Goal: Entertainment & Leisure: Browse casually

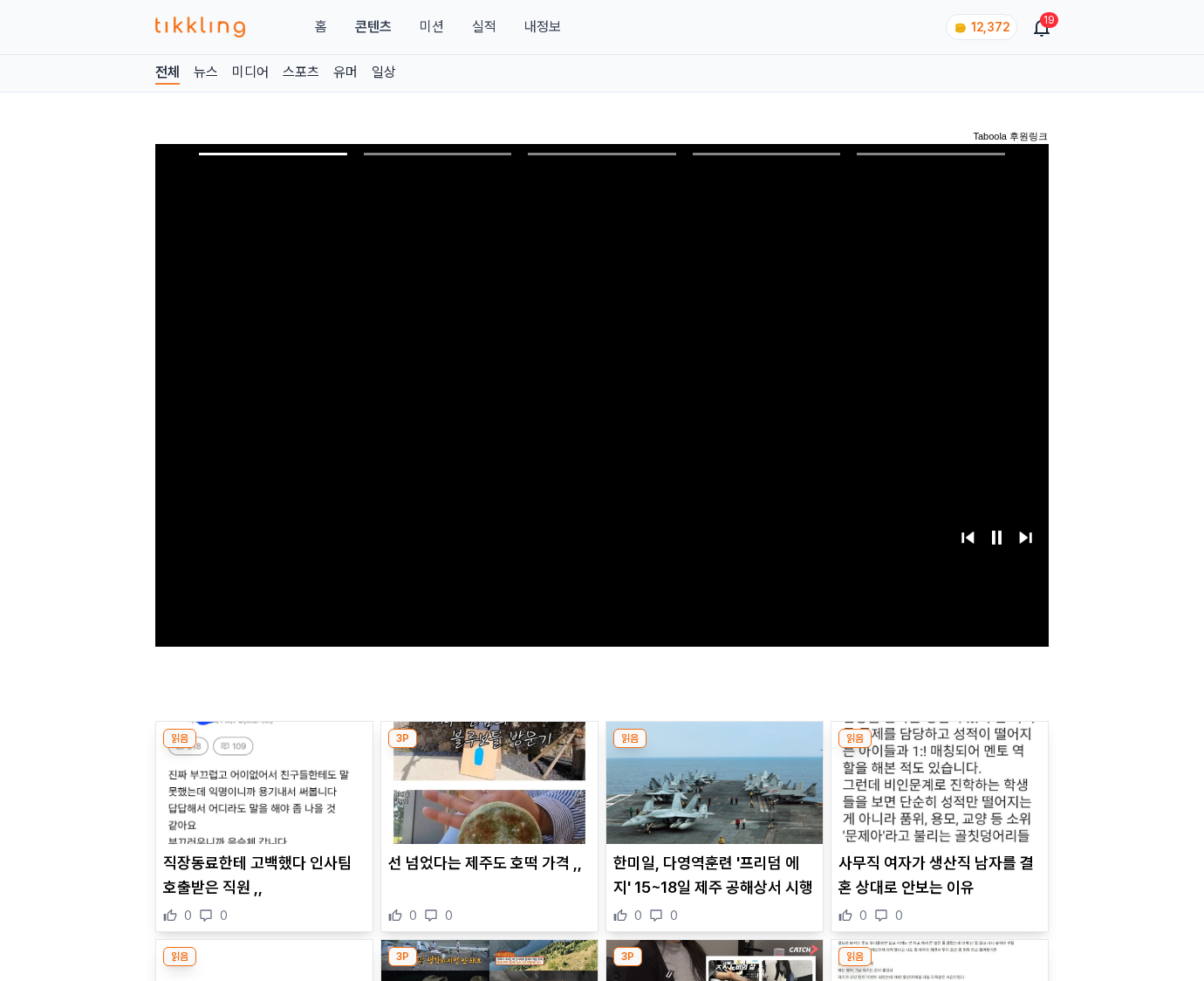
click at [939, 749] on img at bounding box center [939, 783] width 216 height 123
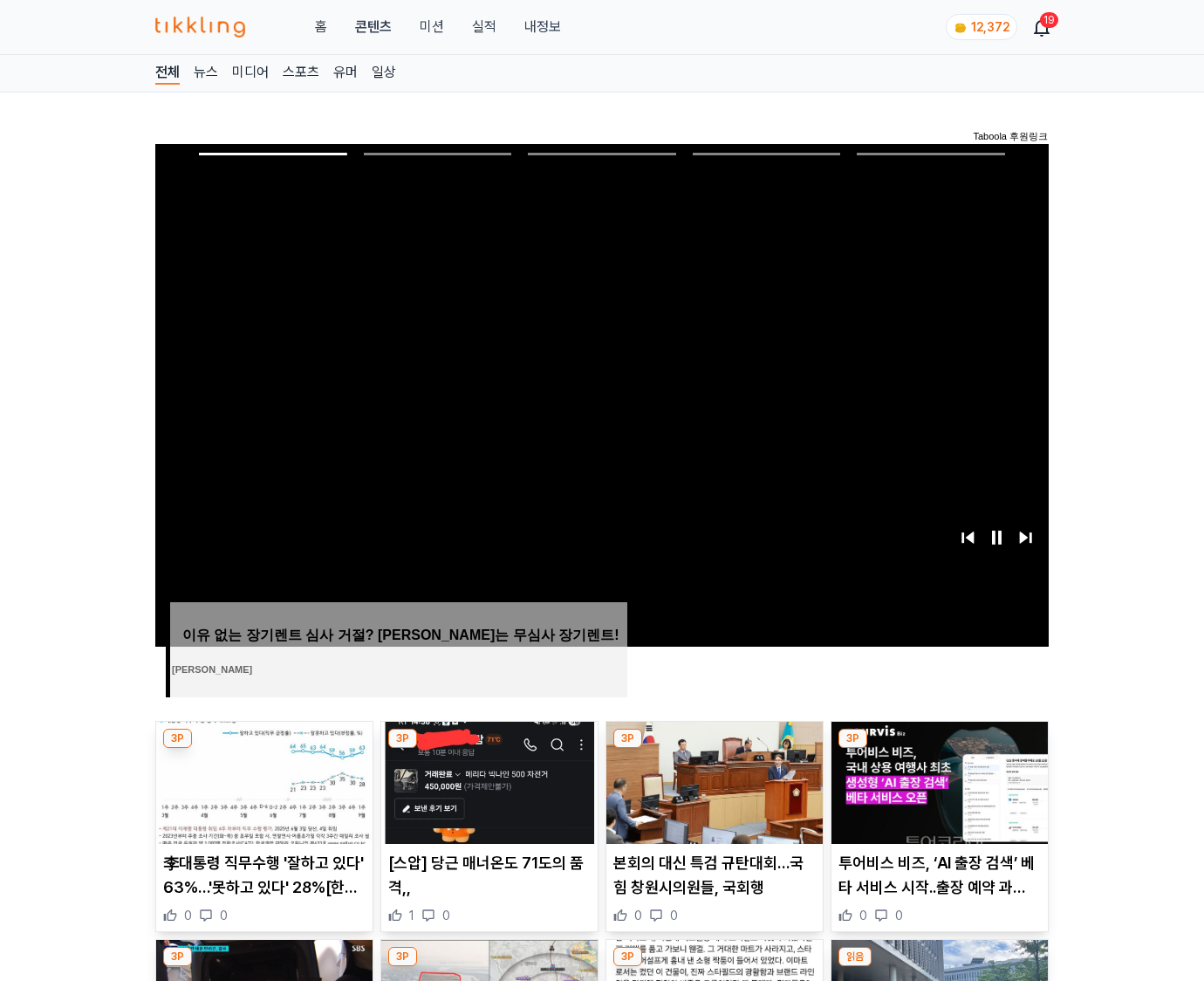
click at [939, 749] on img at bounding box center [939, 783] width 216 height 123
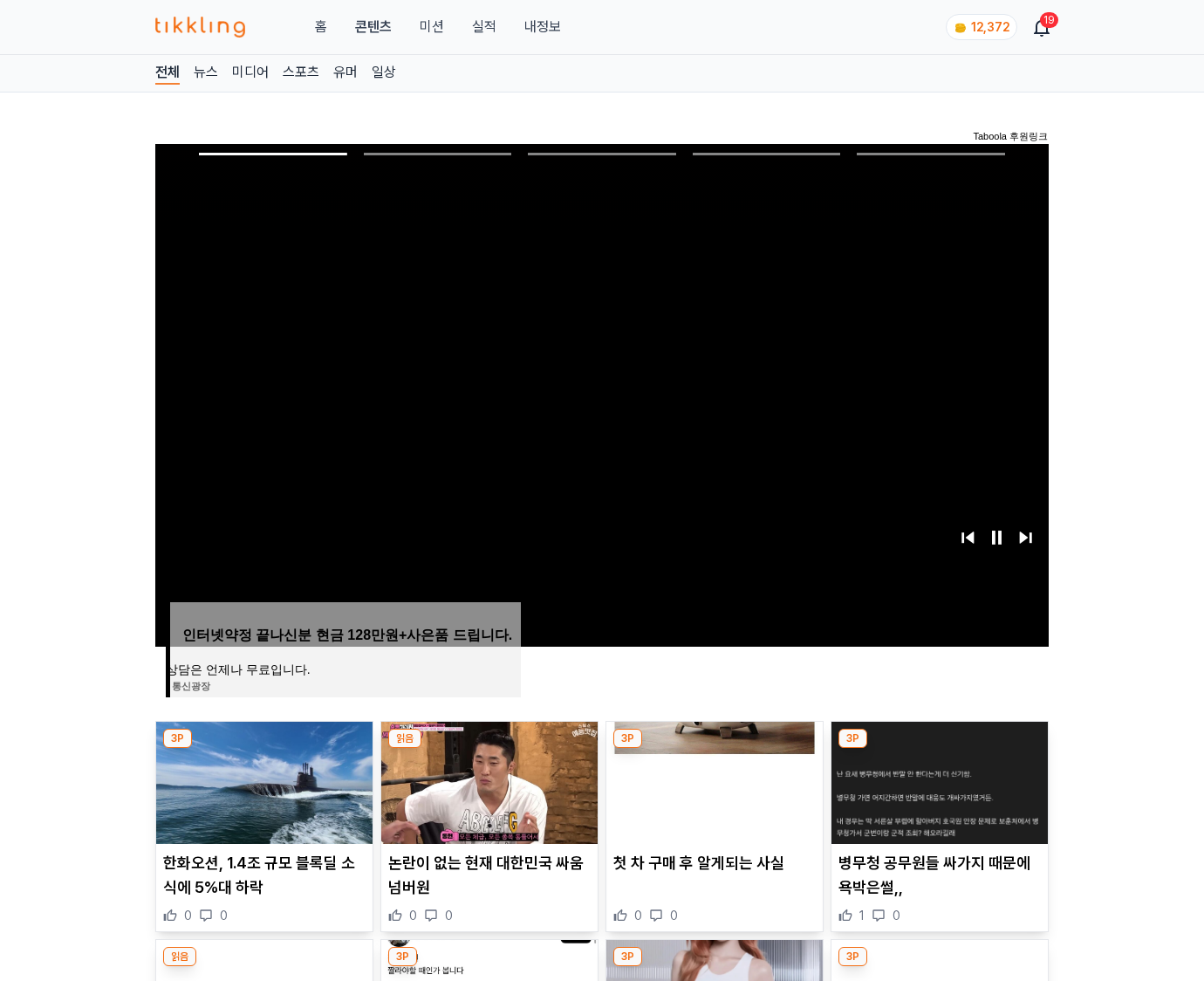
click at [939, 749] on img at bounding box center [939, 783] width 216 height 123
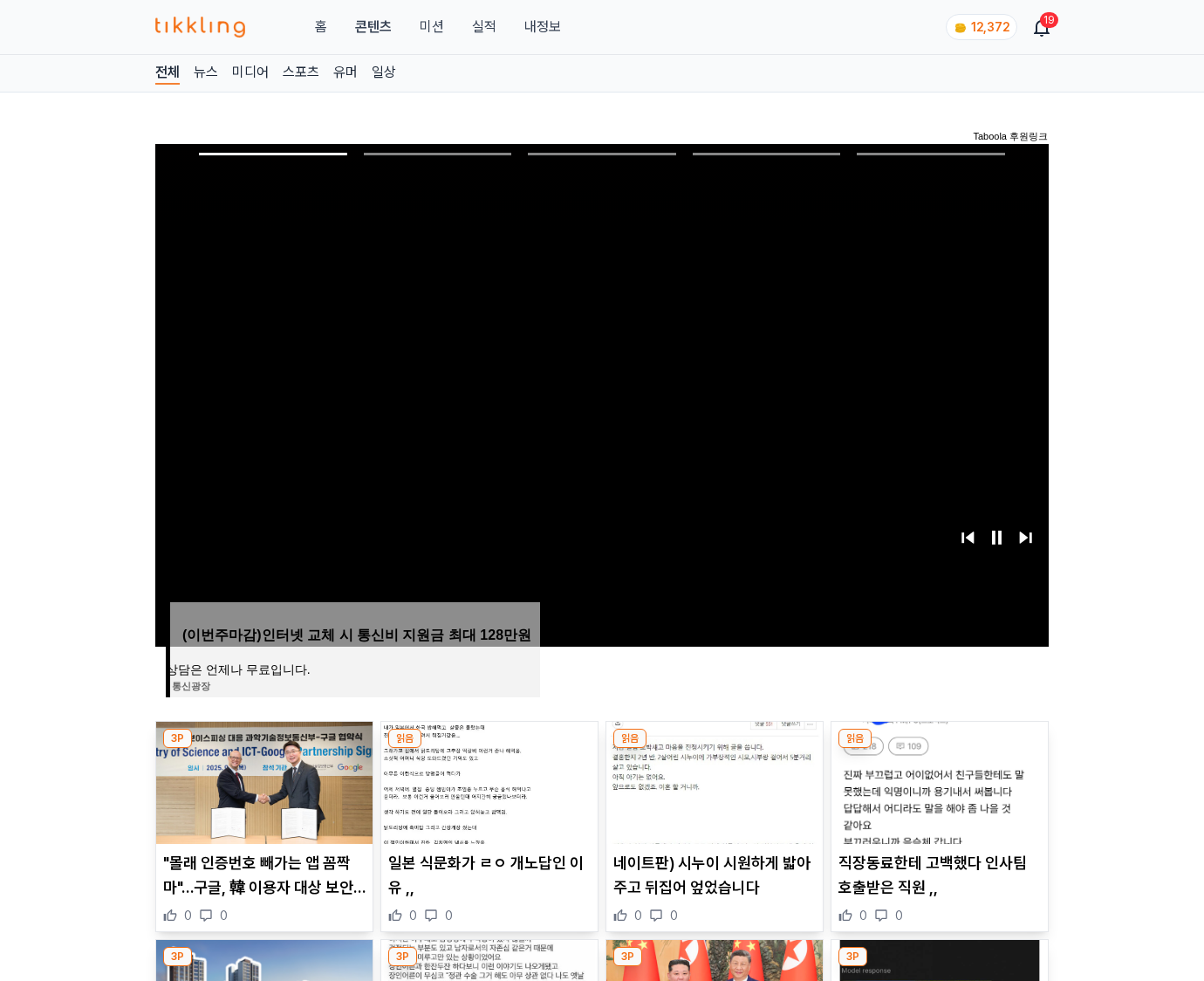
click at [939, 749] on img at bounding box center [939, 783] width 216 height 123
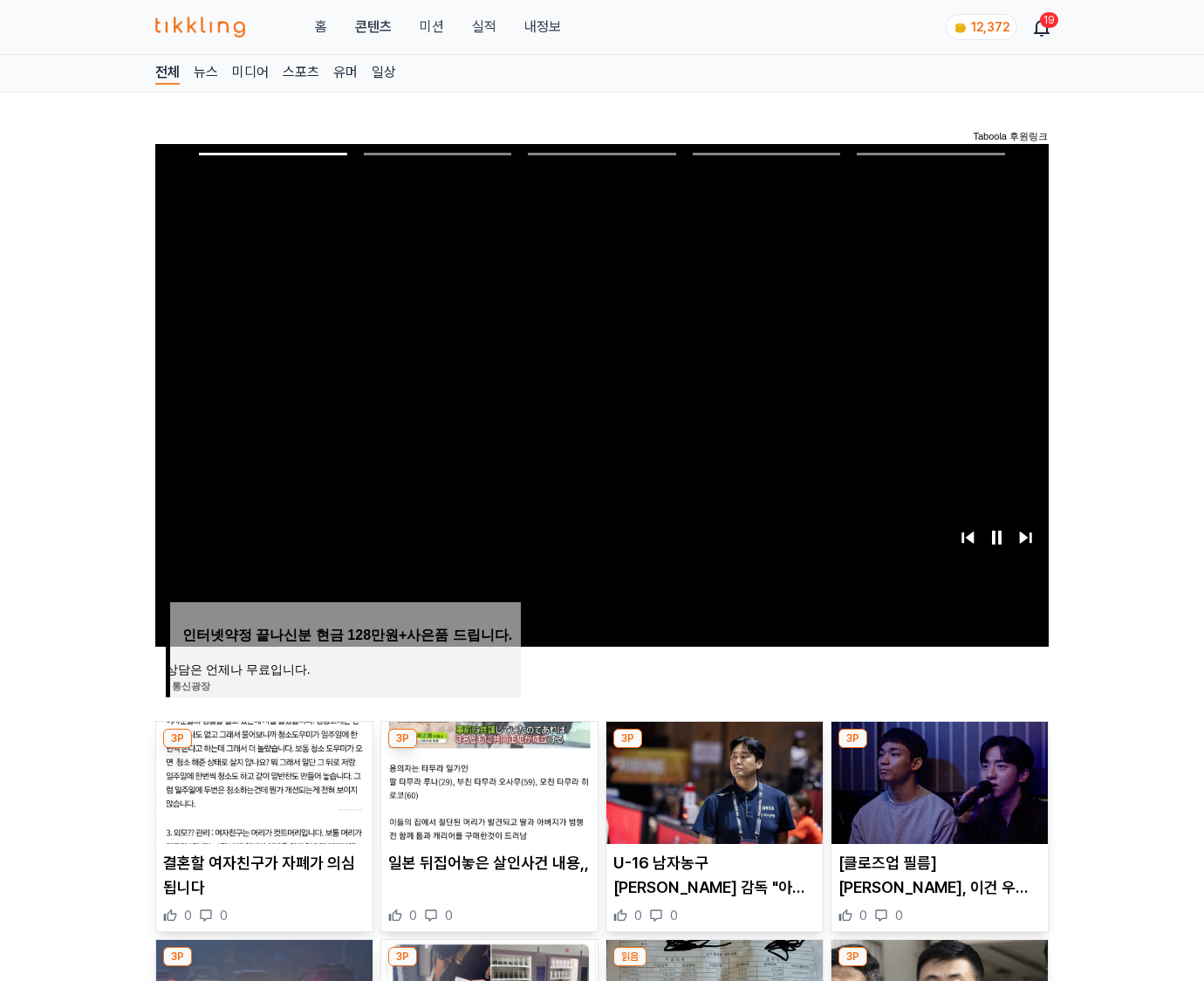
click at [939, 749] on img at bounding box center [939, 783] width 216 height 123
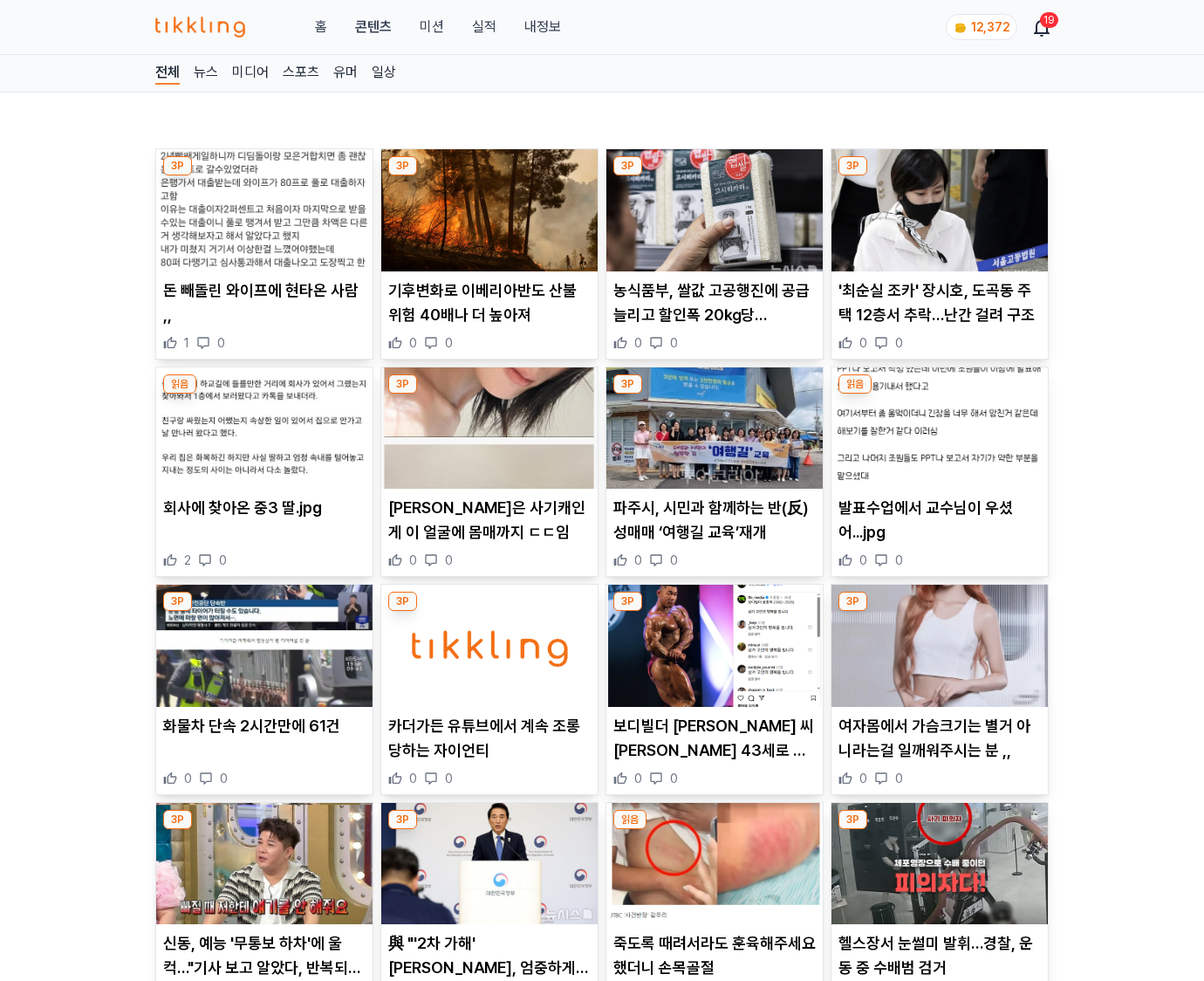
click at [939, 749] on p "여자몸에서 가슴크기는 별거 아니라는걸 일깨워주시는 분 ,," at bounding box center [939, 738] width 202 height 49
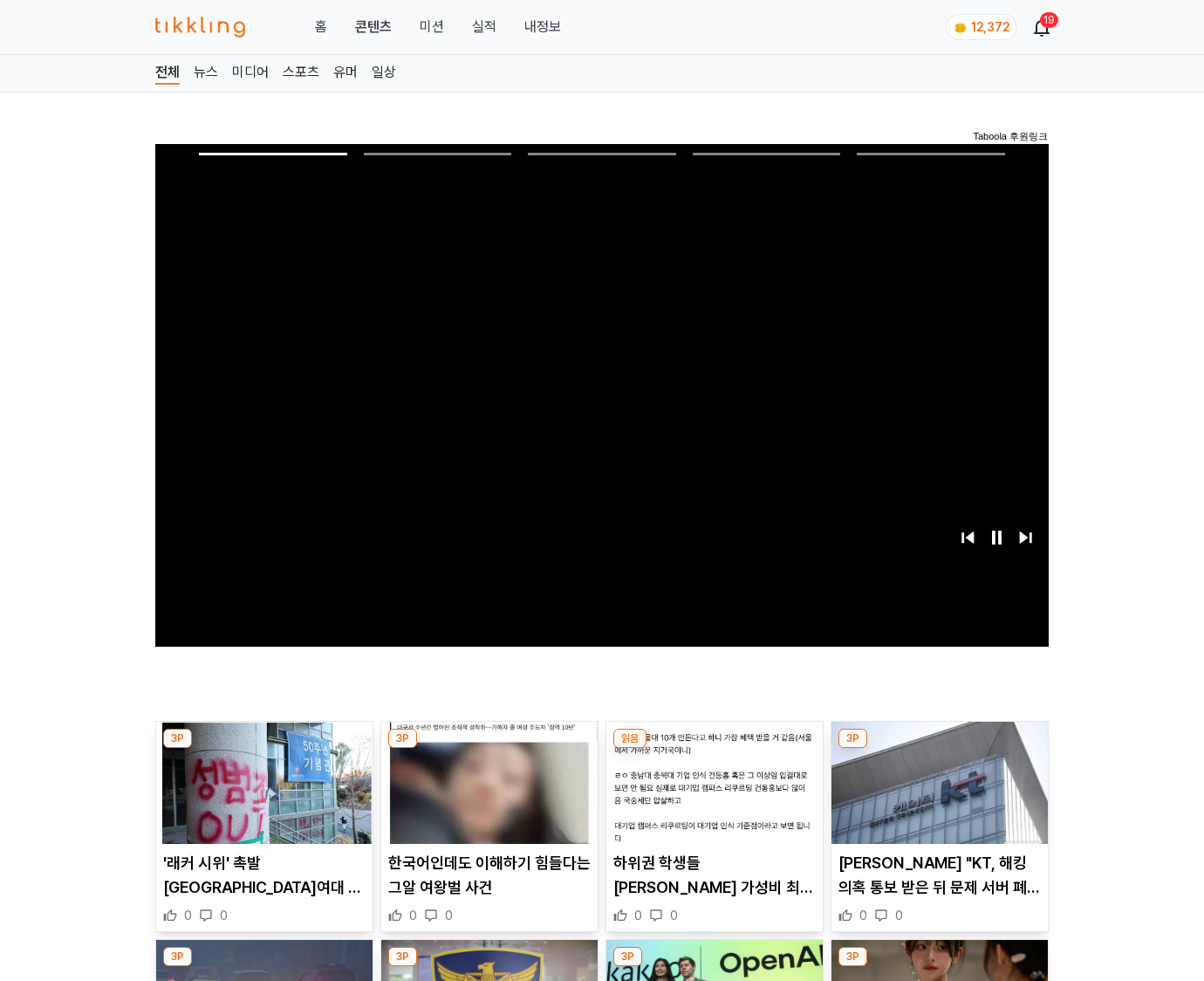
click at [939, 749] on img at bounding box center [939, 783] width 216 height 123
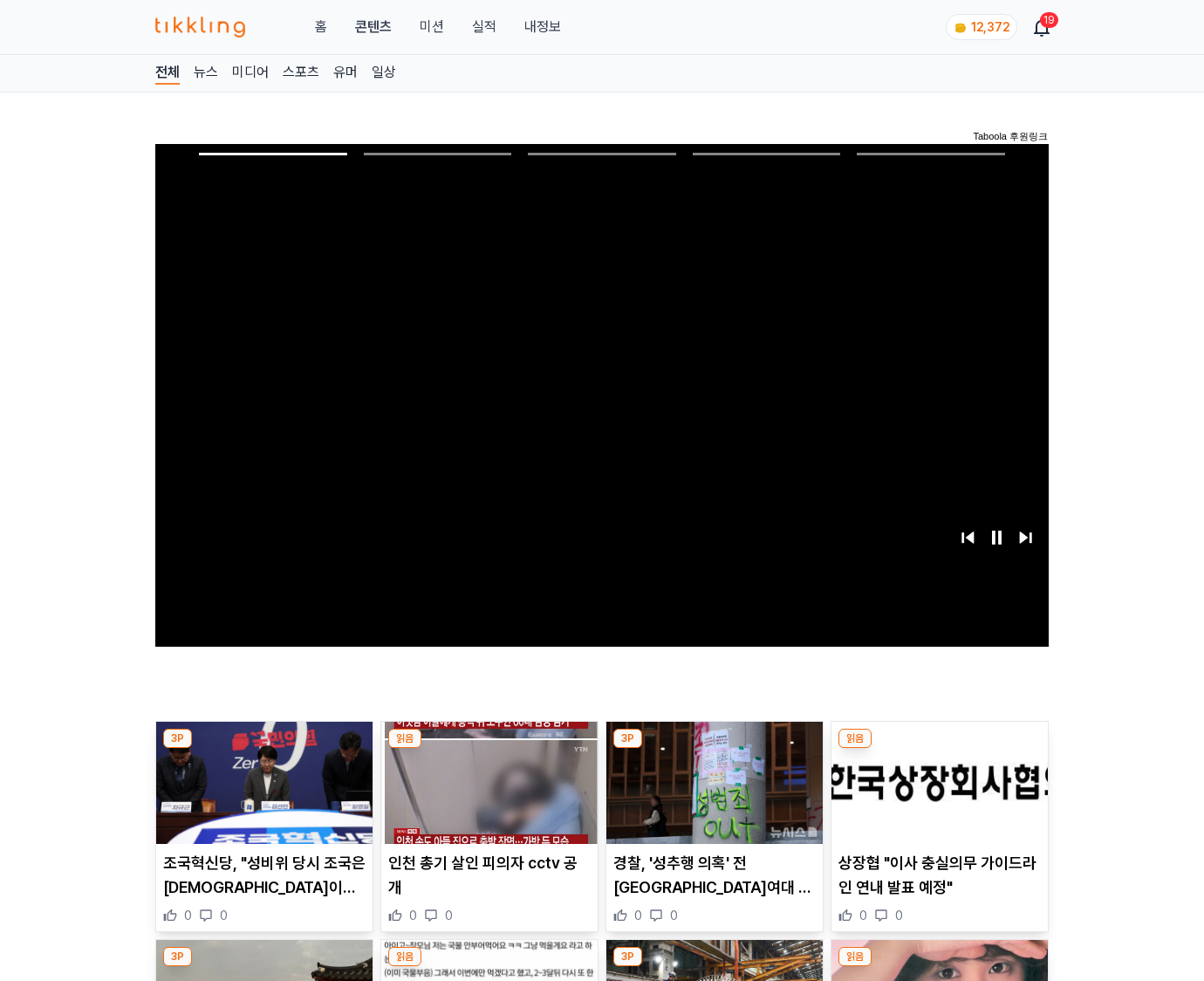
click at [939, 749] on img at bounding box center [939, 783] width 216 height 123
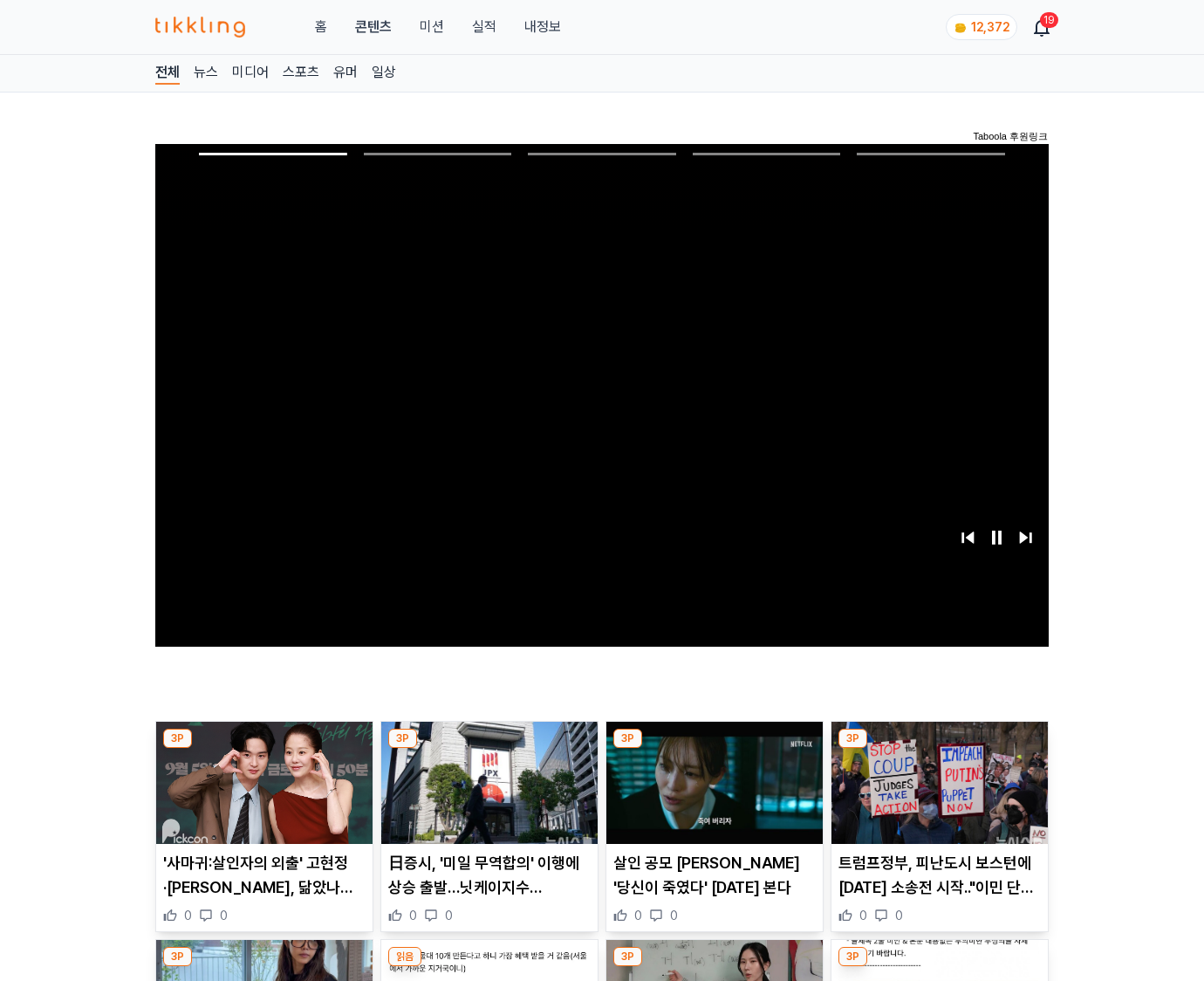
click at [939, 749] on img at bounding box center [939, 783] width 216 height 123
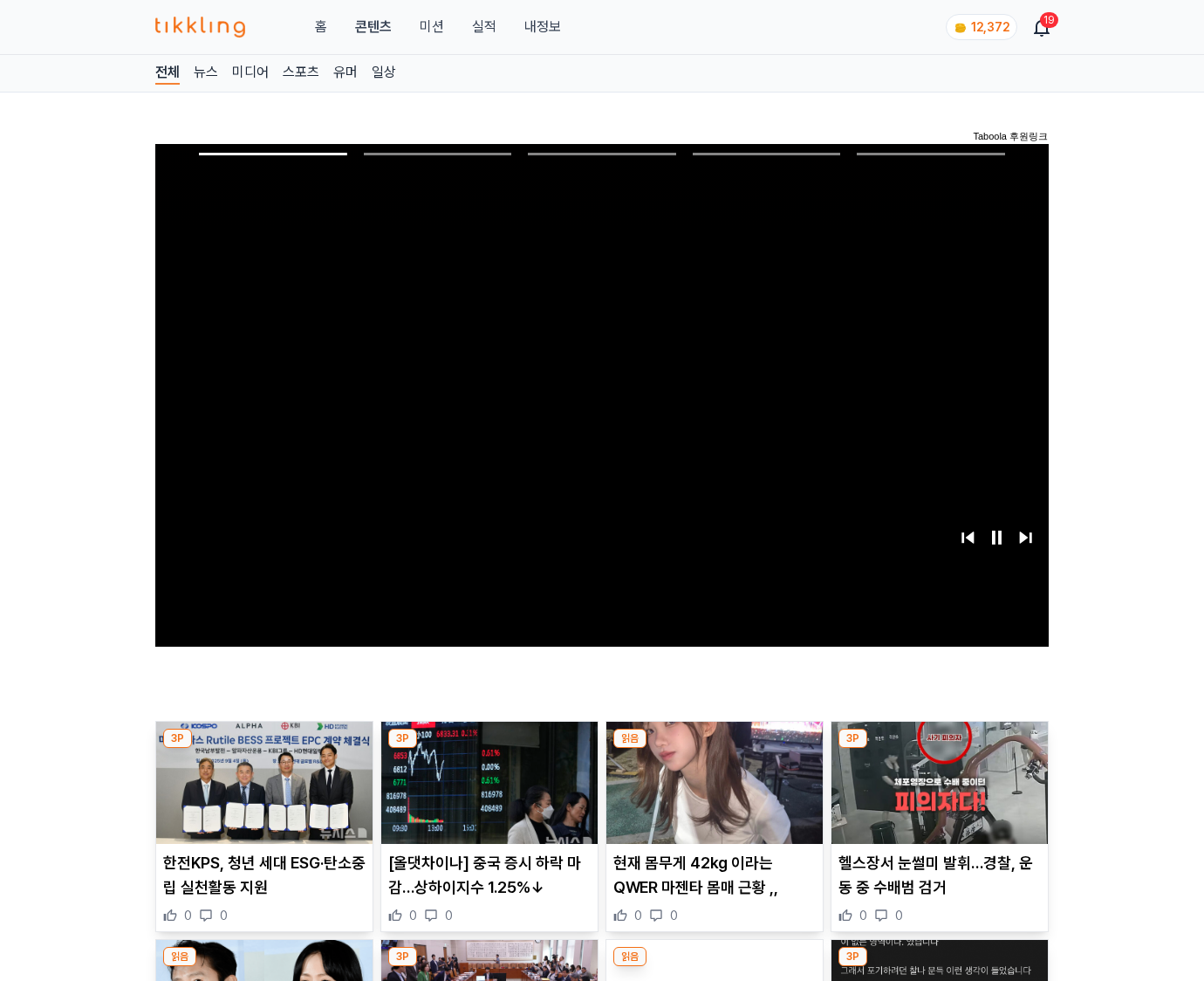
click at [939, 749] on img at bounding box center [939, 783] width 216 height 123
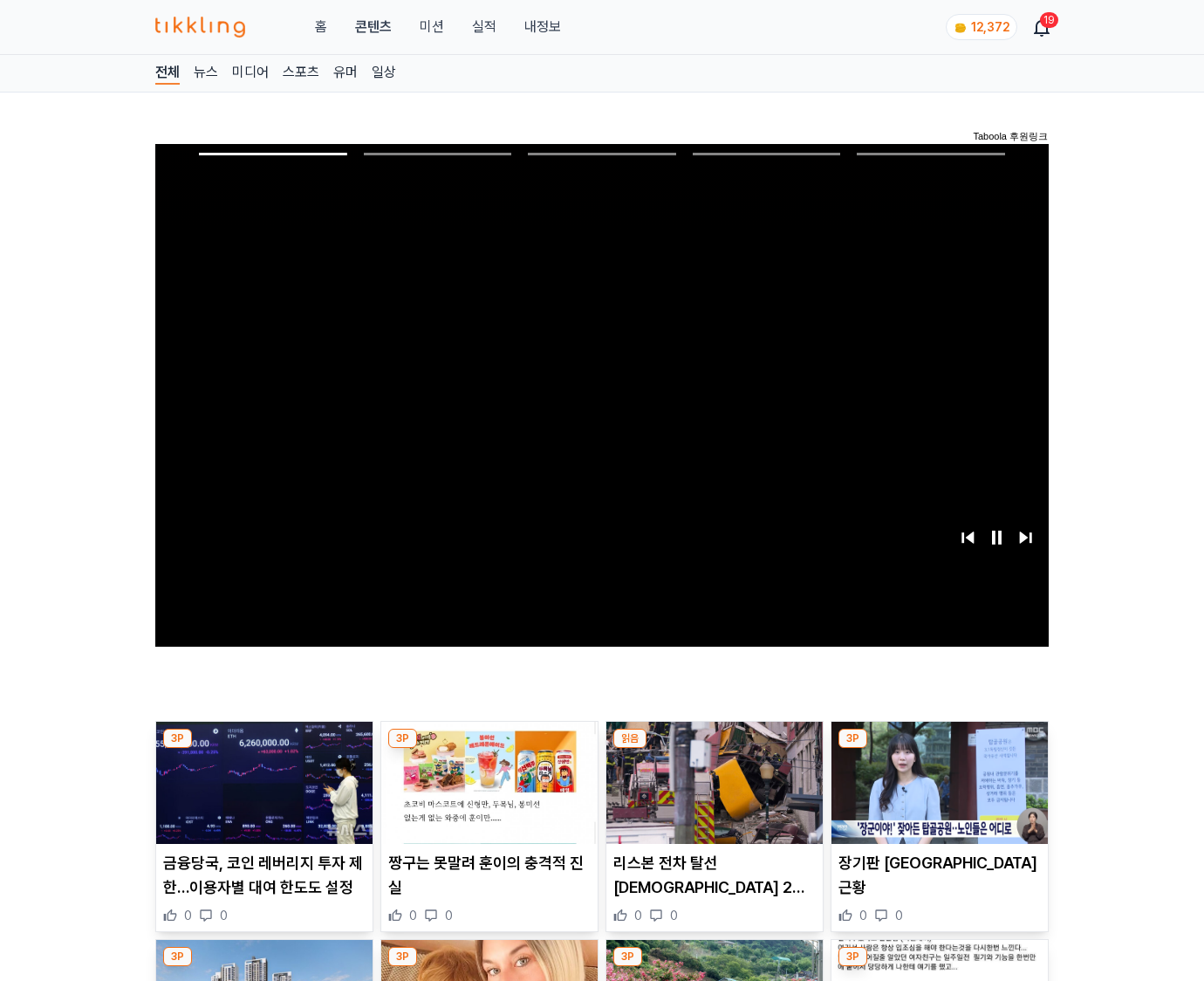
click at [939, 749] on img at bounding box center [939, 783] width 216 height 123
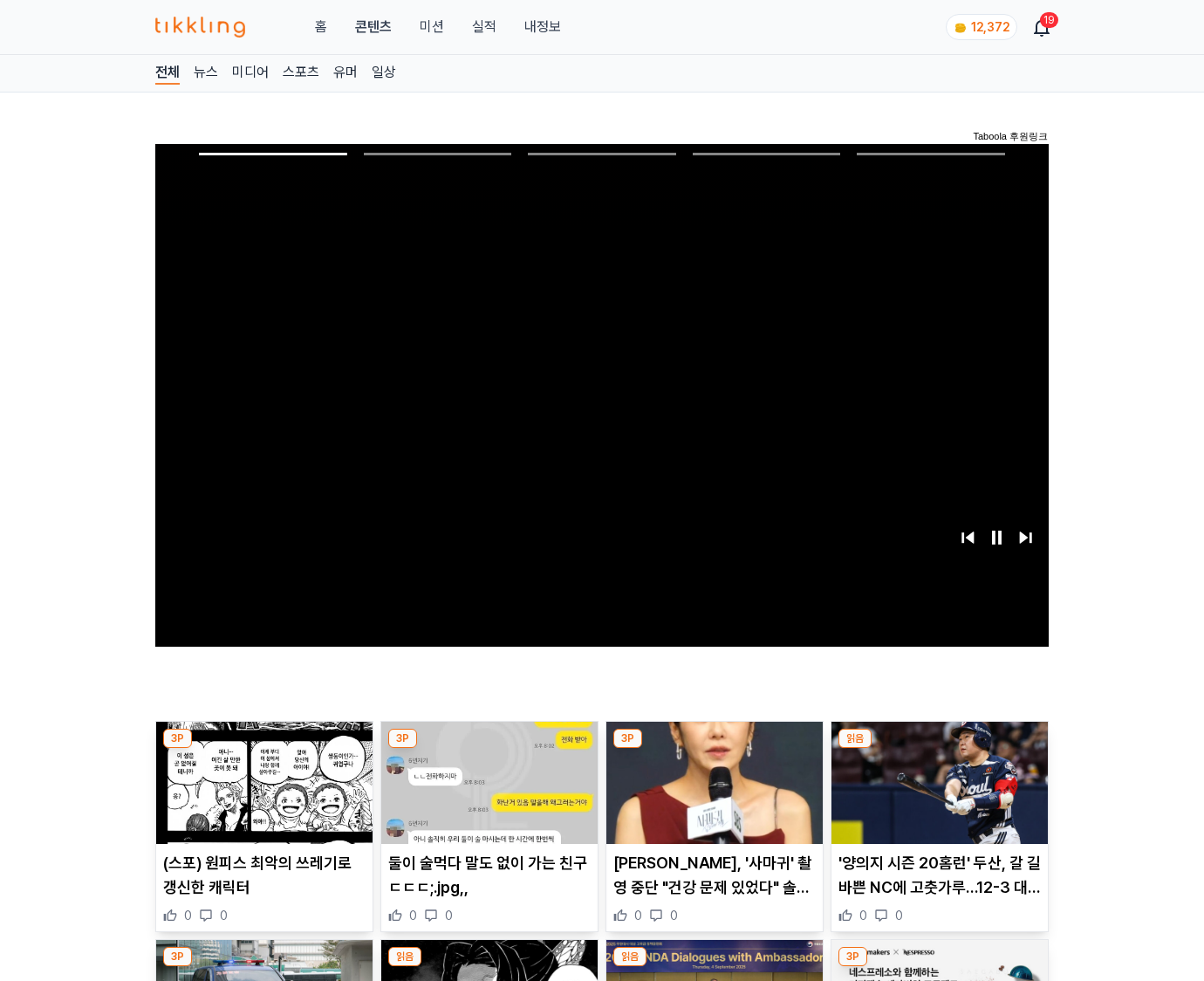
click at [939, 749] on img at bounding box center [939, 783] width 216 height 123
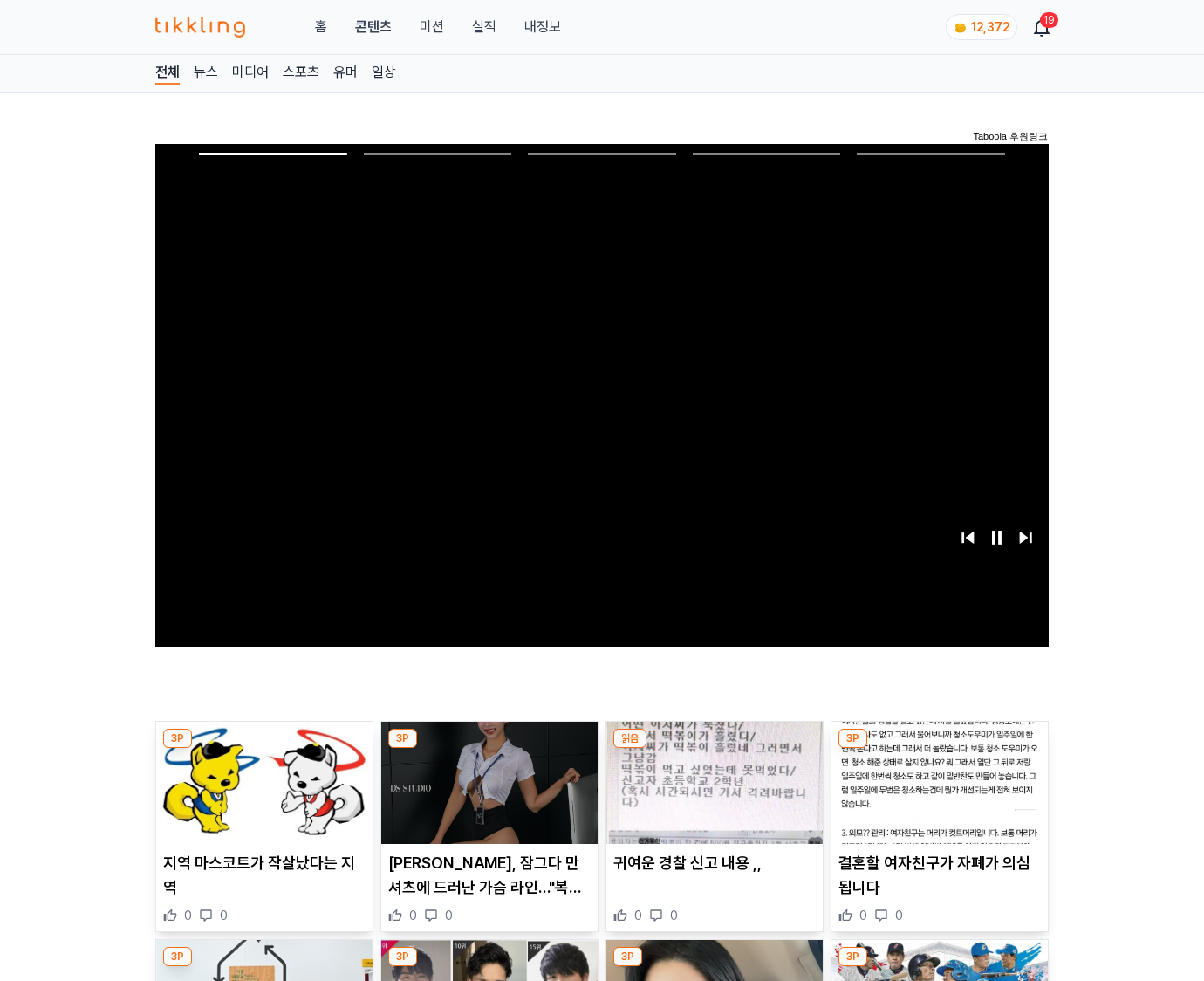
click at [939, 749] on img at bounding box center [939, 783] width 216 height 123
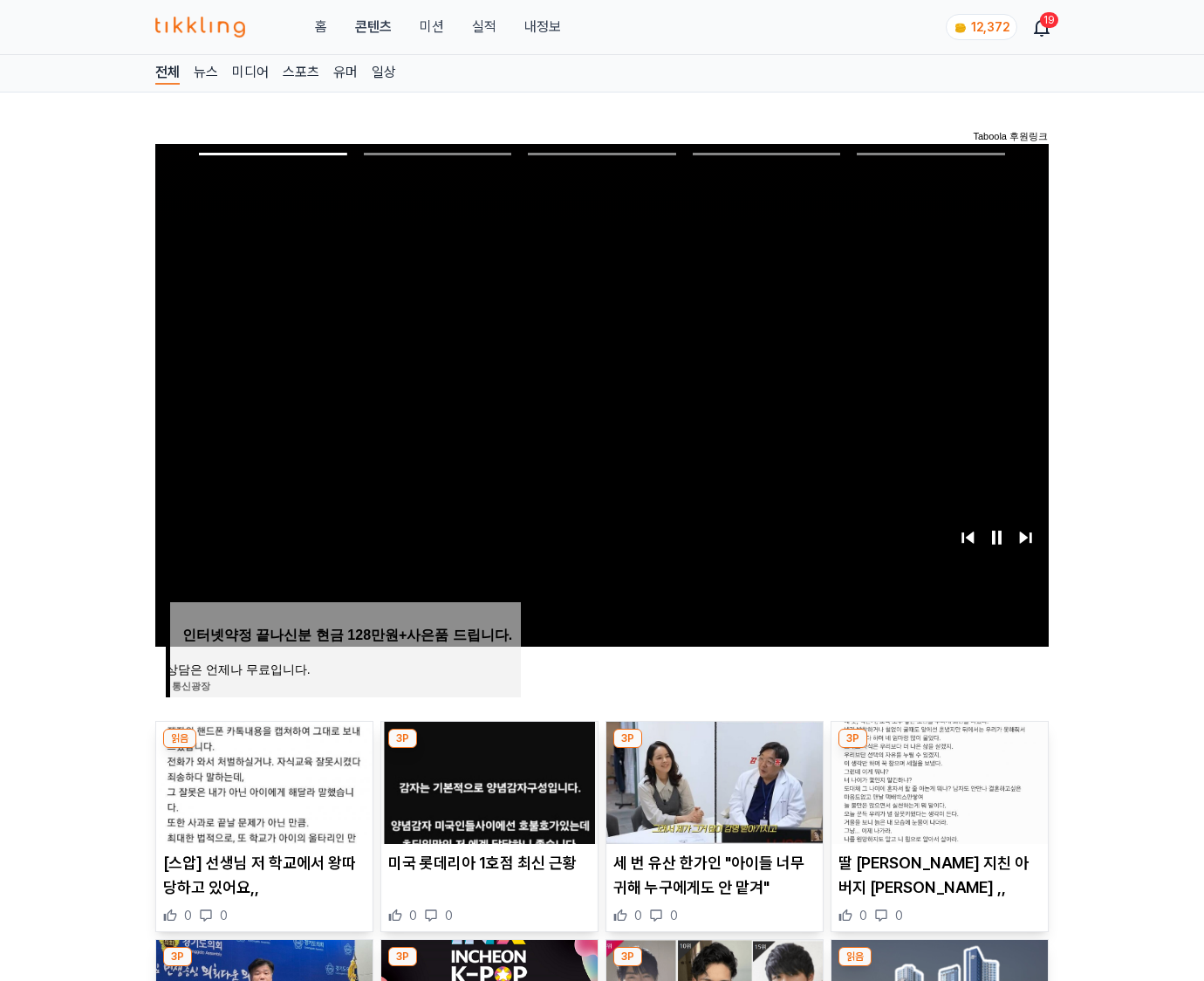
click at [939, 749] on img at bounding box center [939, 783] width 216 height 123
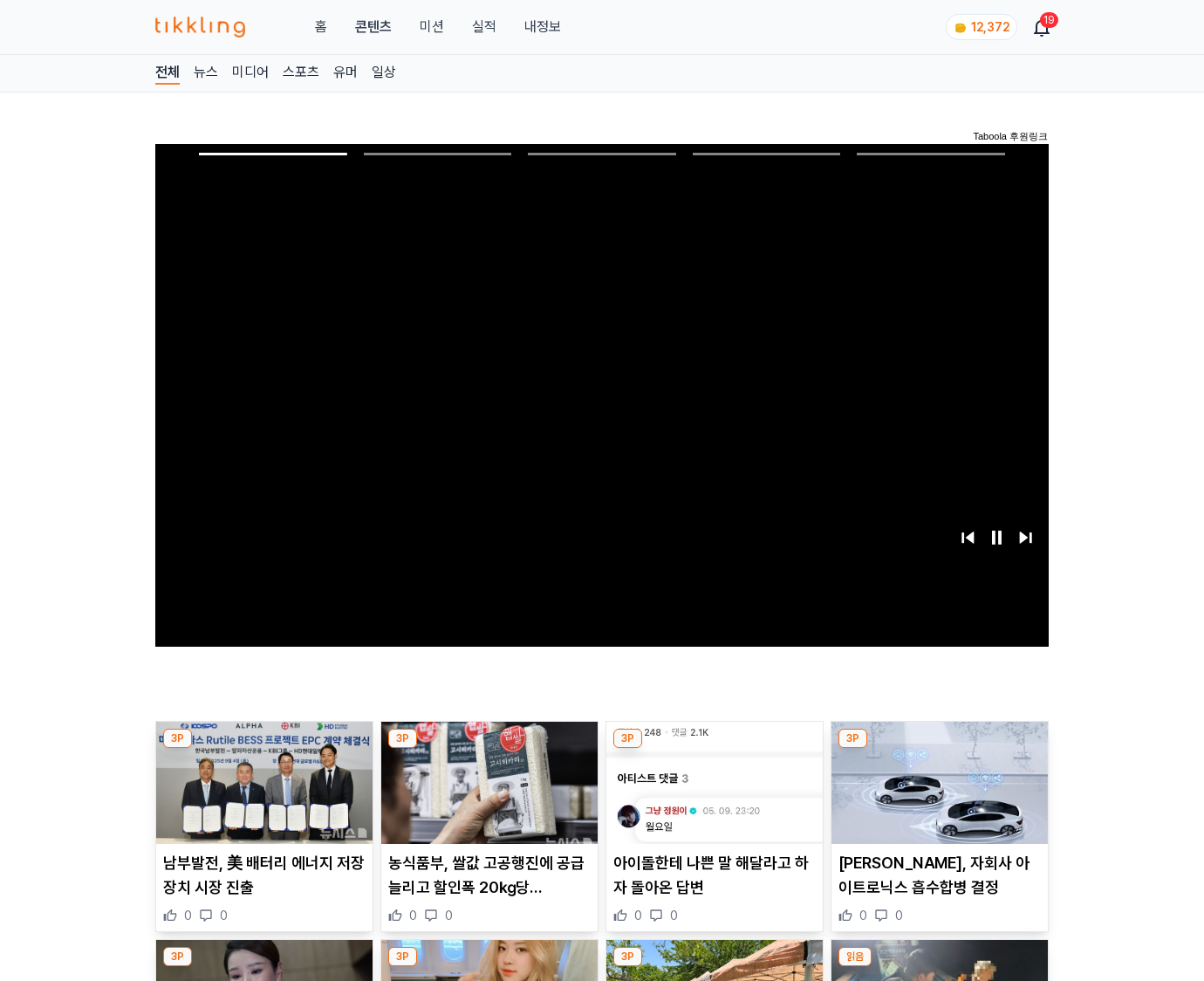
click at [939, 749] on img at bounding box center [939, 783] width 216 height 123
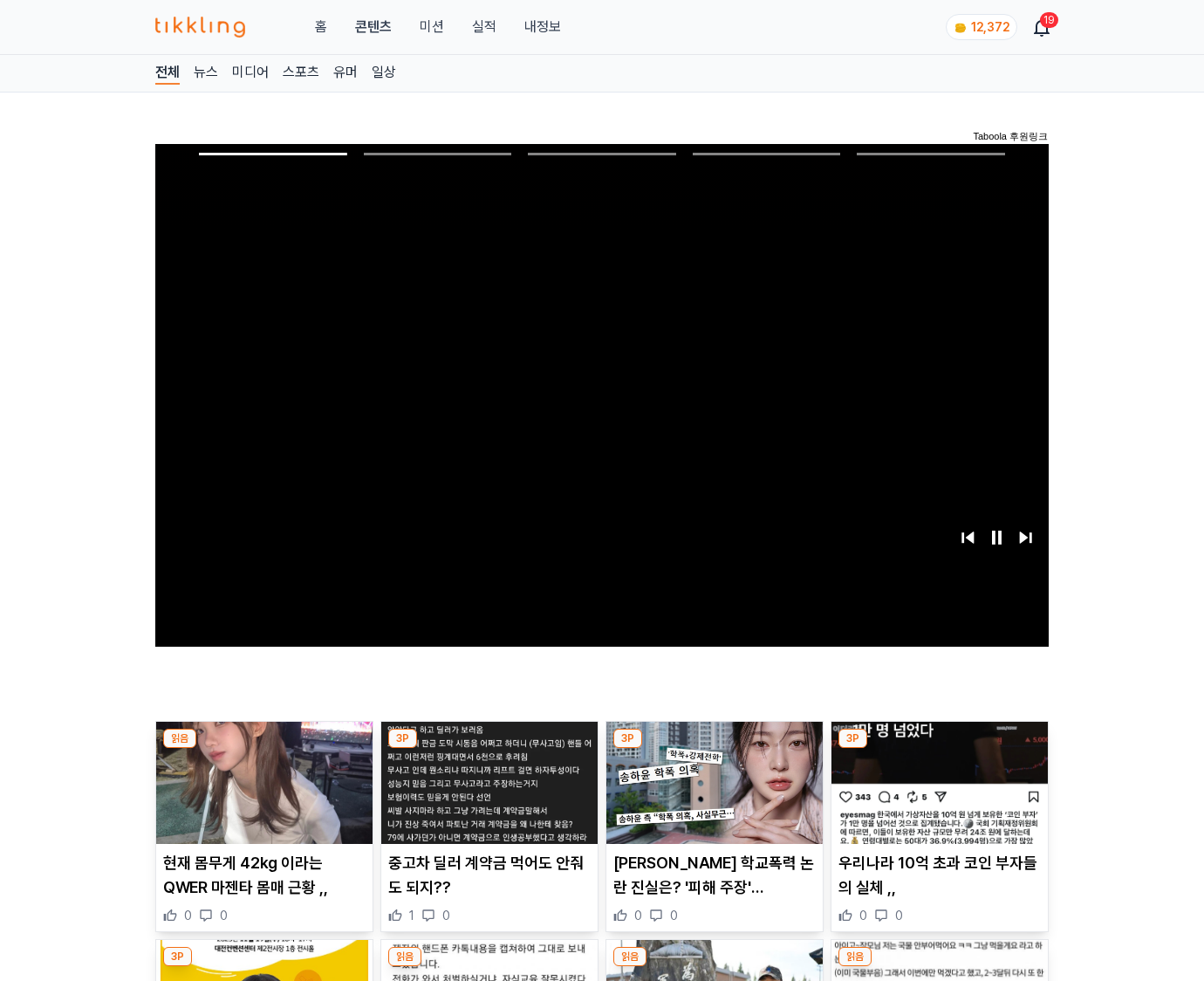
click at [939, 749] on img at bounding box center [939, 783] width 216 height 123
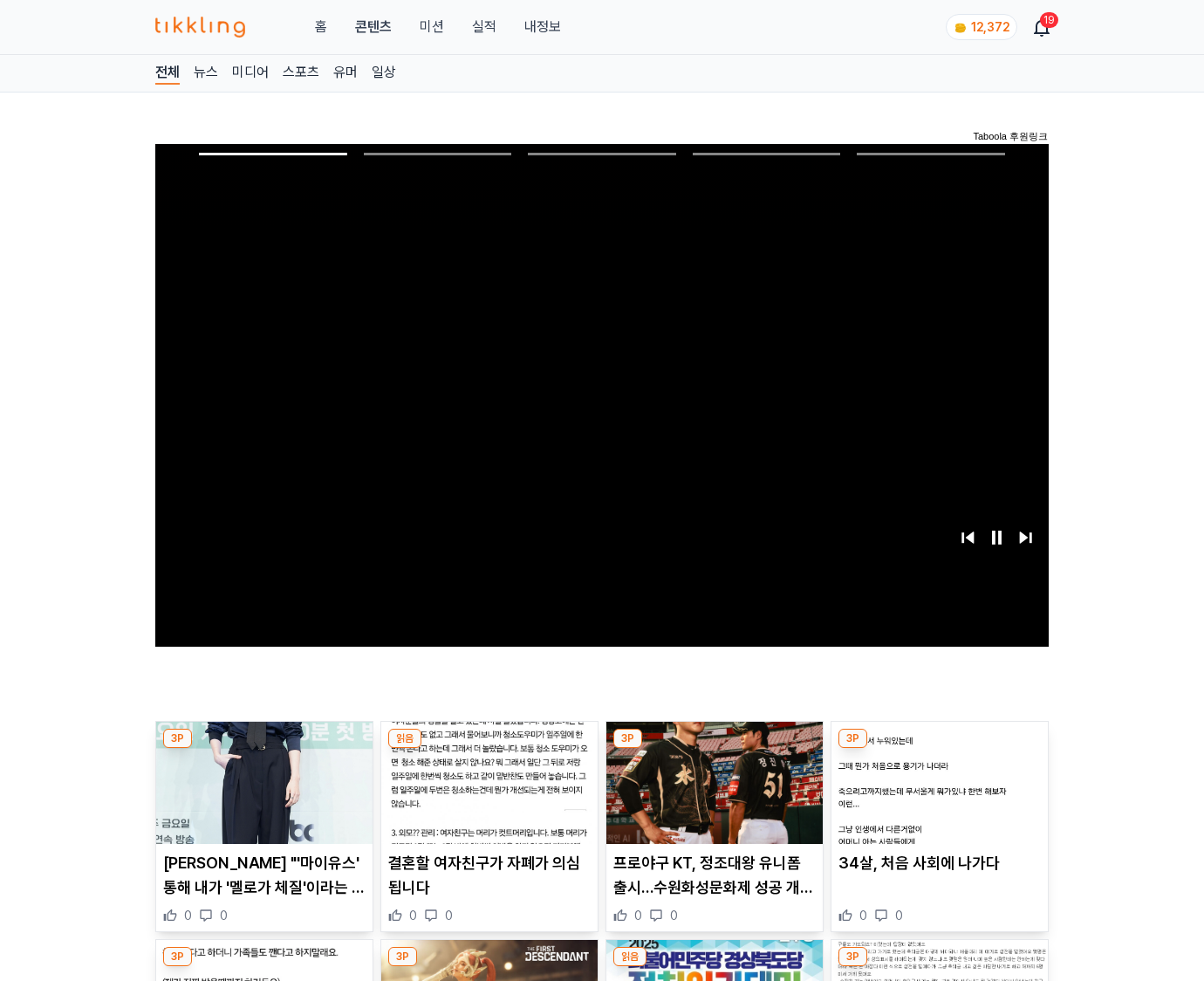
click at [939, 749] on img at bounding box center [939, 783] width 216 height 123
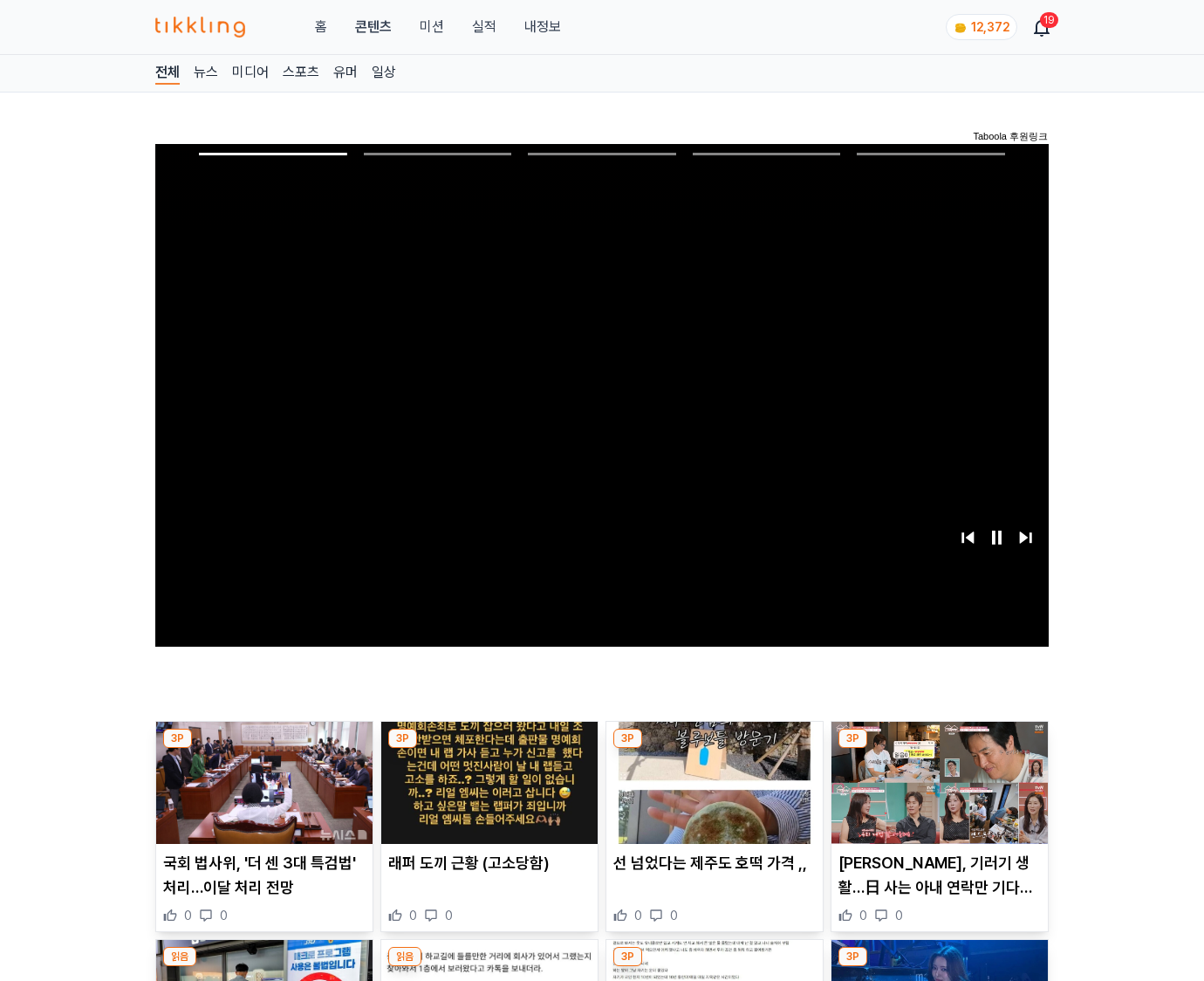
click at [939, 749] on img at bounding box center [939, 783] width 216 height 123
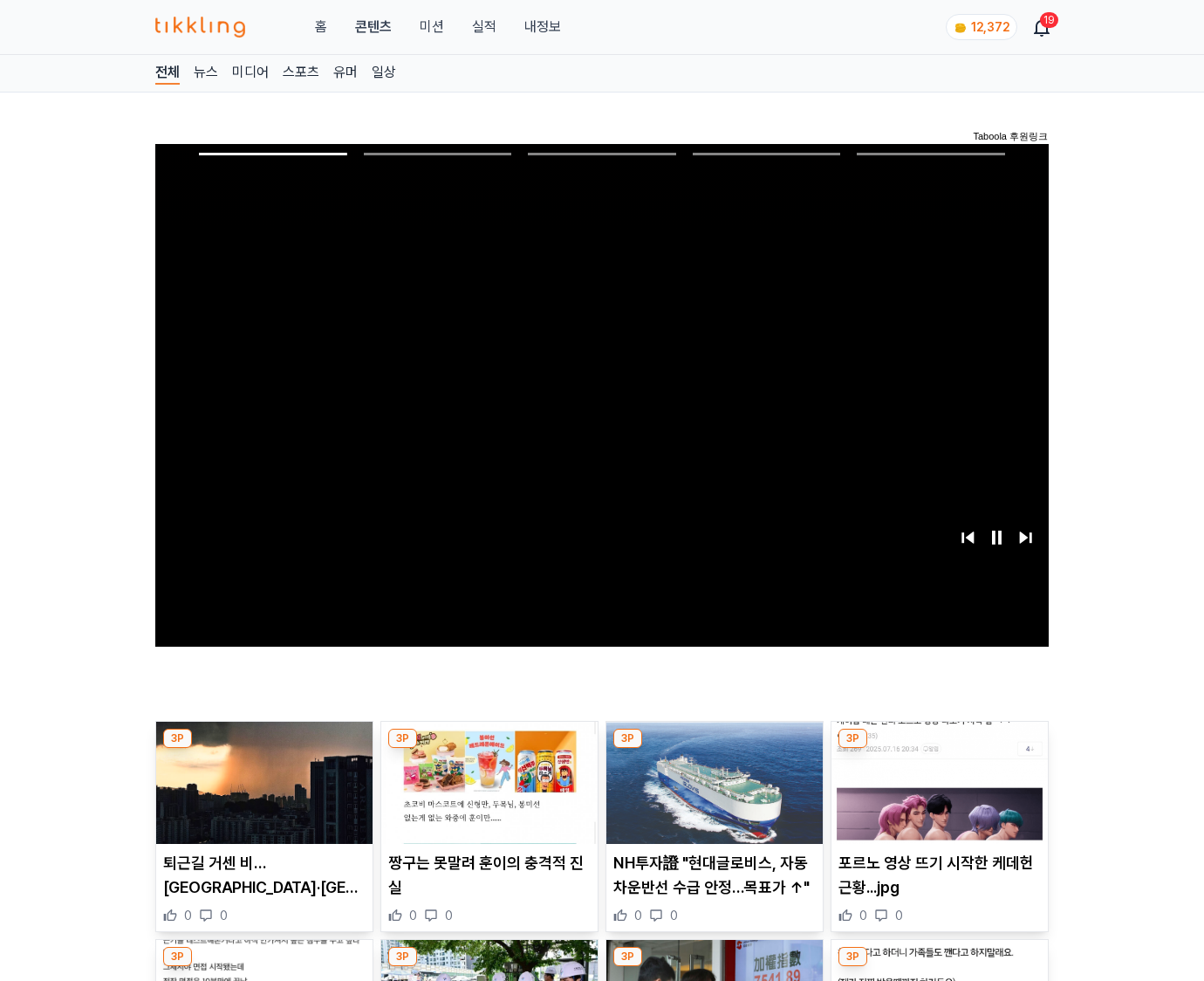
click at [939, 749] on img at bounding box center [939, 783] width 216 height 123
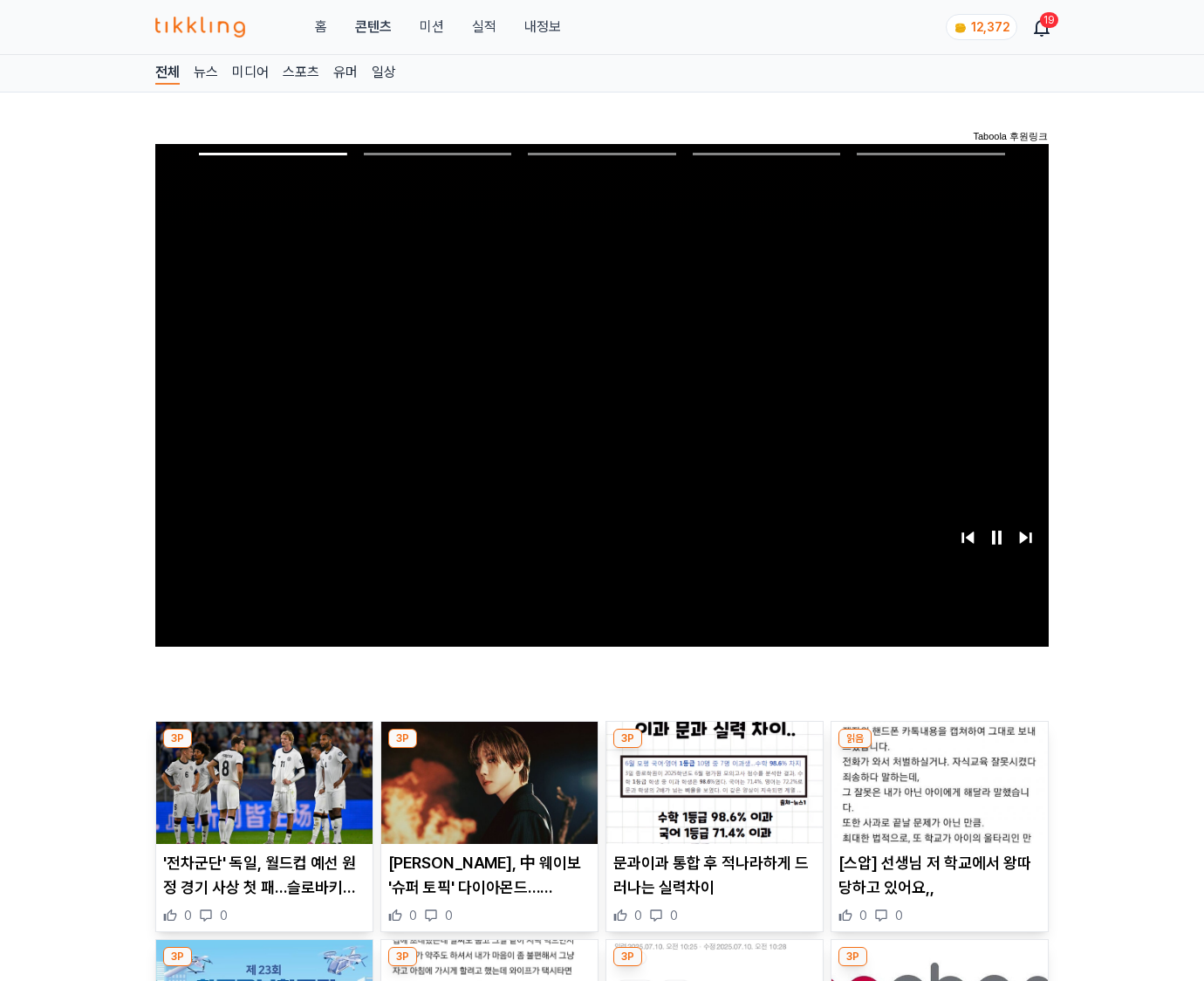
click at [939, 749] on img at bounding box center [939, 783] width 216 height 123
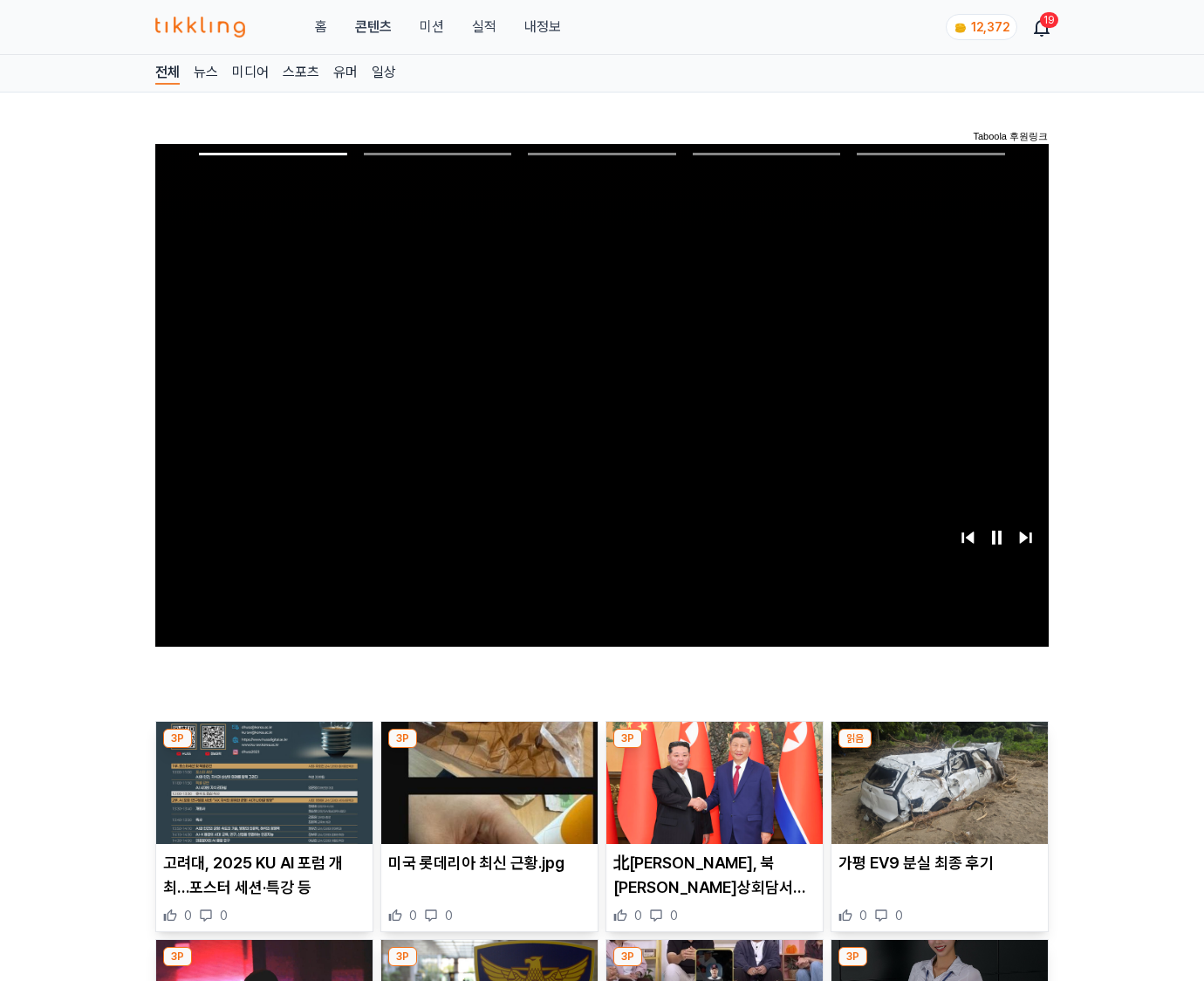
click at [939, 749] on img at bounding box center [939, 783] width 216 height 123
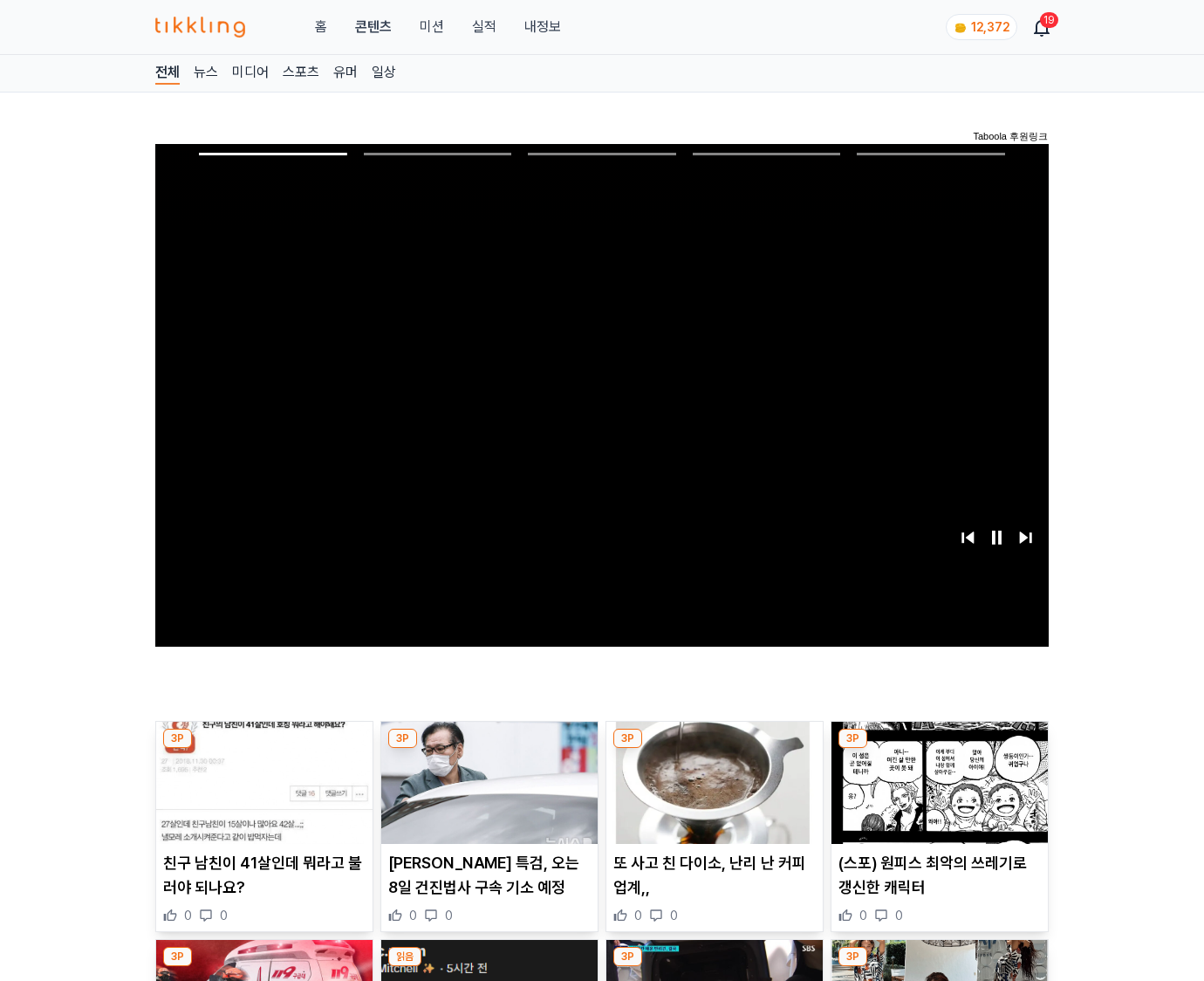
click at [939, 749] on img at bounding box center [939, 783] width 216 height 123
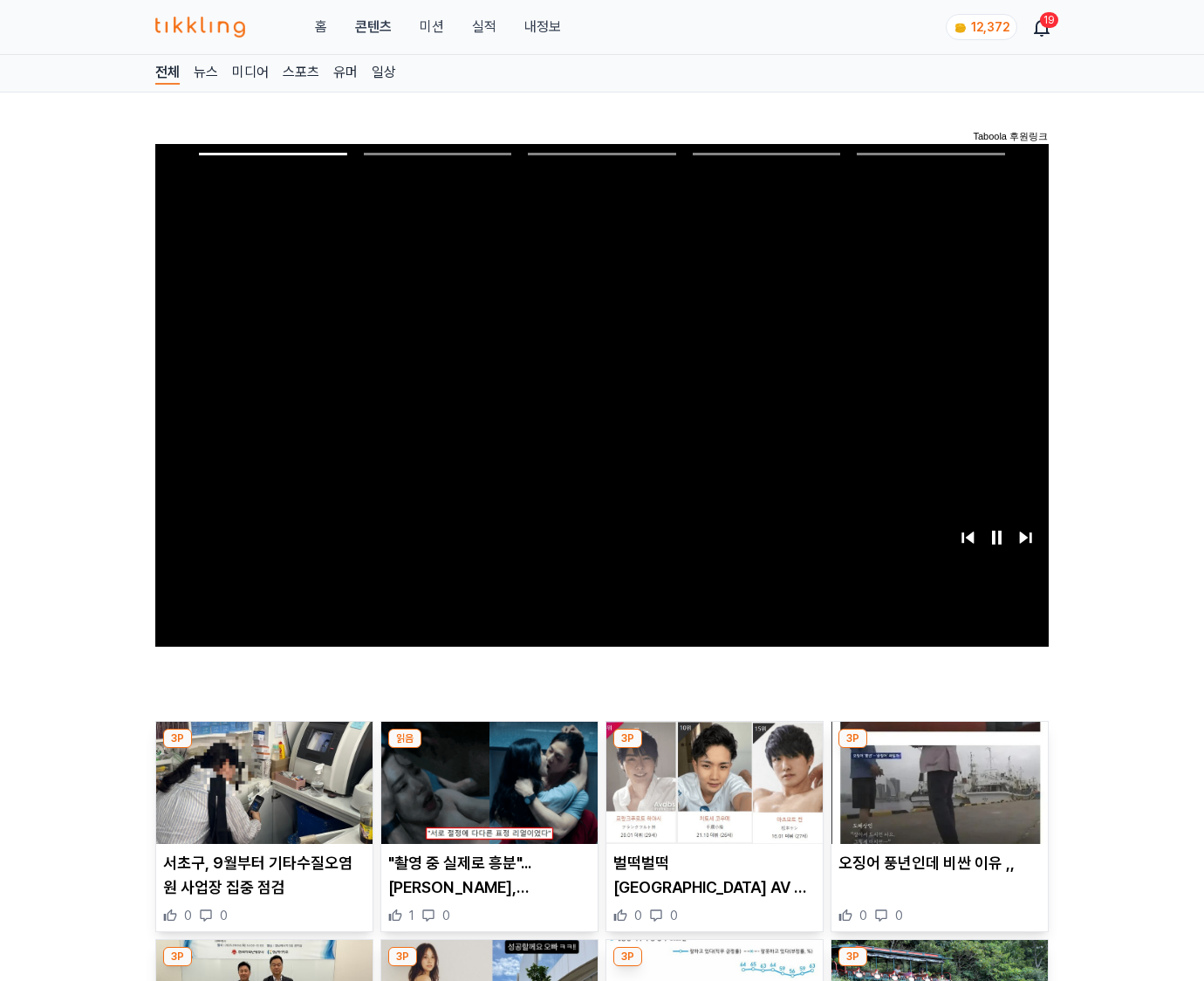
click at [939, 749] on img at bounding box center [939, 783] width 216 height 123
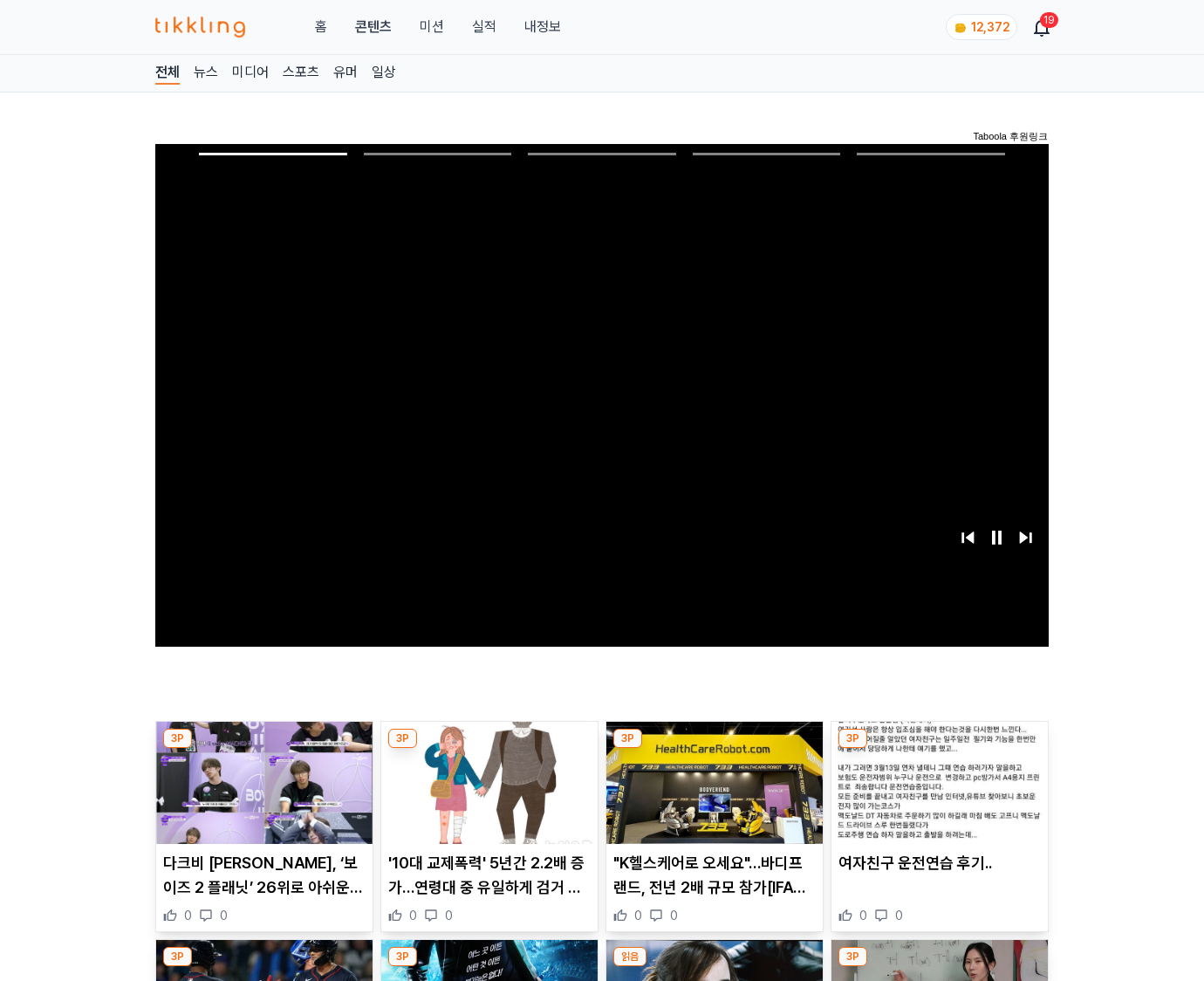
click at [939, 749] on img at bounding box center [939, 783] width 216 height 123
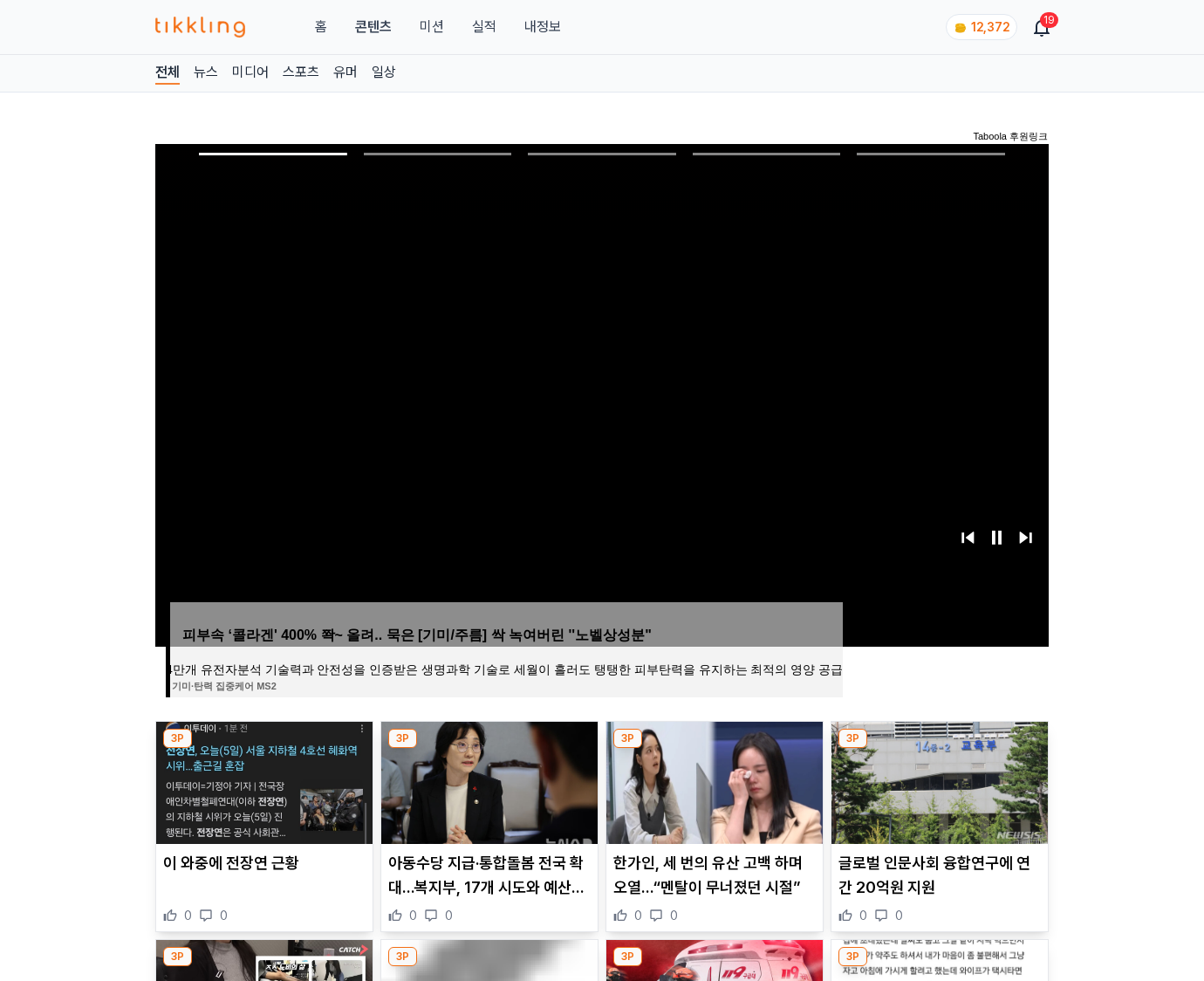
click at [939, 749] on img at bounding box center [939, 783] width 216 height 123
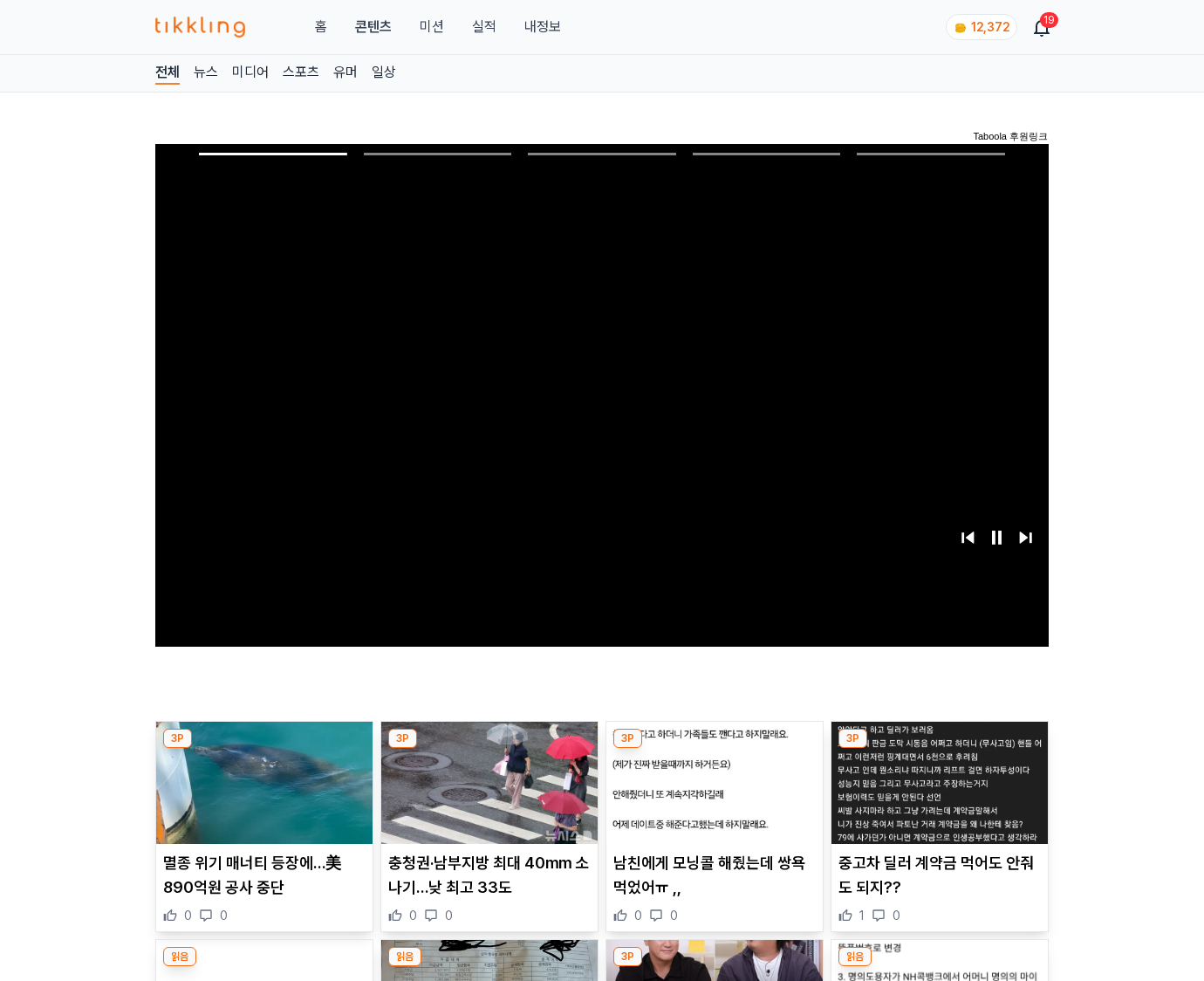
click at [939, 749] on img at bounding box center [939, 783] width 216 height 123
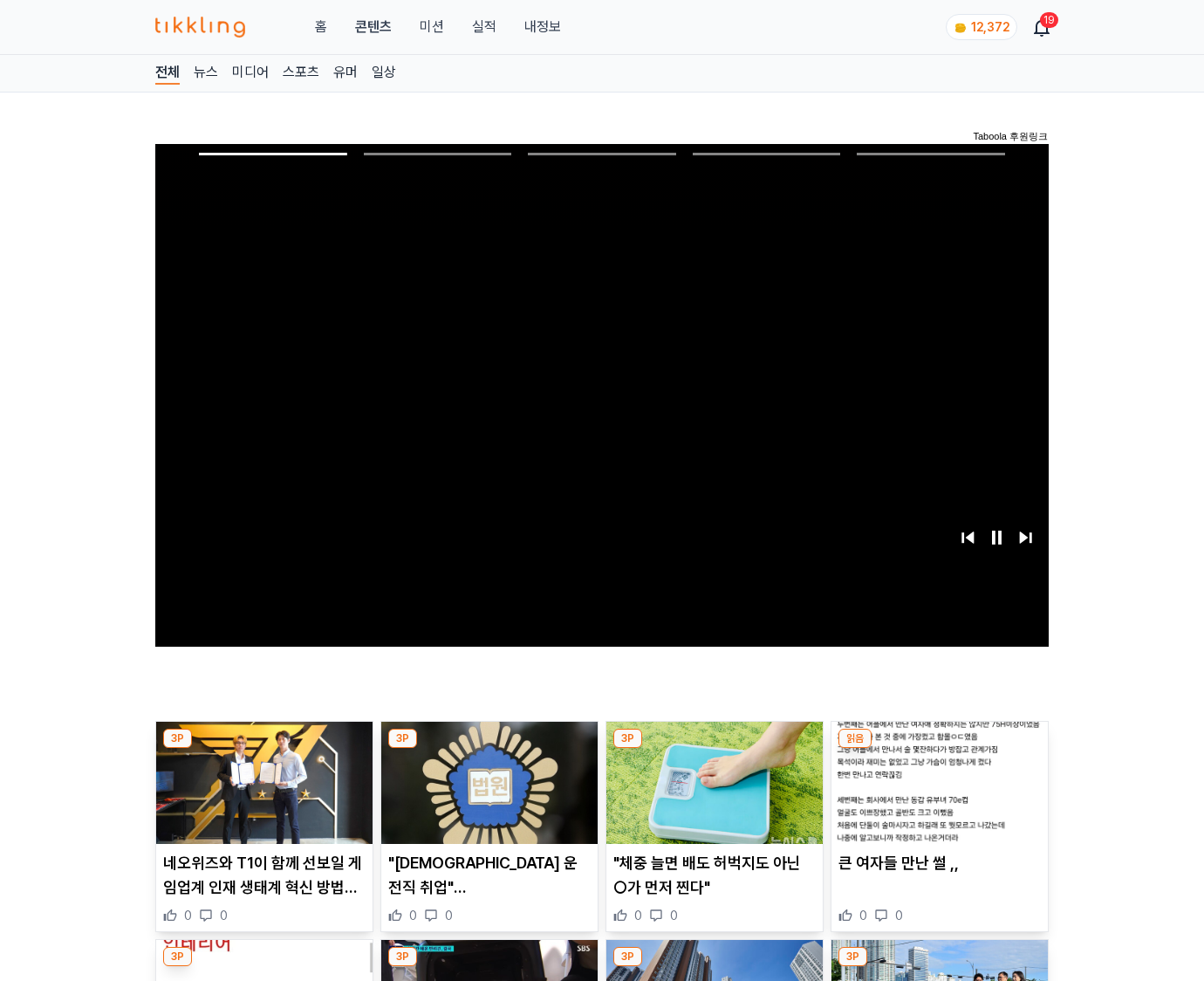
click at [939, 749] on img at bounding box center [939, 783] width 216 height 123
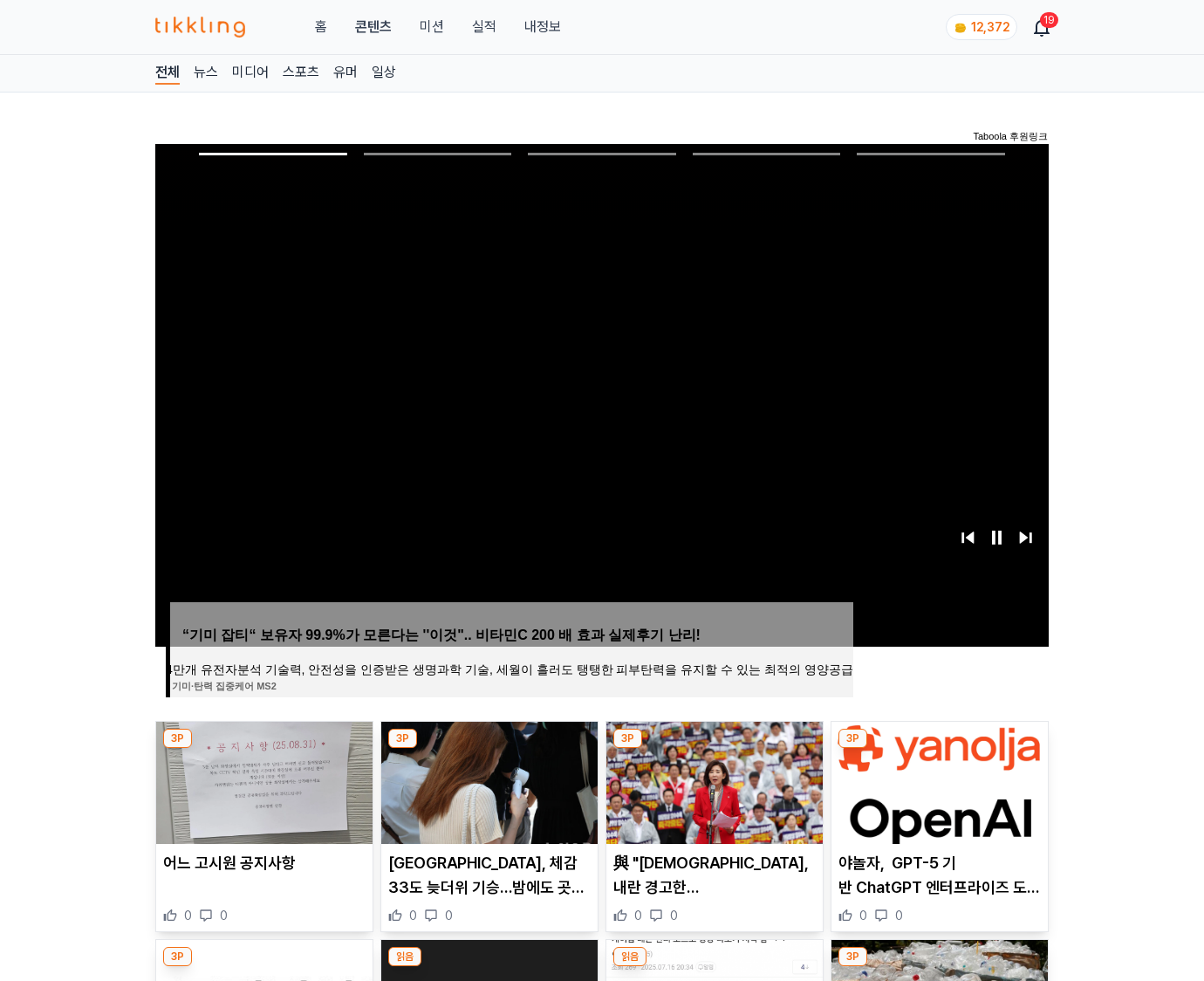
click at [939, 749] on img at bounding box center [939, 783] width 216 height 123
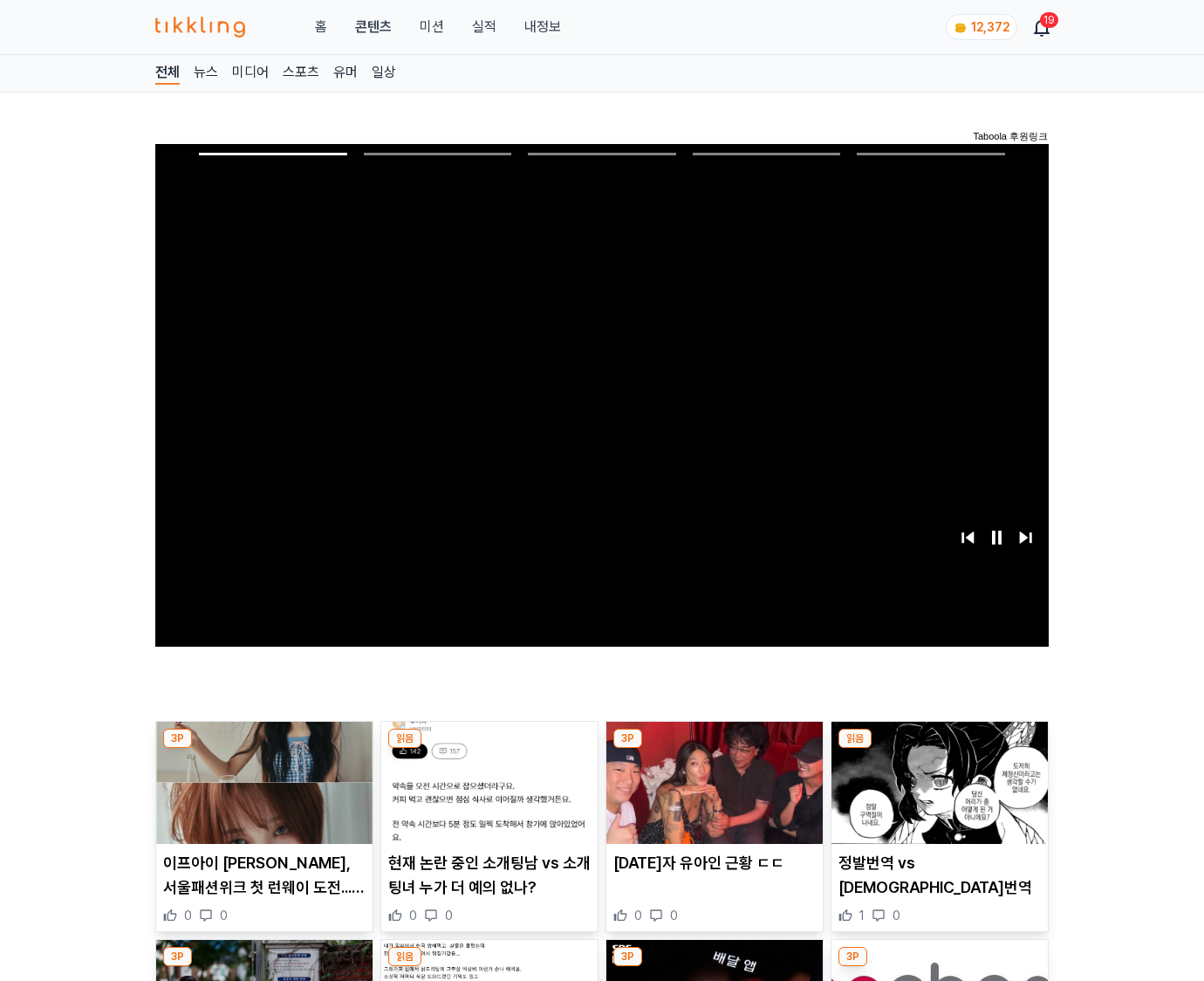
click at [939, 749] on img at bounding box center [939, 783] width 216 height 123
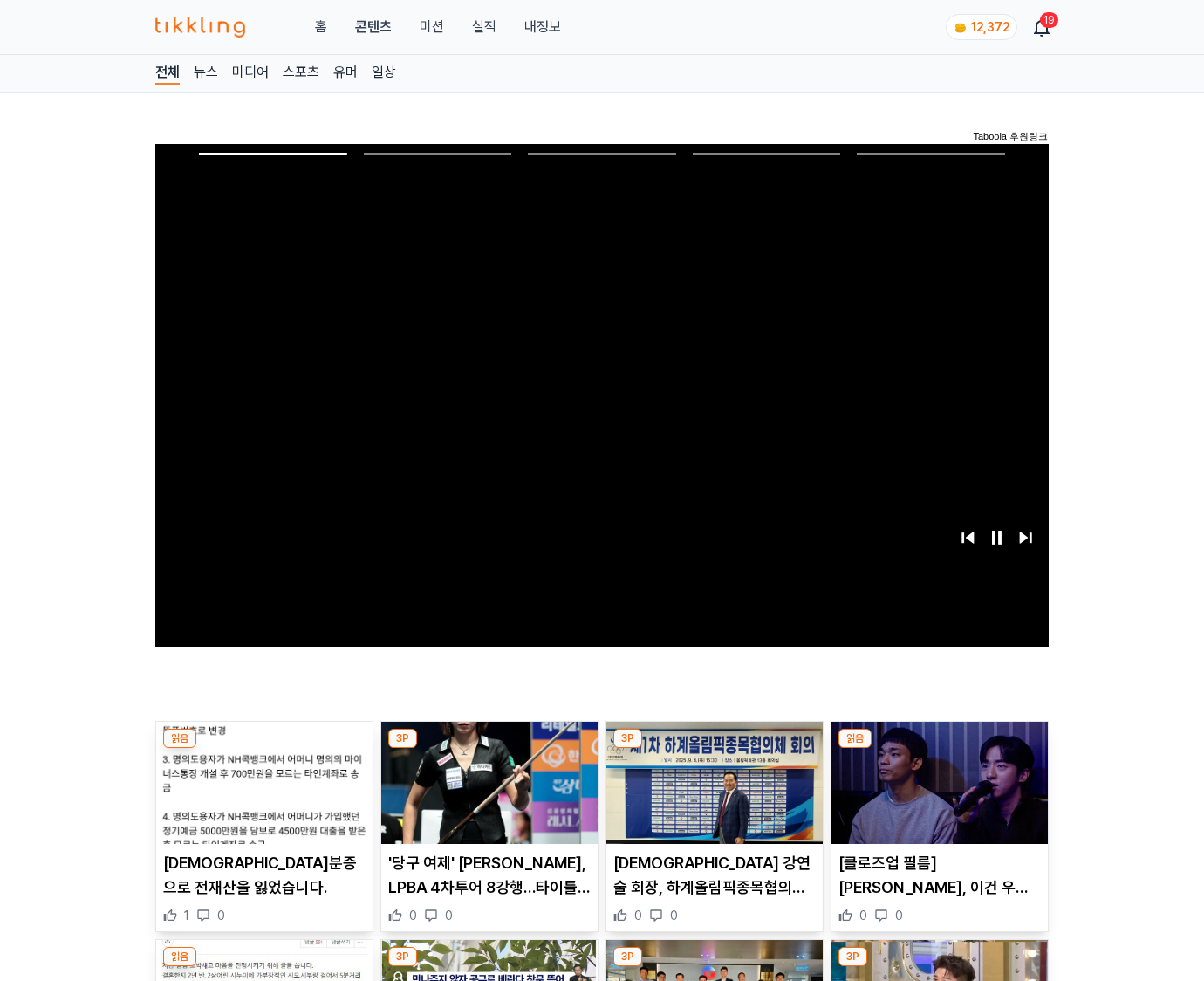
click at [939, 749] on img at bounding box center [939, 783] width 216 height 123
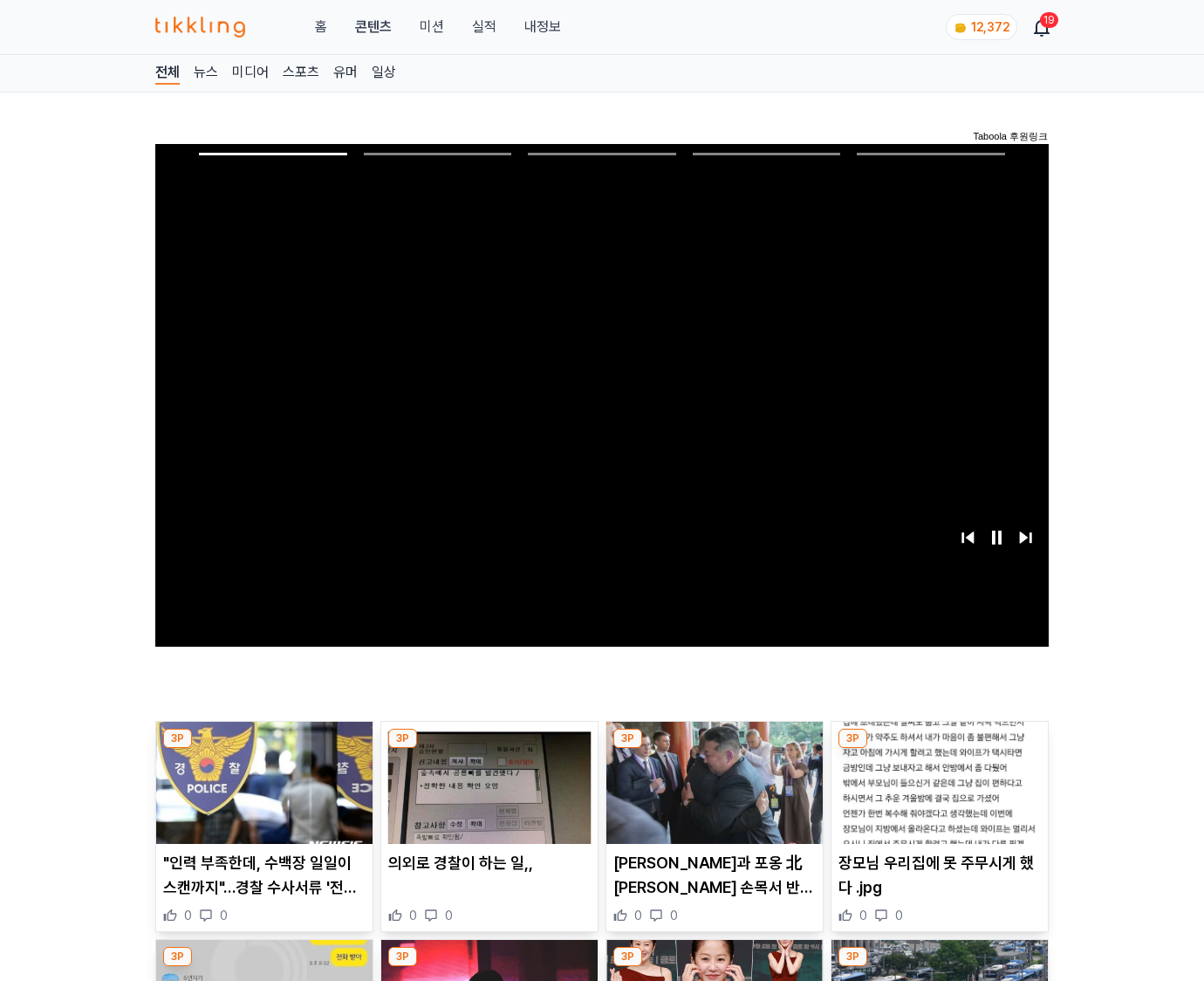
click at [939, 749] on img at bounding box center [939, 783] width 216 height 123
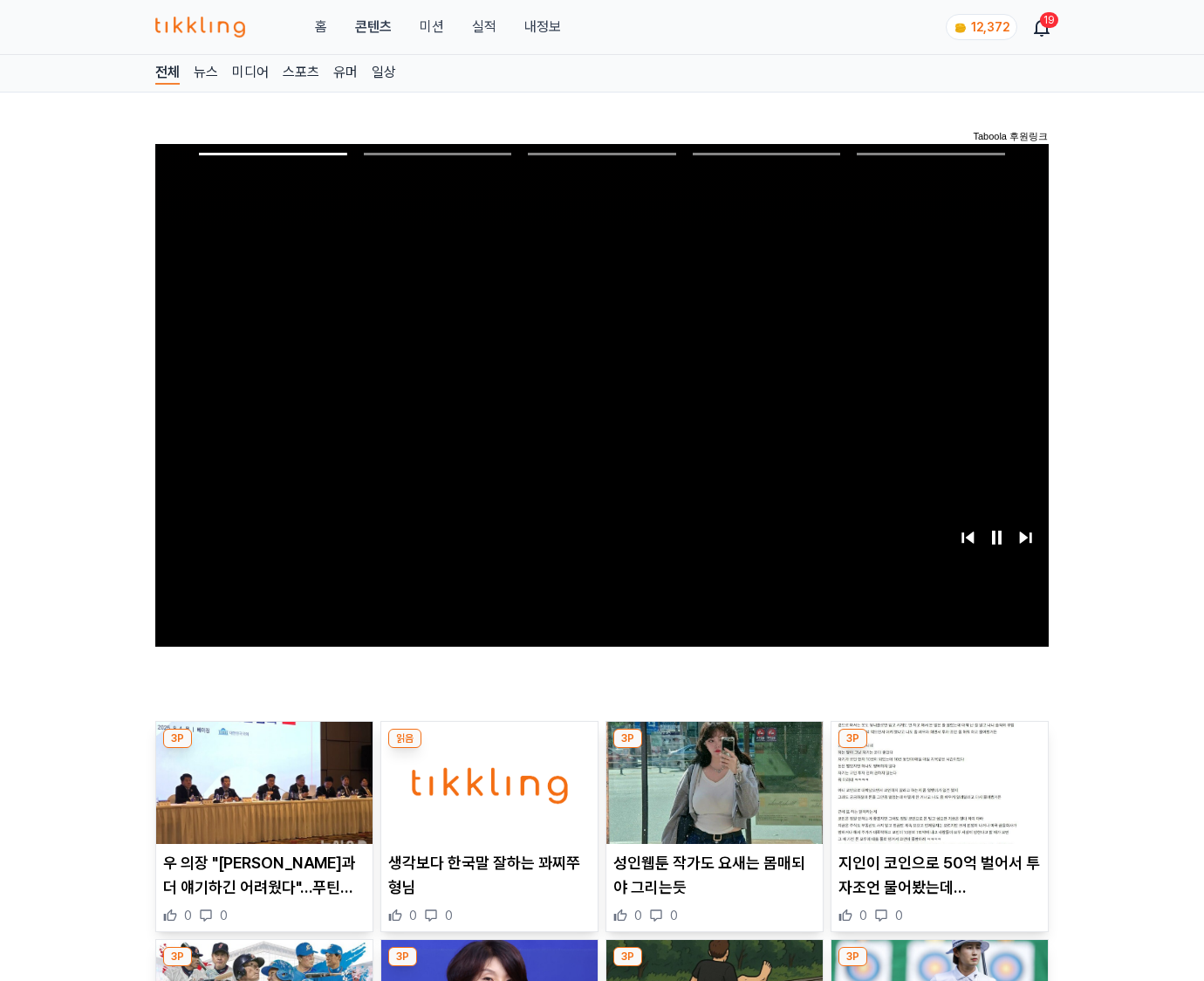
click at [939, 749] on img at bounding box center [939, 783] width 216 height 123
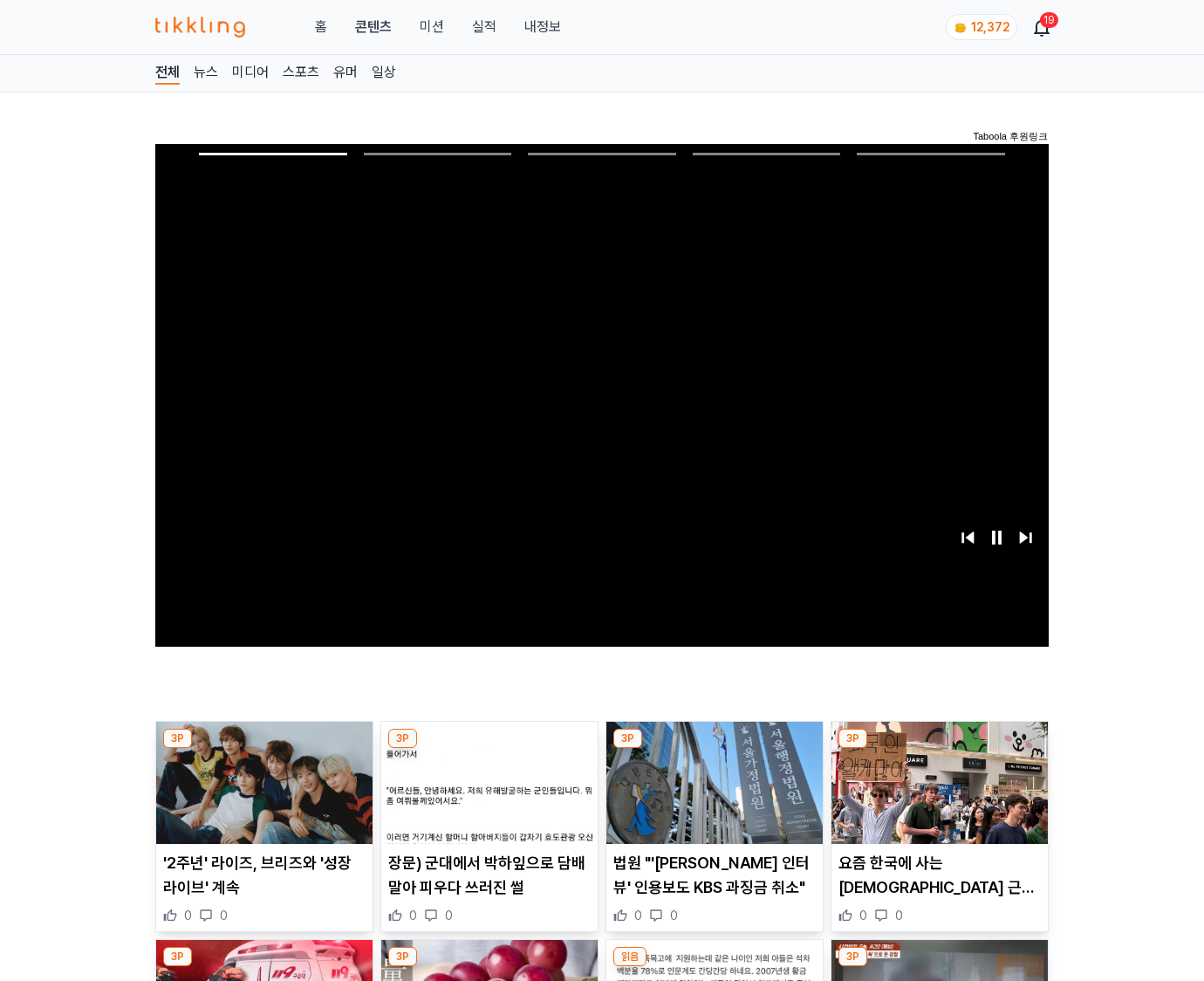
click at [939, 749] on img at bounding box center [939, 783] width 216 height 123
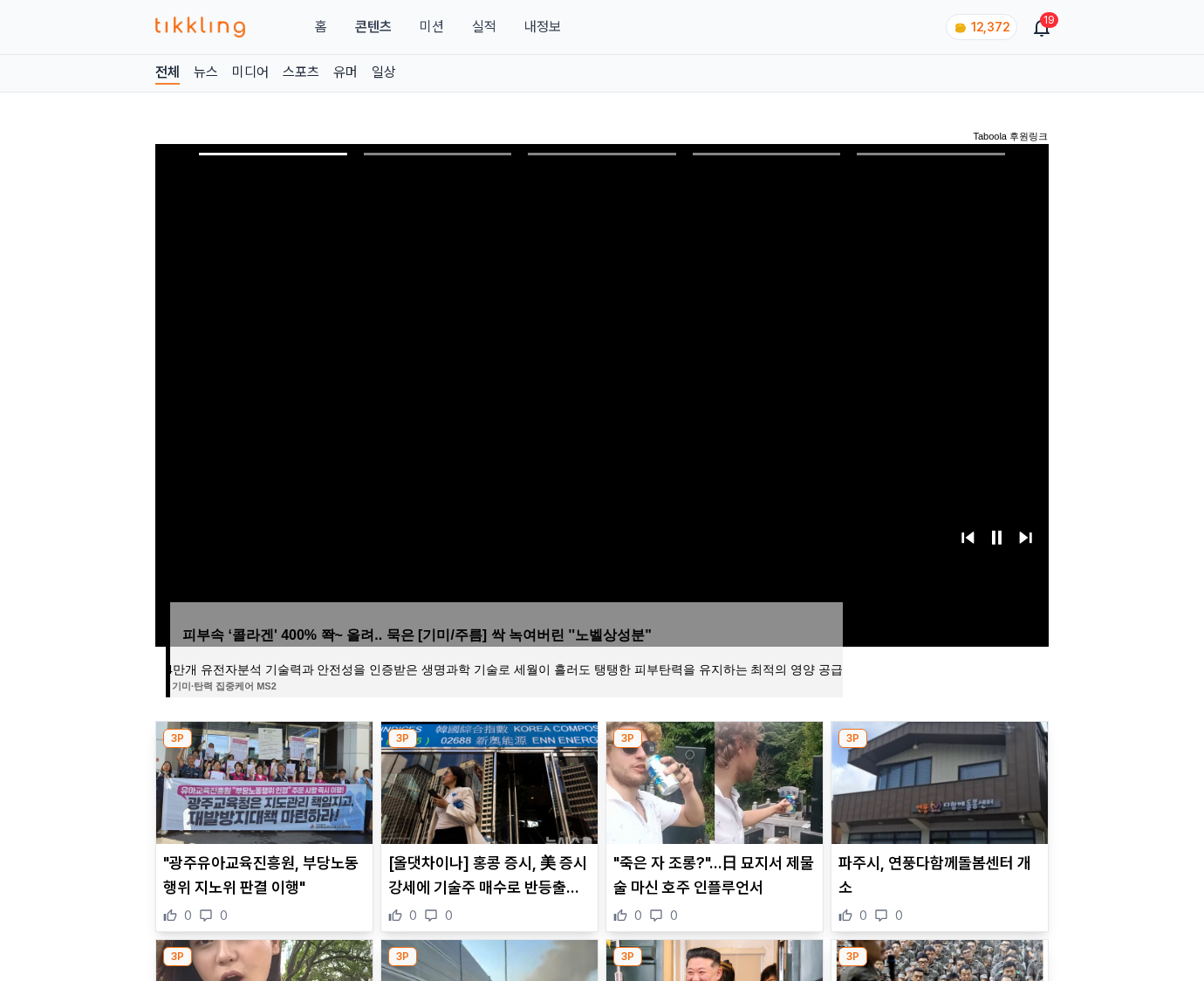
click at [939, 749] on img at bounding box center [939, 783] width 216 height 123
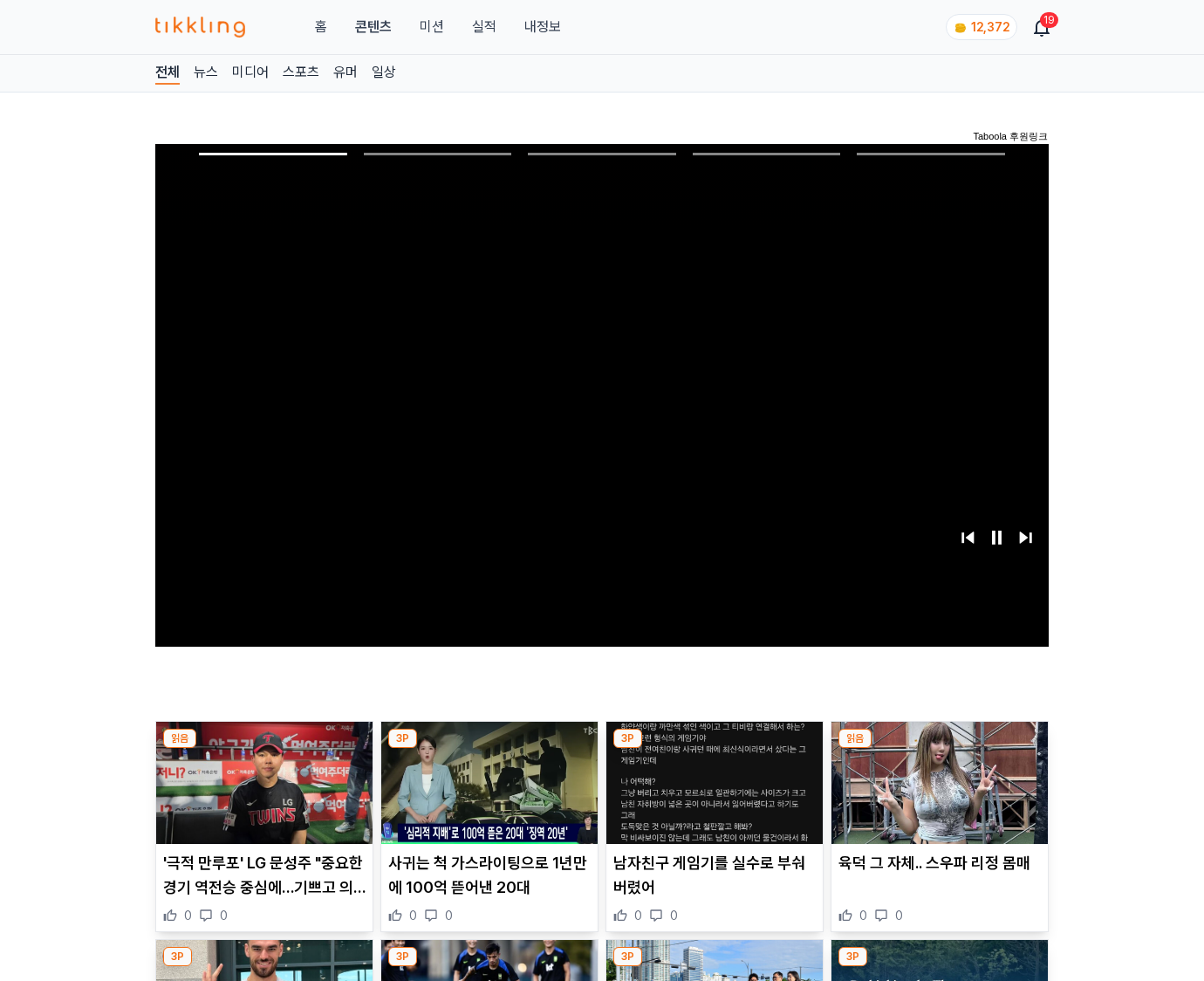
click at [939, 749] on img at bounding box center [939, 783] width 216 height 123
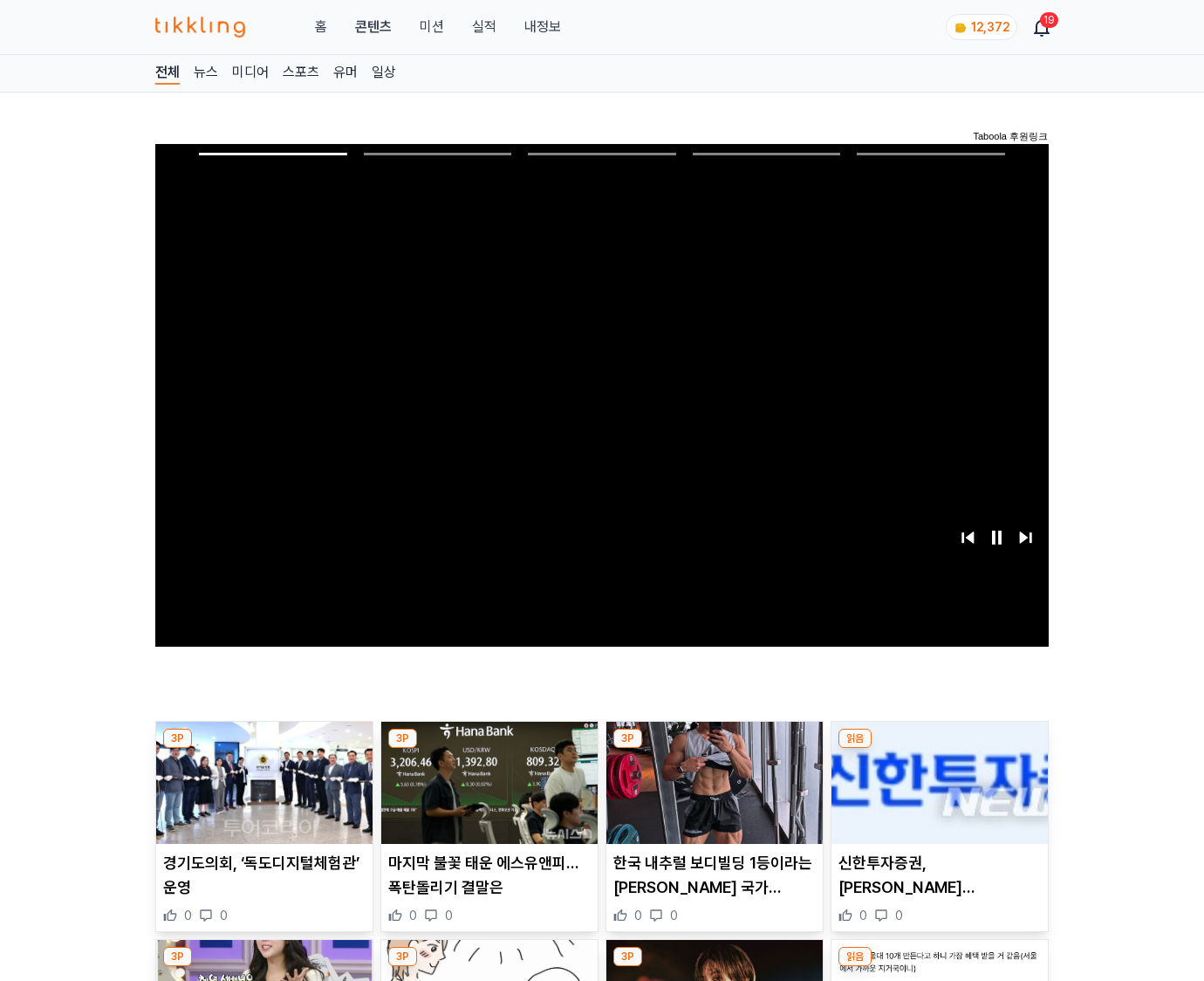
click at [939, 749] on img at bounding box center [939, 783] width 216 height 123
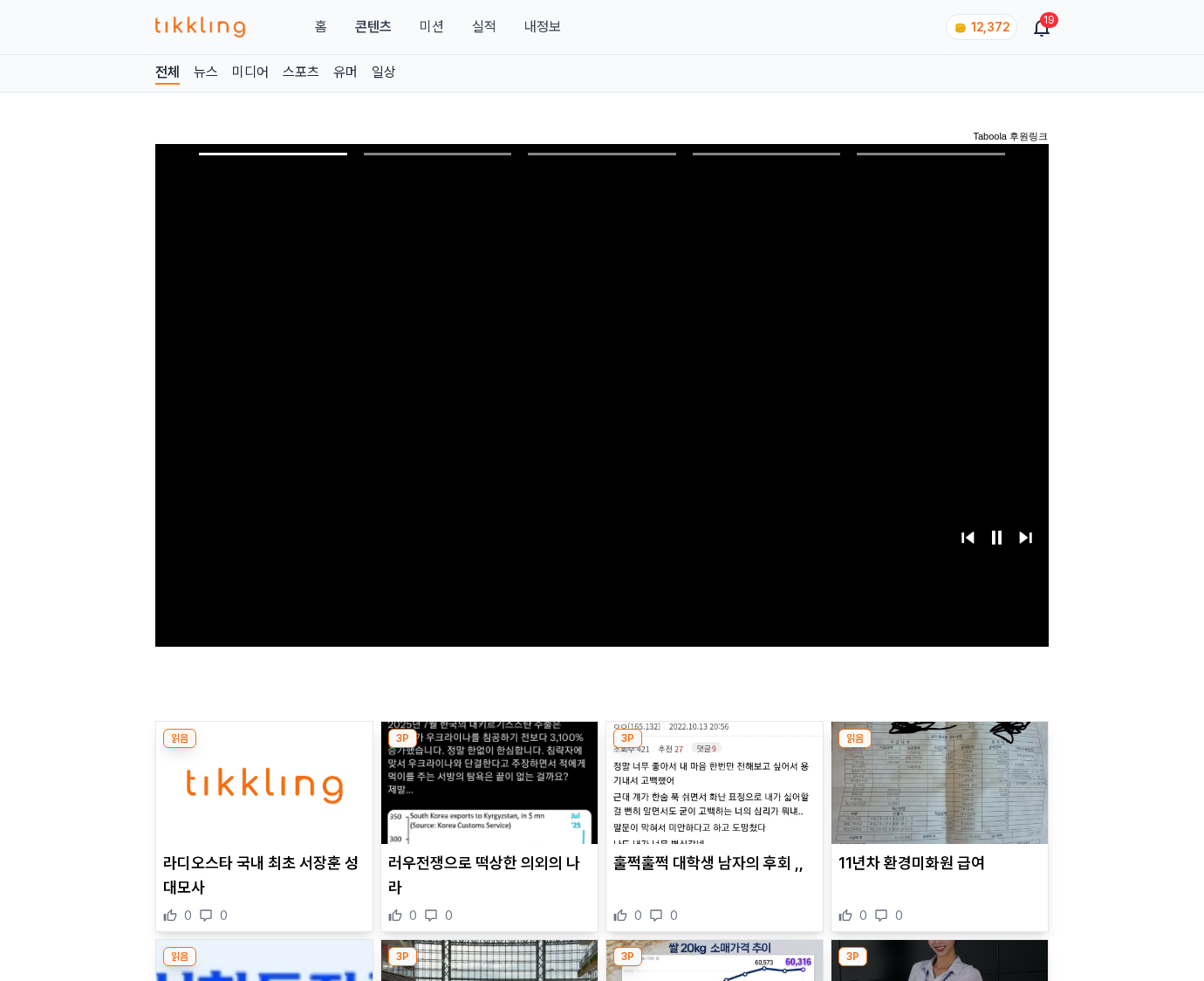
click at [939, 749] on img at bounding box center [939, 783] width 216 height 123
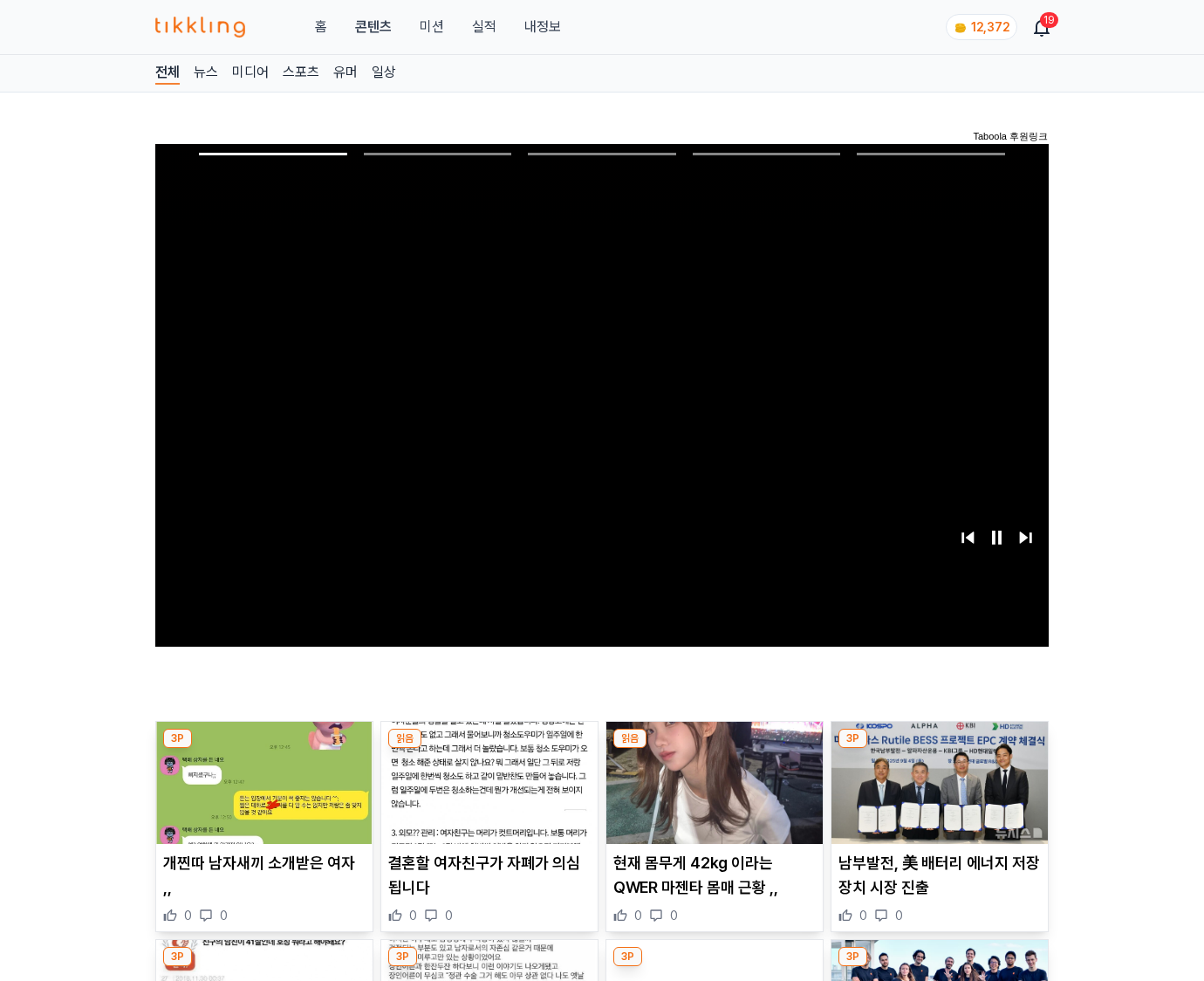
click at [939, 749] on img at bounding box center [939, 783] width 216 height 123
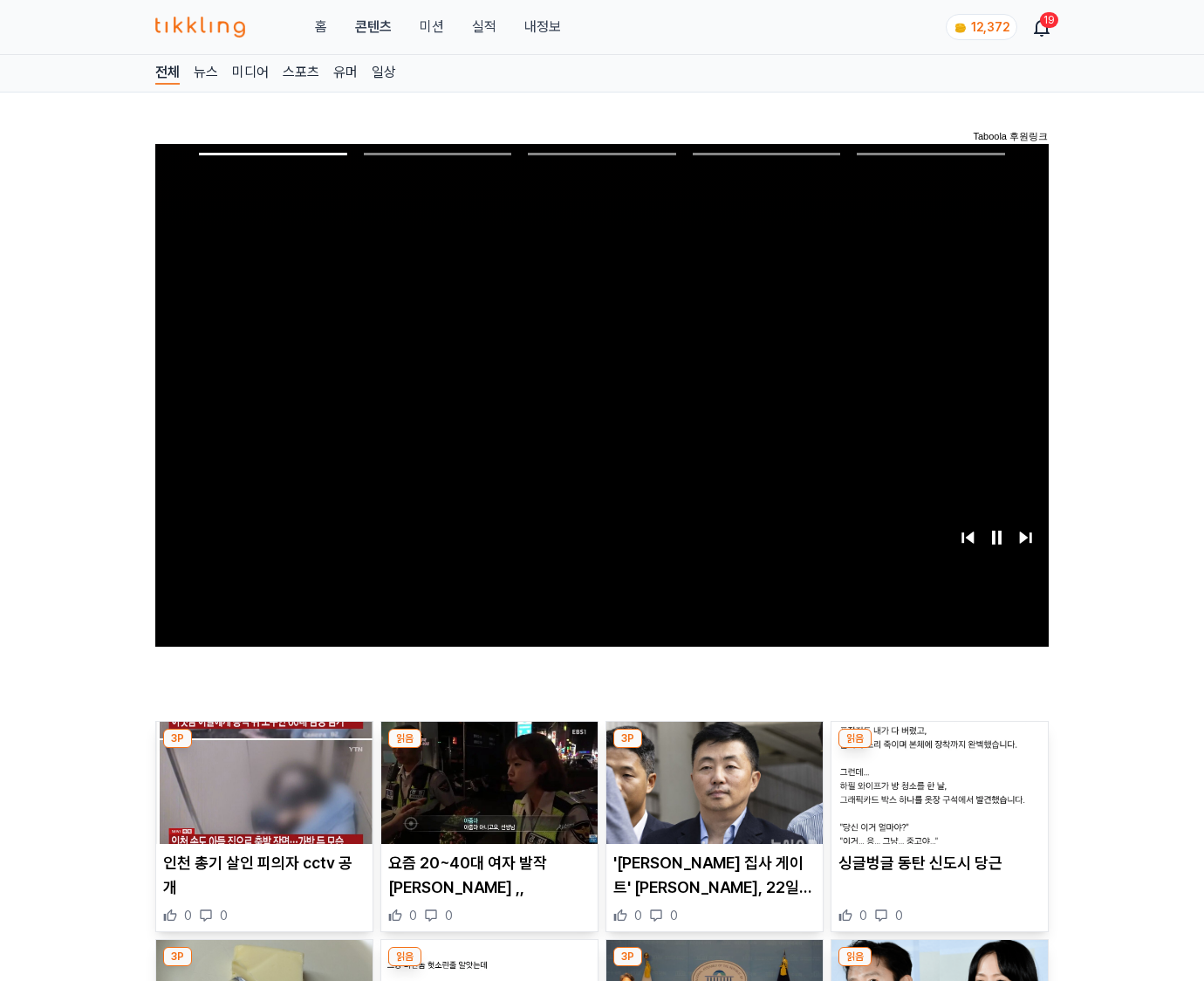
click at [939, 749] on img at bounding box center [939, 783] width 216 height 123
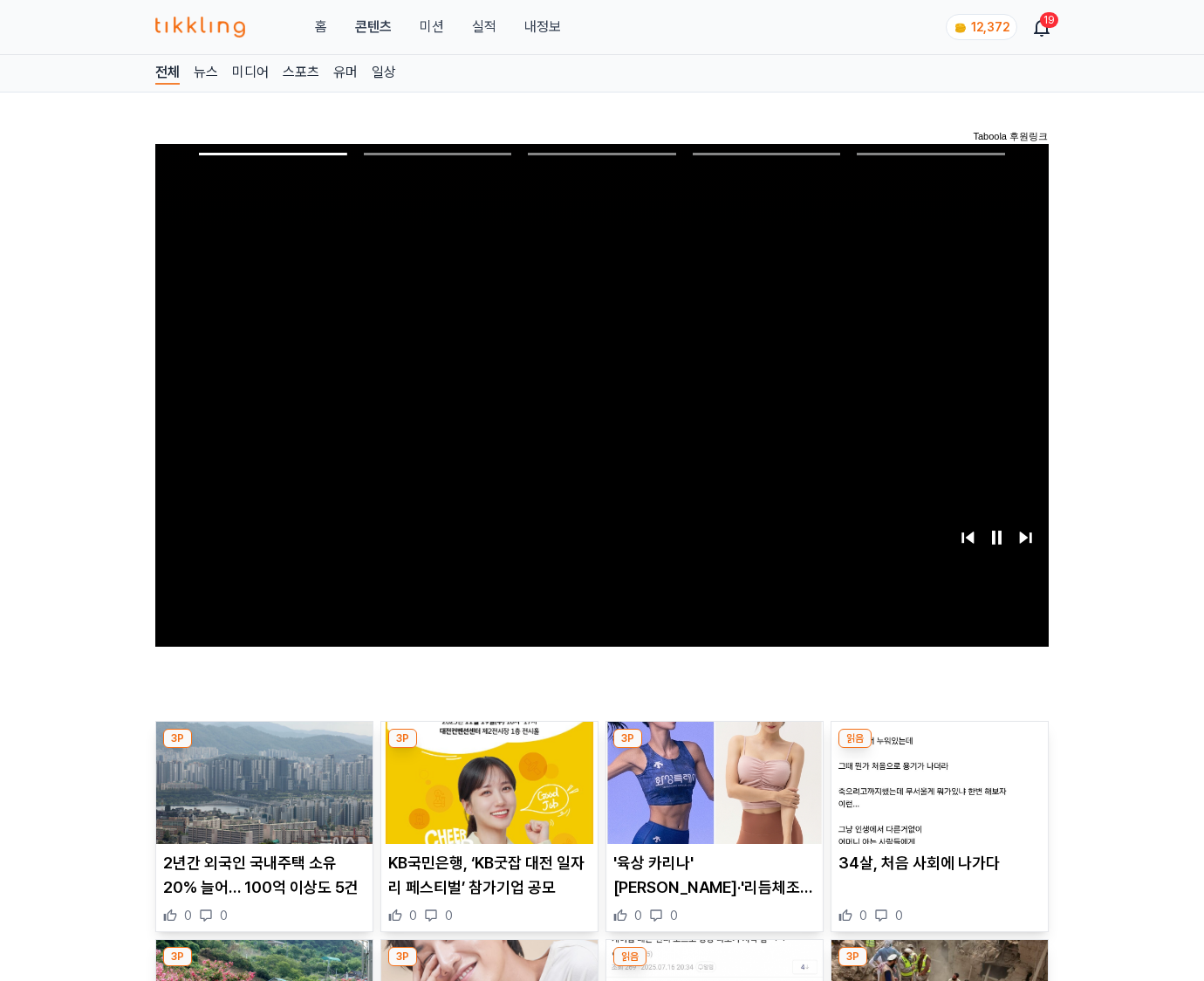
click at [939, 749] on img at bounding box center [939, 783] width 216 height 123
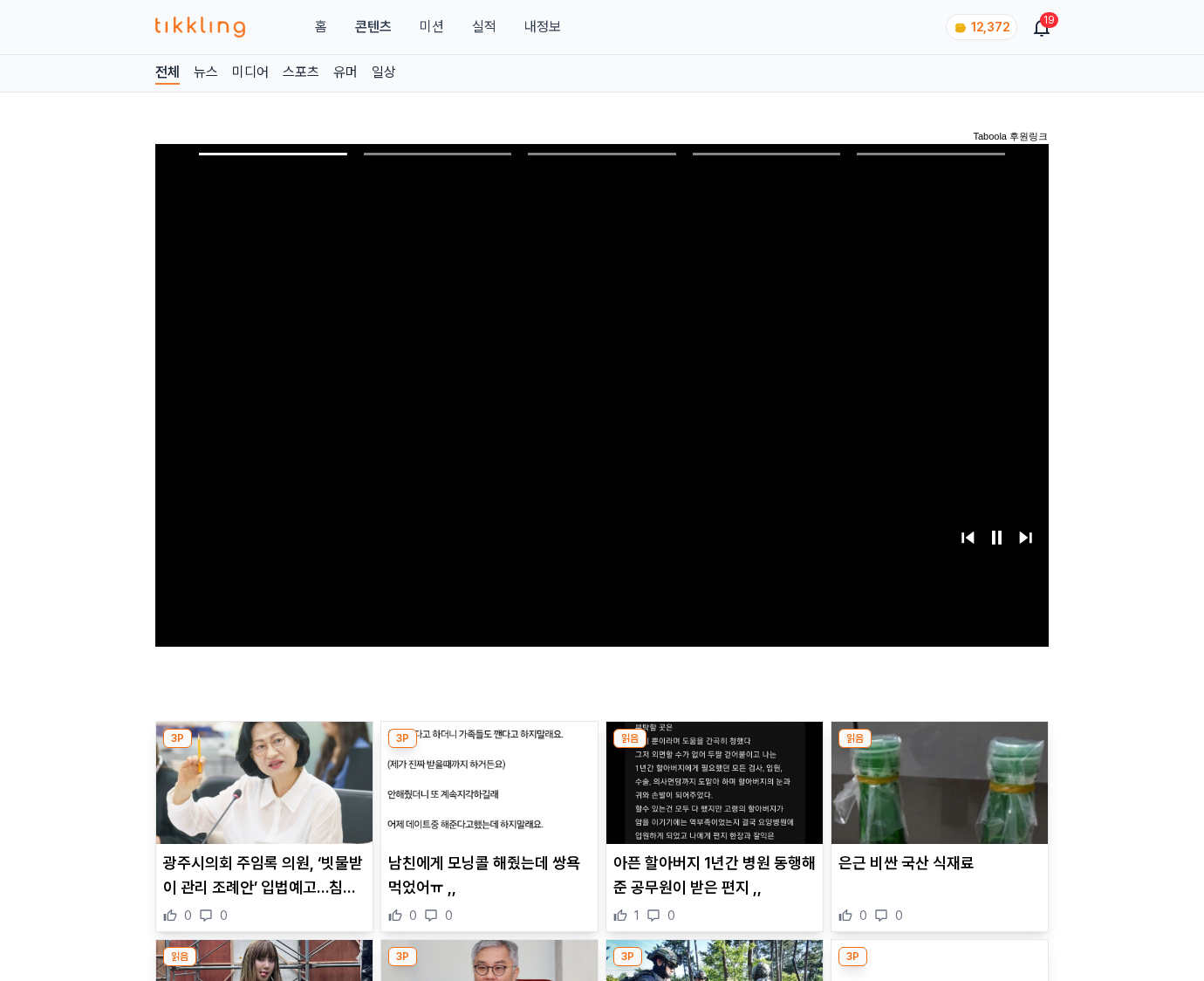
click at [939, 749] on img at bounding box center [939, 783] width 216 height 123
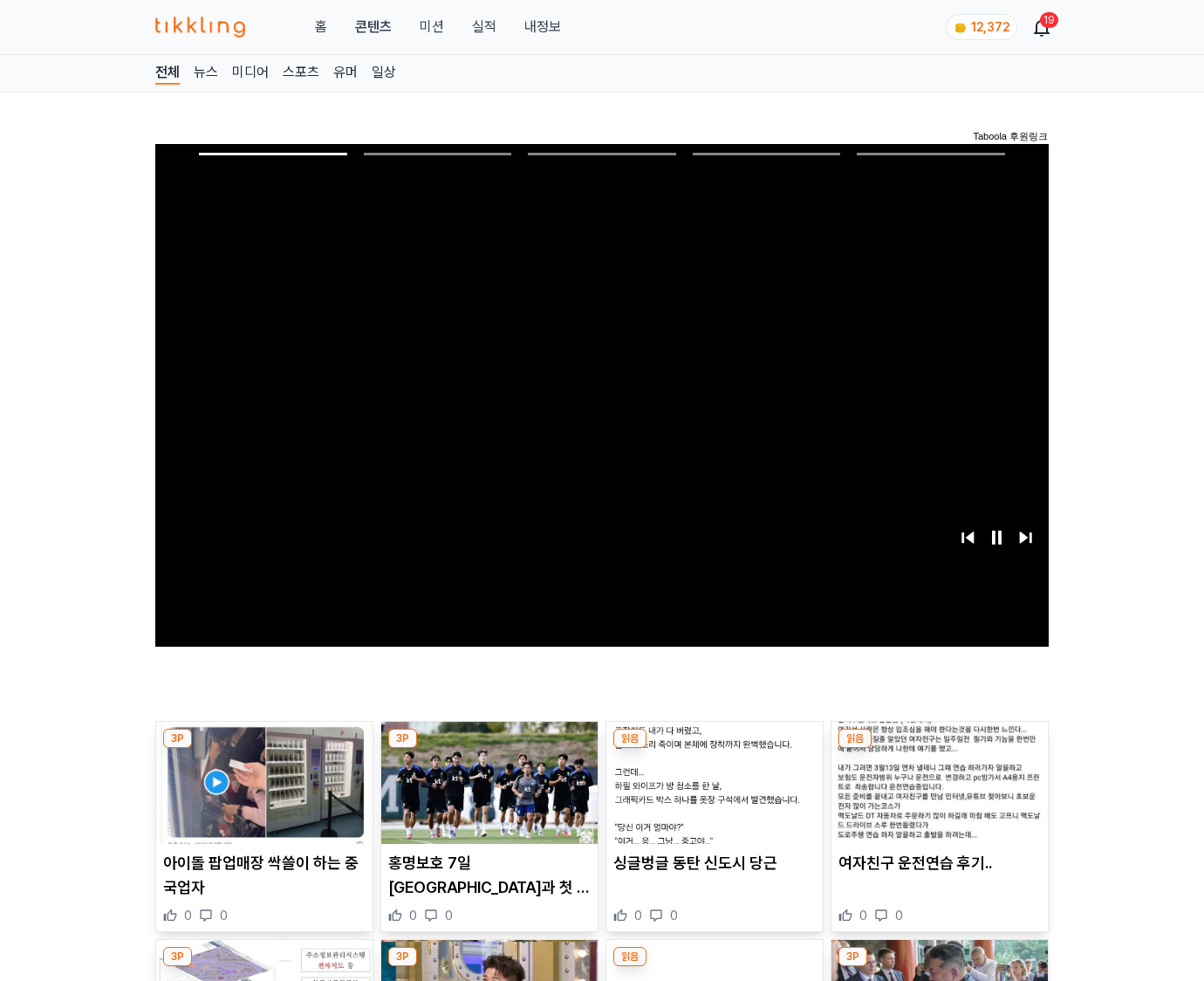
click at [939, 749] on img at bounding box center [939, 783] width 216 height 123
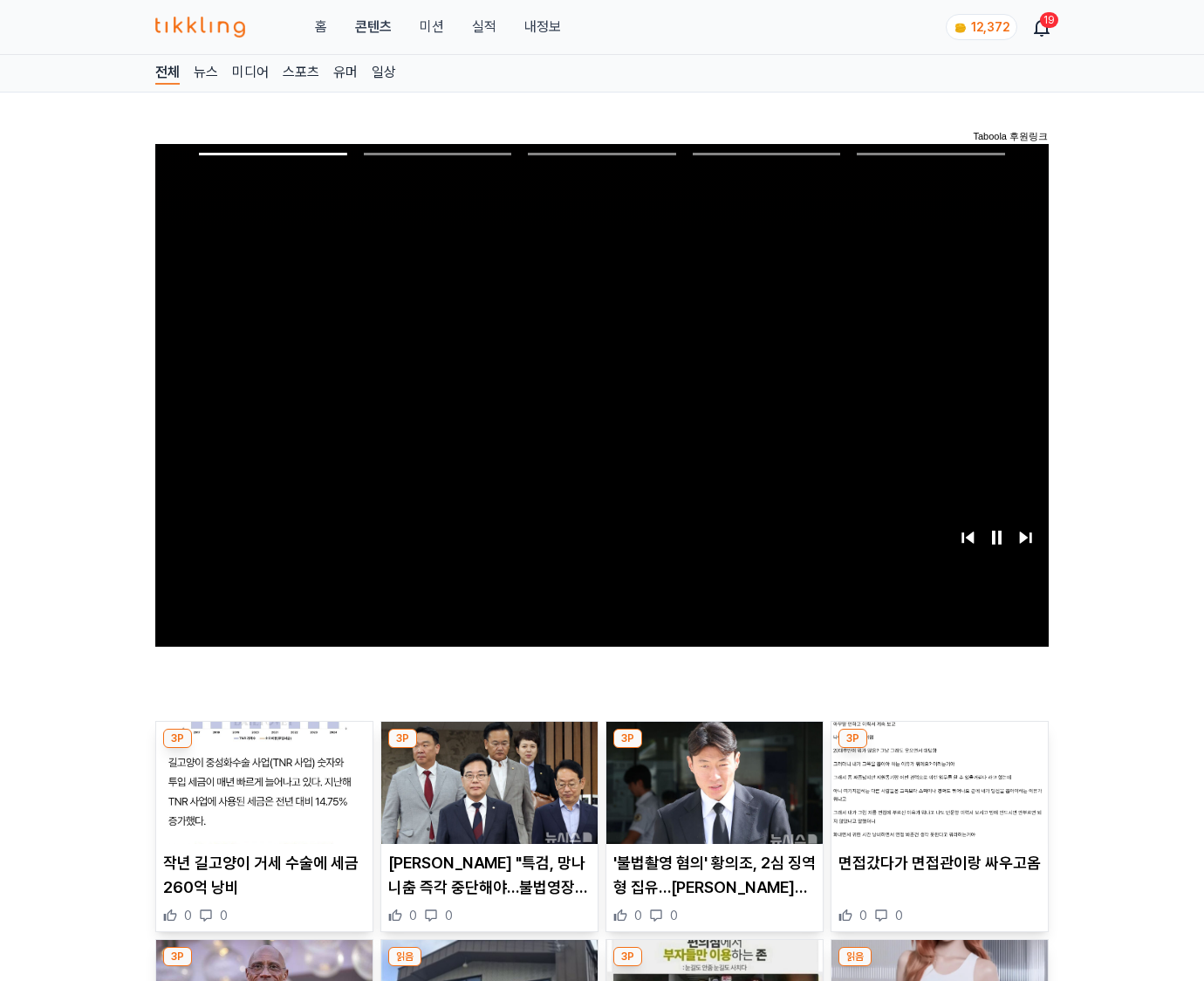
click at [939, 749] on img at bounding box center [939, 783] width 216 height 123
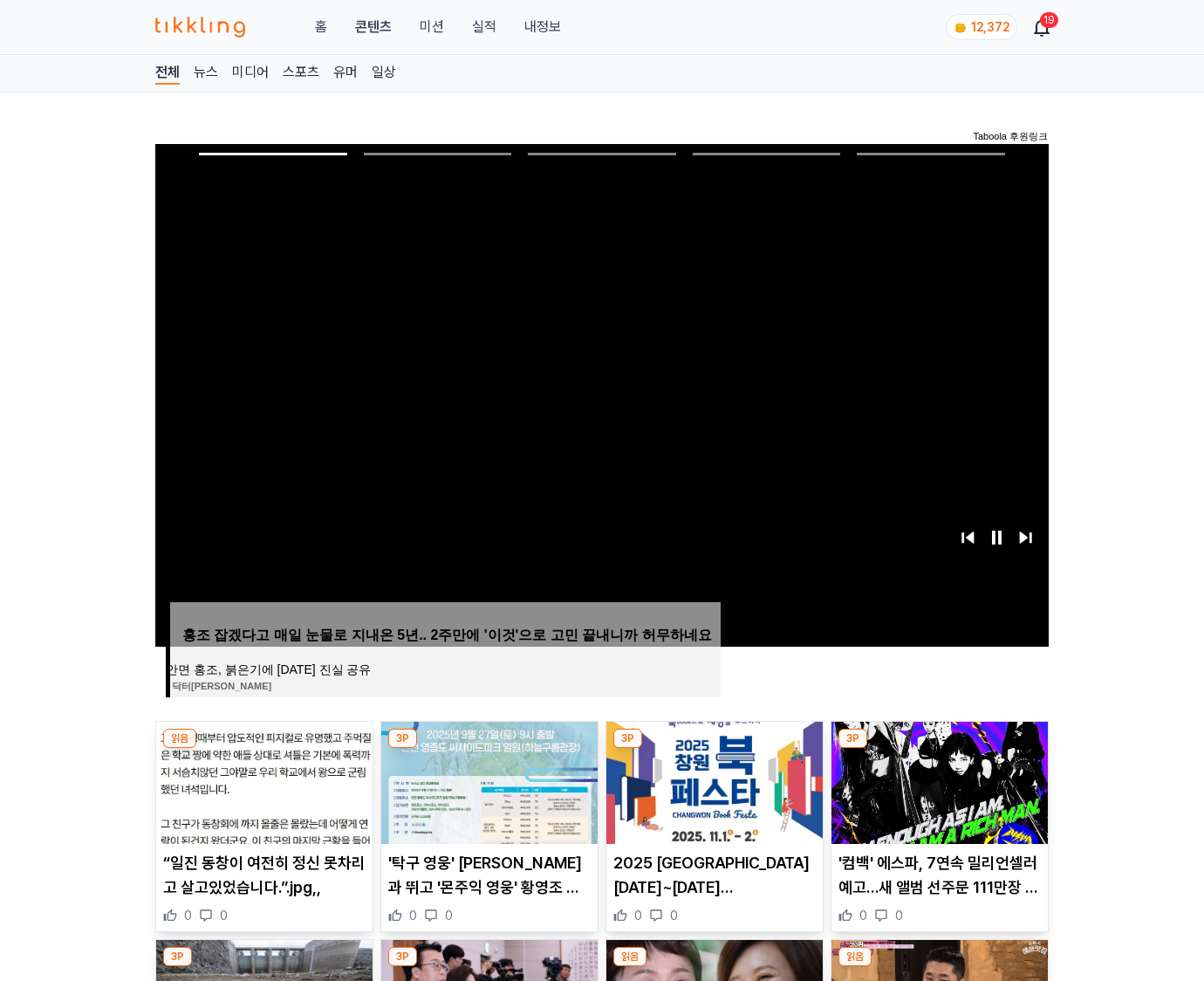
click at [939, 749] on img at bounding box center [939, 783] width 216 height 123
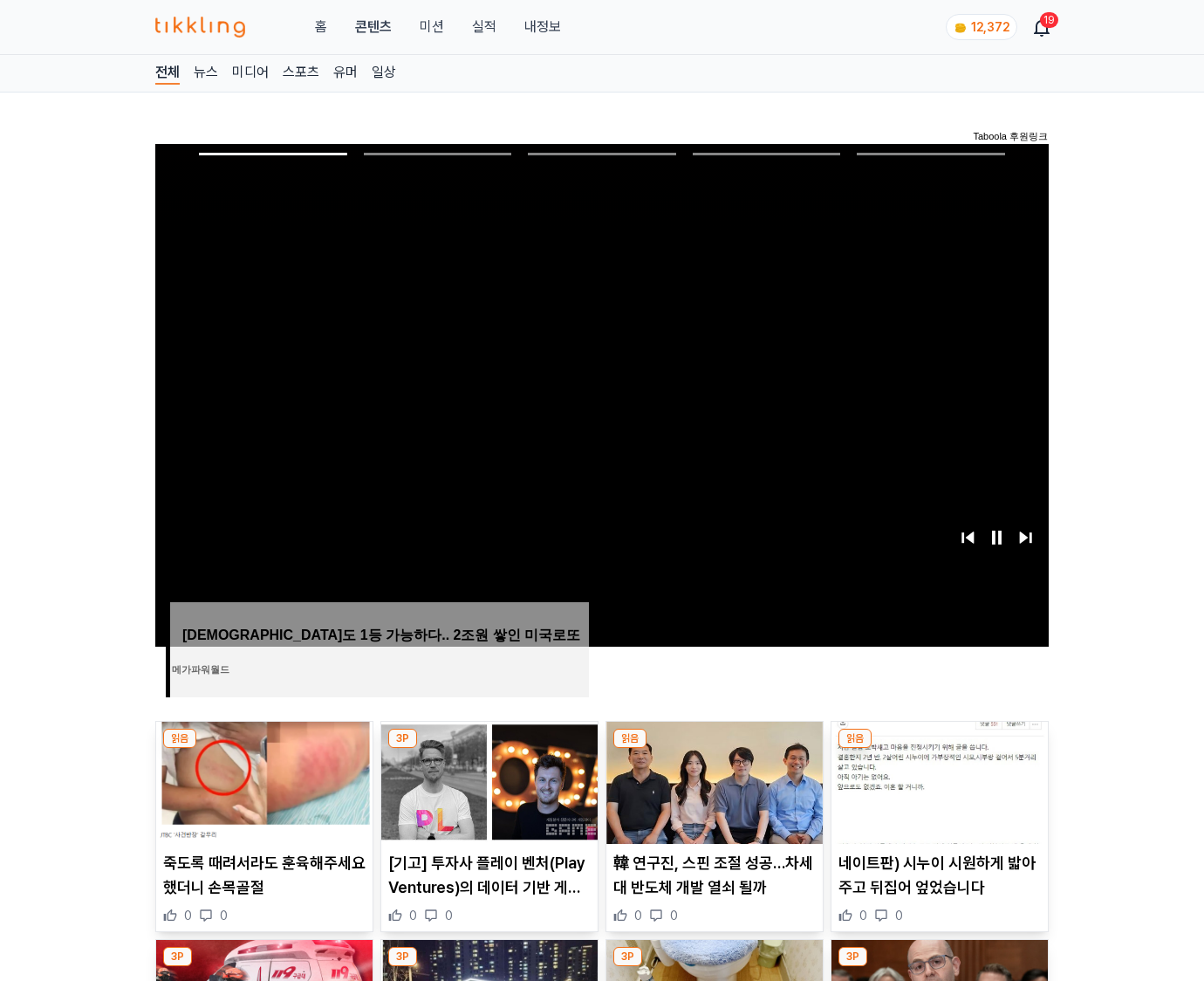
click at [939, 749] on img at bounding box center [939, 783] width 216 height 123
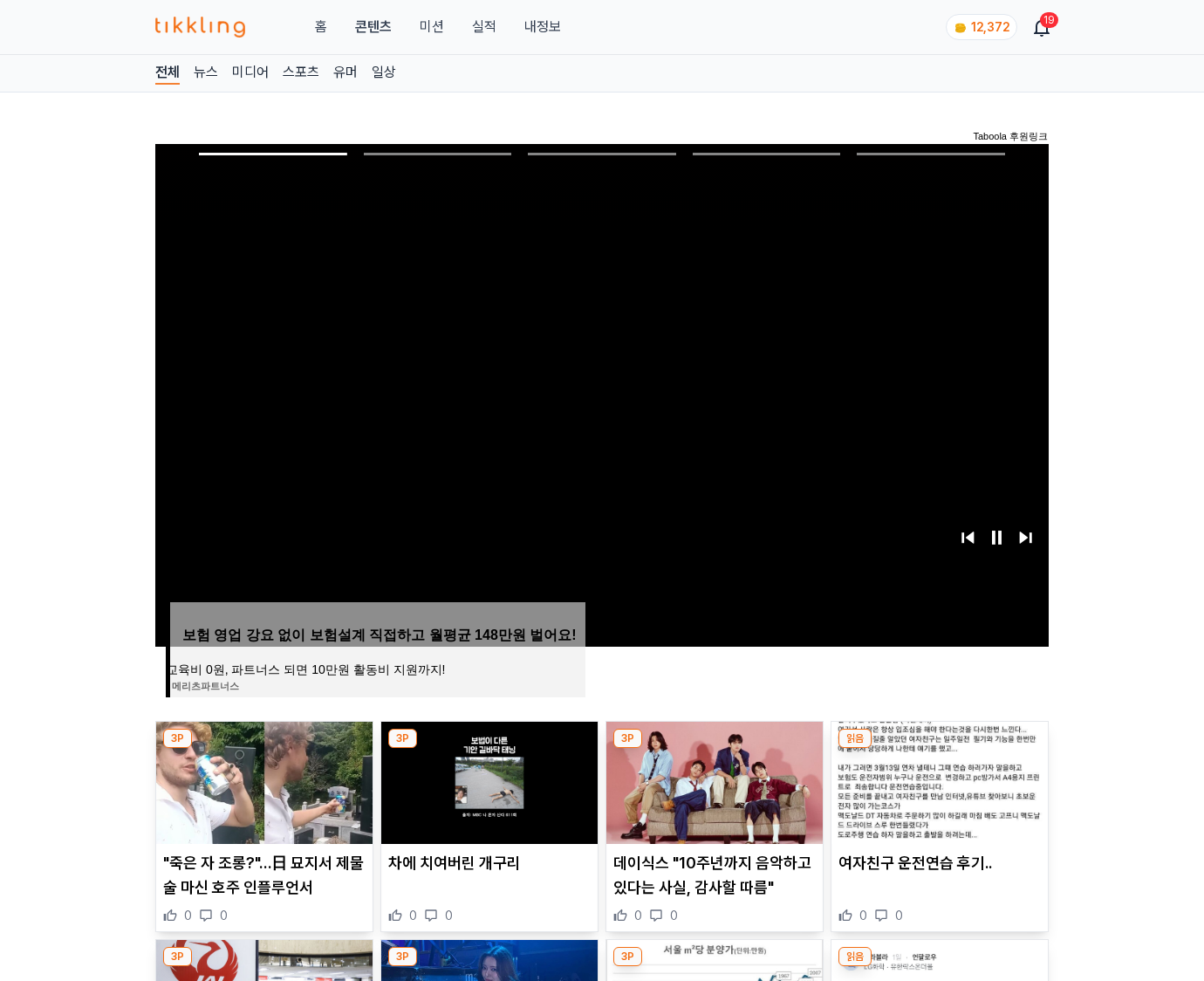
click at [939, 749] on img at bounding box center [939, 783] width 216 height 123
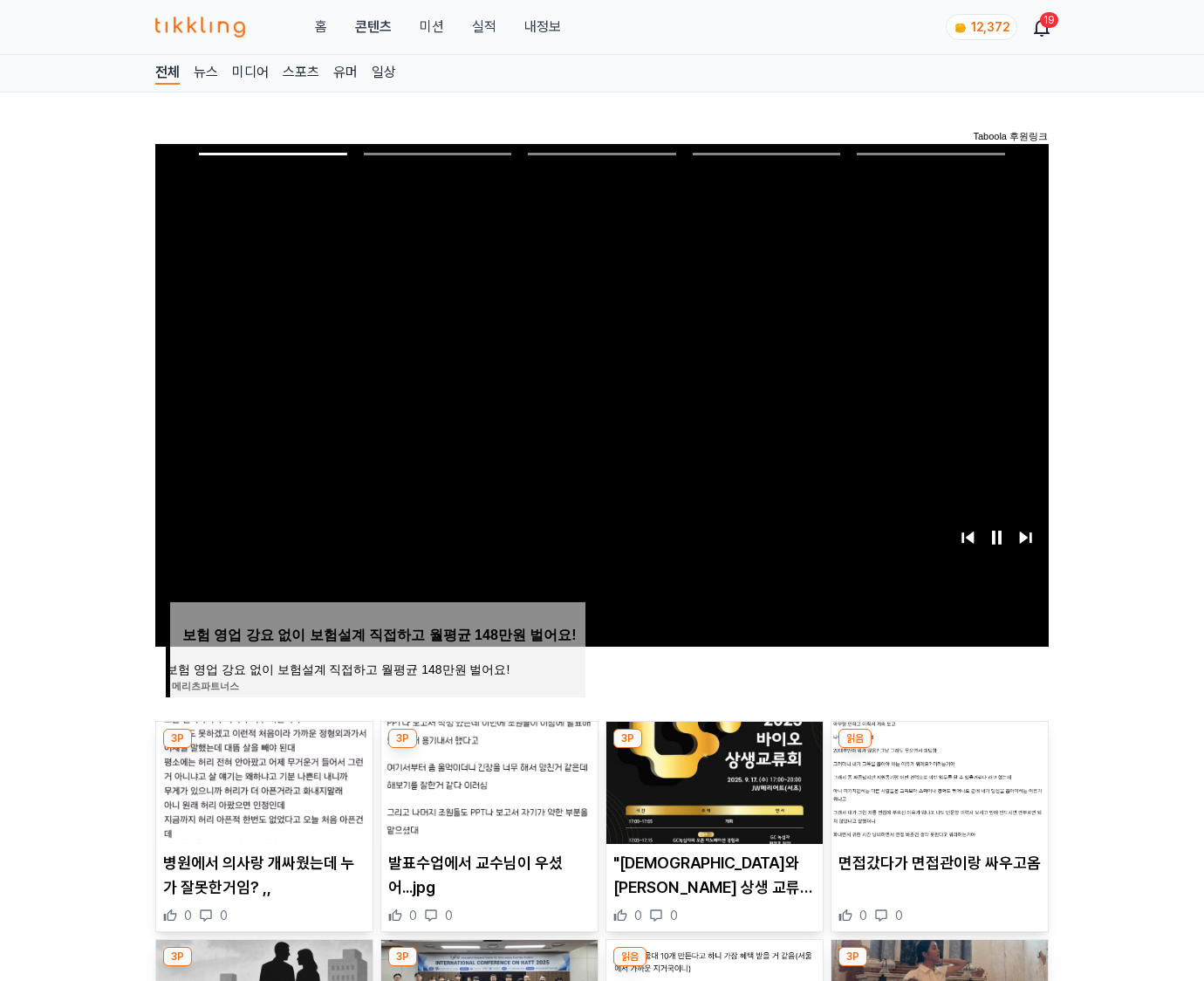
click at [939, 749] on img at bounding box center [939, 783] width 216 height 123
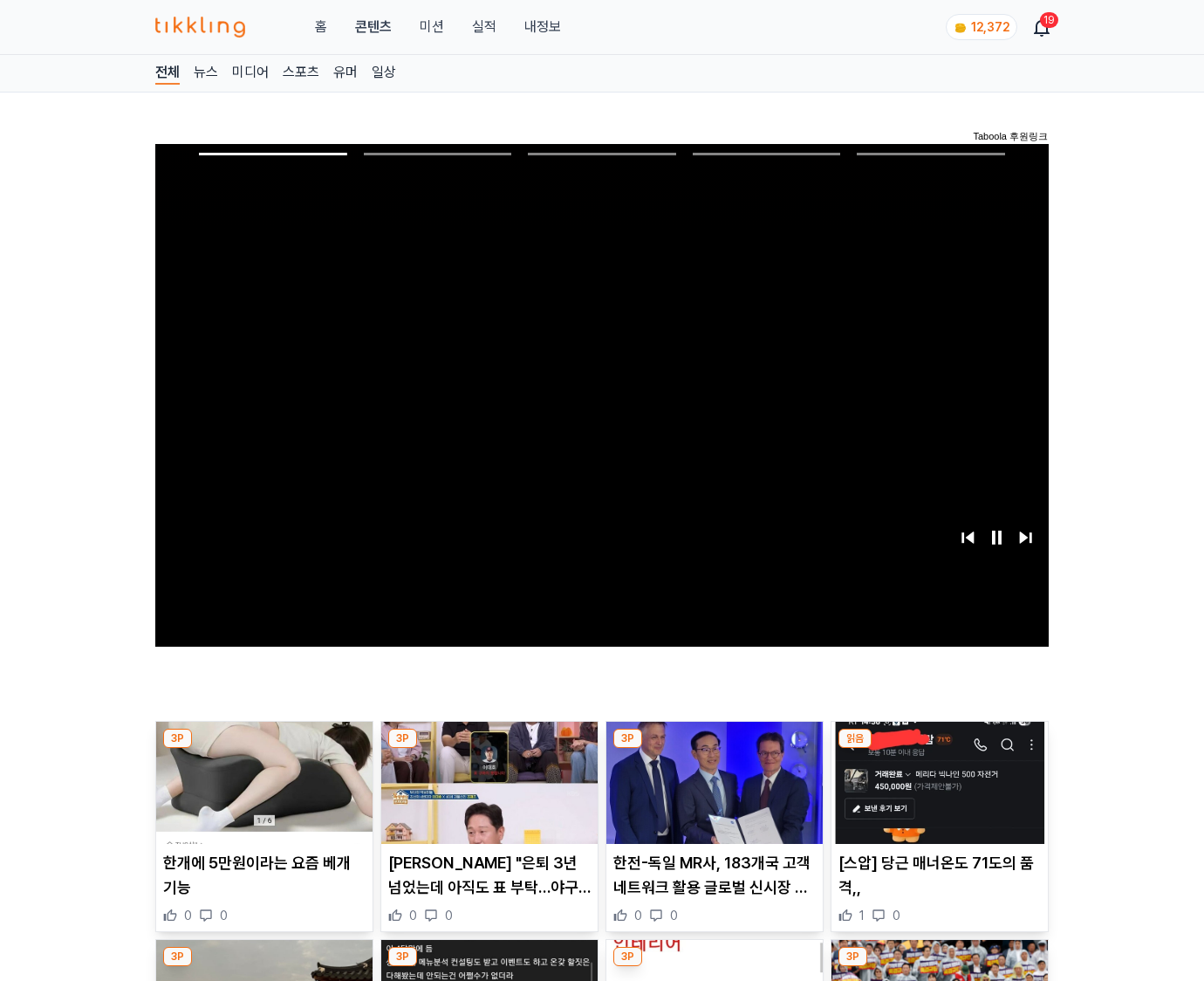
click at [939, 749] on img at bounding box center [939, 783] width 216 height 123
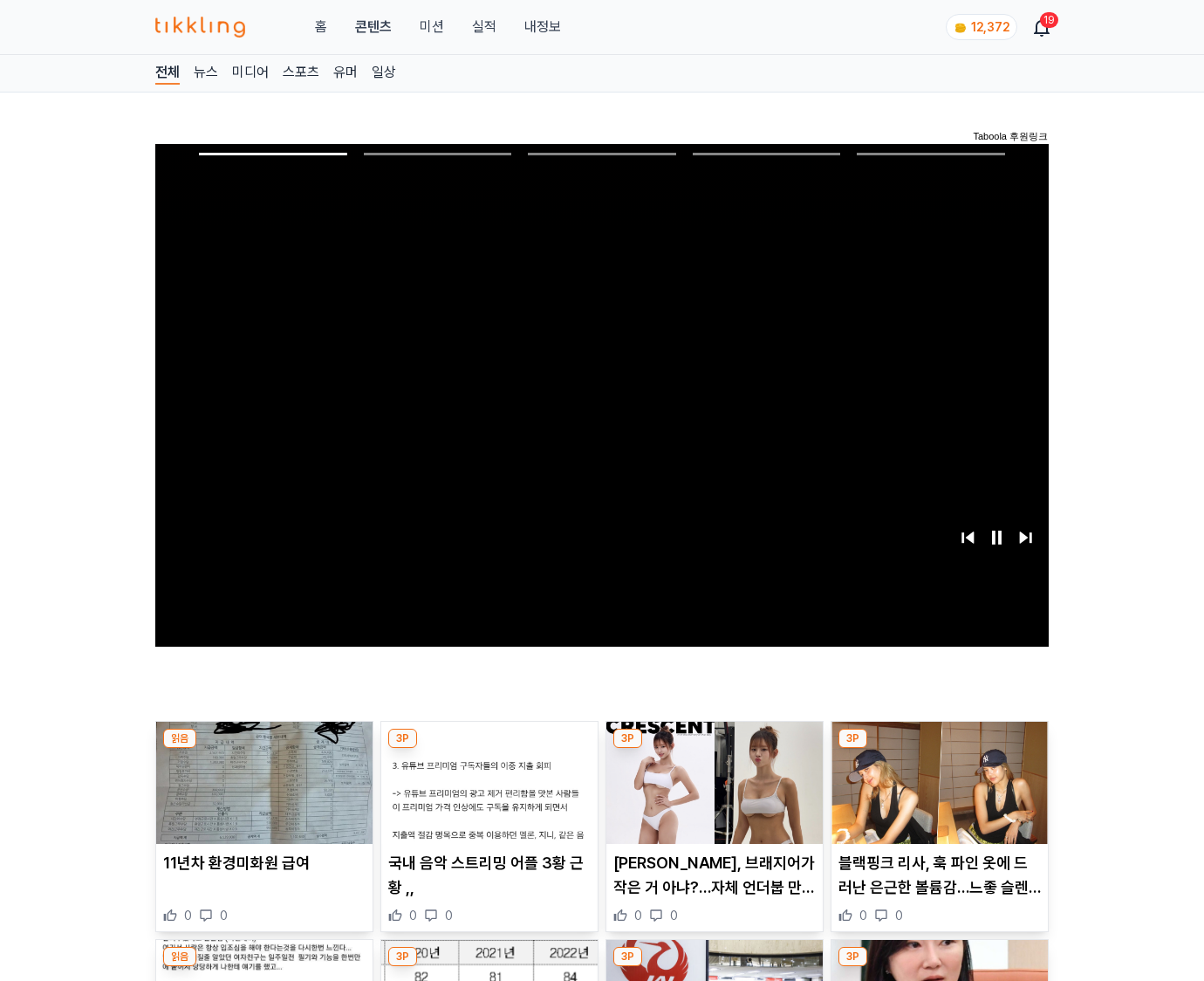
click at [939, 749] on img at bounding box center [939, 783] width 216 height 123
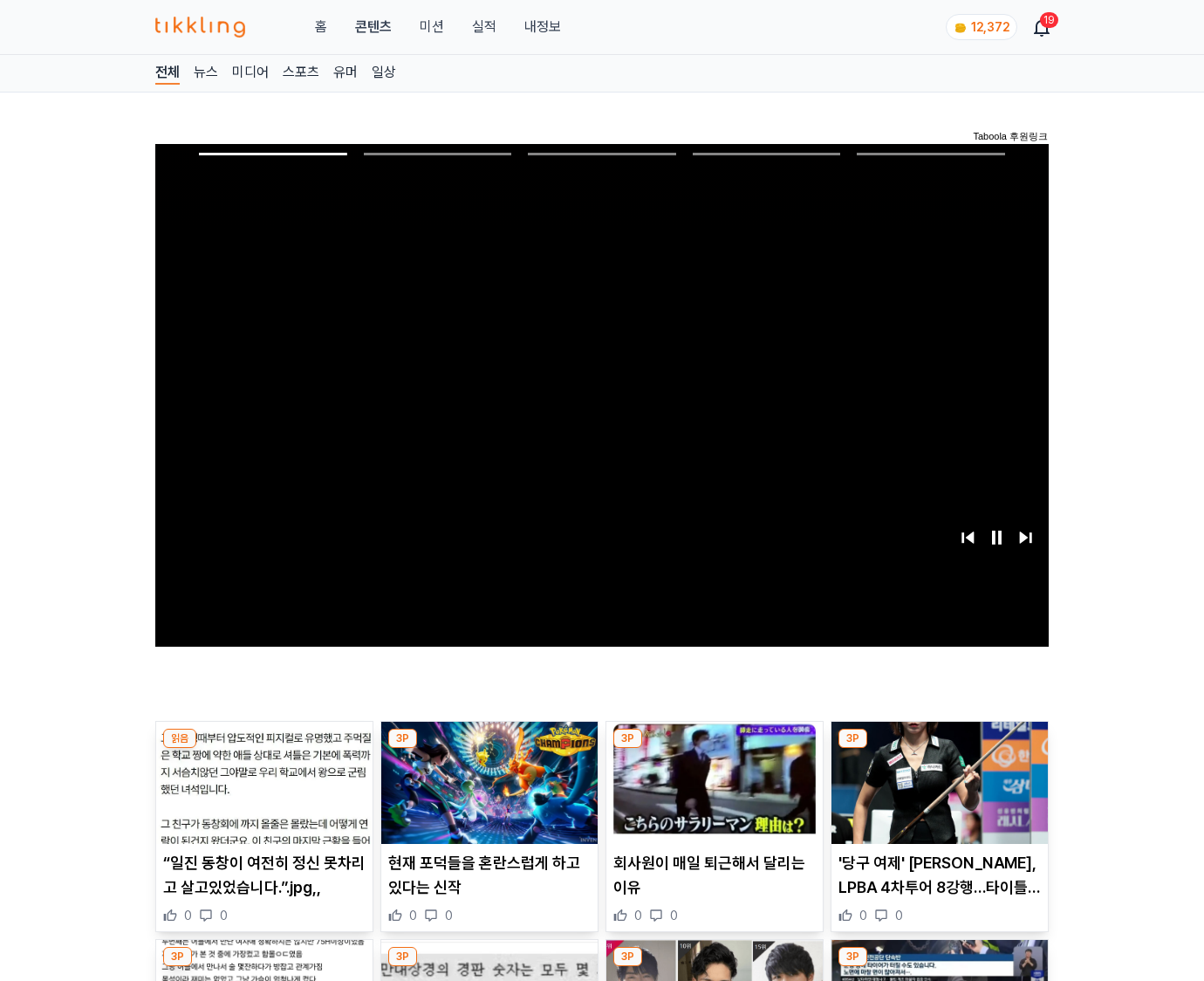
click at [939, 749] on img at bounding box center [939, 783] width 216 height 123
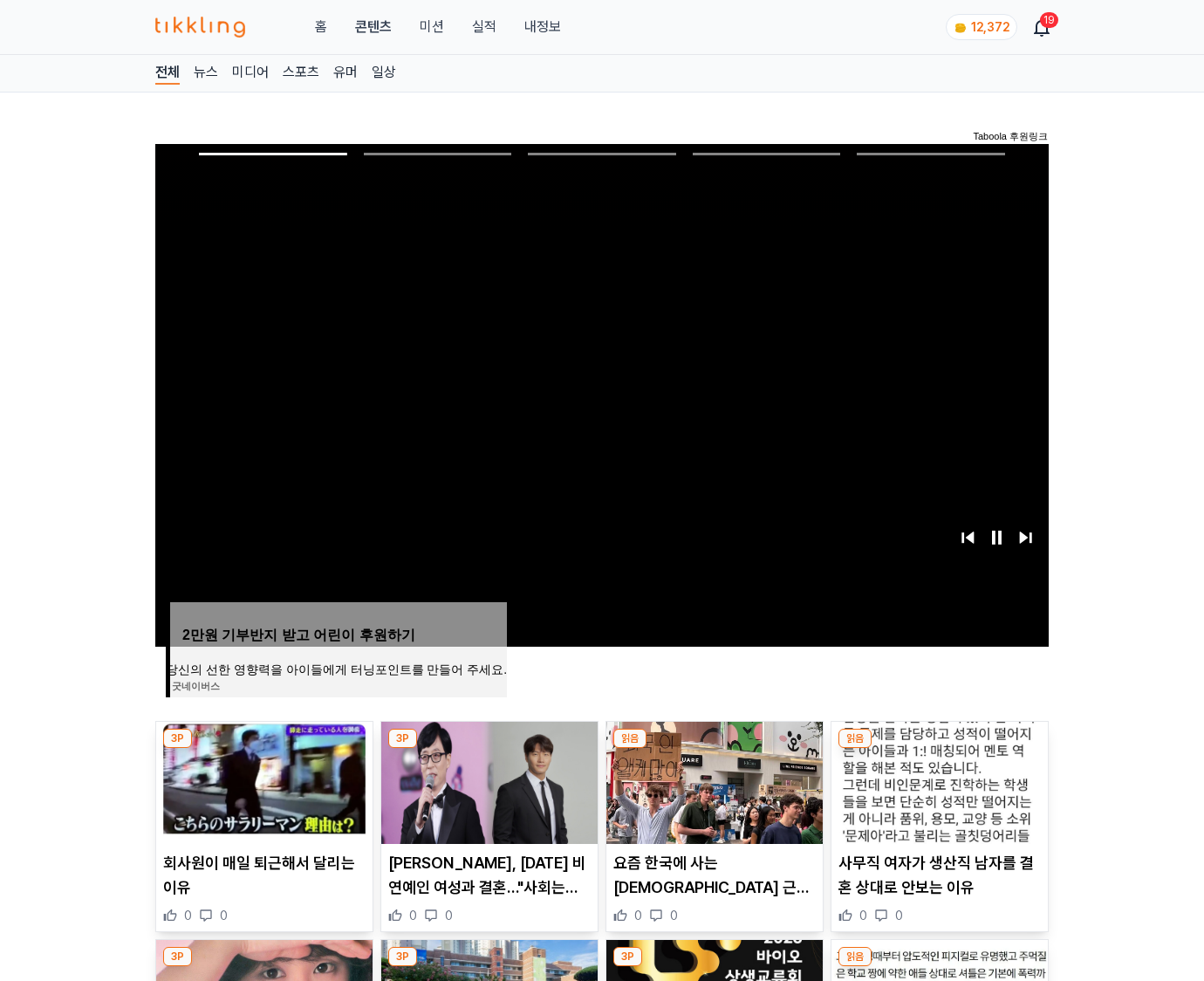
click at [939, 749] on img at bounding box center [939, 783] width 216 height 123
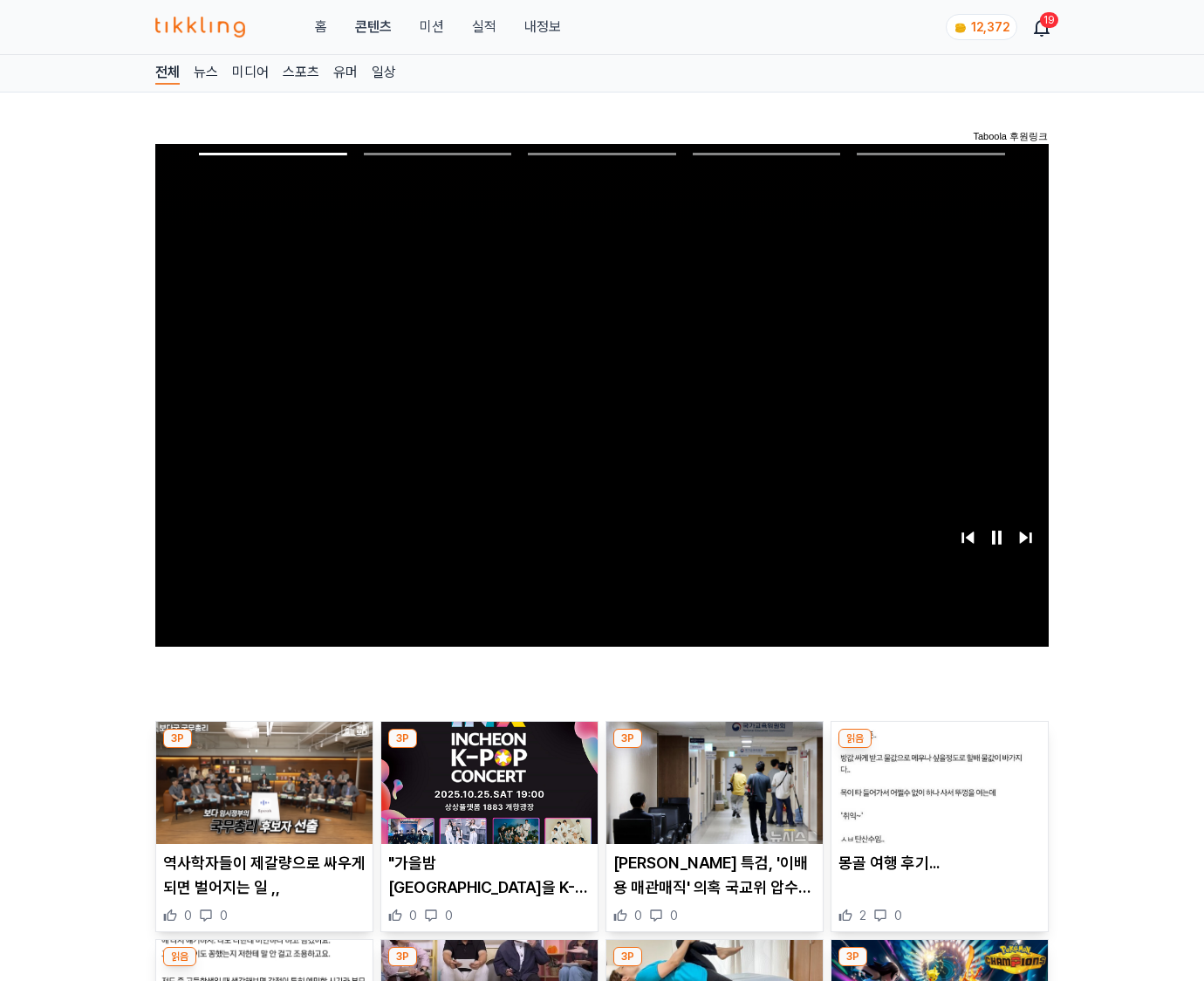
click at [939, 749] on img at bounding box center [939, 783] width 216 height 123
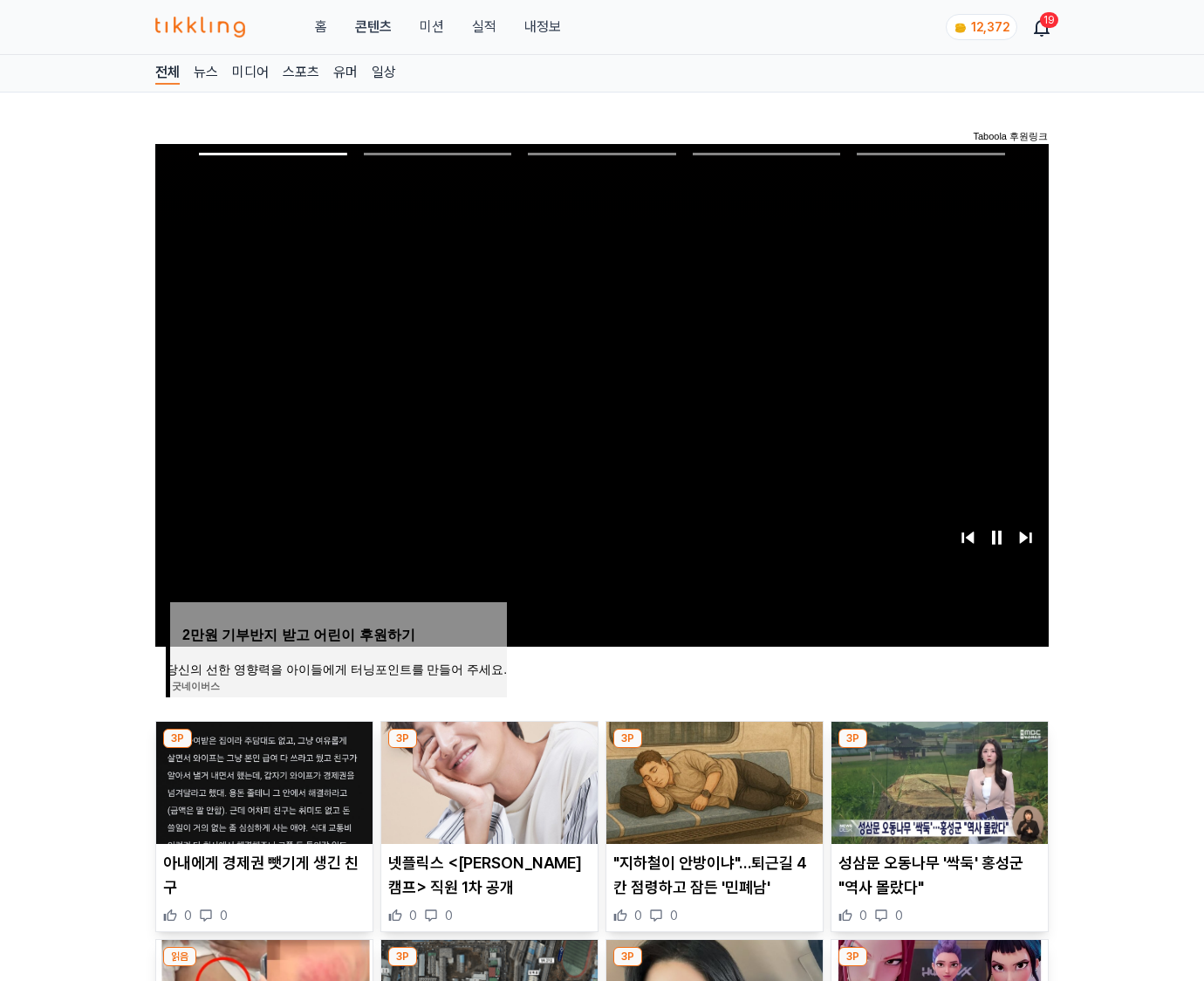
click at [939, 749] on img at bounding box center [939, 783] width 216 height 123
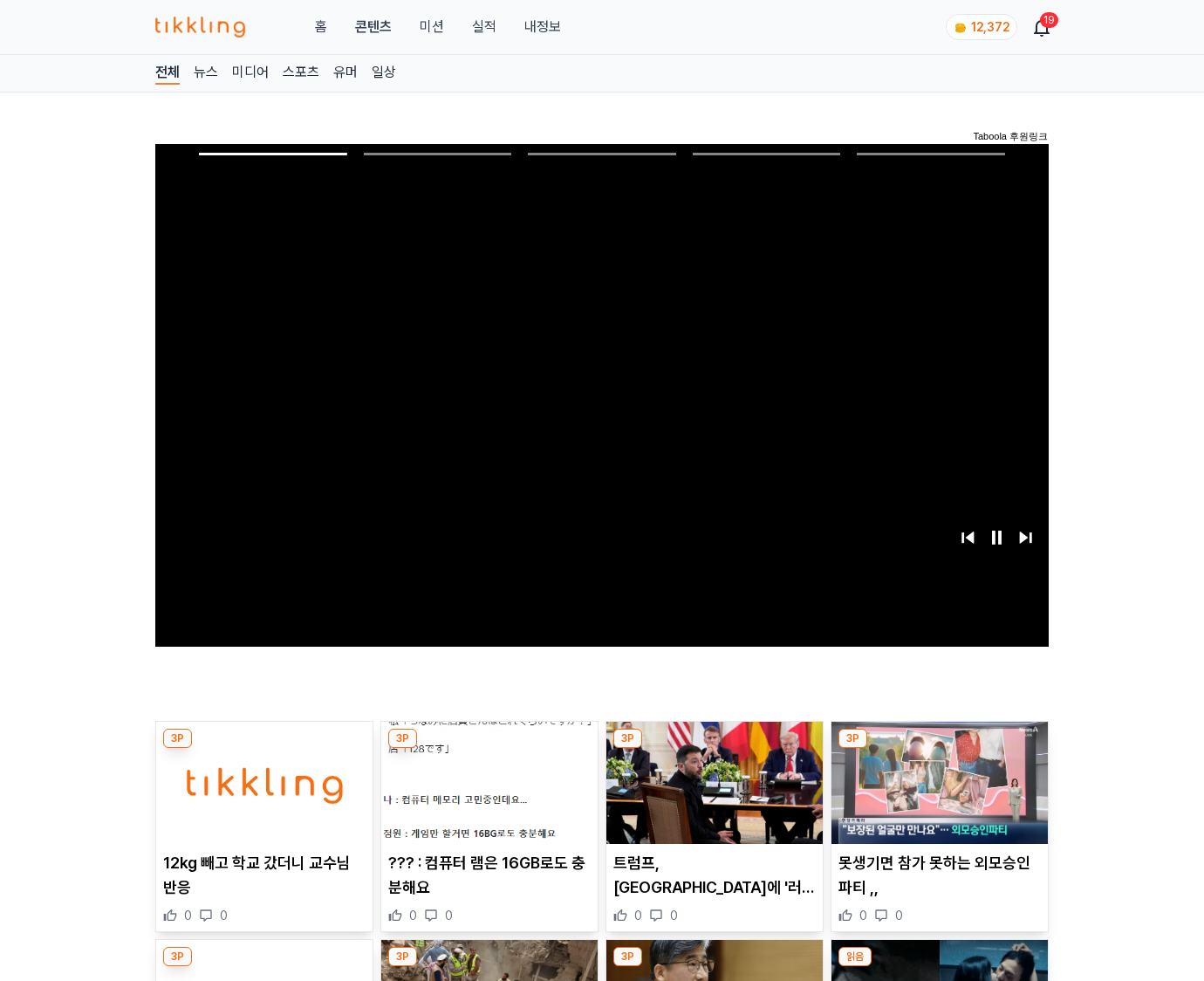
click at [939, 749] on img at bounding box center [939, 783] width 216 height 123
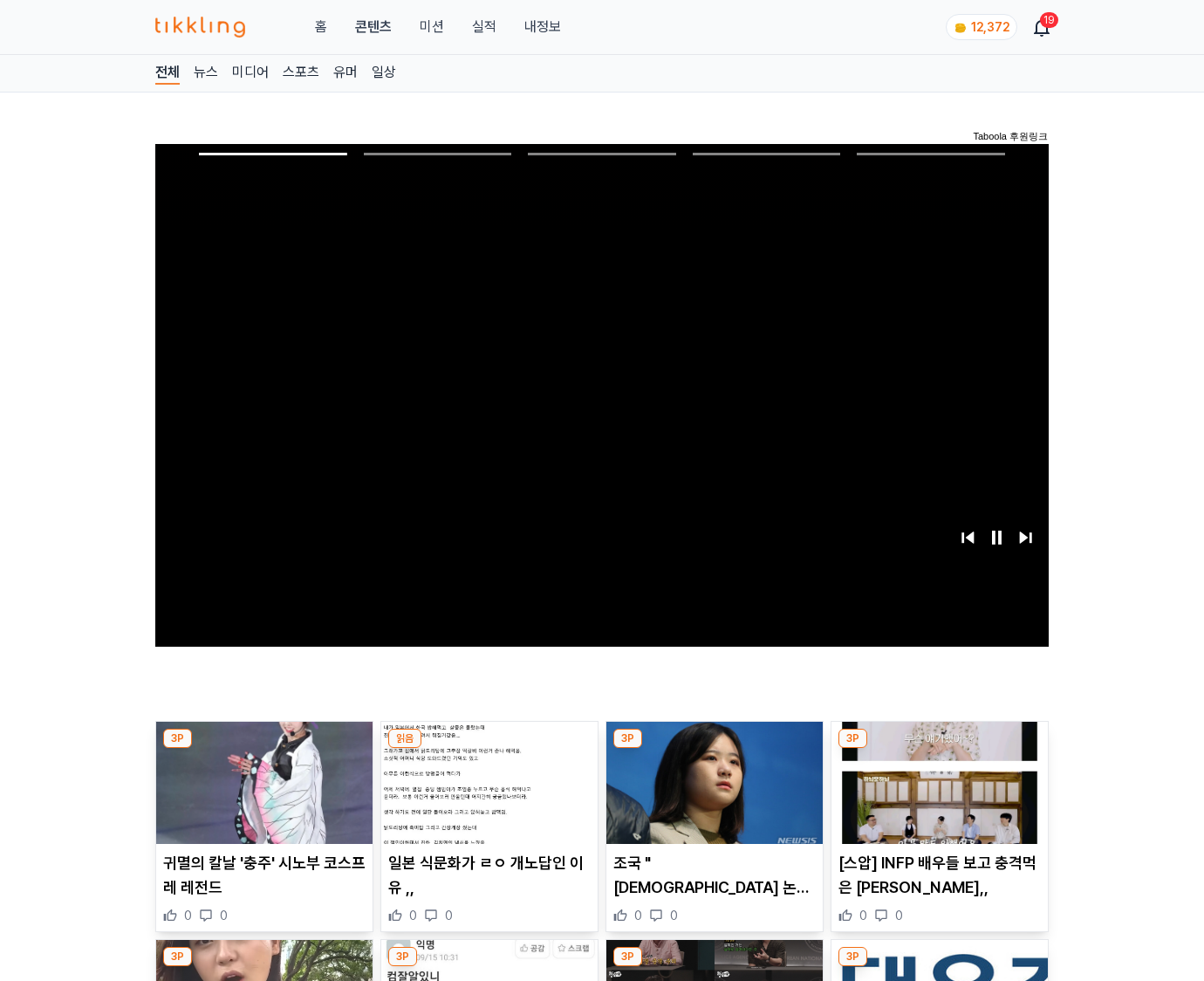
click at [939, 749] on img at bounding box center [939, 783] width 216 height 123
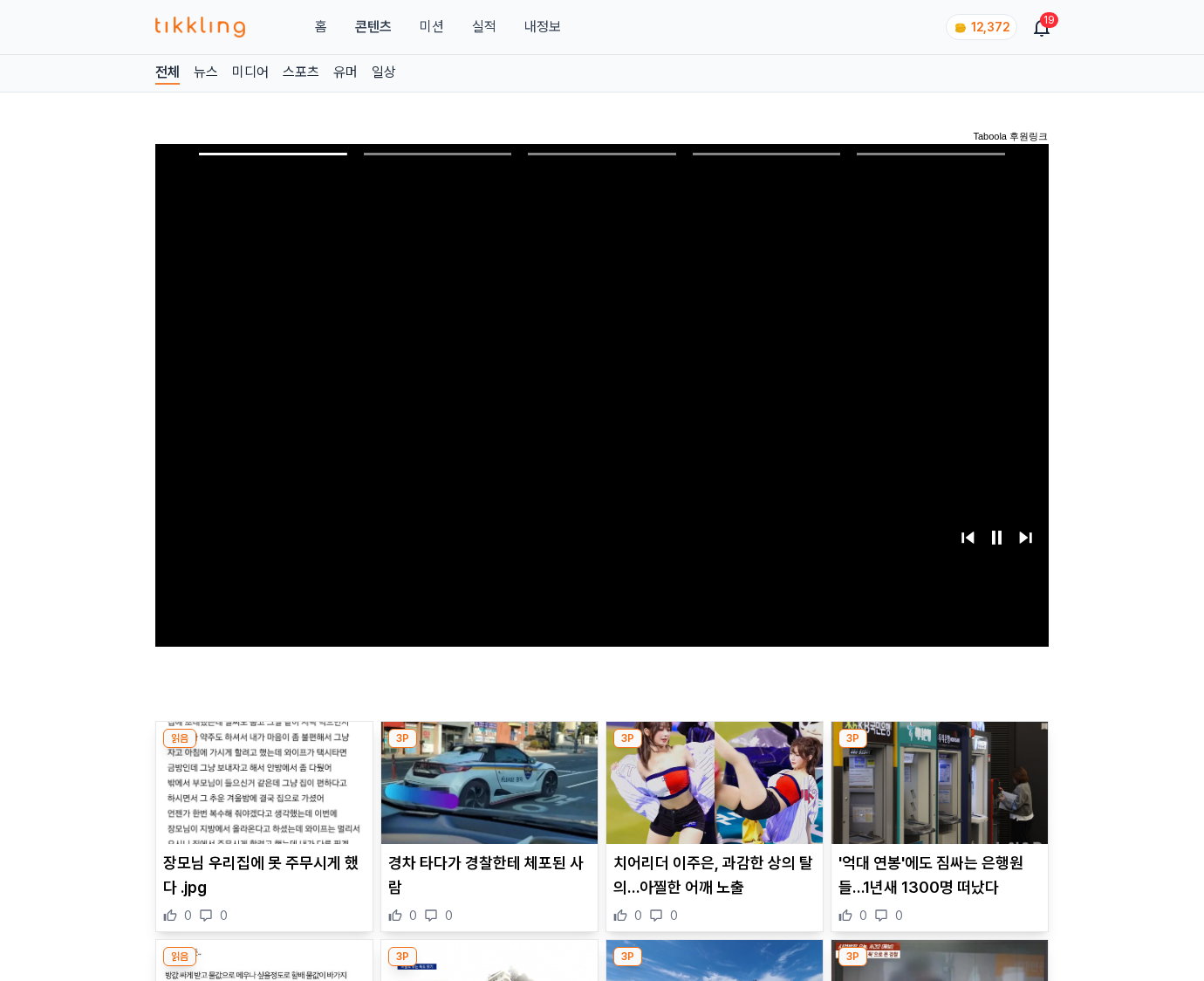
click at [939, 749] on img at bounding box center [939, 783] width 216 height 123
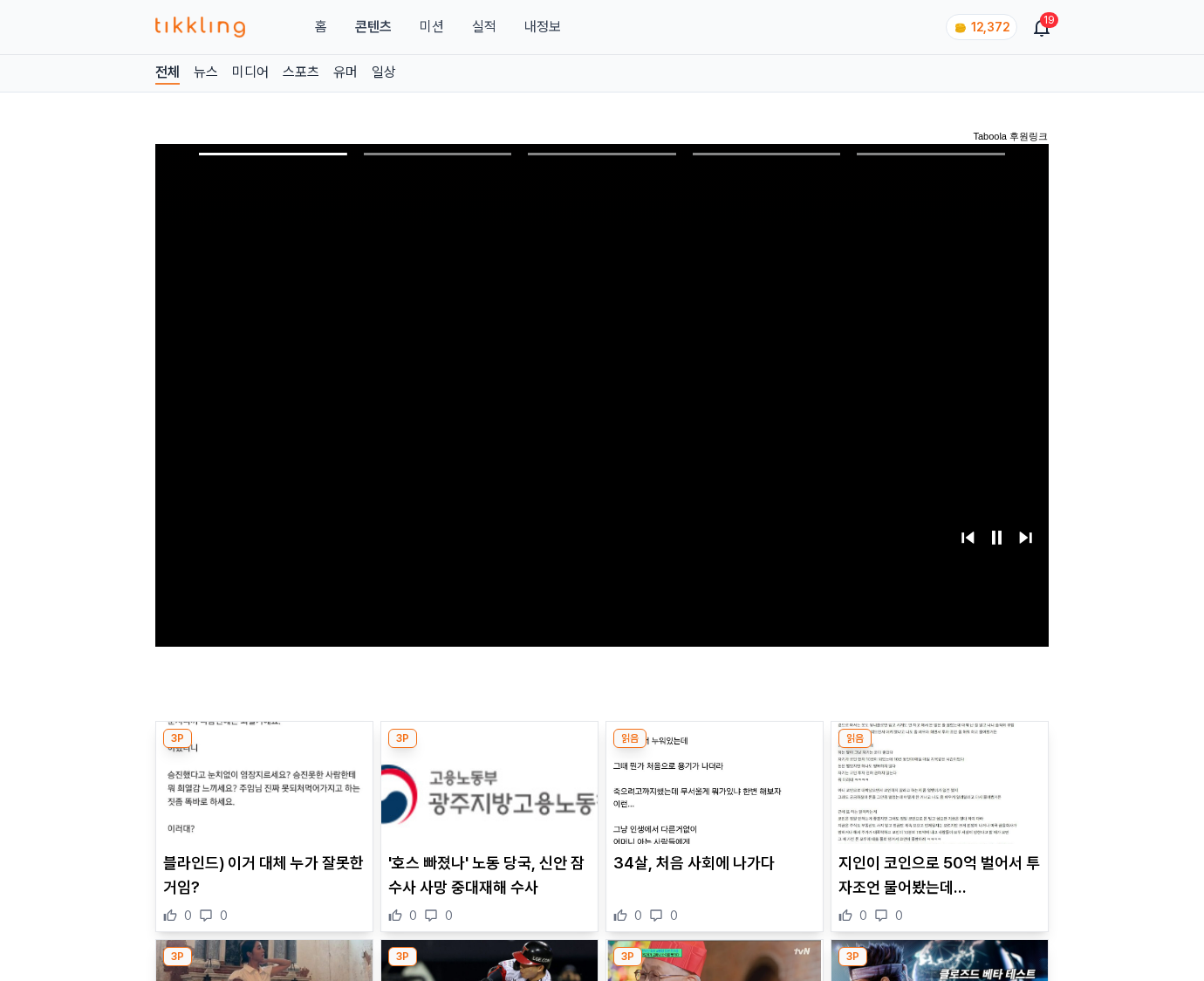
click at [939, 749] on img at bounding box center [939, 783] width 216 height 123
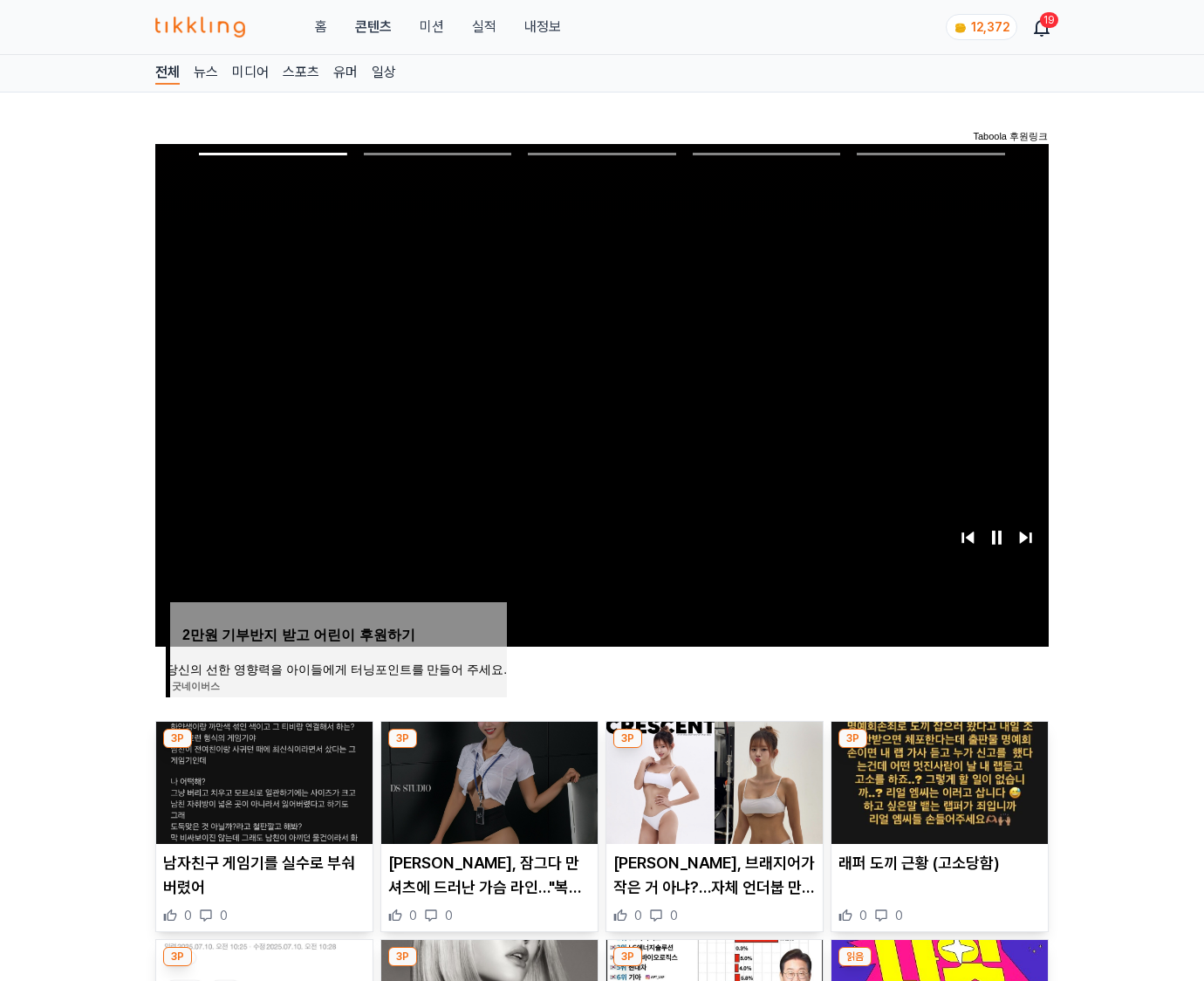
click at [939, 749] on img at bounding box center [939, 783] width 216 height 123
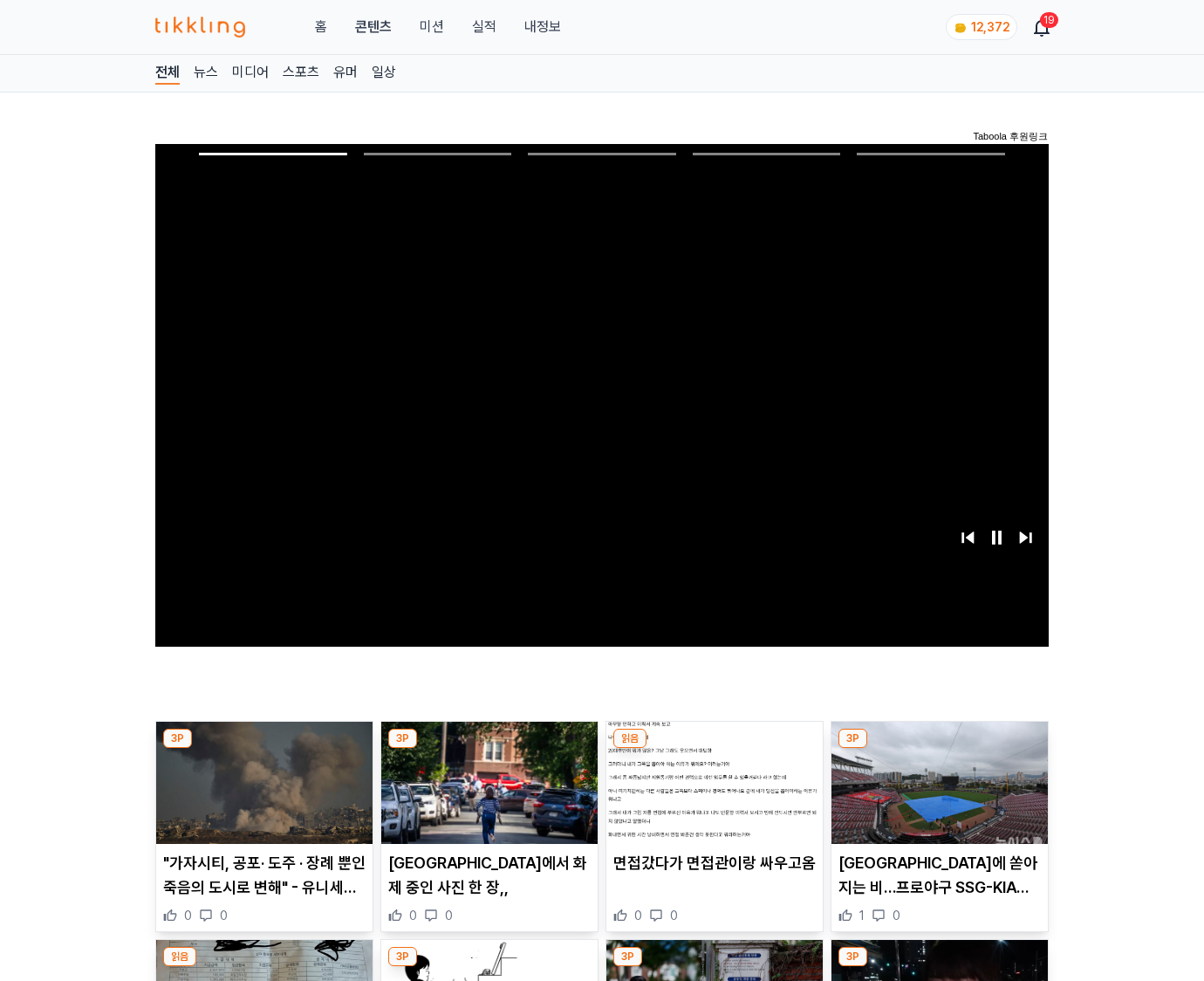
click at [939, 749] on img at bounding box center [939, 783] width 216 height 123
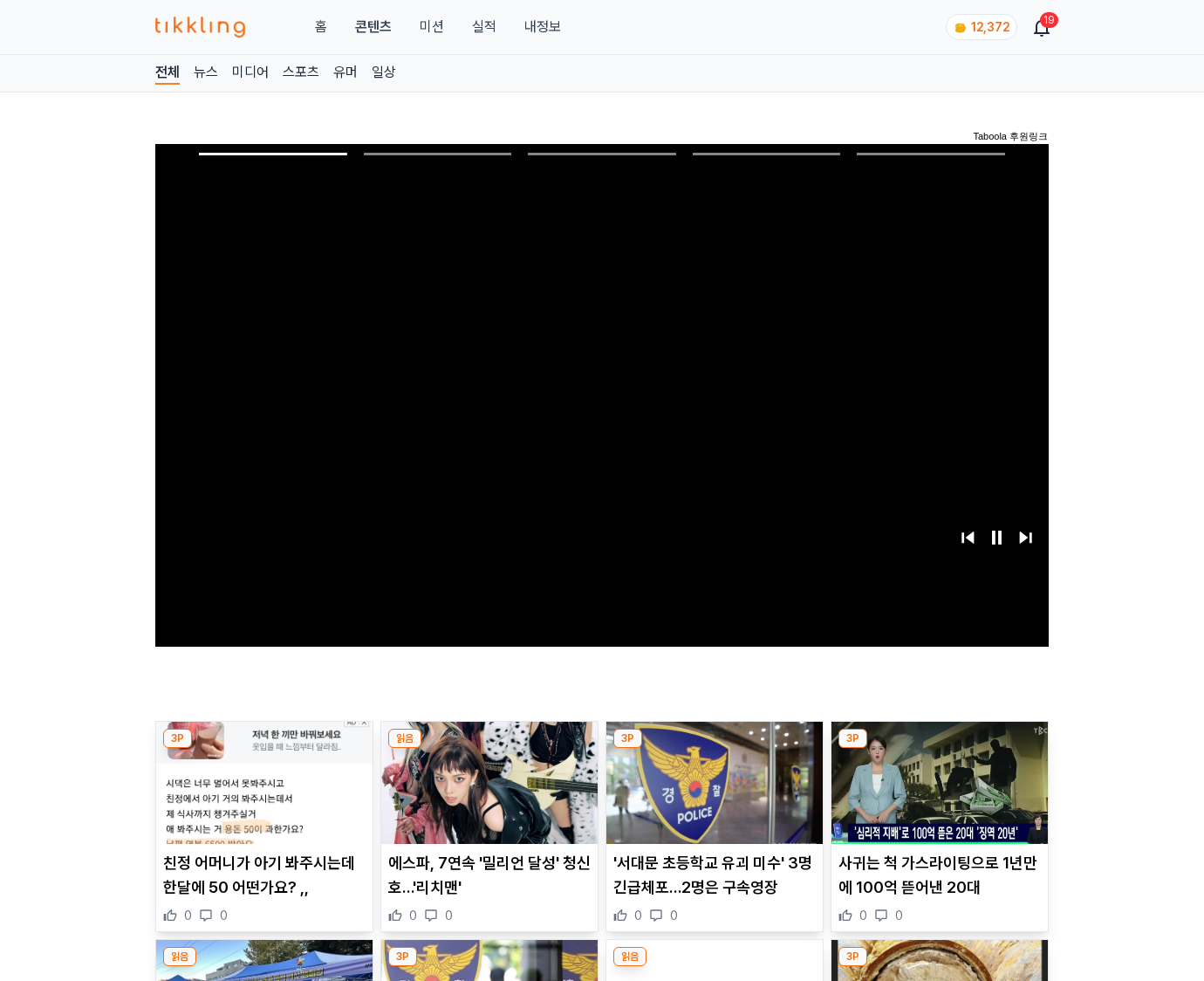
click at [939, 749] on img at bounding box center [939, 783] width 216 height 123
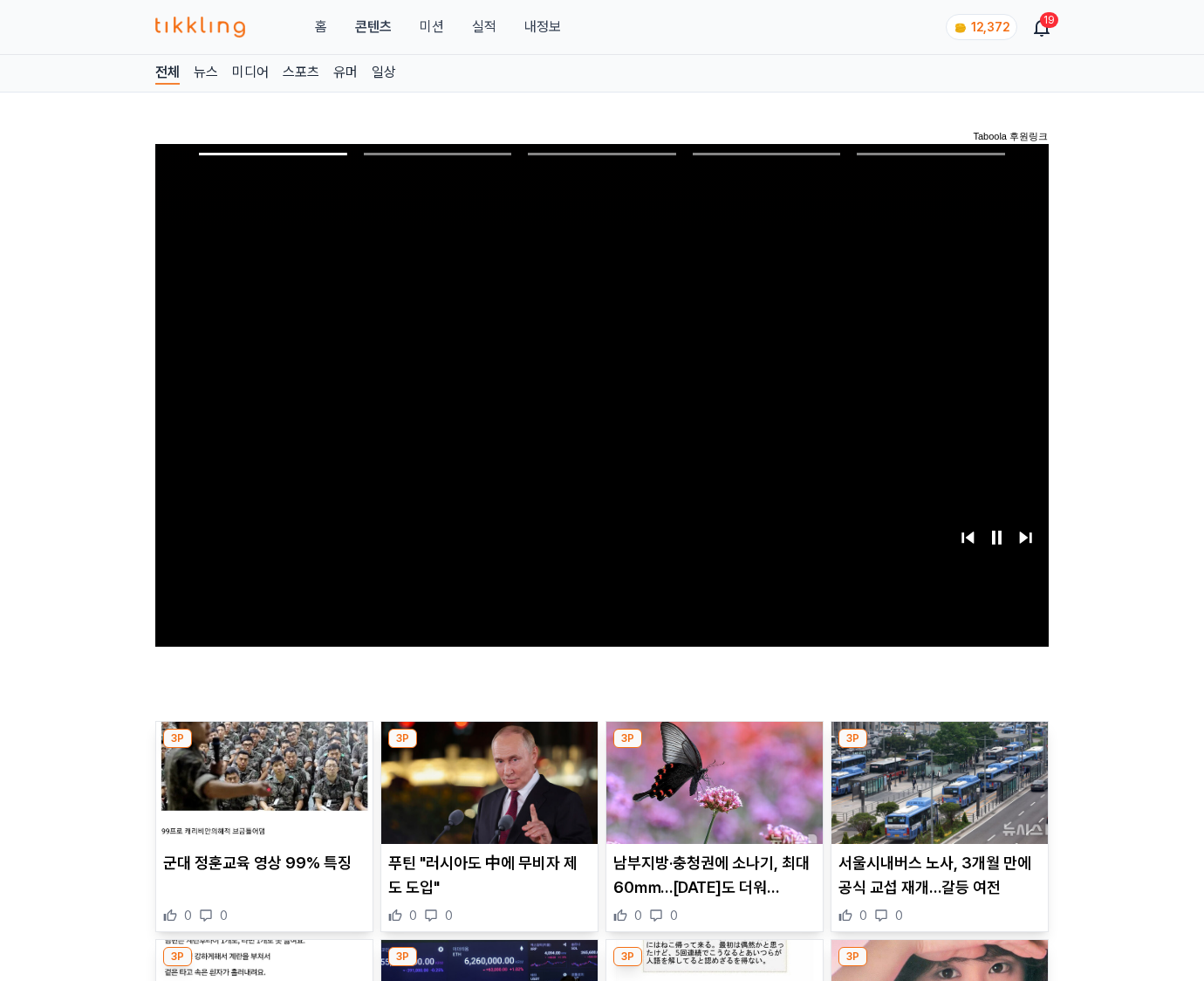
click at [939, 749] on img at bounding box center [939, 783] width 216 height 123
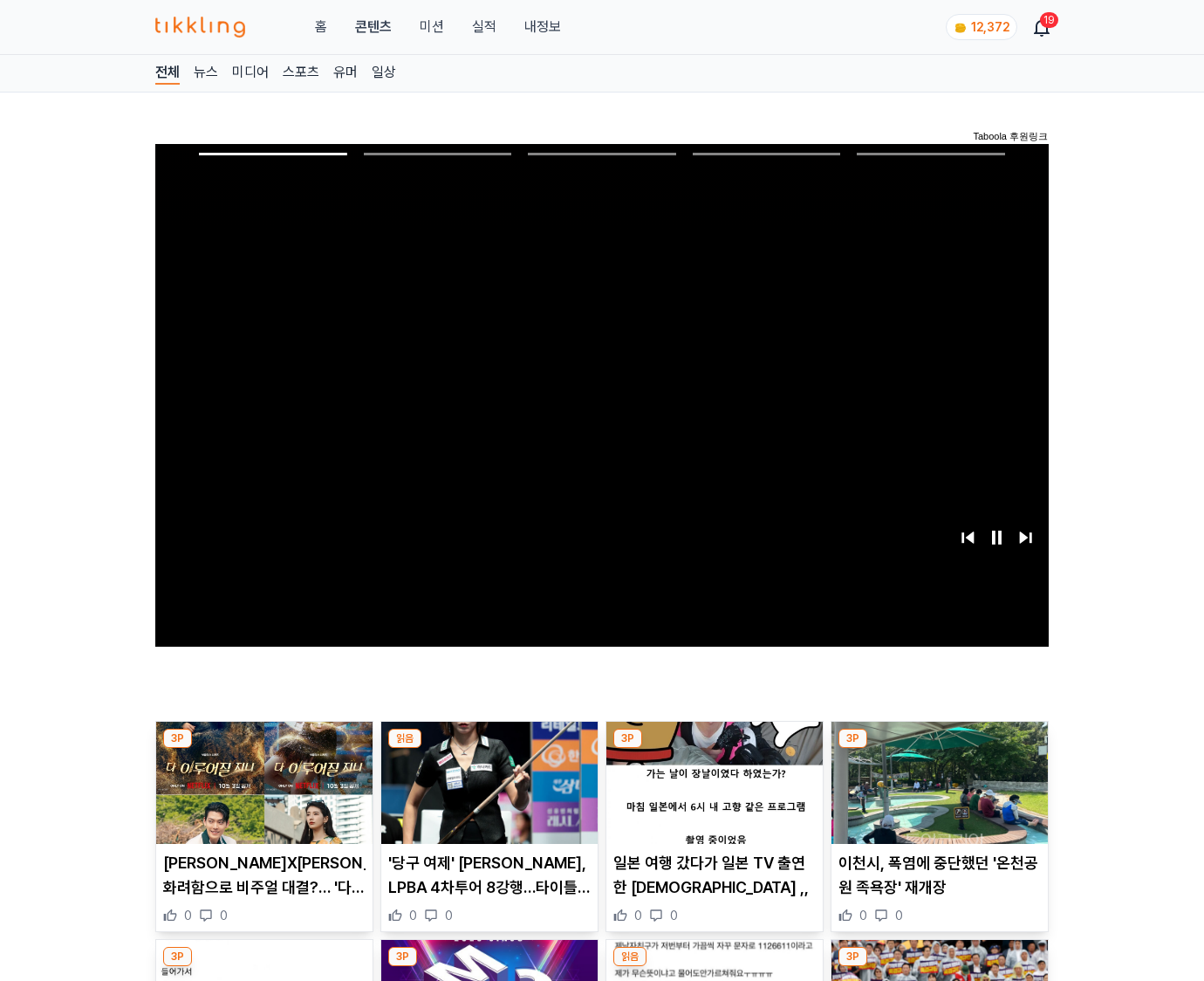
click at [939, 749] on img at bounding box center [939, 783] width 216 height 123
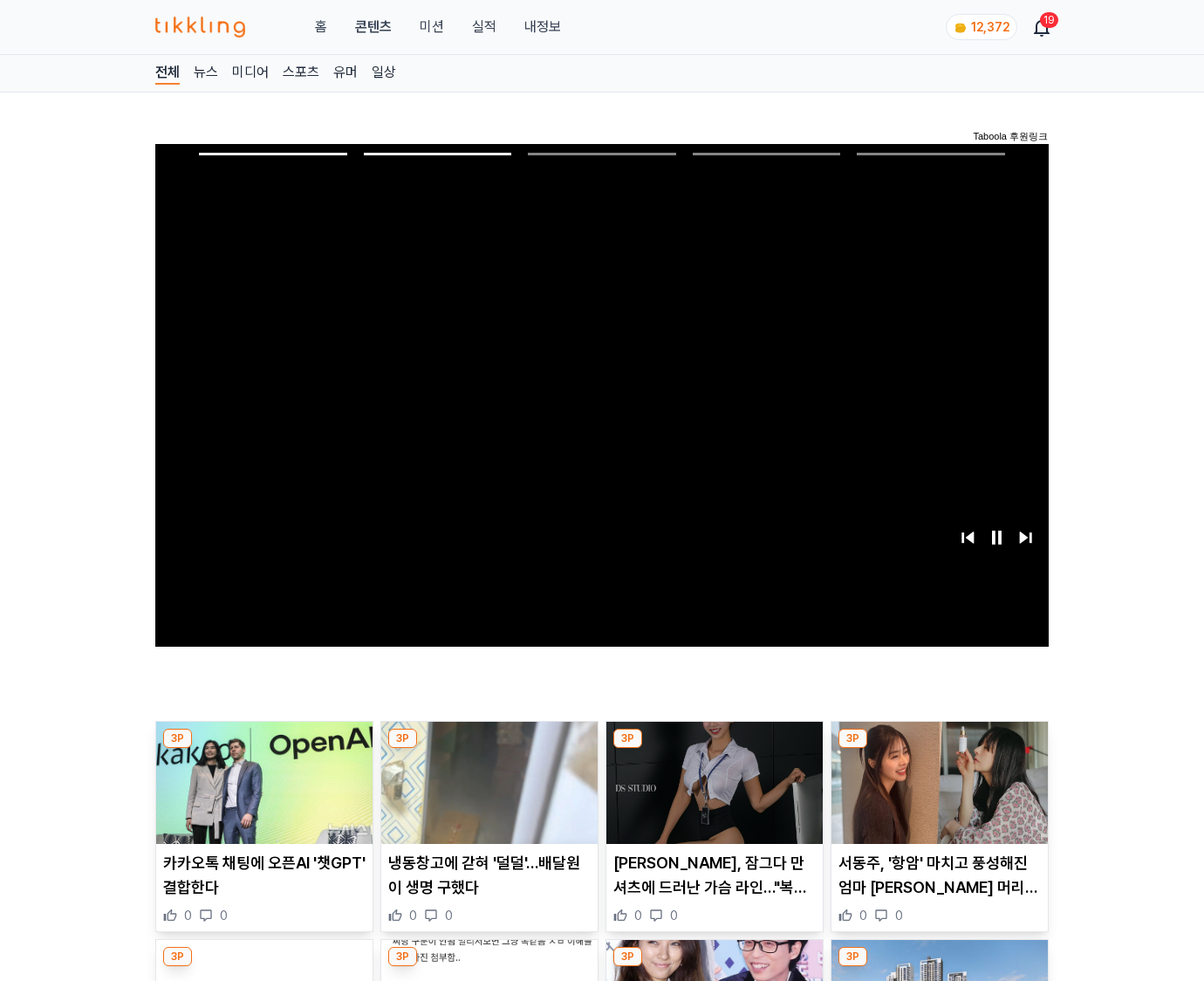
click at [939, 749] on img at bounding box center [939, 783] width 216 height 123
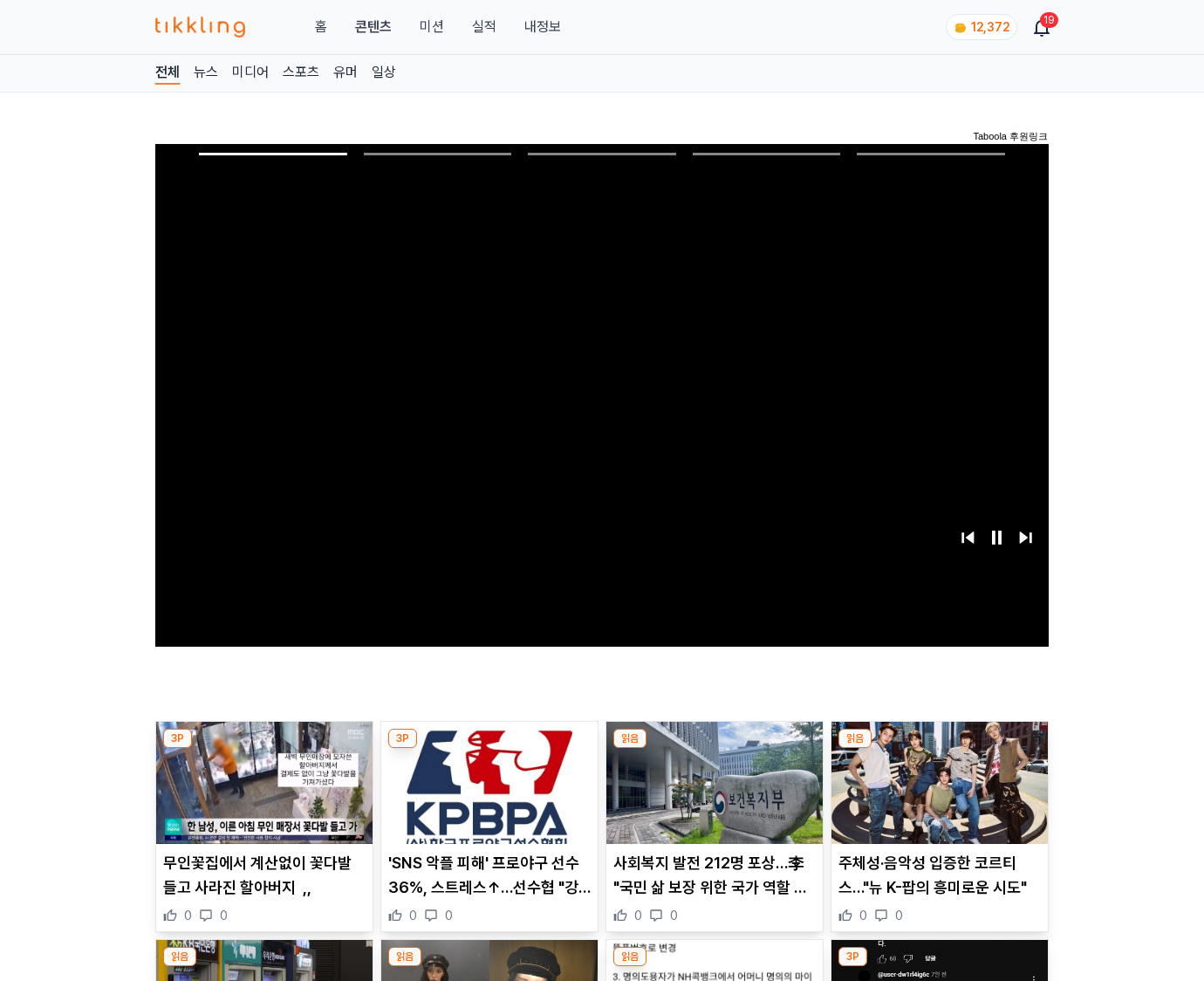
click at [939, 749] on img at bounding box center [939, 783] width 216 height 123
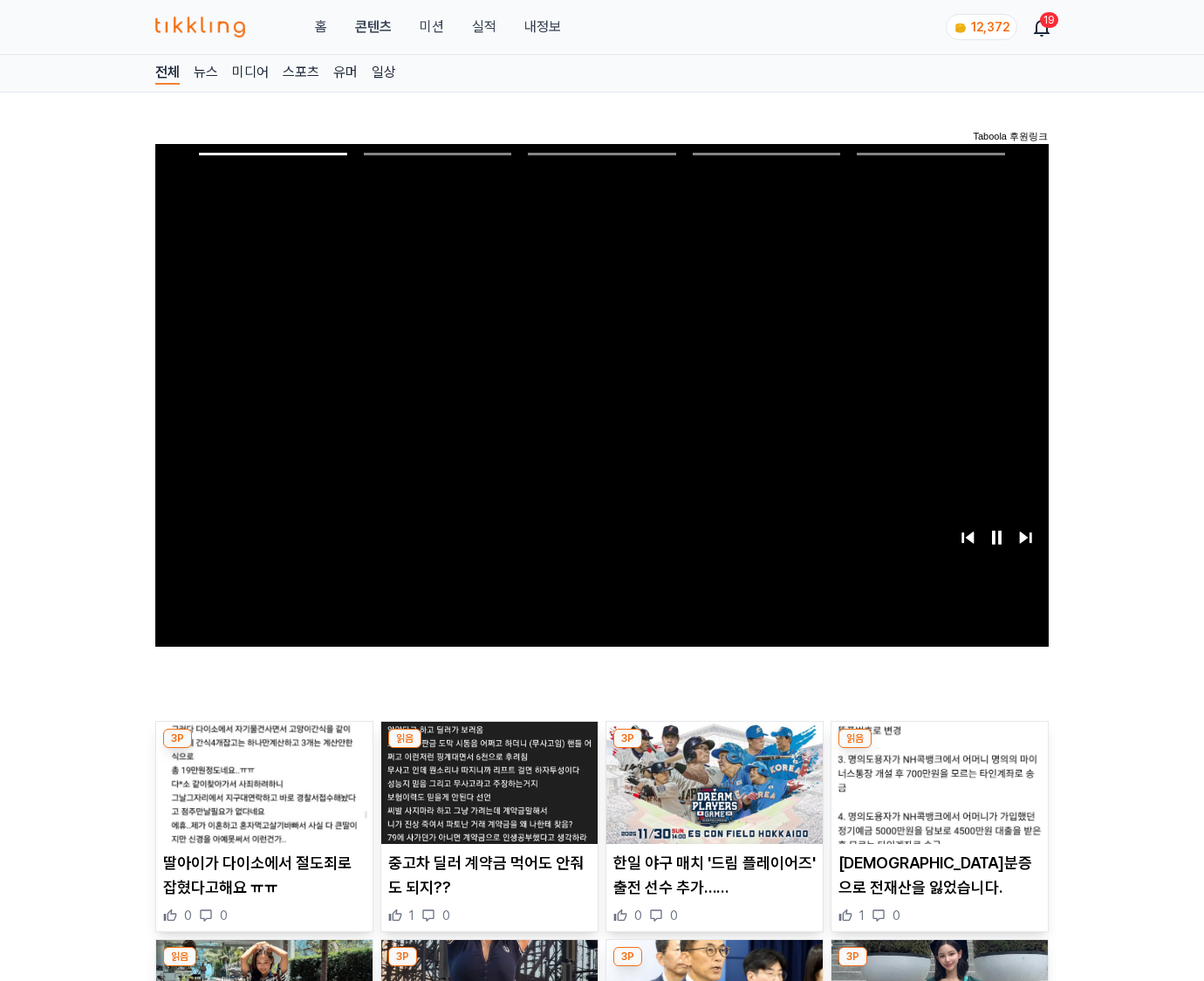
click at [939, 749] on img at bounding box center [939, 783] width 216 height 123
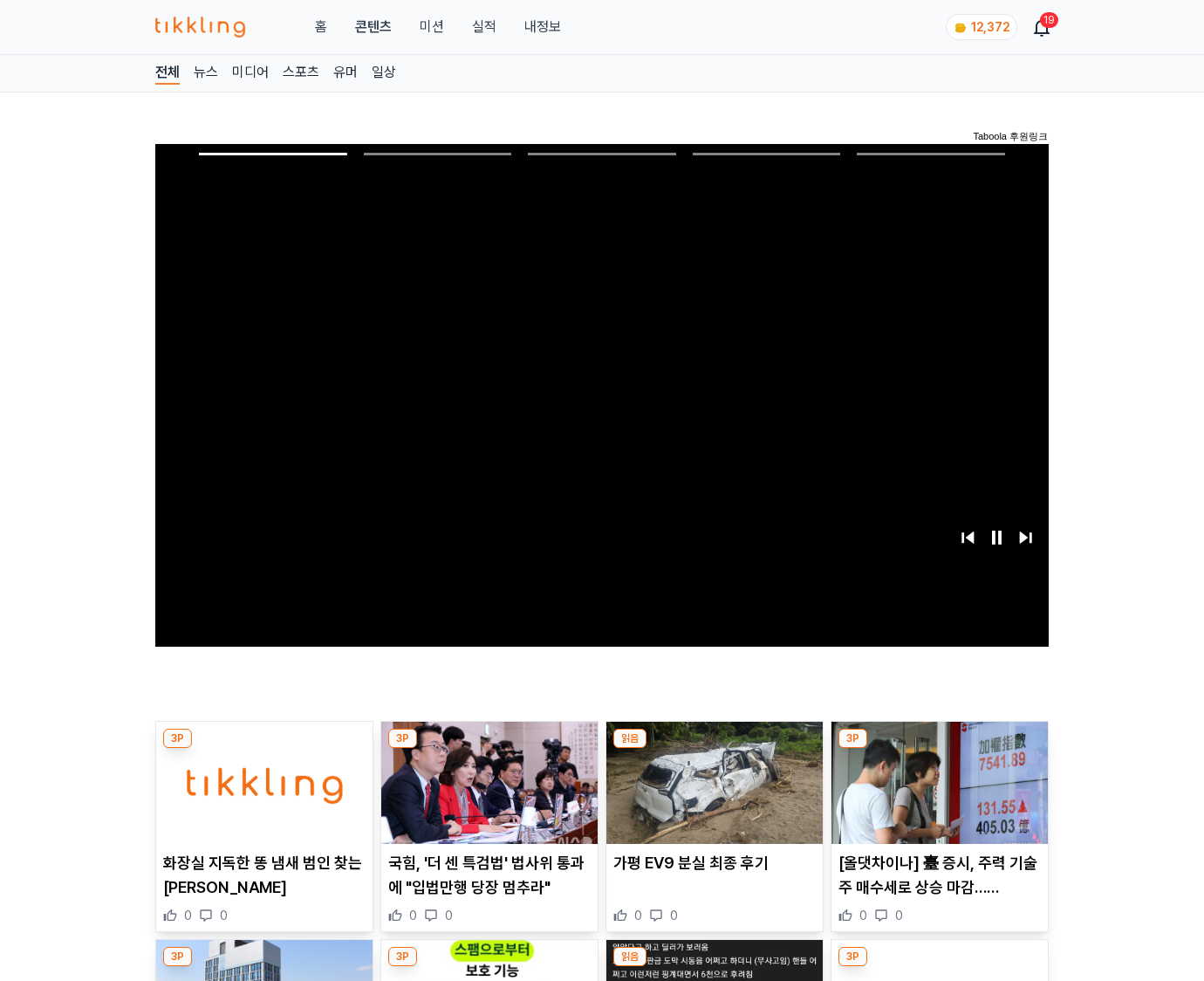
click at [939, 749] on img at bounding box center [939, 783] width 216 height 123
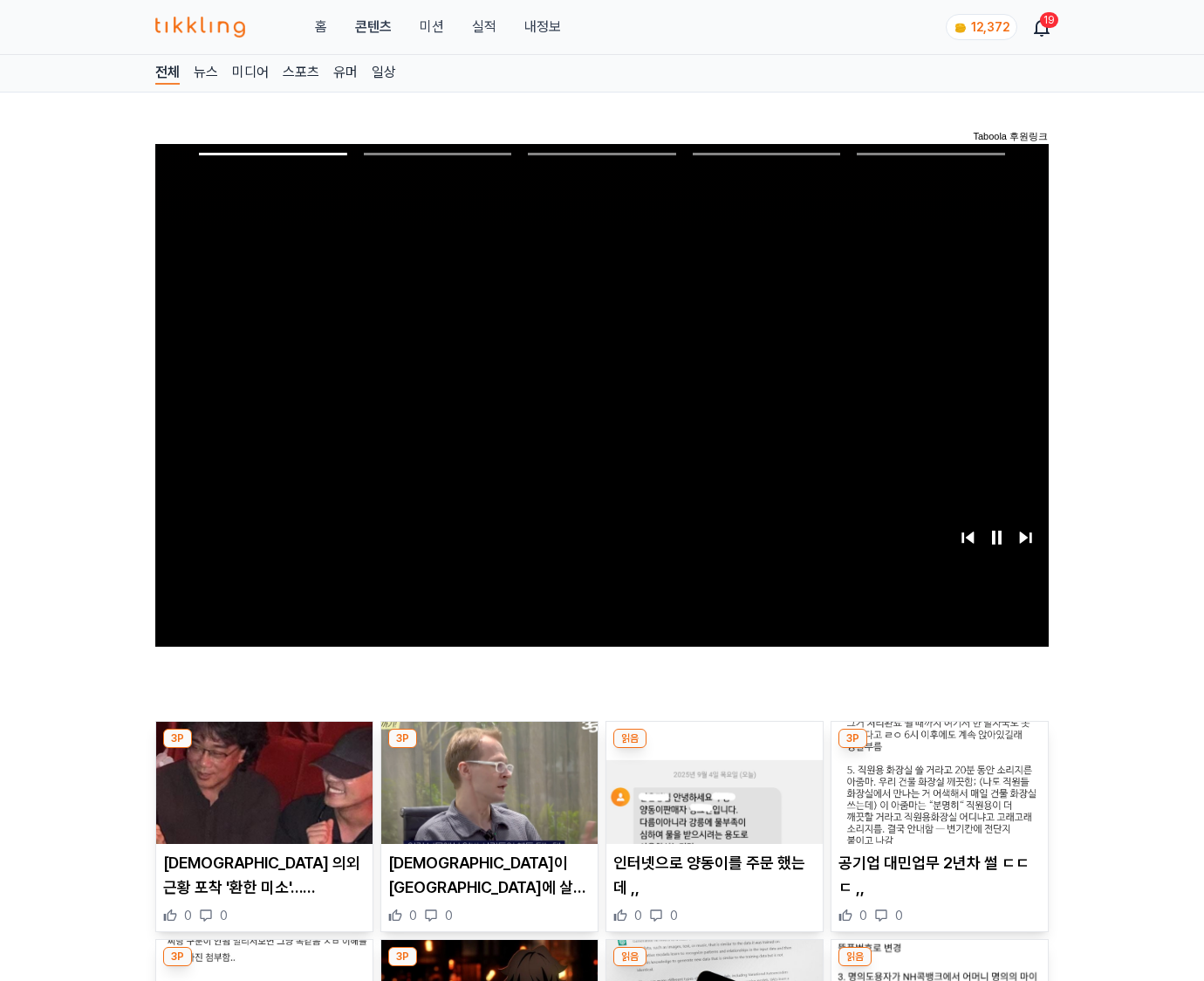
click at [939, 749] on img at bounding box center [939, 783] width 216 height 123
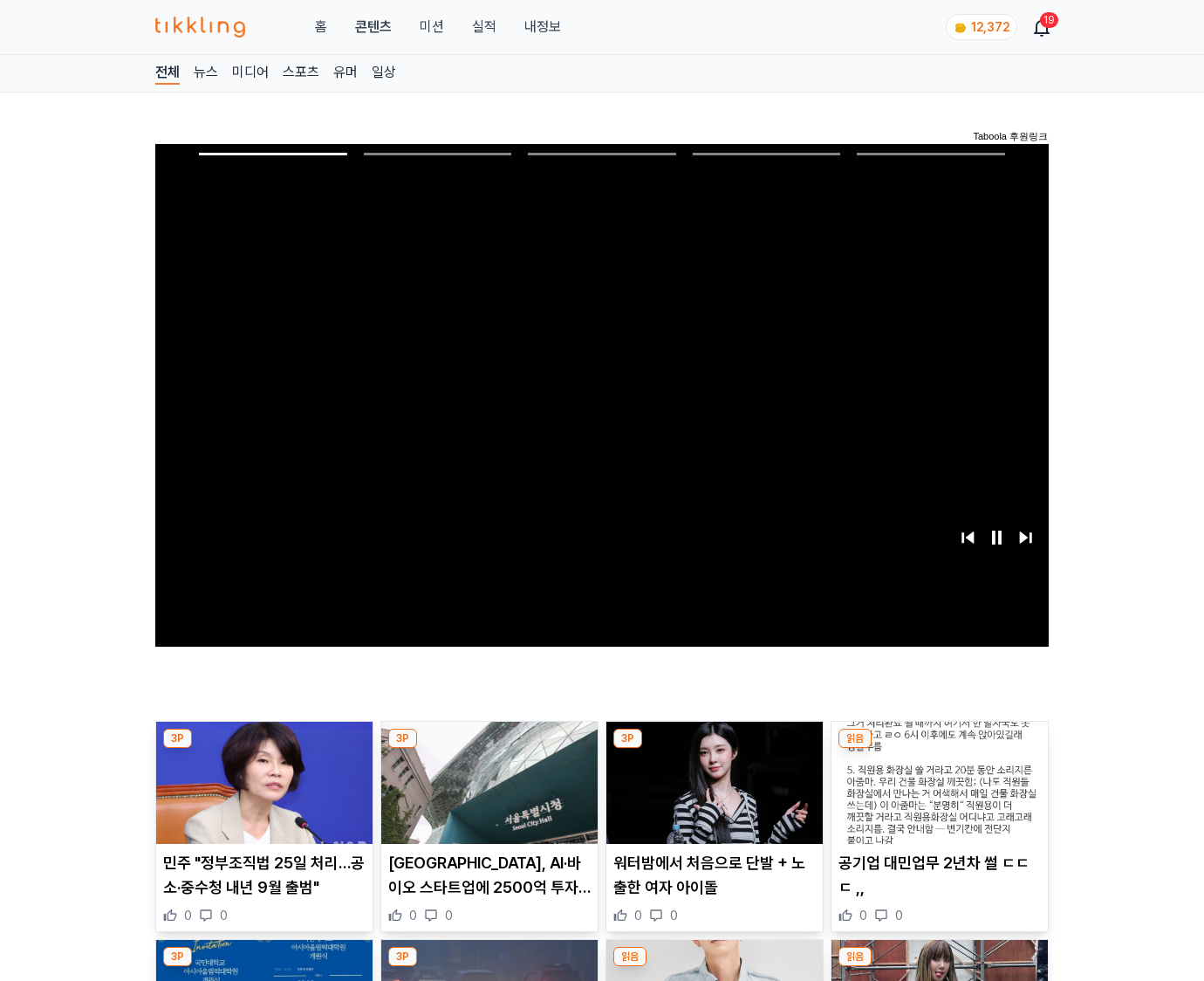
click at [939, 749] on img at bounding box center [939, 783] width 216 height 123
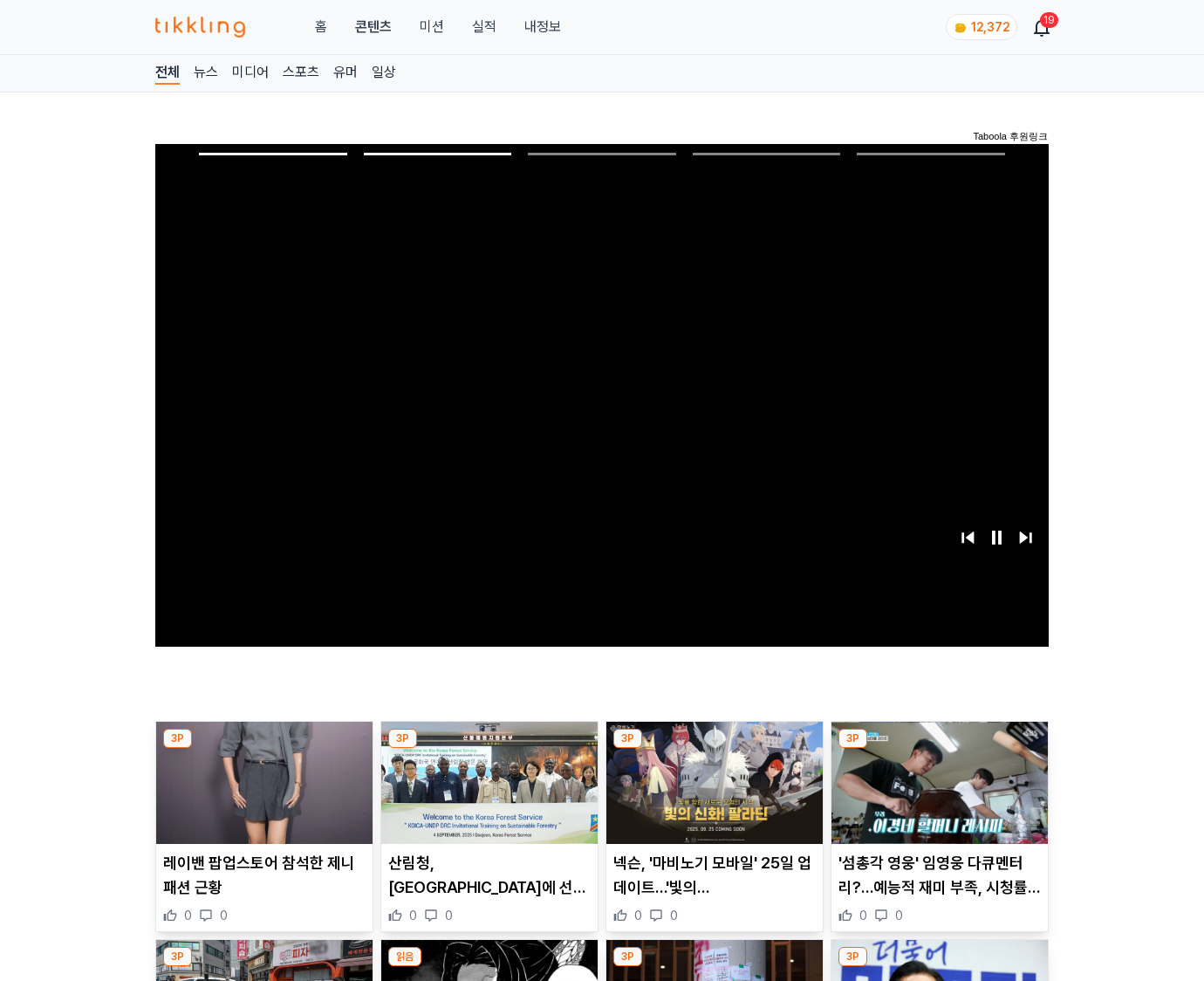
click at [939, 749] on img at bounding box center [939, 783] width 216 height 123
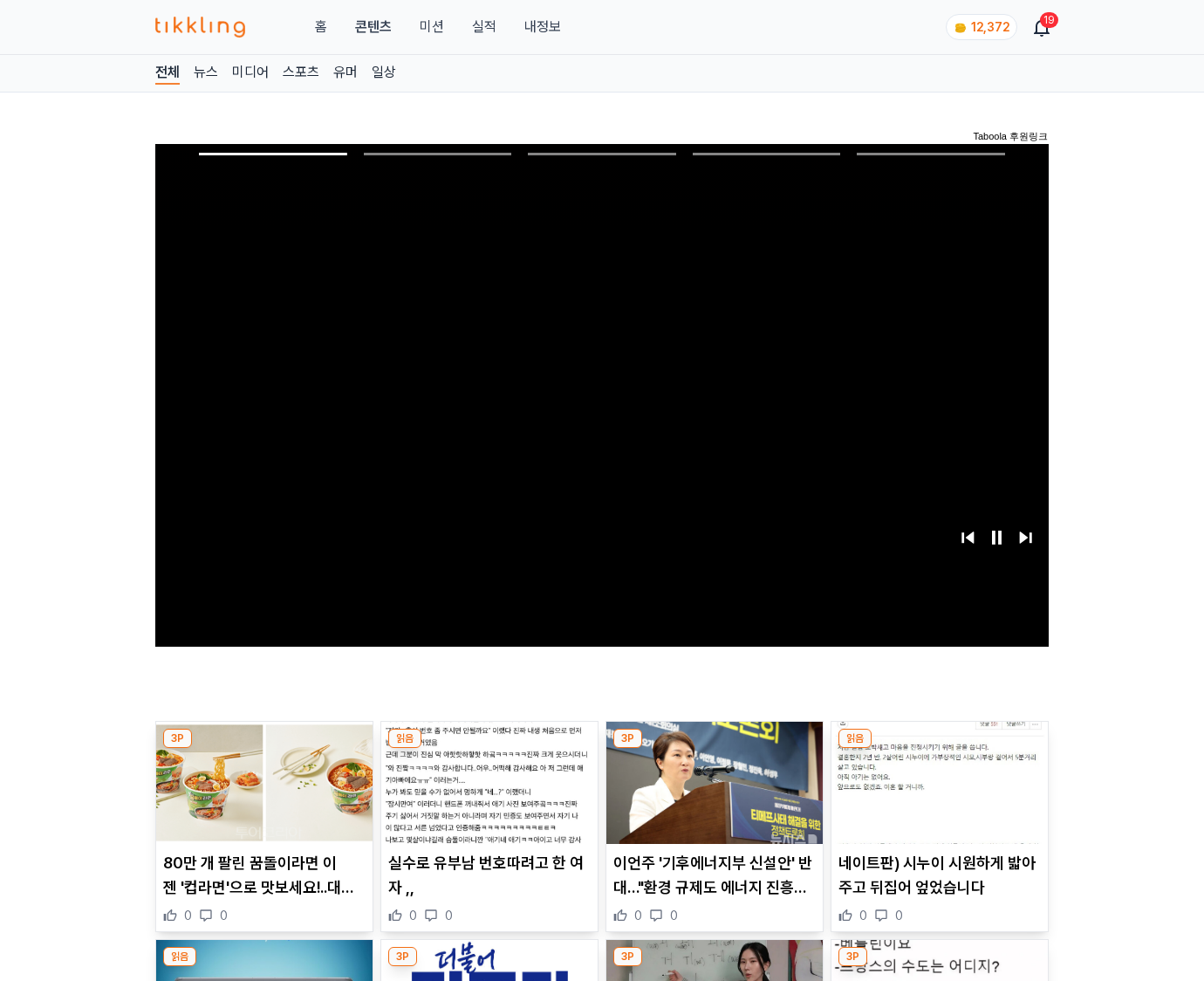
click at [939, 749] on img at bounding box center [939, 783] width 216 height 123
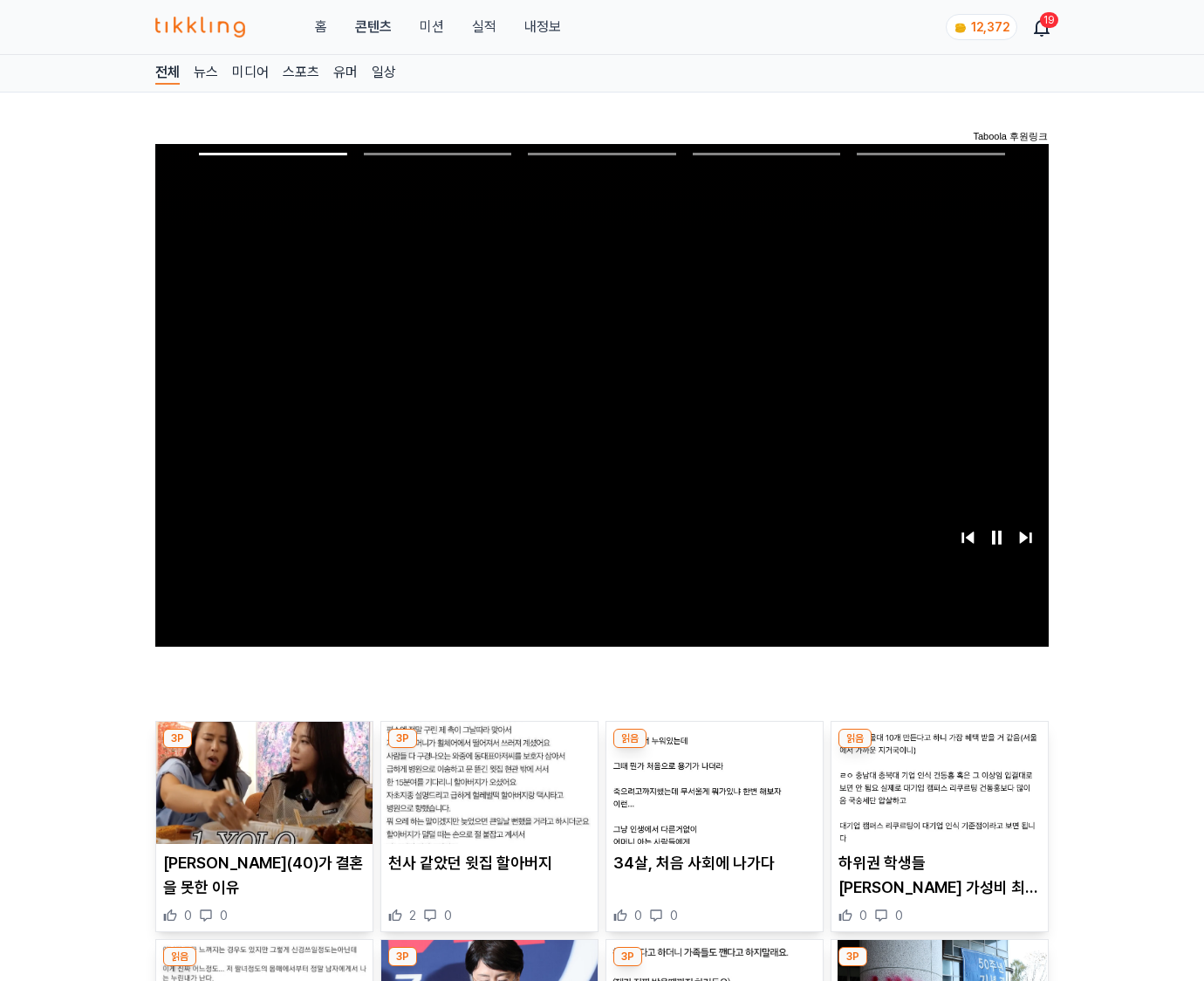
click at [939, 749] on img at bounding box center [939, 783] width 216 height 123
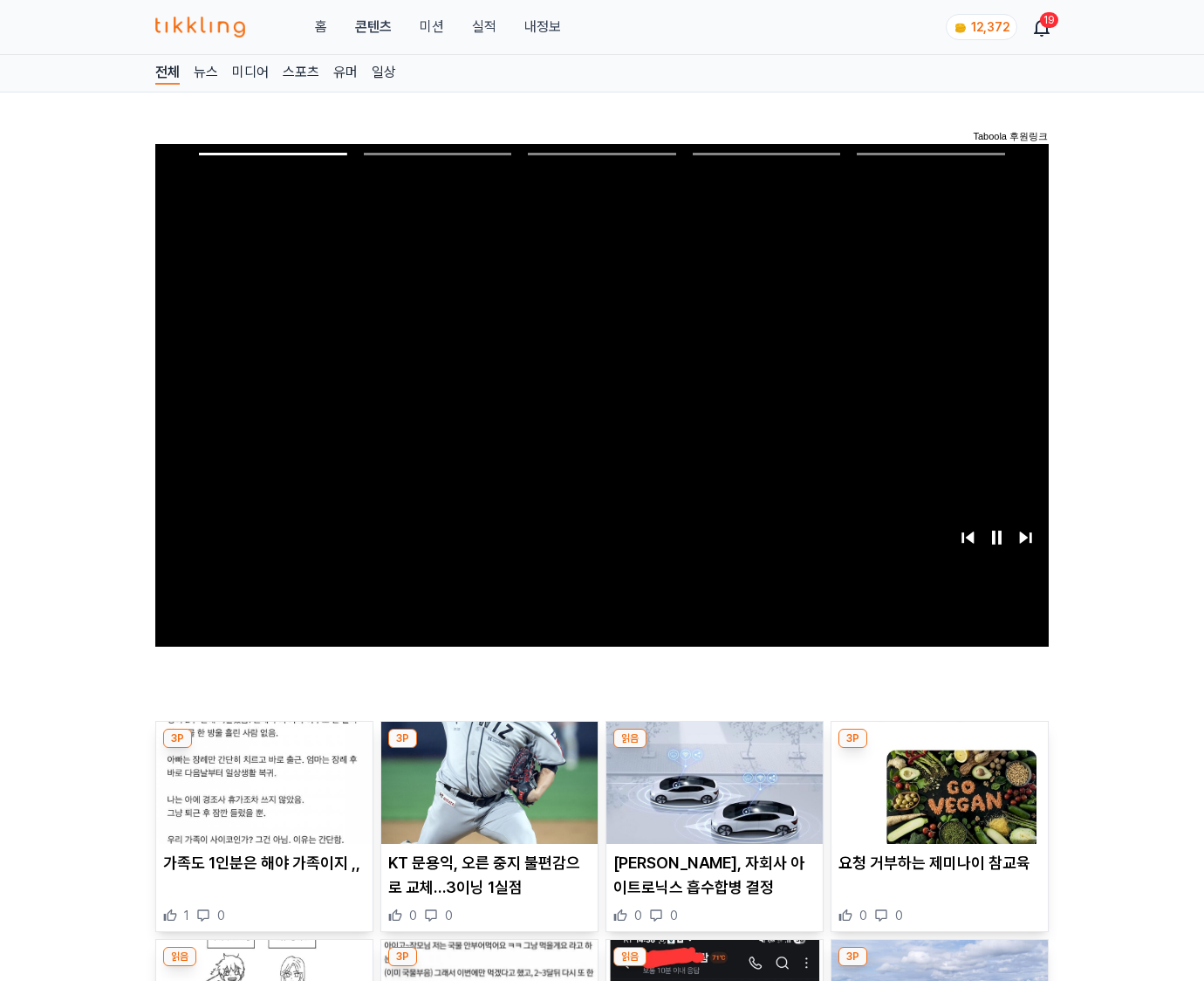
click at [939, 749] on img at bounding box center [939, 783] width 216 height 123
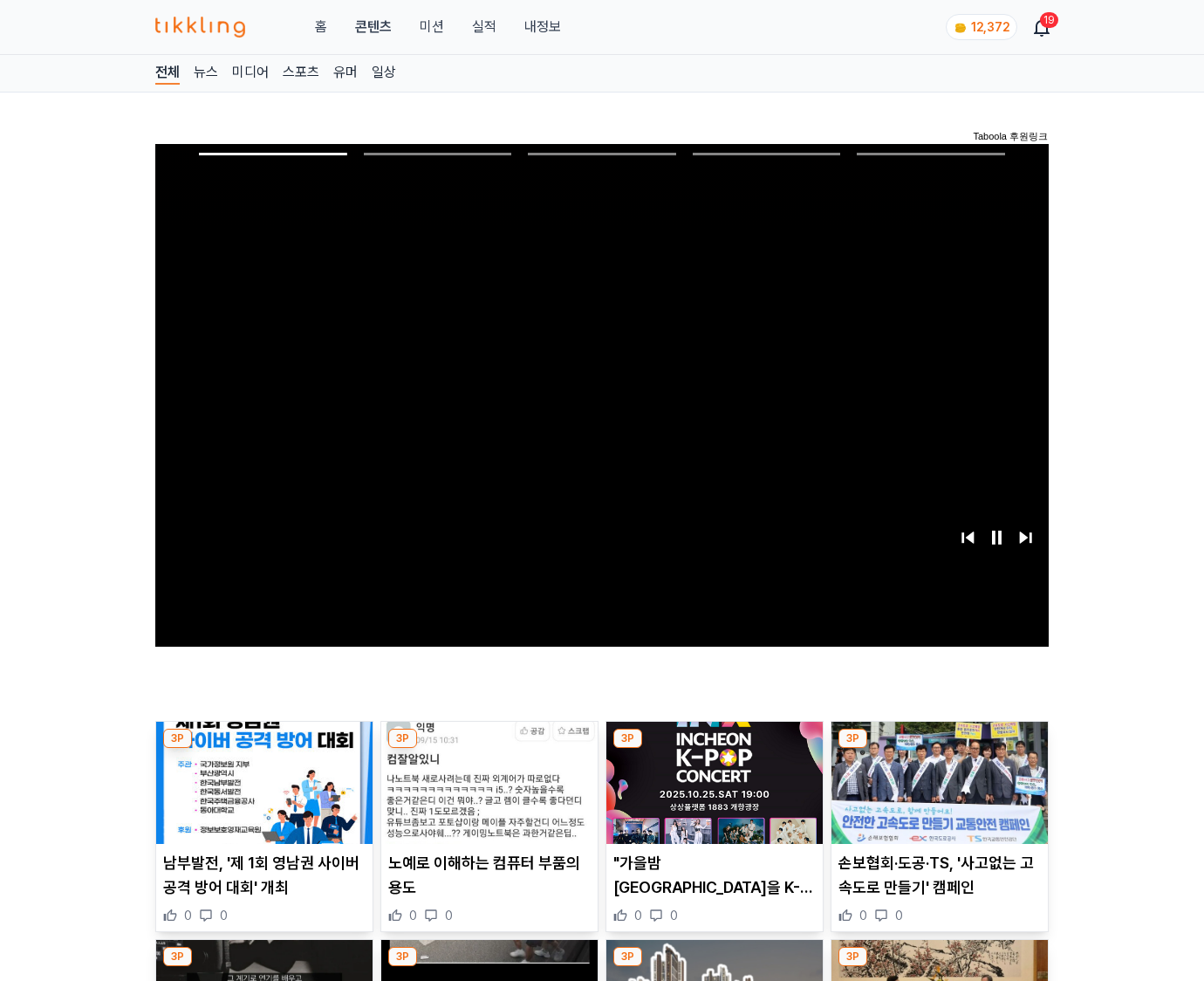
click at [939, 749] on img at bounding box center [939, 783] width 216 height 123
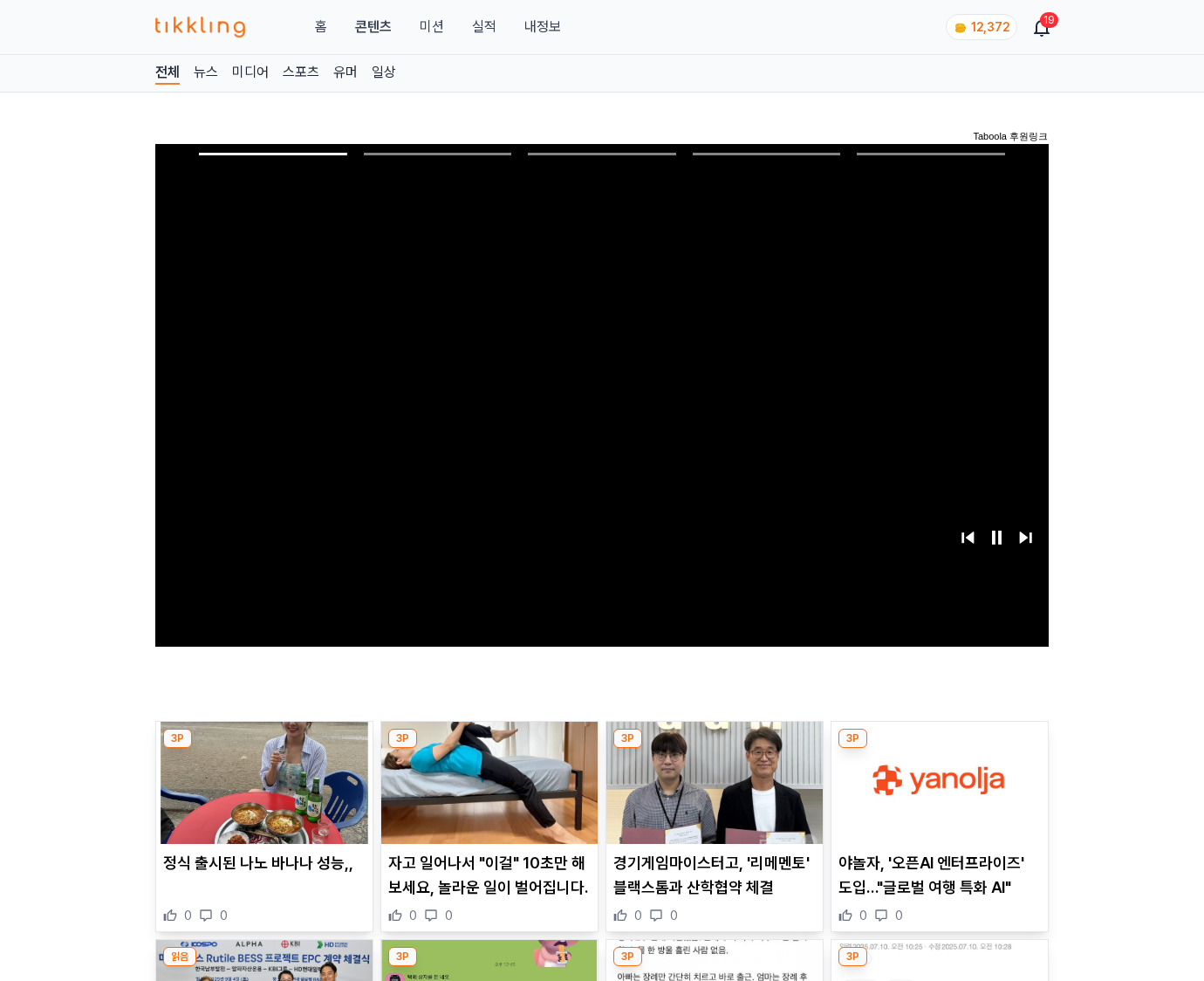
click at [939, 749] on img at bounding box center [939, 783] width 216 height 123
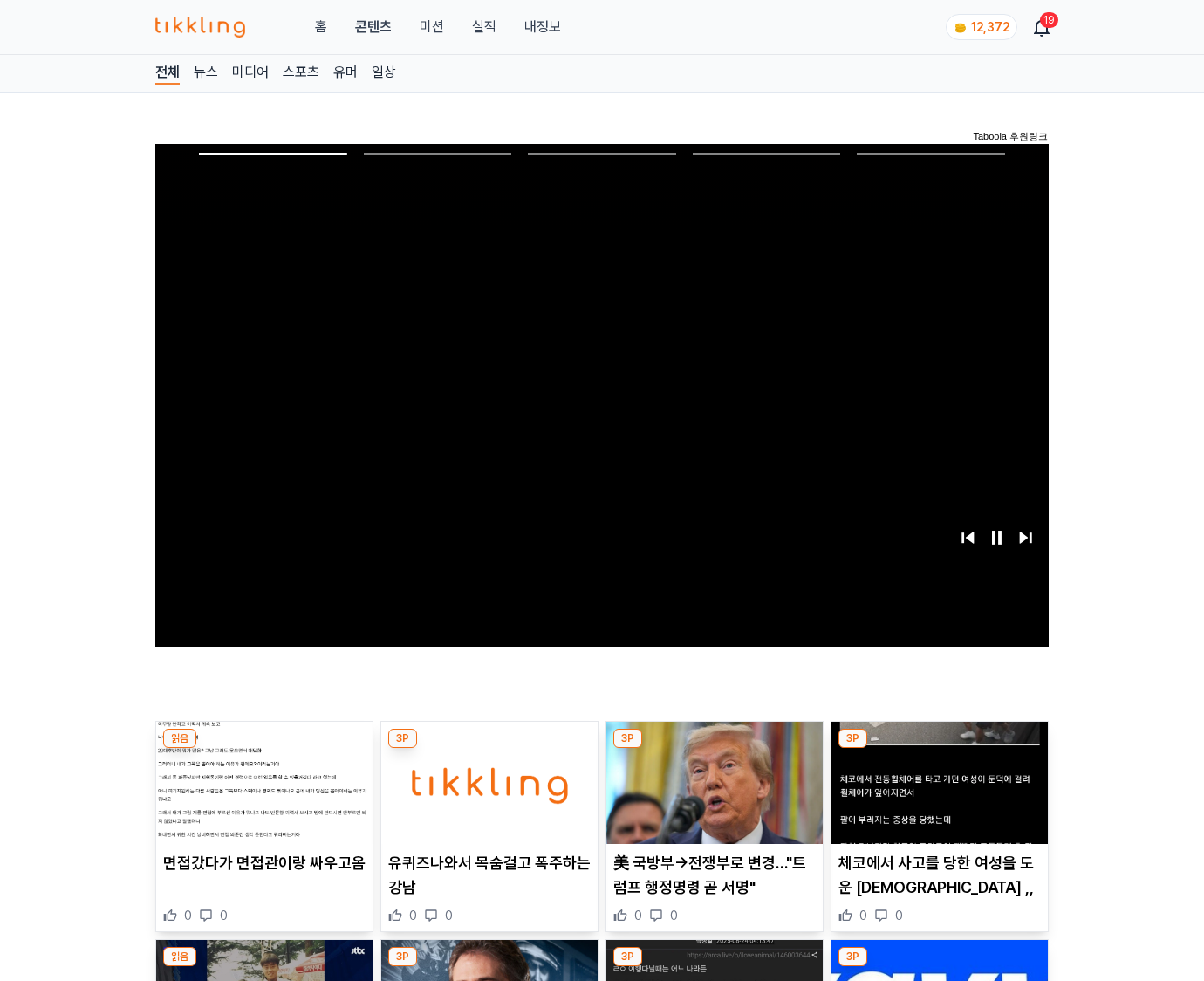
click at [939, 749] on img at bounding box center [939, 783] width 216 height 123
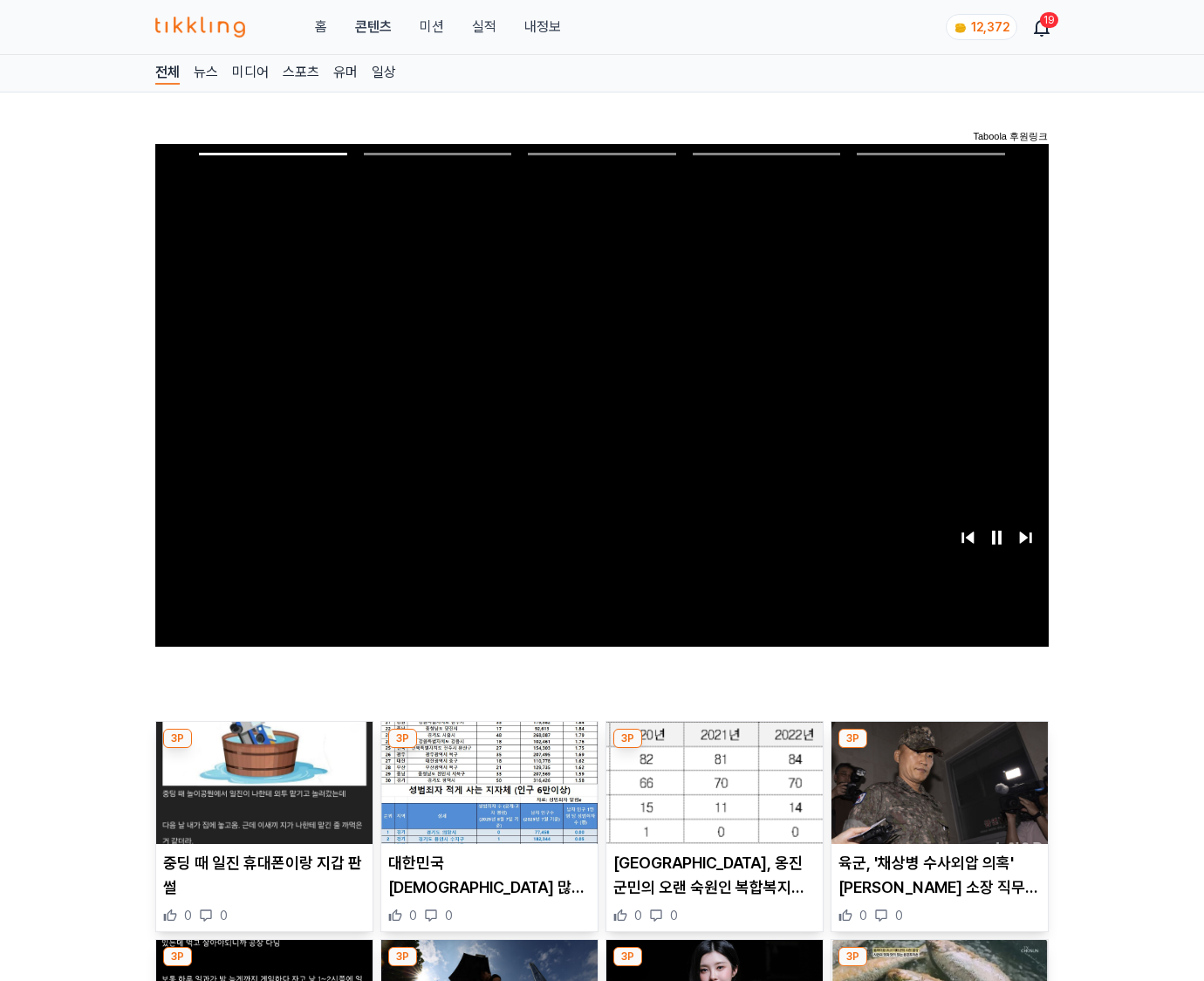
click at [939, 749] on img at bounding box center [939, 783] width 216 height 123
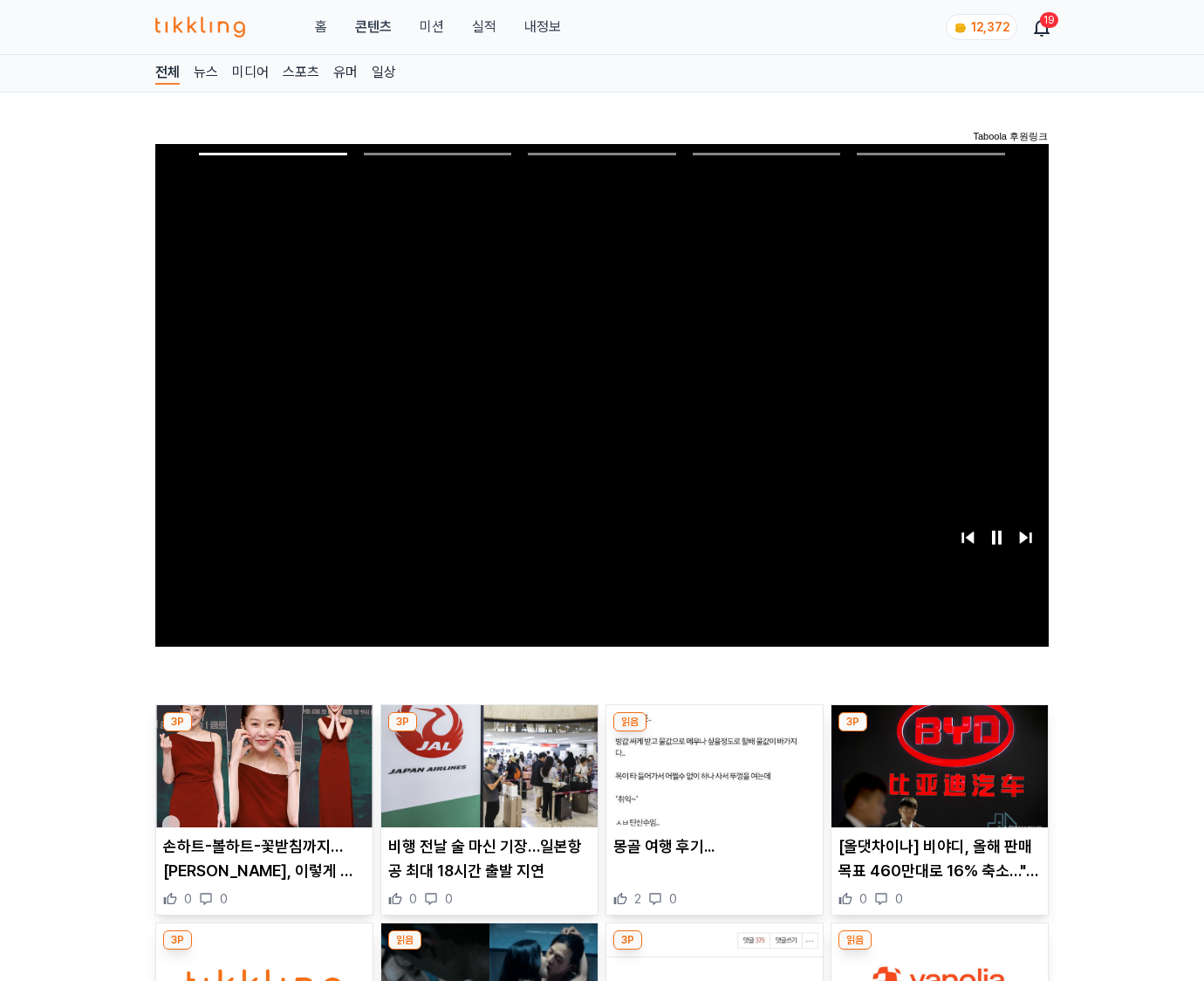
click at [939, 749] on img at bounding box center [939, 766] width 216 height 123
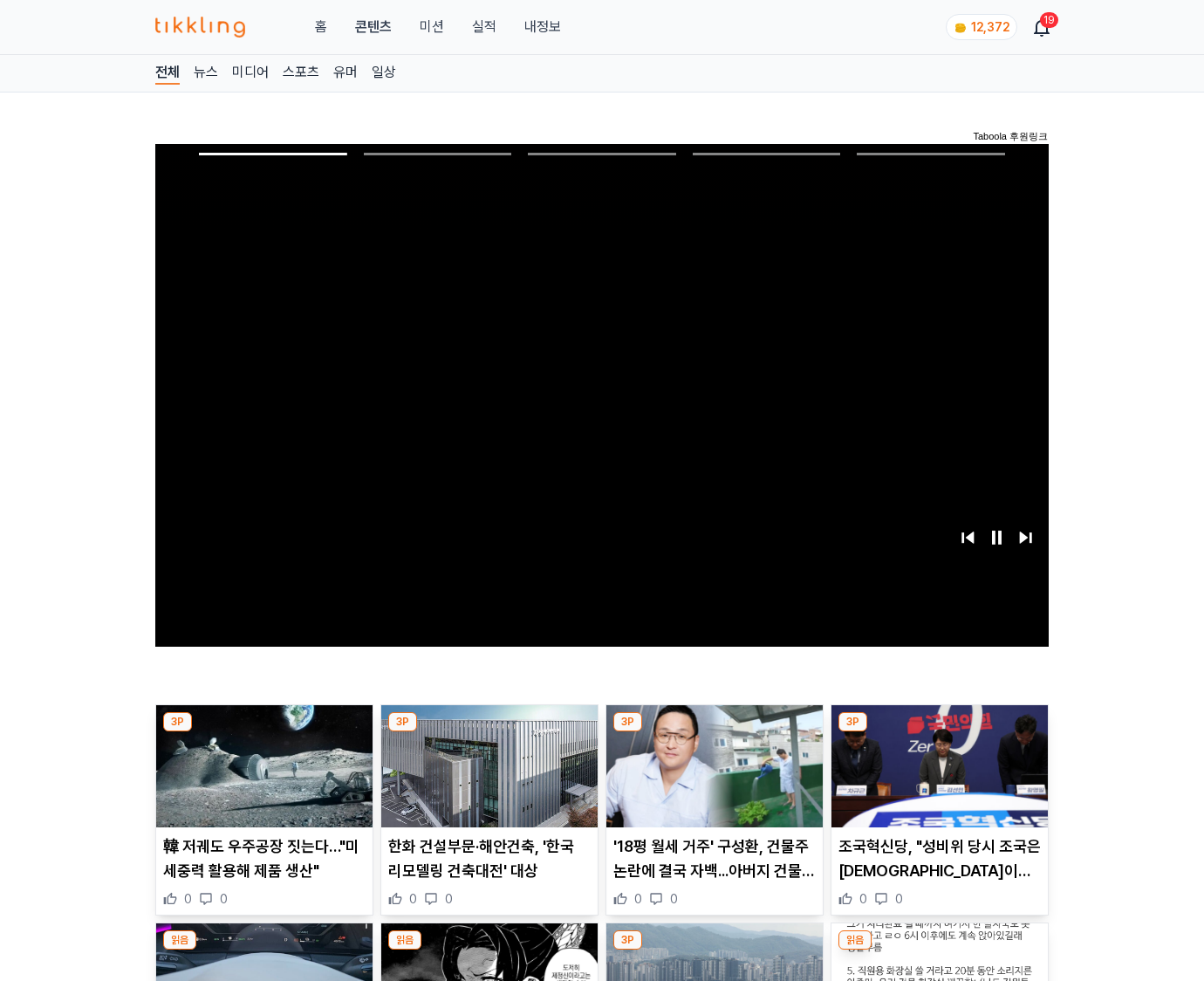
click at [939, 749] on img at bounding box center [939, 766] width 216 height 123
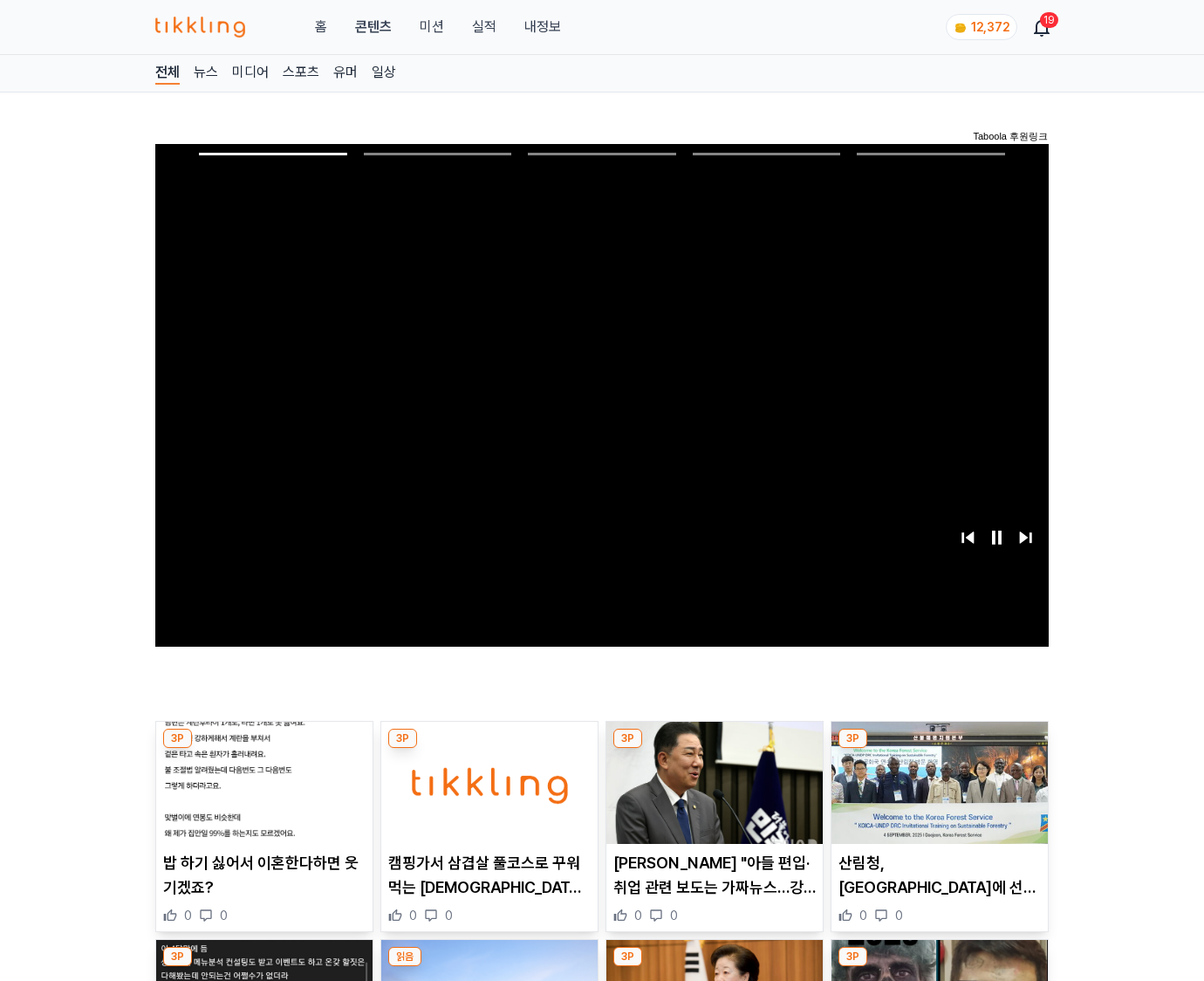
click at [939, 749] on img at bounding box center [939, 783] width 216 height 123
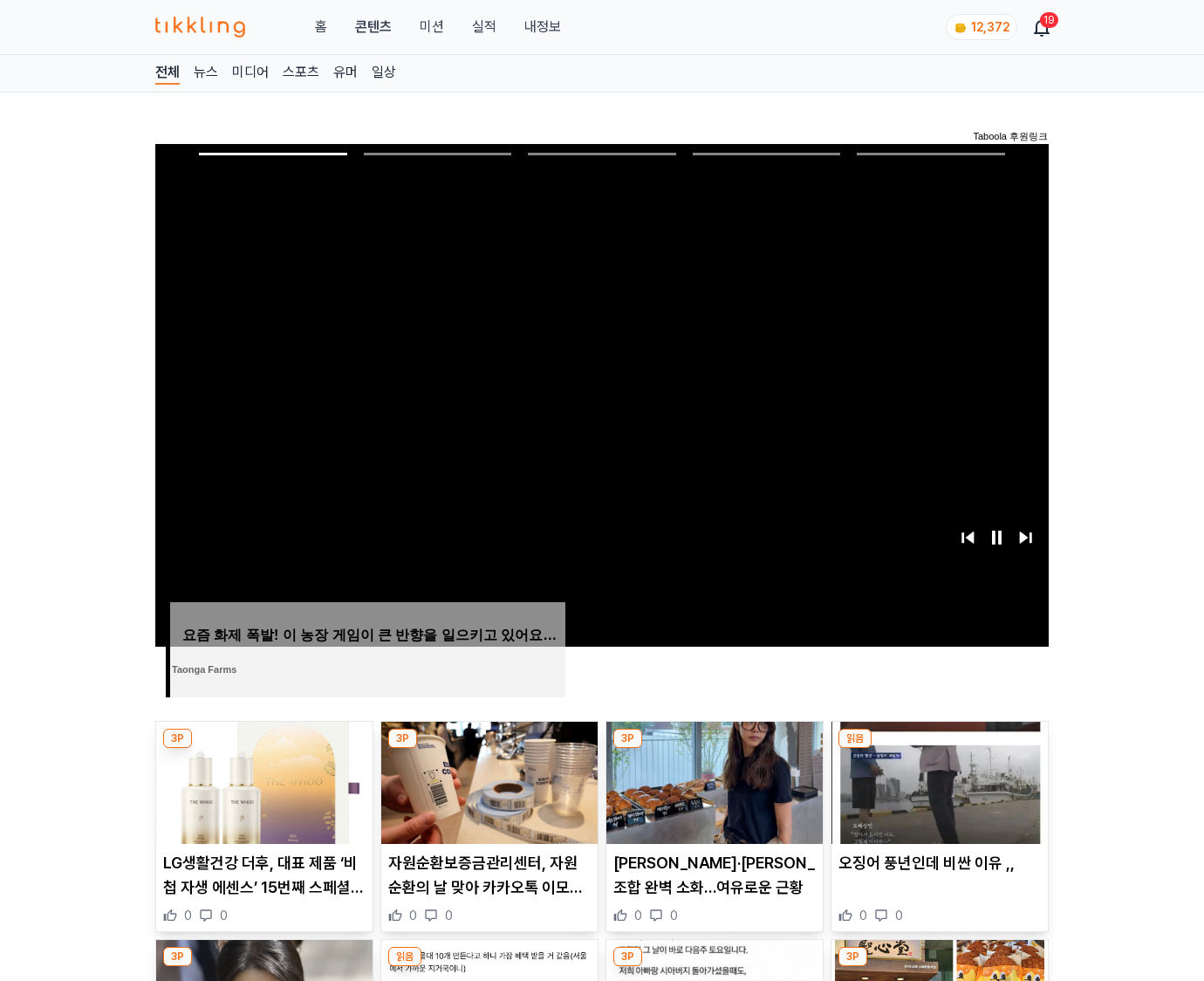
click at [939, 749] on img at bounding box center [939, 783] width 216 height 123
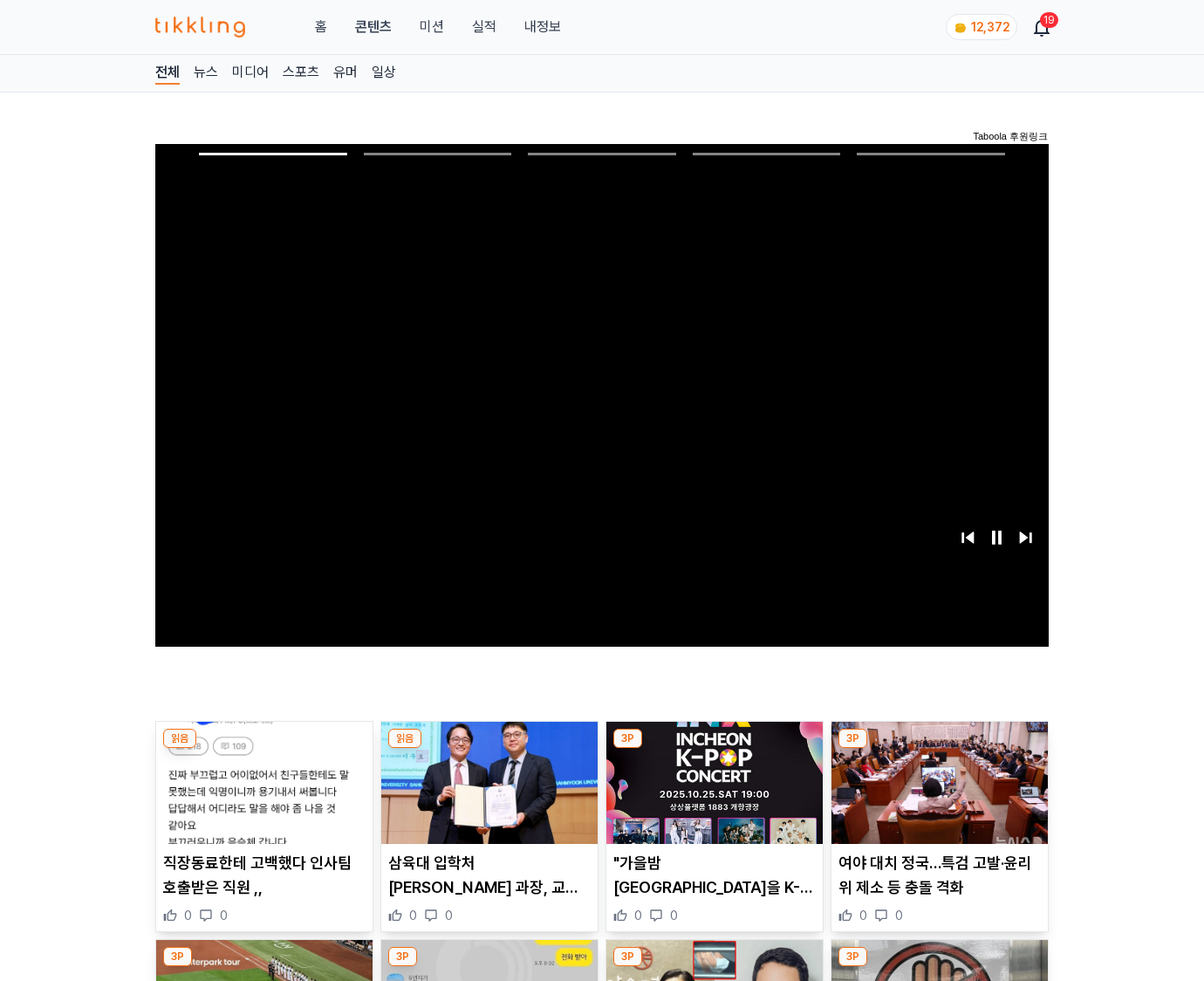
click at [939, 749] on img at bounding box center [939, 783] width 216 height 123
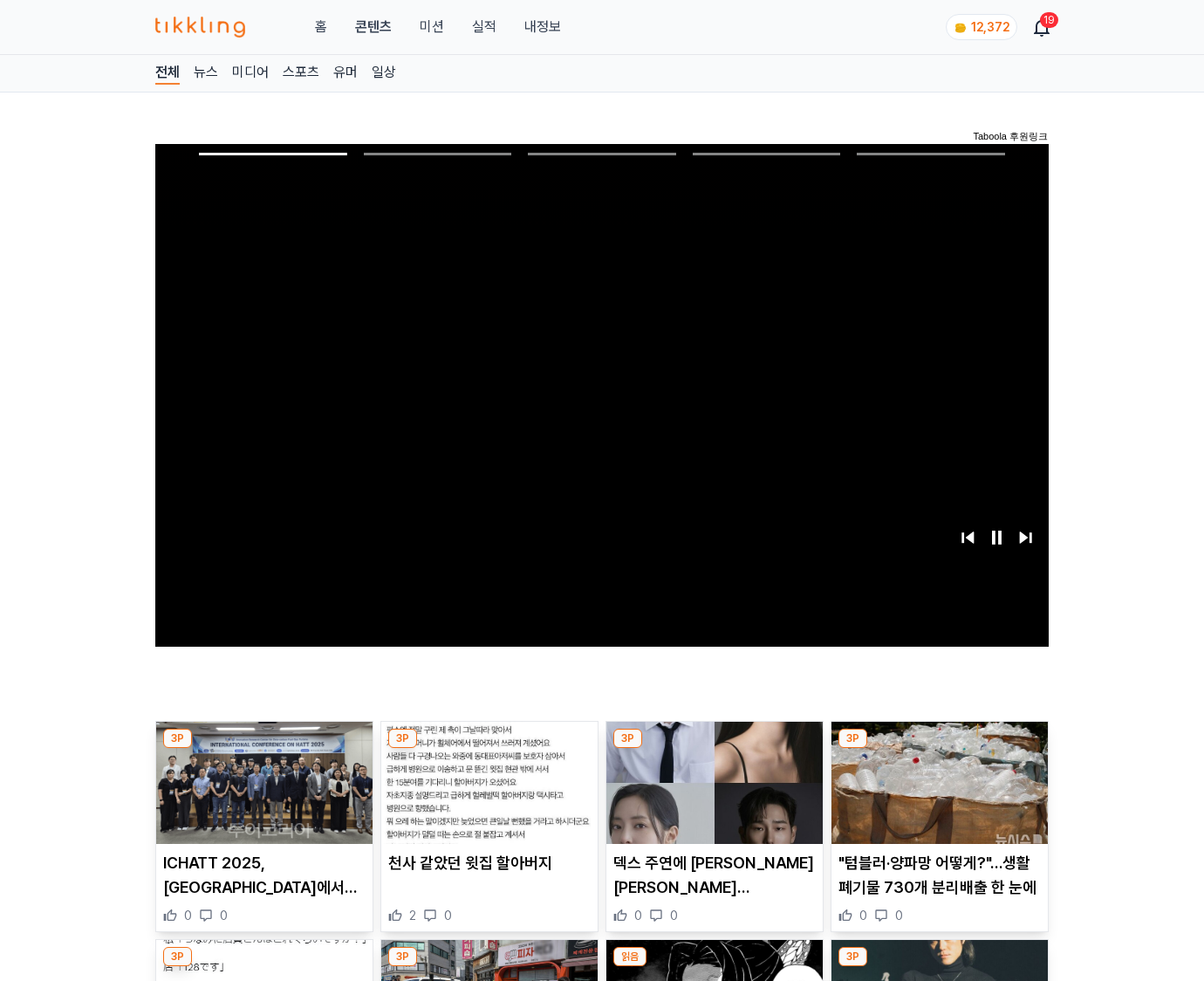
click at [939, 749] on img at bounding box center [939, 783] width 216 height 123
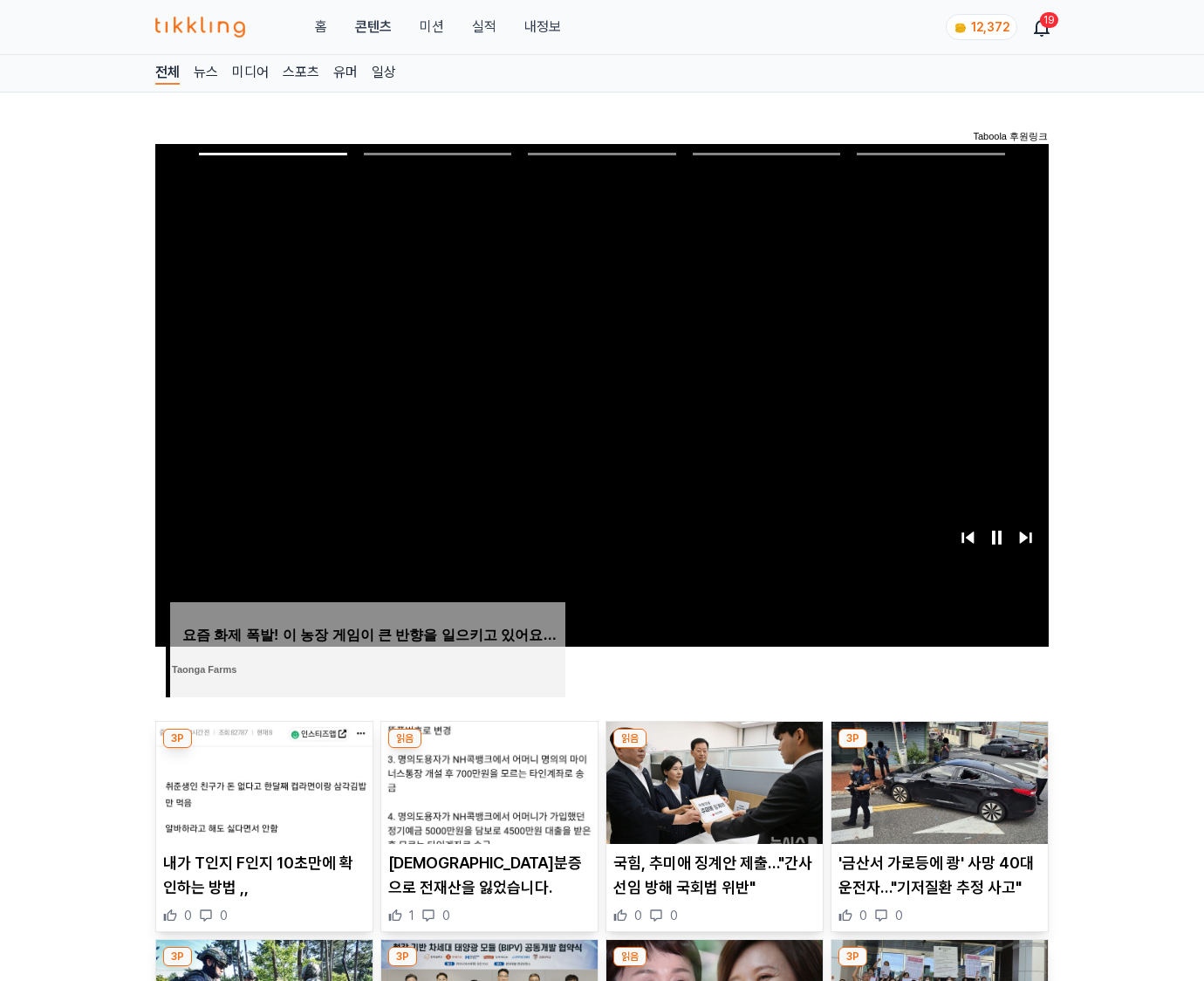
click at [939, 749] on img at bounding box center [939, 783] width 216 height 123
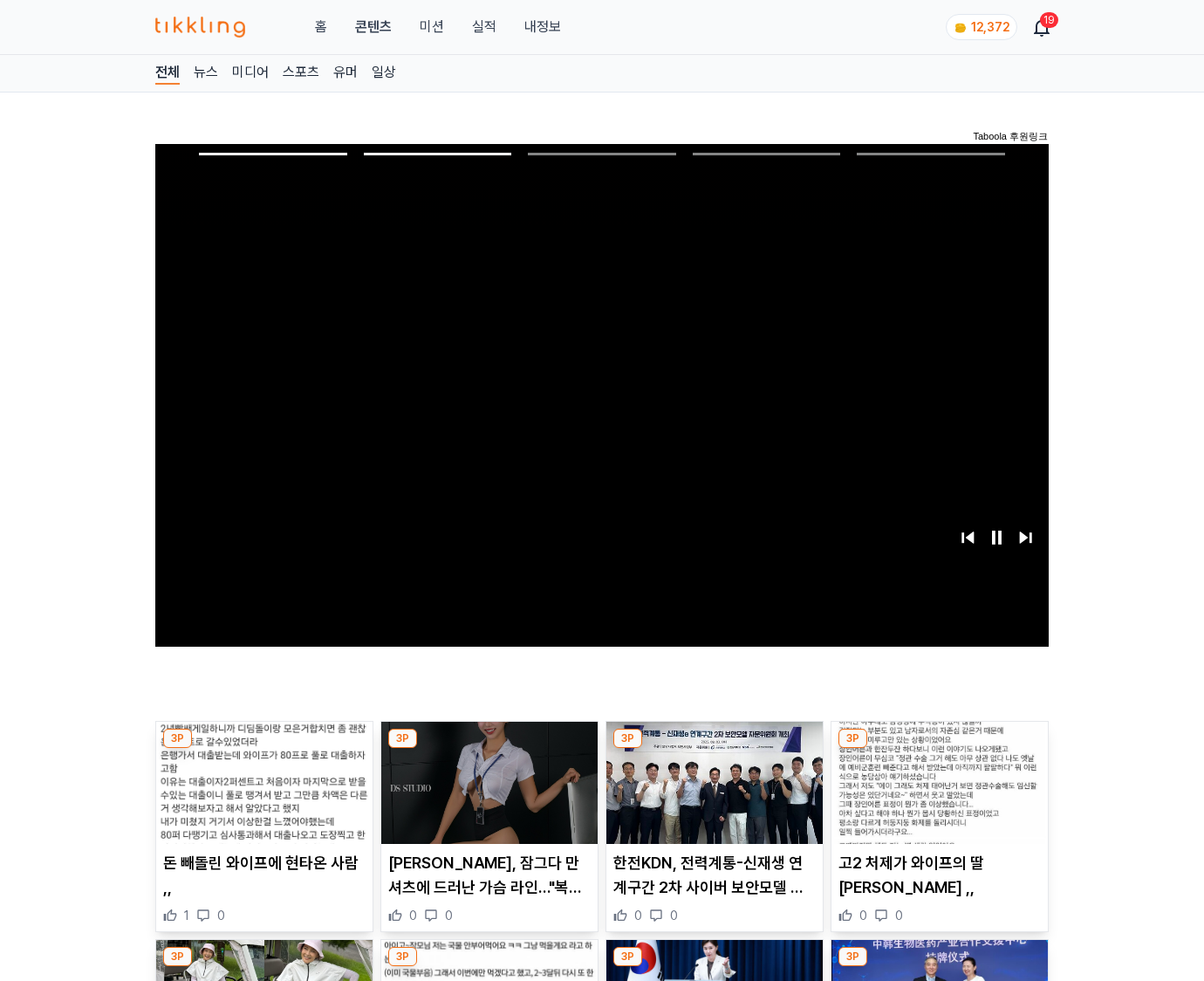
click at [939, 749] on img at bounding box center [939, 783] width 216 height 123
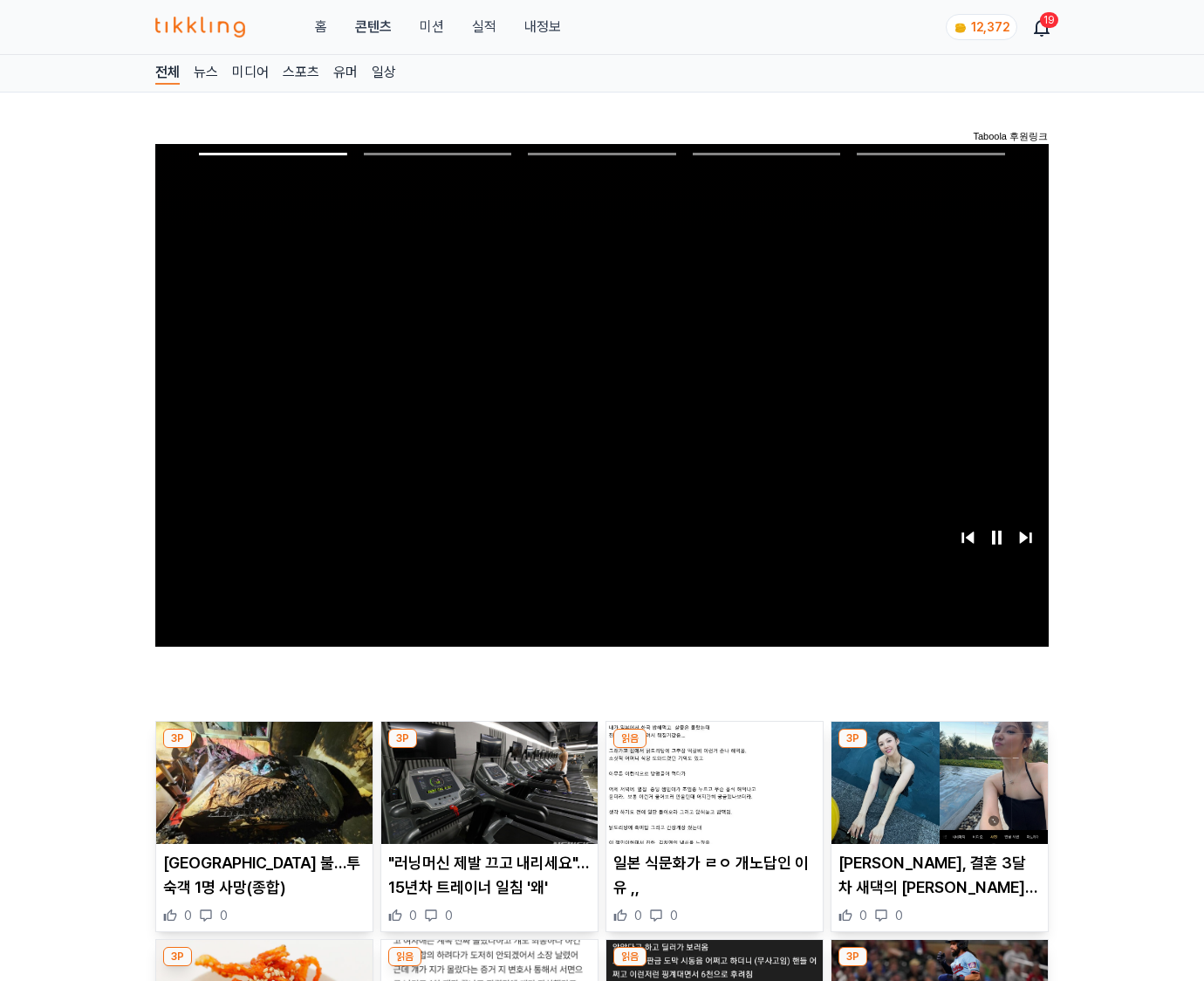
click at [939, 749] on img at bounding box center [939, 783] width 216 height 123
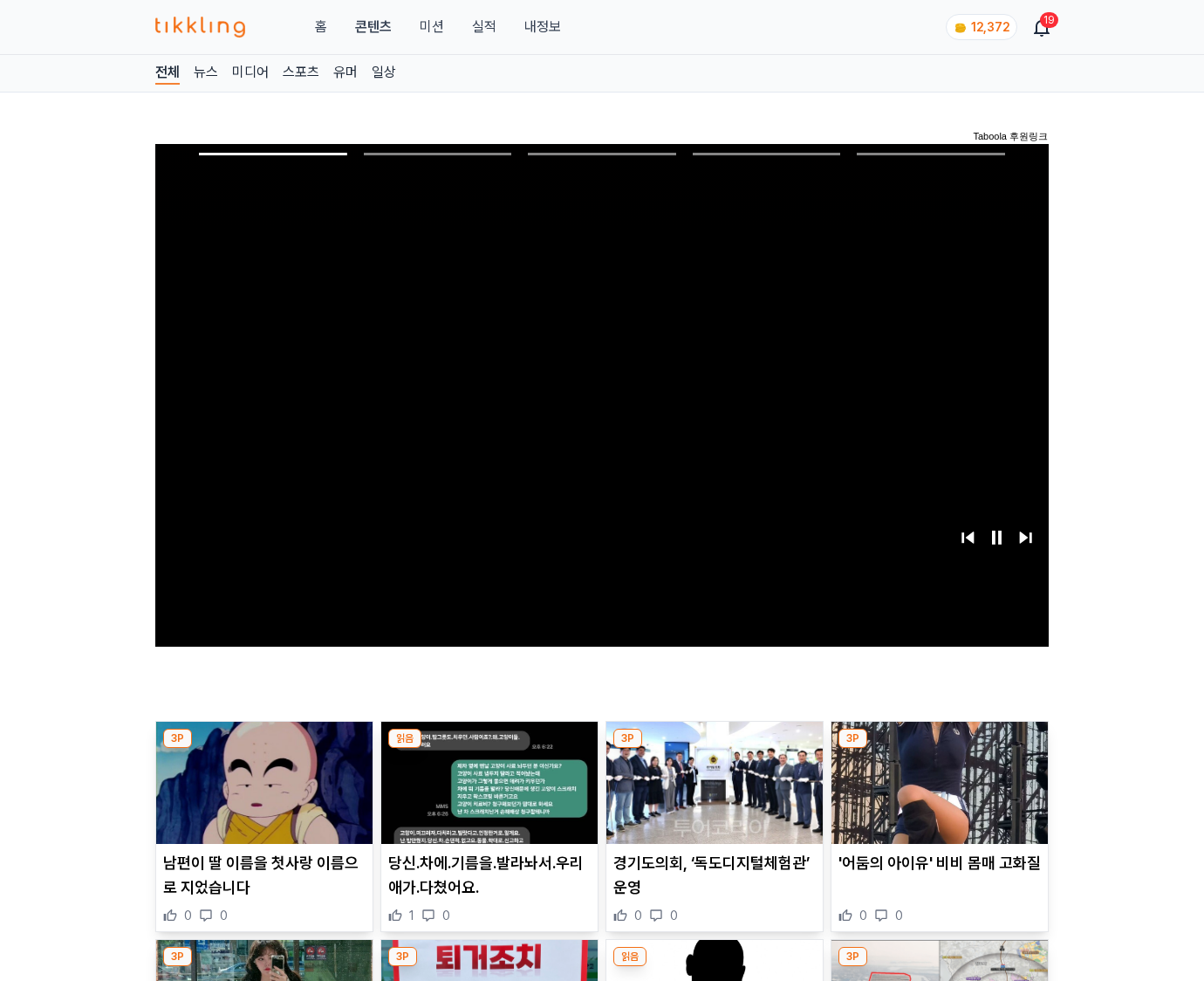
click at [939, 749] on img at bounding box center [939, 783] width 216 height 123
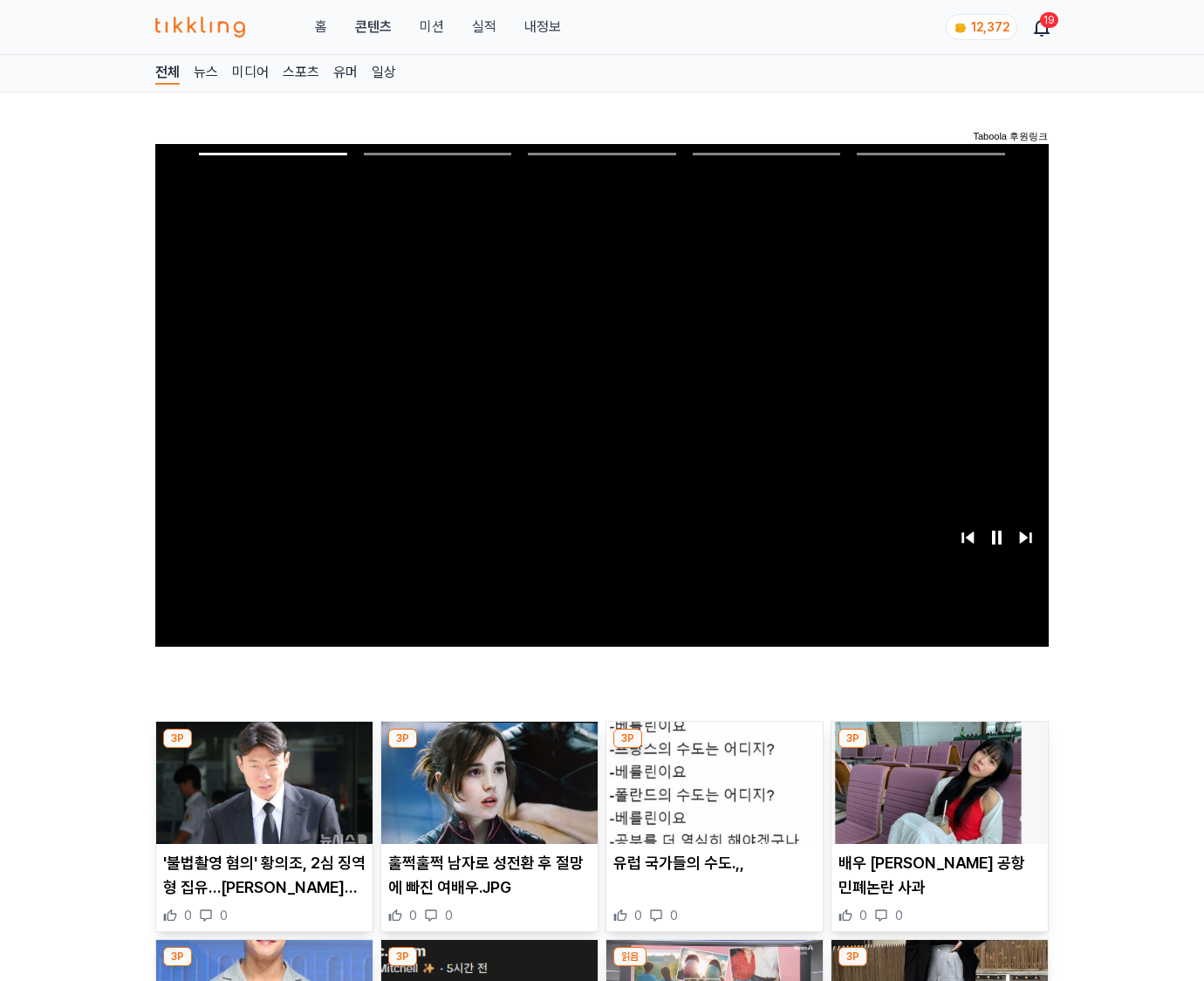
click at [939, 749] on img at bounding box center [939, 783] width 216 height 123
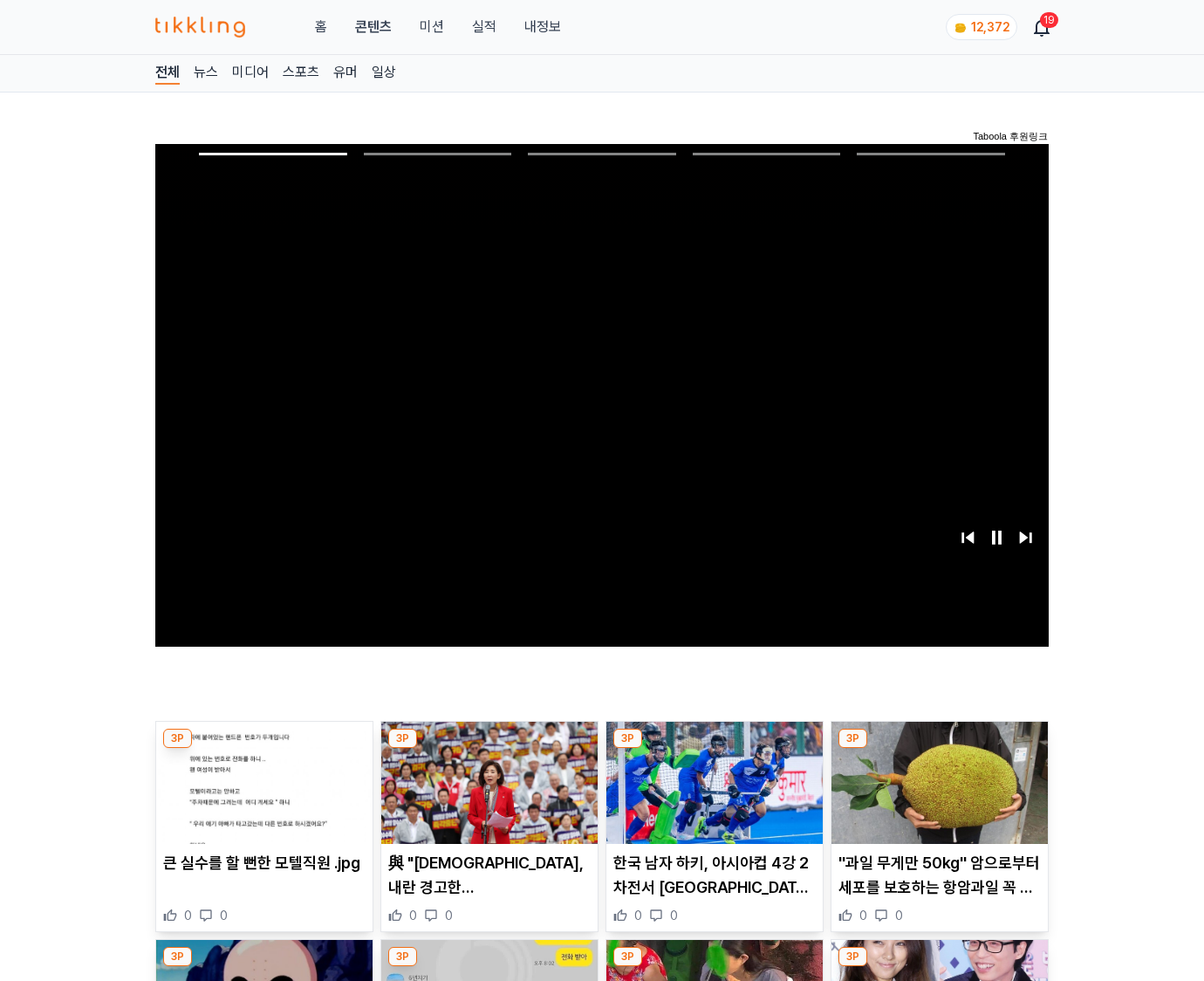
click at [939, 749] on img at bounding box center [939, 783] width 216 height 123
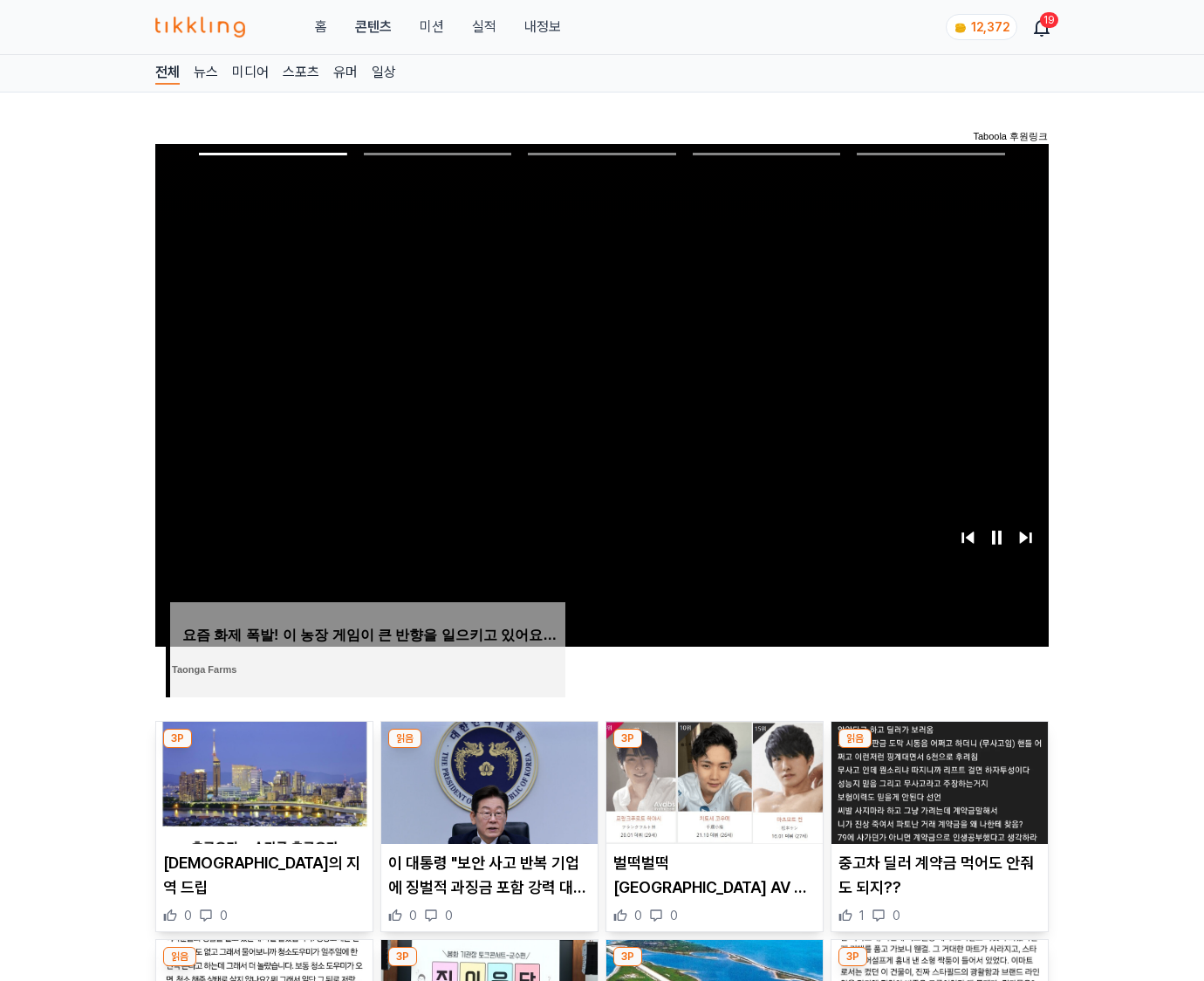
click at [939, 749] on img at bounding box center [939, 783] width 216 height 123
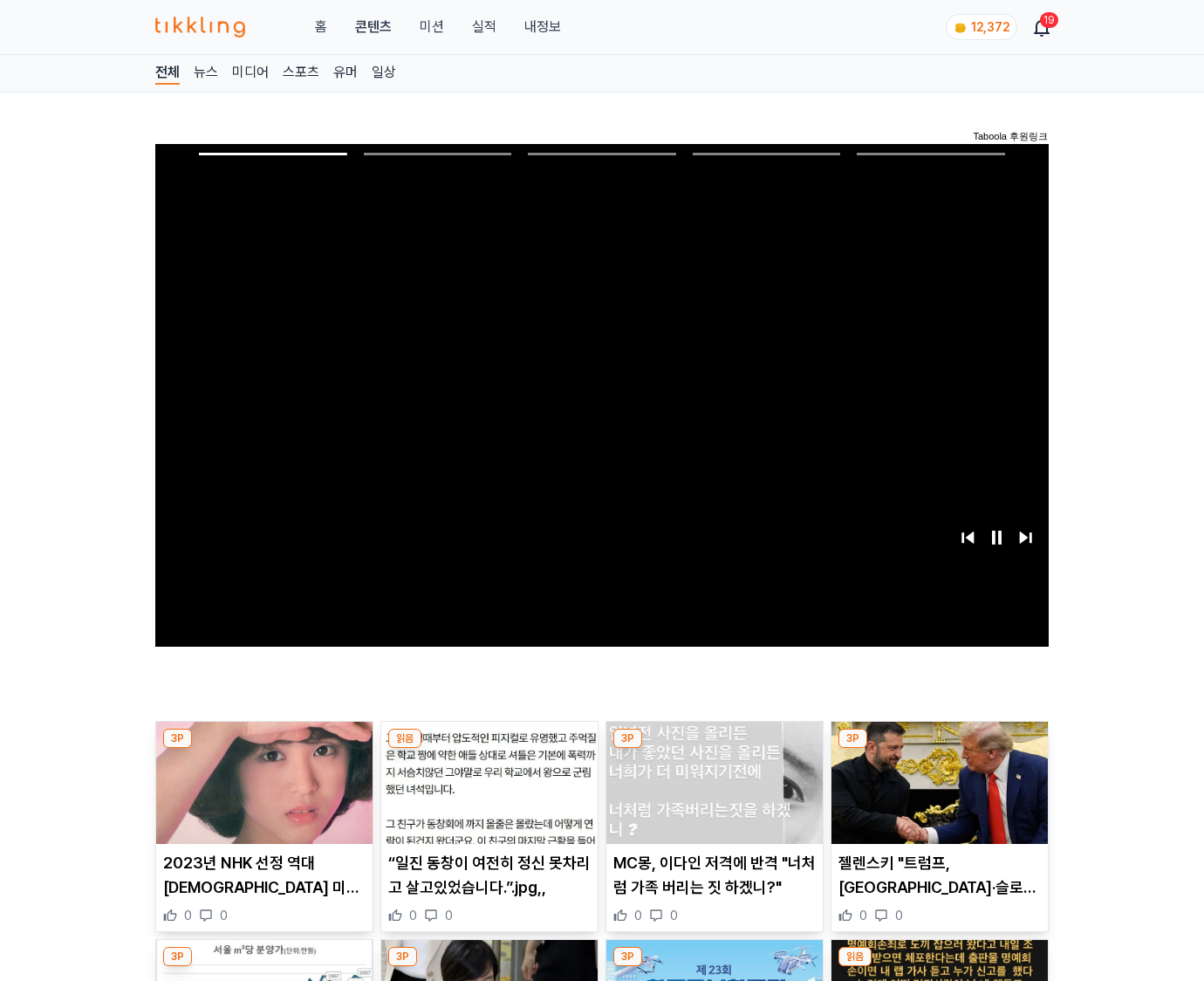
click at [939, 749] on img at bounding box center [939, 783] width 216 height 123
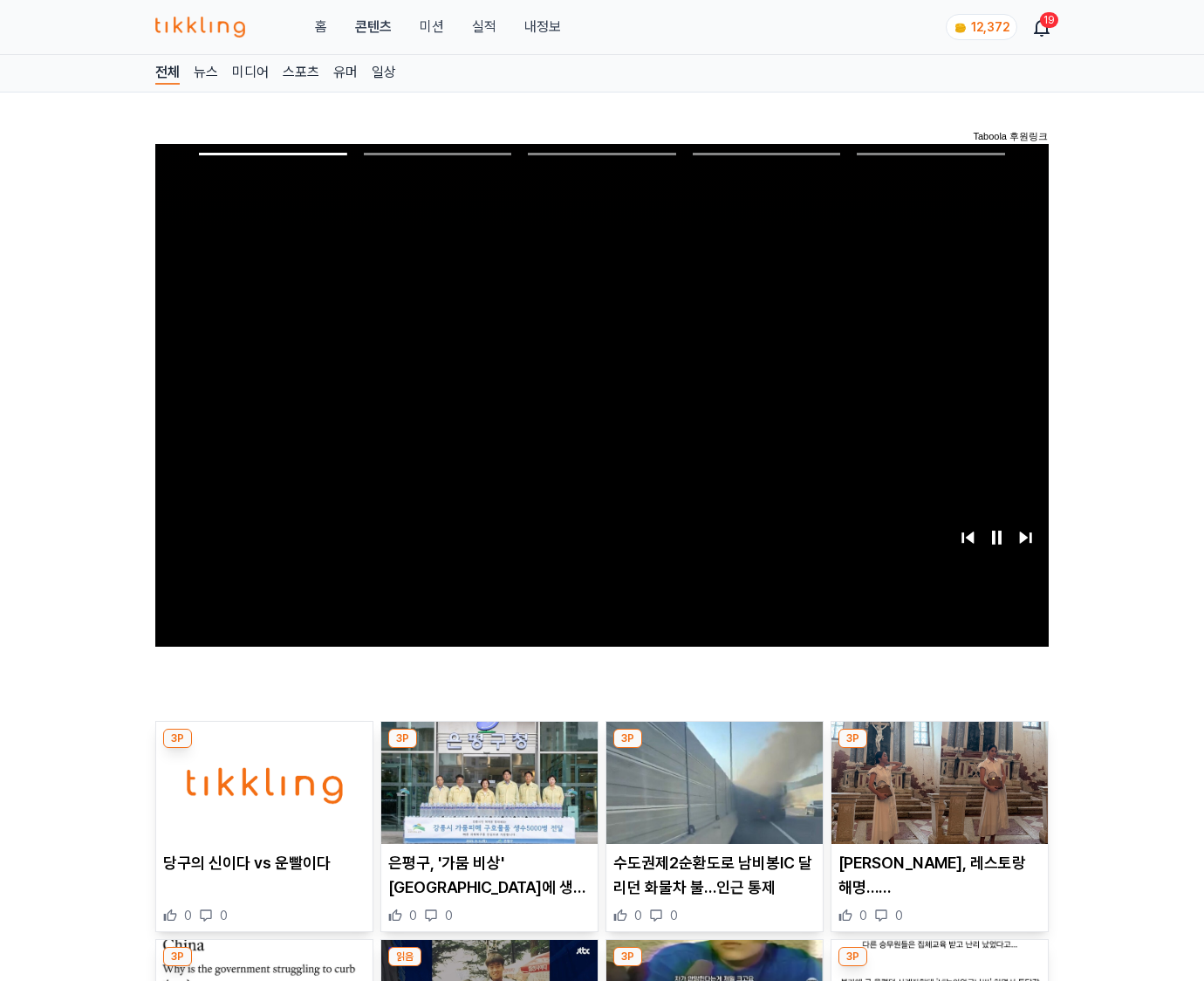
click at [939, 749] on img at bounding box center [939, 783] width 216 height 123
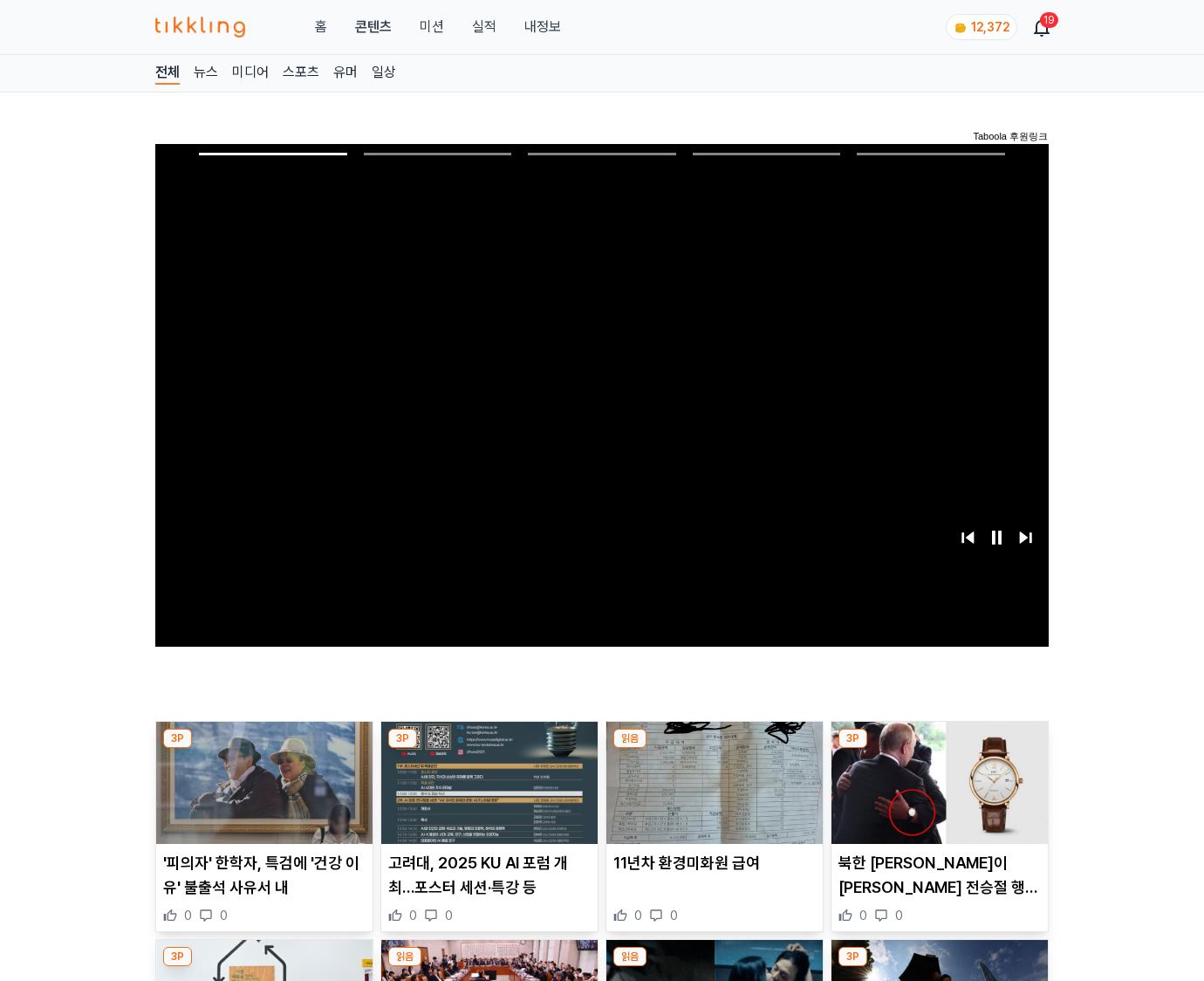
click at [939, 749] on img at bounding box center [939, 783] width 216 height 123
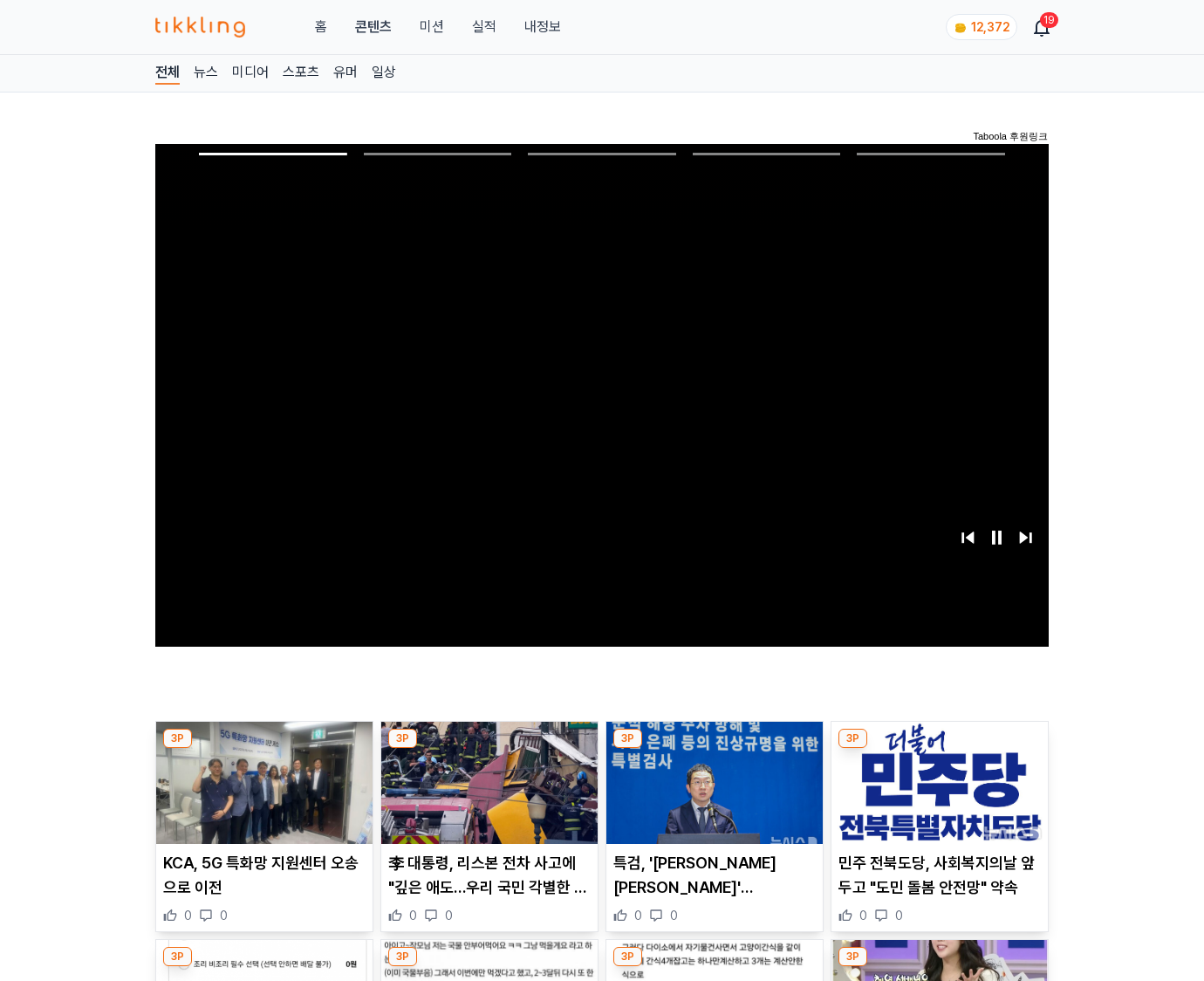
click at [939, 749] on img at bounding box center [939, 783] width 216 height 123
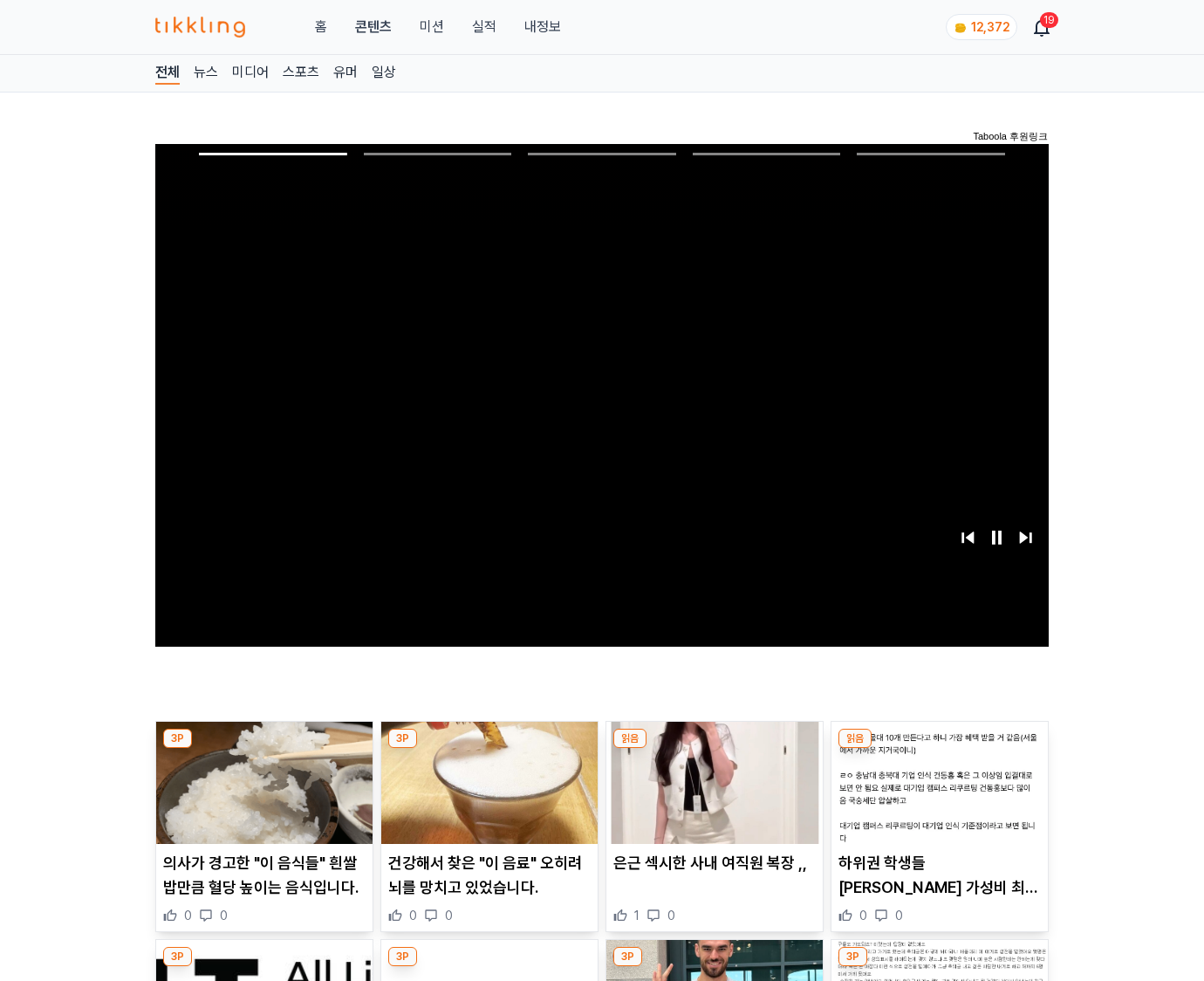
click at [939, 749] on img at bounding box center [939, 783] width 216 height 123
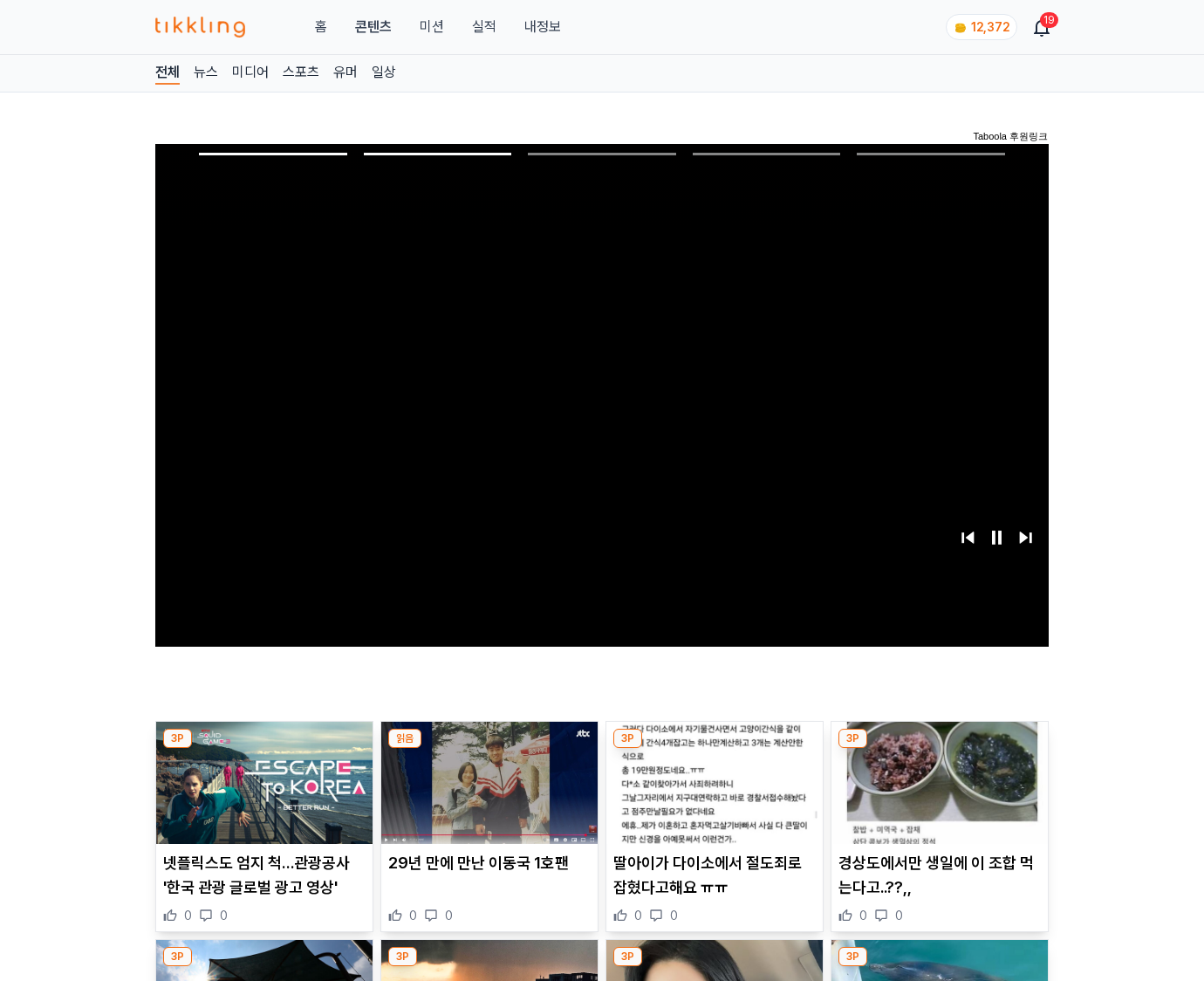
click at [939, 749] on img at bounding box center [939, 783] width 216 height 123
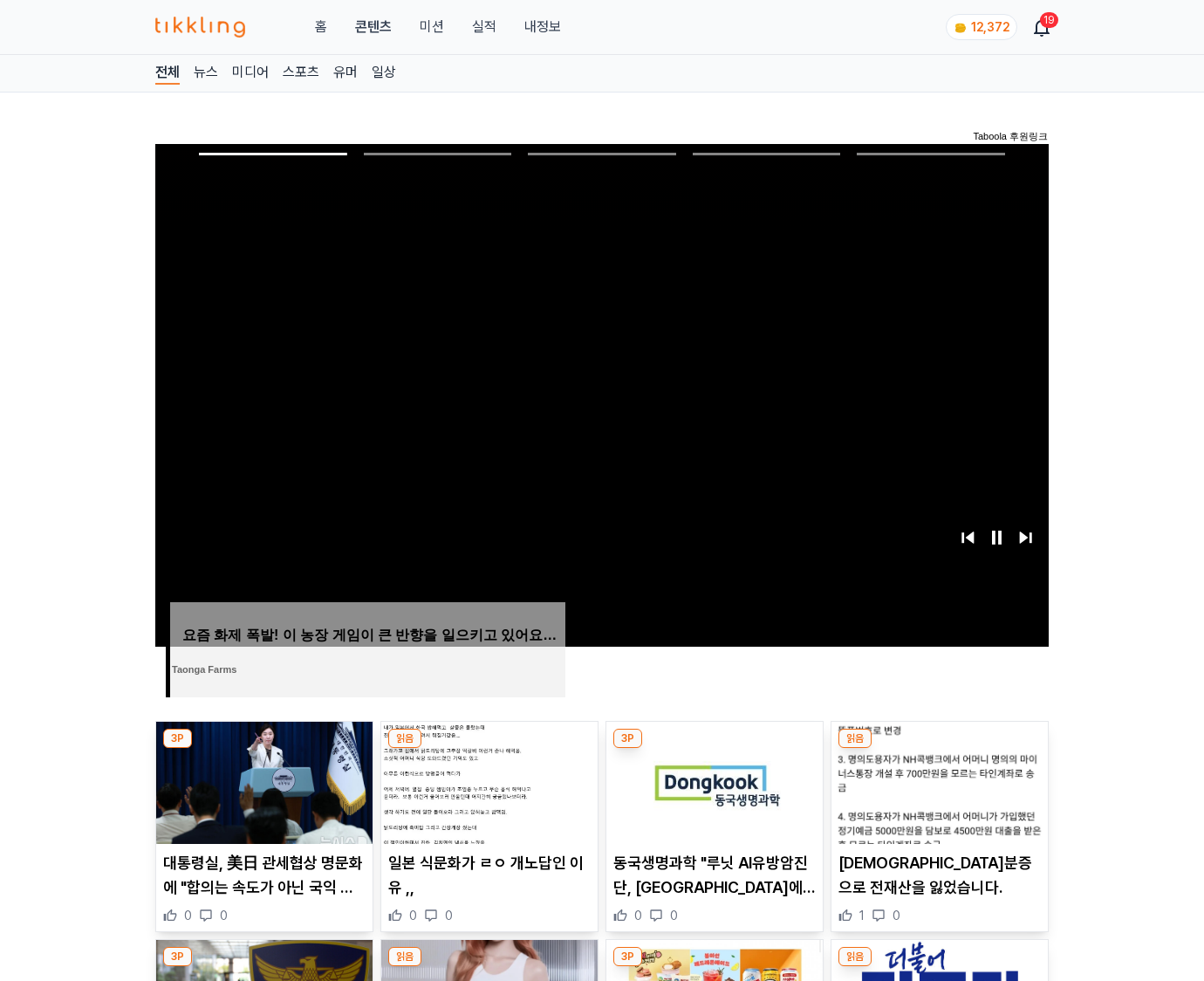
click at [939, 749] on img at bounding box center [939, 783] width 216 height 123
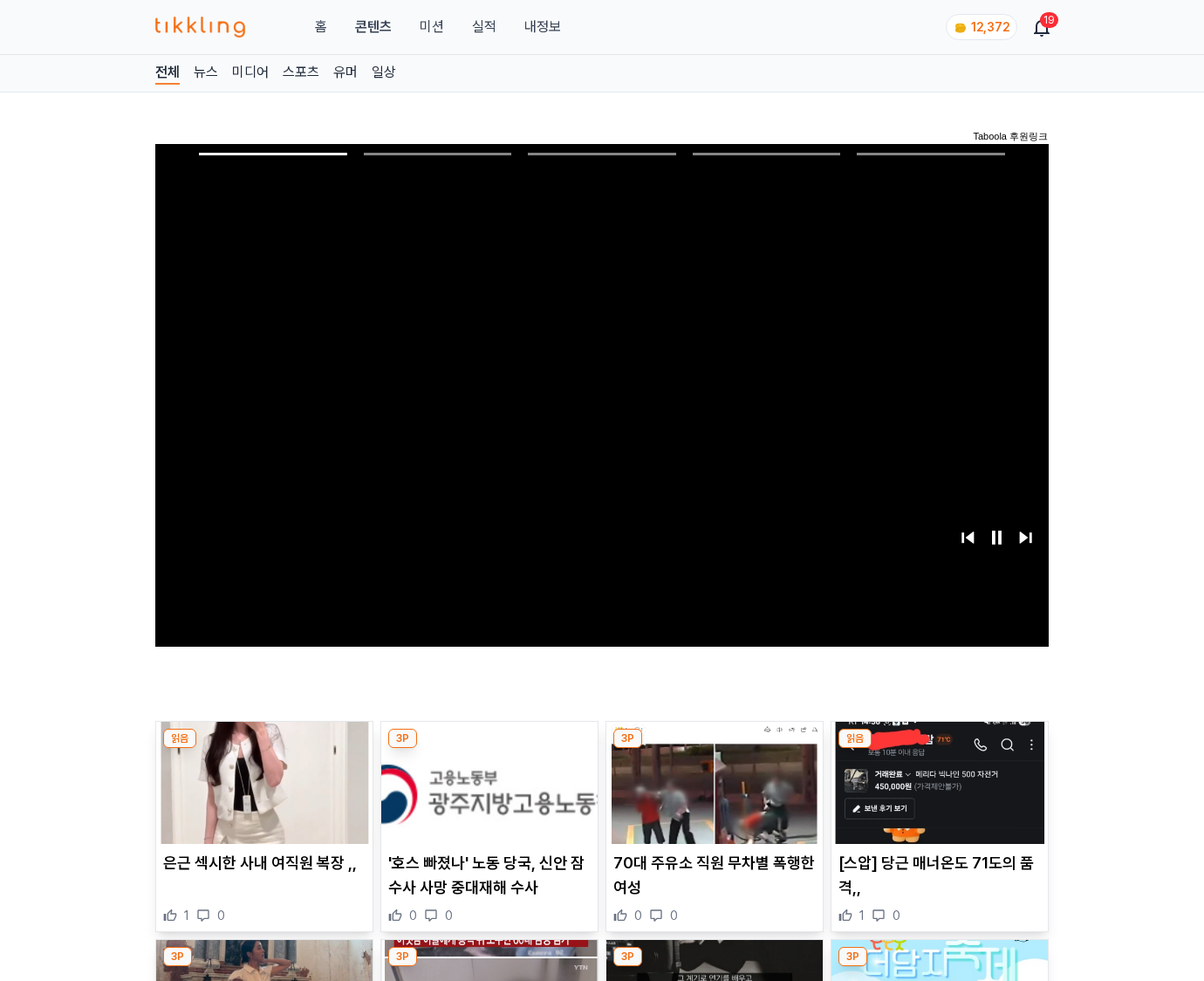
click at [939, 749] on img at bounding box center [939, 783] width 216 height 123
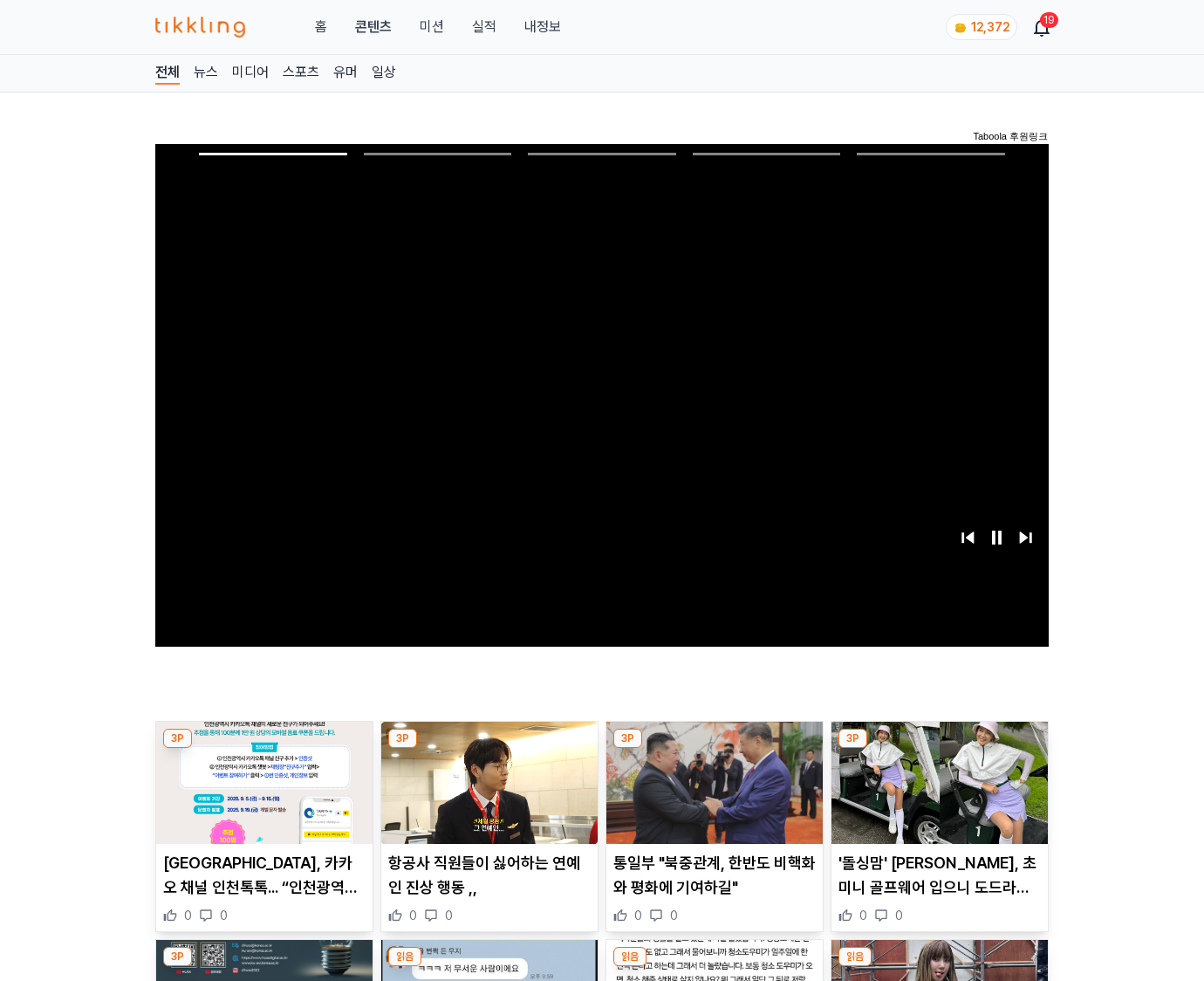
click at [939, 749] on img at bounding box center [939, 783] width 216 height 123
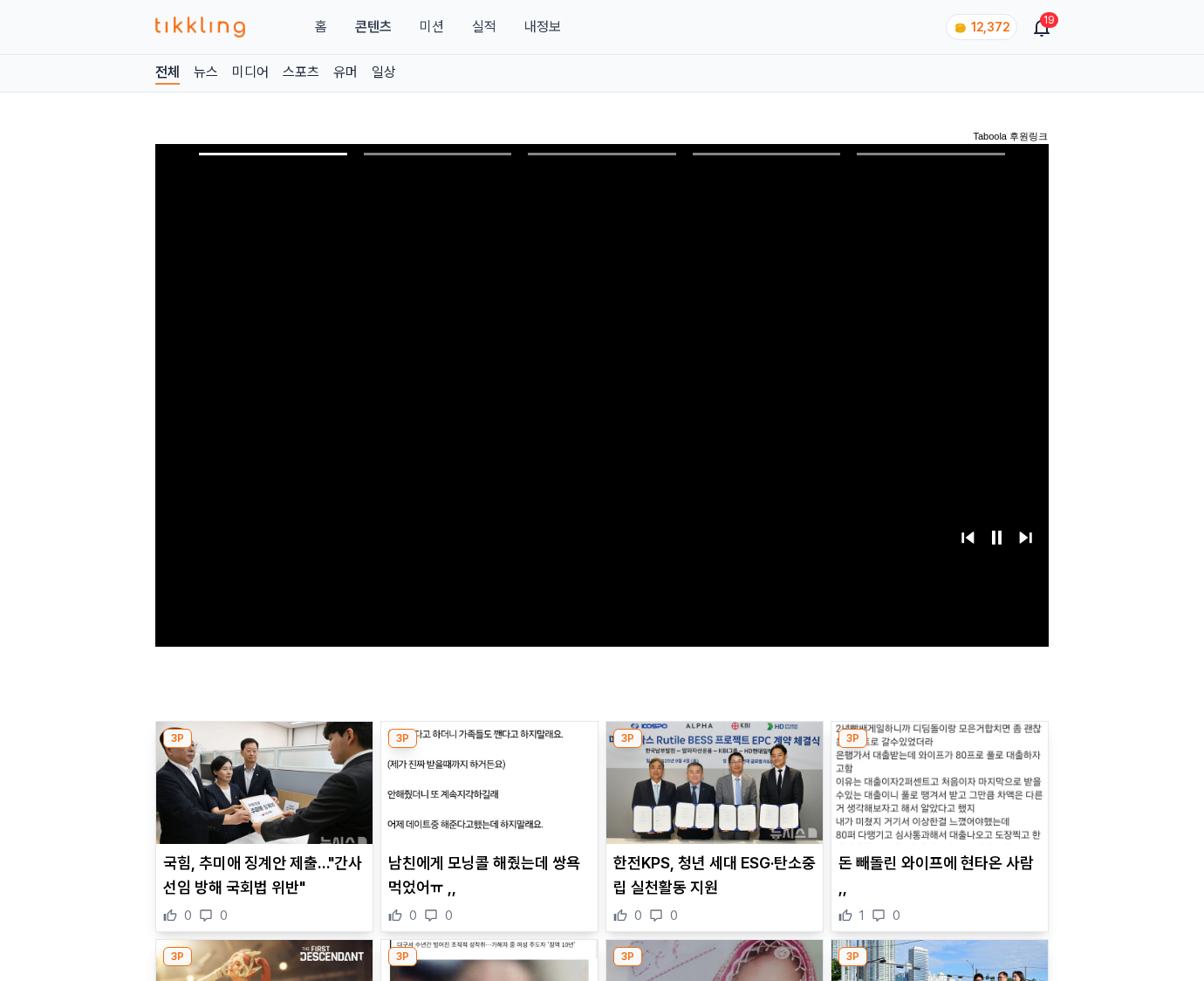
click at [939, 749] on img at bounding box center [939, 783] width 216 height 123
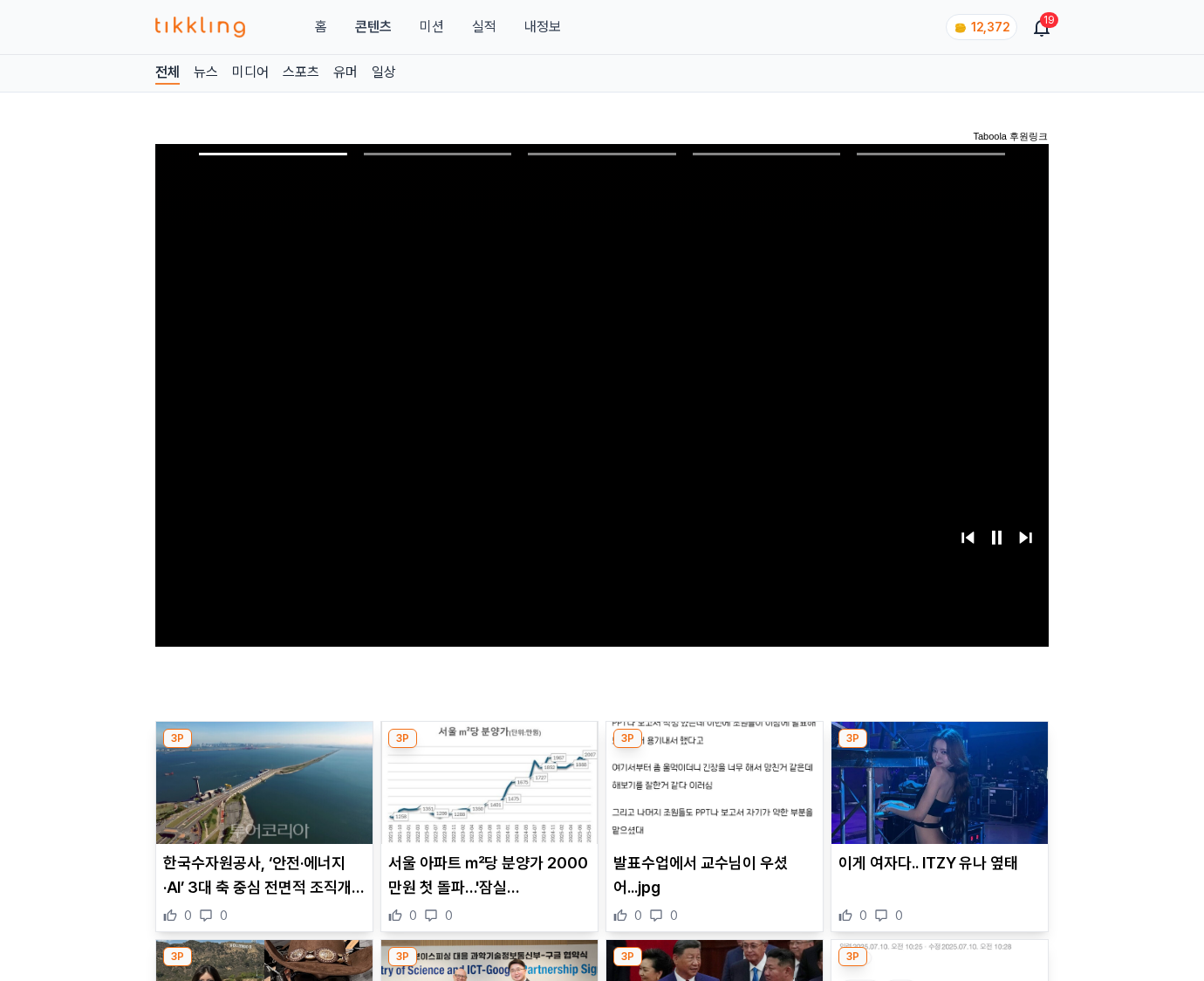
click at [939, 749] on img at bounding box center [939, 783] width 216 height 123
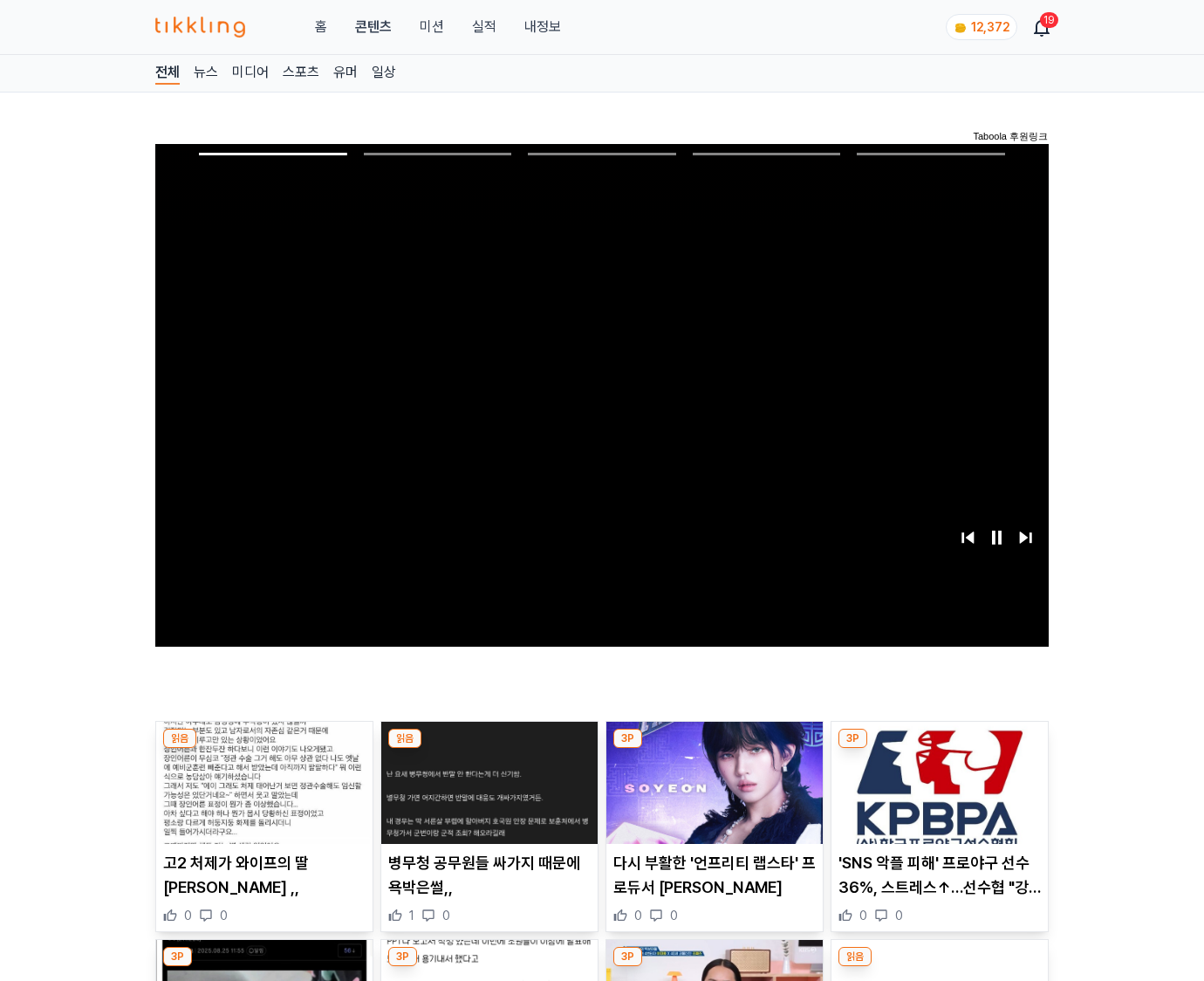
click at [939, 749] on img at bounding box center [939, 783] width 216 height 123
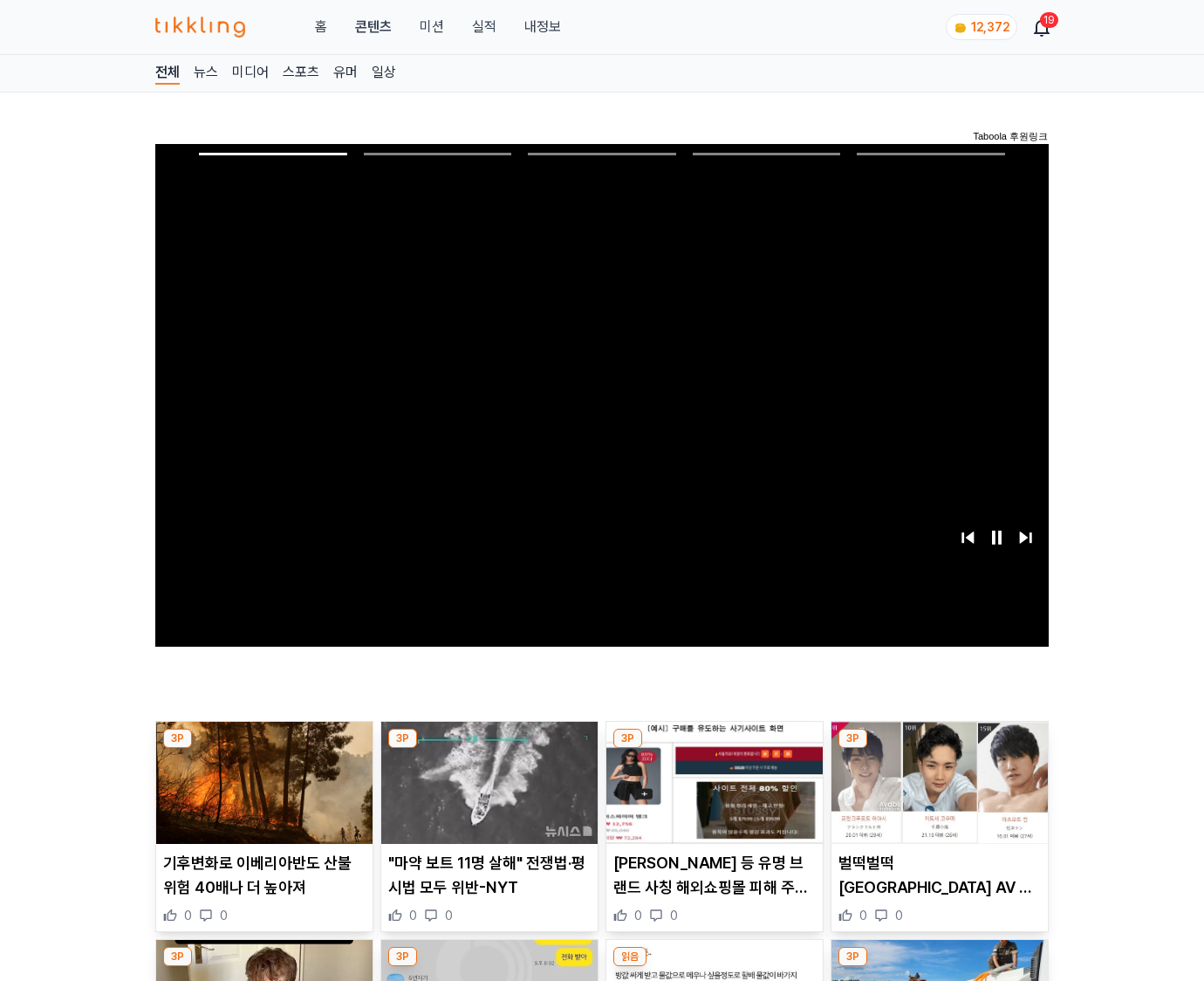
click at [939, 749] on img at bounding box center [939, 783] width 216 height 123
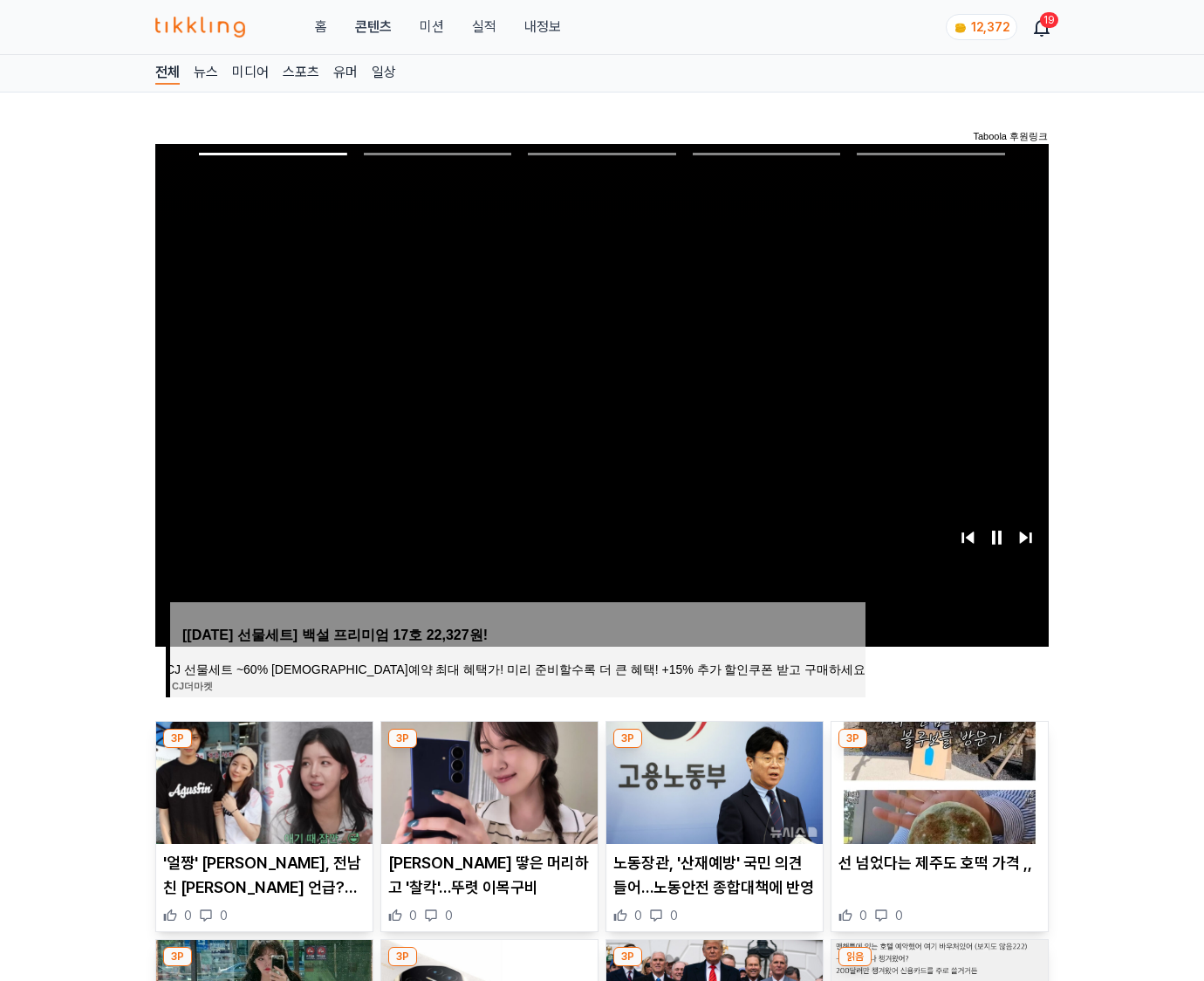
click at [939, 749] on img at bounding box center [939, 783] width 216 height 123
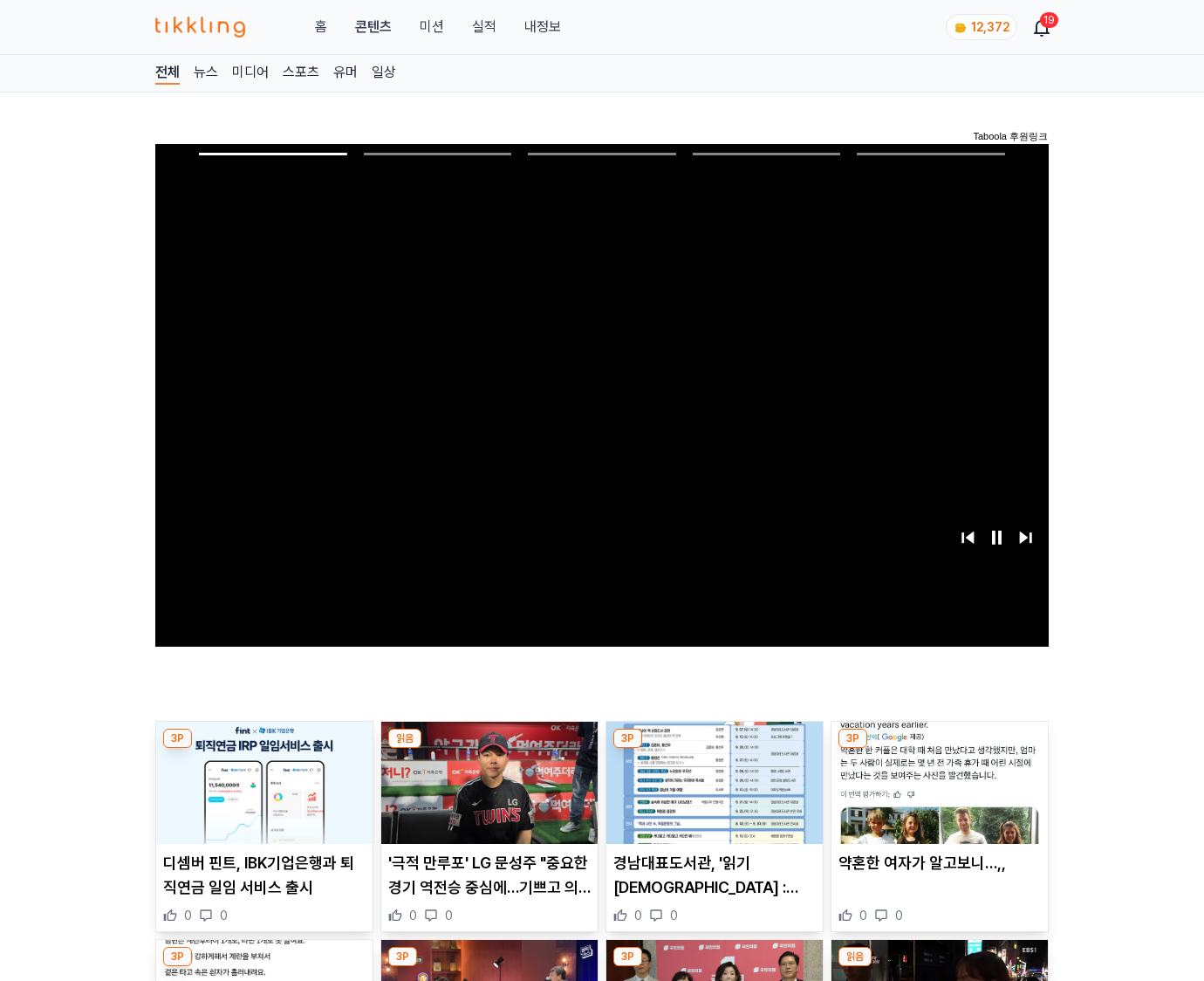
click at [939, 749] on img at bounding box center [939, 783] width 216 height 123
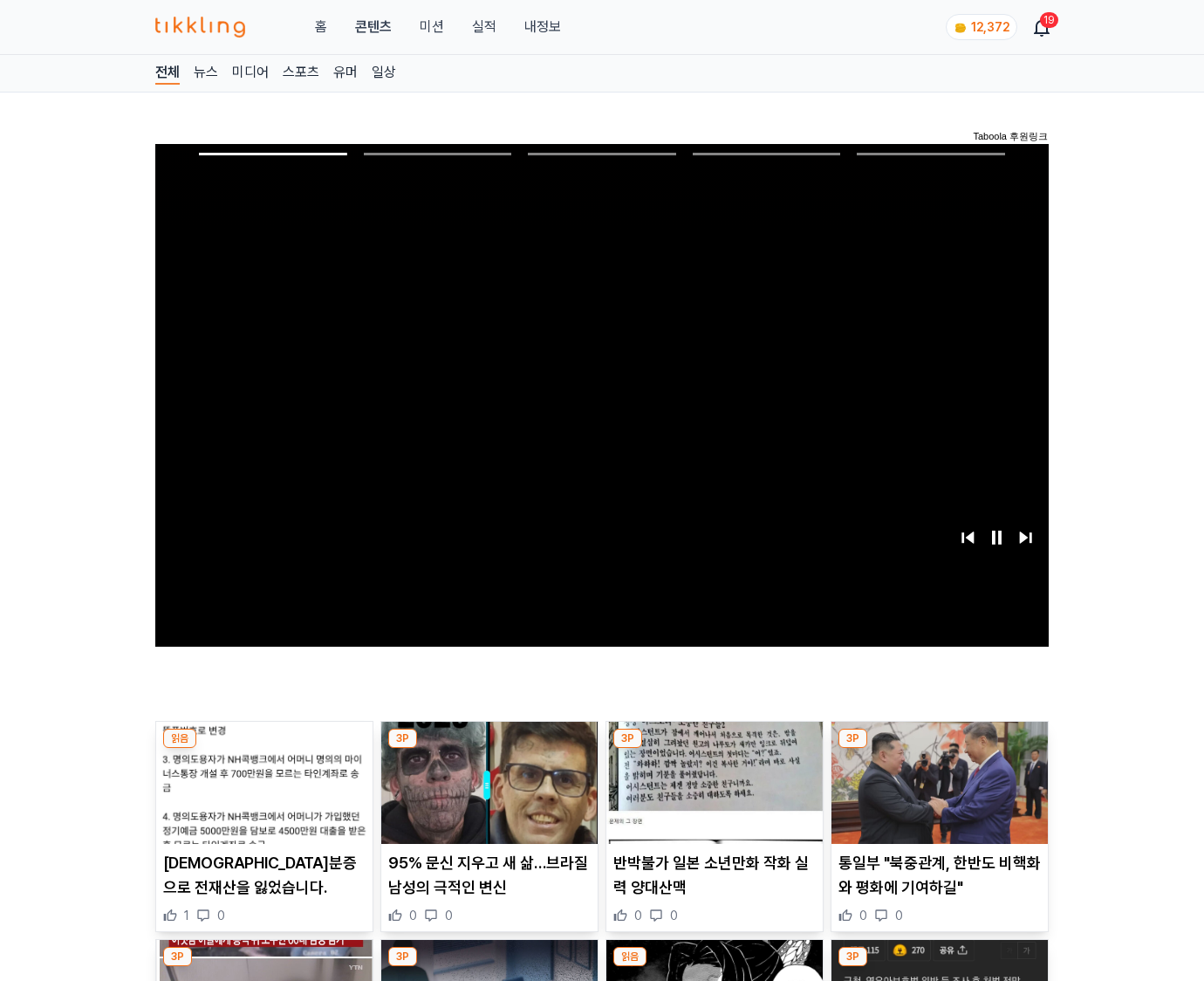
click at [939, 749] on img at bounding box center [939, 783] width 216 height 123
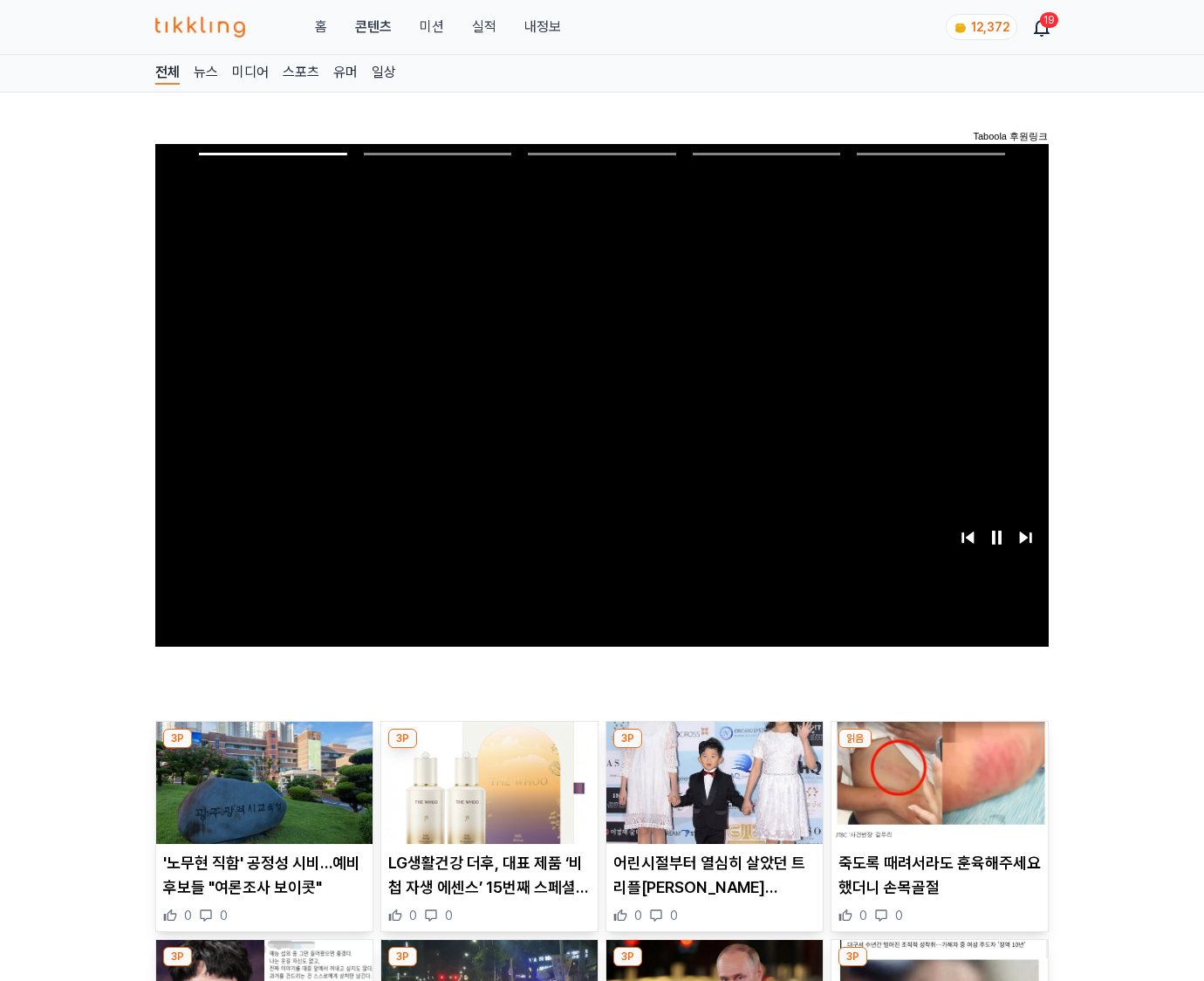
click at [939, 749] on img at bounding box center [939, 783] width 216 height 123
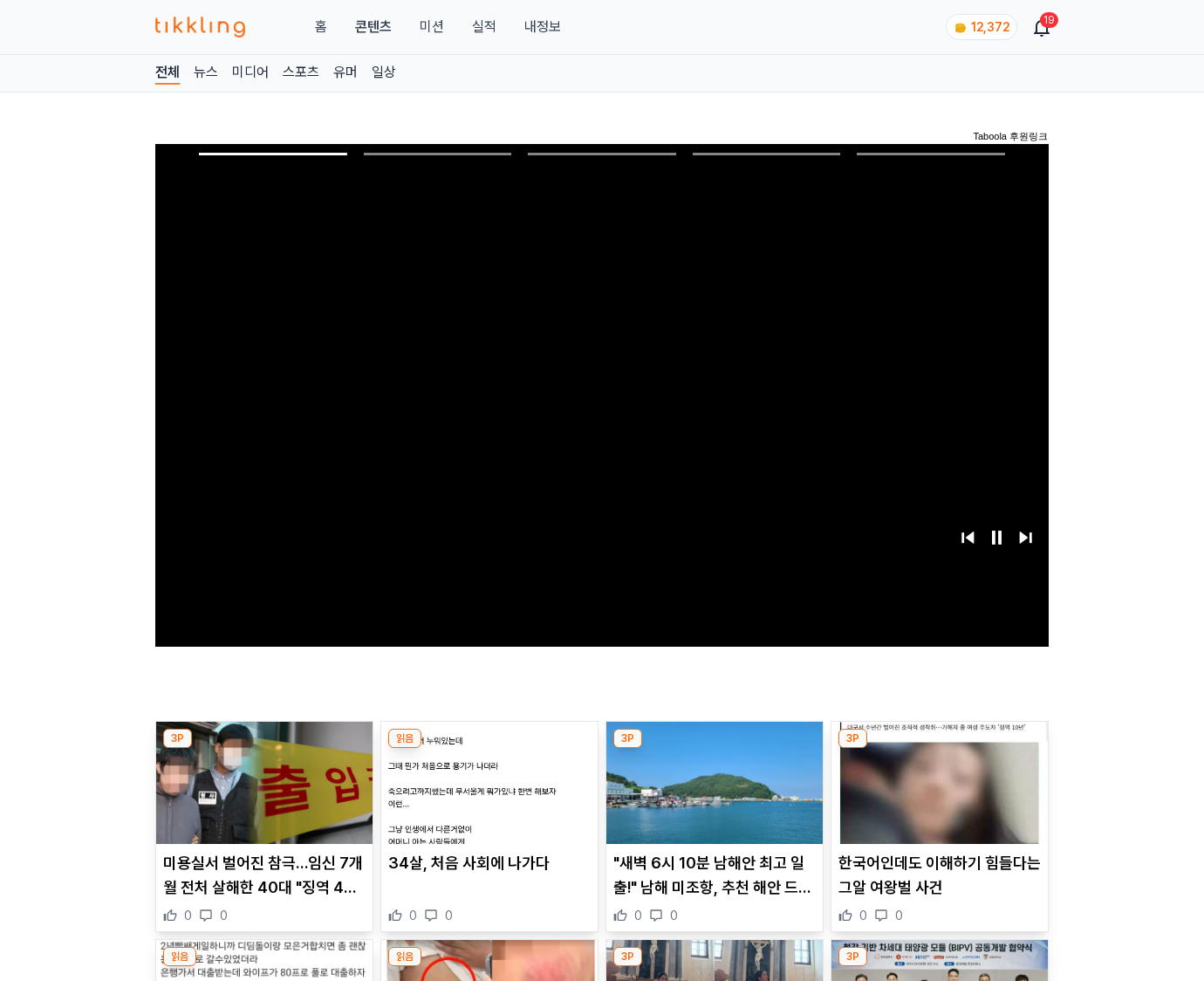
click at [939, 749] on img at bounding box center [939, 783] width 216 height 123
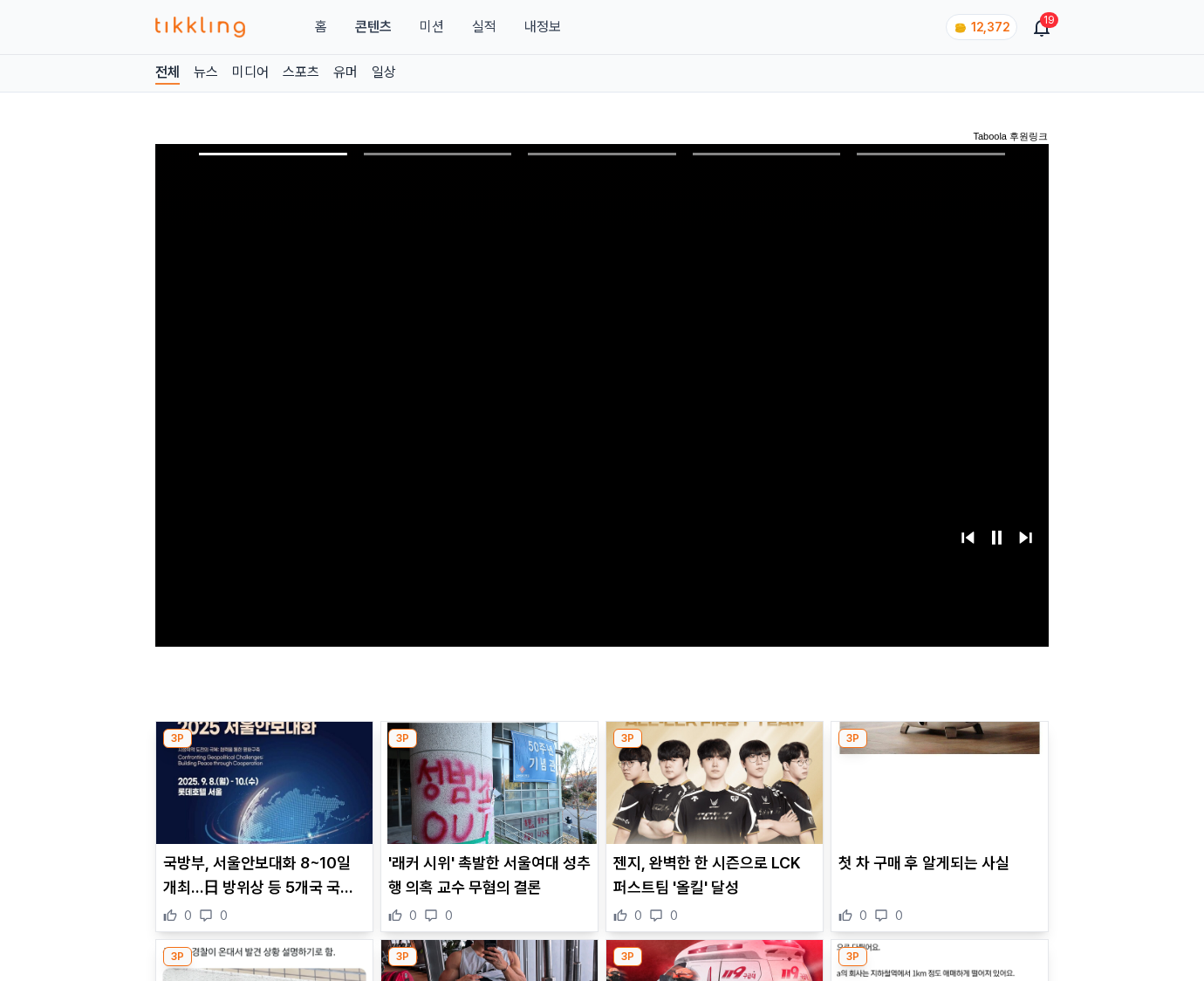
click at [939, 749] on img at bounding box center [939, 783] width 216 height 123
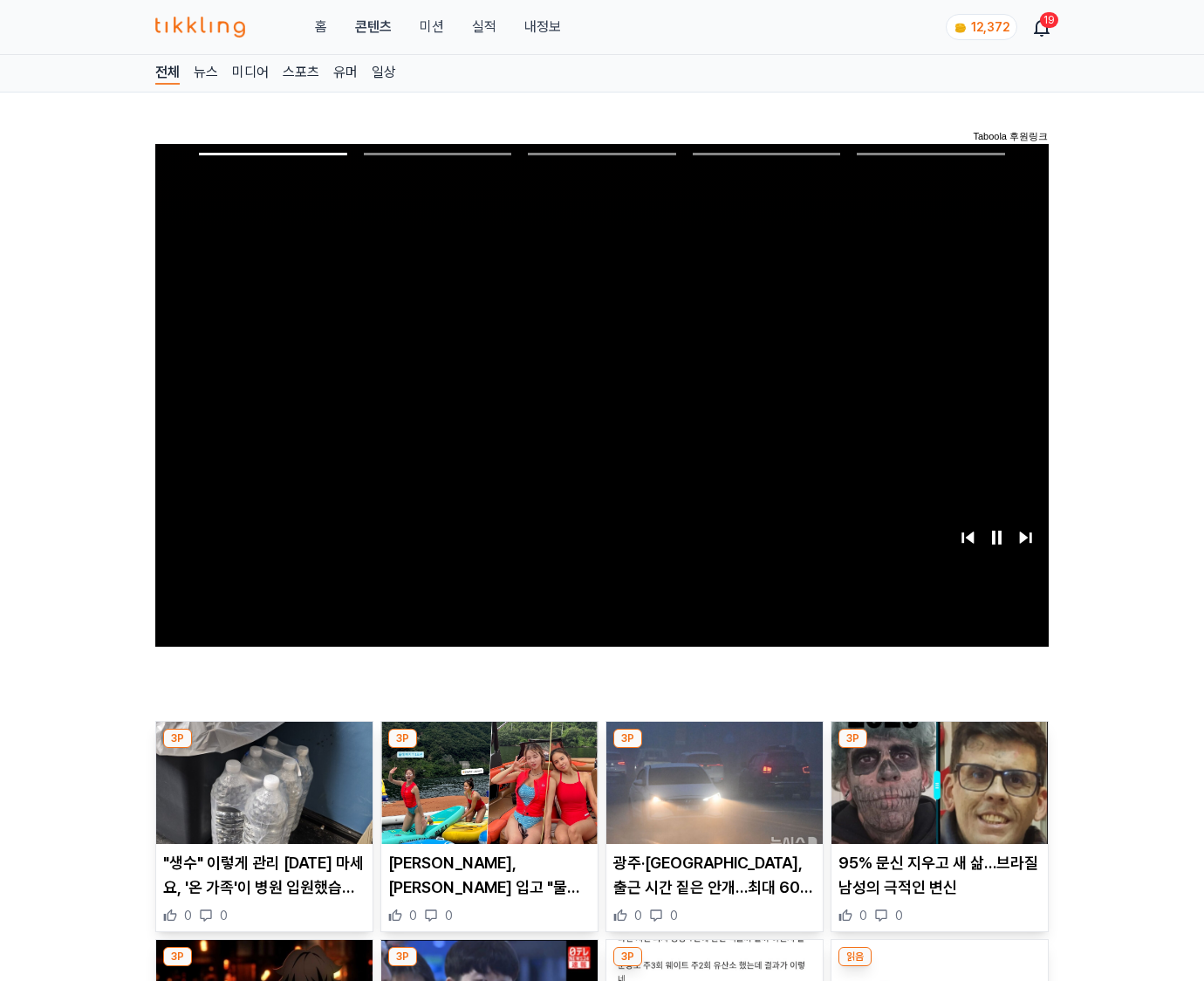
click at [939, 749] on img at bounding box center [939, 783] width 216 height 123
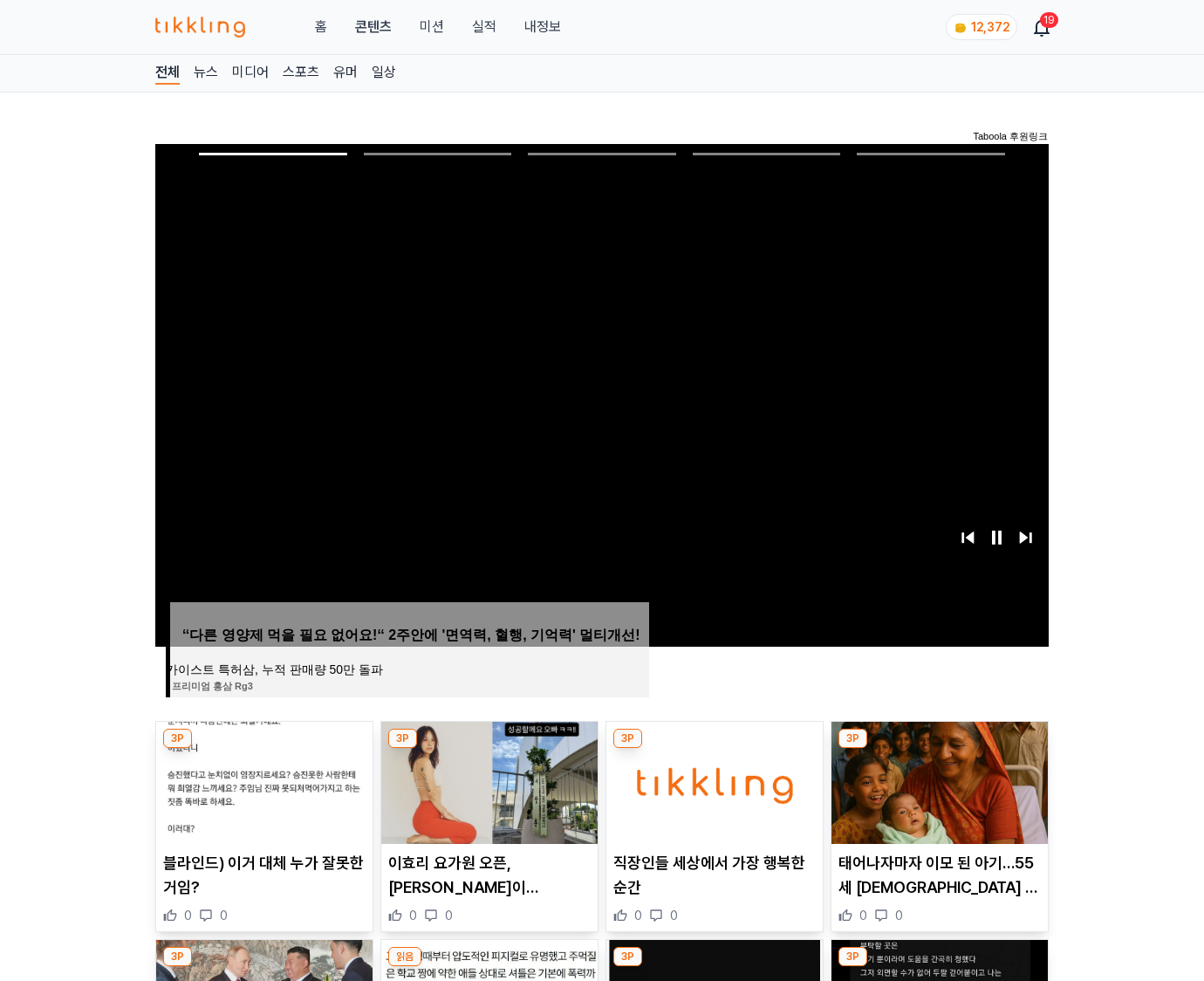
click at [939, 749] on img at bounding box center [939, 783] width 216 height 123
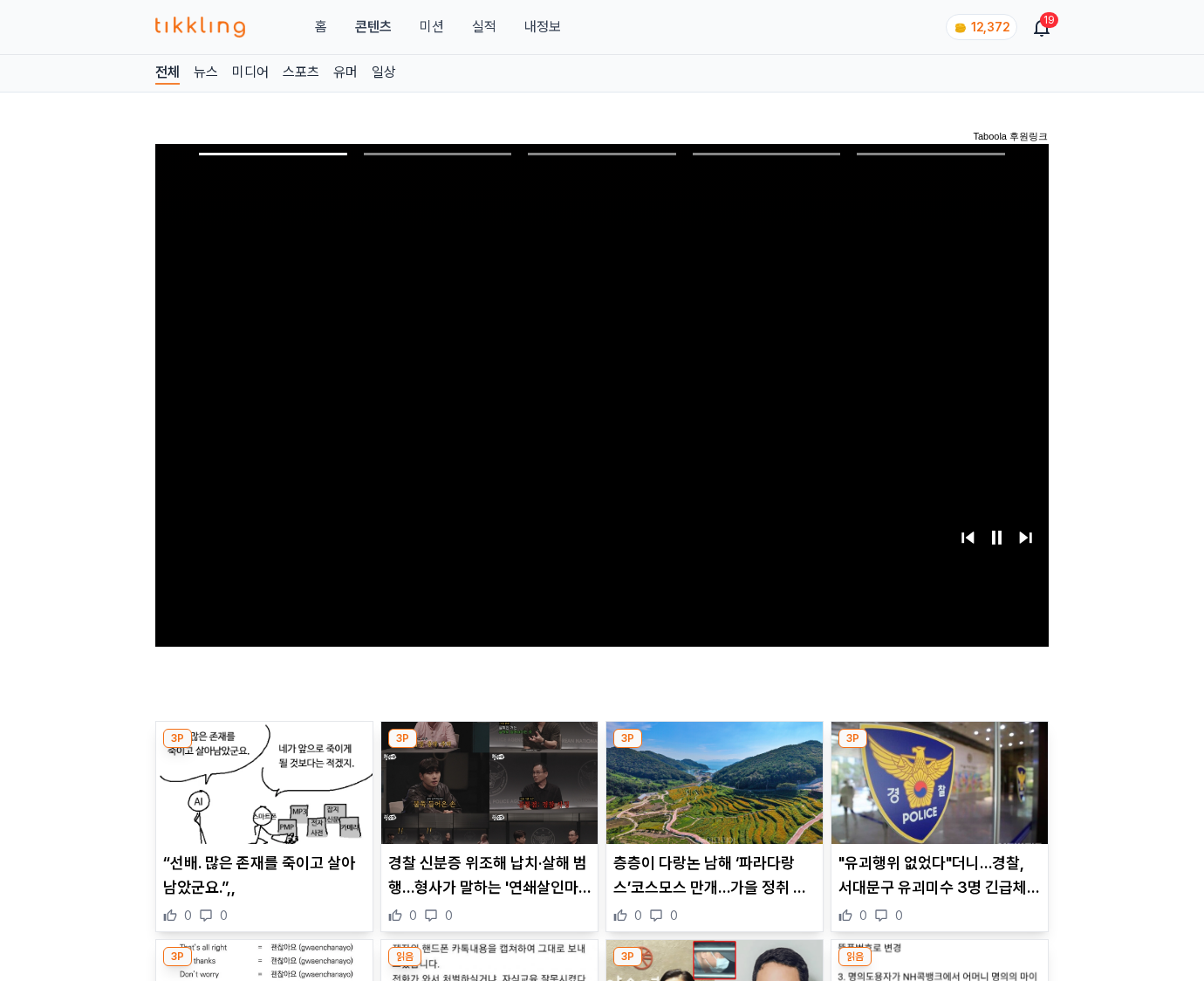
click at [939, 749] on img at bounding box center [939, 783] width 216 height 123
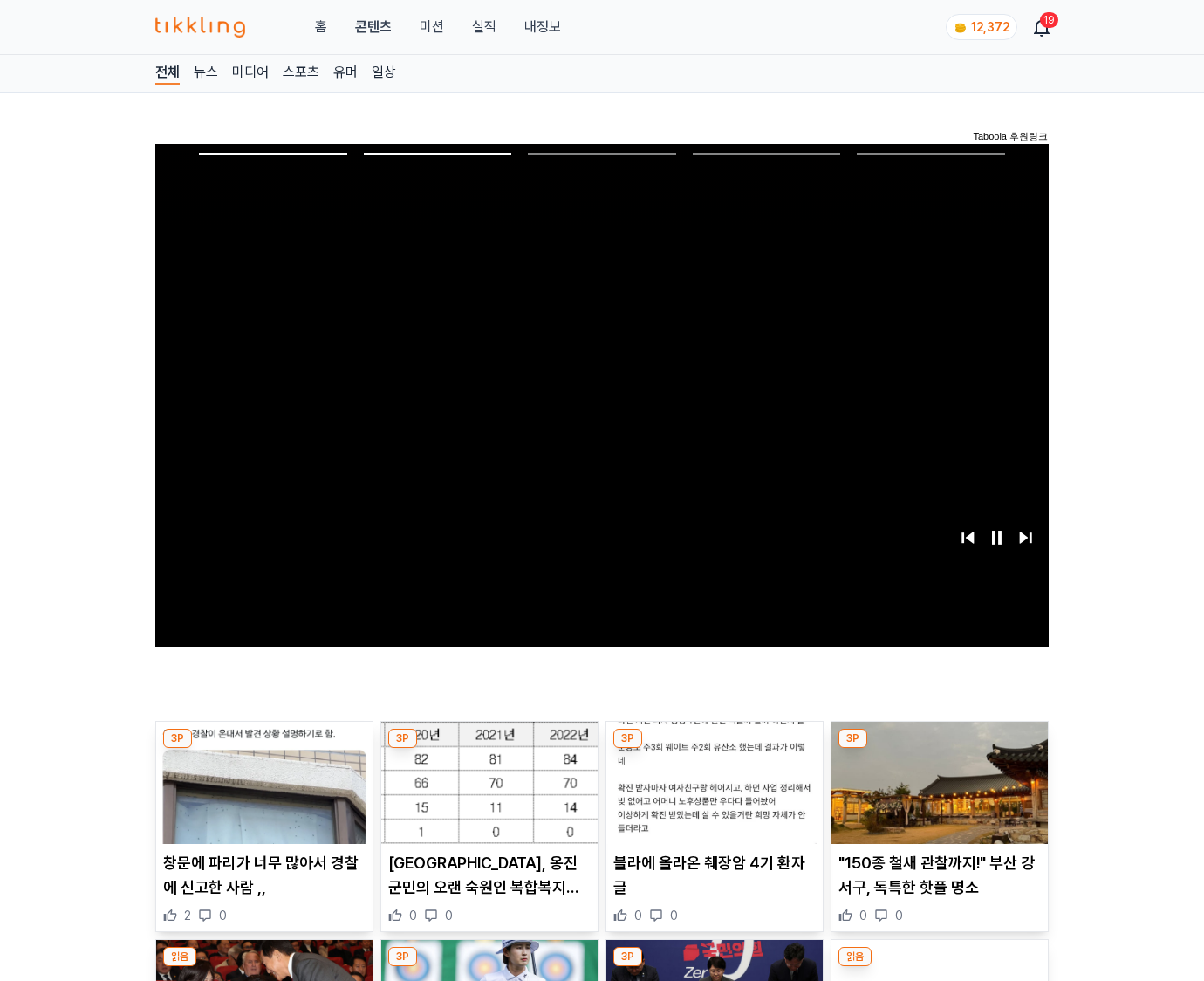
click at [939, 749] on img at bounding box center [939, 783] width 216 height 123
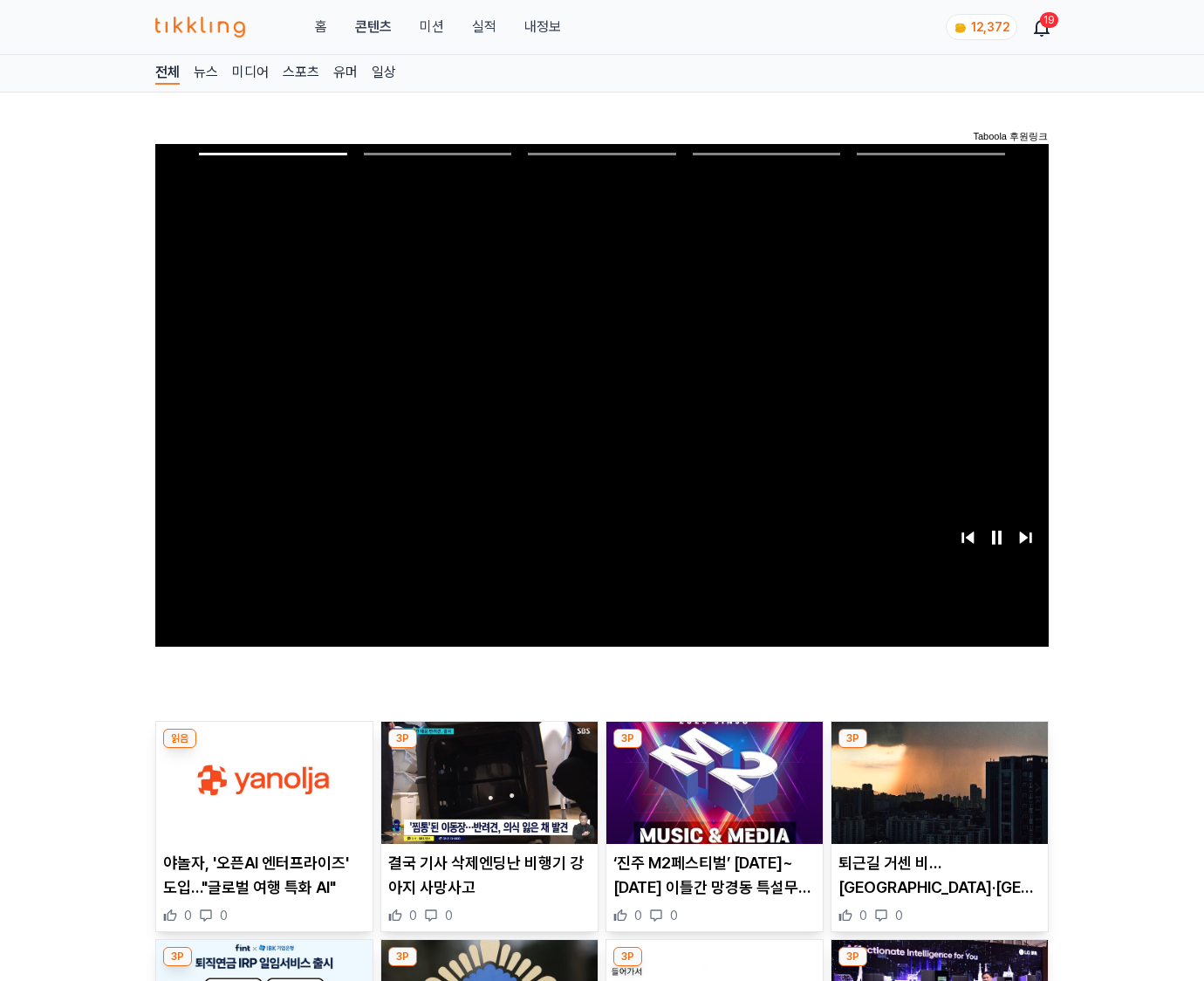
click at [939, 749] on img at bounding box center [939, 783] width 216 height 123
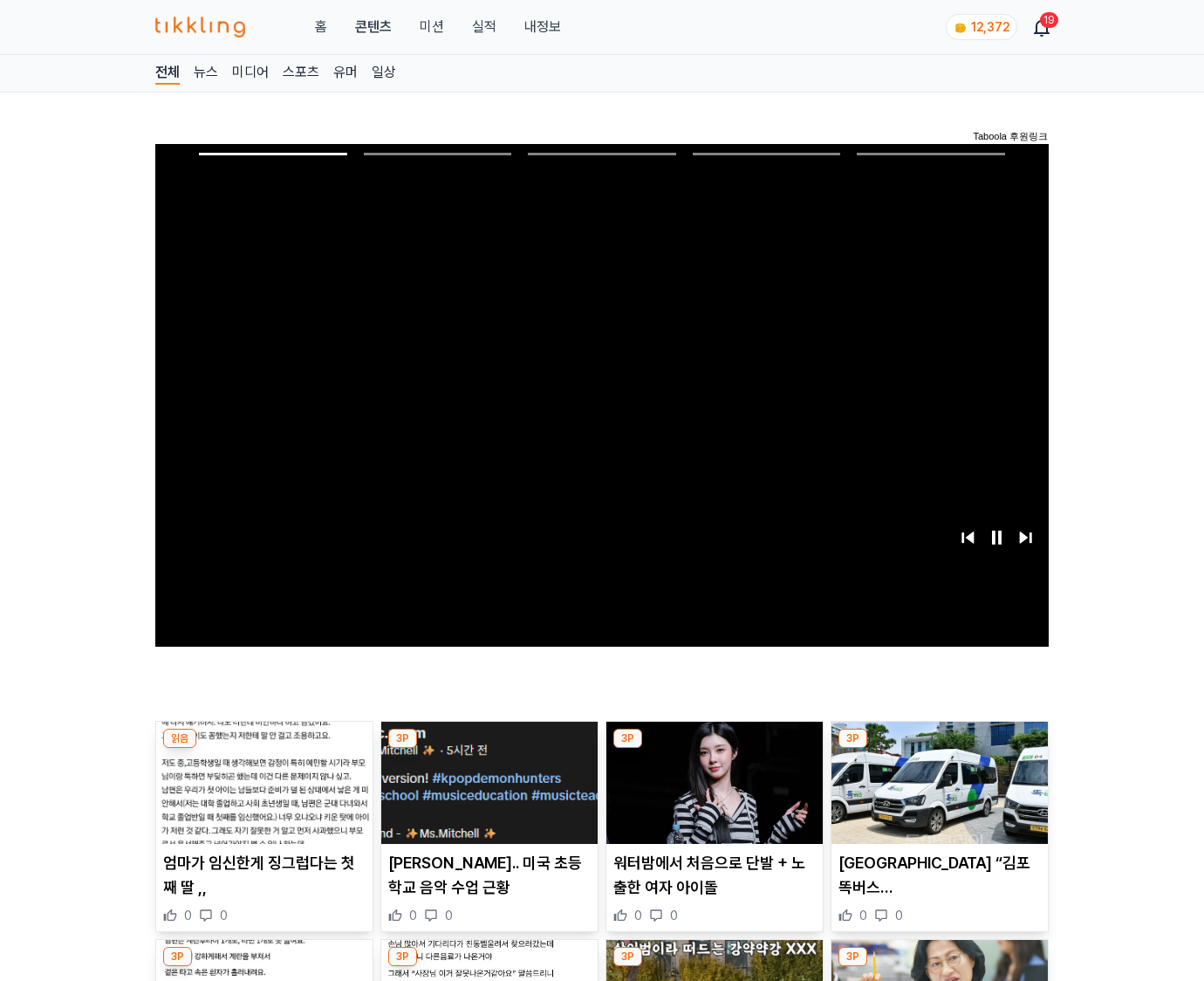
click at [939, 749] on img at bounding box center [939, 783] width 216 height 123
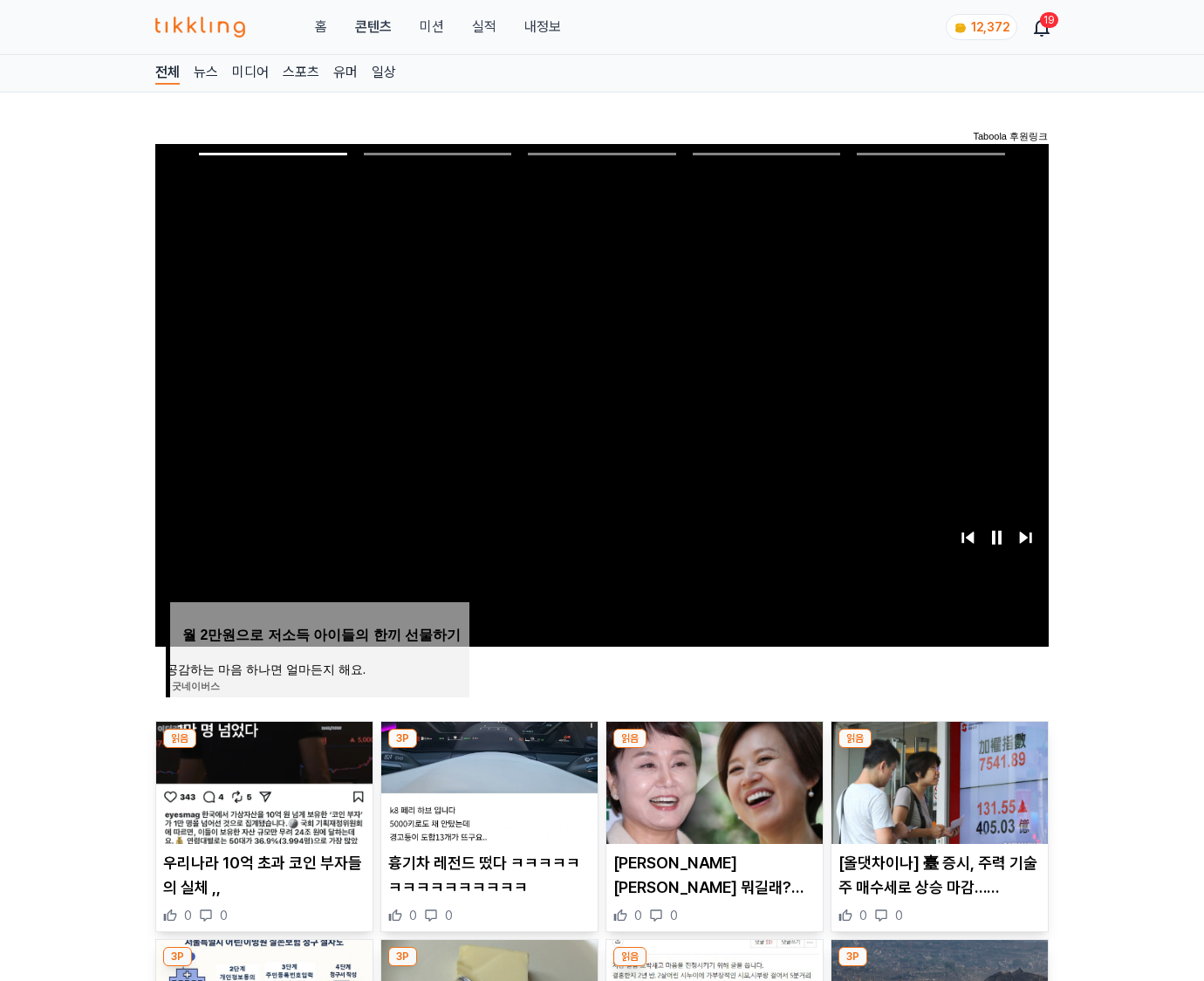
click at [939, 749] on img at bounding box center [939, 783] width 216 height 123
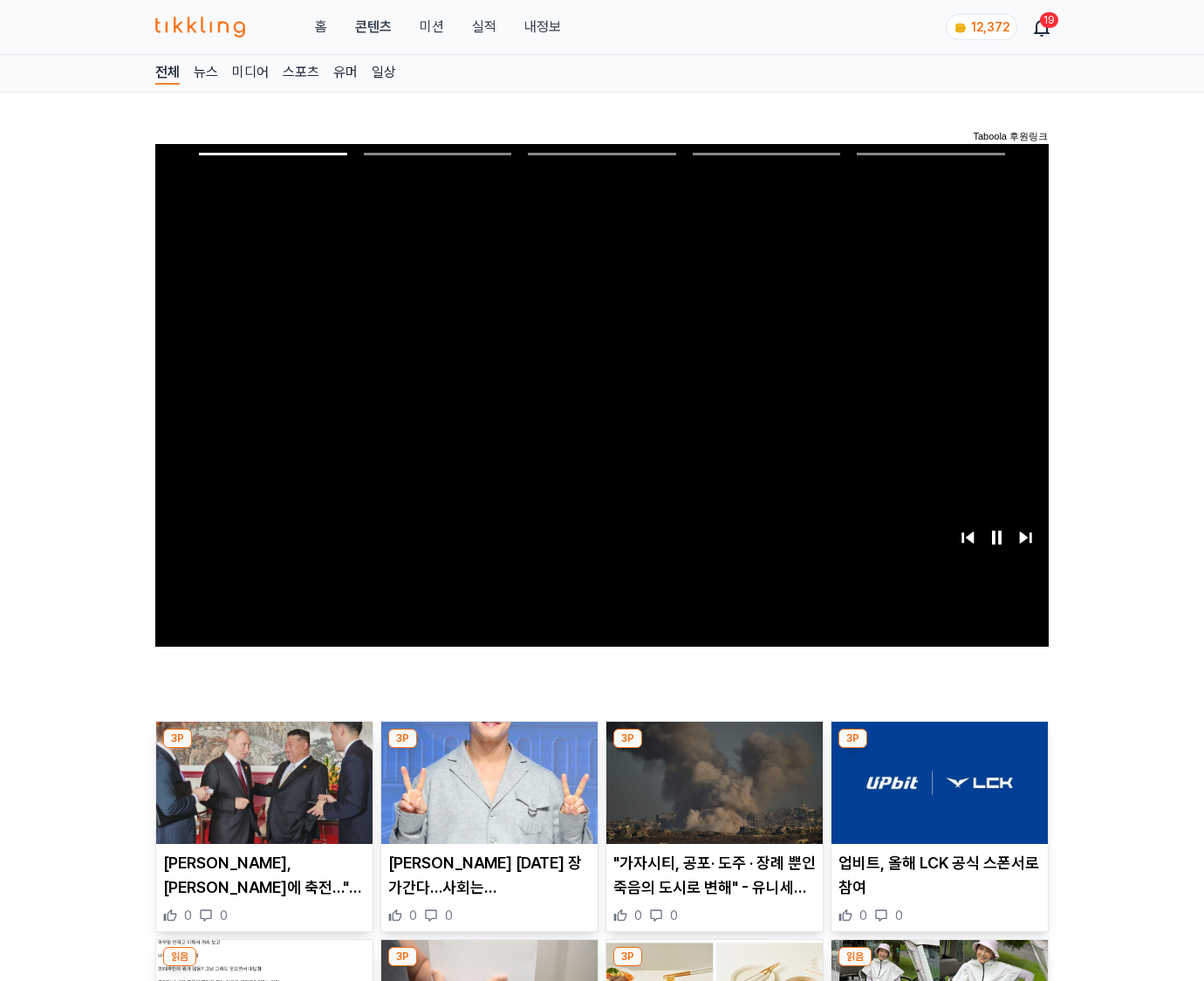
click at [939, 749] on img at bounding box center [939, 783] width 216 height 123
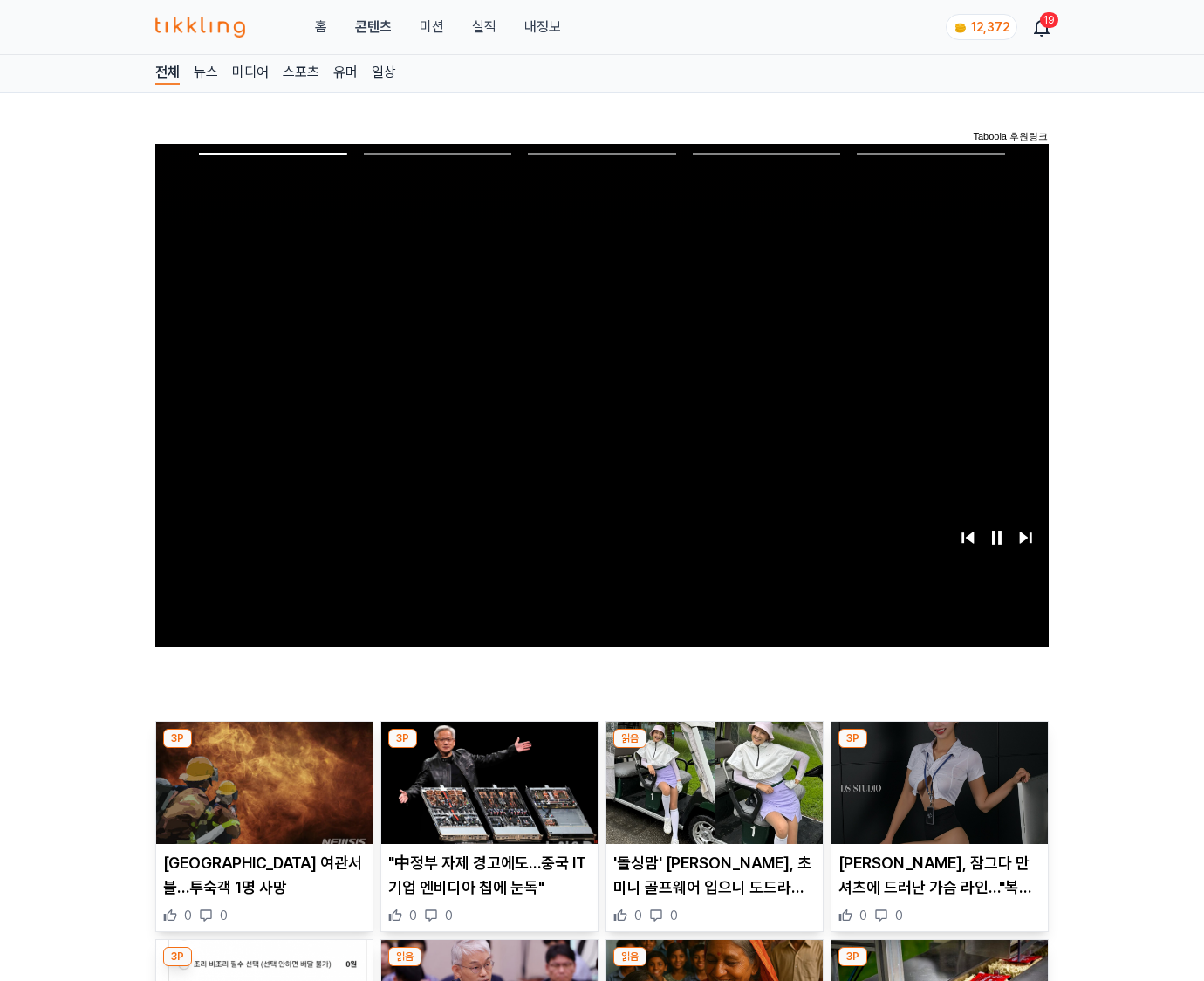
click at [939, 749] on img at bounding box center [939, 783] width 216 height 123
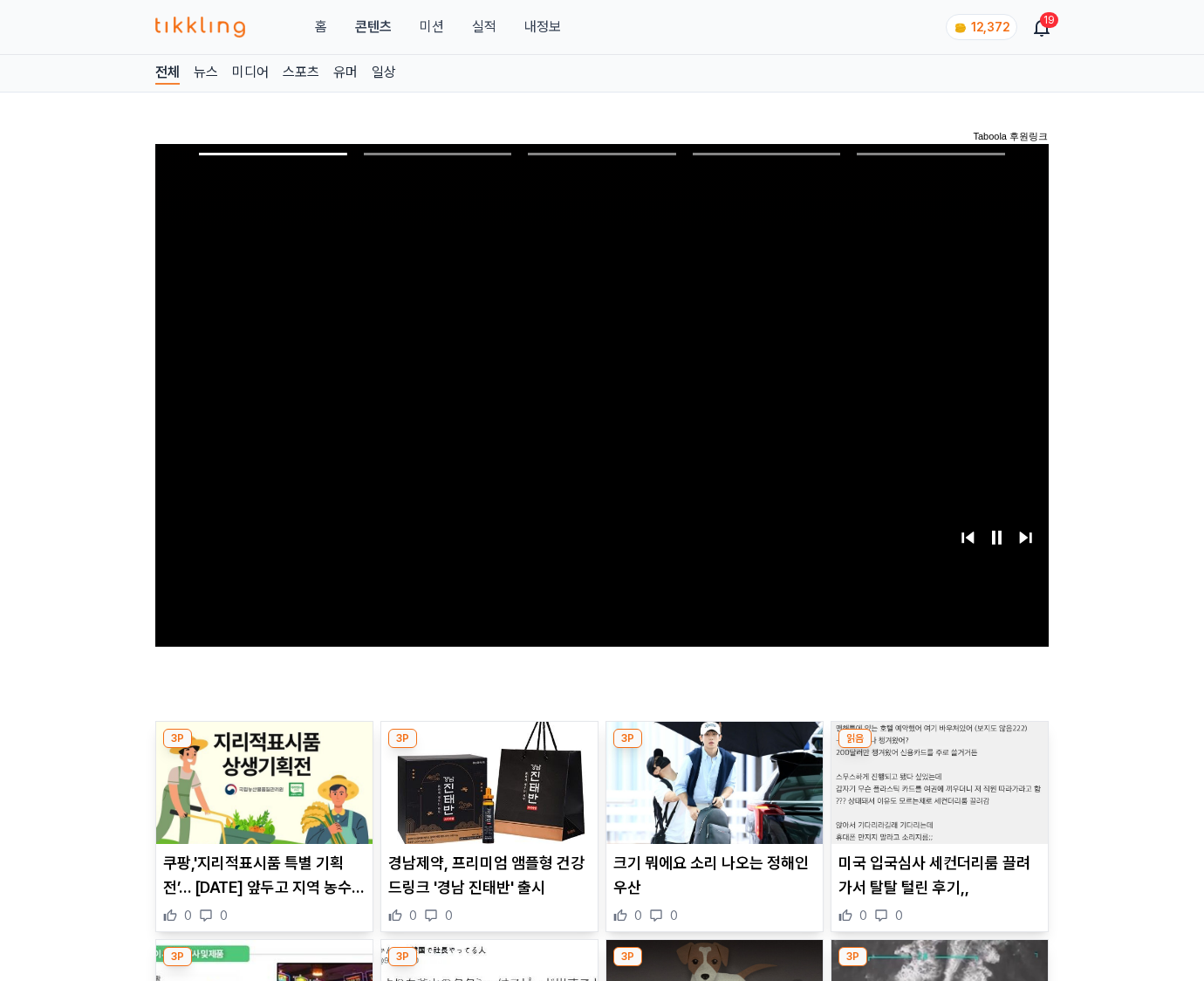
click at [939, 749] on img at bounding box center [939, 783] width 216 height 123
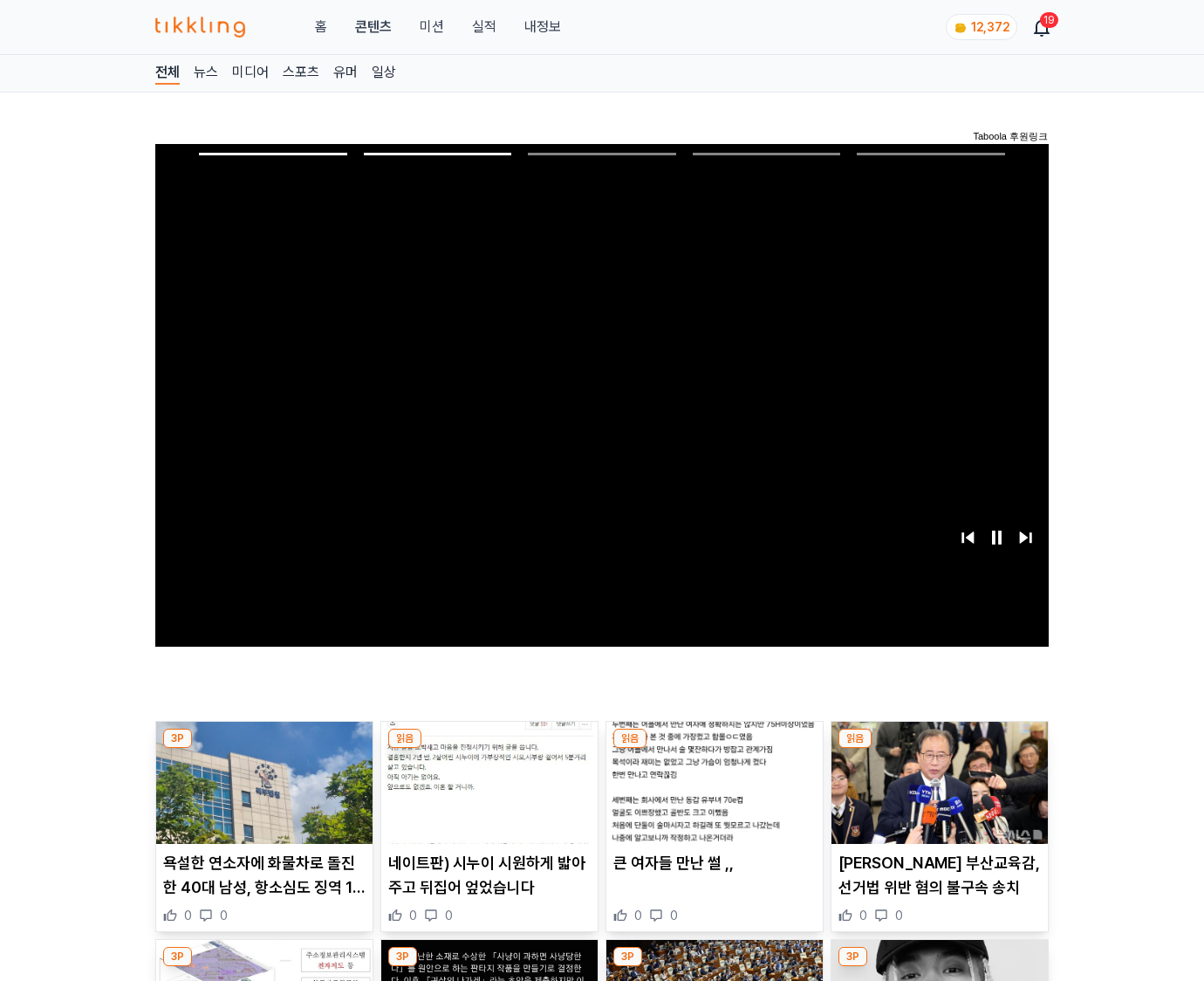
click at [939, 749] on img at bounding box center [939, 783] width 216 height 123
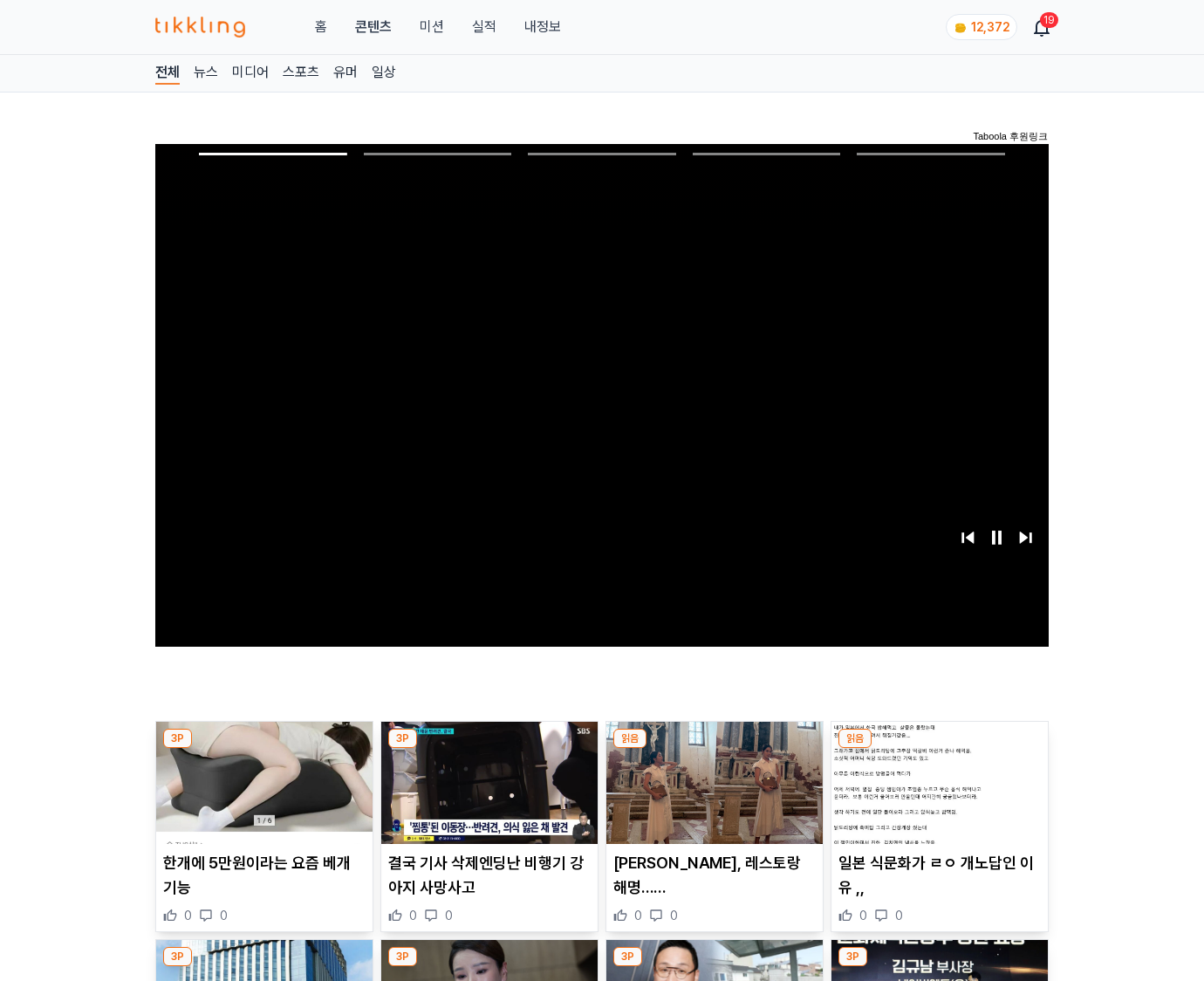
click at [939, 749] on img at bounding box center [939, 783] width 216 height 123
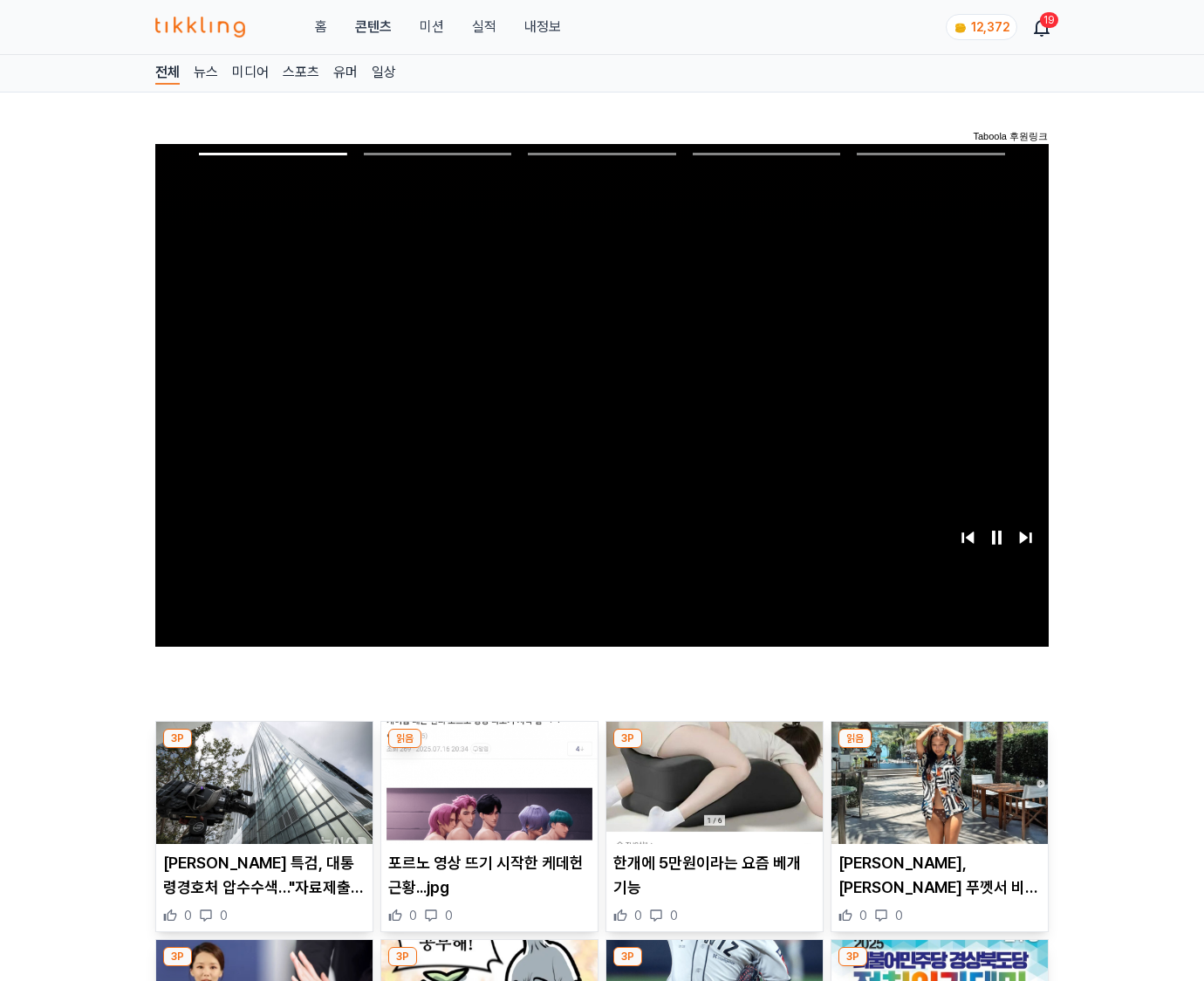
click at [939, 749] on img at bounding box center [939, 783] width 216 height 123
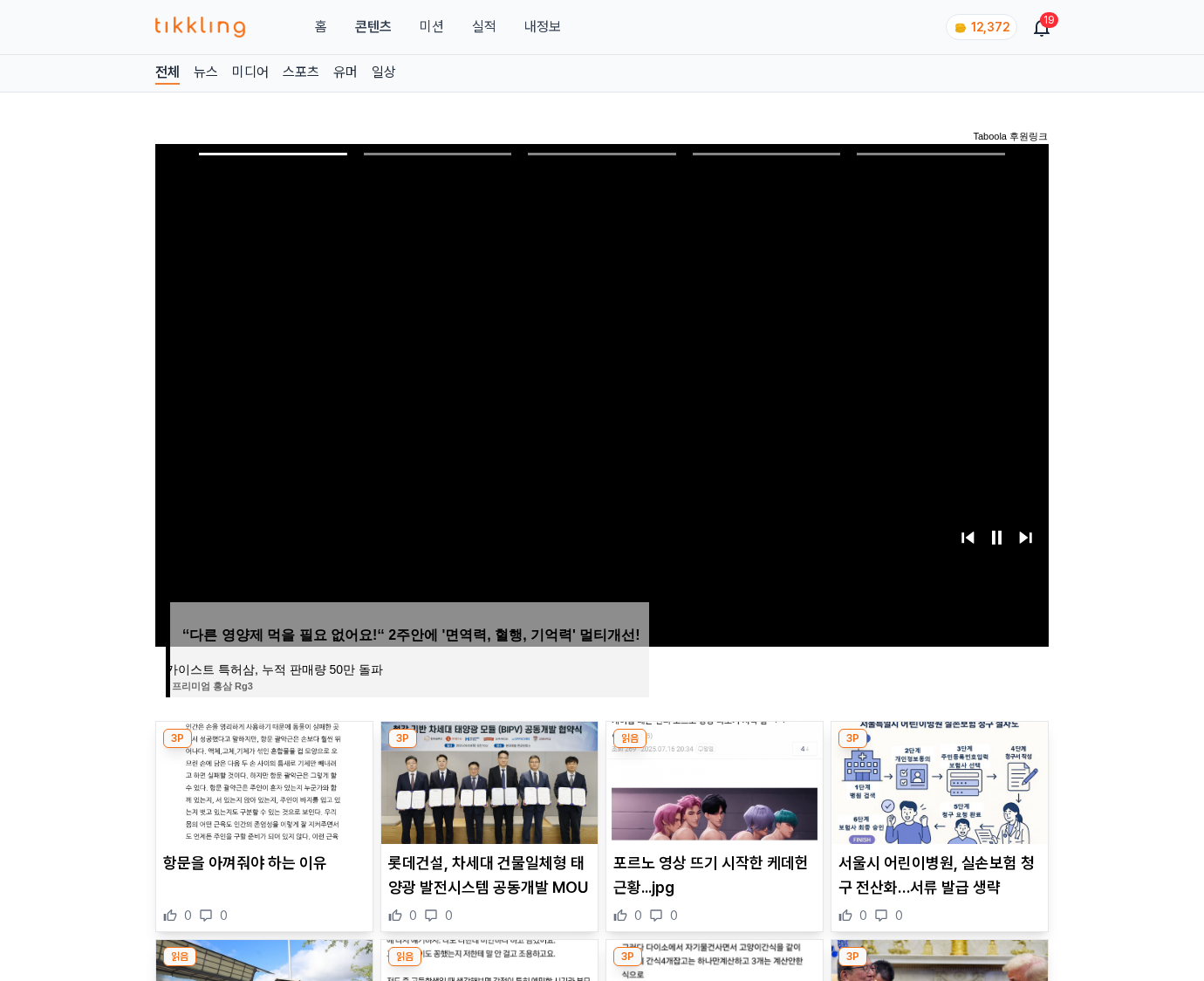
click at [939, 749] on img at bounding box center [939, 783] width 216 height 123
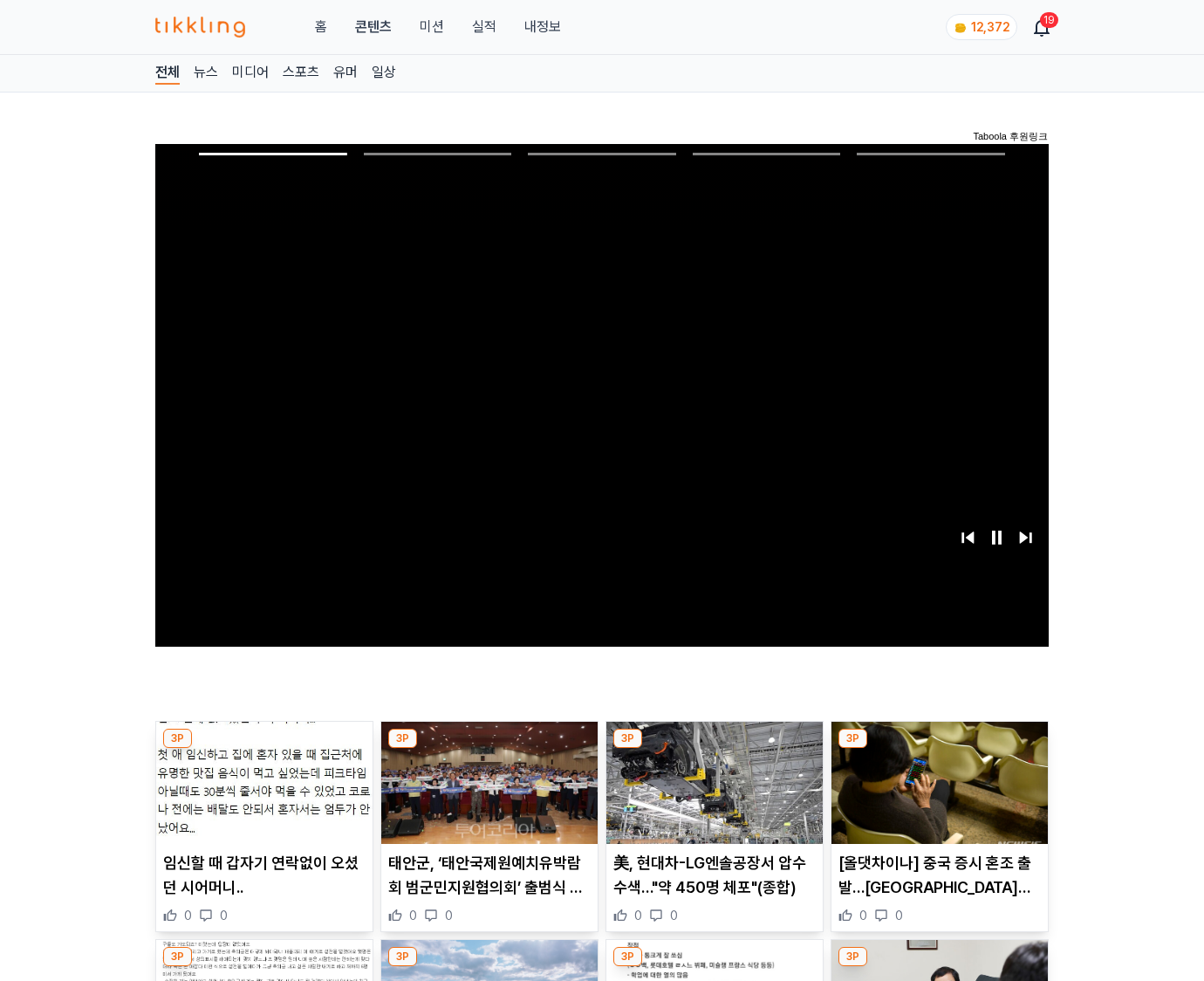
click at [939, 749] on img at bounding box center [939, 783] width 216 height 123
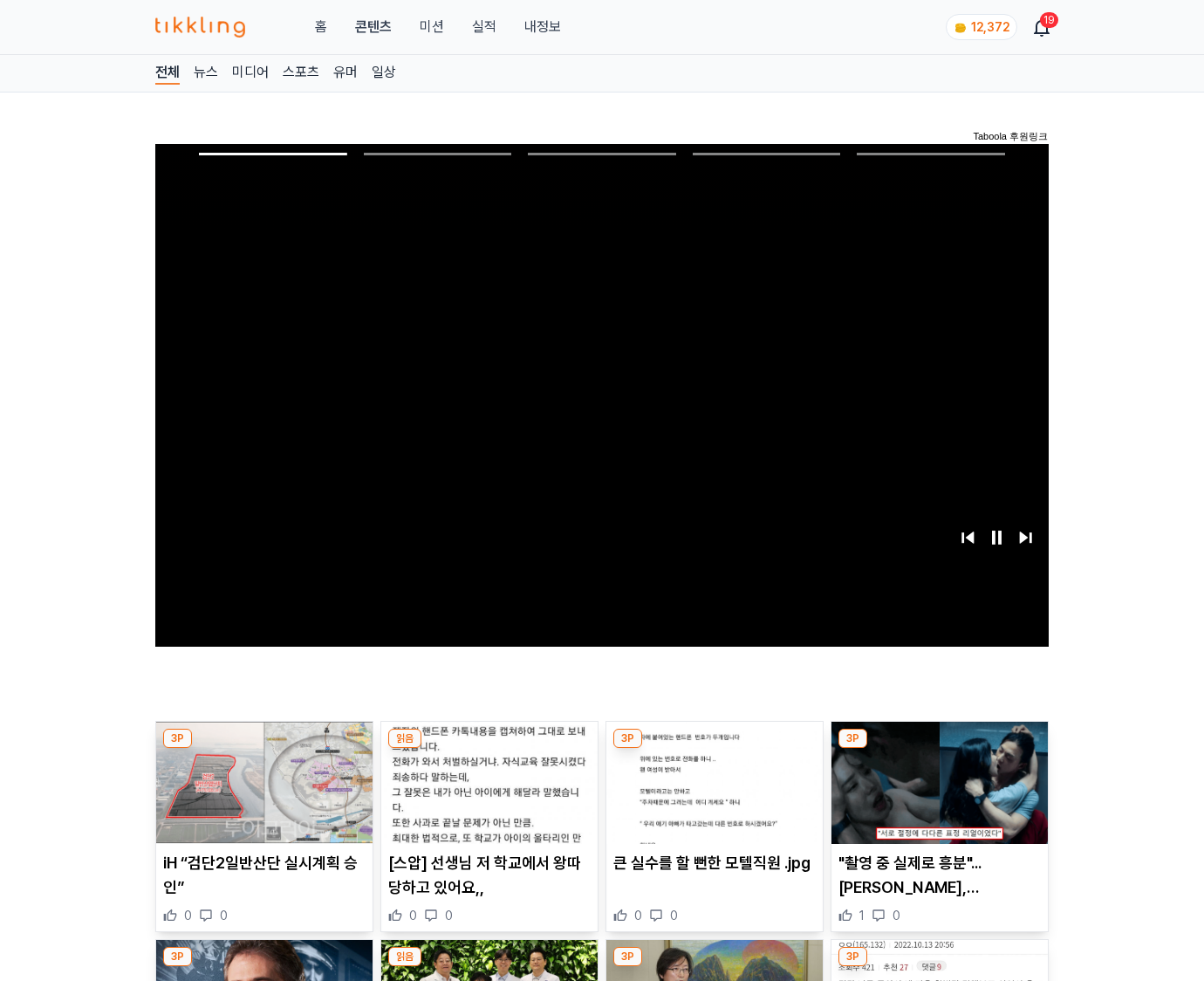
click at [939, 749] on img at bounding box center [939, 783] width 216 height 123
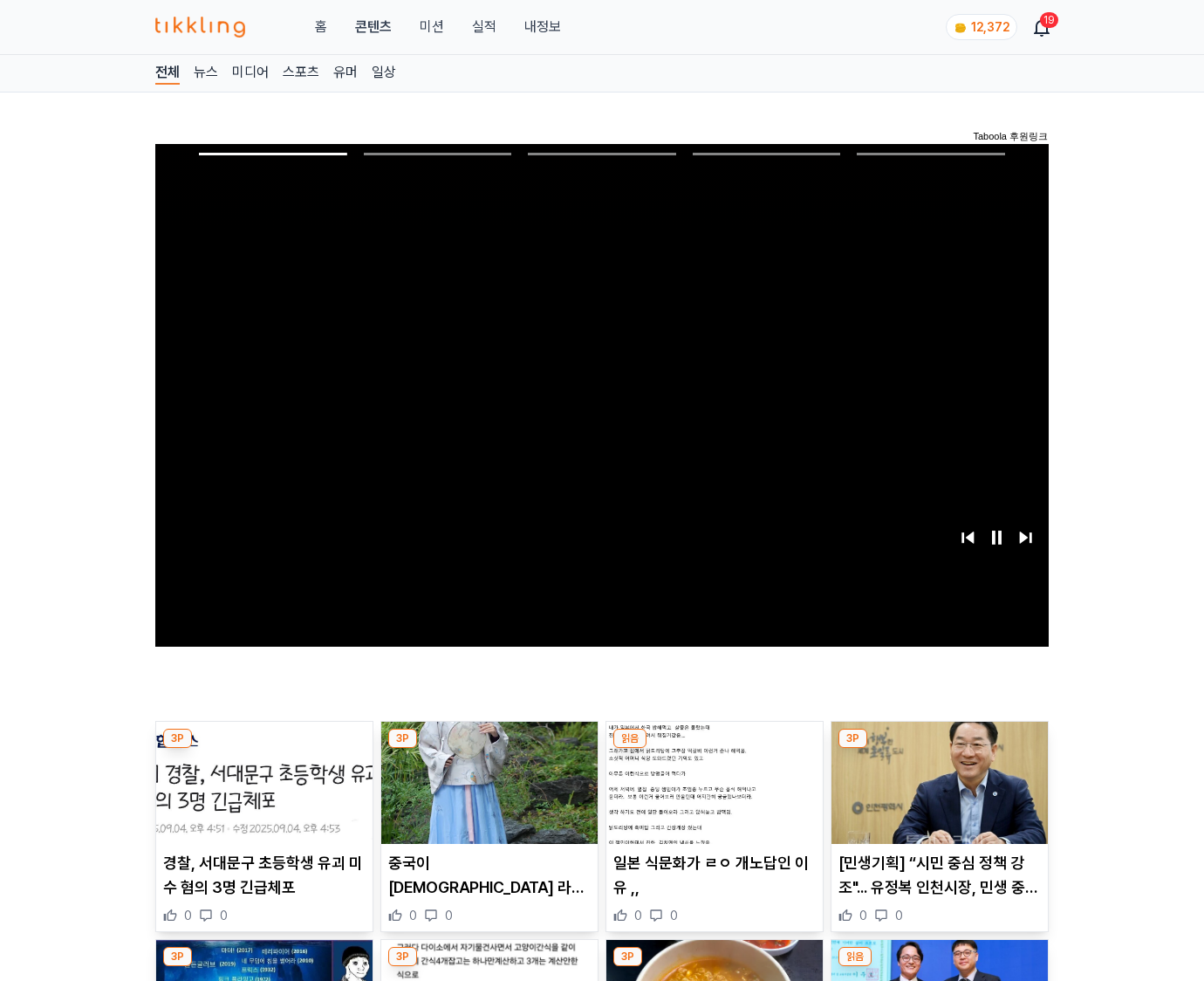
click at [939, 749] on img at bounding box center [939, 783] width 216 height 123
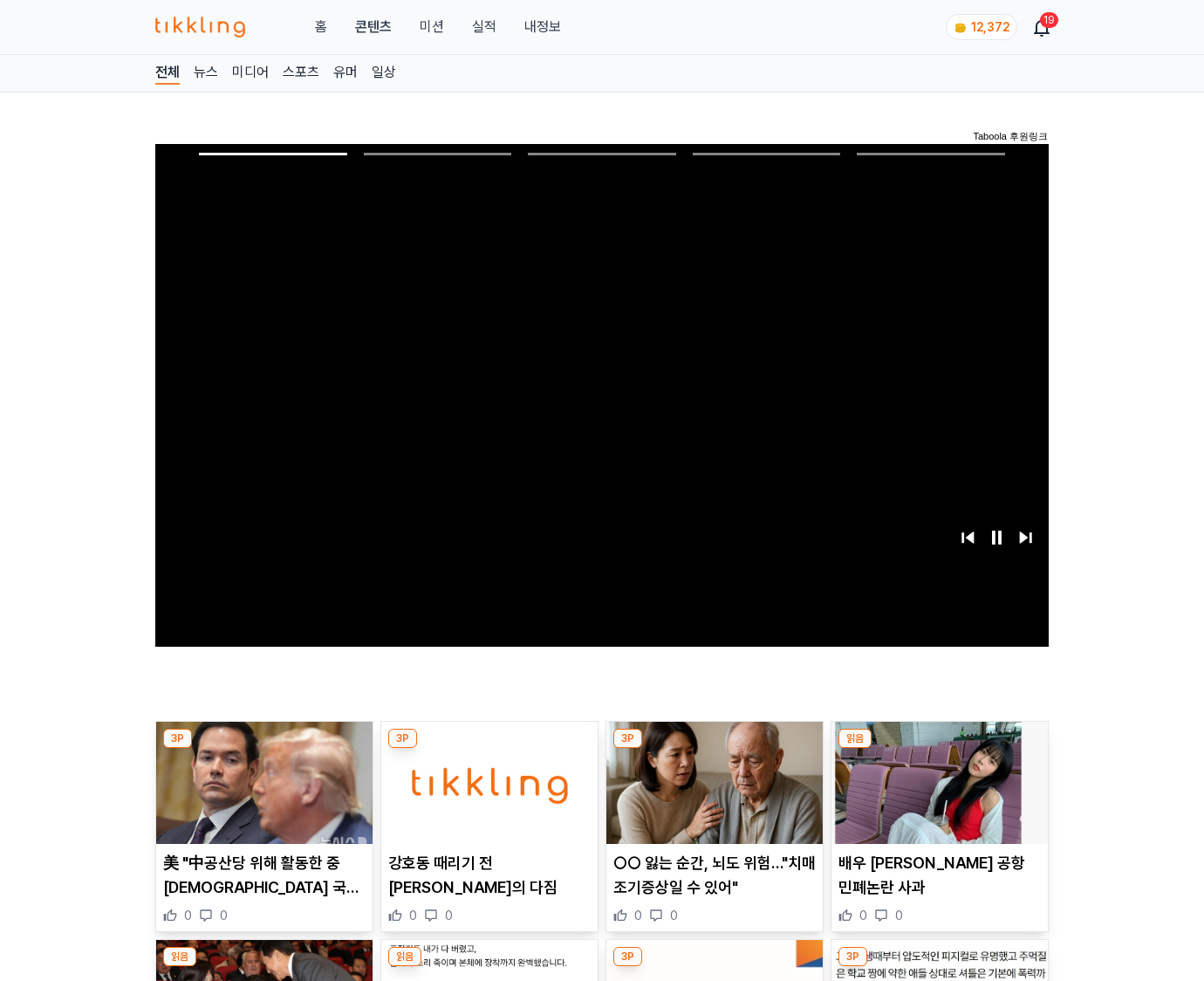
click at [939, 749] on img at bounding box center [939, 783] width 216 height 123
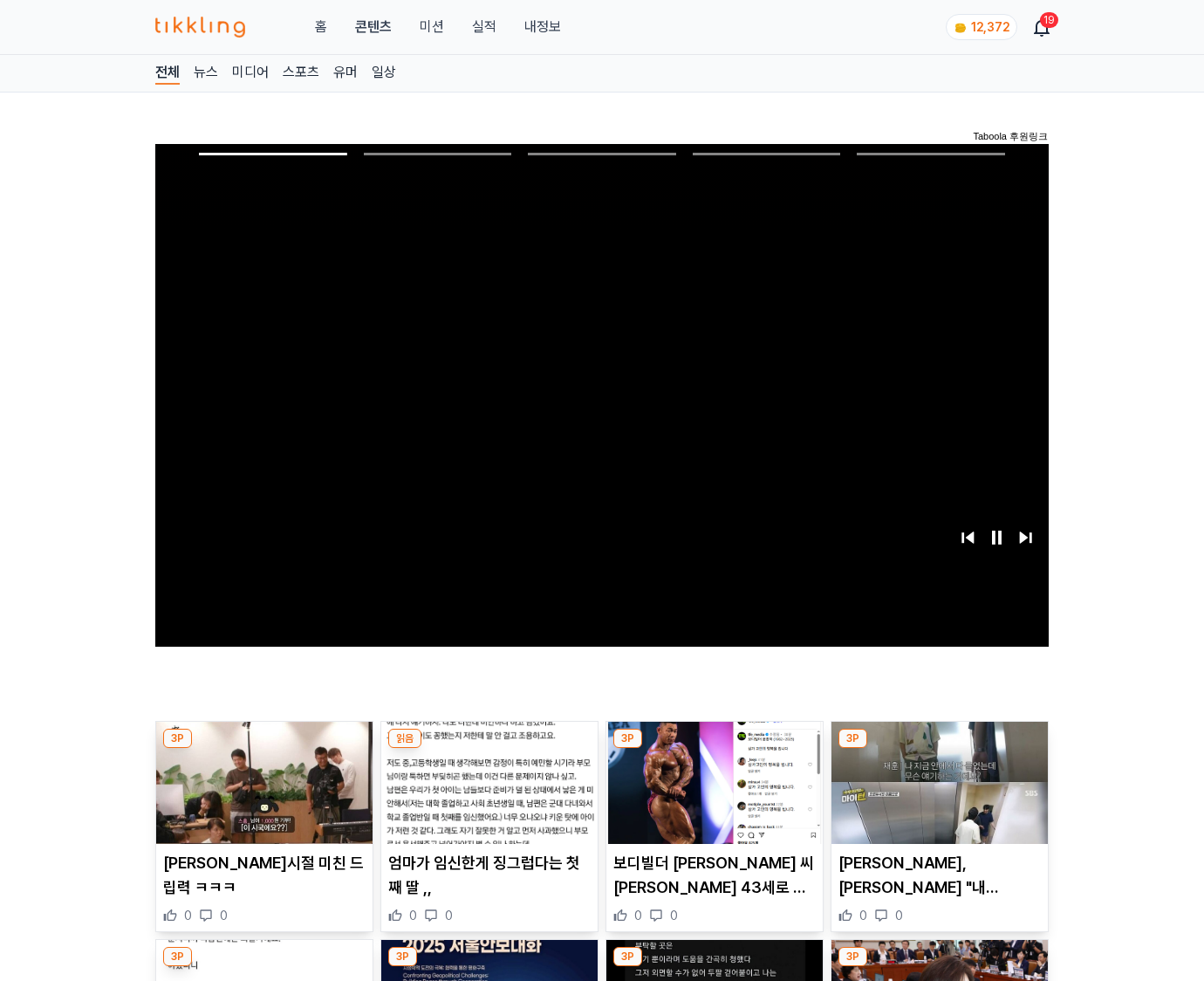
click at [939, 749] on img at bounding box center [939, 783] width 216 height 123
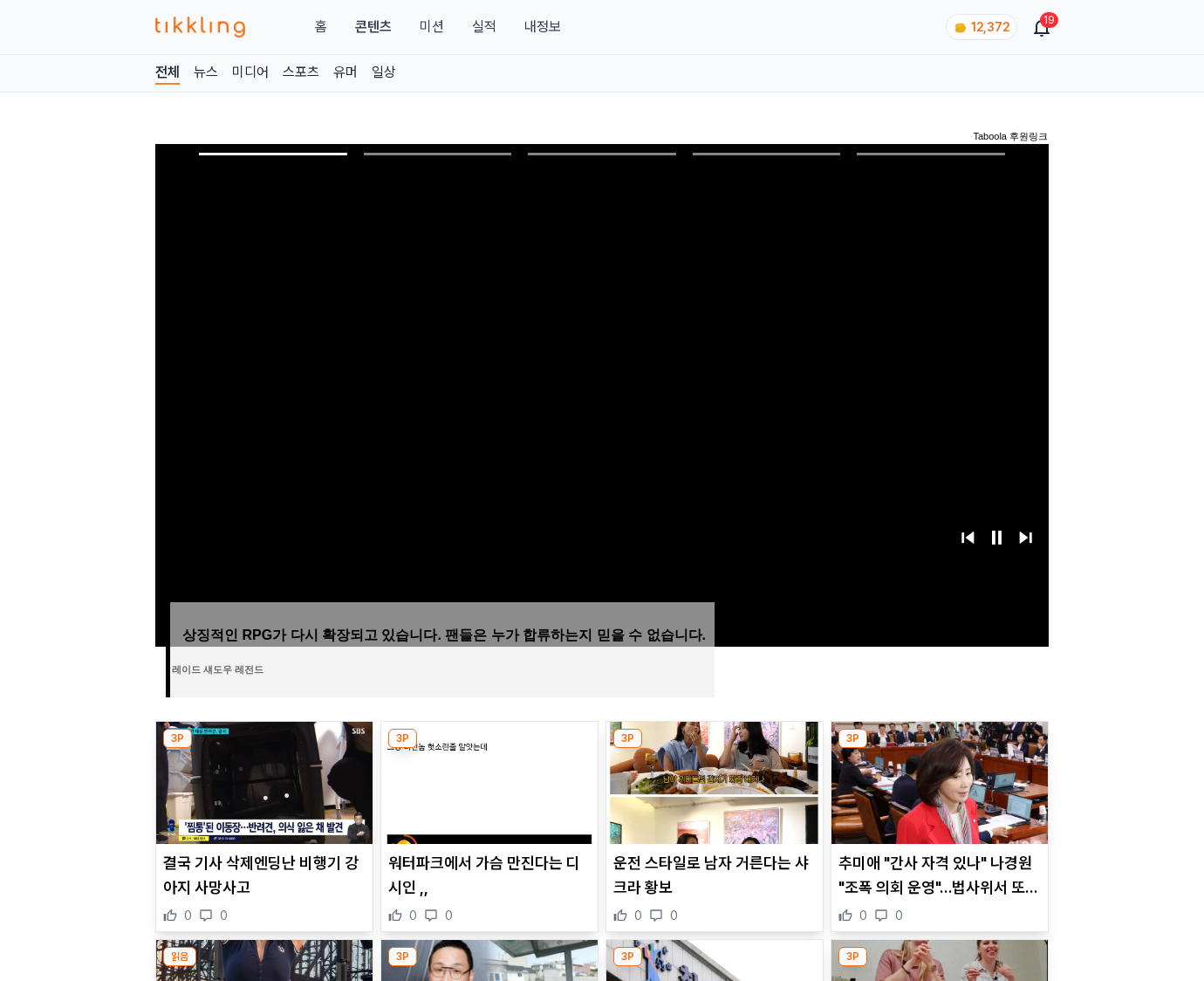
click at [939, 749] on img at bounding box center [939, 783] width 216 height 123
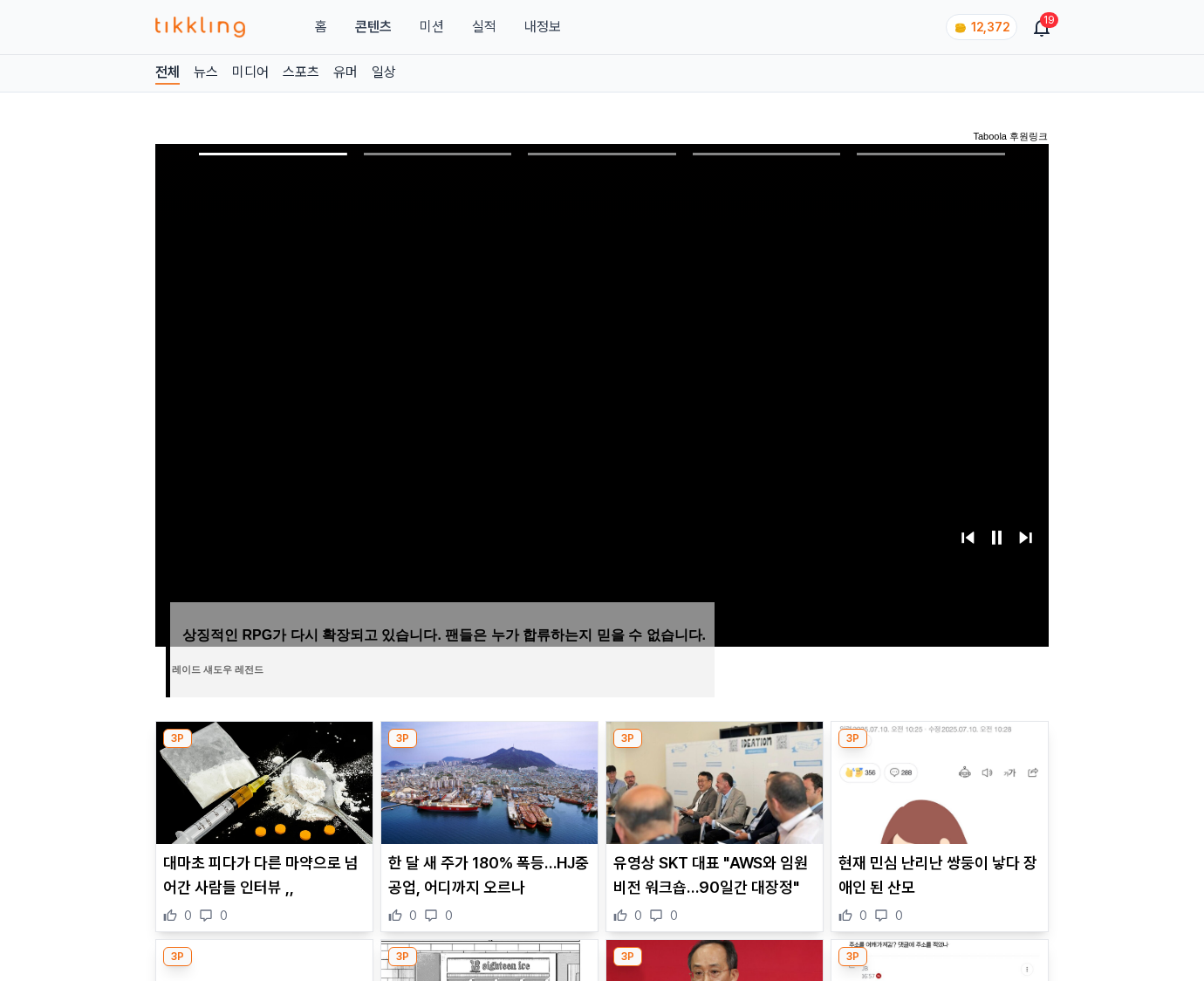
click at [939, 749] on img at bounding box center [939, 783] width 216 height 123
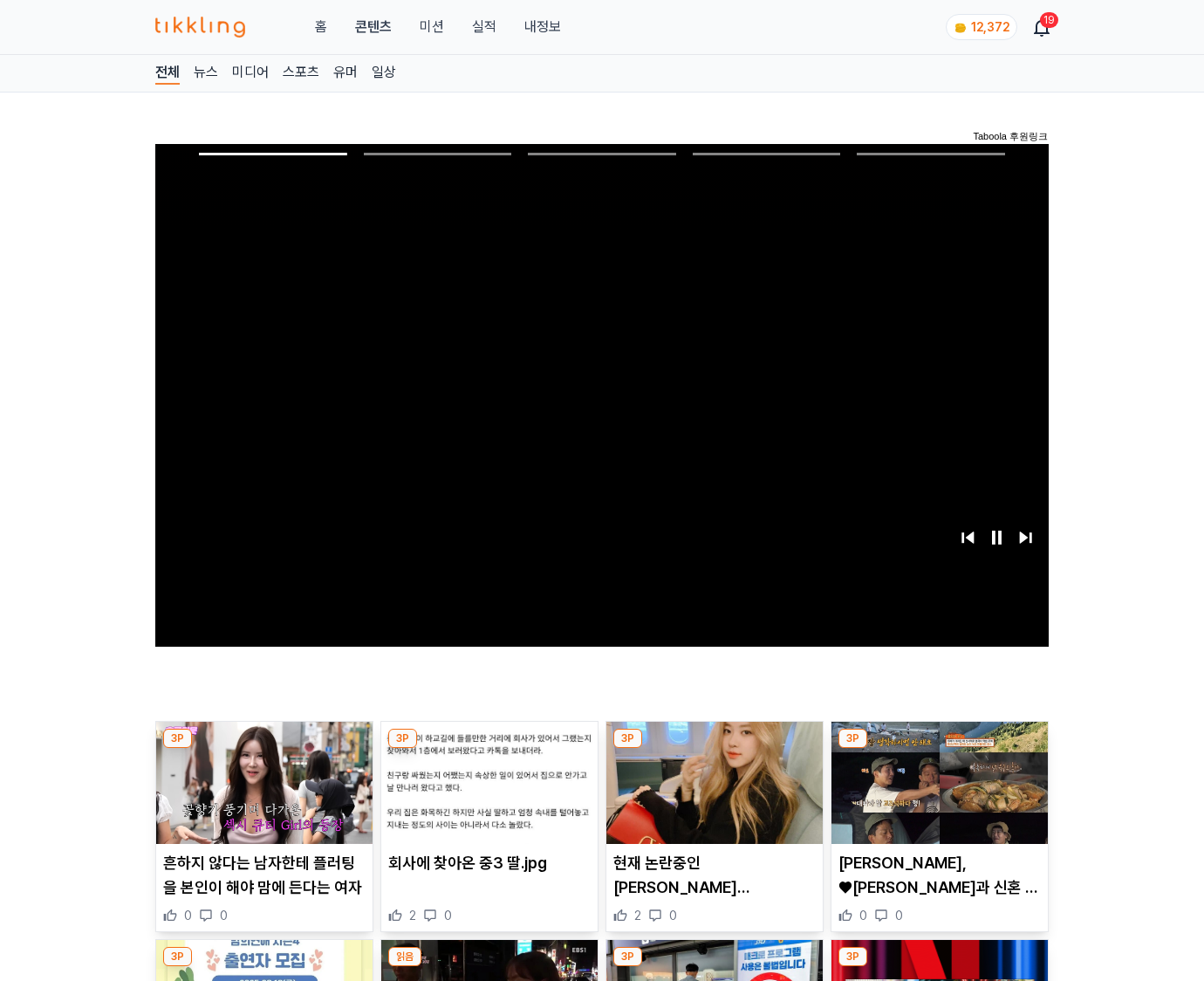
click at [939, 749] on img at bounding box center [939, 783] width 216 height 123
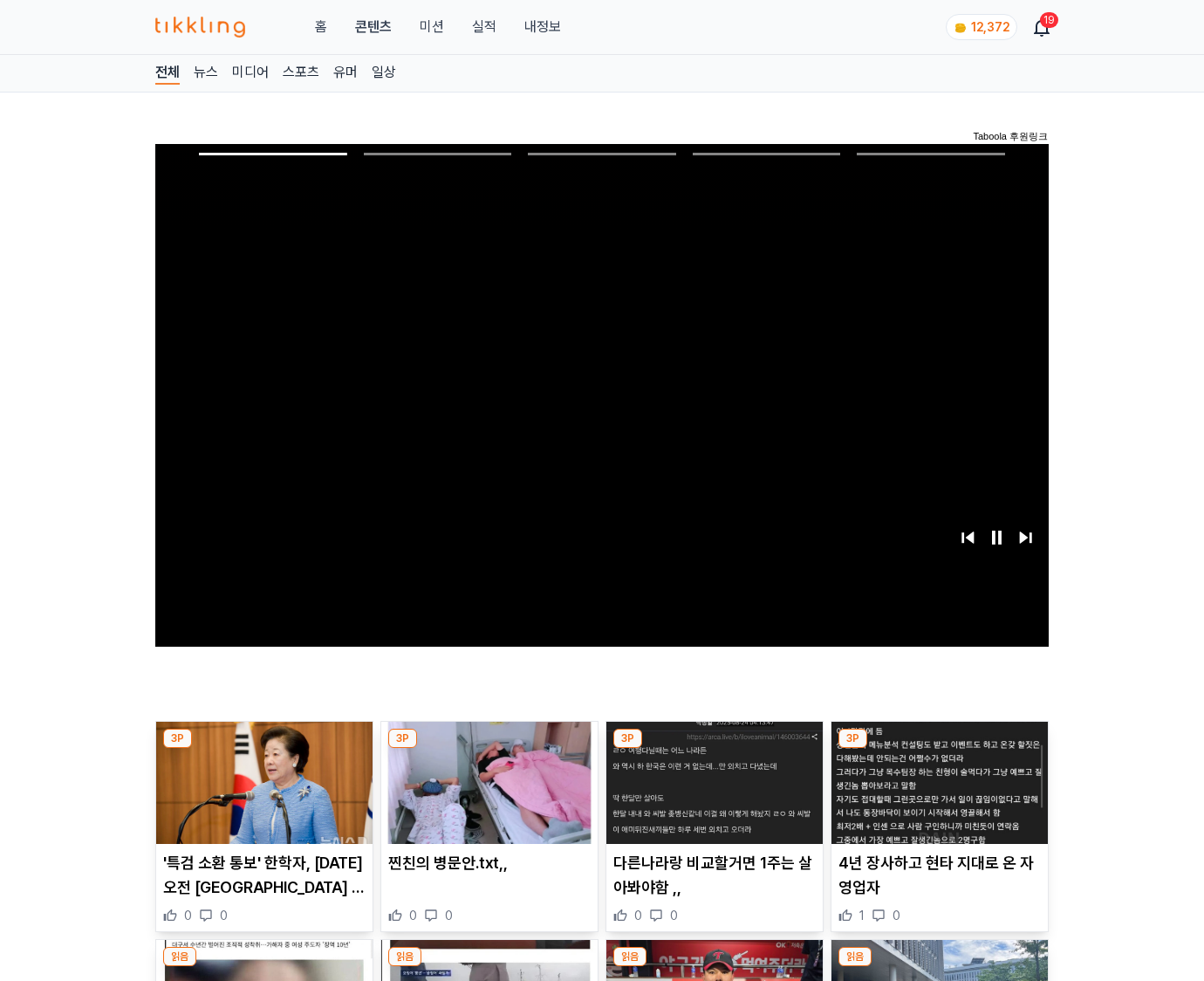
click at [939, 749] on img at bounding box center [939, 783] width 216 height 123
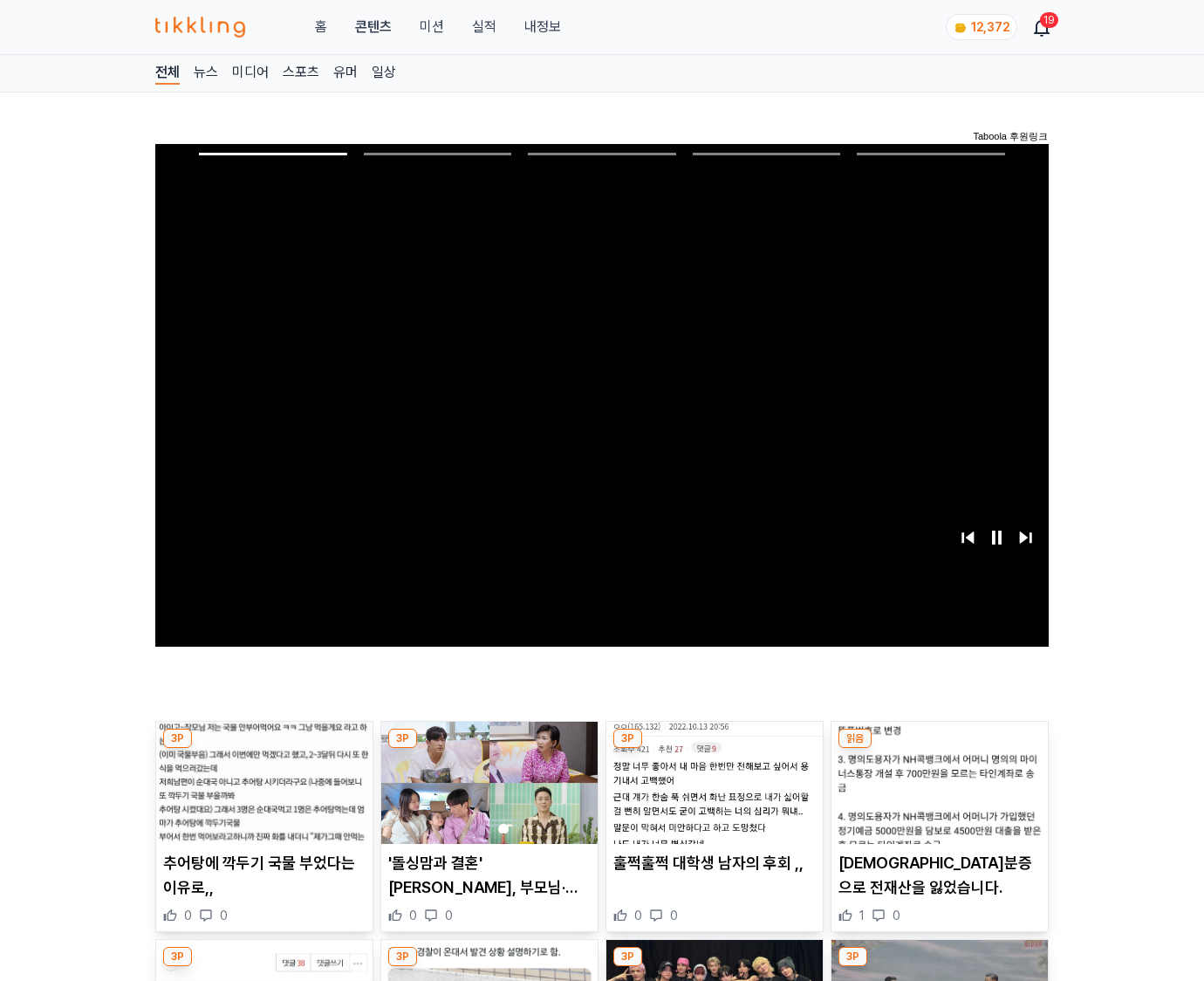
click at [939, 749] on img at bounding box center [939, 783] width 216 height 123
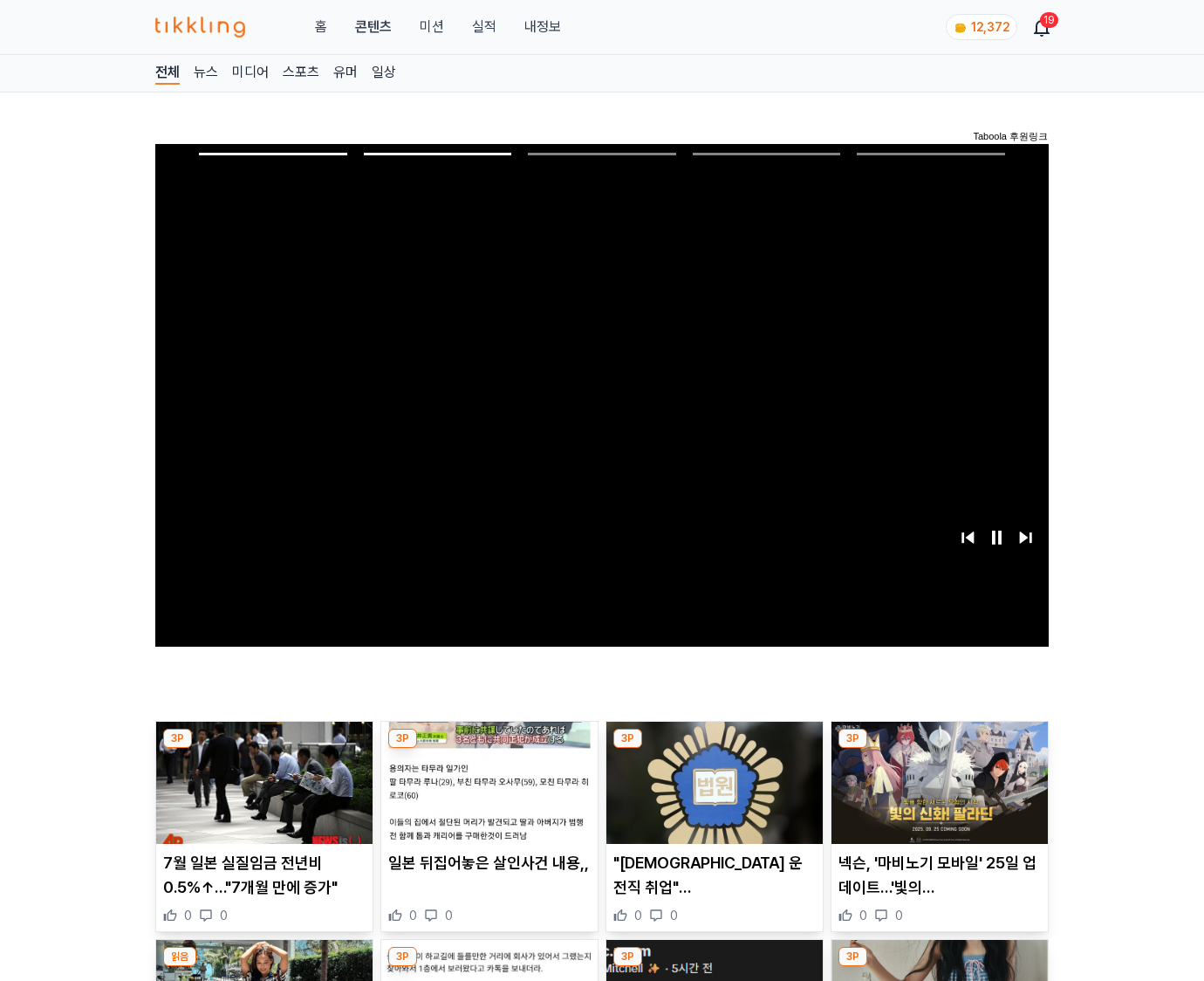
click at [939, 749] on img at bounding box center [939, 783] width 216 height 123
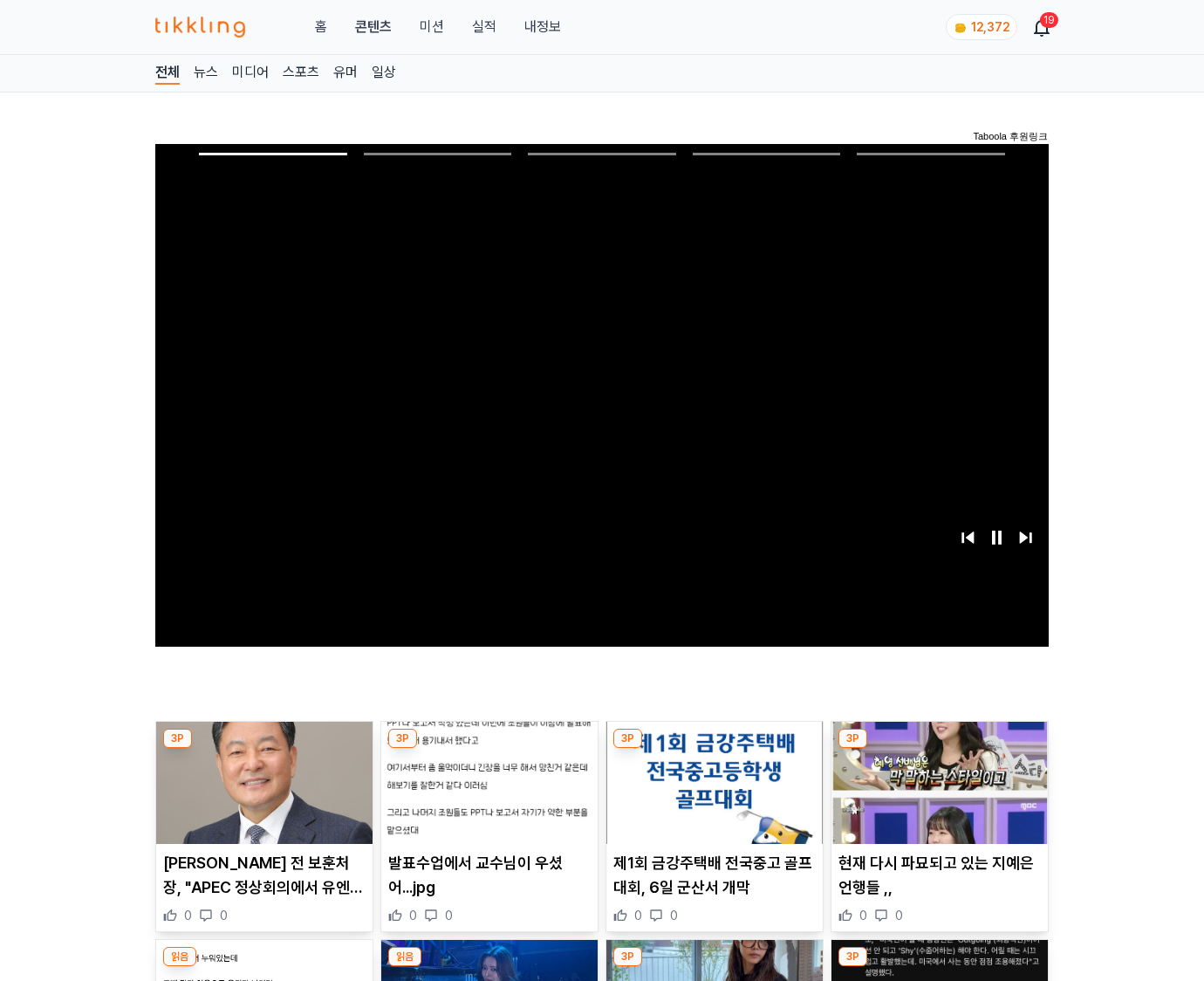
click at [939, 749] on img at bounding box center [939, 783] width 216 height 123
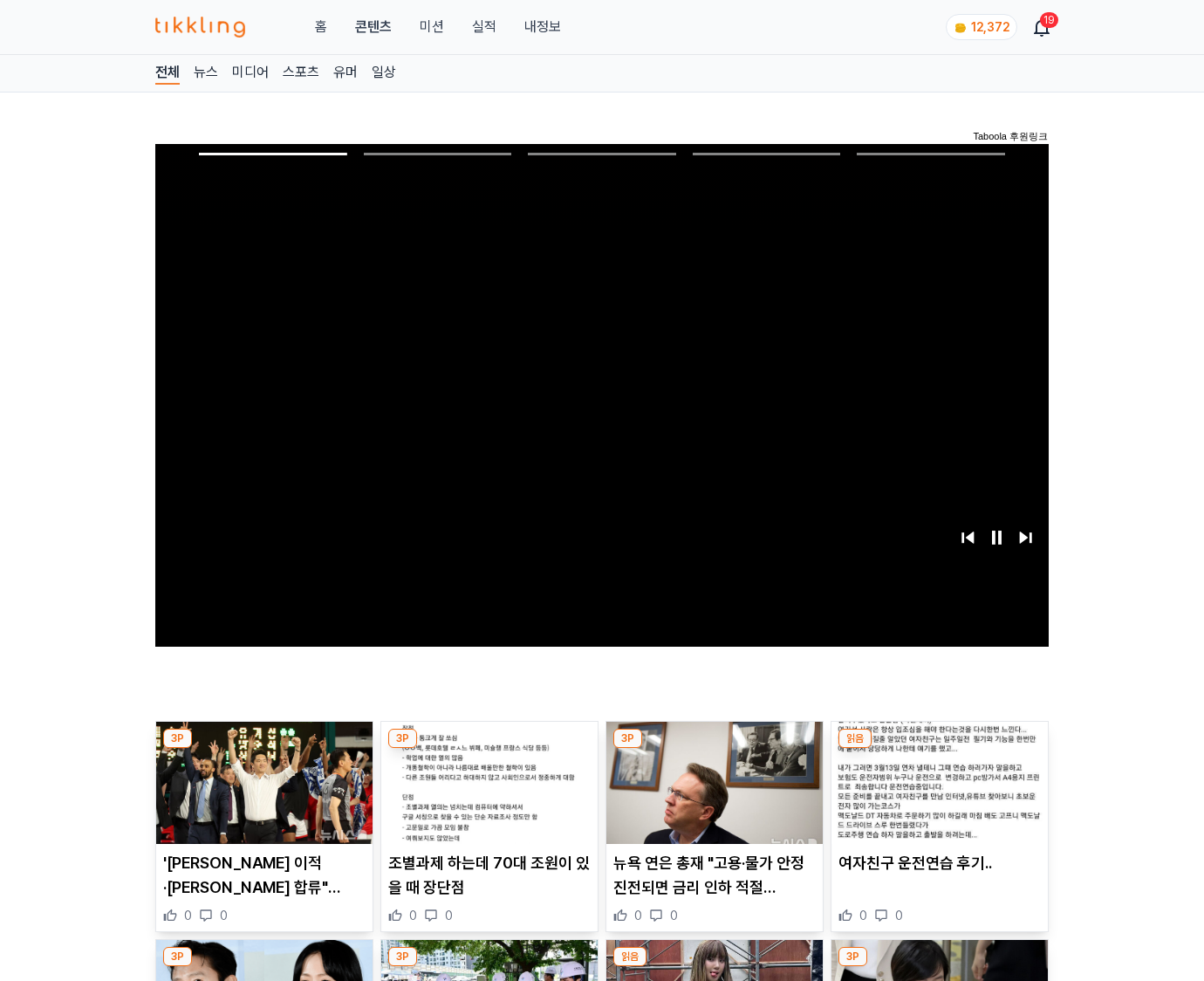
click at [939, 749] on img at bounding box center [939, 783] width 216 height 123
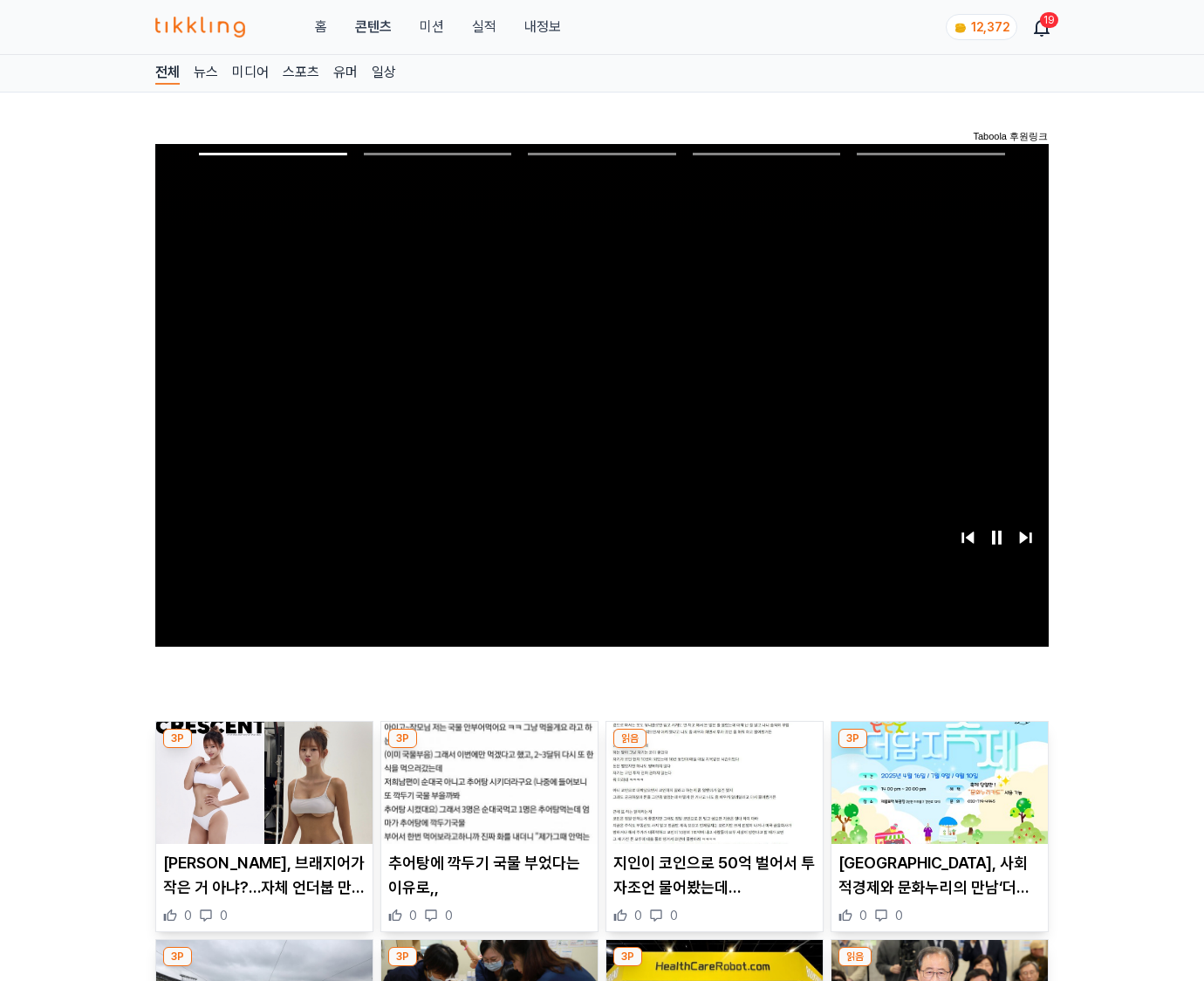
click at [939, 749] on img at bounding box center [939, 783] width 216 height 123
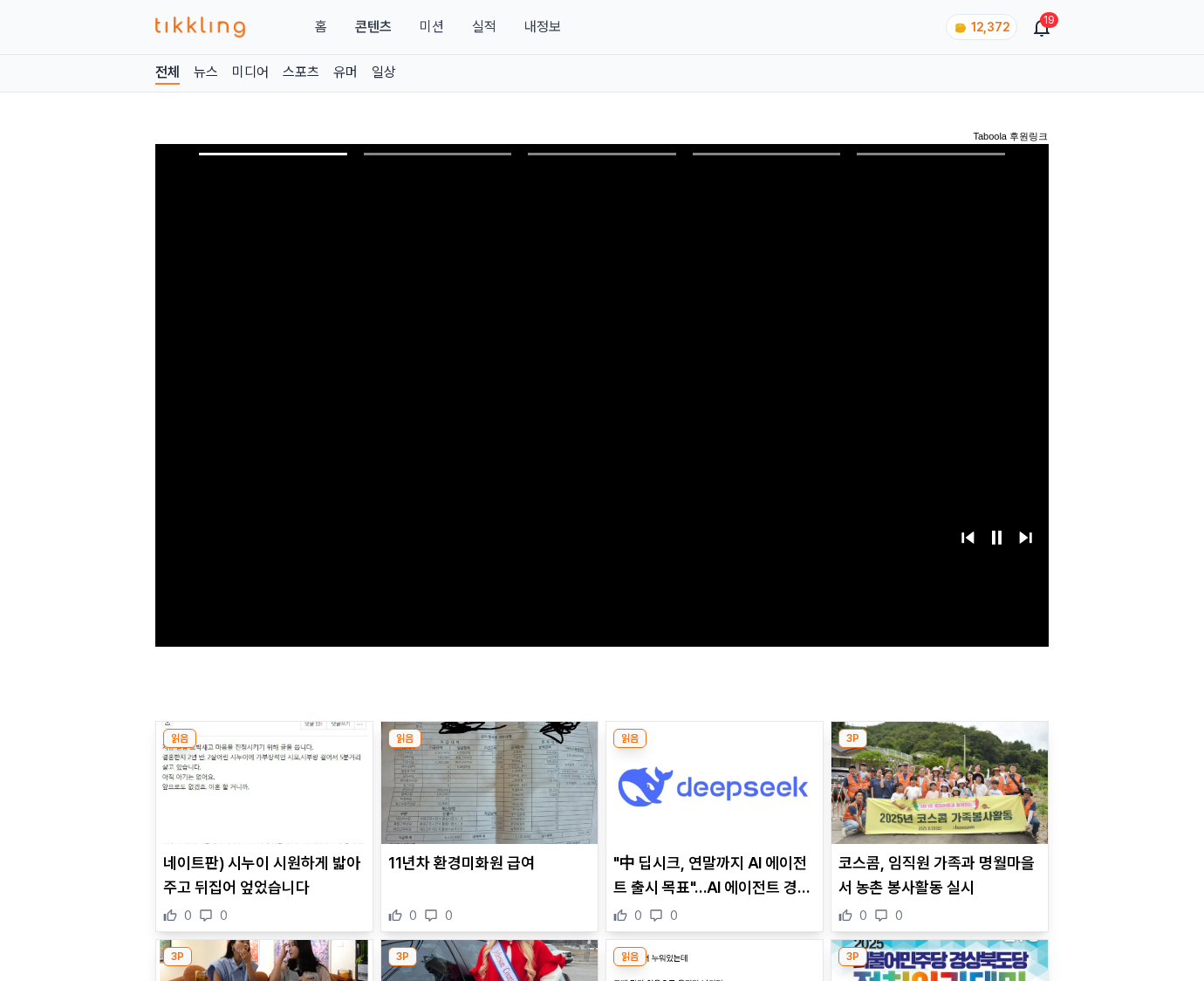
click at [939, 749] on img at bounding box center [939, 783] width 216 height 123
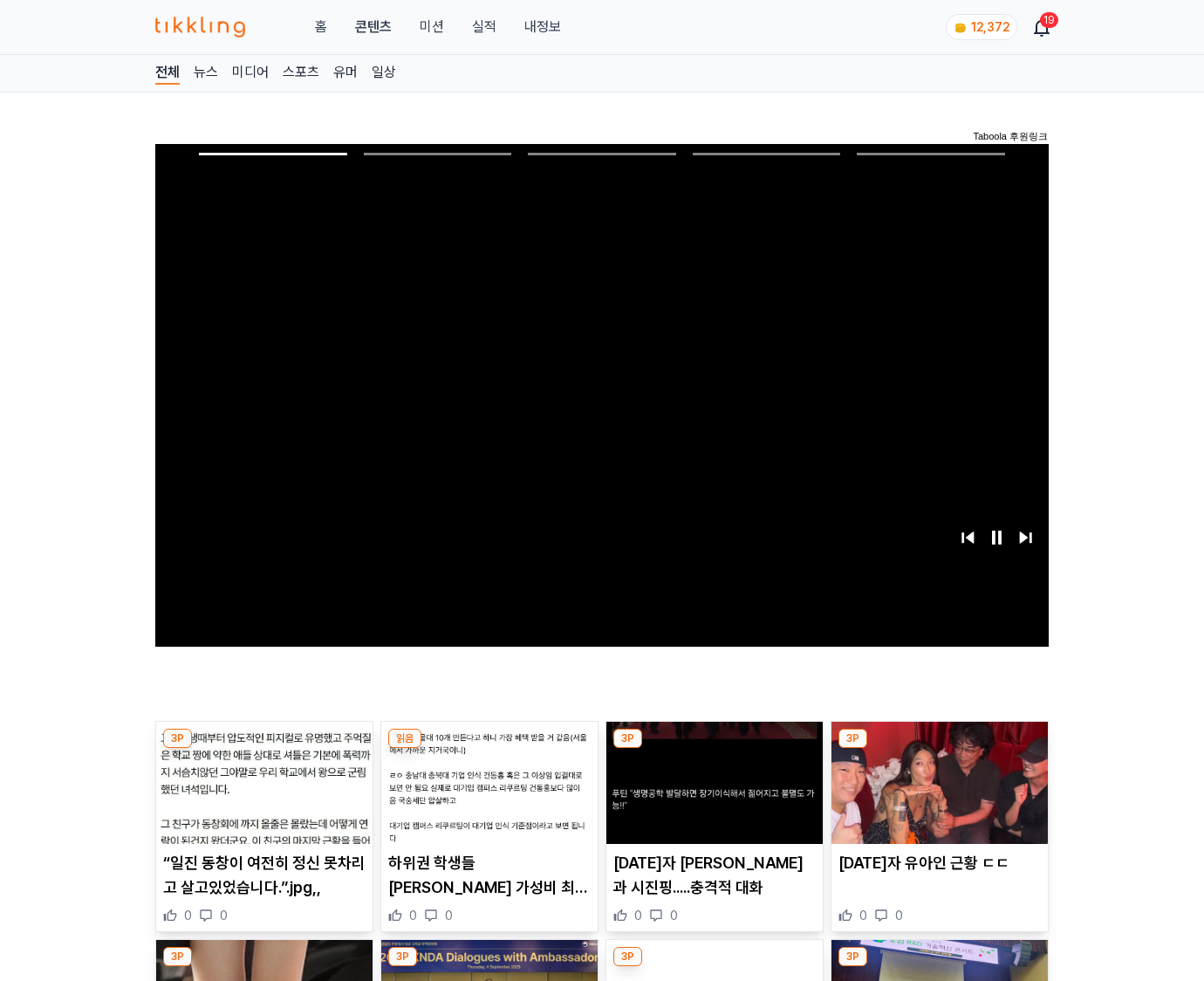
click at [939, 749] on img at bounding box center [939, 783] width 216 height 123
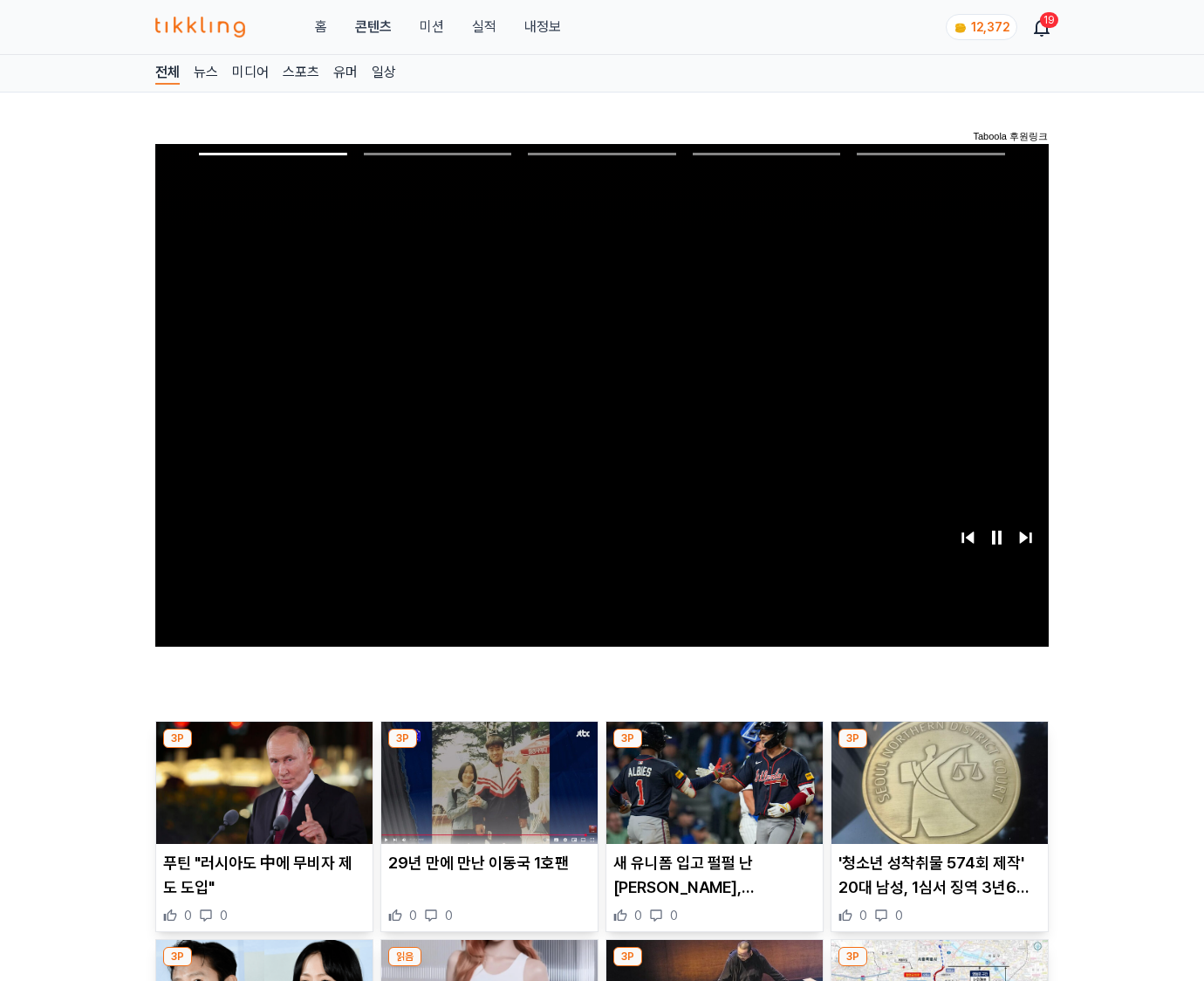
click at [939, 749] on img at bounding box center [939, 783] width 216 height 123
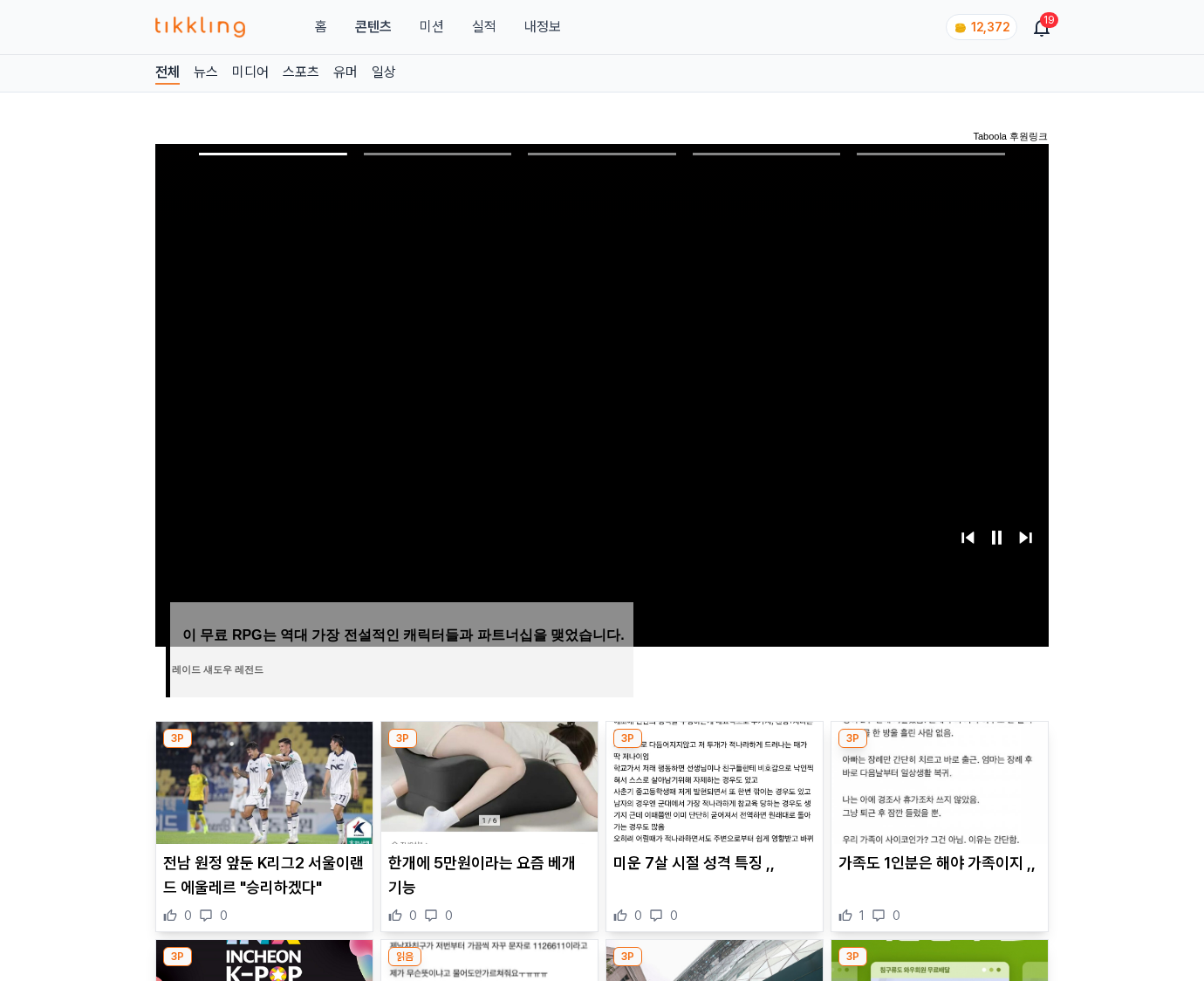
click at [939, 749] on img at bounding box center [939, 783] width 216 height 123
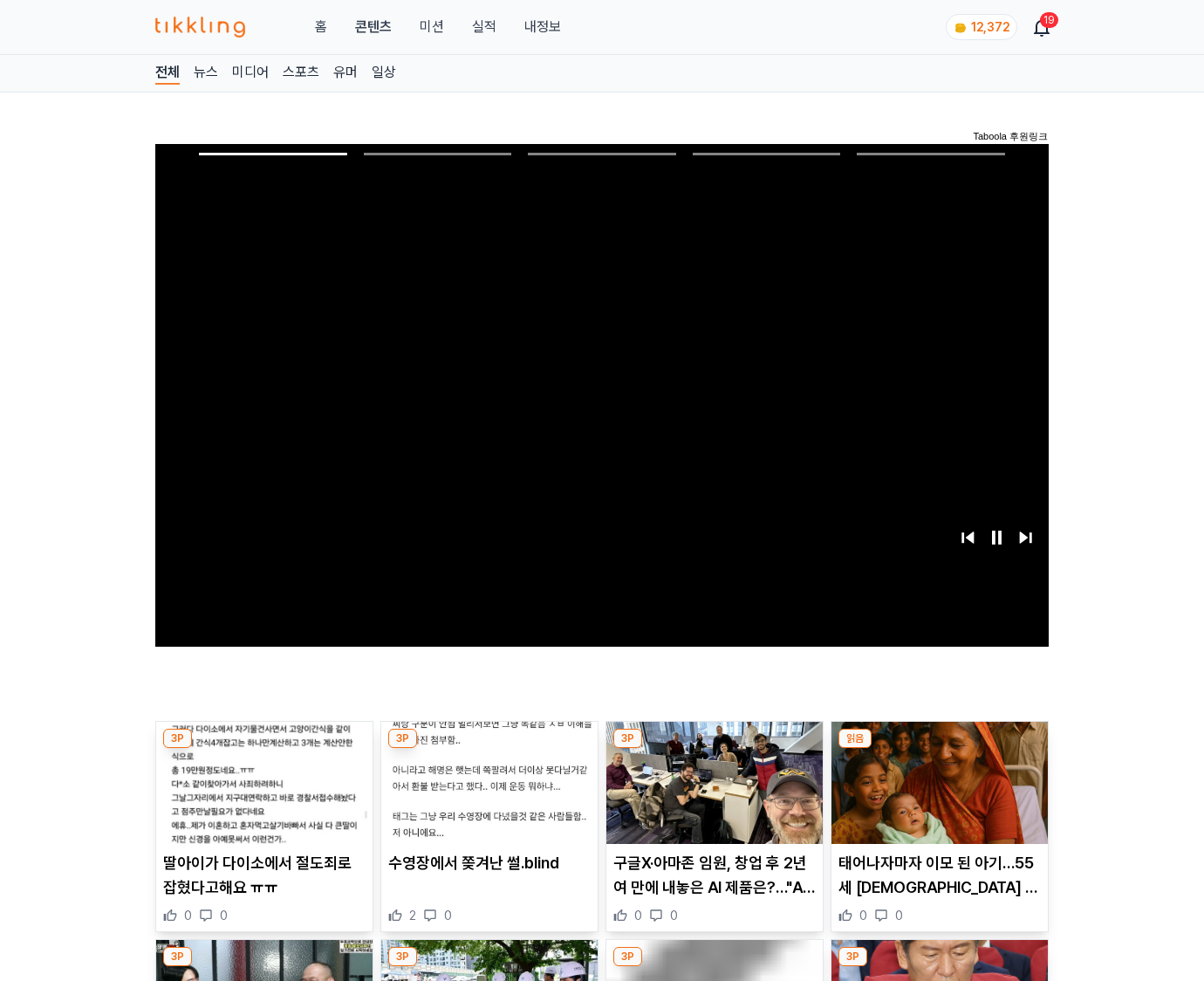
click at [939, 749] on img at bounding box center [939, 783] width 216 height 123
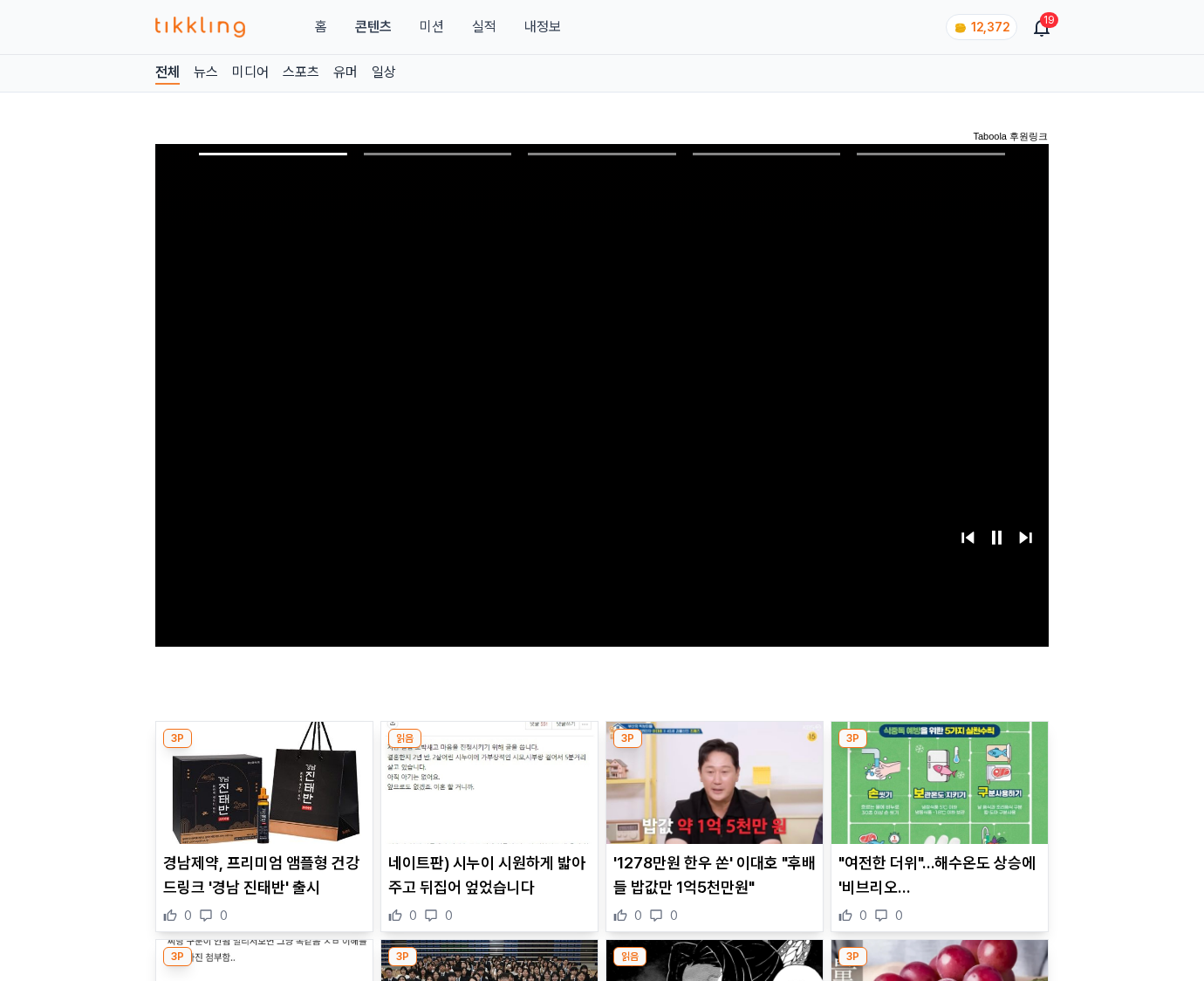
click at [939, 749] on img at bounding box center [939, 783] width 216 height 123
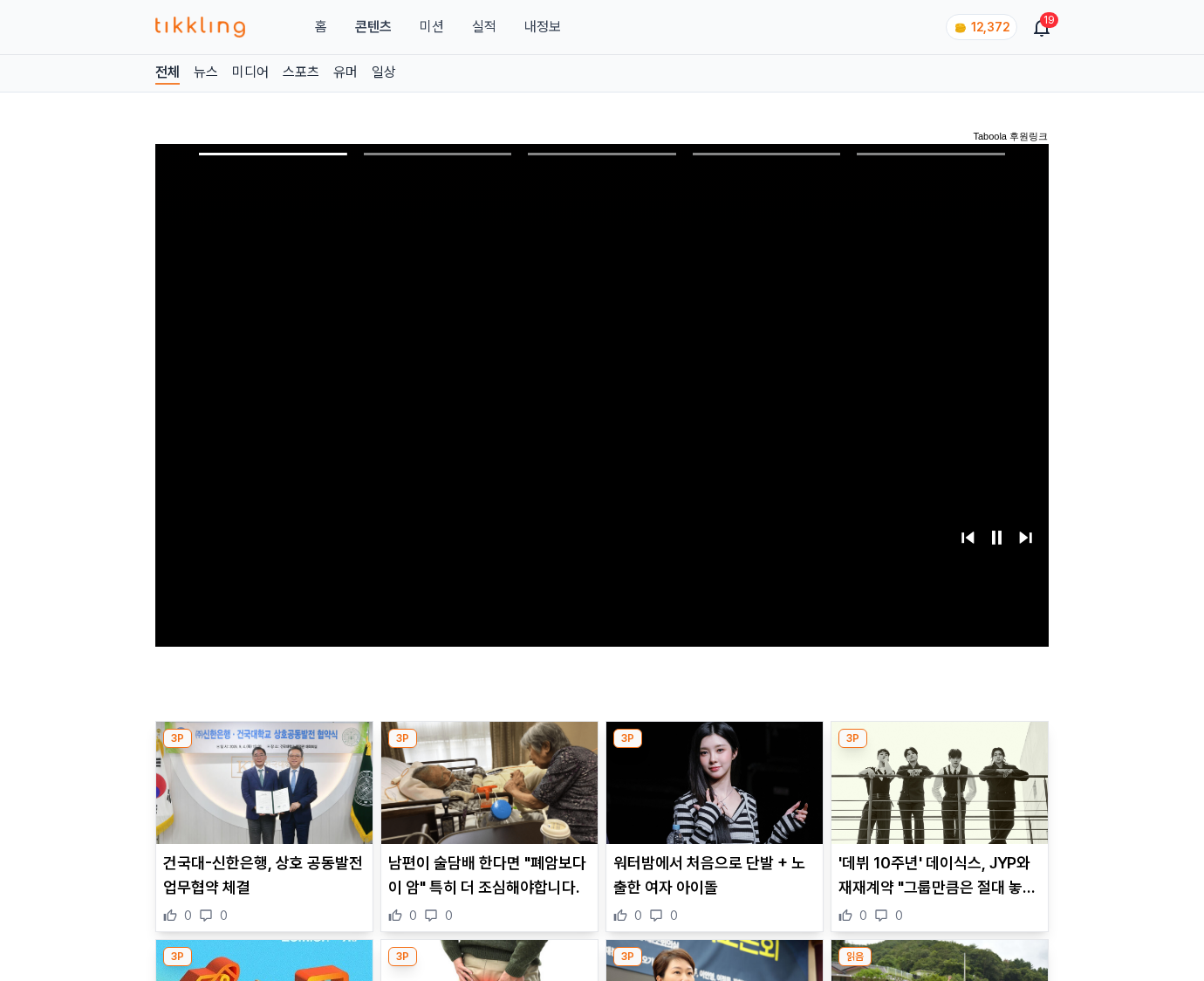
click at [939, 749] on img at bounding box center [939, 783] width 216 height 123
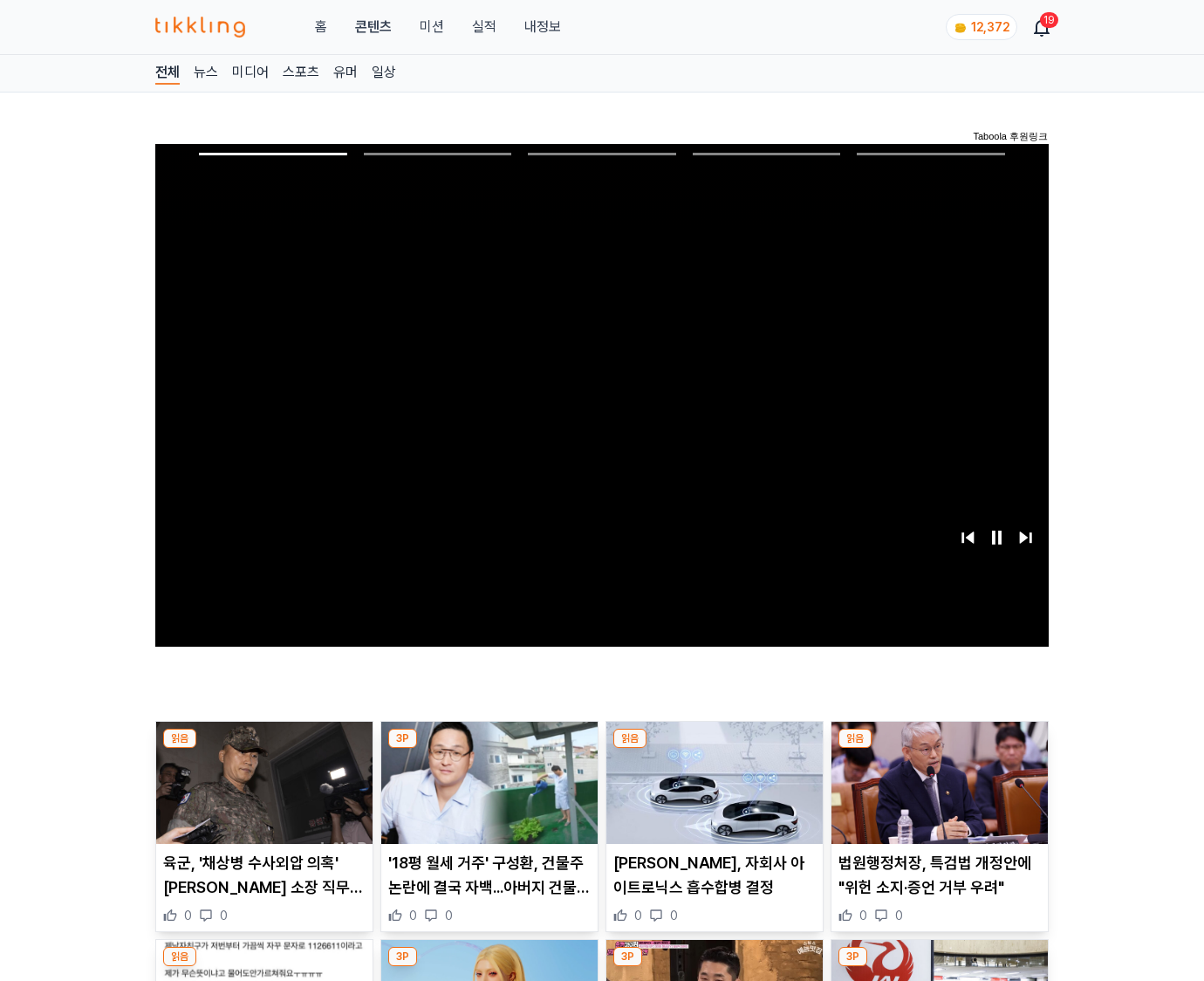
click at [939, 749] on img at bounding box center [939, 783] width 216 height 123
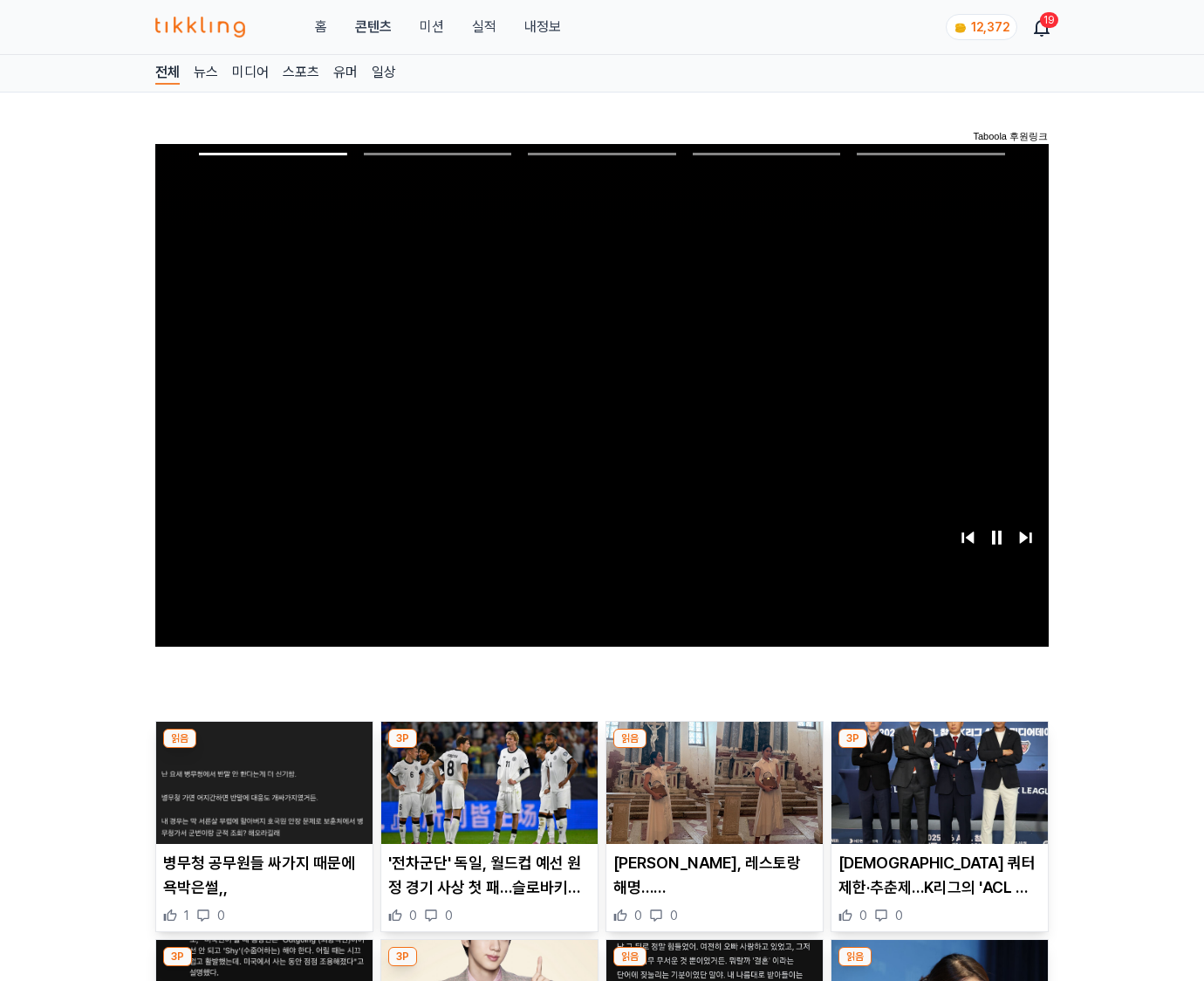
click at [939, 749] on img at bounding box center [939, 783] width 216 height 123
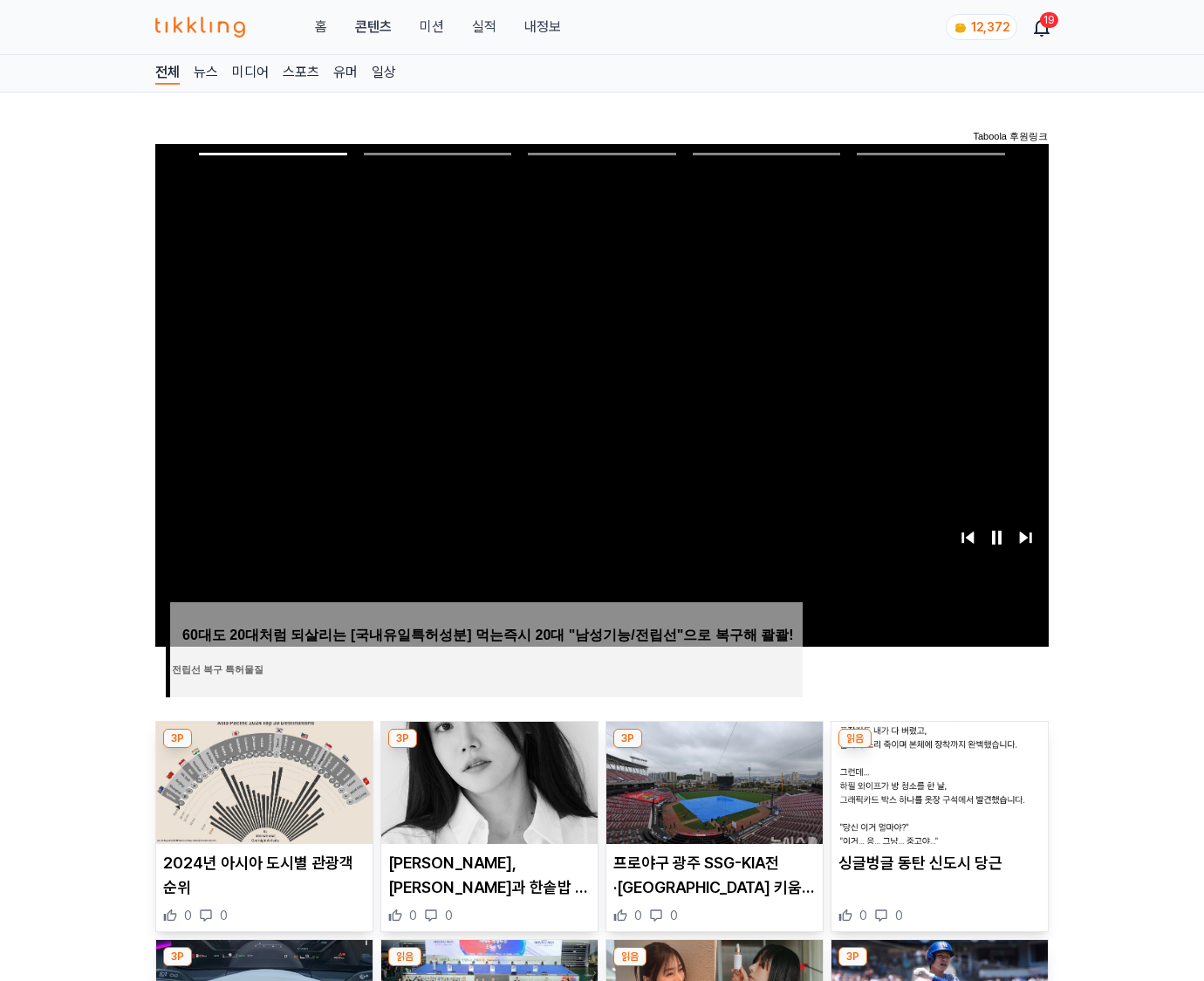
click at [939, 749] on img at bounding box center [939, 783] width 216 height 123
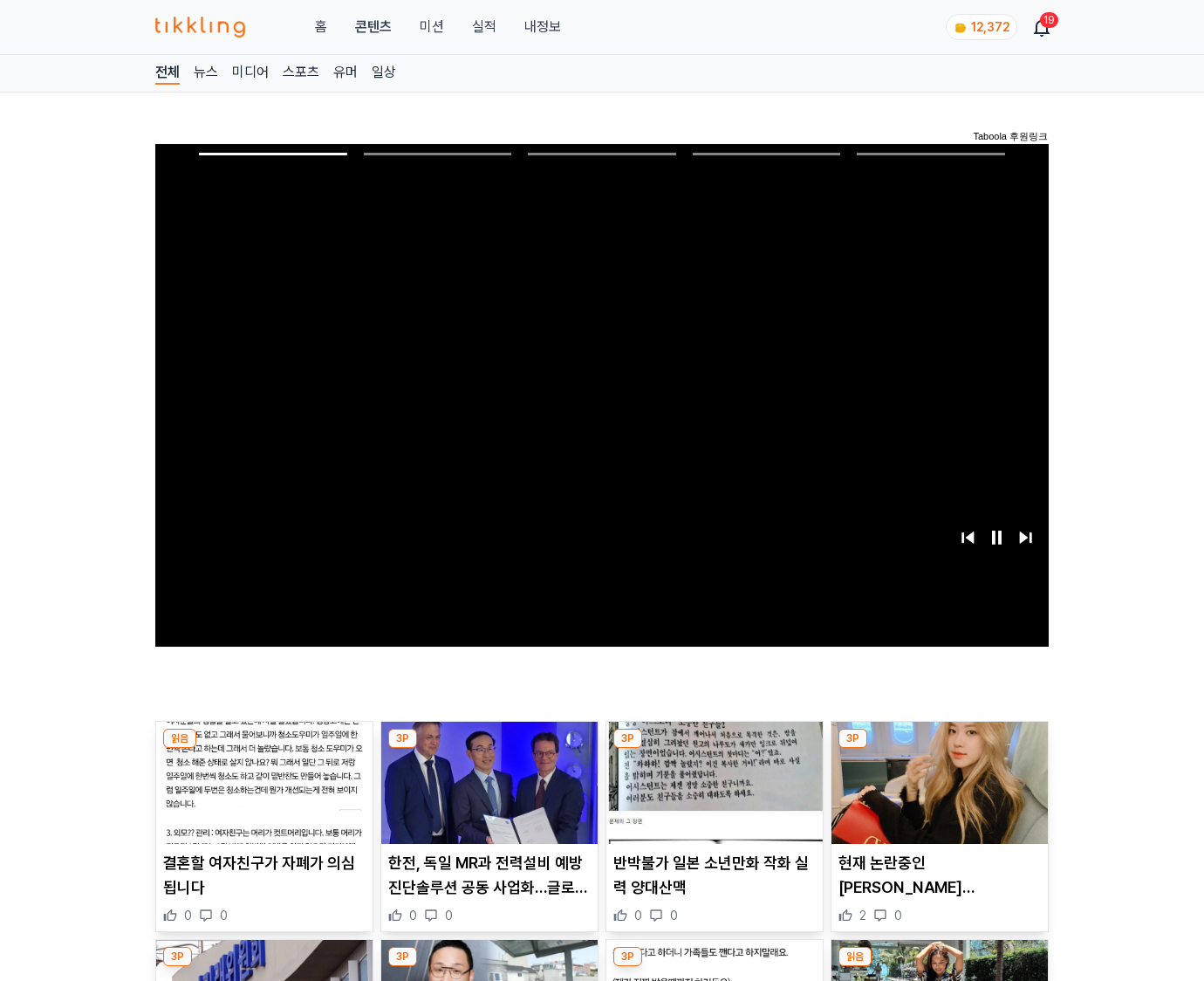
click at [939, 749] on img at bounding box center [939, 783] width 216 height 123
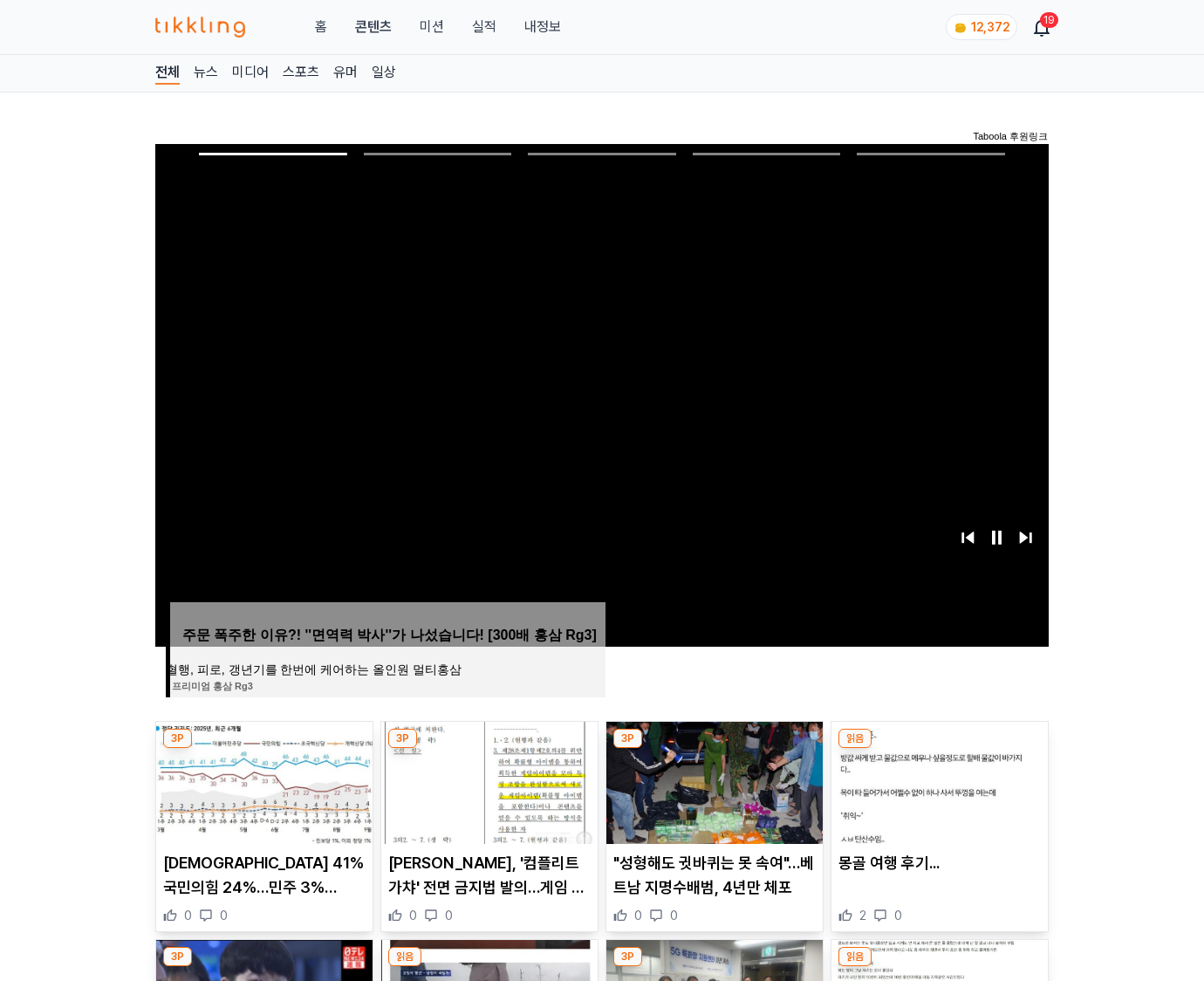
click at [939, 749] on img at bounding box center [939, 783] width 216 height 123
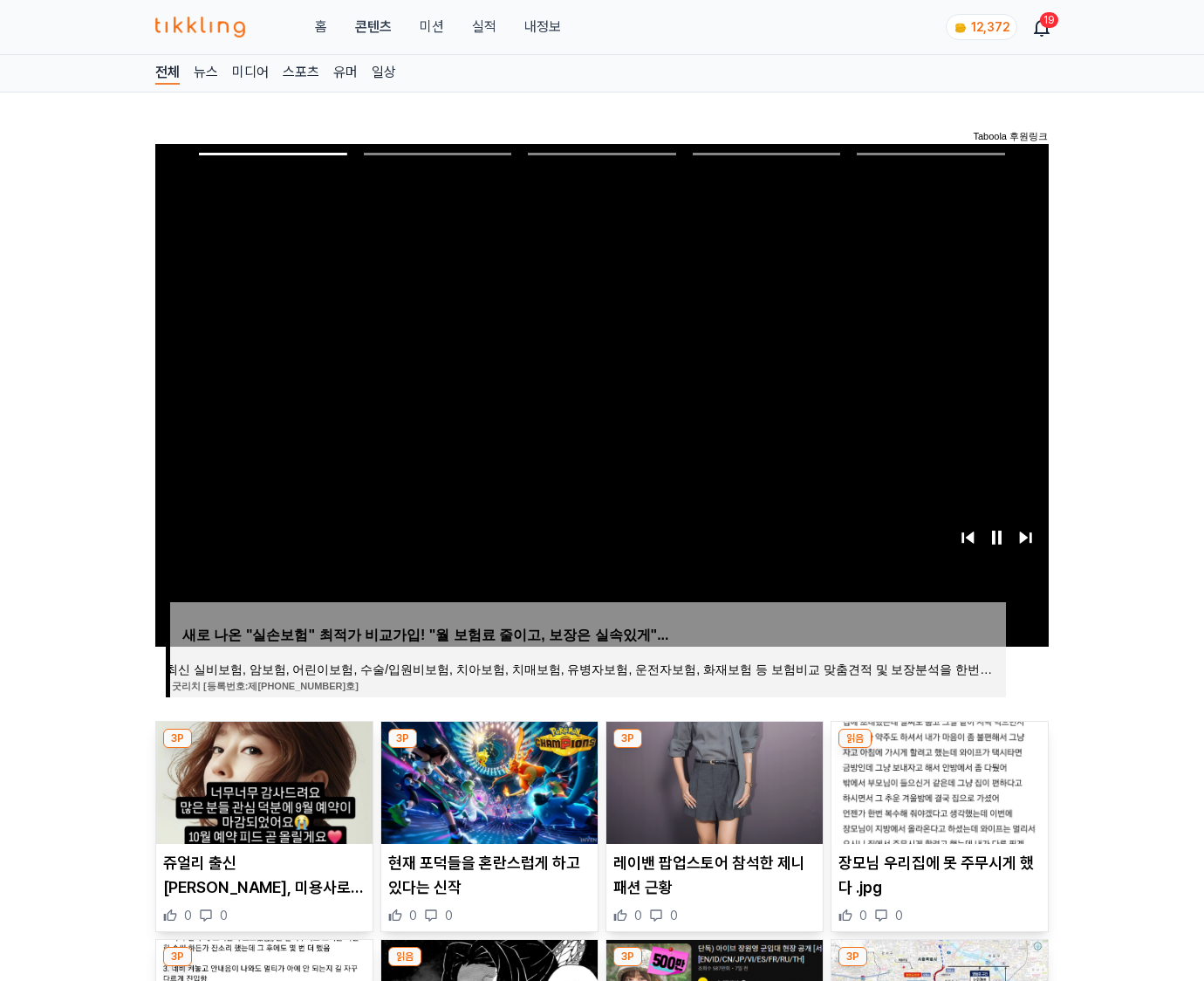
click at [939, 749] on img at bounding box center [939, 783] width 216 height 123
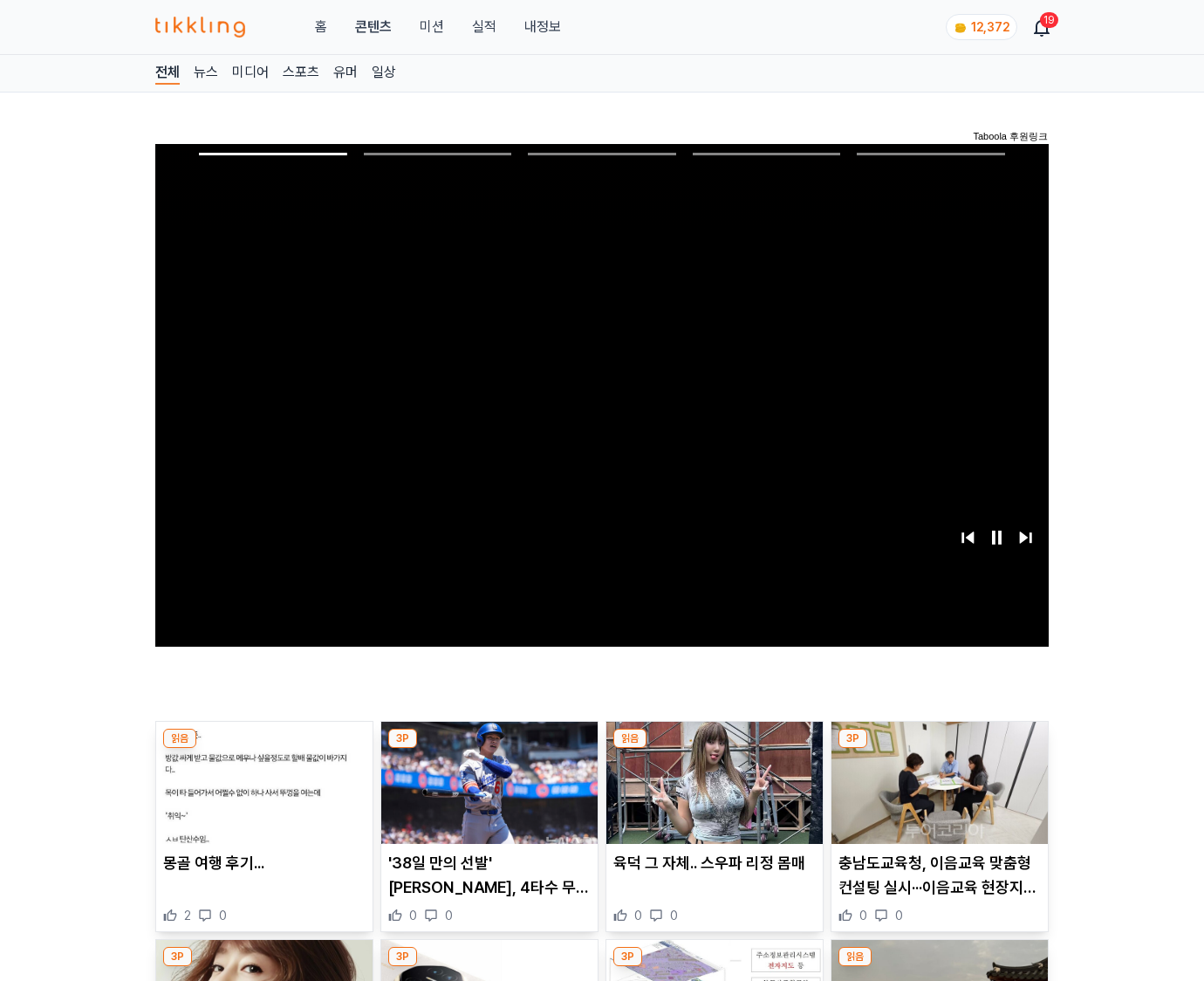
click at [939, 749] on img at bounding box center [939, 783] width 216 height 123
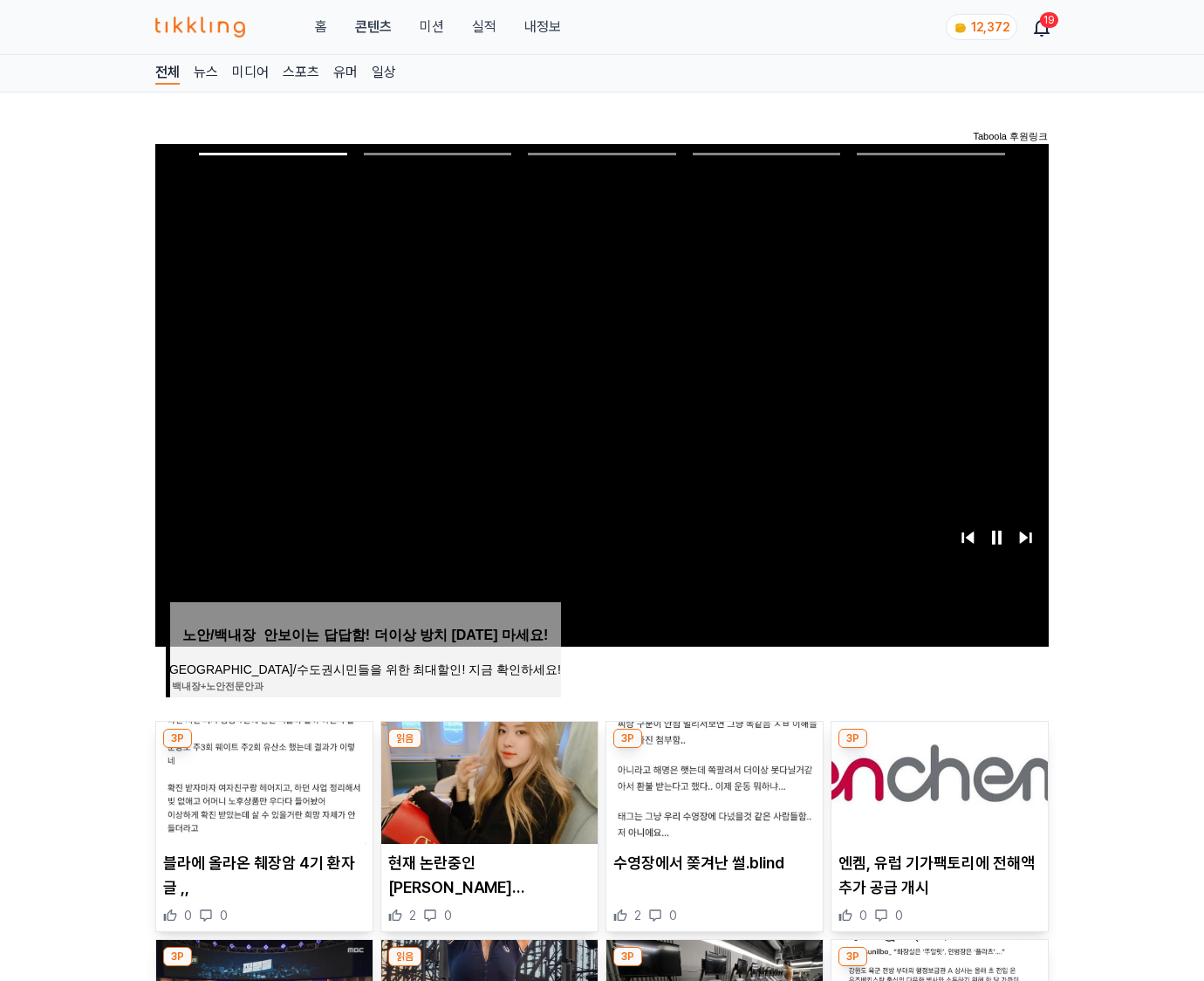
click at [939, 749] on img at bounding box center [939, 783] width 216 height 123
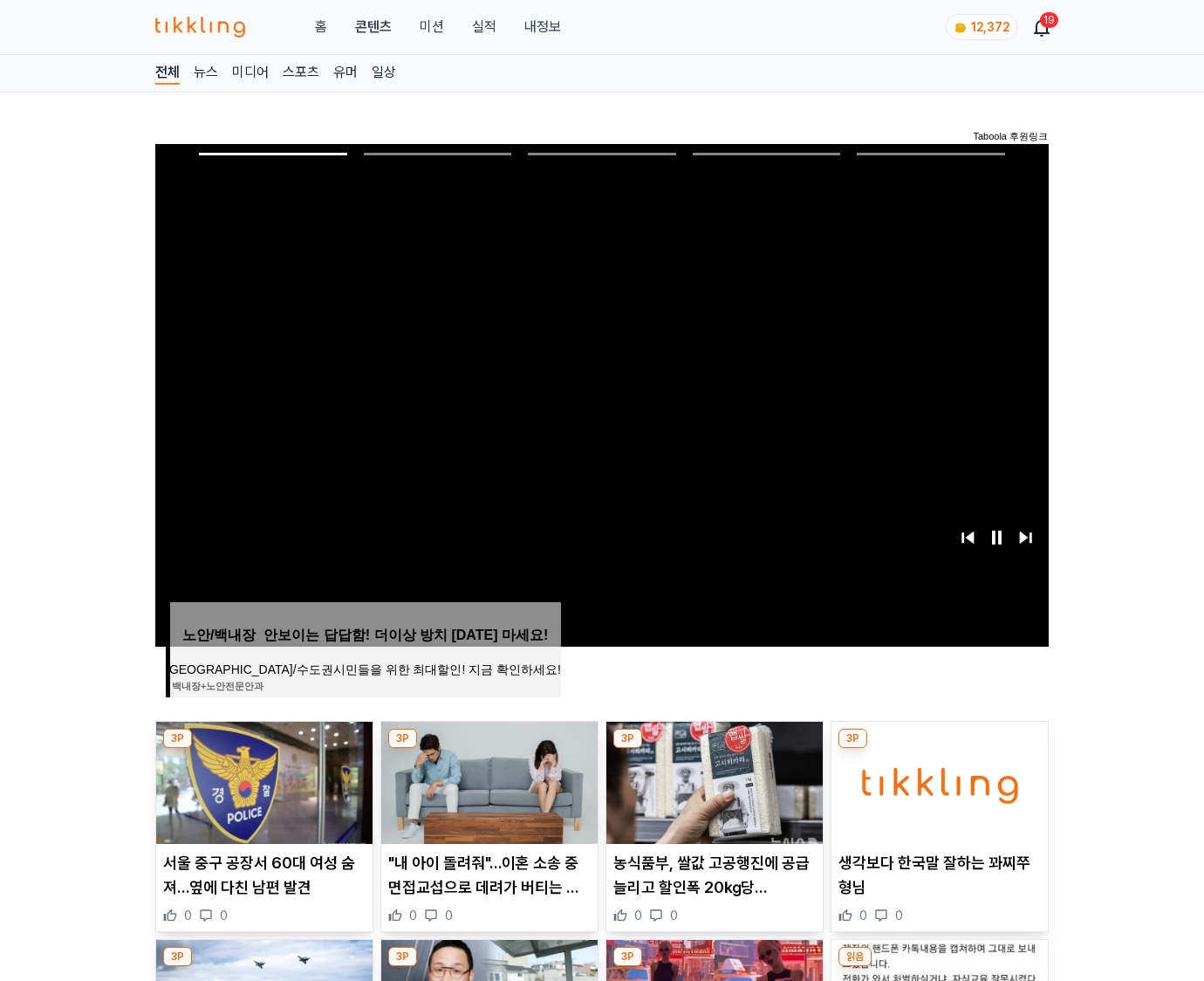
click at [939, 749] on img at bounding box center [939, 783] width 216 height 123
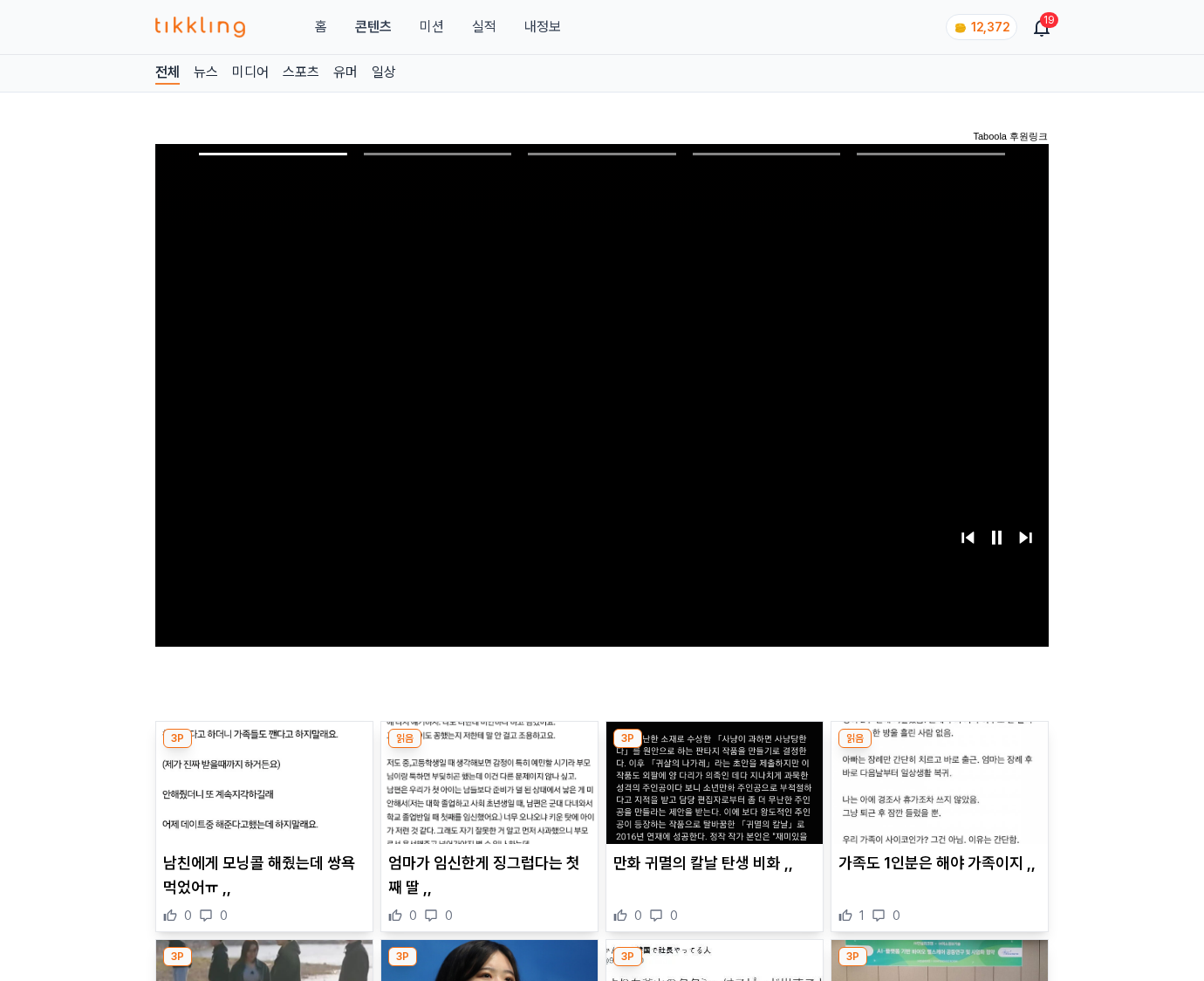
click at [939, 749] on img at bounding box center [939, 783] width 216 height 123
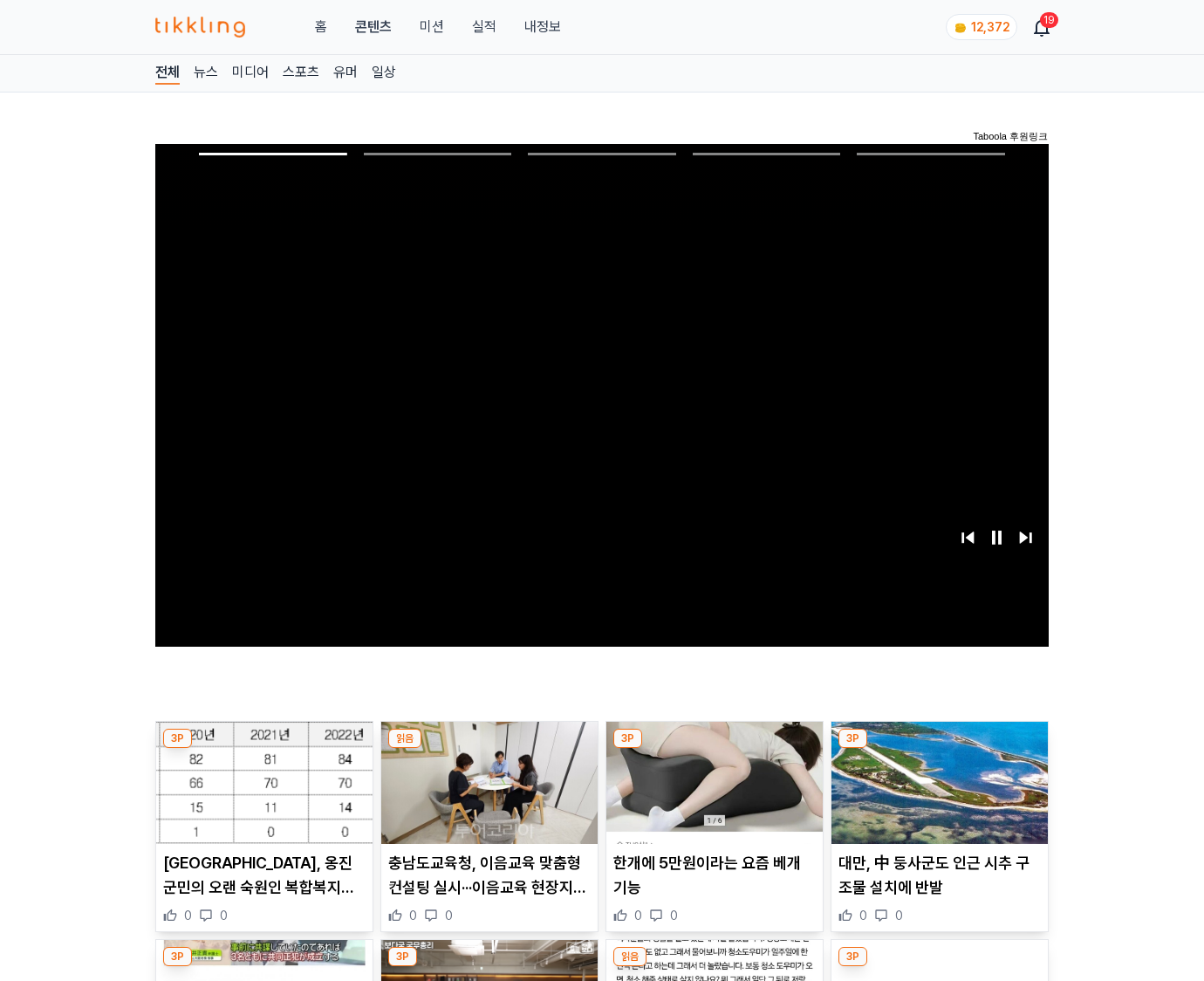
click at [939, 749] on img at bounding box center [939, 783] width 216 height 123
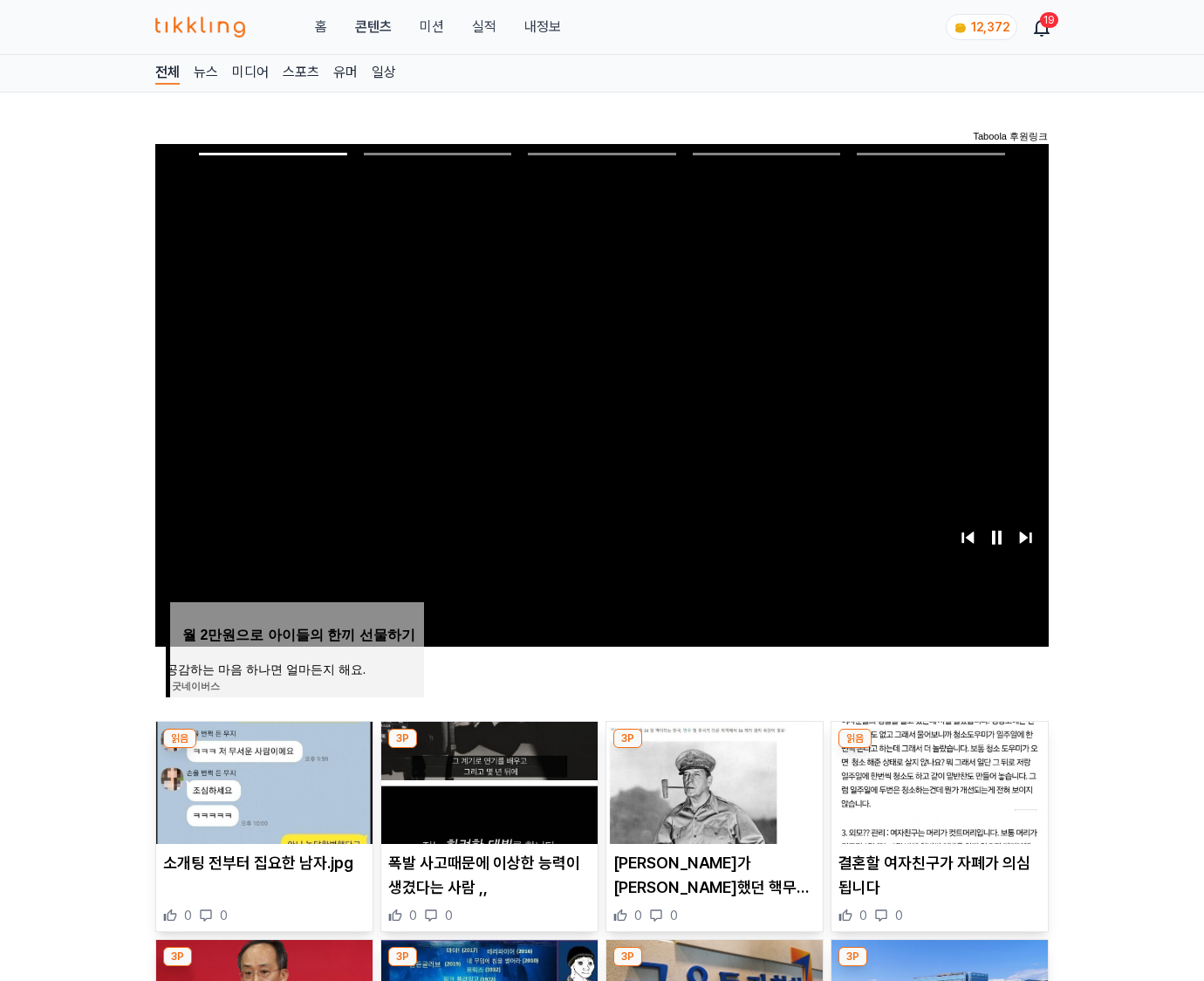
click at [939, 749] on img at bounding box center [939, 783] width 216 height 123
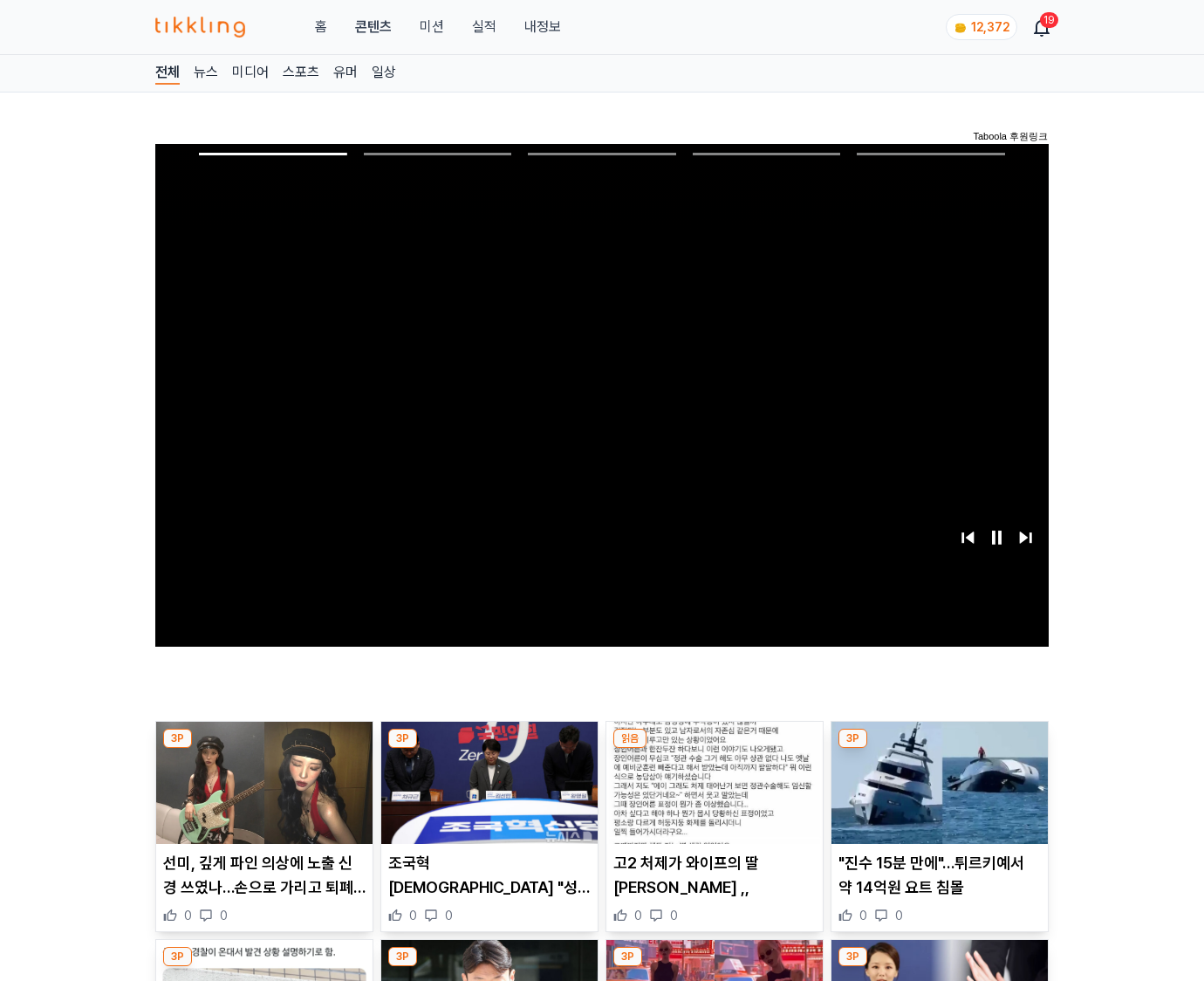
click at [939, 749] on img at bounding box center [939, 783] width 216 height 123
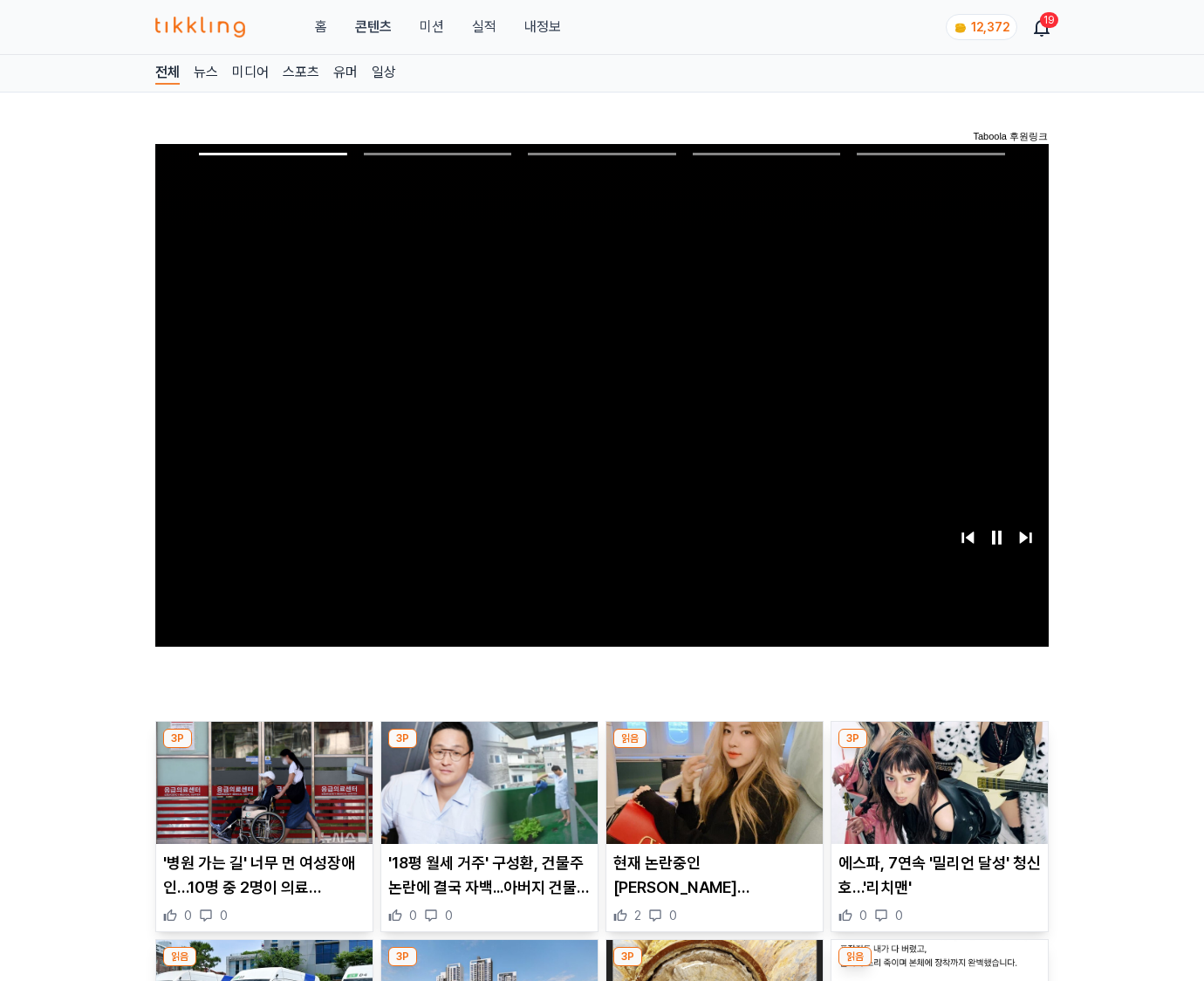
click at [939, 749] on img at bounding box center [939, 783] width 216 height 123
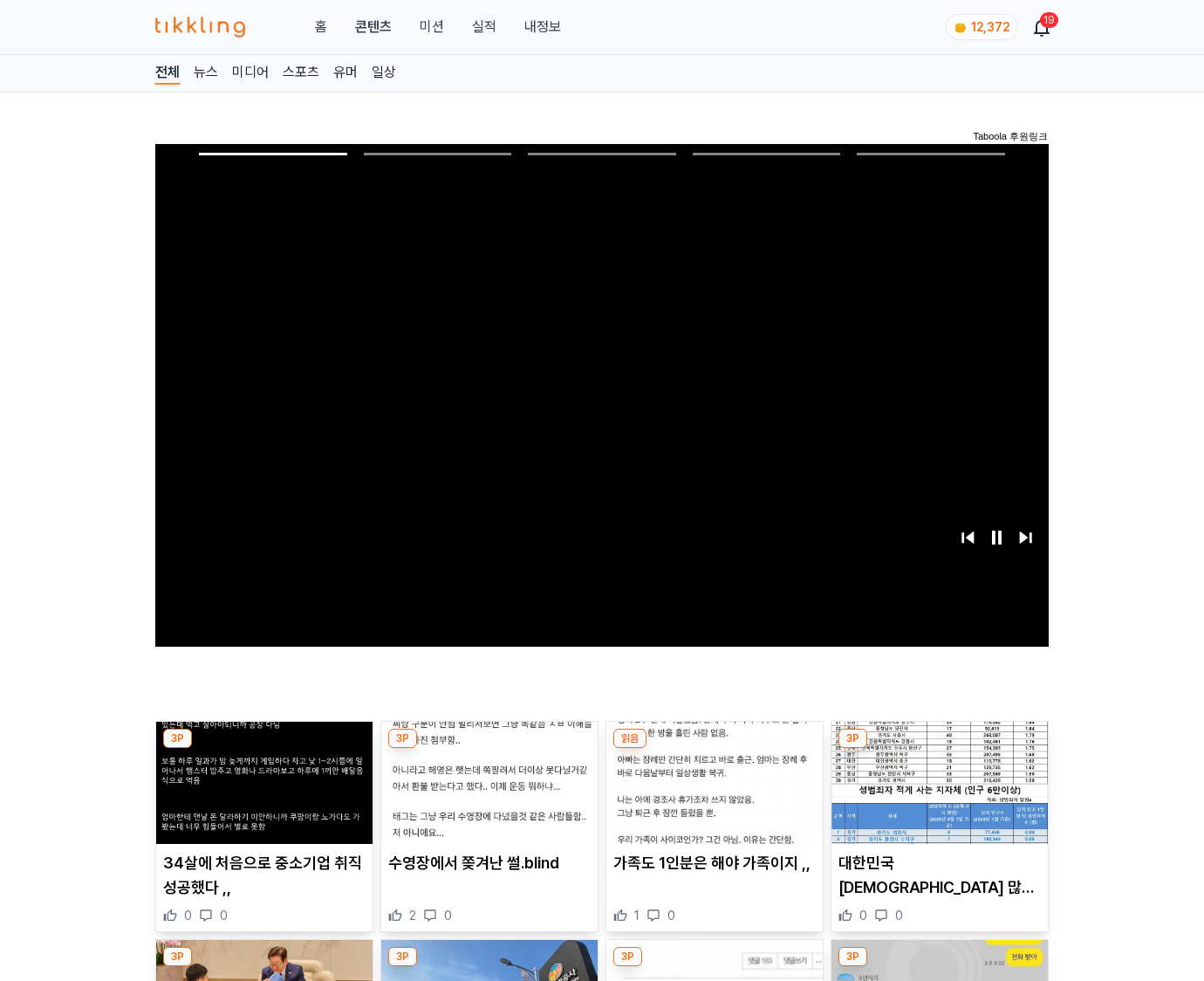
click at [939, 749] on img at bounding box center [939, 783] width 216 height 123
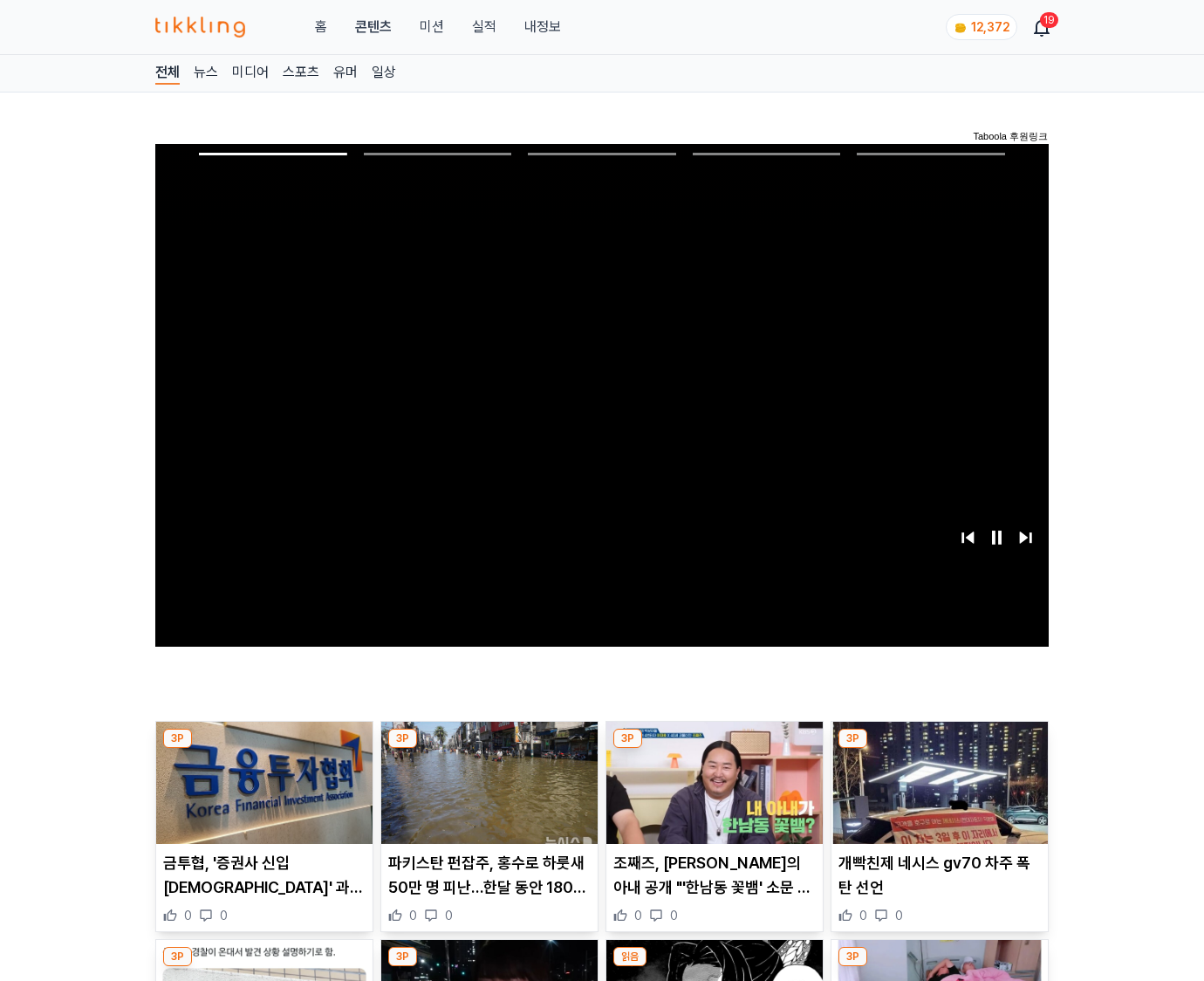
click at [939, 749] on img at bounding box center [939, 783] width 216 height 123
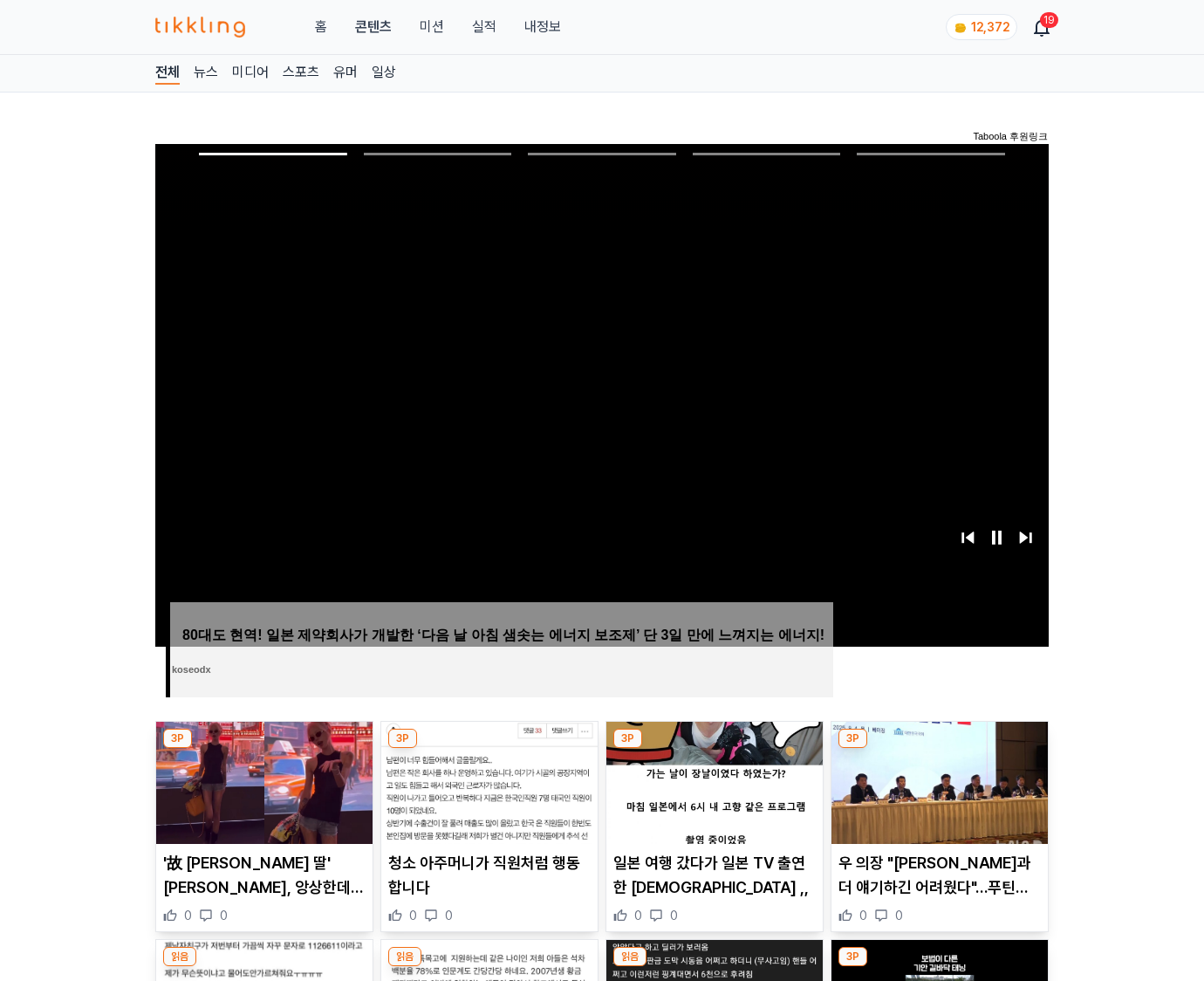
click at [939, 749] on img at bounding box center [939, 783] width 216 height 123
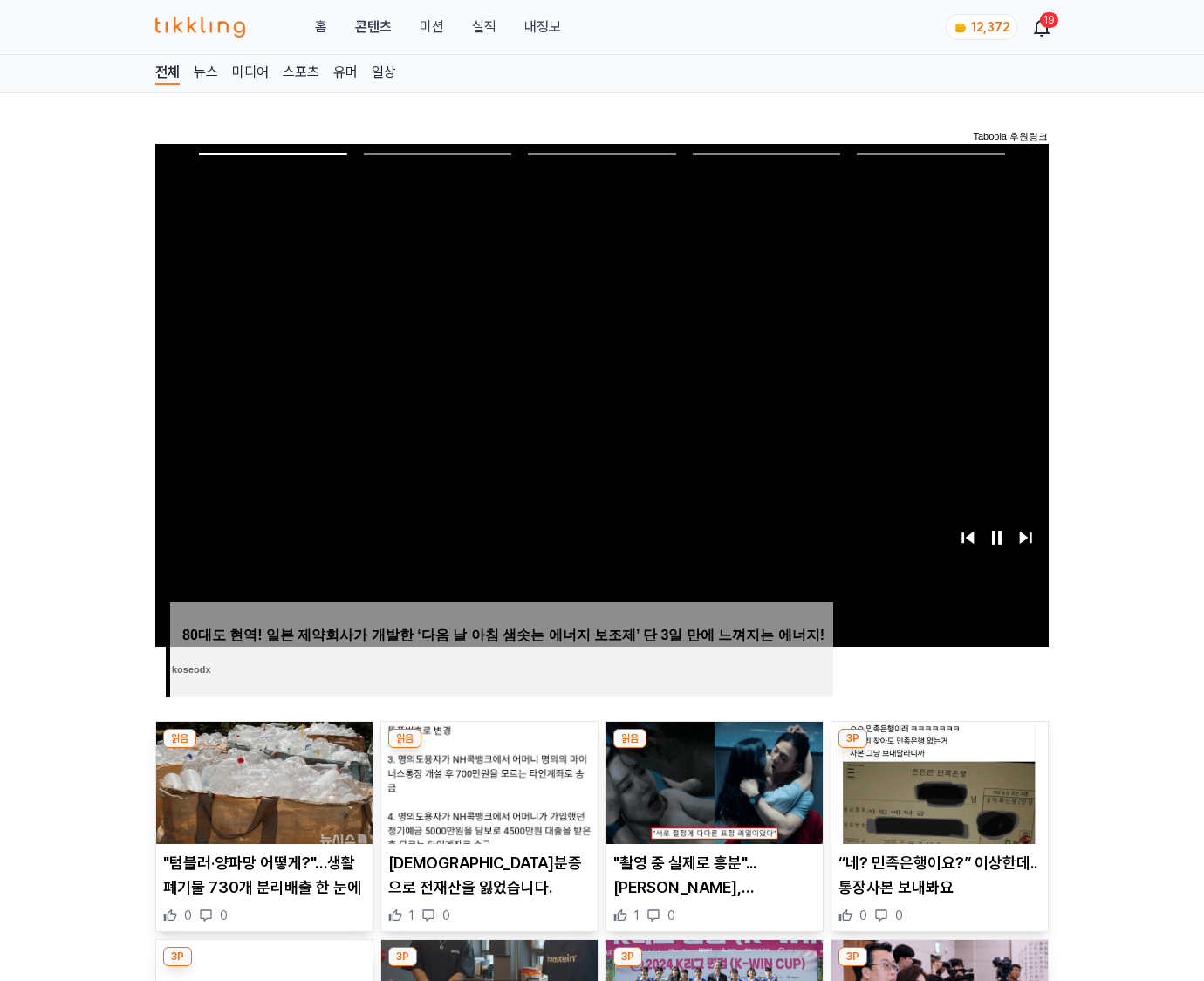
click at [939, 749] on img at bounding box center [939, 783] width 216 height 123
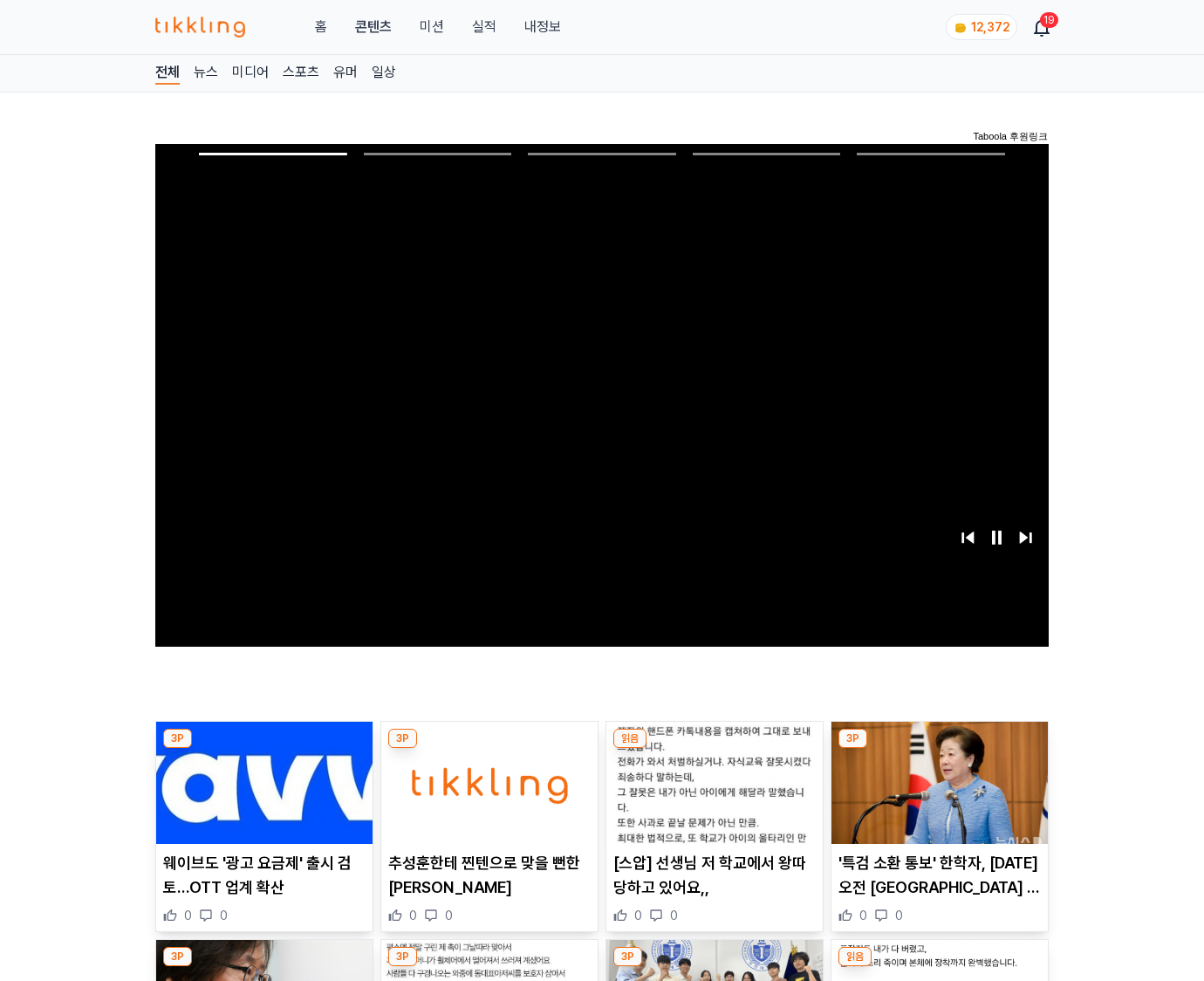
click at [939, 749] on img at bounding box center [939, 783] width 216 height 123
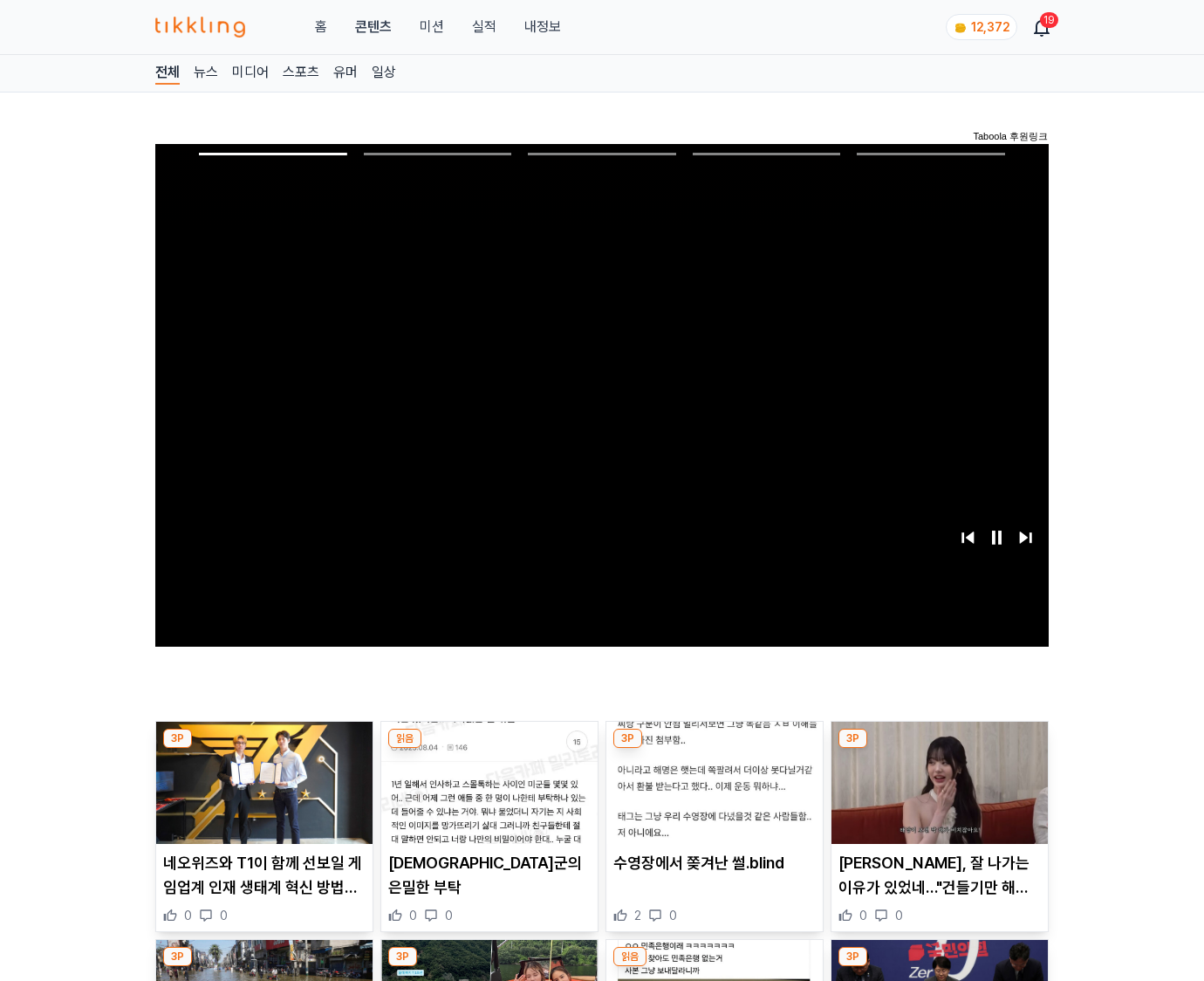
click at [939, 749] on img at bounding box center [939, 783] width 216 height 123
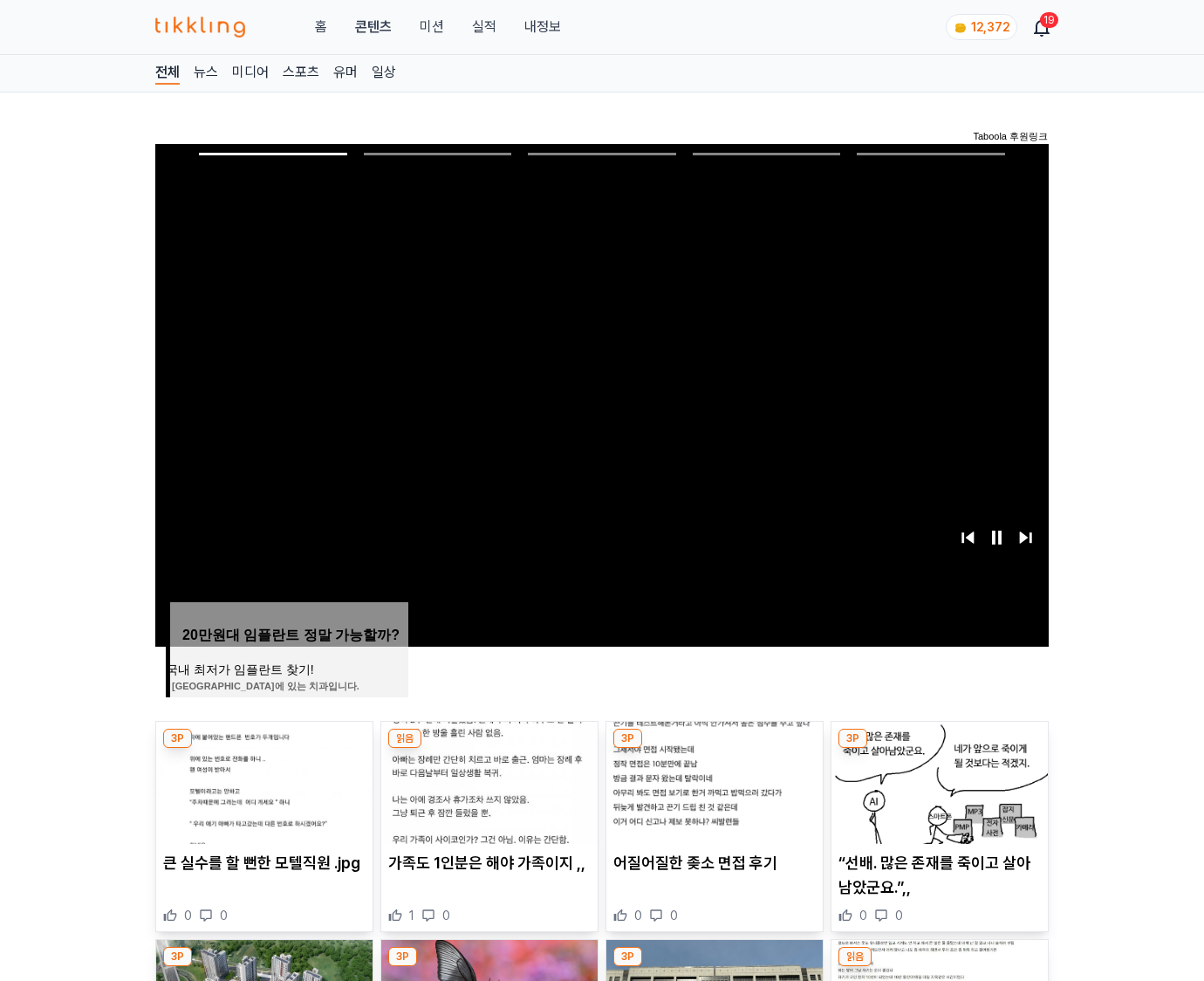
click at [939, 749] on img at bounding box center [939, 783] width 216 height 123
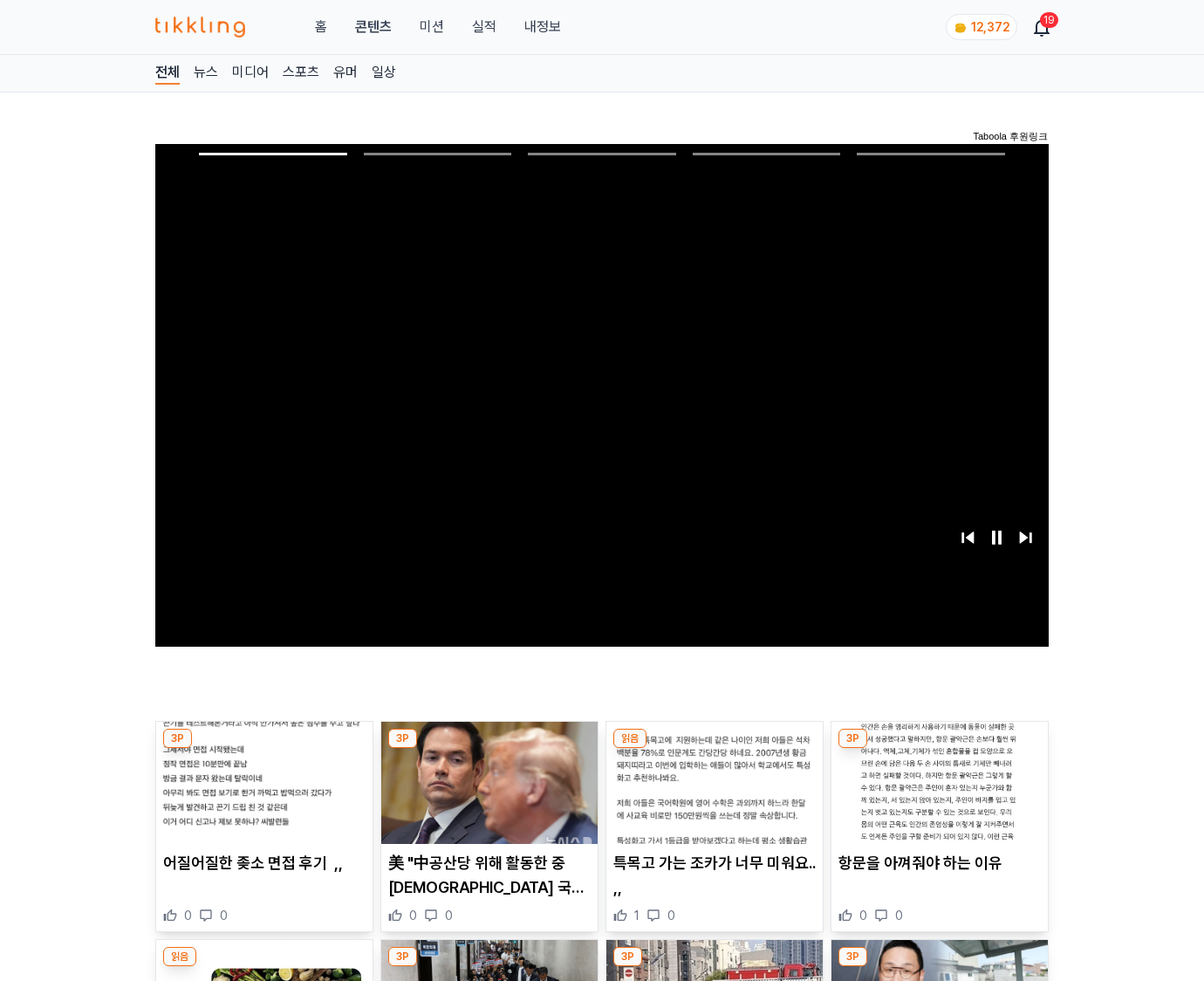
click at [939, 749] on img at bounding box center [939, 783] width 216 height 123
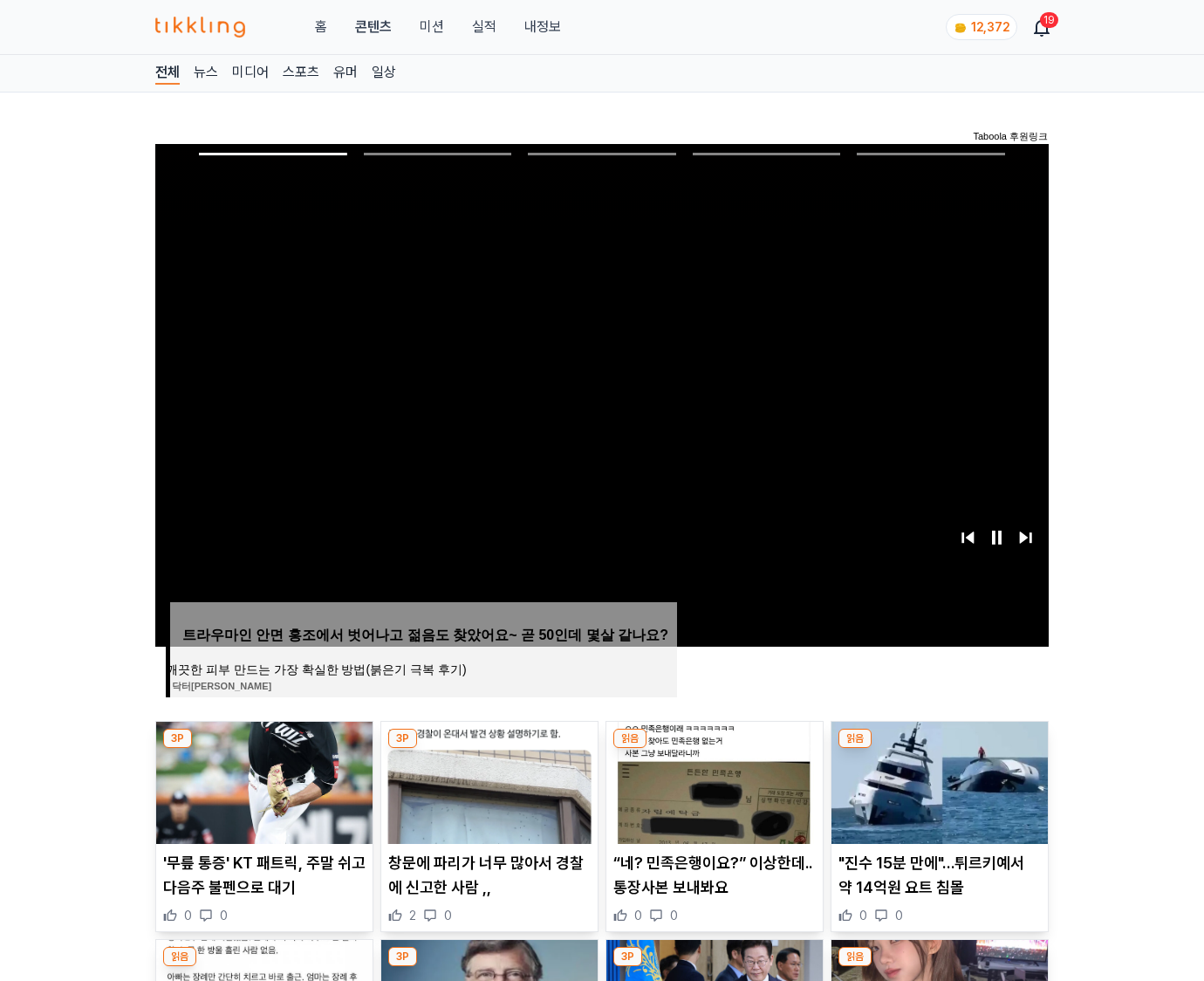
click at [939, 749] on img at bounding box center [939, 783] width 216 height 123
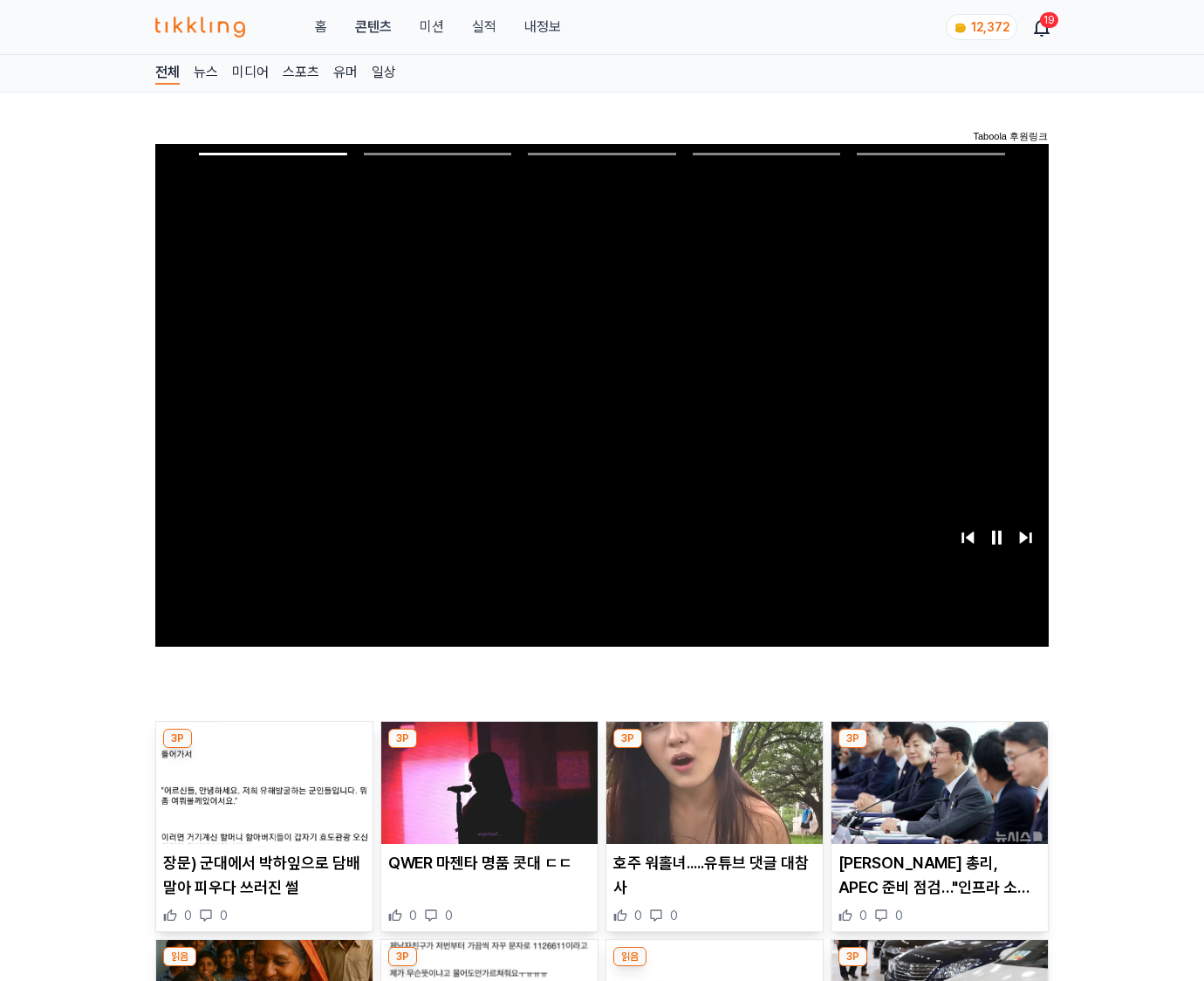
click at [939, 749] on img at bounding box center [939, 783] width 216 height 123
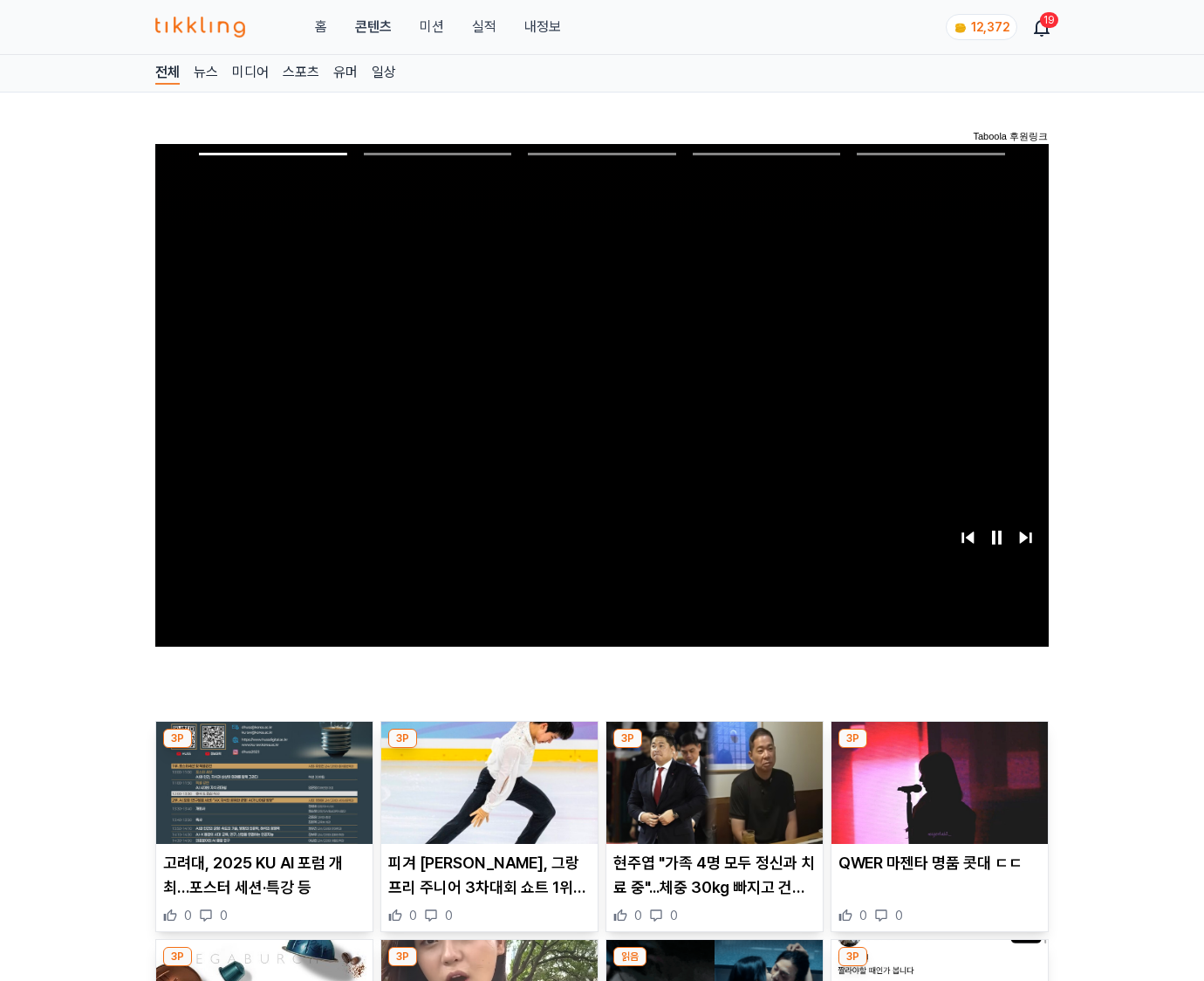
click at [939, 749] on img at bounding box center [939, 783] width 216 height 123
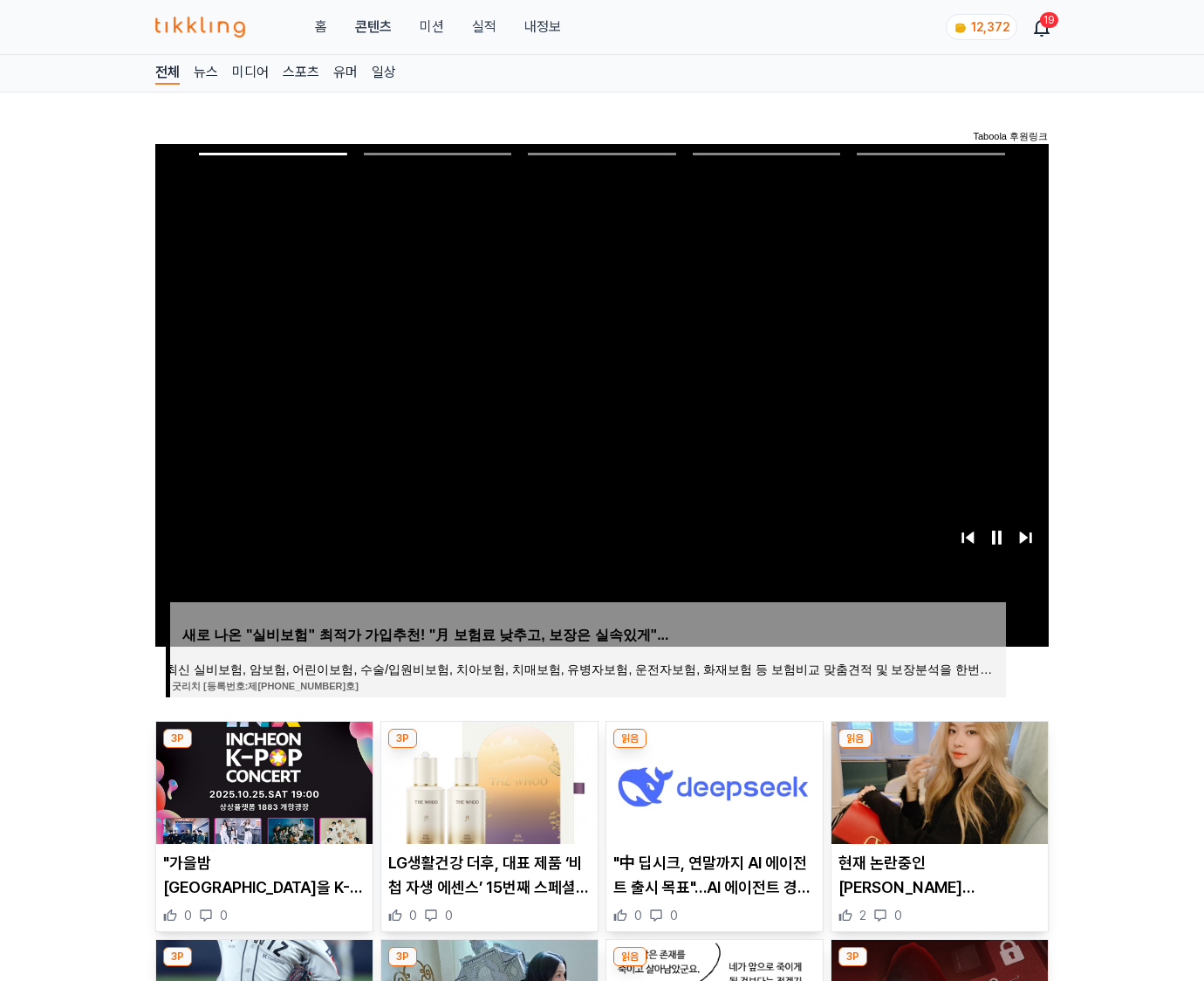
click at [939, 749] on img at bounding box center [939, 783] width 216 height 123
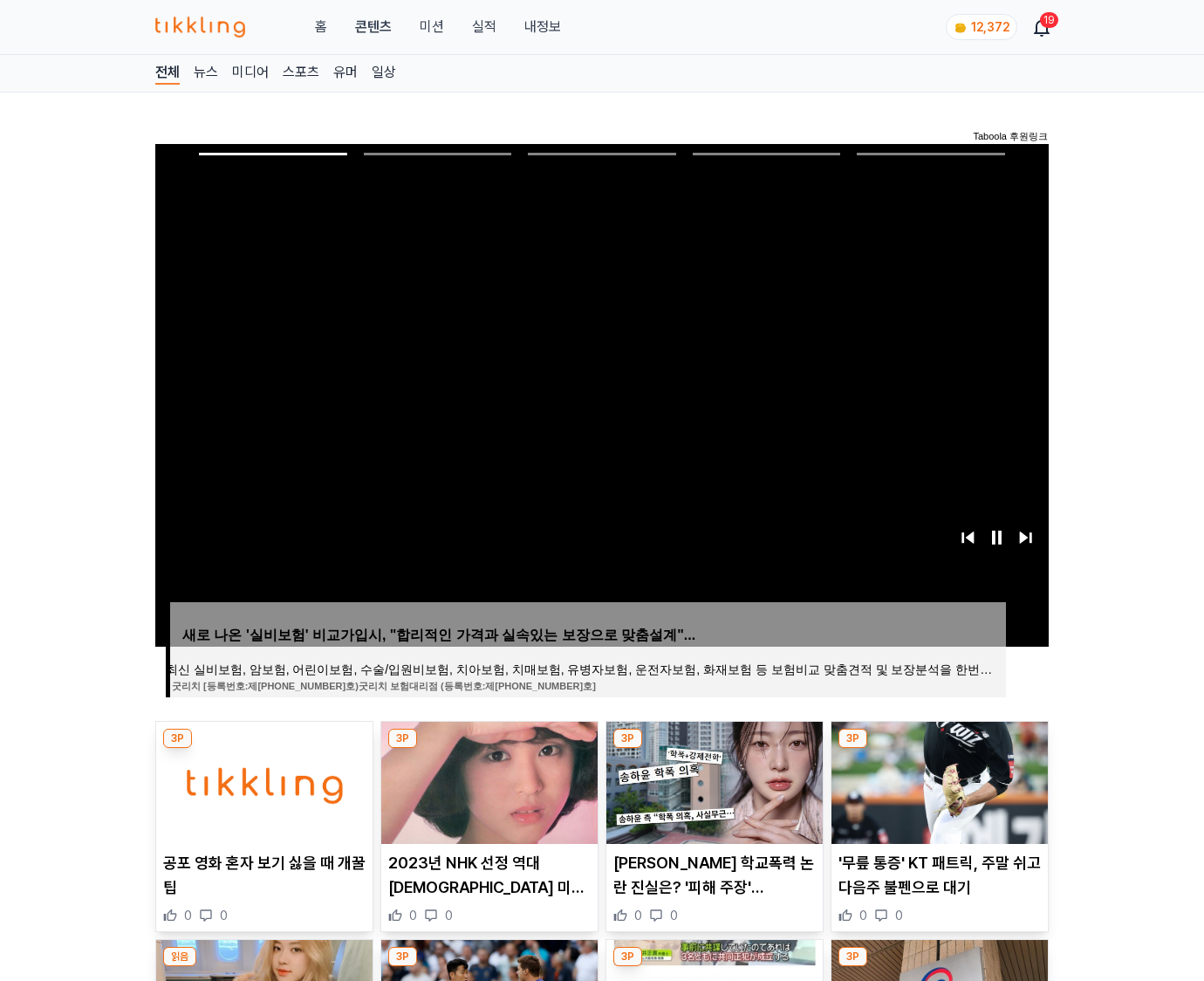
click at [939, 749] on img at bounding box center [939, 783] width 216 height 123
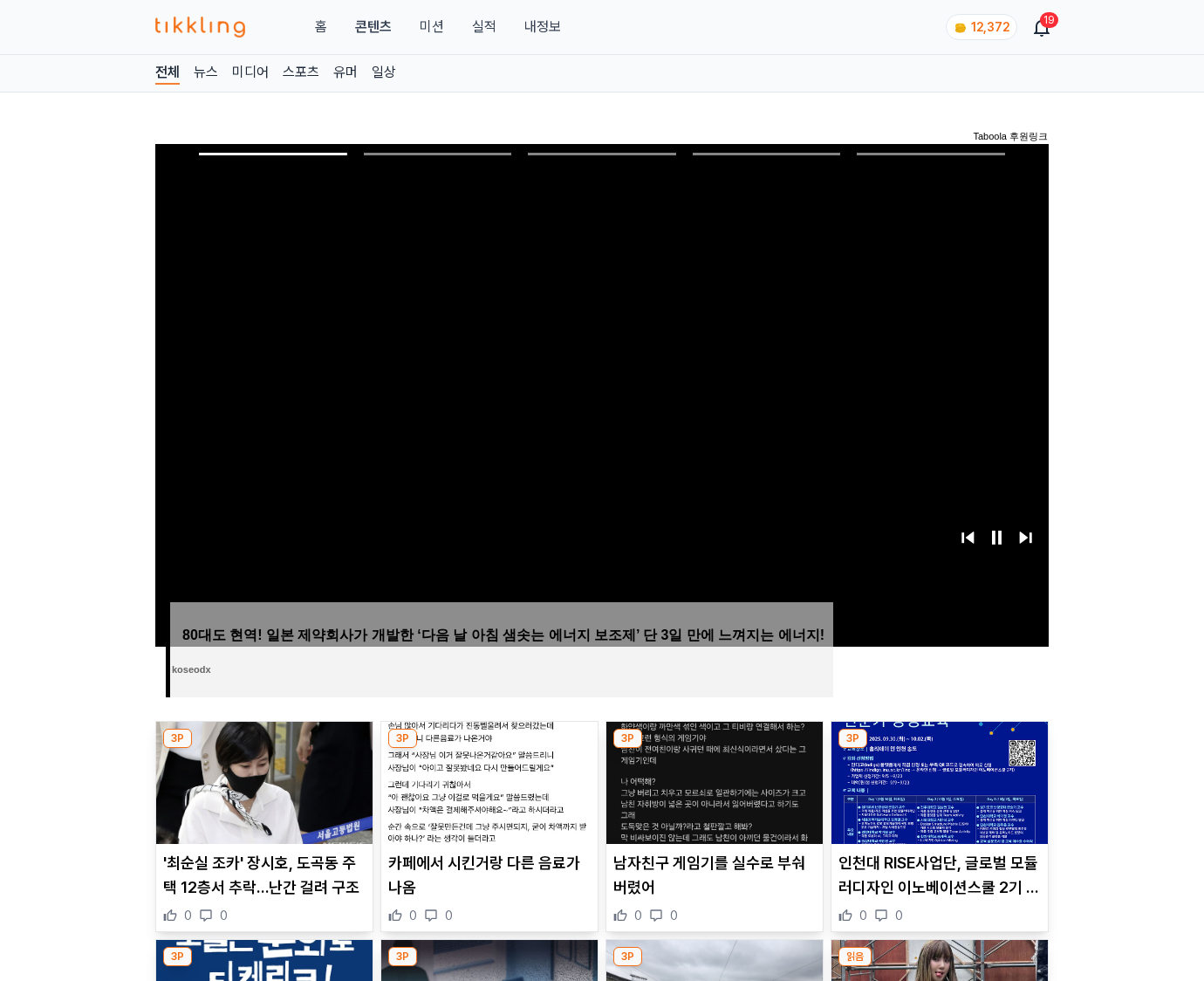
click at [939, 749] on img at bounding box center [939, 783] width 216 height 123
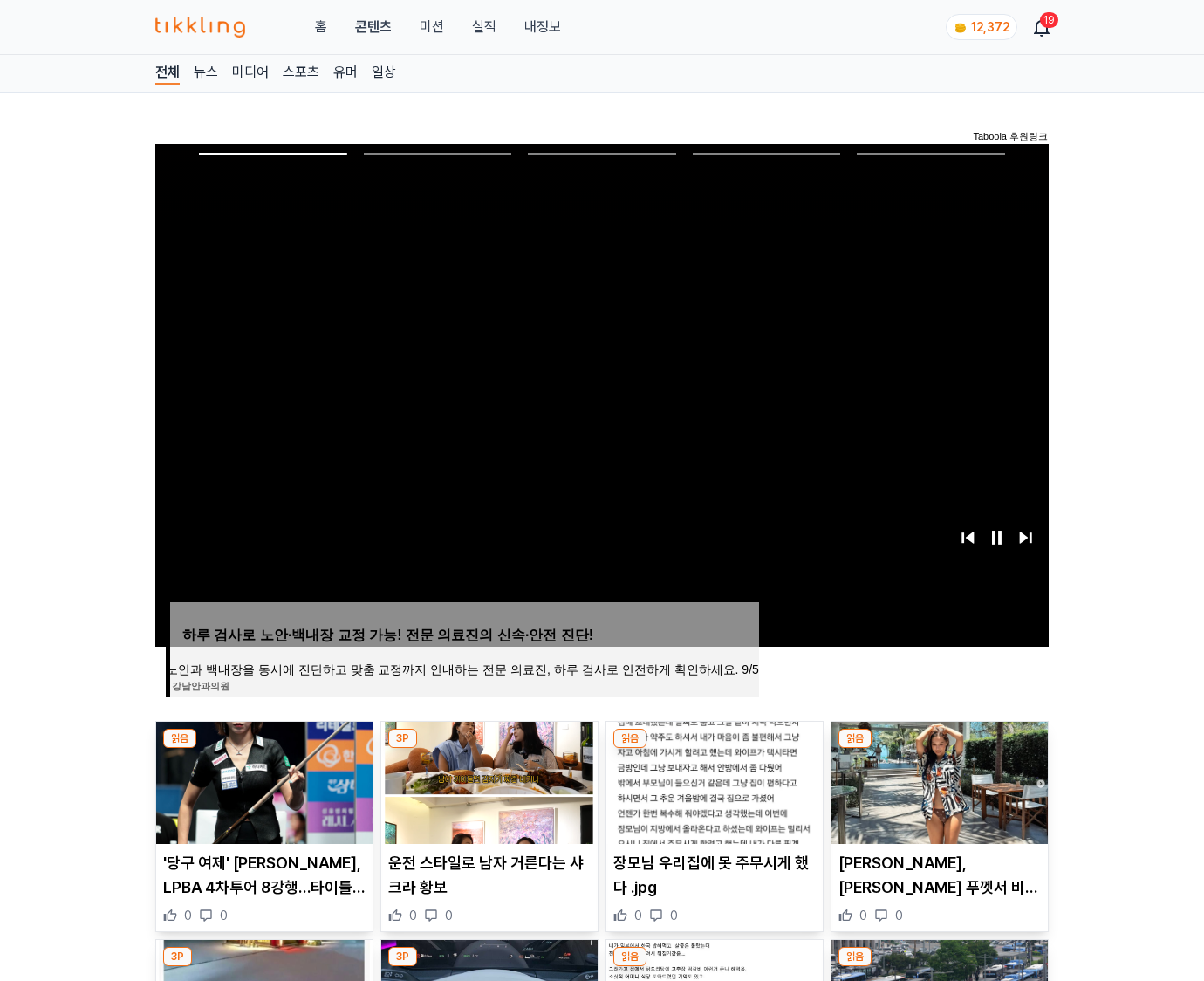
click at [939, 749] on img at bounding box center [939, 783] width 216 height 123
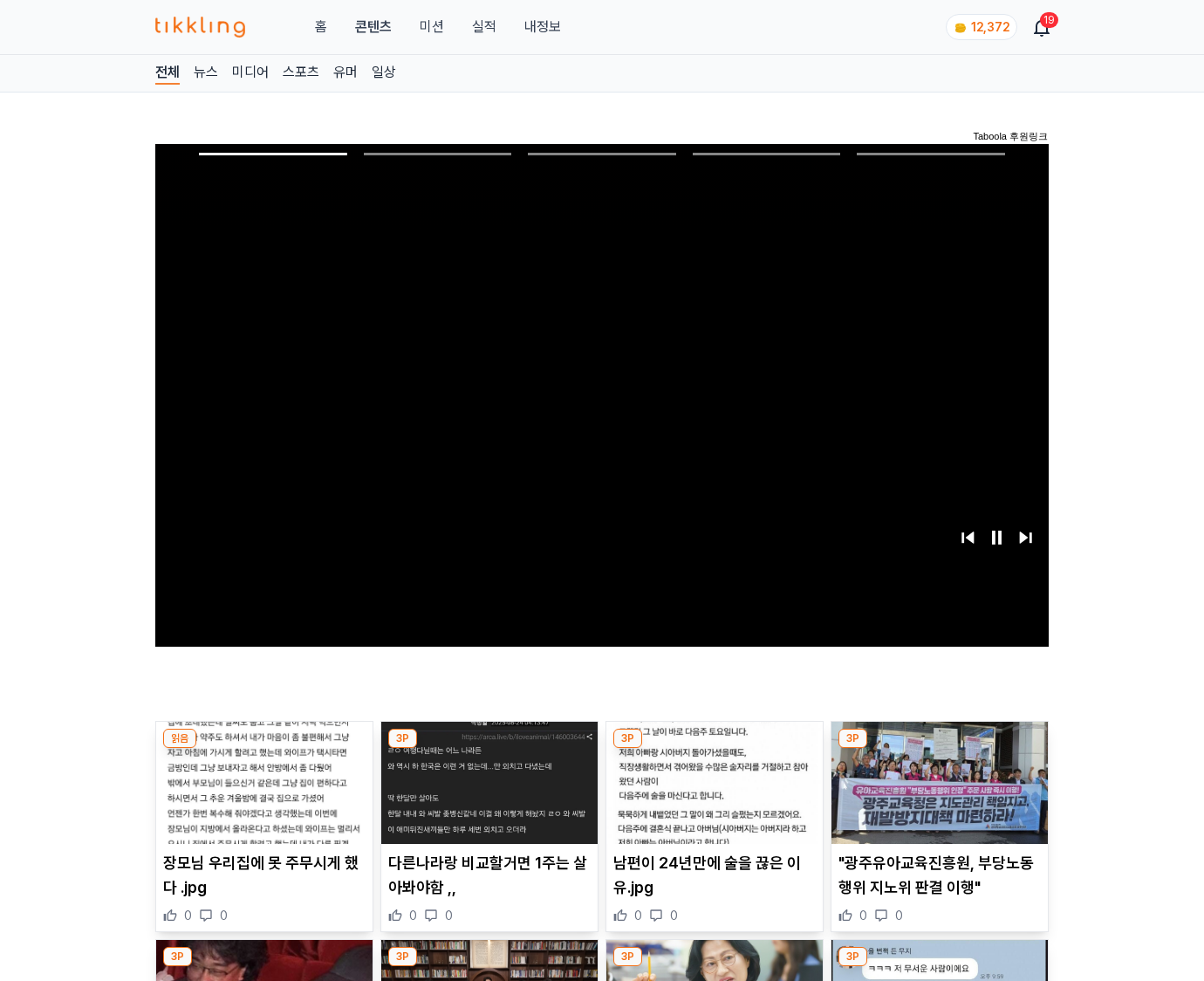
click at [939, 749] on img at bounding box center [939, 783] width 216 height 123
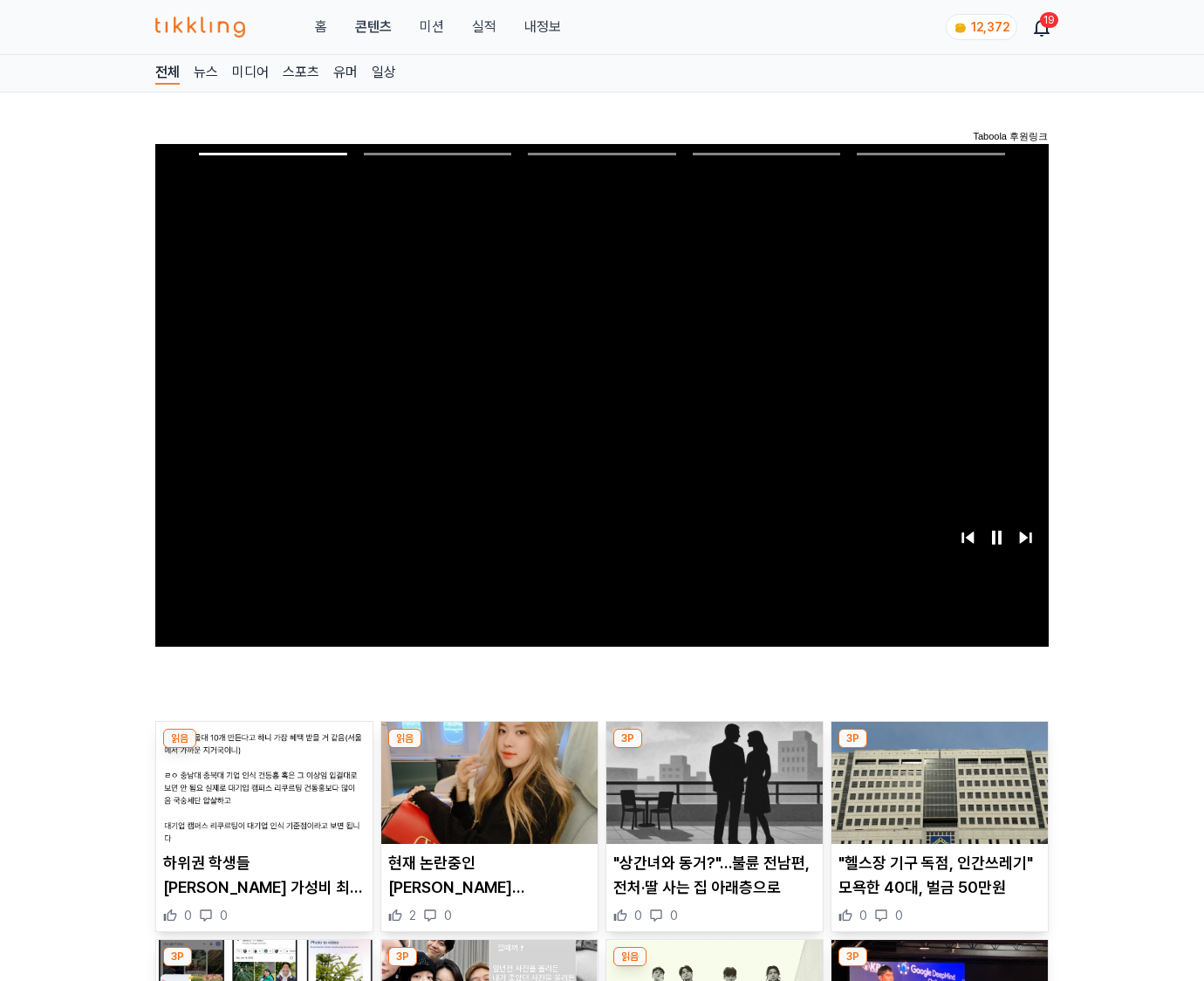
click at [939, 749] on img at bounding box center [939, 783] width 216 height 123
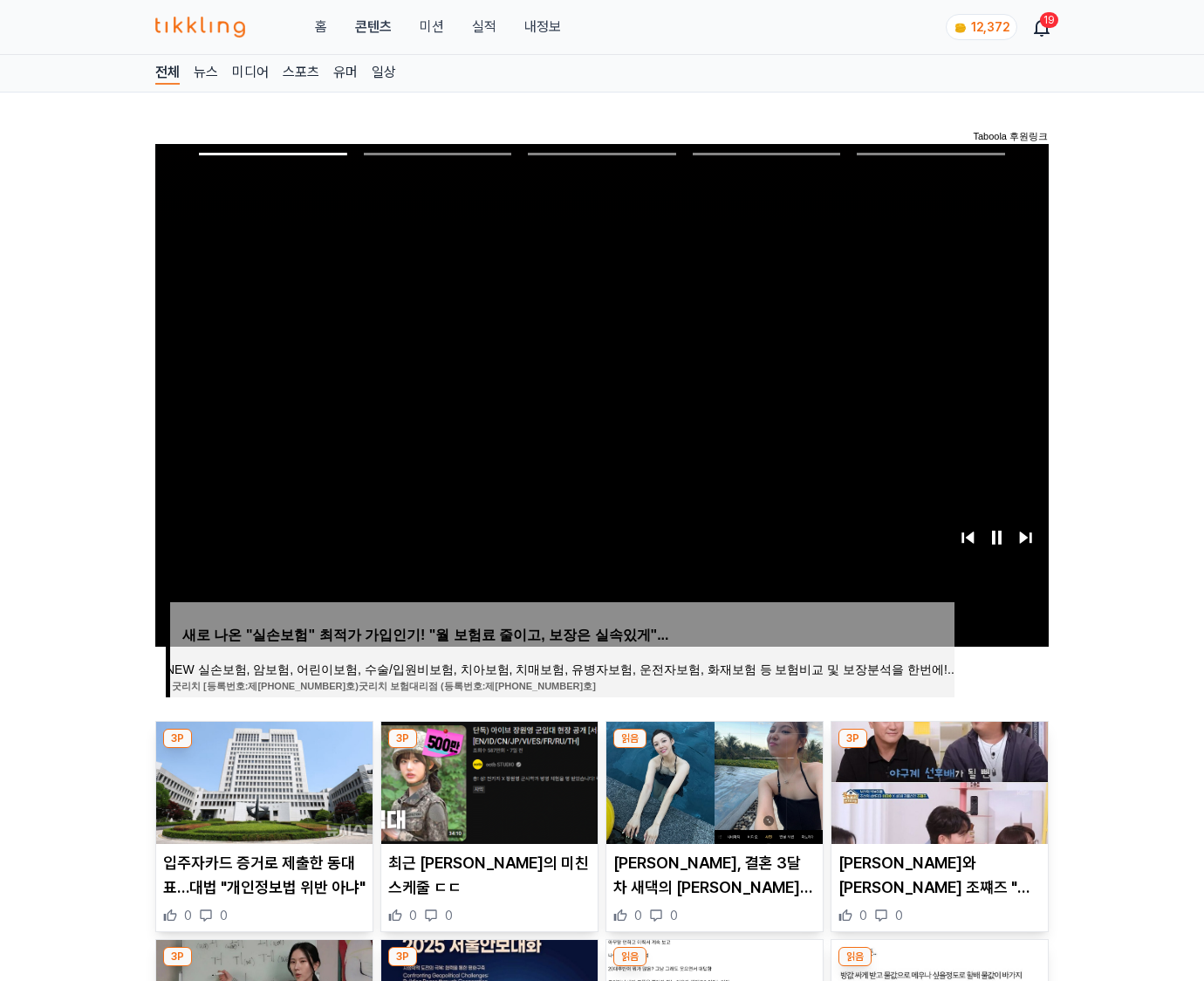
click at [939, 749] on img at bounding box center [939, 783] width 216 height 123
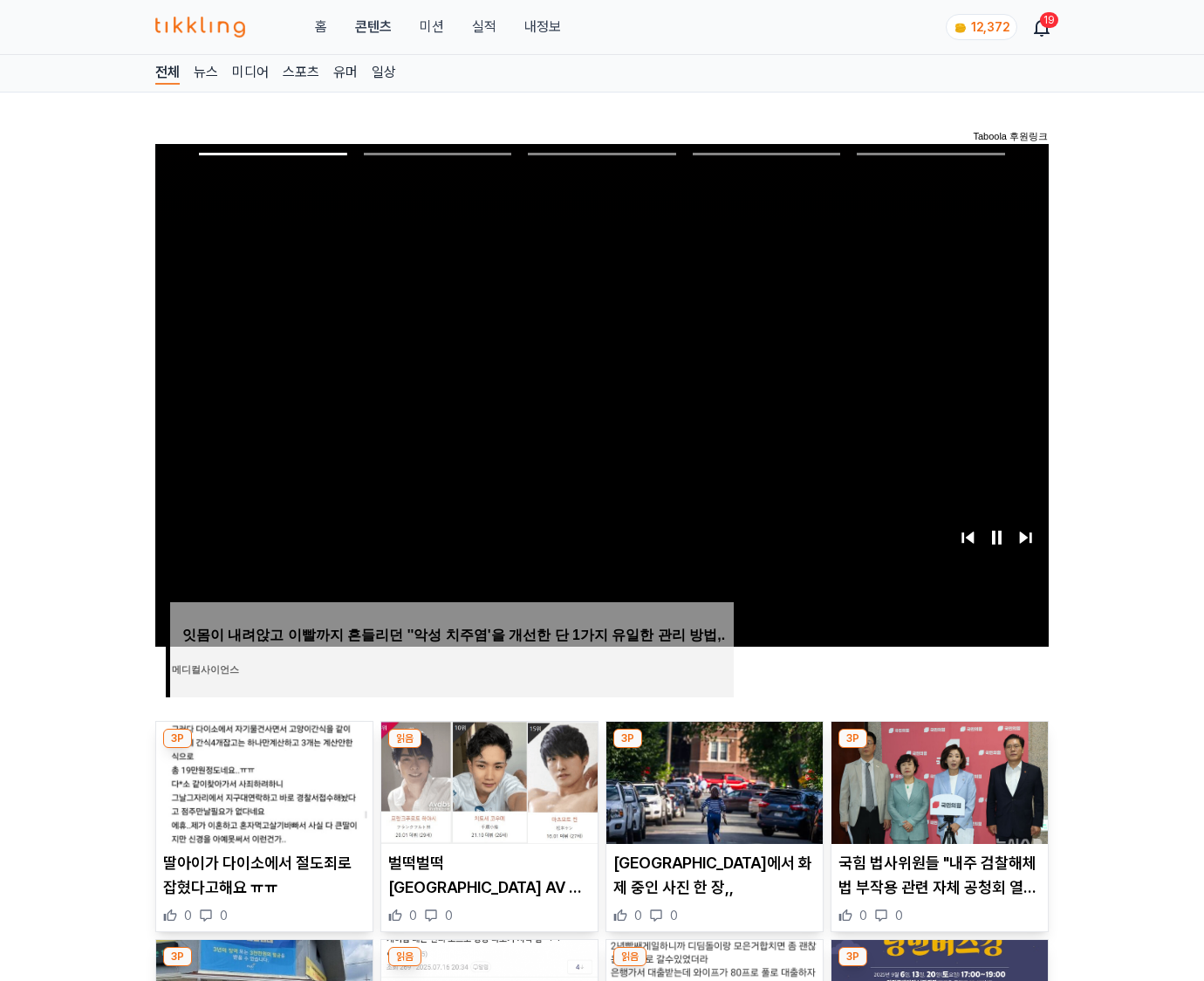
click at [939, 749] on img at bounding box center [939, 783] width 216 height 123
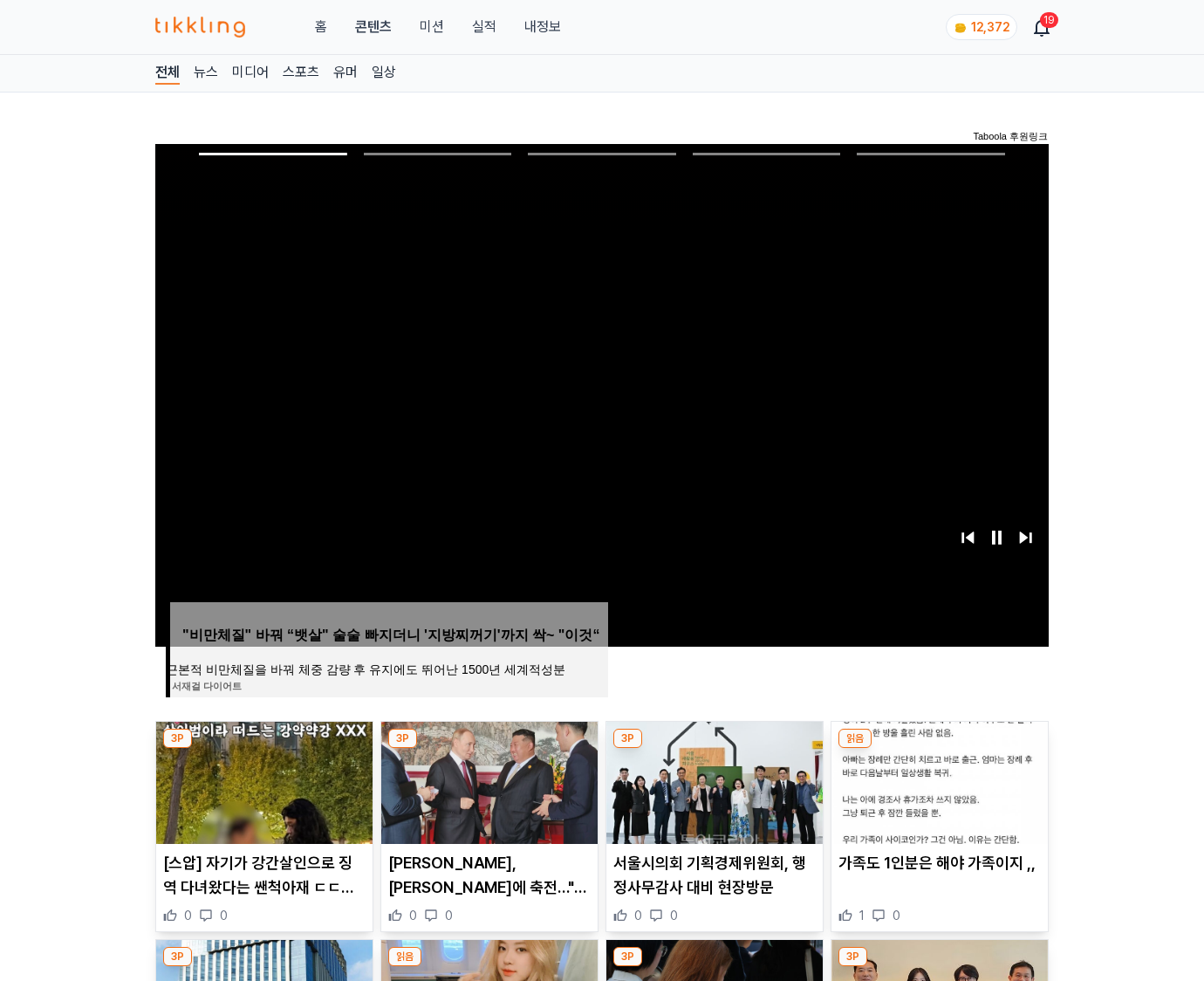
click at [939, 749] on img at bounding box center [939, 783] width 216 height 123
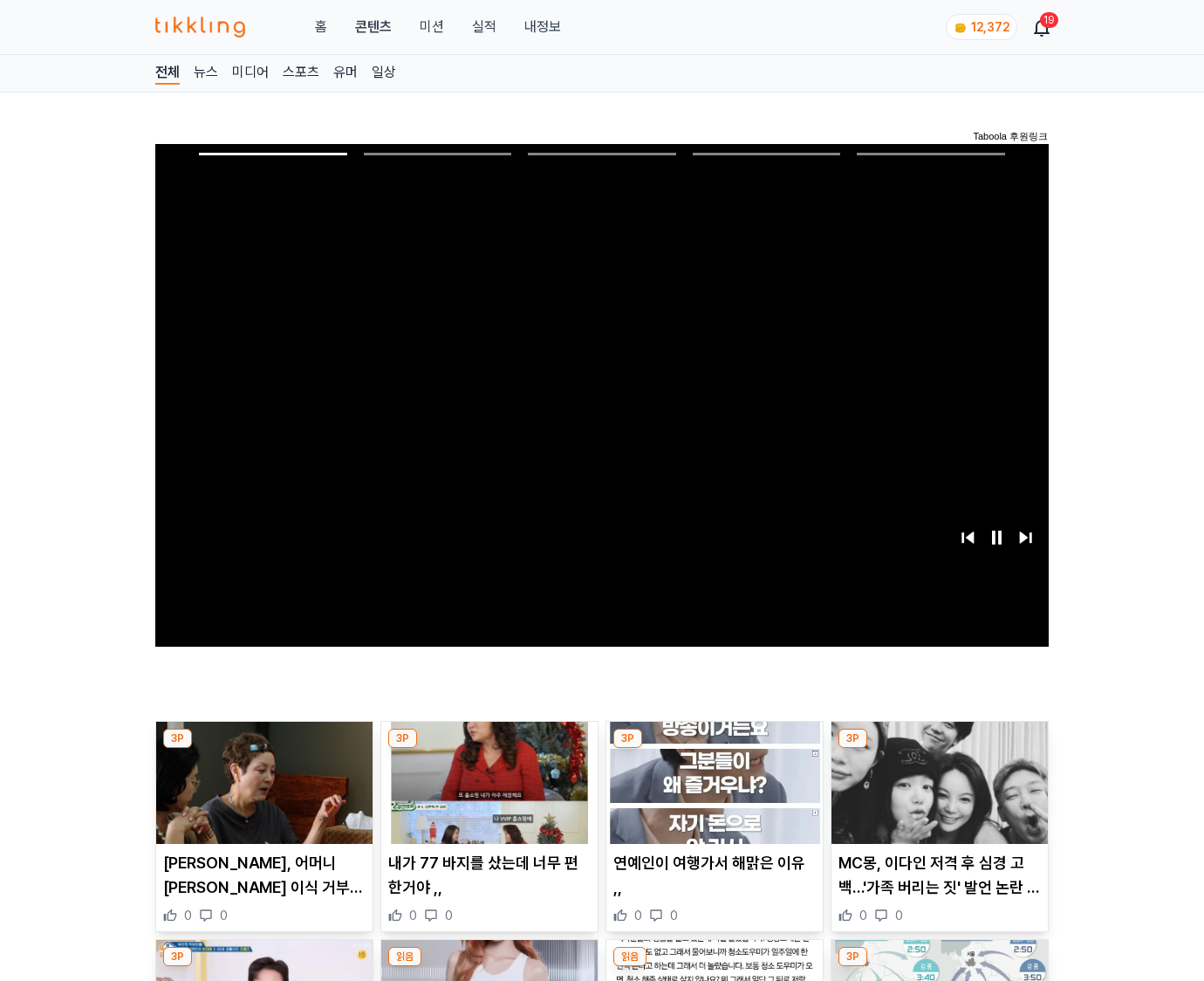
click at [939, 749] on img at bounding box center [939, 783] width 216 height 123
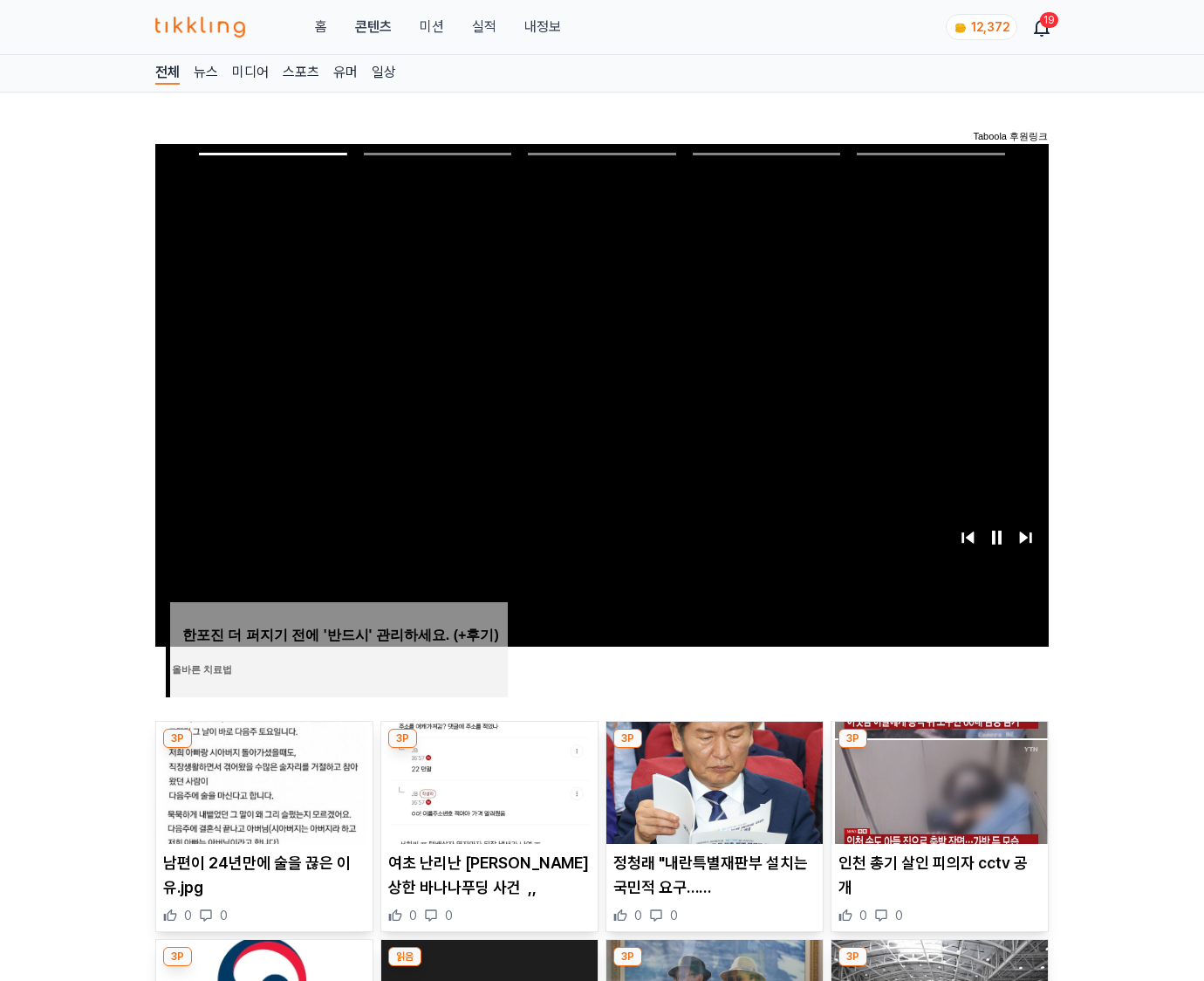
click at [939, 749] on img at bounding box center [939, 783] width 216 height 123
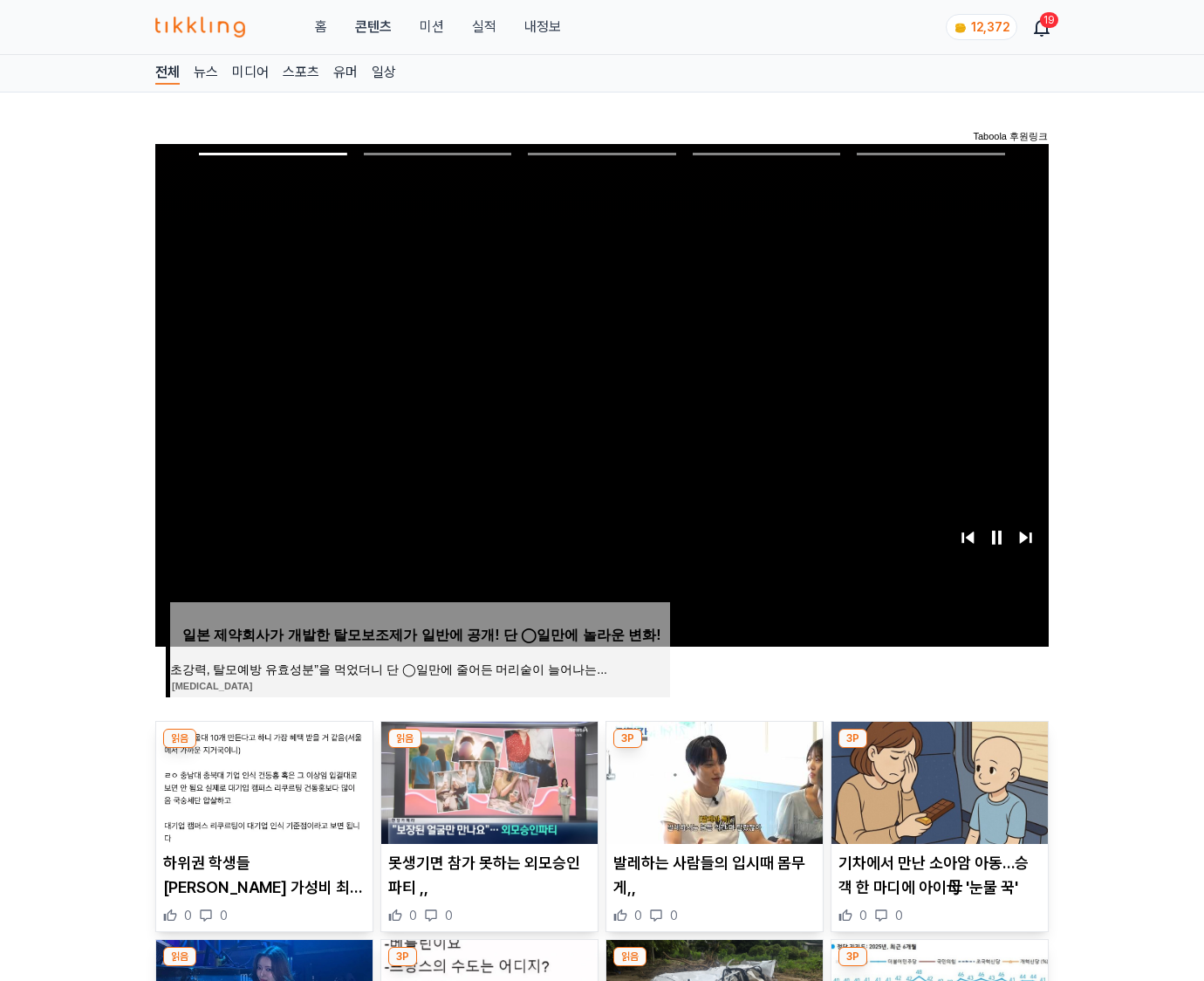
click at [939, 749] on img at bounding box center [939, 783] width 216 height 123
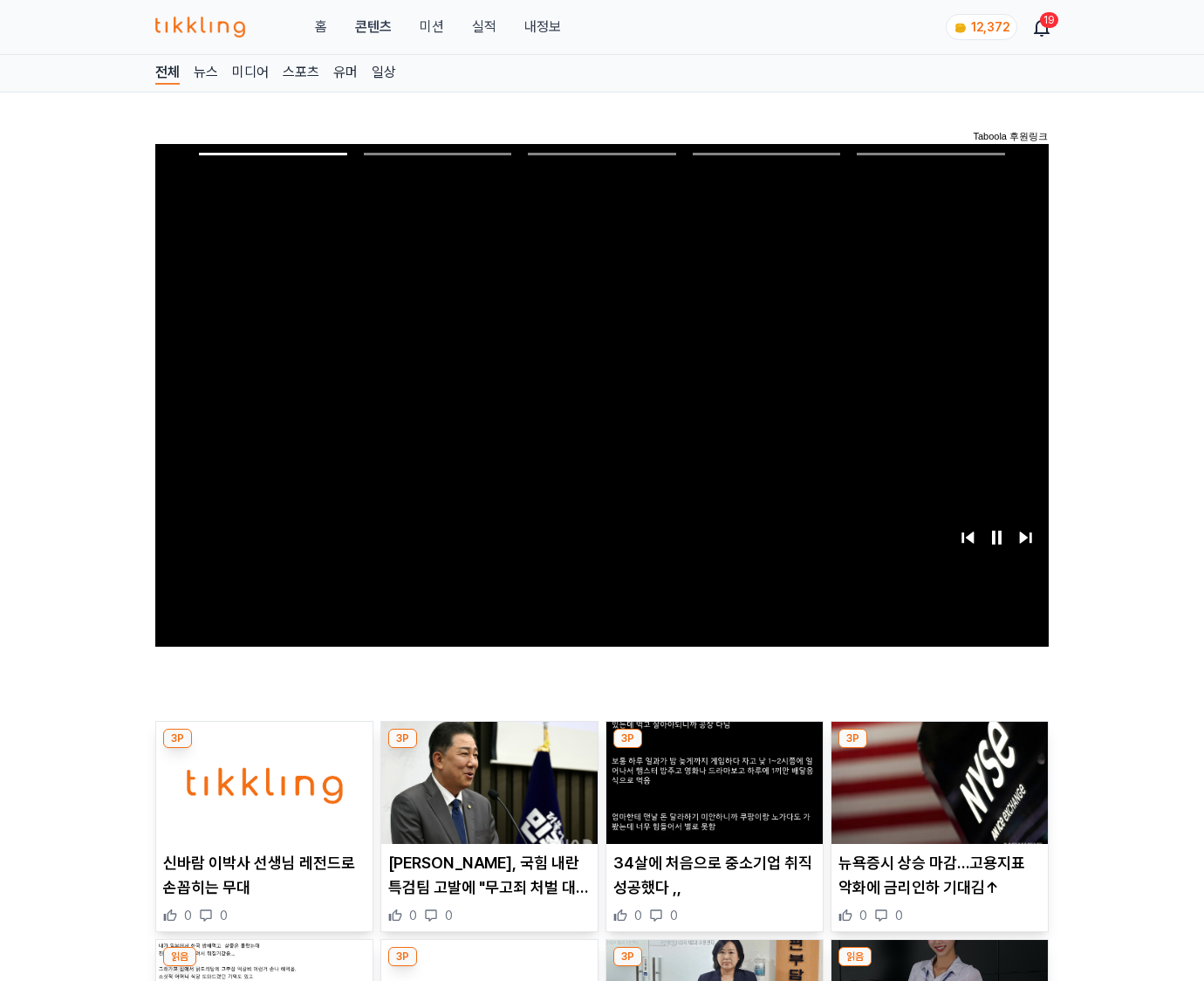
click at [939, 749] on img at bounding box center [939, 783] width 216 height 123
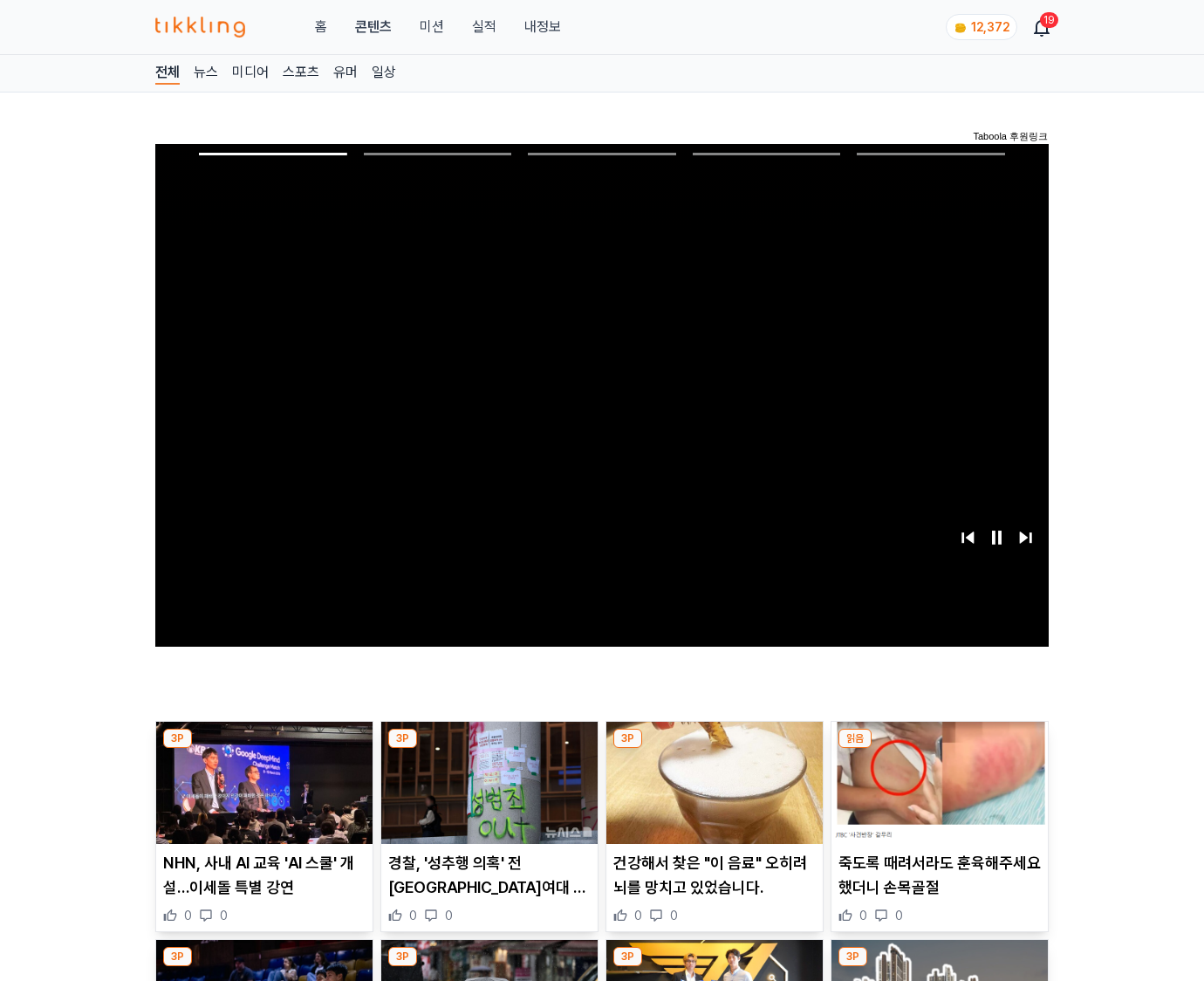
click at [939, 749] on img at bounding box center [939, 783] width 216 height 123
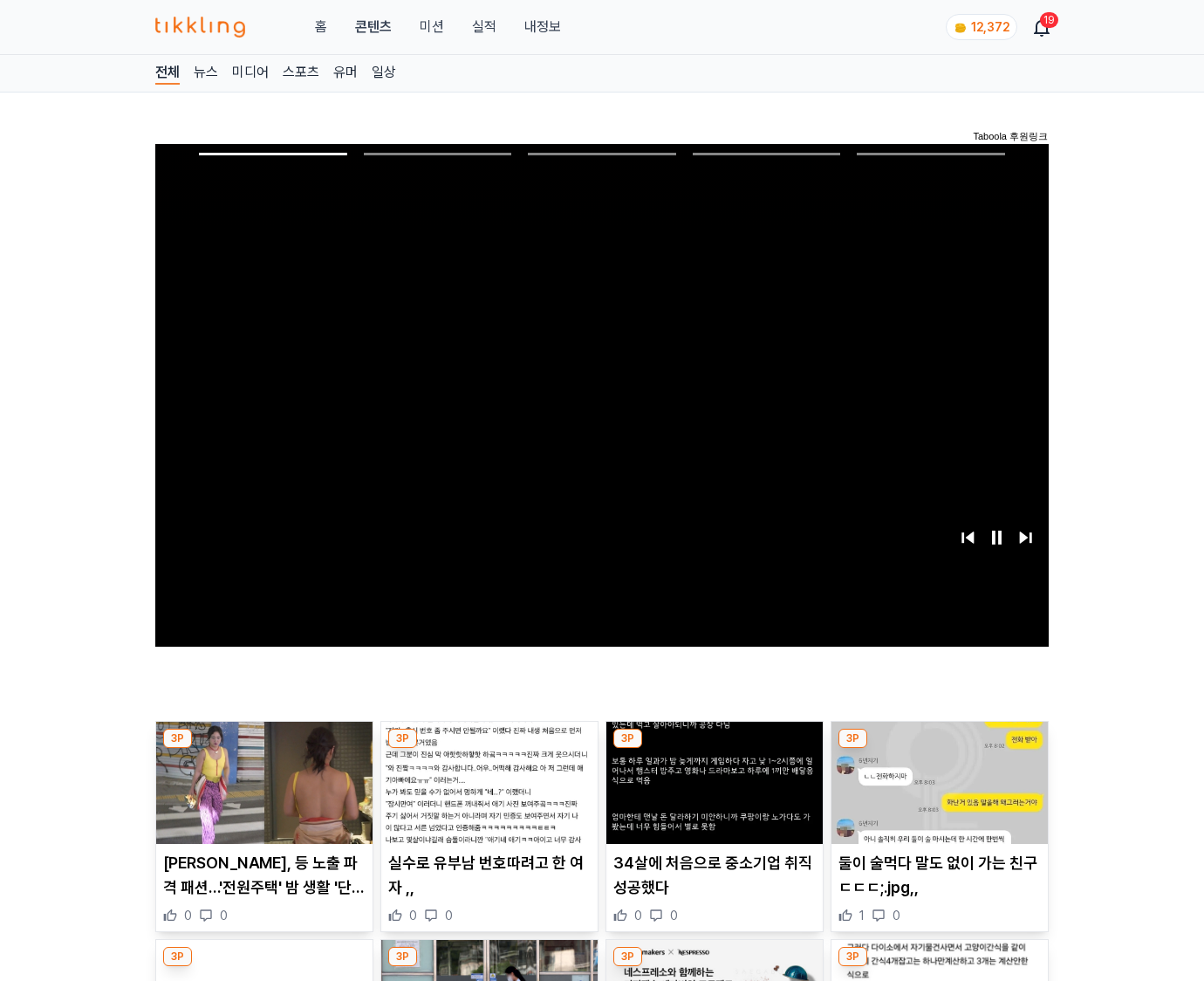
click at [939, 749] on img at bounding box center [939, 783] width 216 height 123
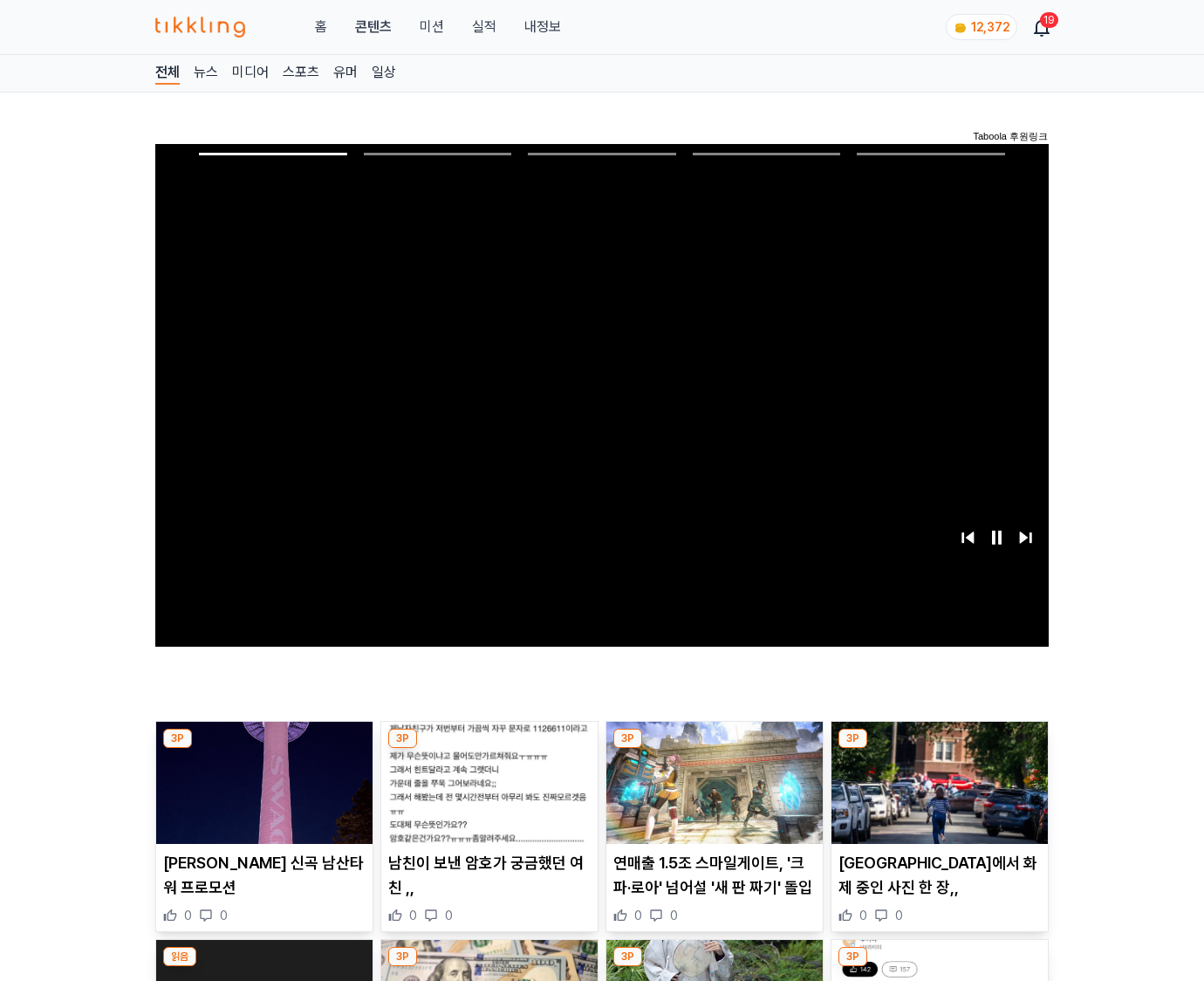
click at [939, 749] on img at bounding box center [939, 783] width 216 height 123
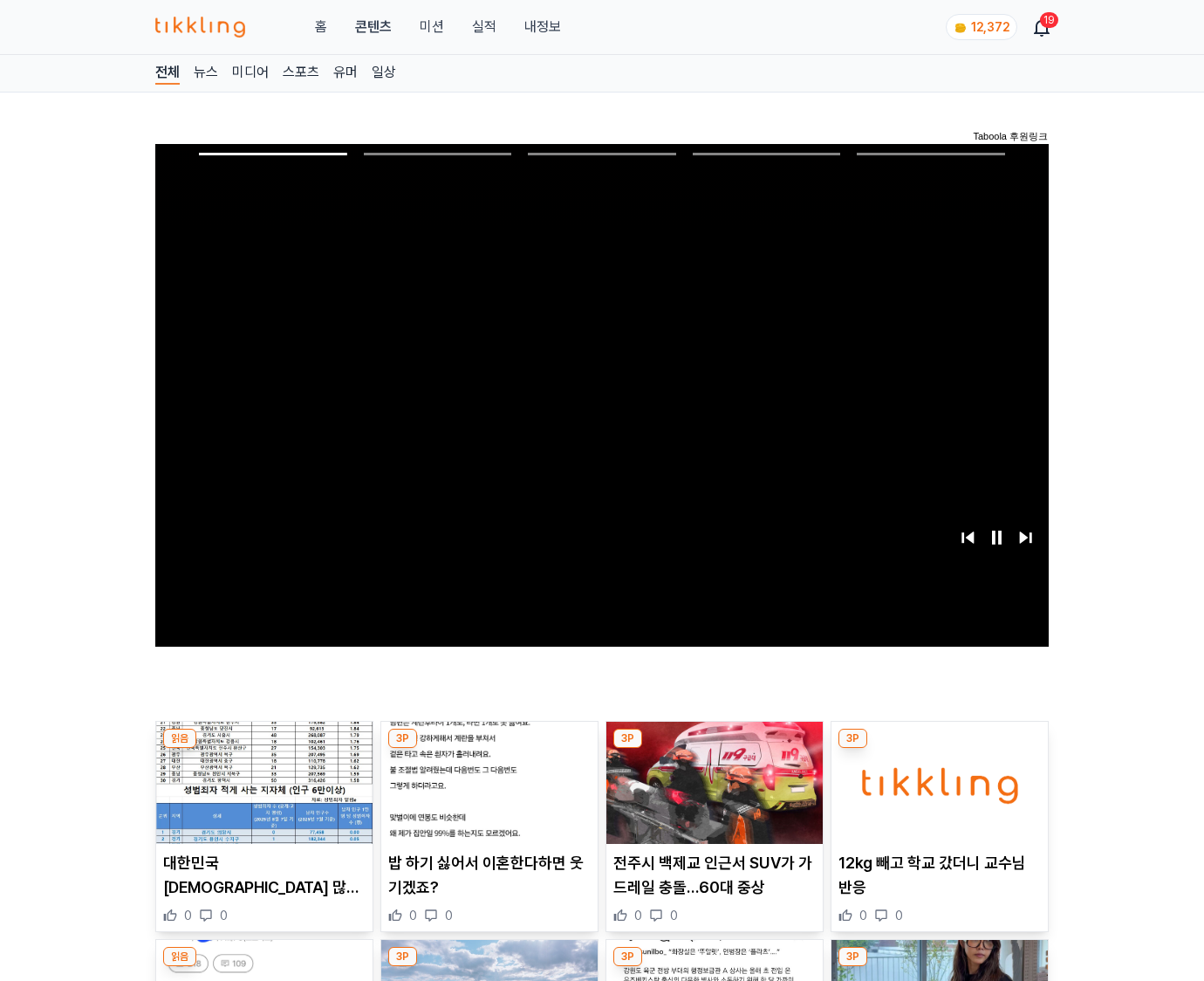
click at [939, 749] on img at bounding box center [939, 783] width 216 height 123
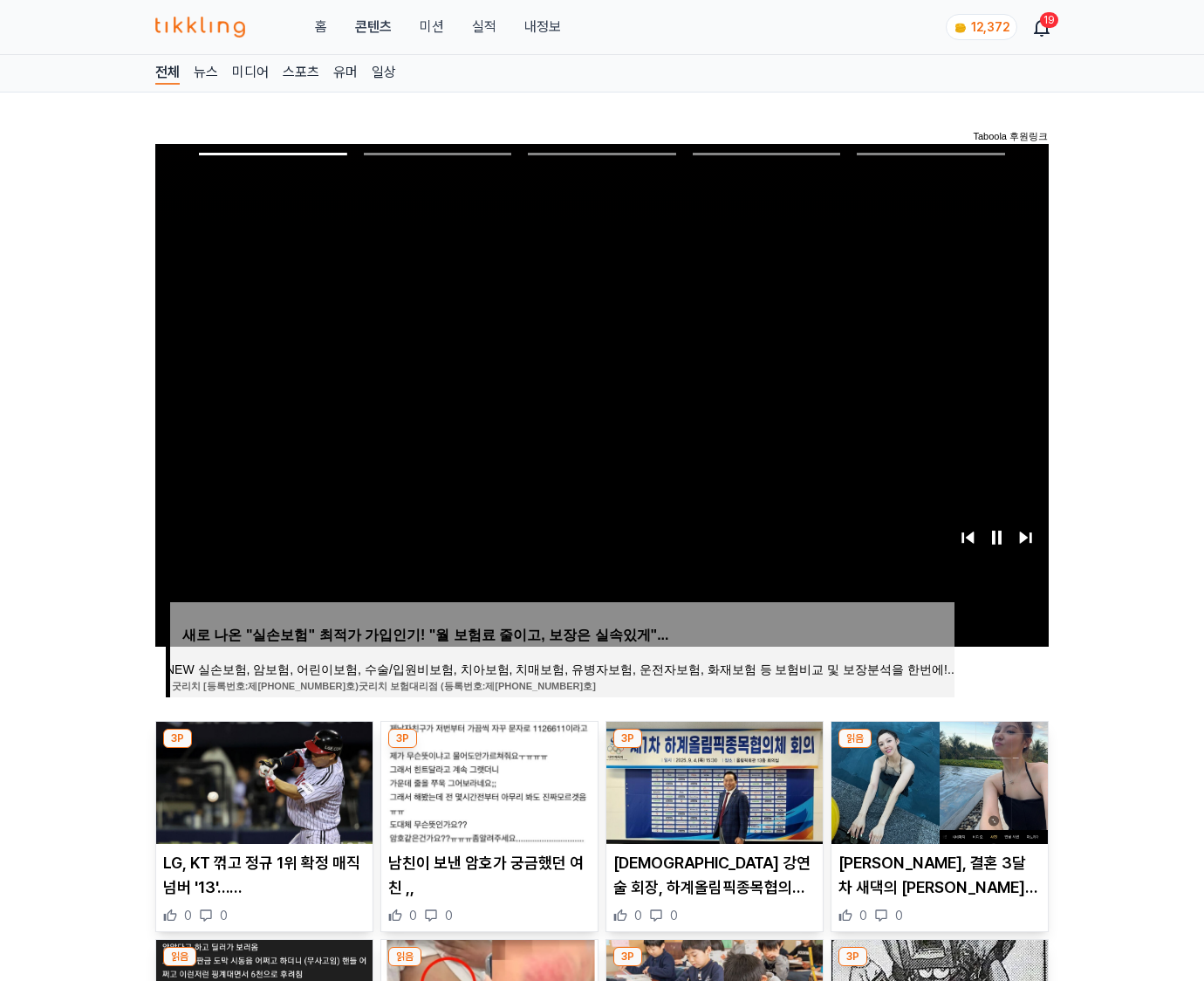
click at [939, 749] on img at bounding box center [939, 783] width 216 height 123
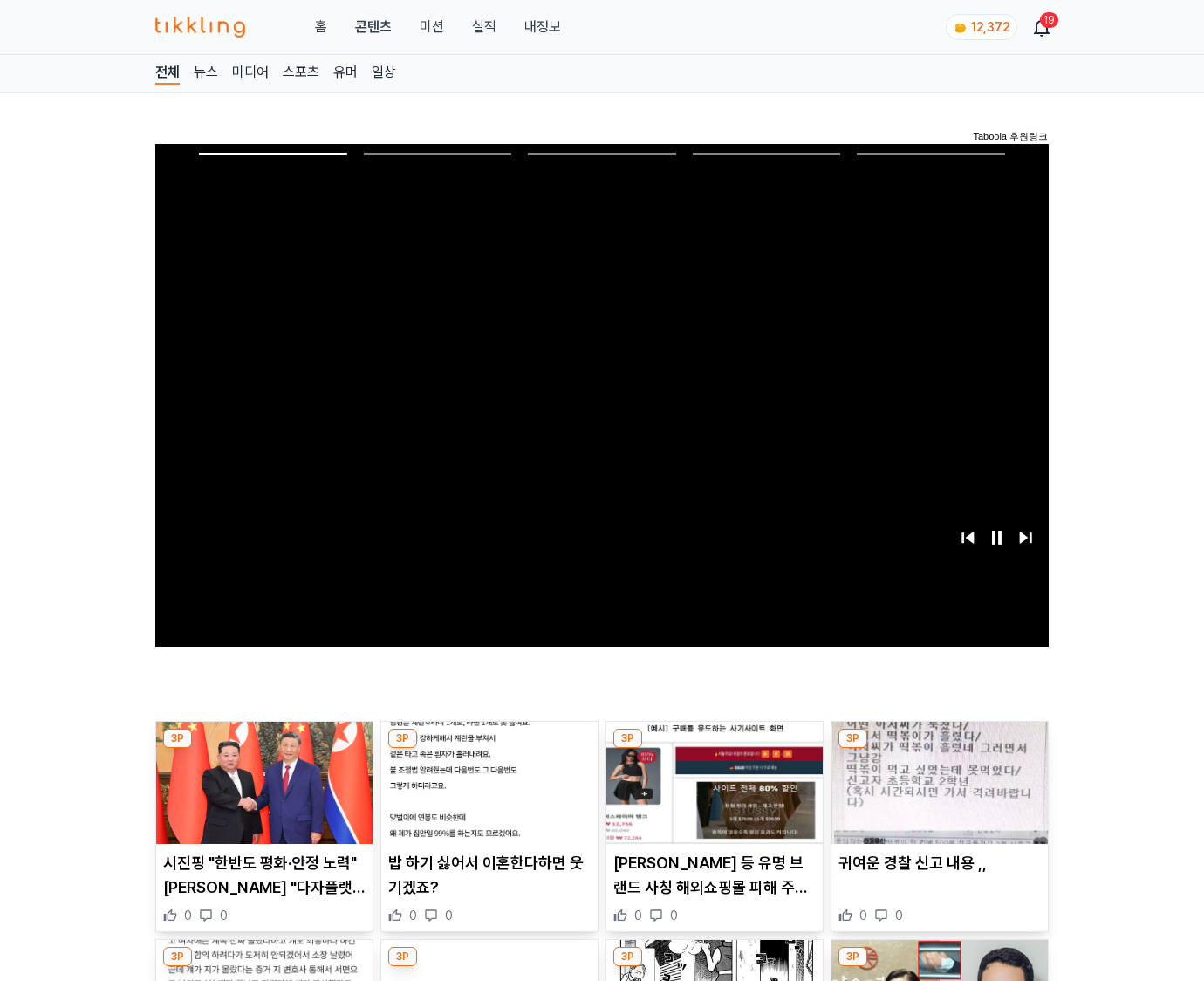
click at [939, 749] on img at bounding box center [939, 783] width 216 height 123
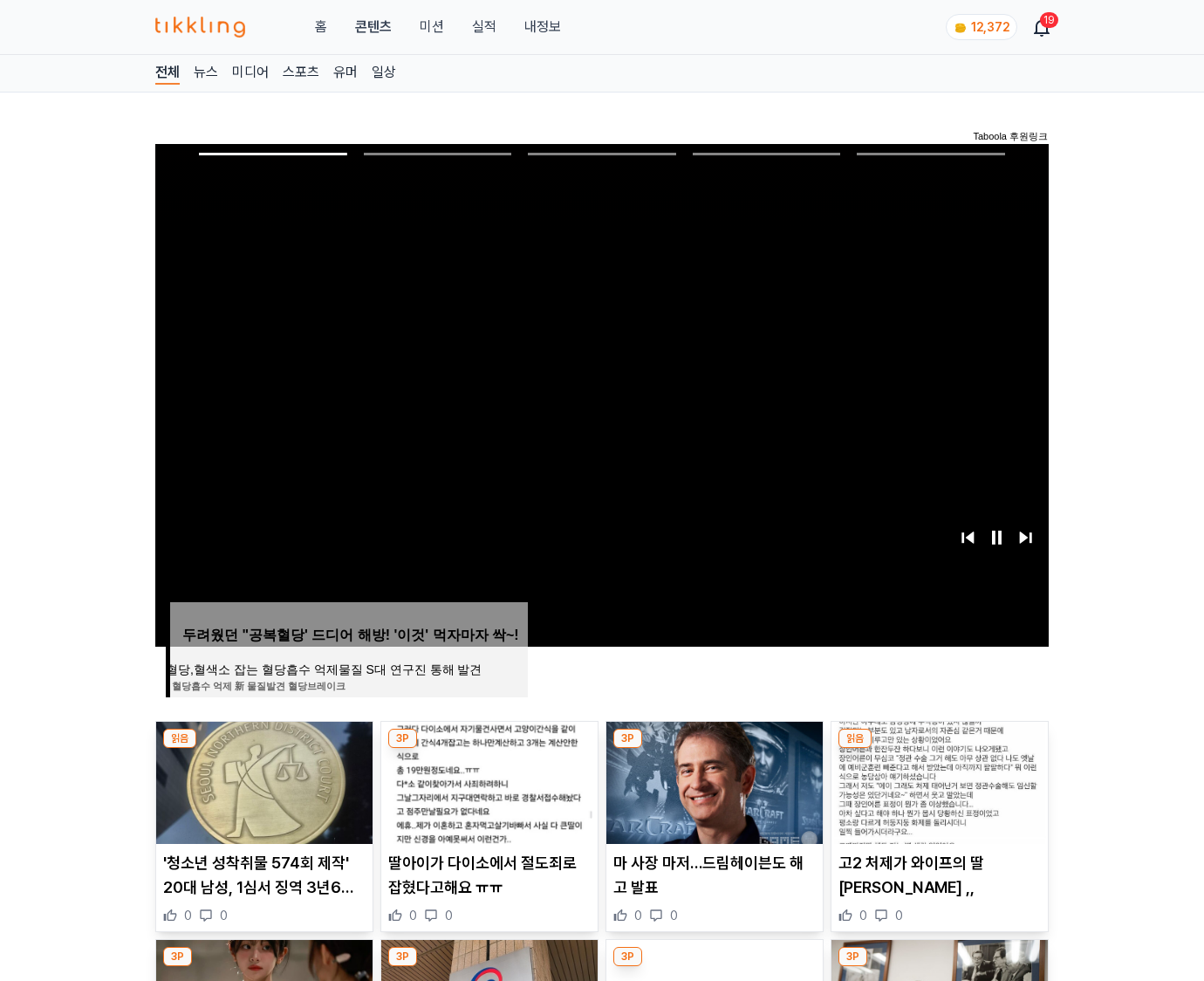
click at [939, 749] on img at bounding box center [939, 783] width 216 height 123
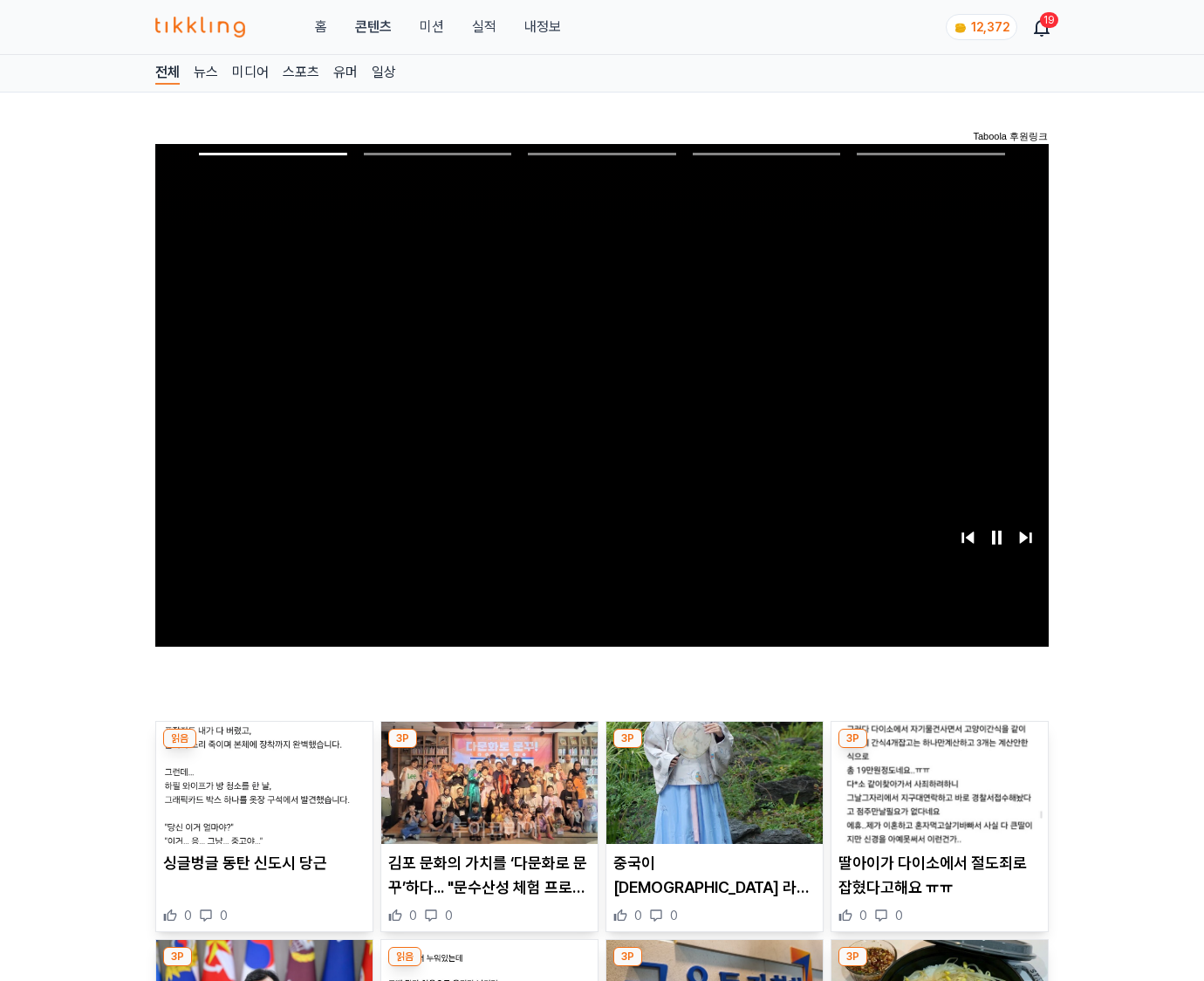
click at [939, 749] on img at bounding box center [939, 783] width 216 height 123
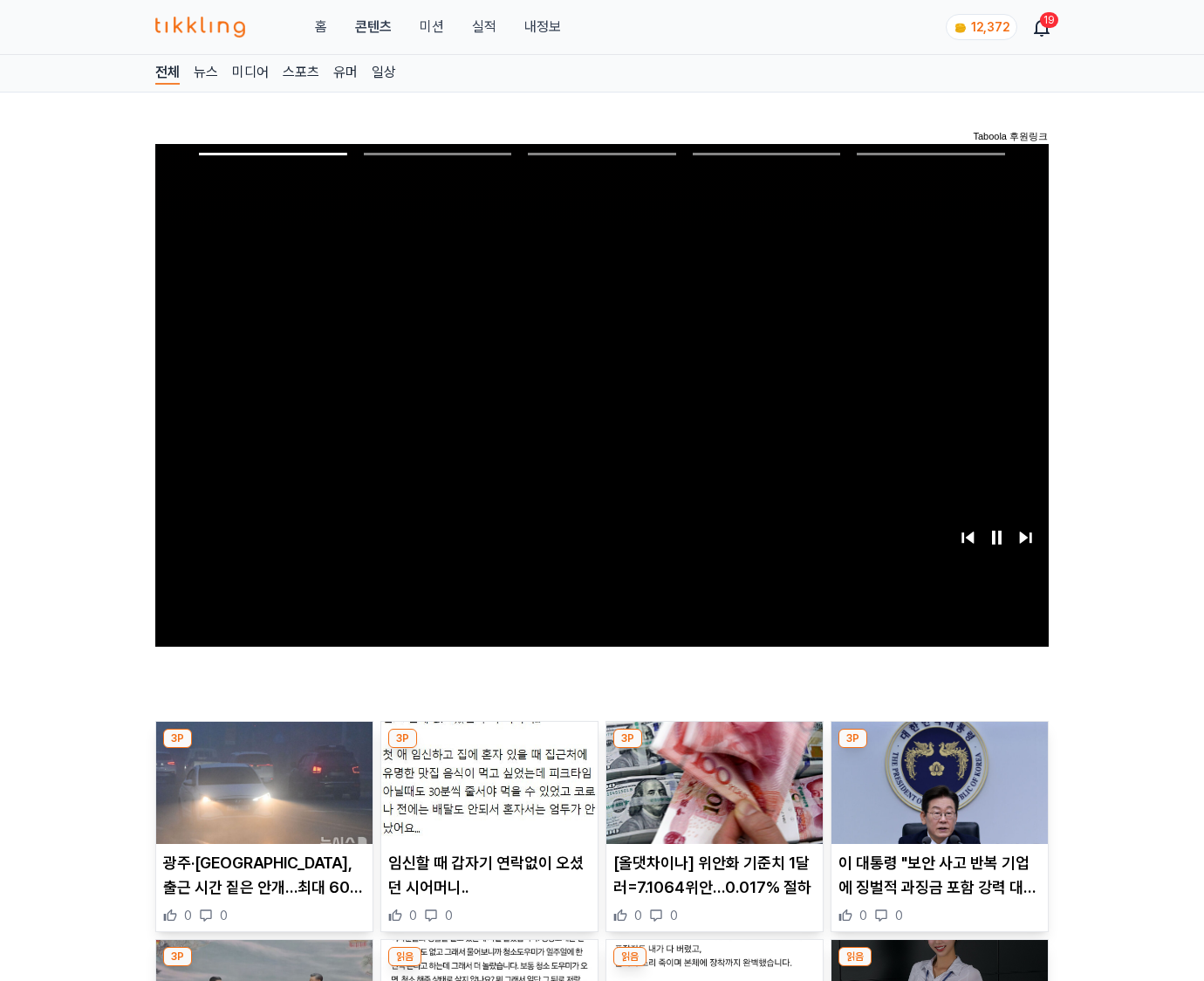
click at [939, 749] on img at bounding box center [939, 783] width 216 height 123
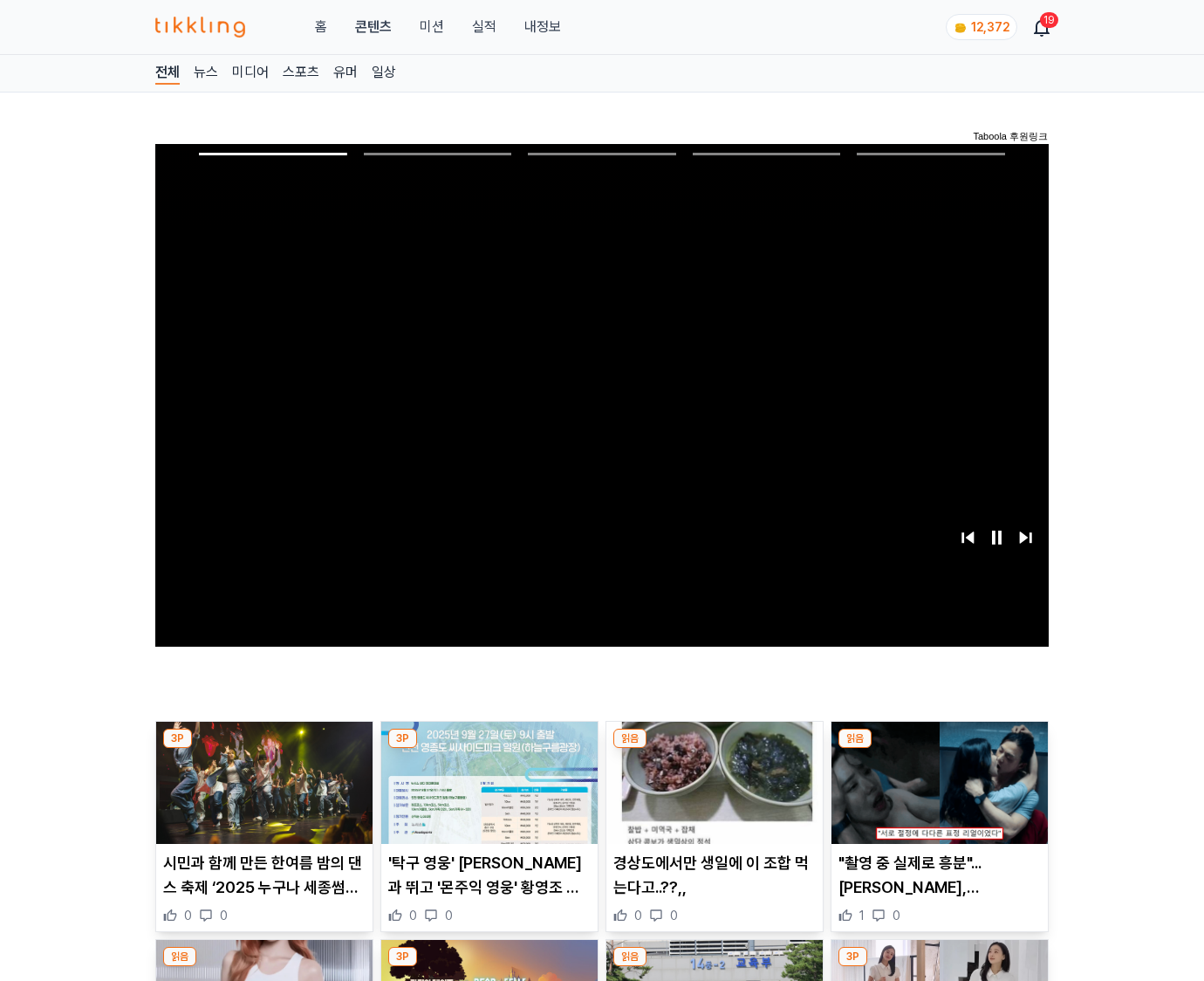
click at [939, 749] on img at bounding box center [939, 783] width 216 height 123
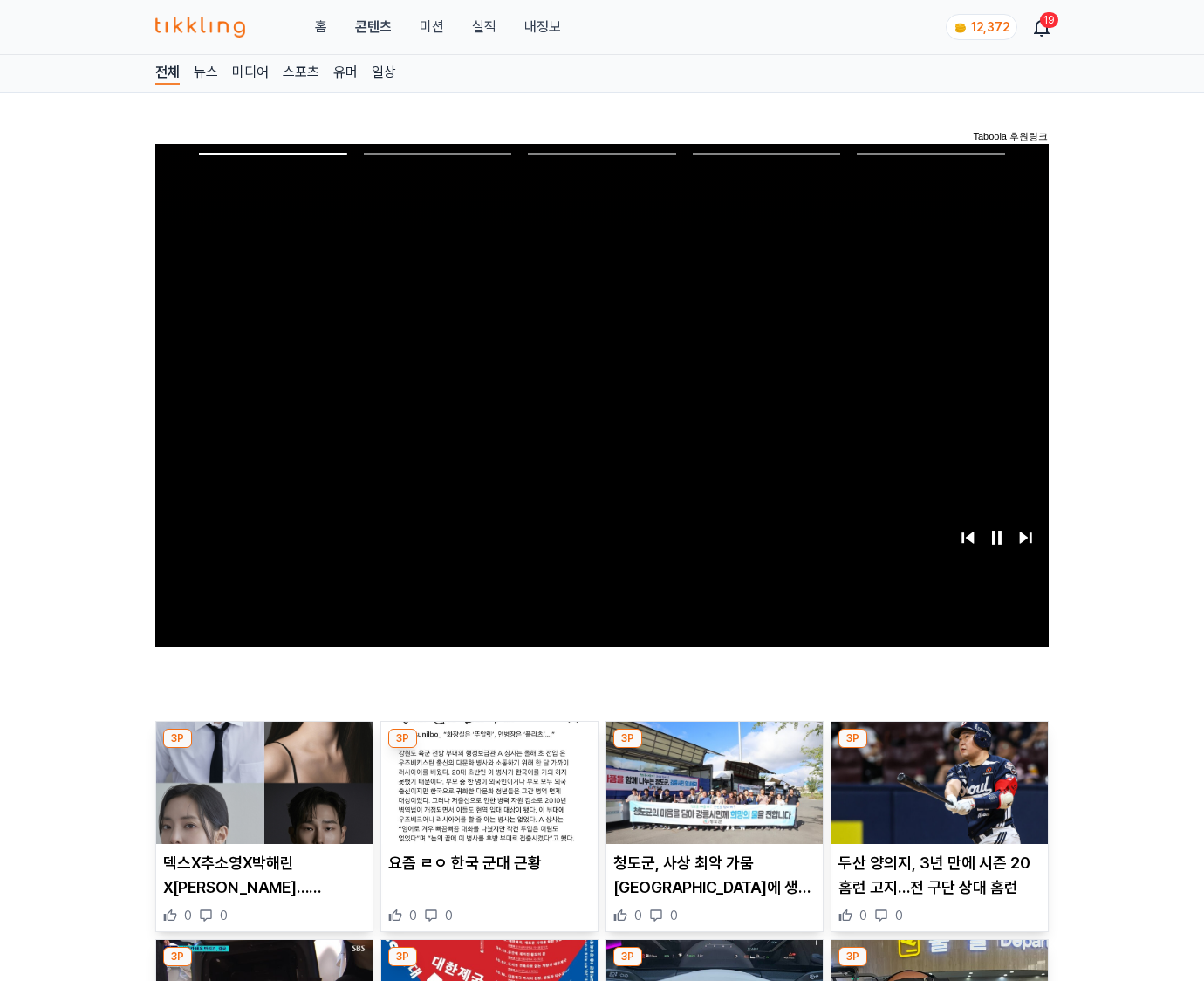
click at [939, 749] on img at bounding box center [939, 783] width 216 height 123
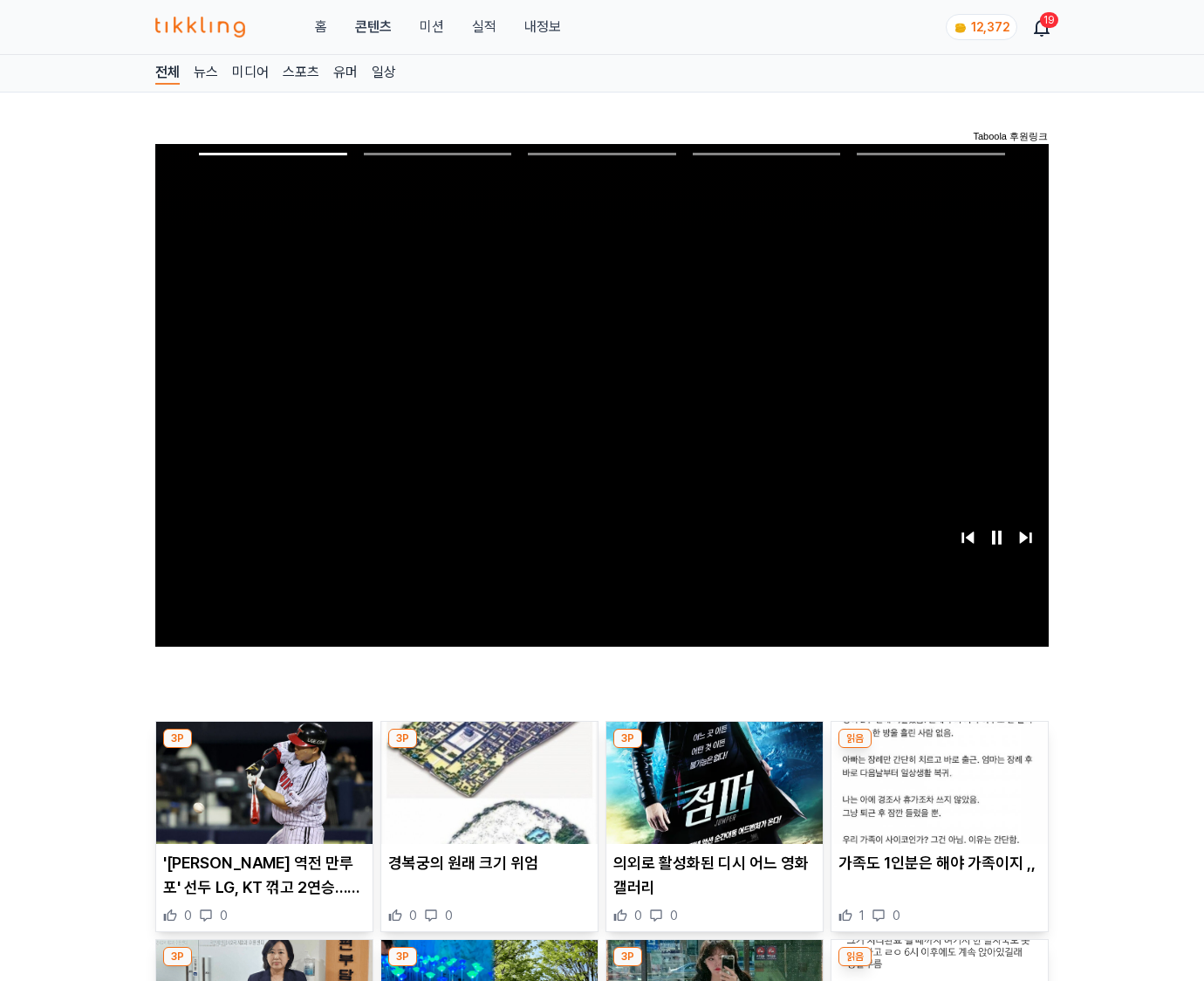
click at [939, 749] on img at bounding box center [939, 783] width 216 height 123
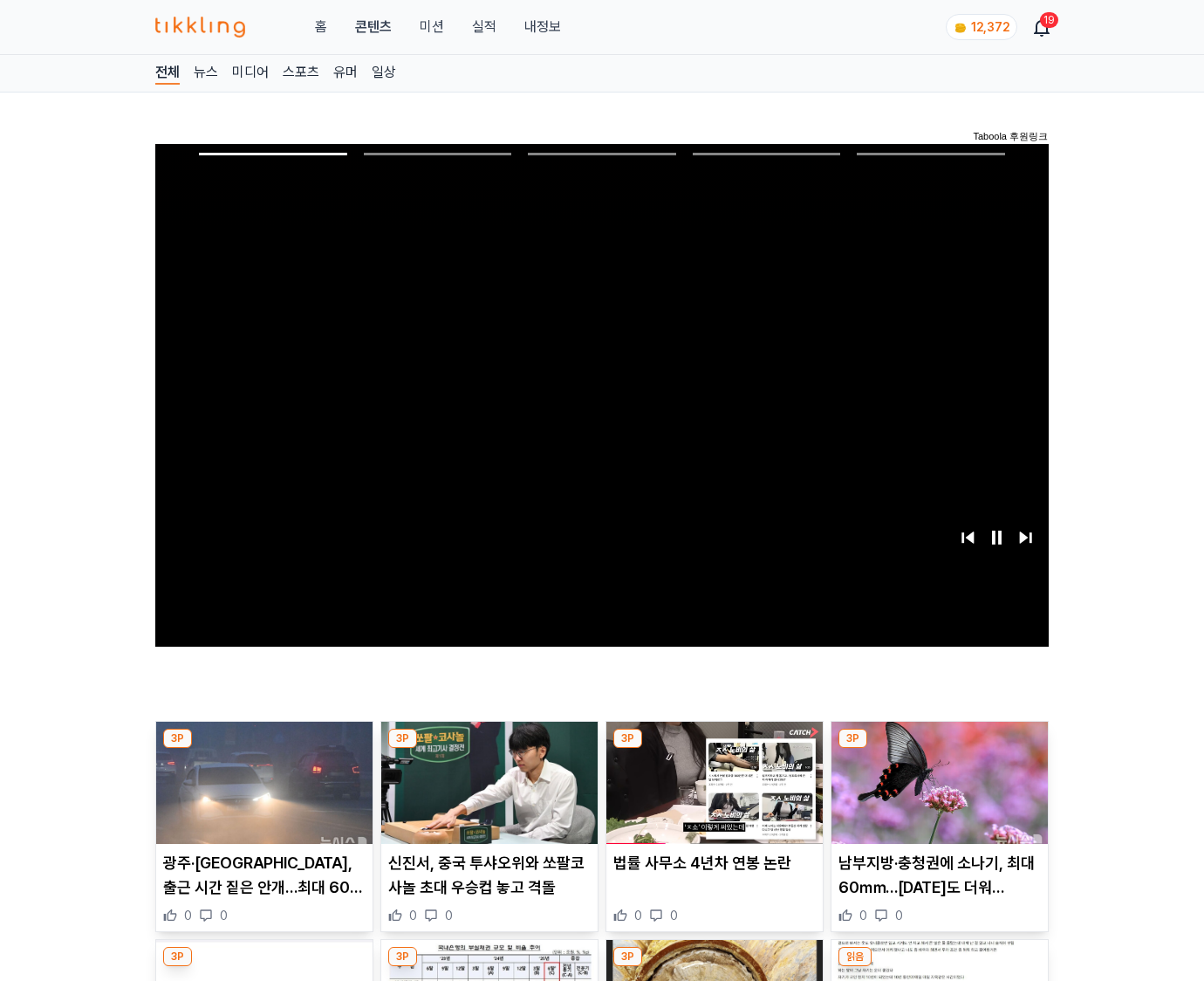
click at [939, 749] on img at bounding box center [939, 783] width 216 height 123
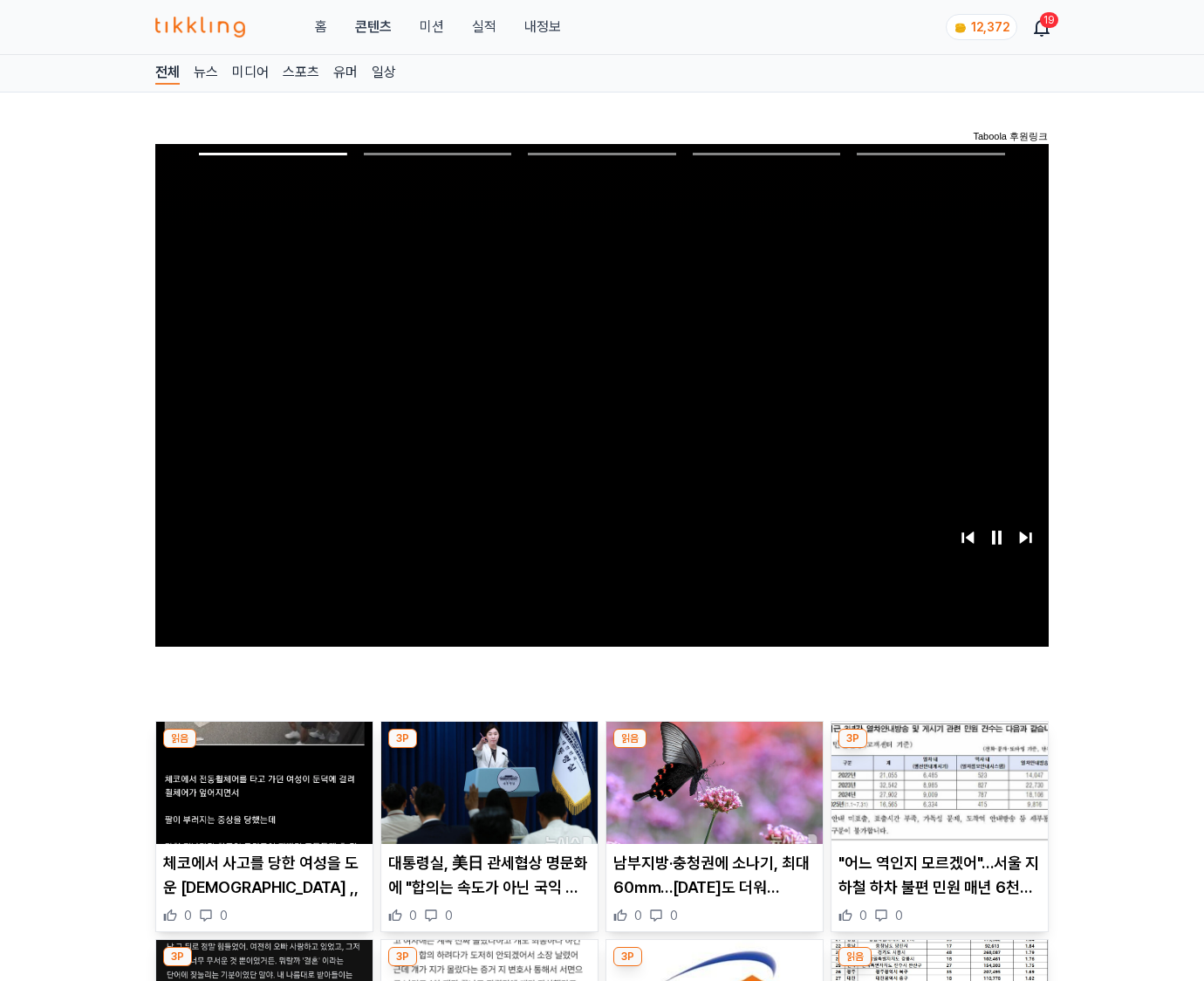
click at [939, 749] on img at bounding box center [939, 783] width 216 height 123
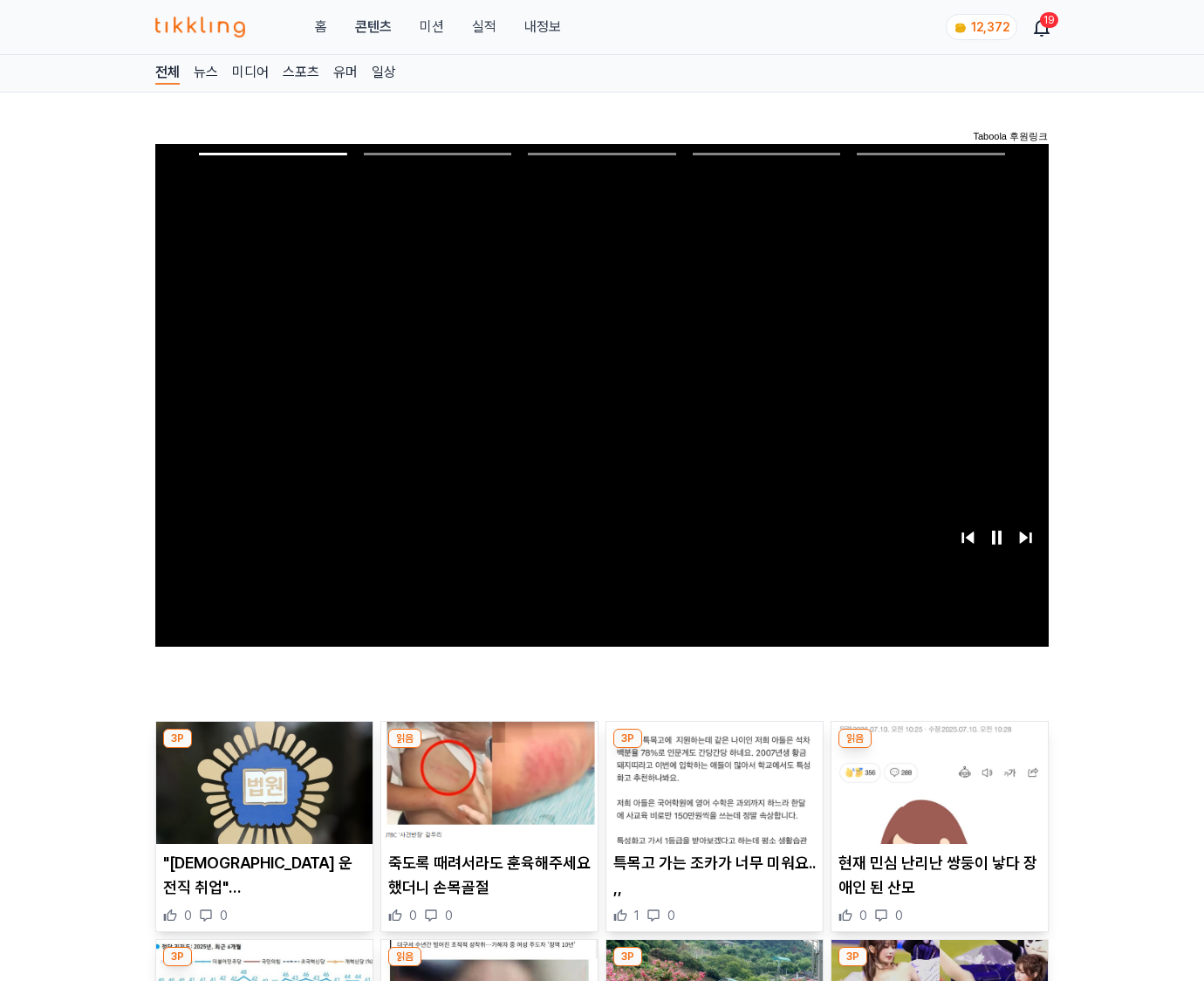
click at [939, 749] on img at bounding box center [939, 783] width 216 height 123
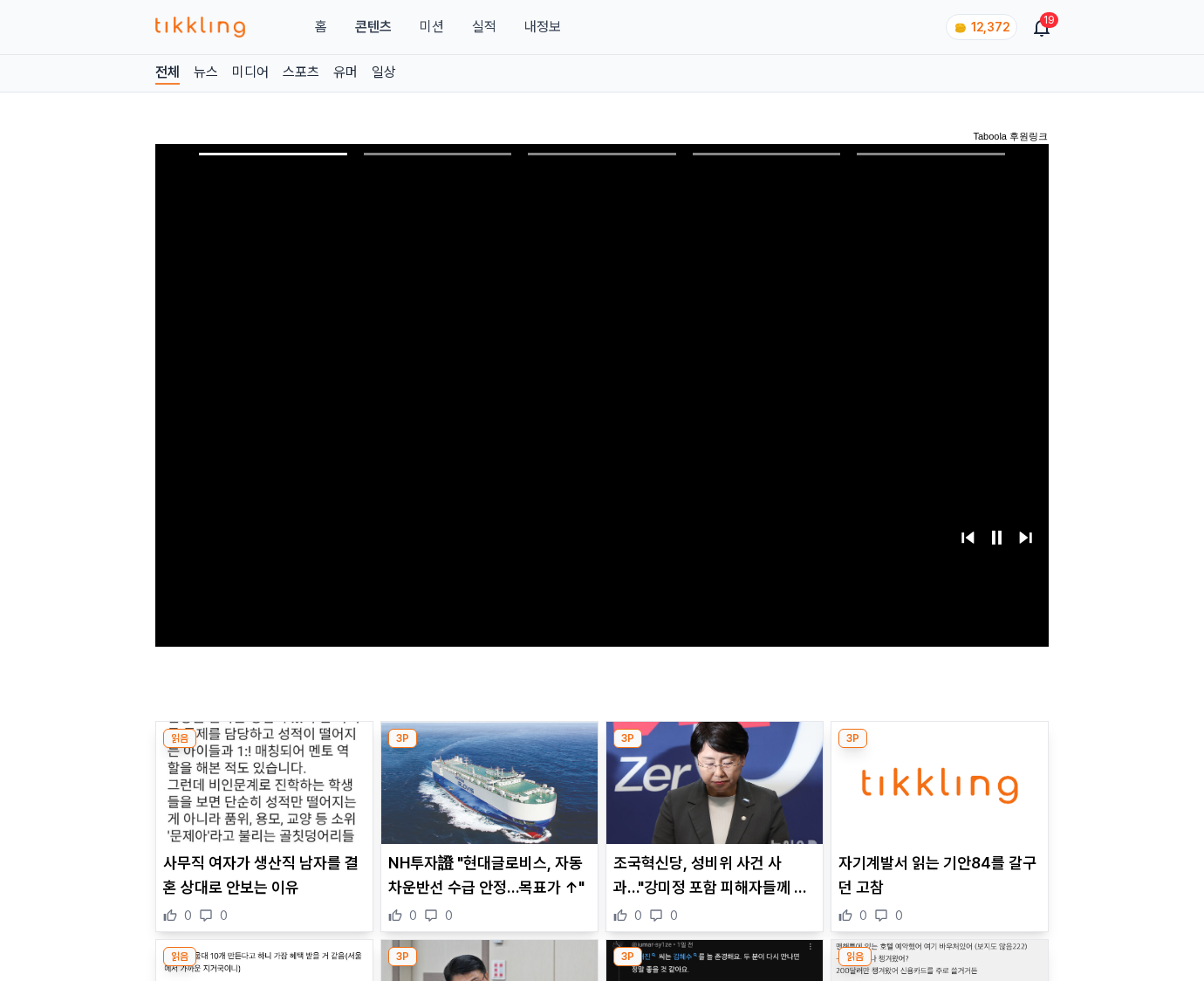
click at [939, 749] on img at bounding box center [939, 783] width 216 height 123
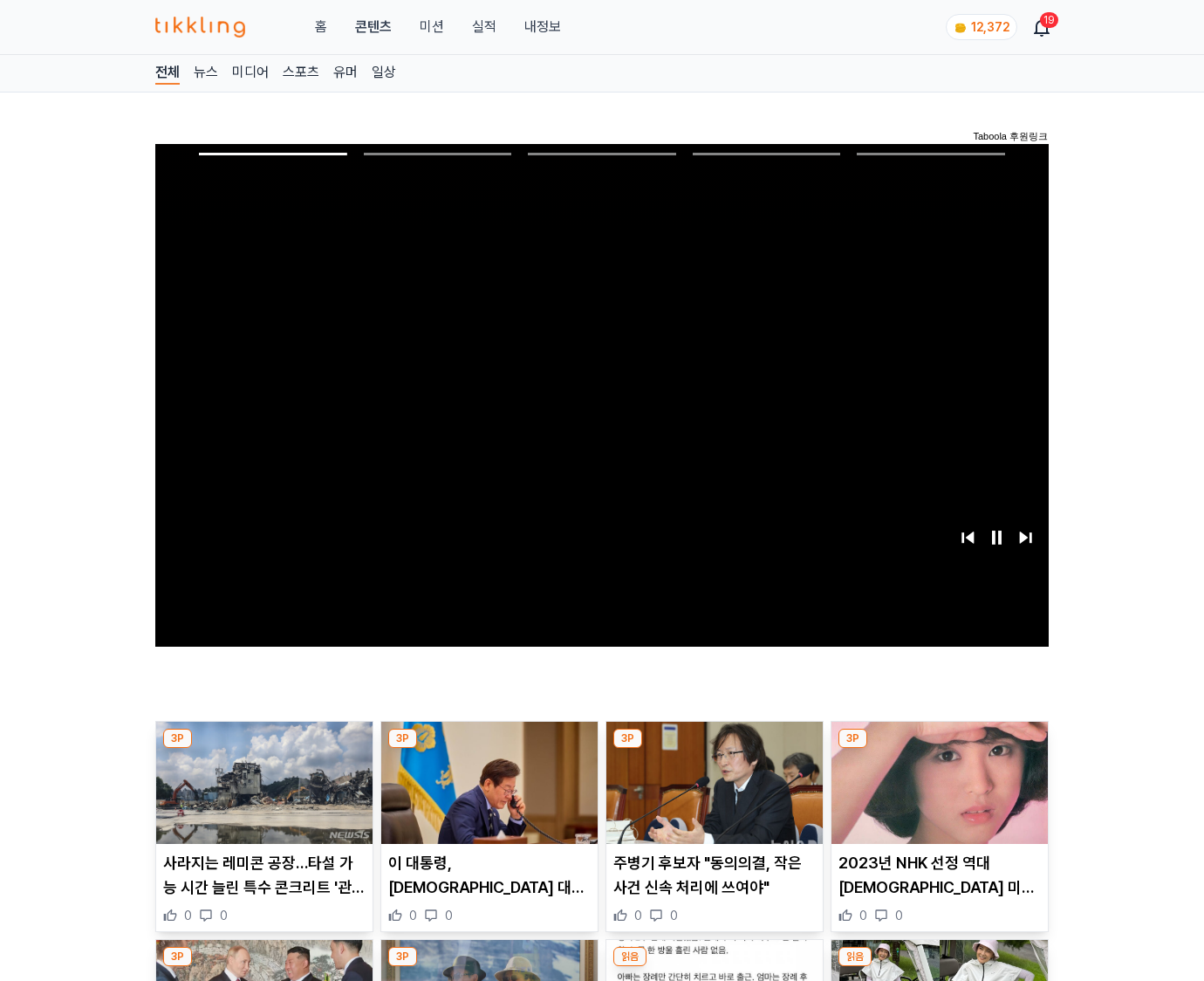
click at [939, 749] on img at bounding box center [939, 783] width 216 height 123
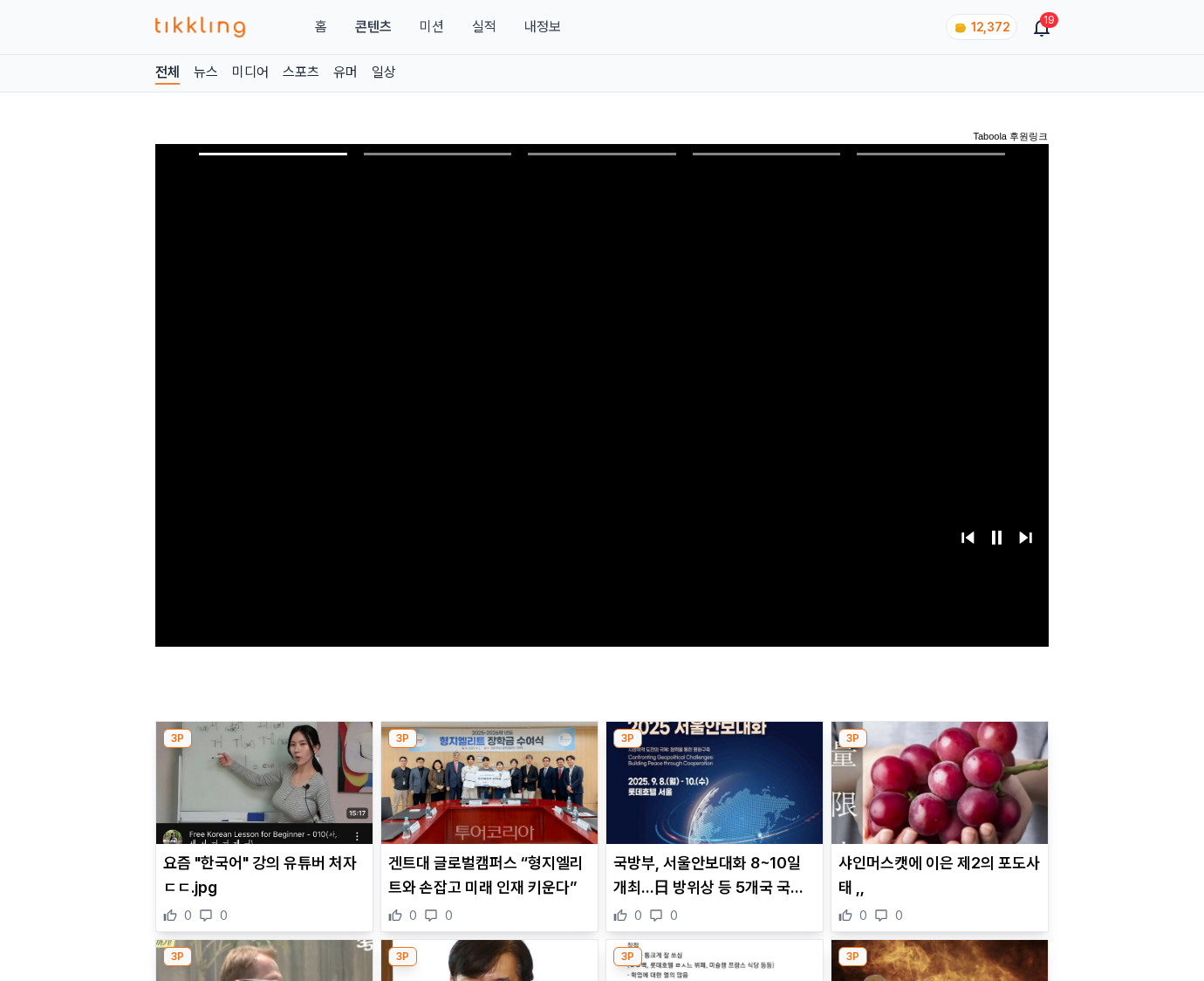
click at [939, 749] on img at bounding box center [939, 783] width 216 height 123
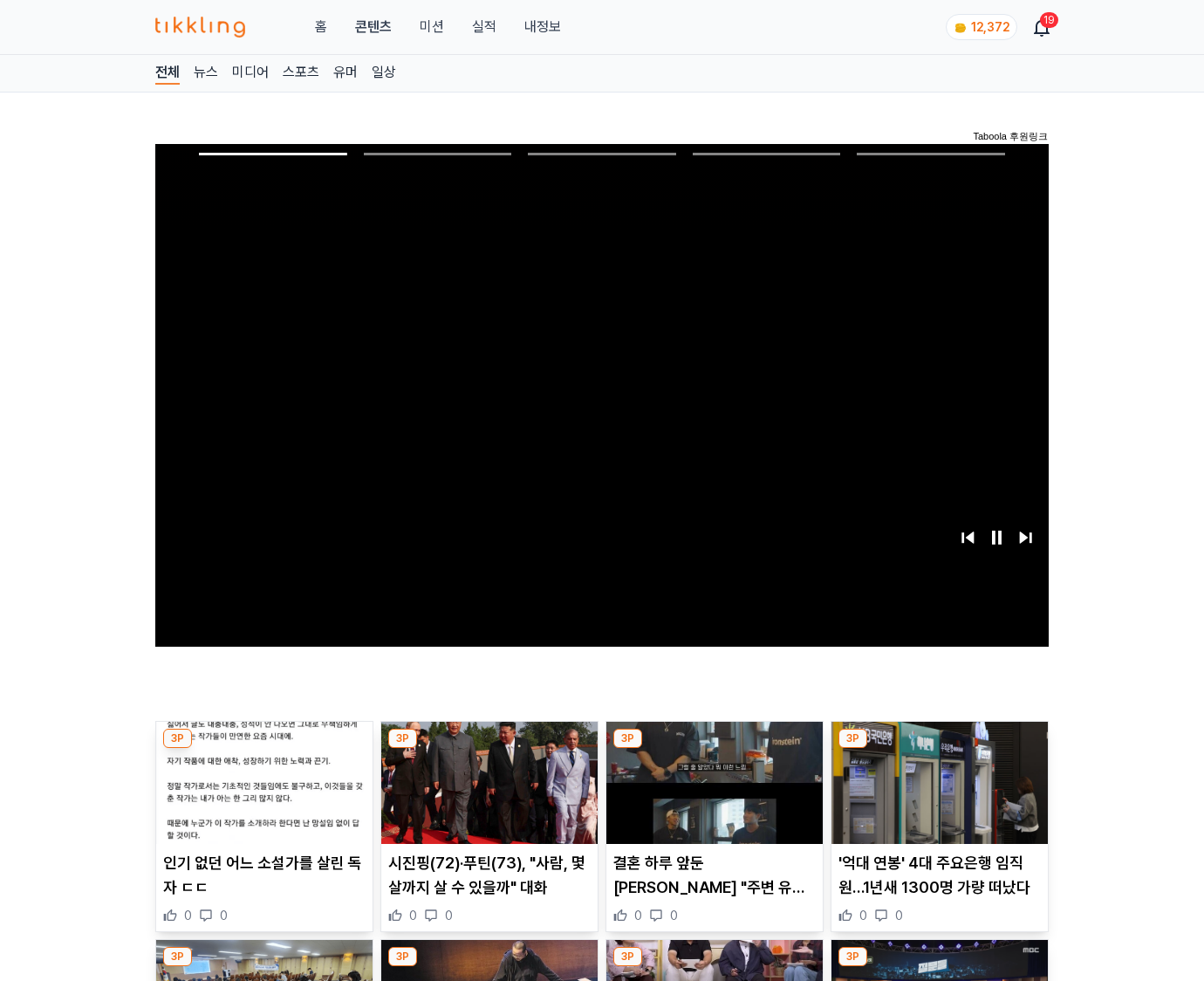
click at [939, 749] on img at bounding box center [939, 783] width 216 height 123
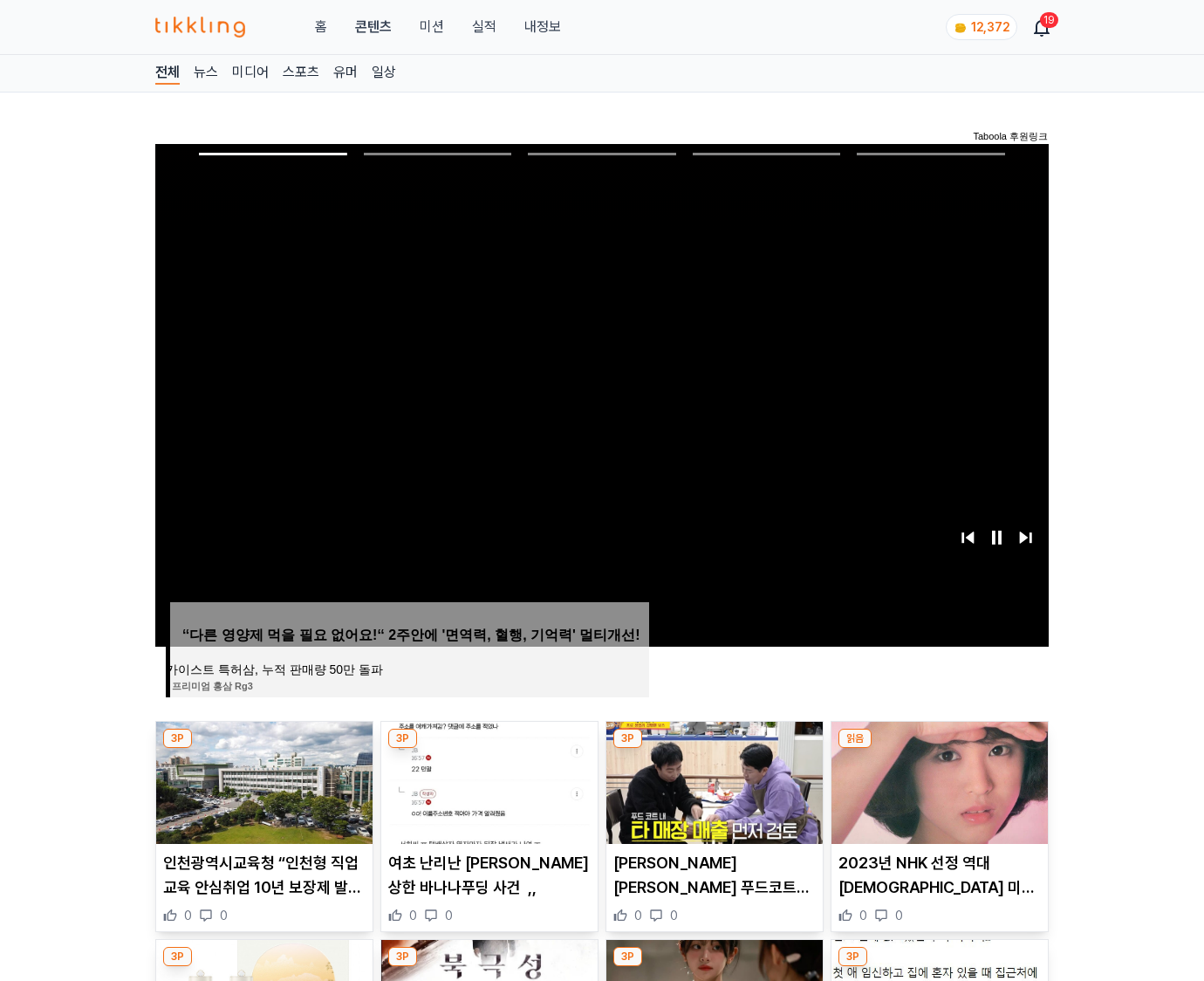
click at [939, 749] on img at bounding box center [939, 783] width 216 height 123
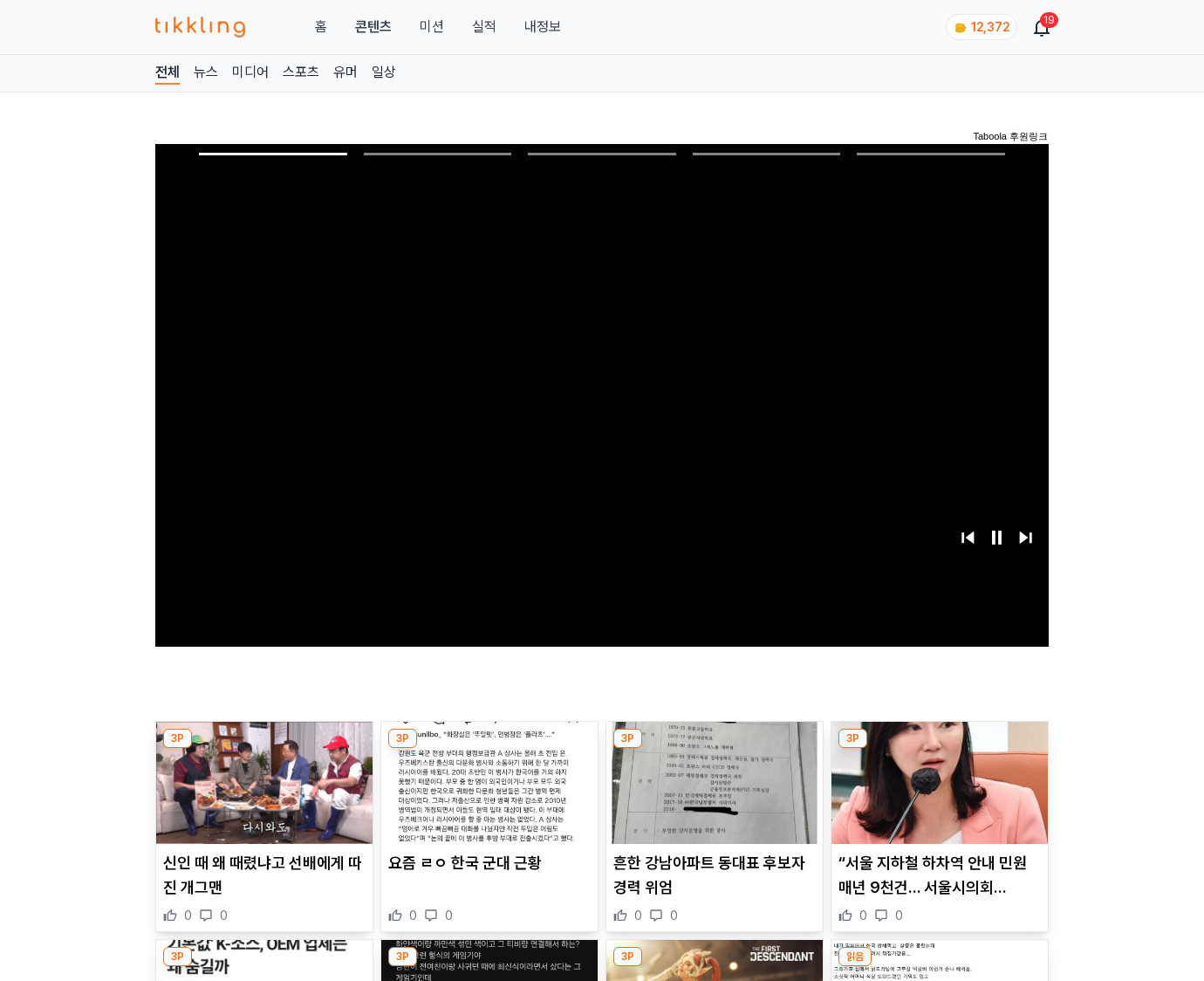
click at [939, 749] on img at bounding box center [939, 783] width 216 height 123
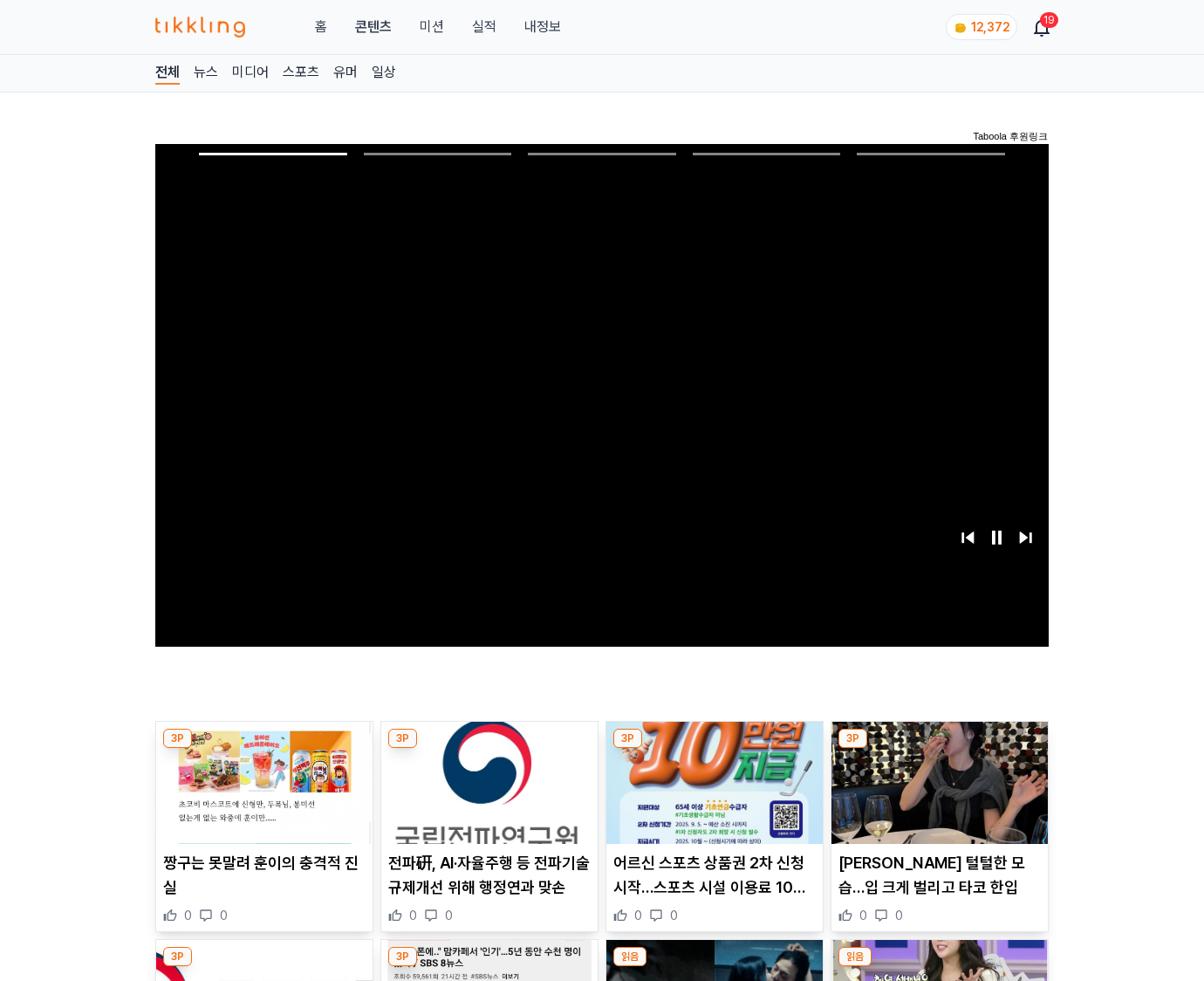
click at [939, 749] on img at bounding box center [939, 783] width 216 height 123
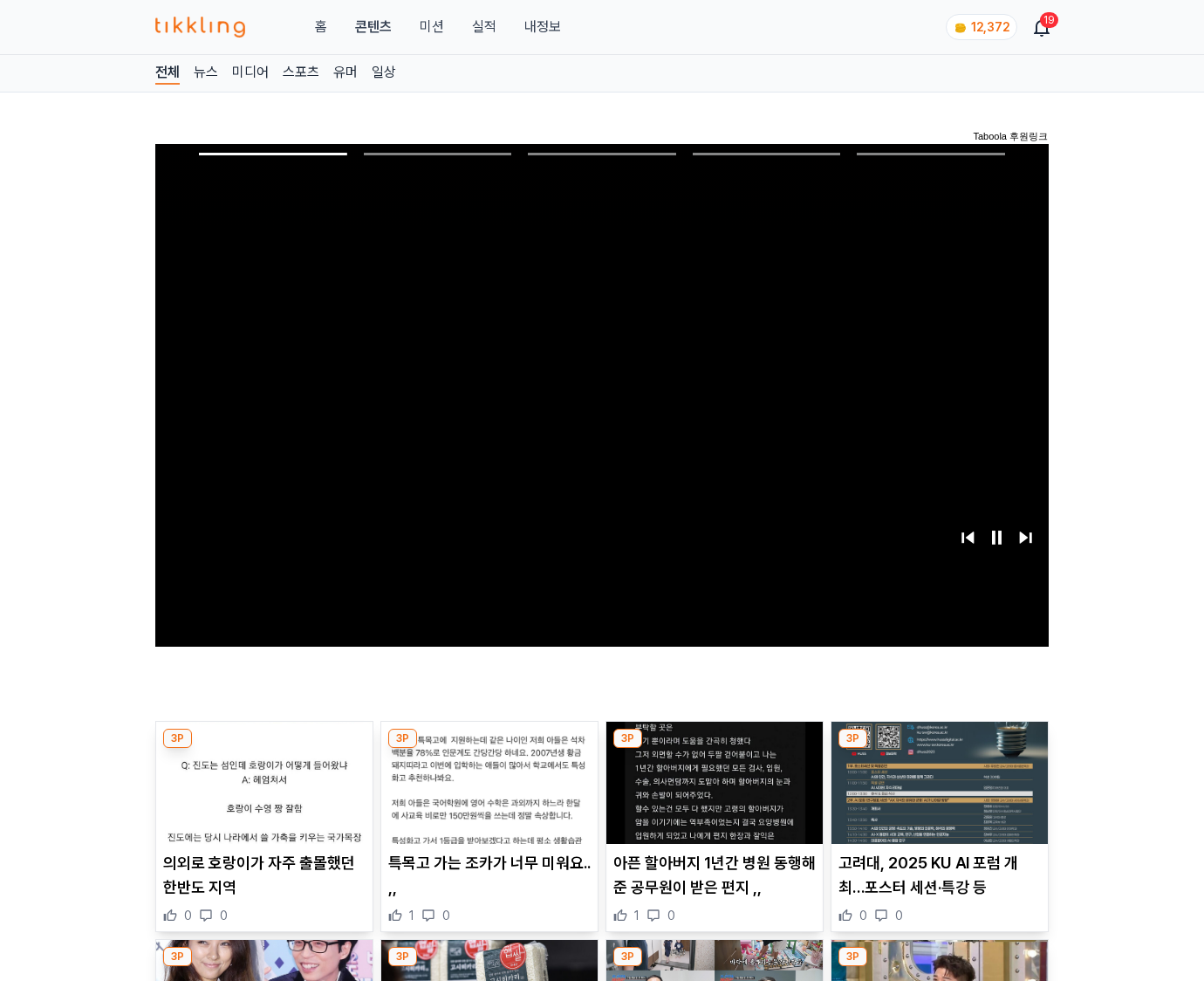
click at [939, 749] on img at bounding box center [939, 783] width 216 height 123
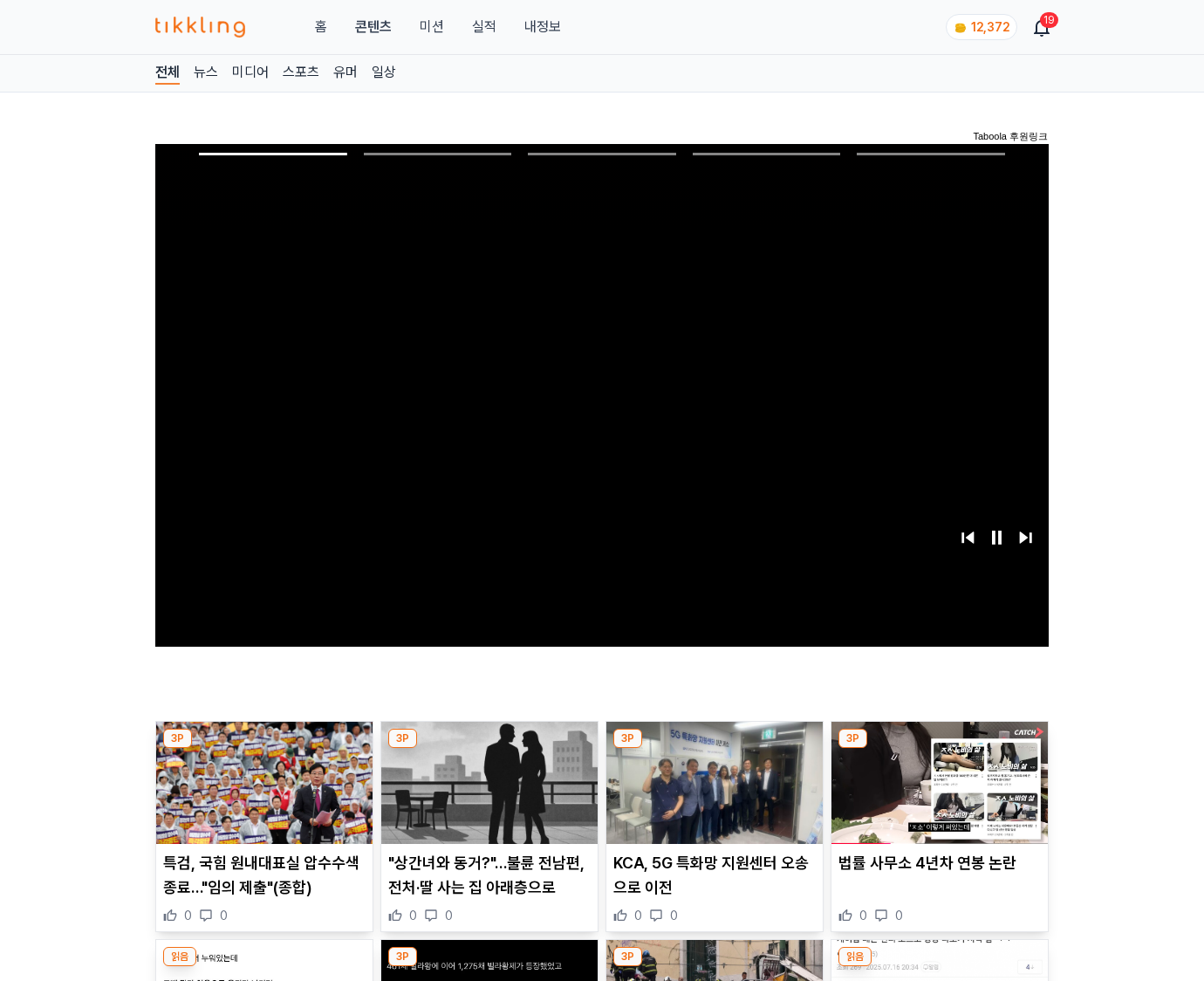
click at [939, 749] on img at bounding box center [939, 783] width 216 height 123
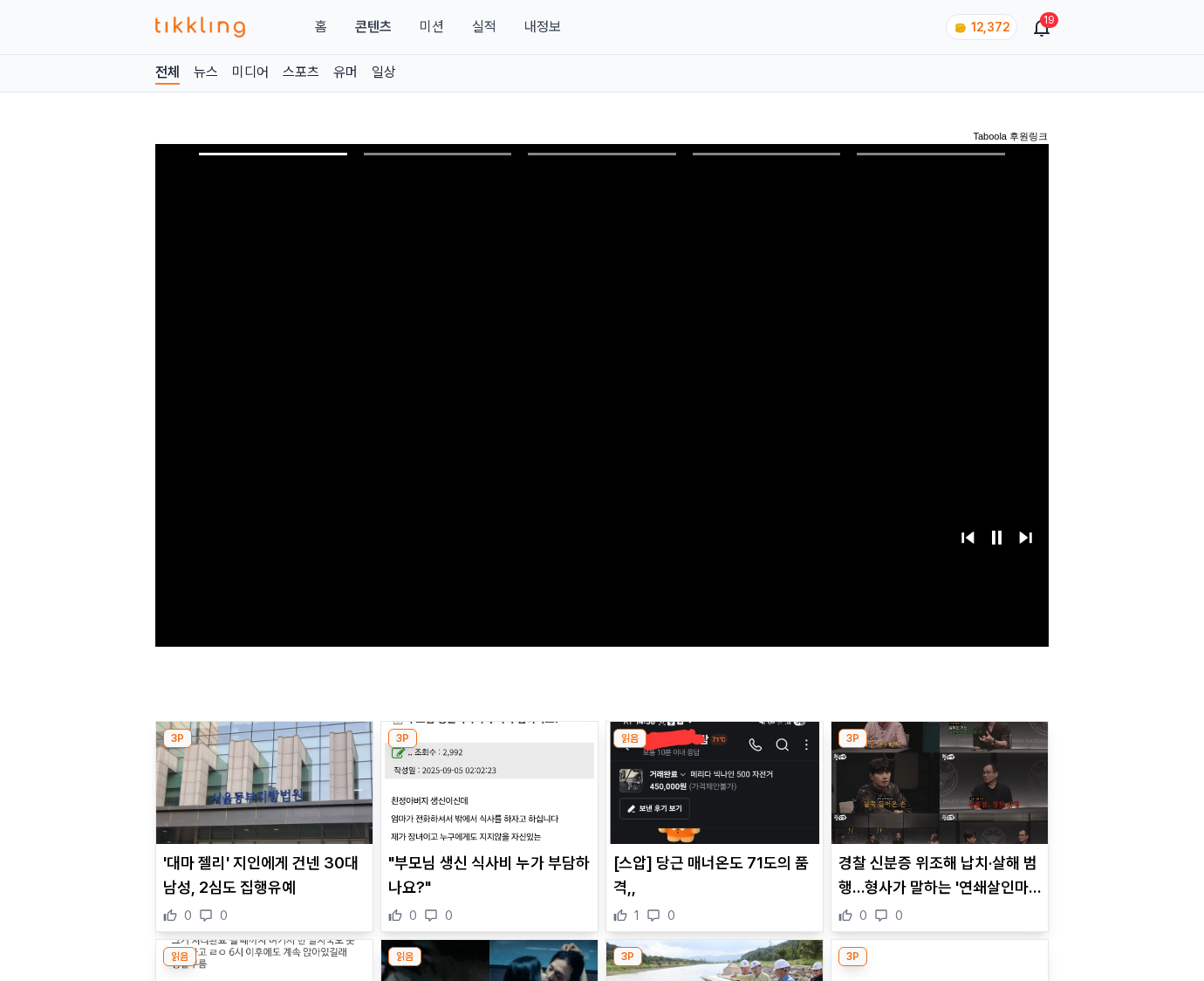
click at [939, 749] on img at bounding box center [939, 783] width 216 height 123
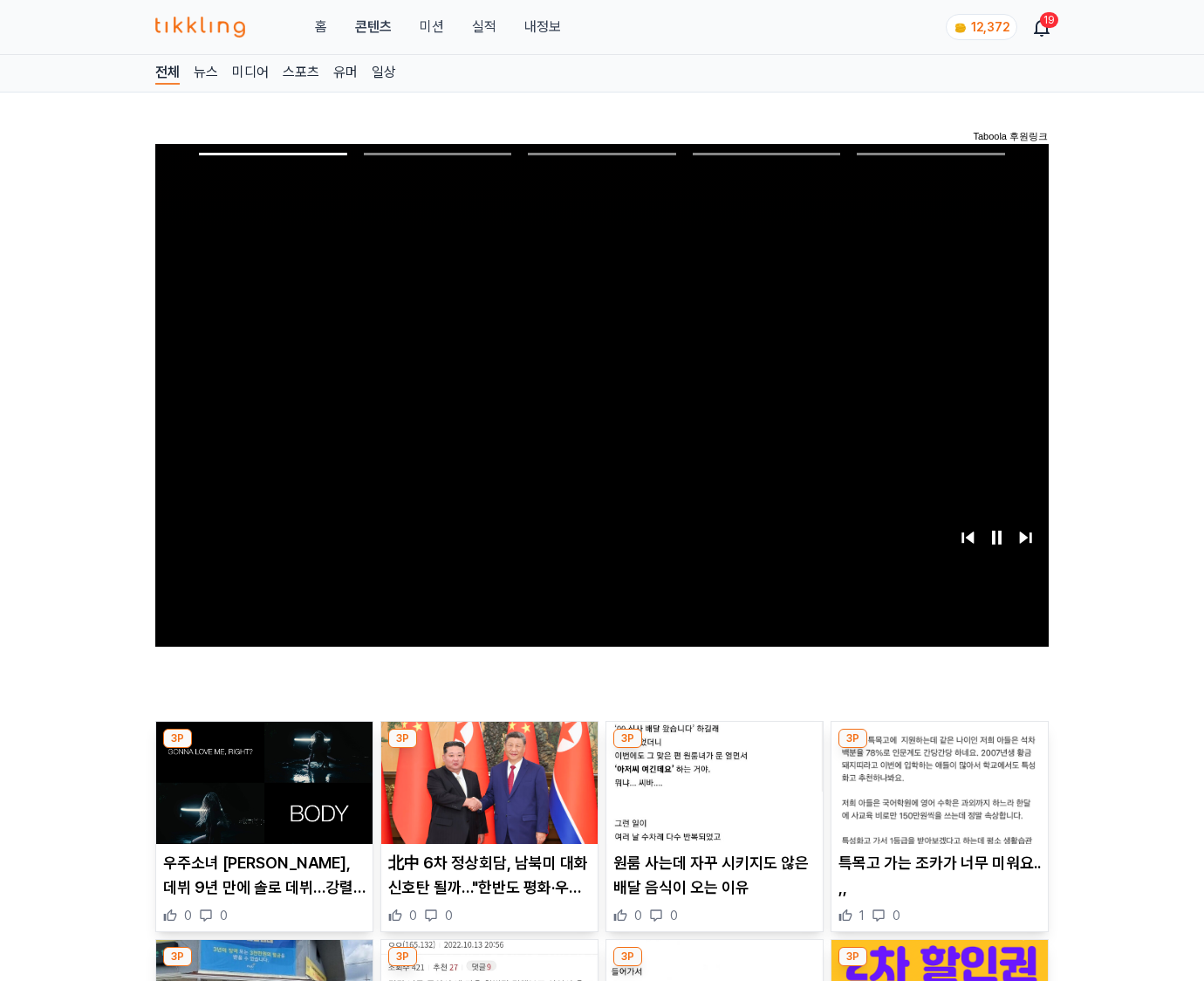
click at [939, 749] on img at bounding box center [939, 783] width 216 height 123
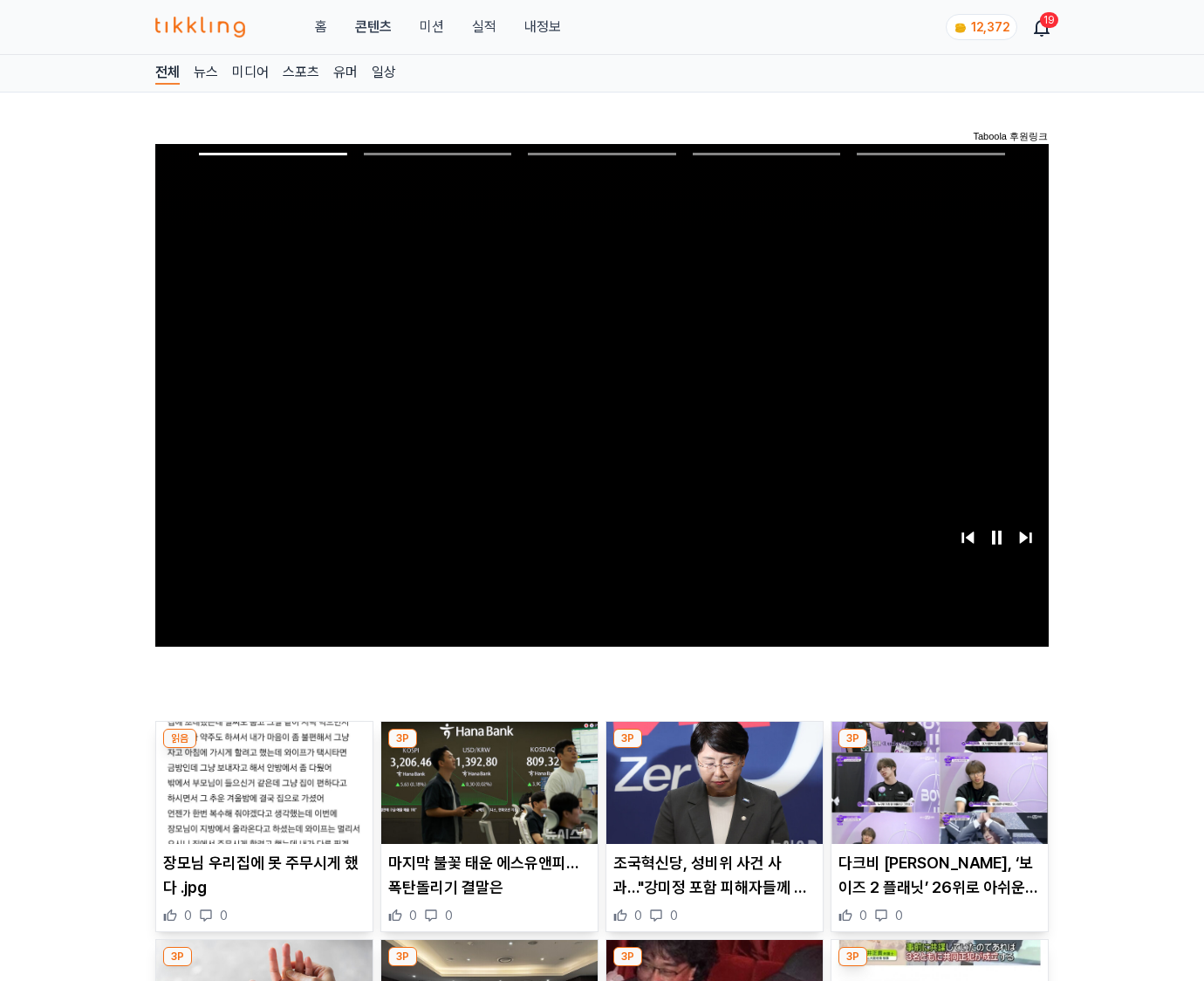
click at [939, 749] on img at bounding box center [939, 783] width 216 height 123
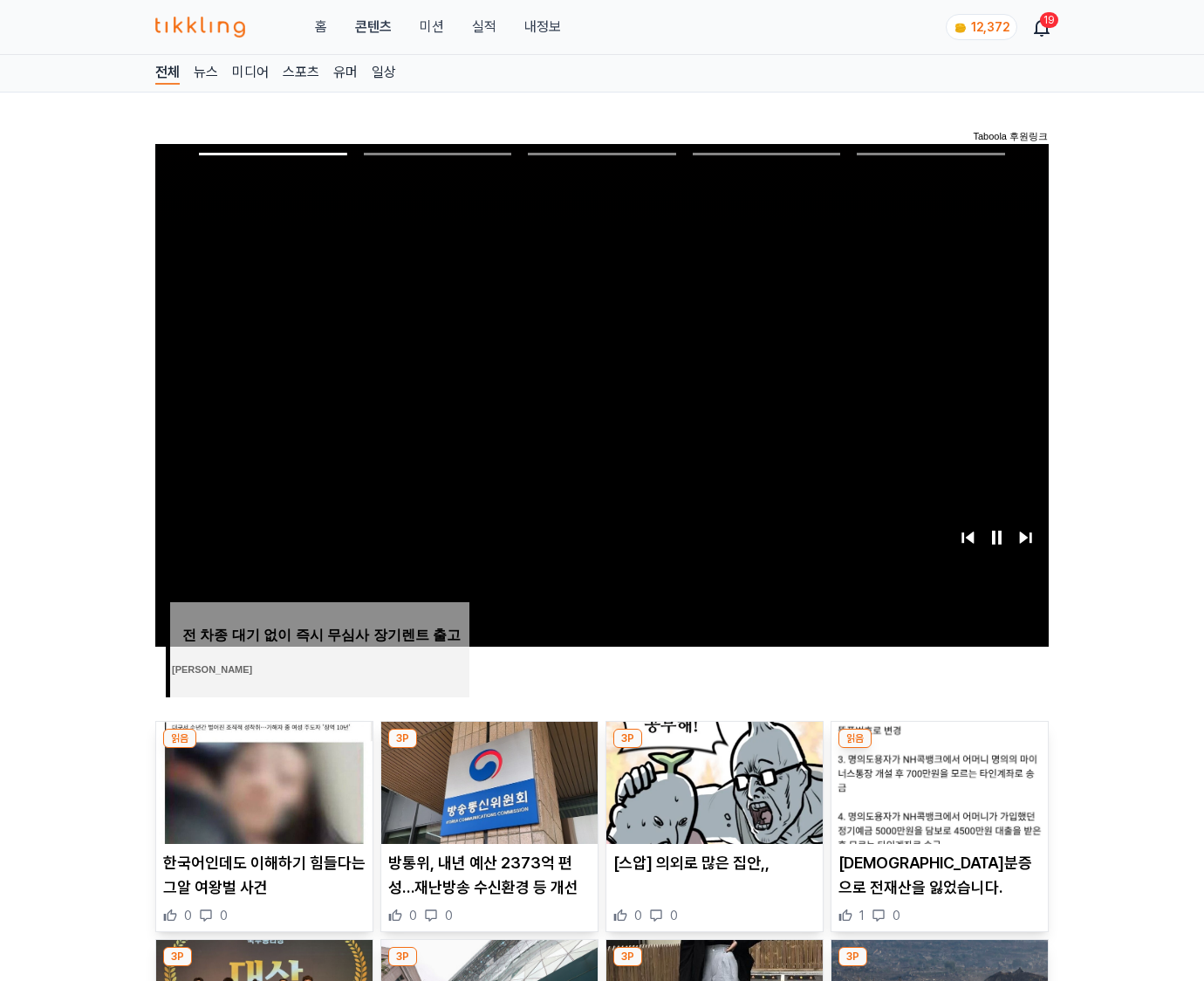
click at [939, 749] on img at bounding box center [939, 783] width 216 height 123
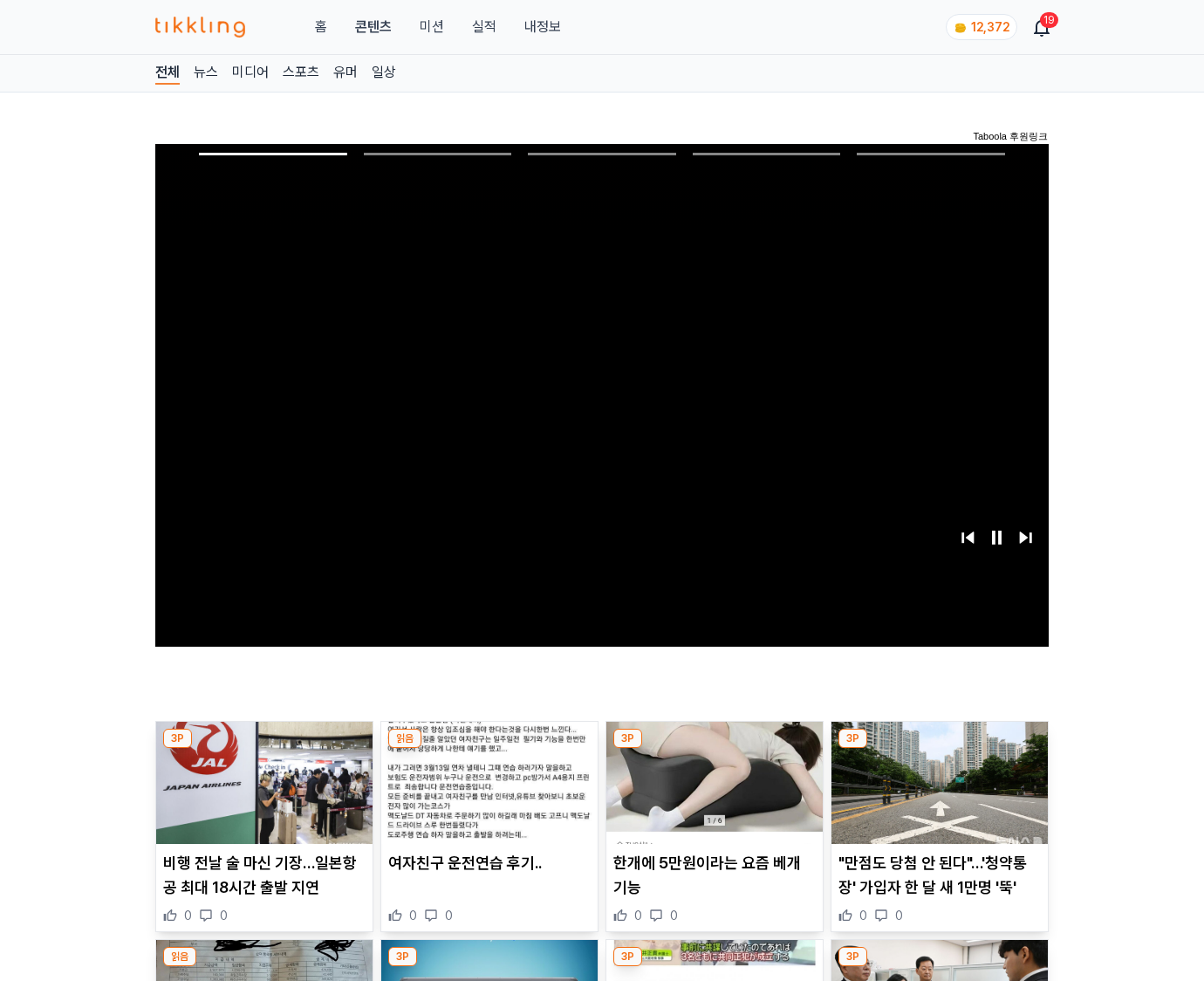
click at [939, 749] on img at bounding box center [939, 783] width 216 height 123
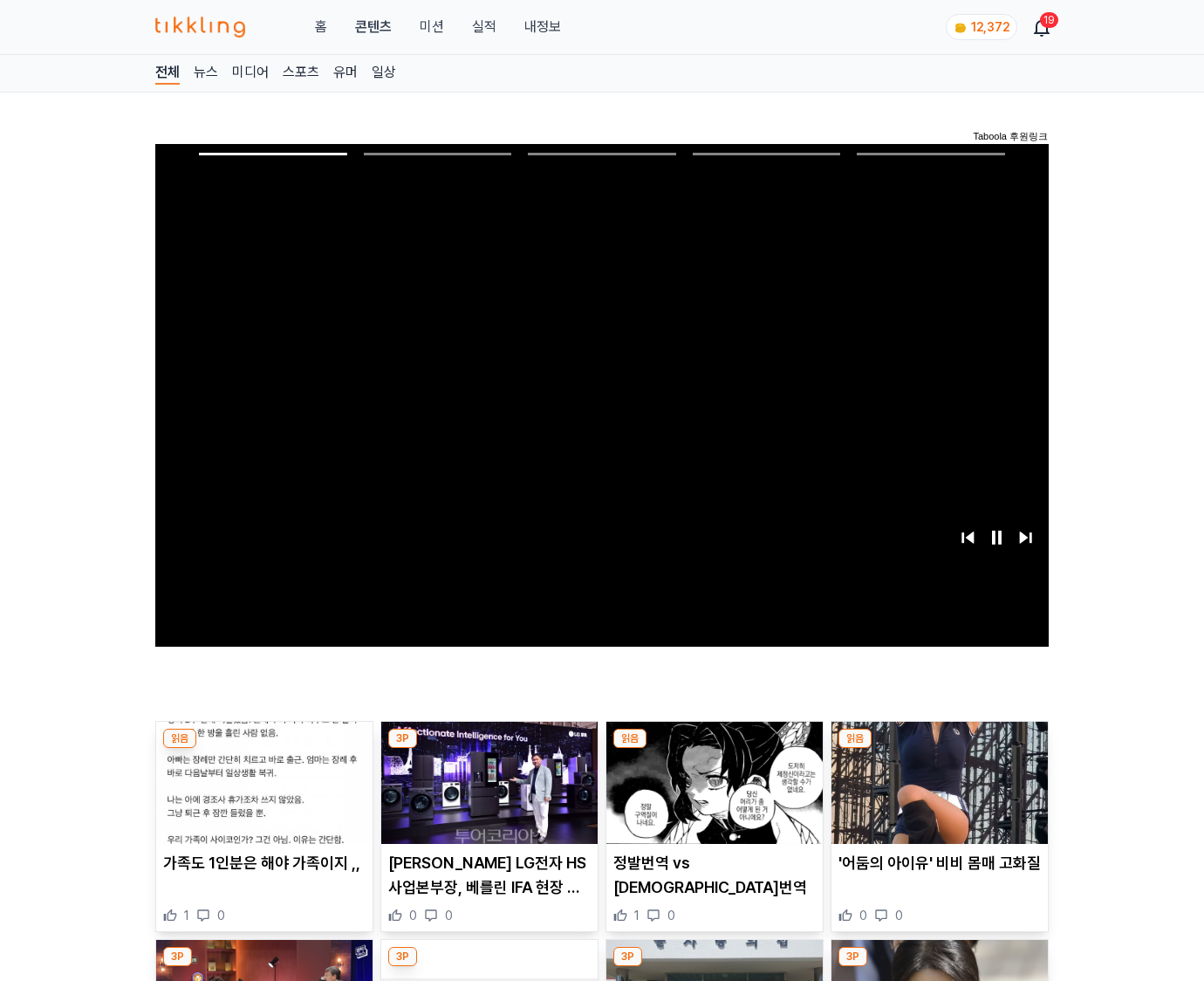
click at [939, 749] on img at bounding box center [939, 783] width 216 height 123
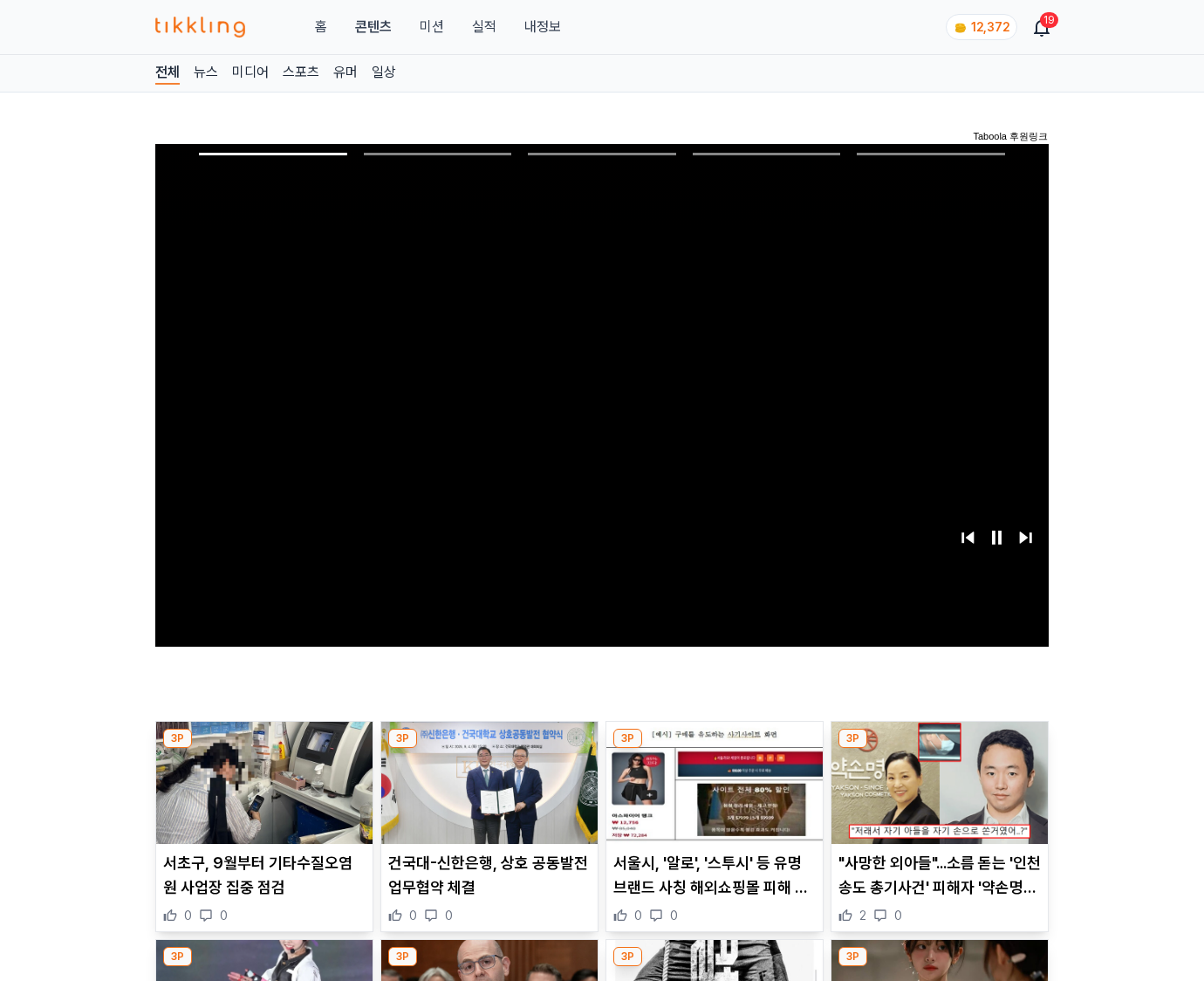
click at [939, 749] on img at bounding box center [939, 783] width 216 height 123
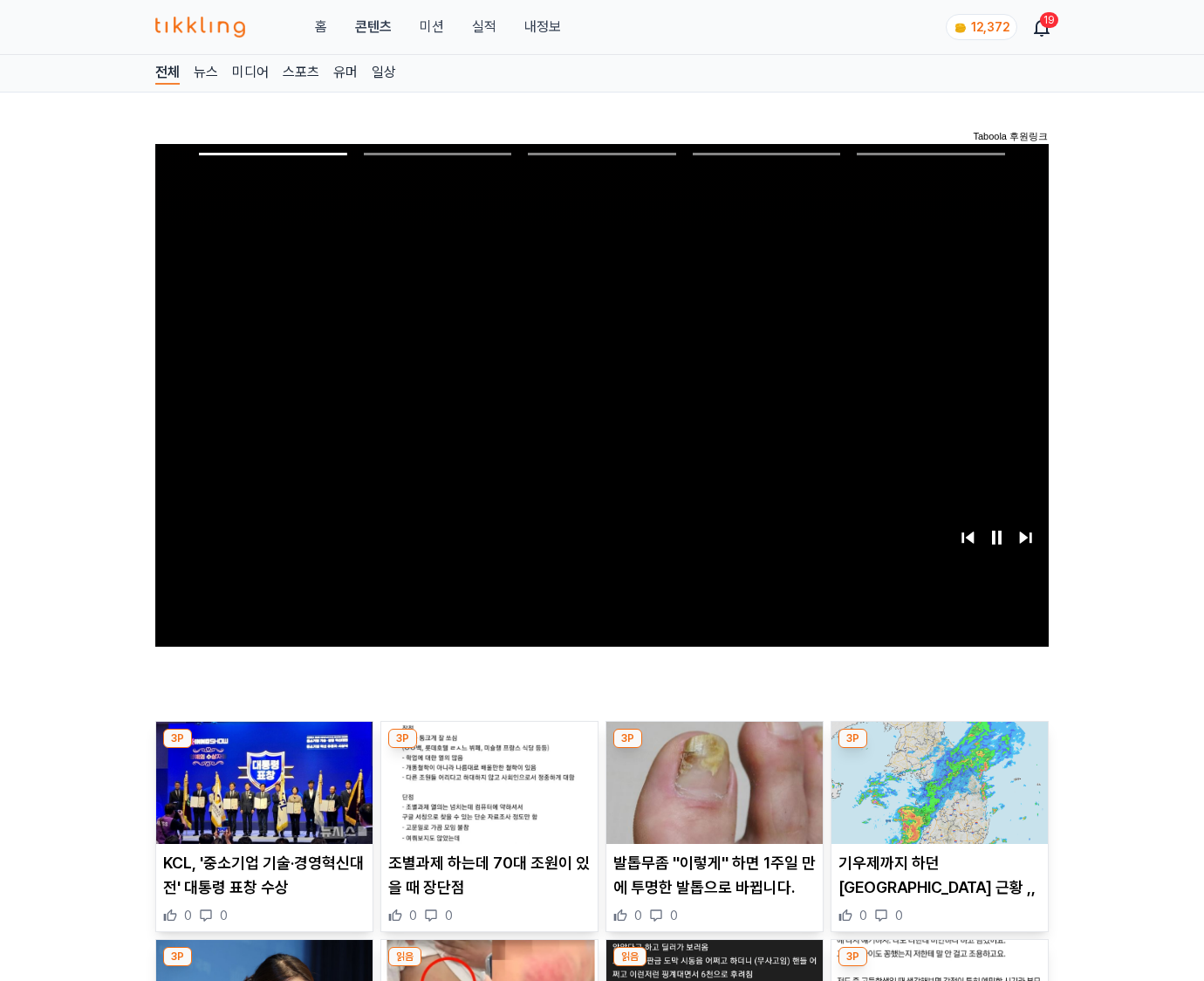
click at [939, 749] on img at bounding box center [939, 783] width 216 height 123
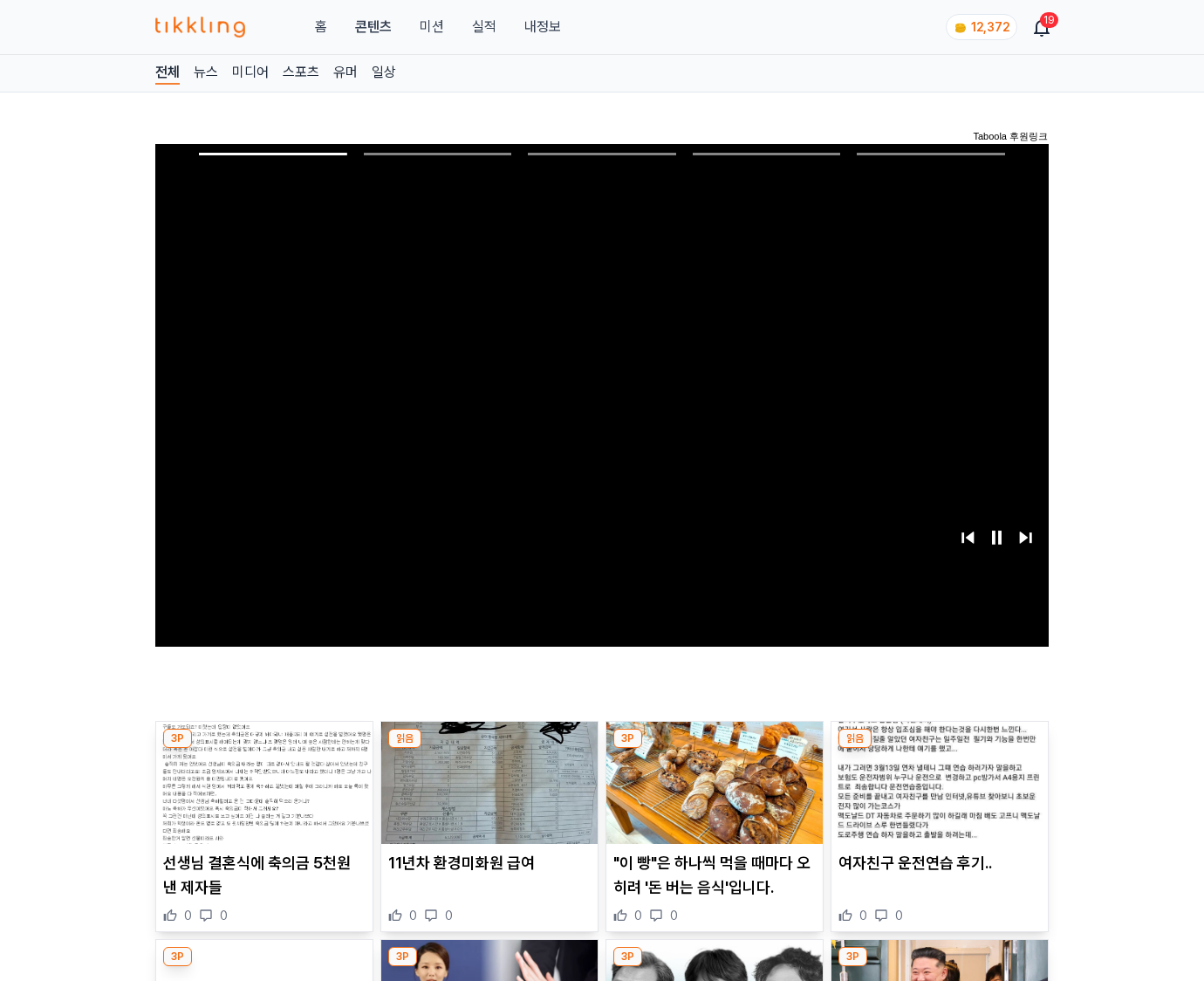
click at [939, 749] on img at bounding box center [939, 783] width 216 height 123
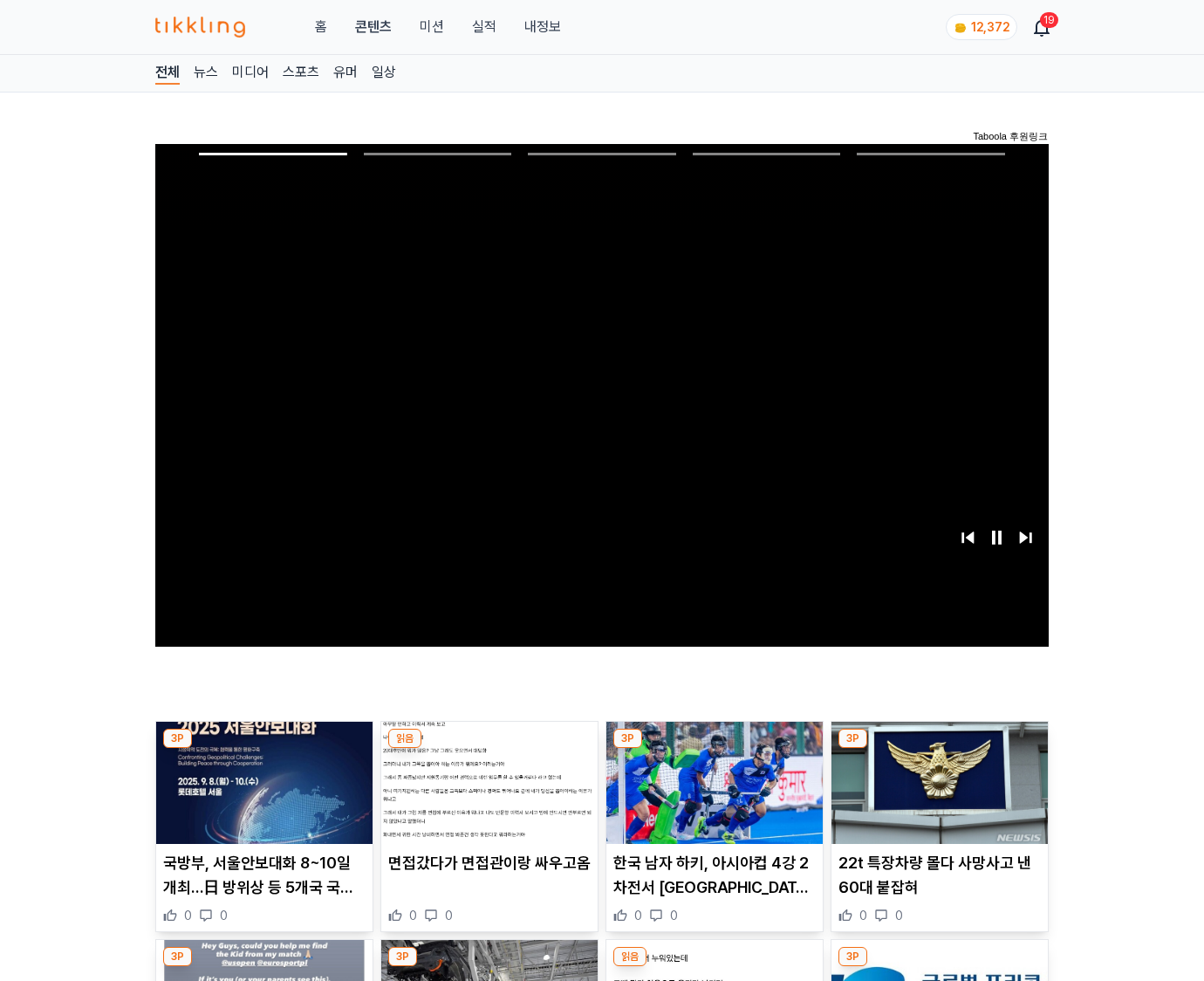
click at [939, 749] on img at bounding box center [939, 783] width 216 height 123
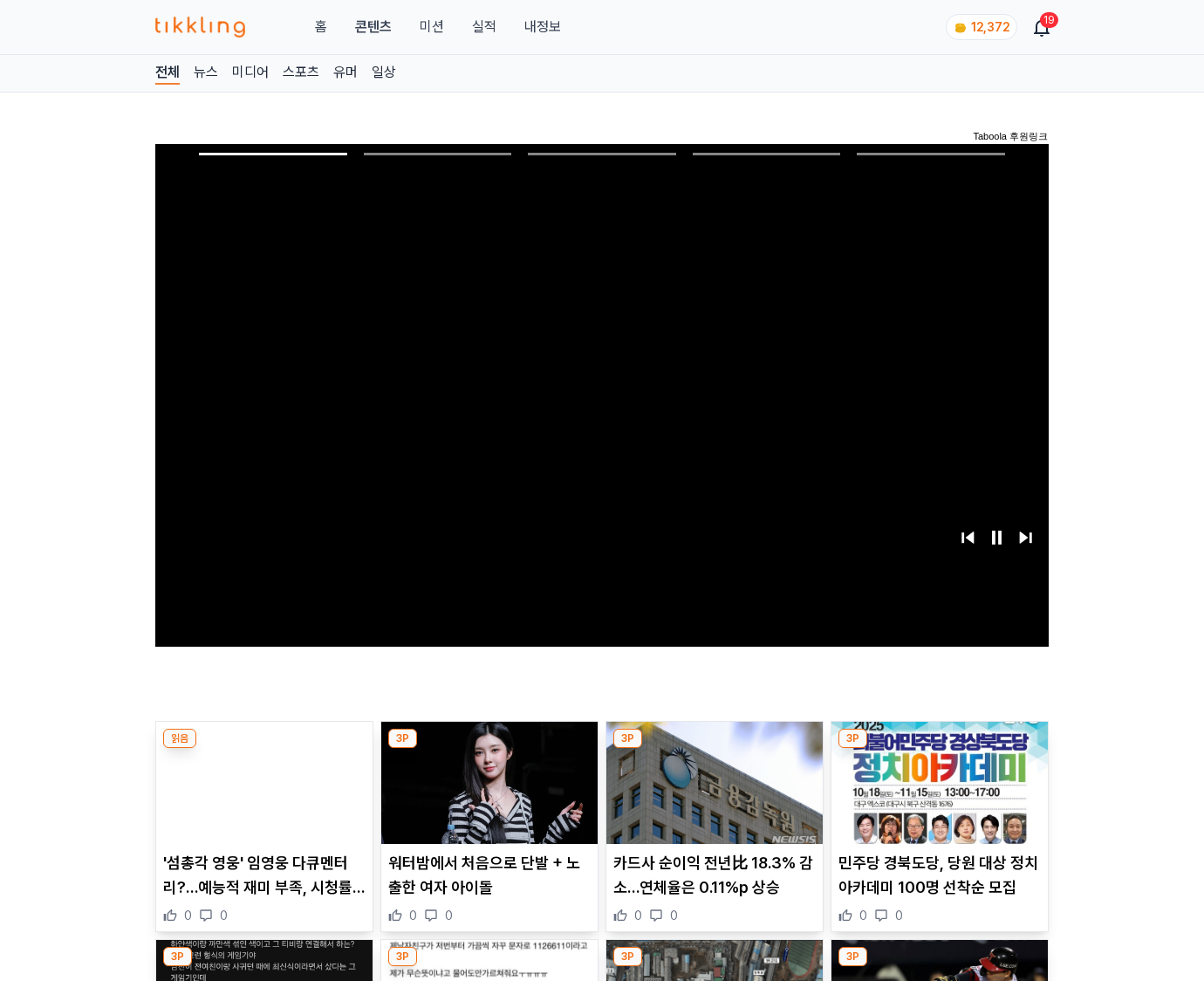
click at [939, 749] on img at bounding box center [939, 783] width 216 height 123
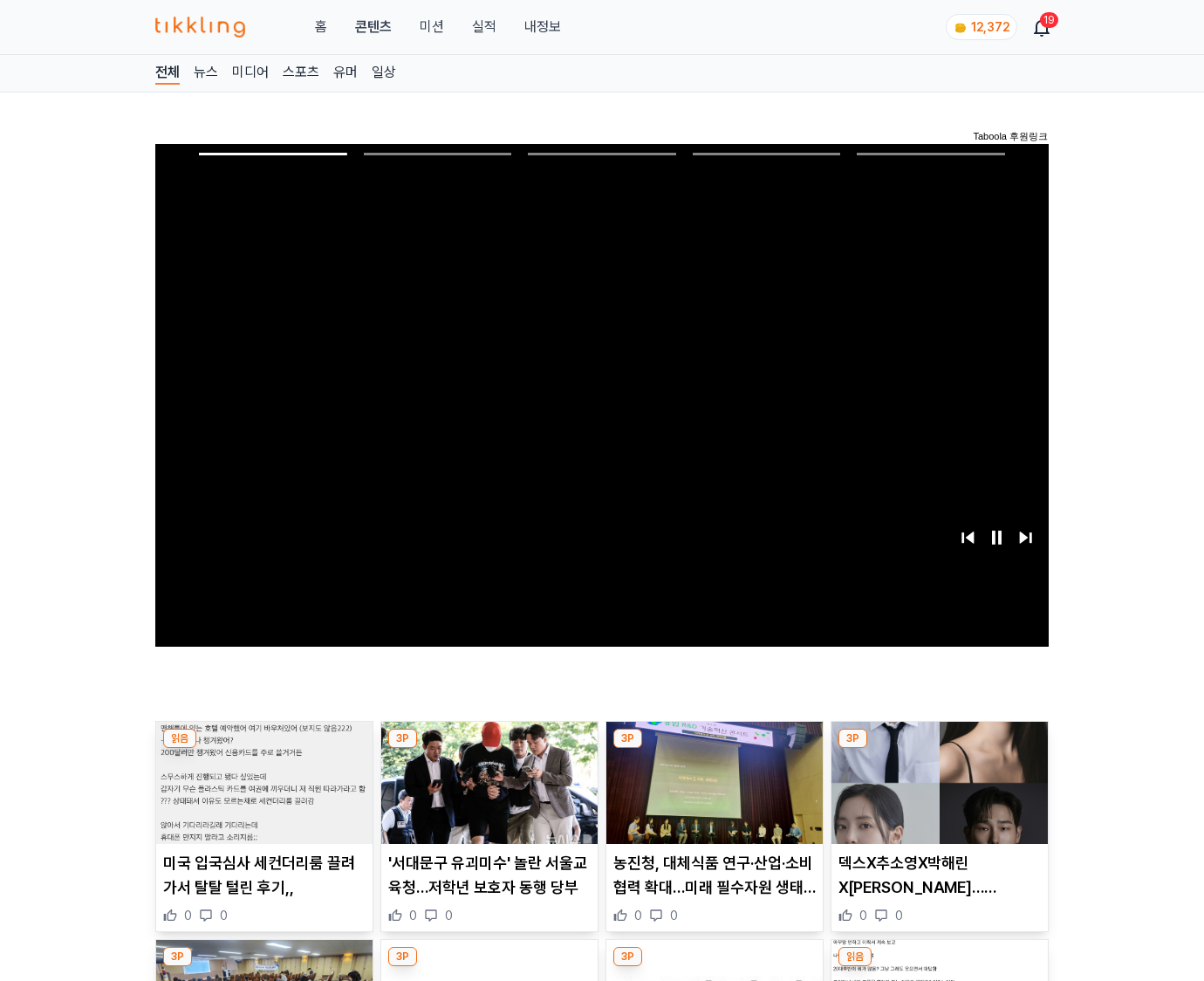
click at [939, 749] on img at bounding box center [939, 783] width 216 height 123
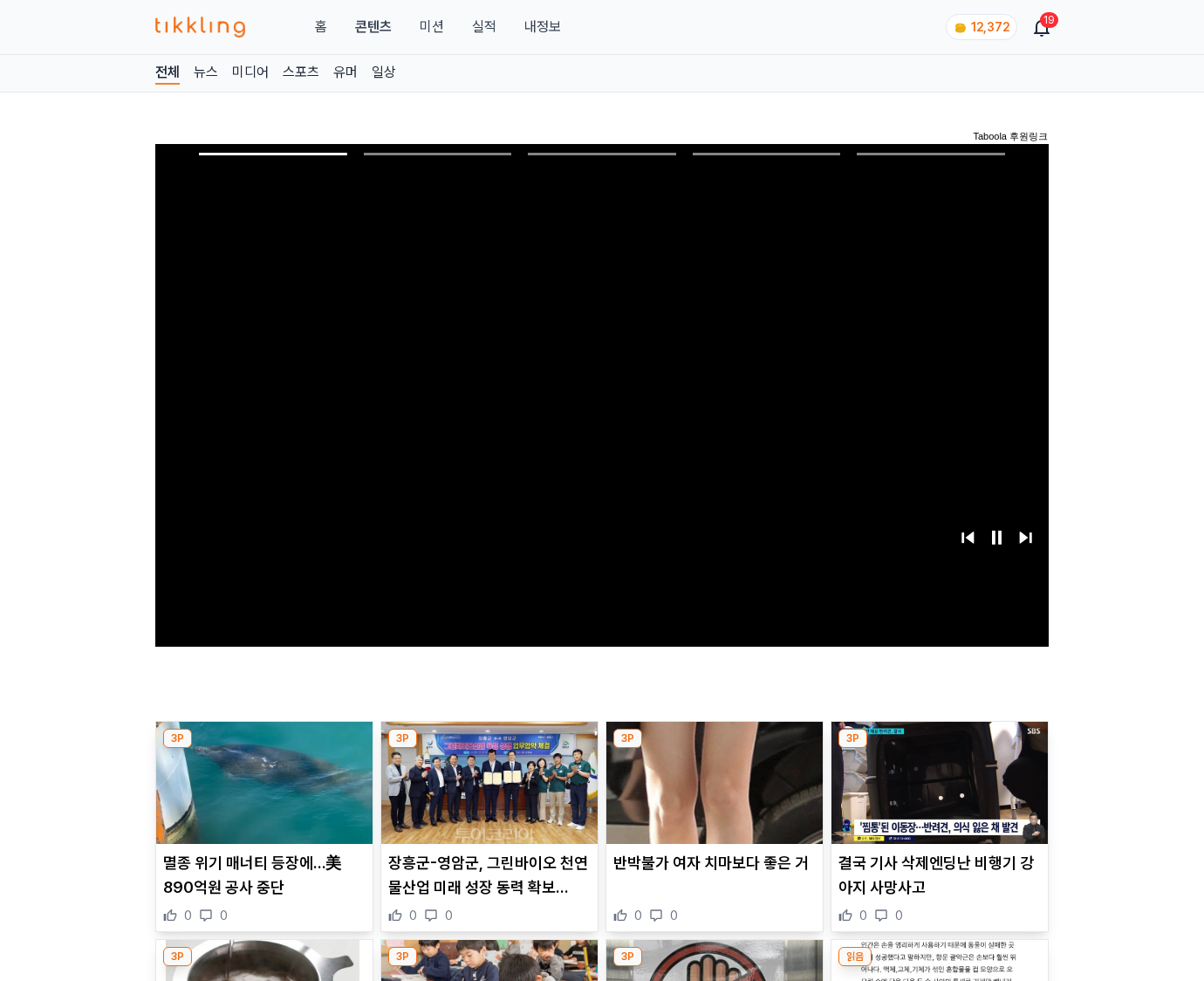
click at [939, 749] on img at bounding box center [939, 783] width 216 height 123
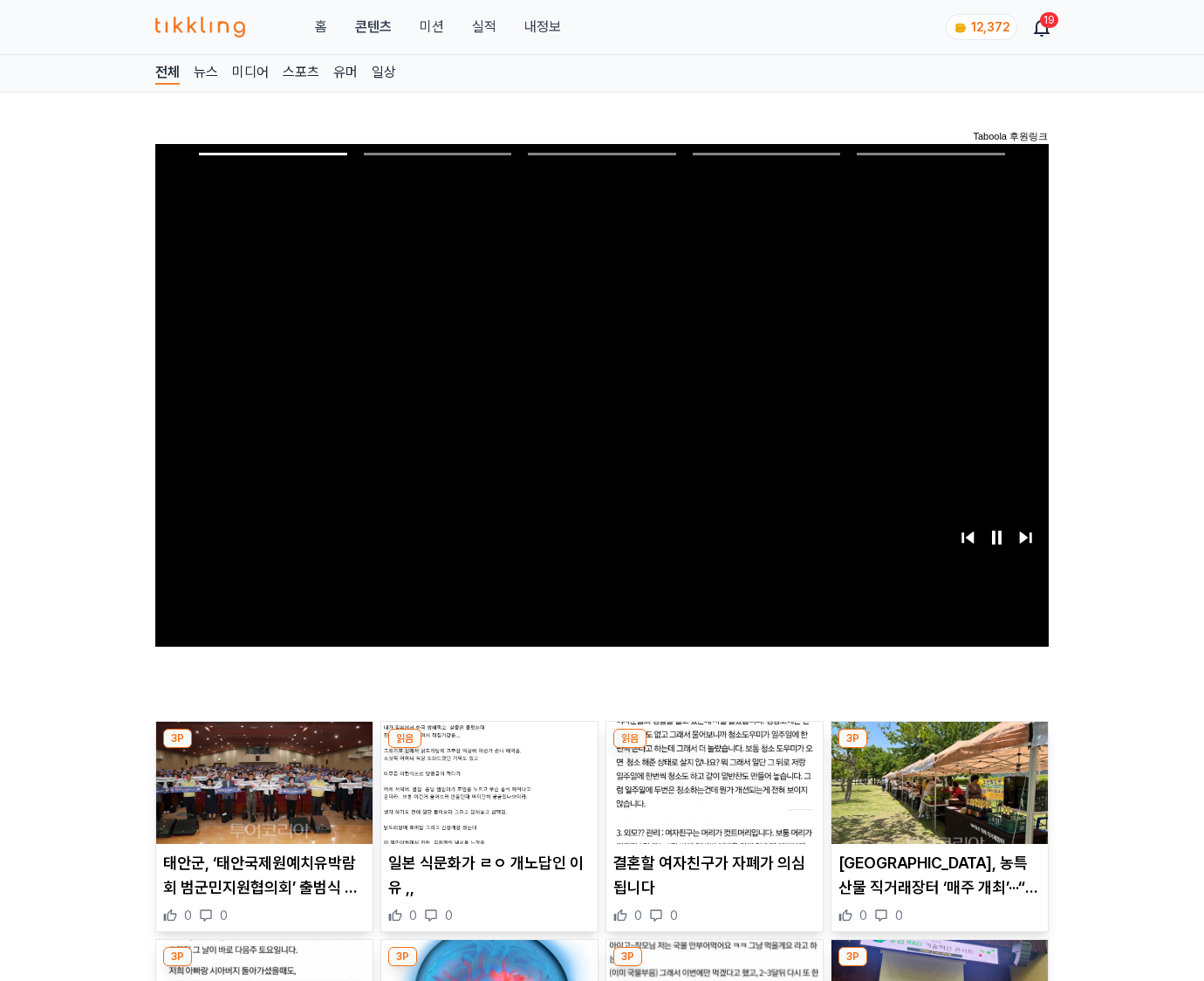
click at [939, 749] on img at bounding box center [939, 783] width 216 height 123
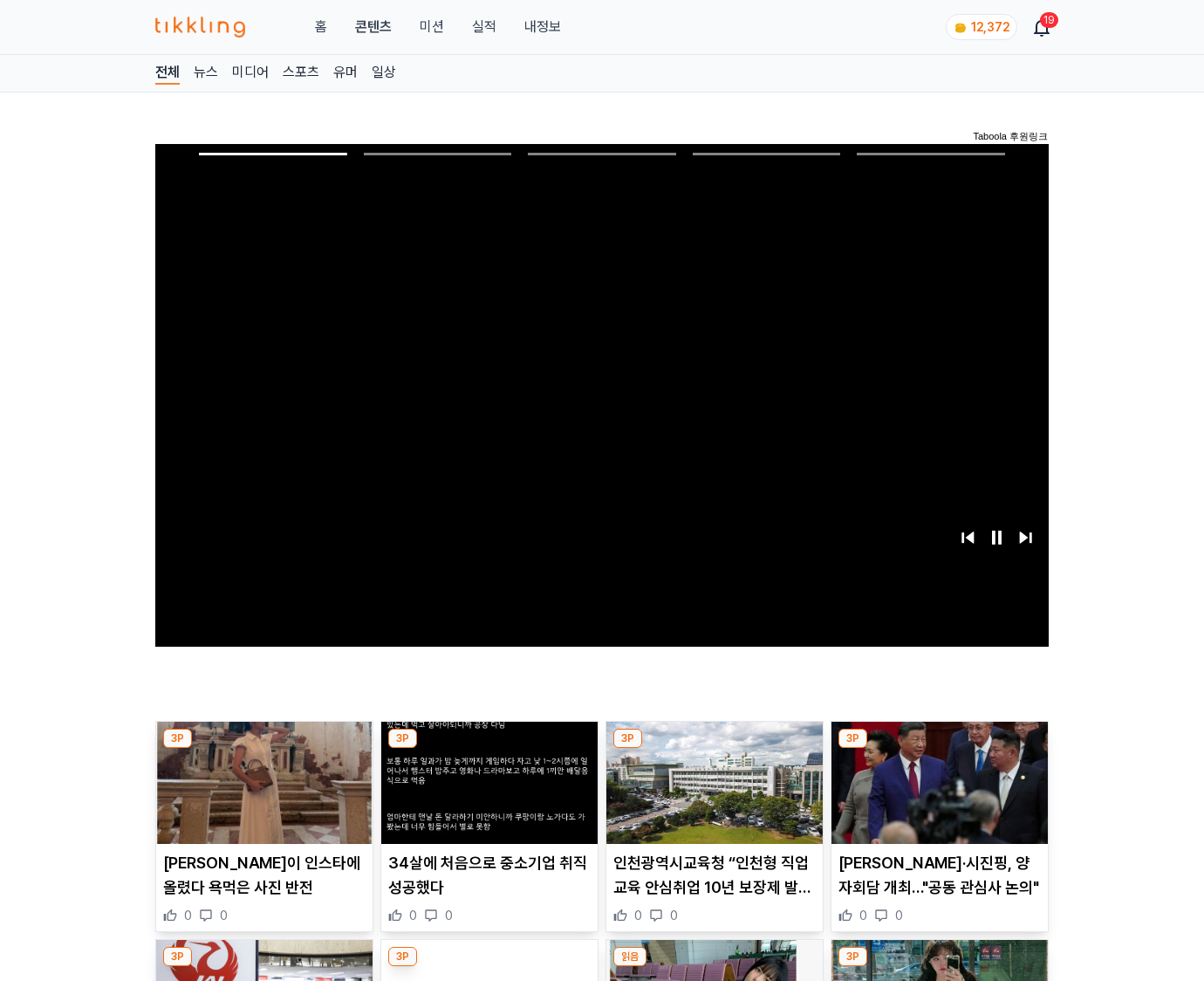
click at [939, 749] on img at bounding box center [939, 783] width 216 height 123
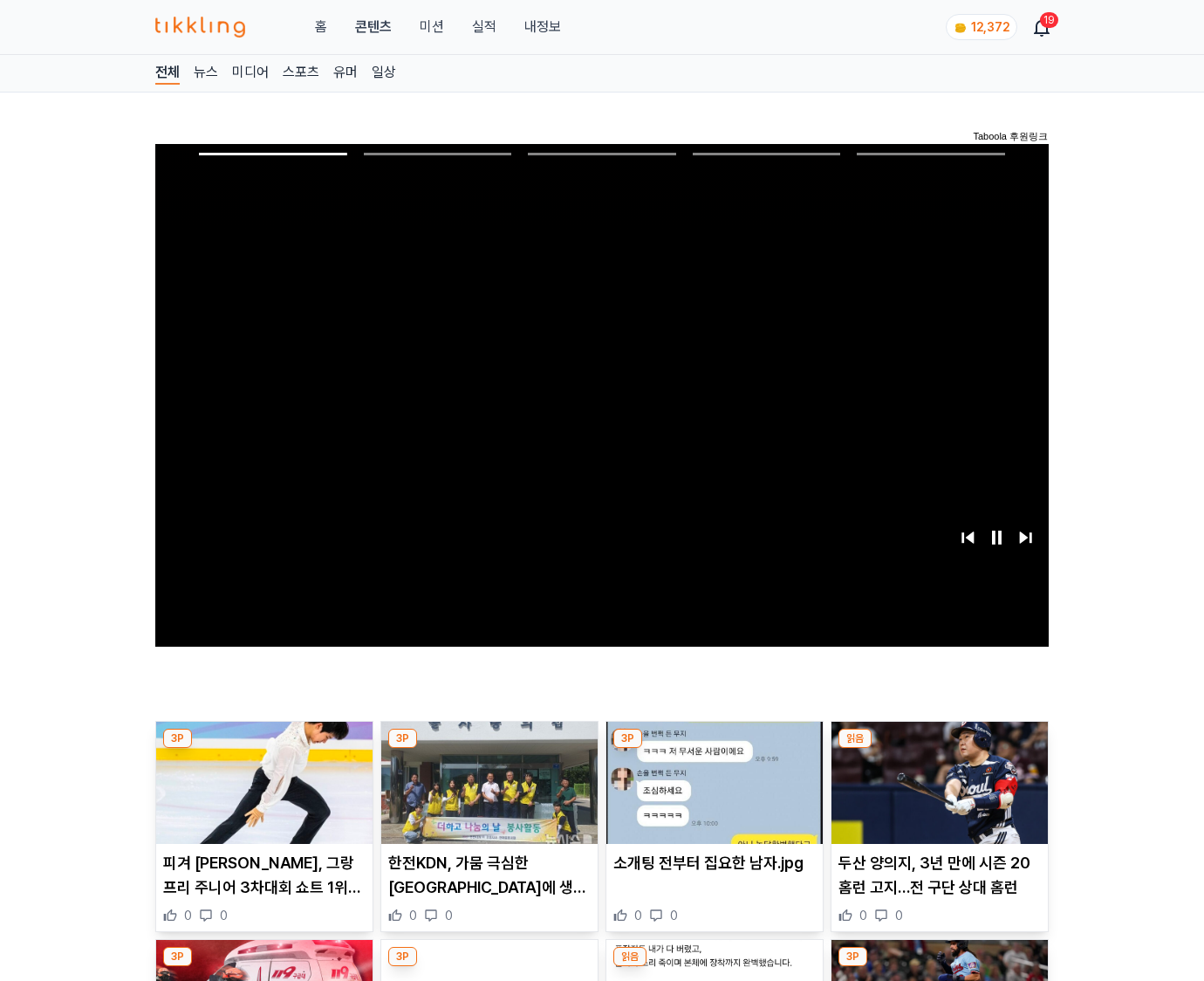
click at [939, 749] on img at bounding box center [939, 783] width 216 height 123
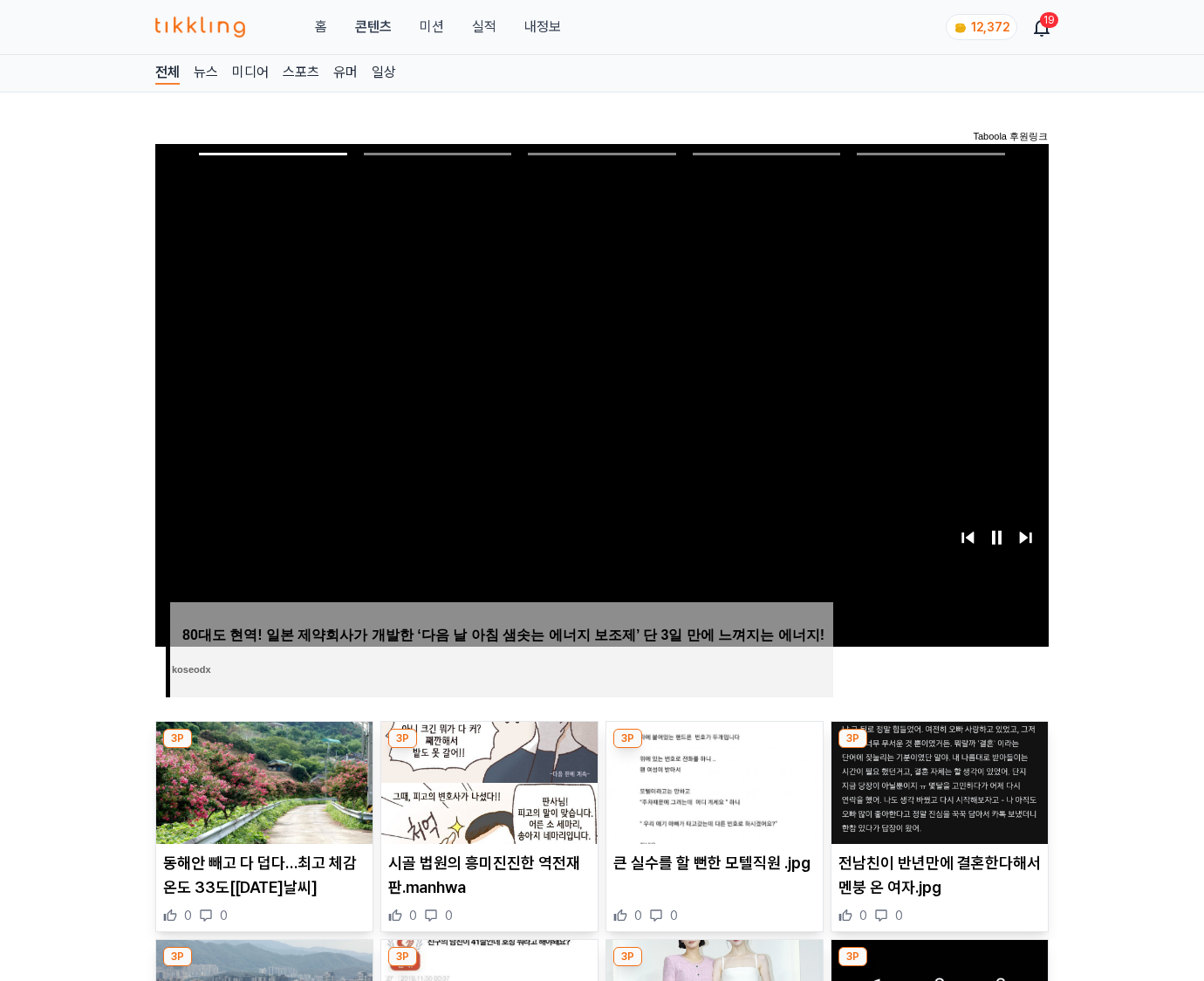
click at [939, 749] on img at bounding box center [939, 783] width 216 height 123
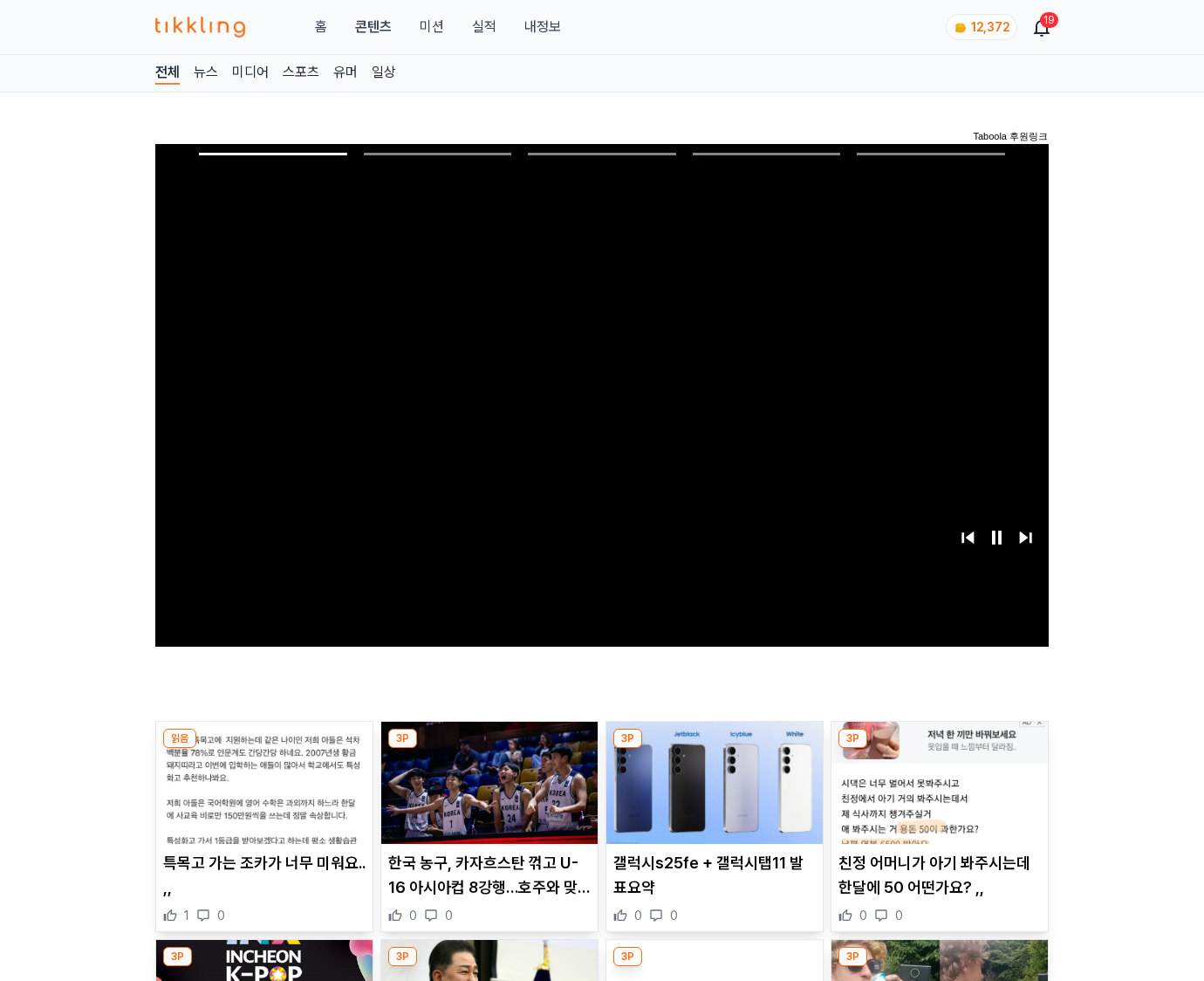
click at [939, 749] on img at bounding box center [939, 783] width 216 height 123
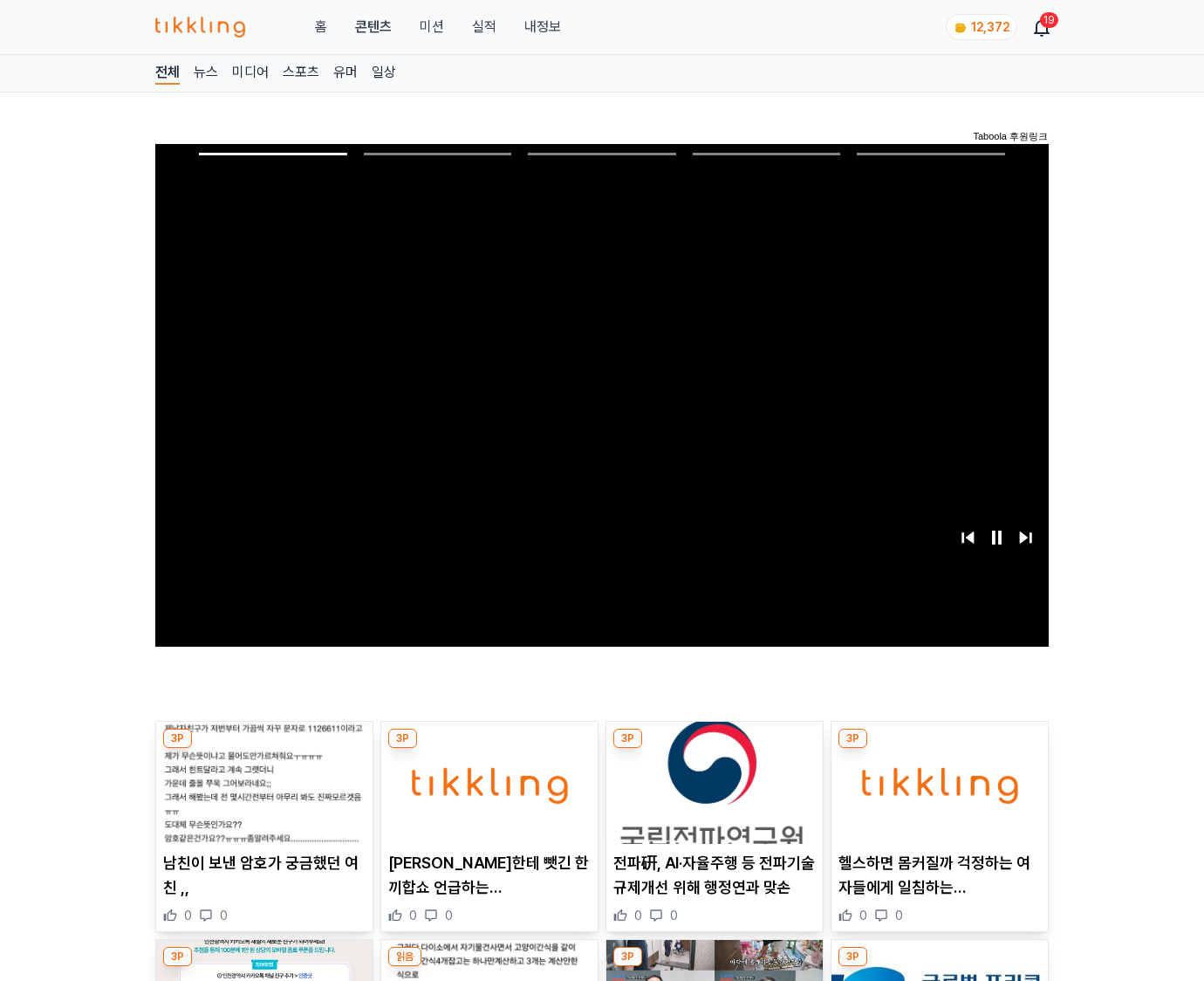
click at [939, 749] on img at bounding box center [939, 783] width 216 height 123
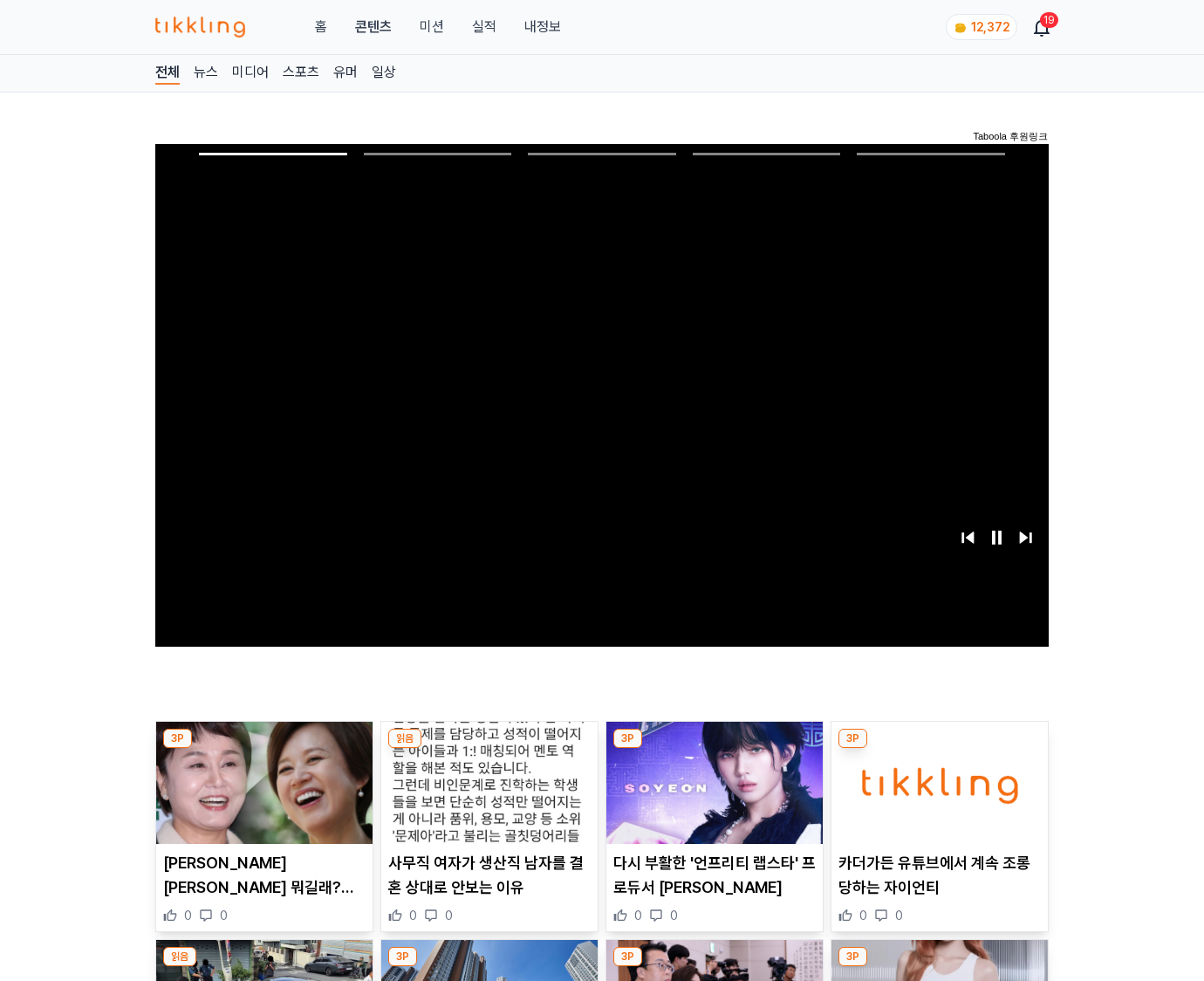
click at [939, 749] on img at bounding box center [939, 783] width 216 height 123
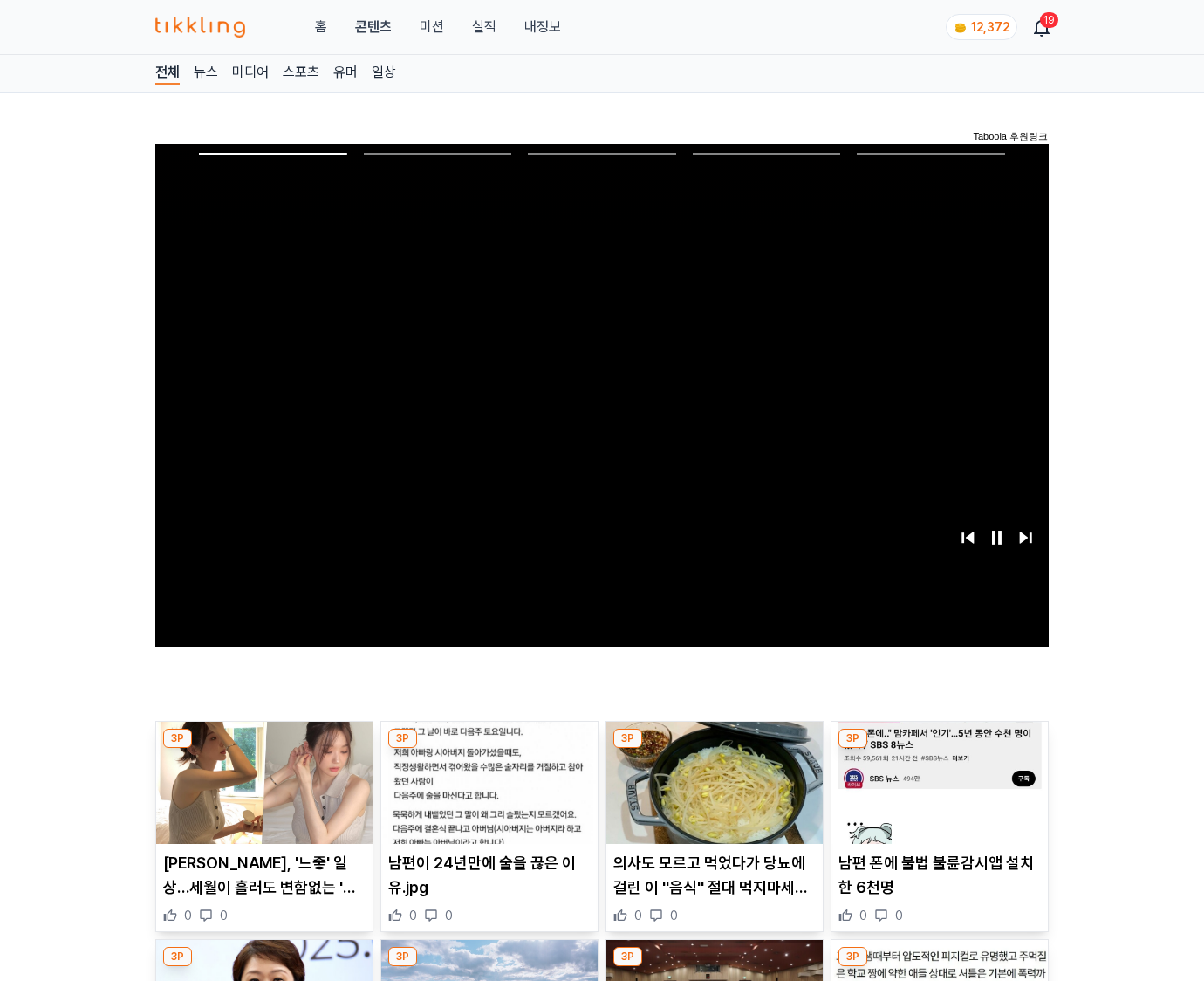
click at [939, 749] on img at bounding box center [939, 783] width 216 height 123
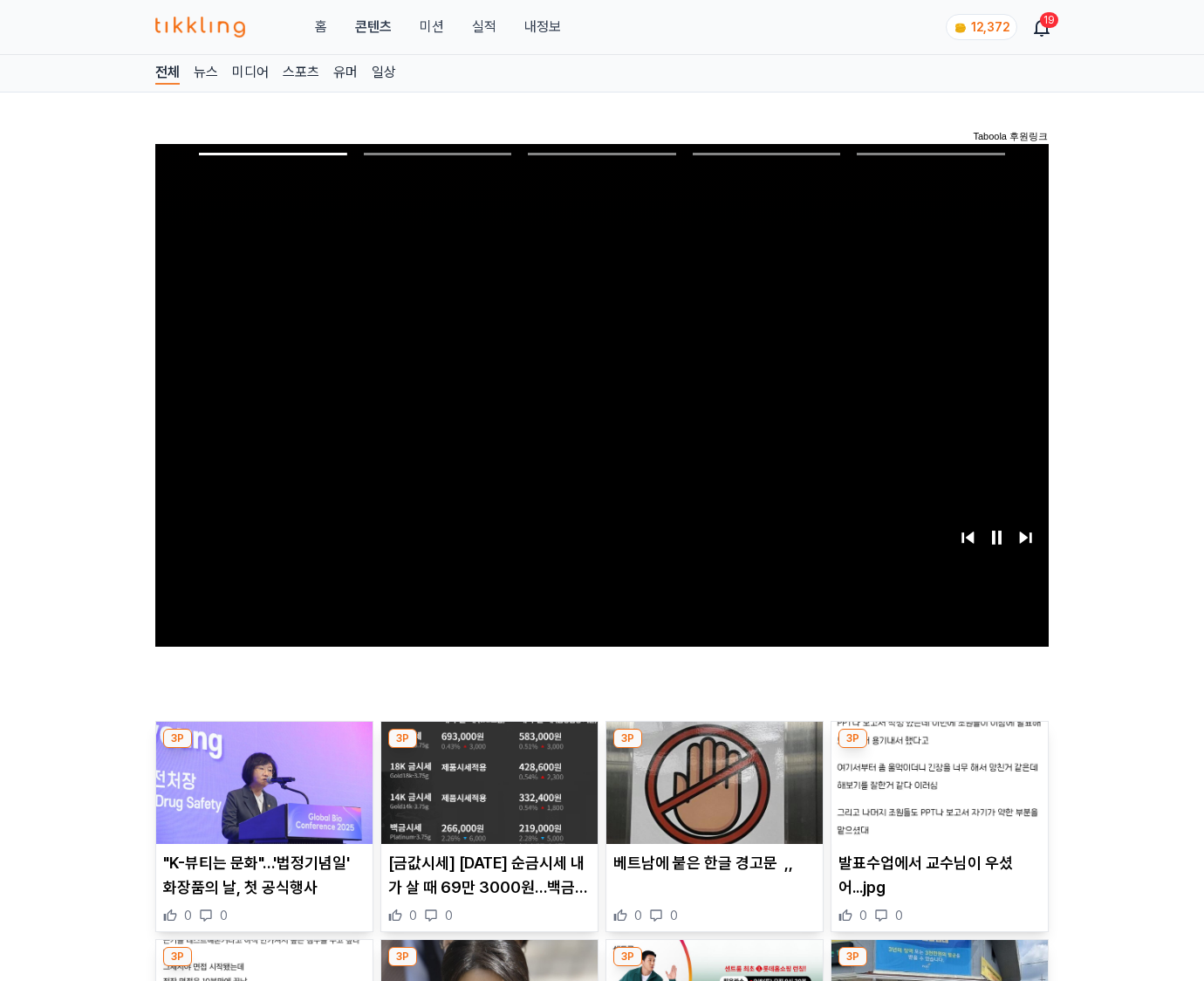
click at [939, 749] on img at bounding box center [939, 783] width 216 height 123
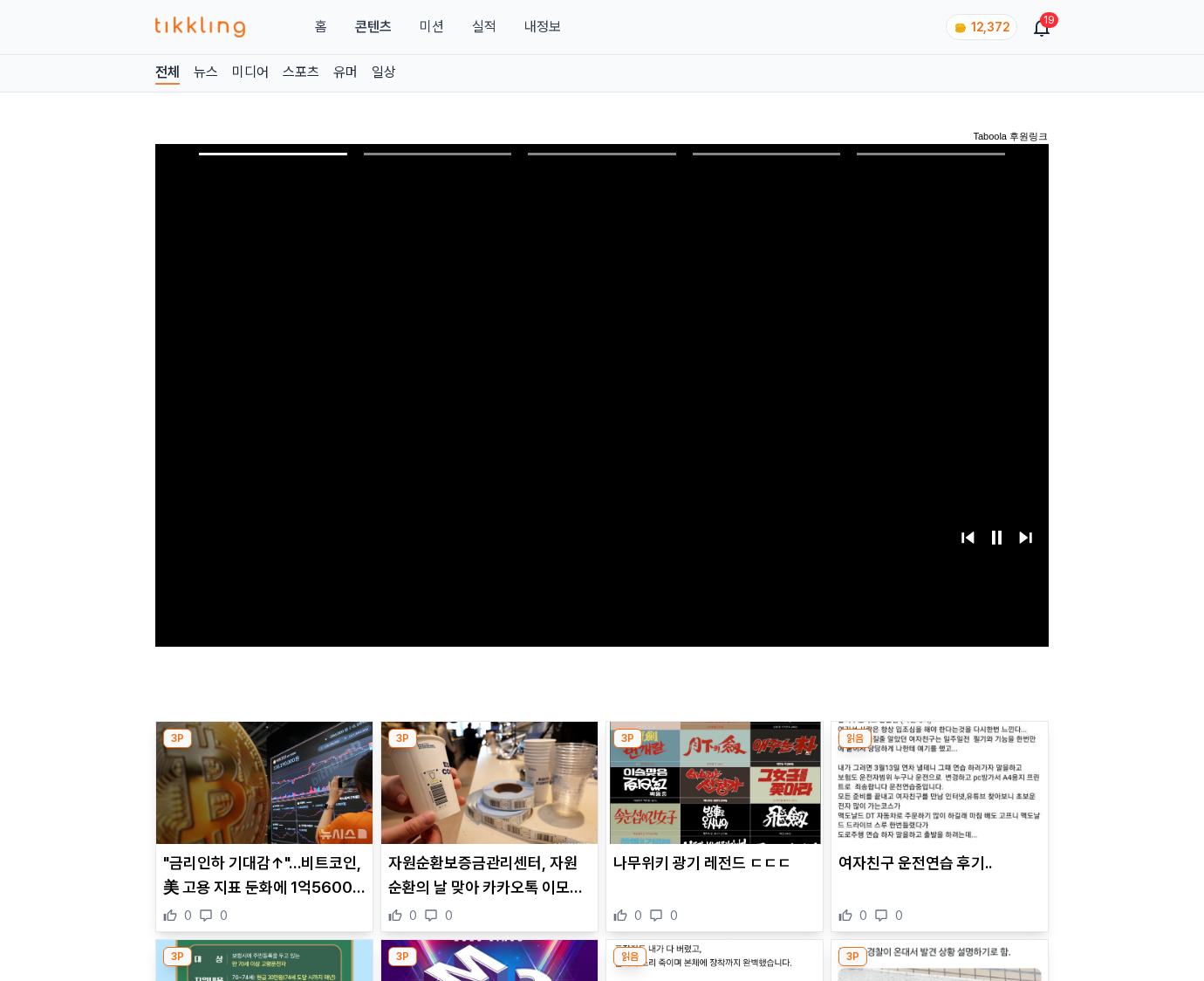
click at [939, 749] on img at bounding box center [939, 783] width 216 height 123
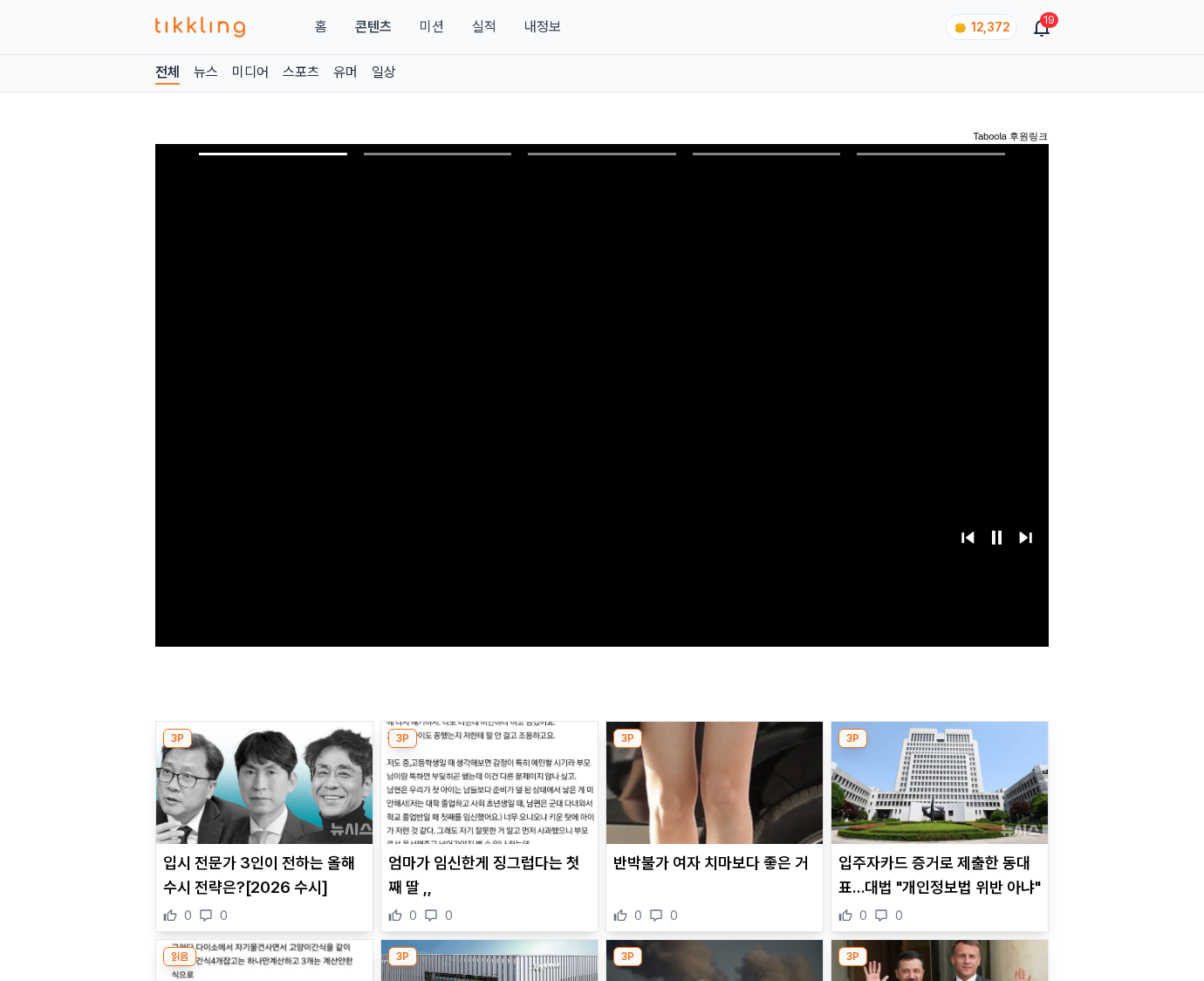
click at [939, 749] on img at bounding box center [939, 783] width 216 height 123
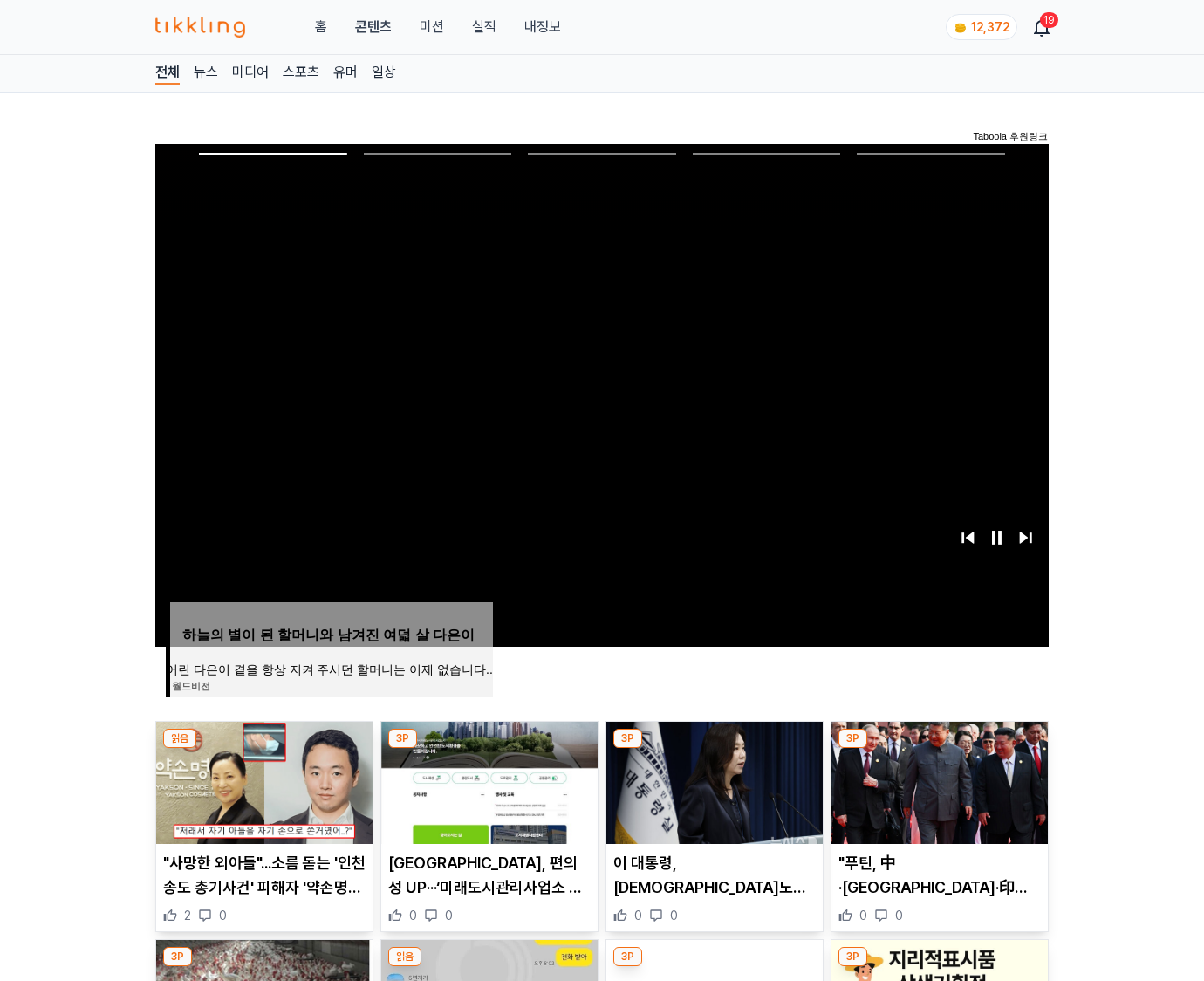
click at [939, 749] on img at bounding box center [939, 783] width 216 height 123
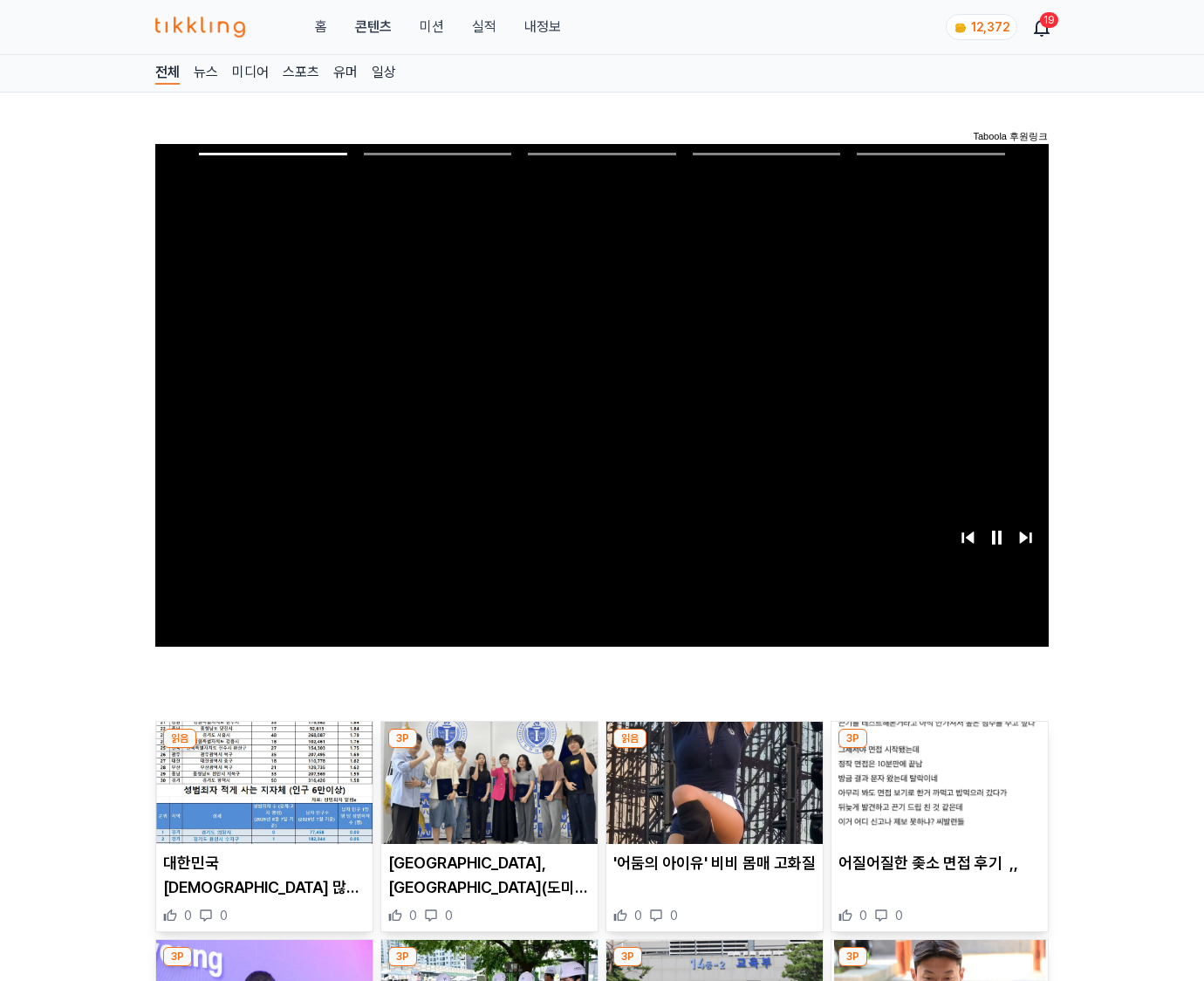
click at [939, 749] on img at bounding box center [939, 783] width 216 height 123
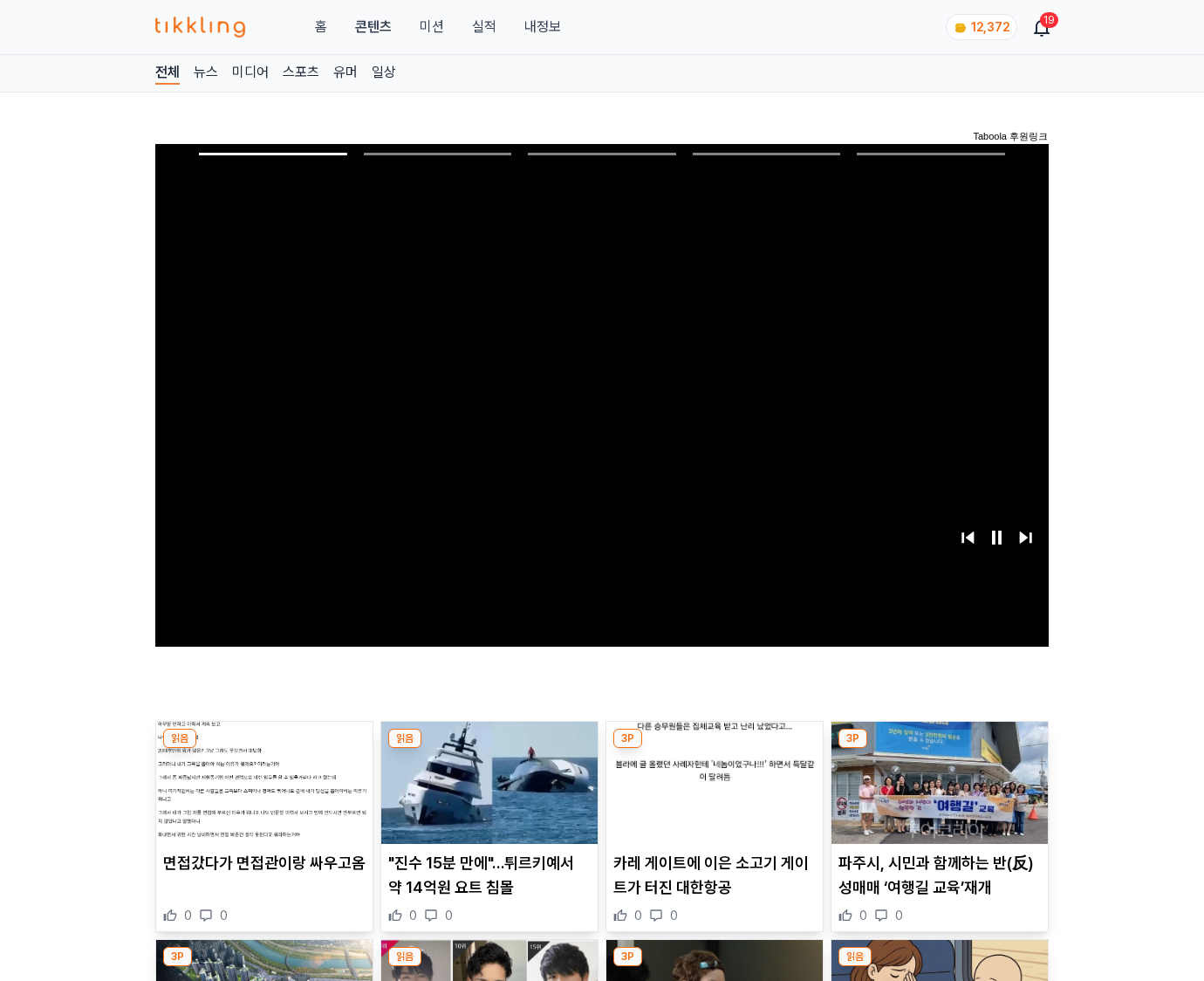
click at [939, 749] on img at bounding box center [939, 783] width 216 height 123
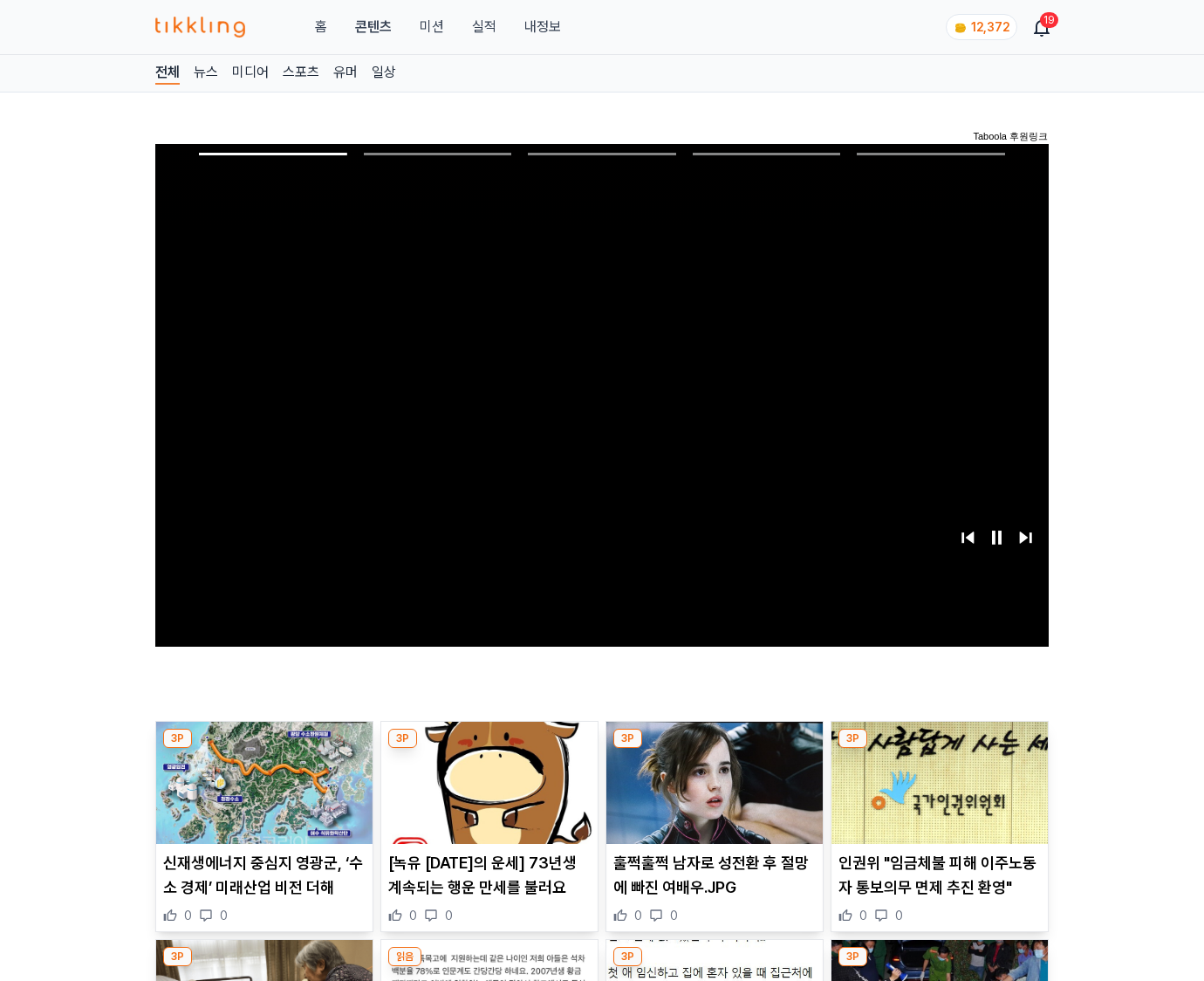
click at [939, 749] on img at bounding box center [939, 783] width 216 height 123
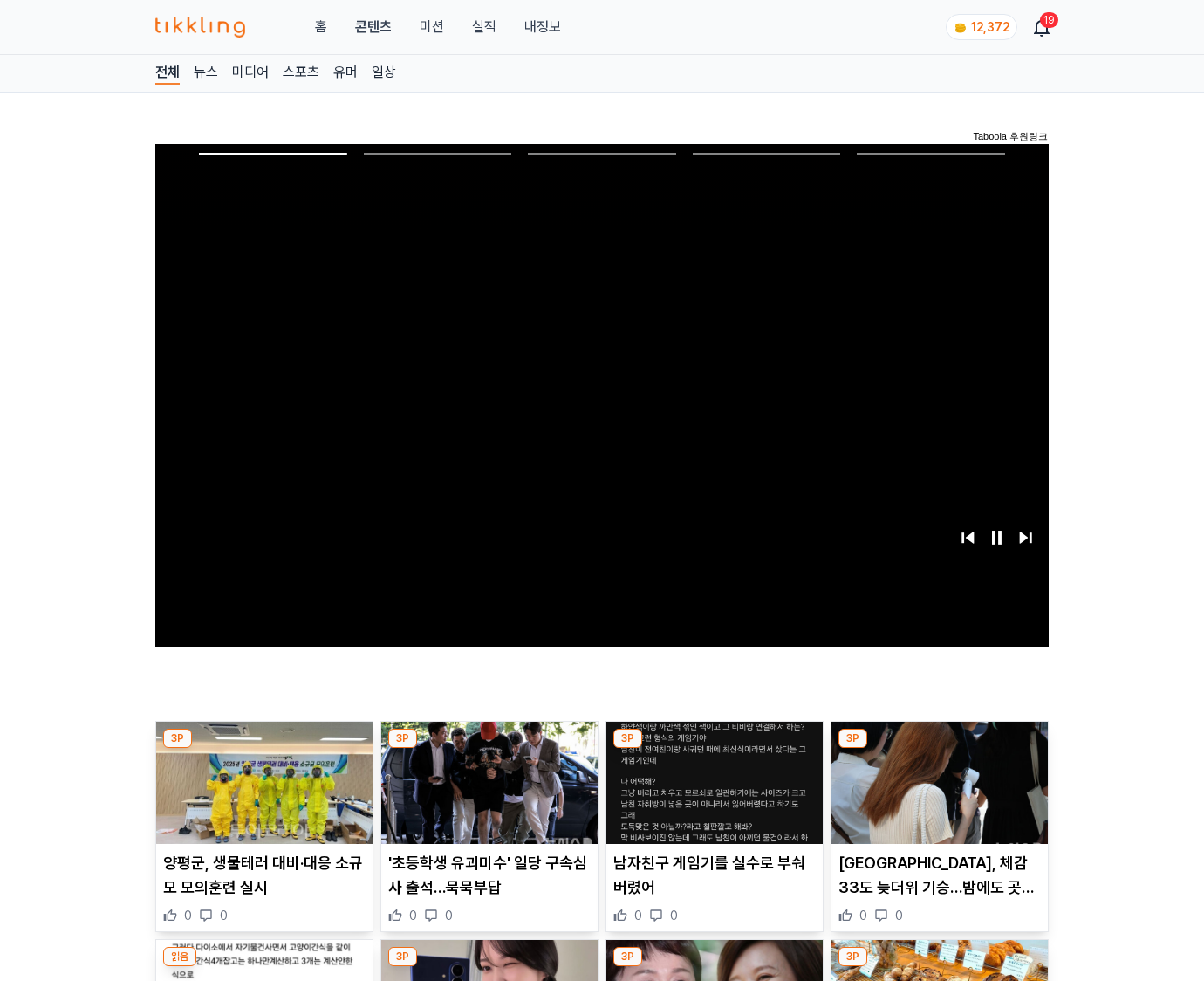
click at [939, 749] on img at bounding box center [939, 783] width 216 height 123
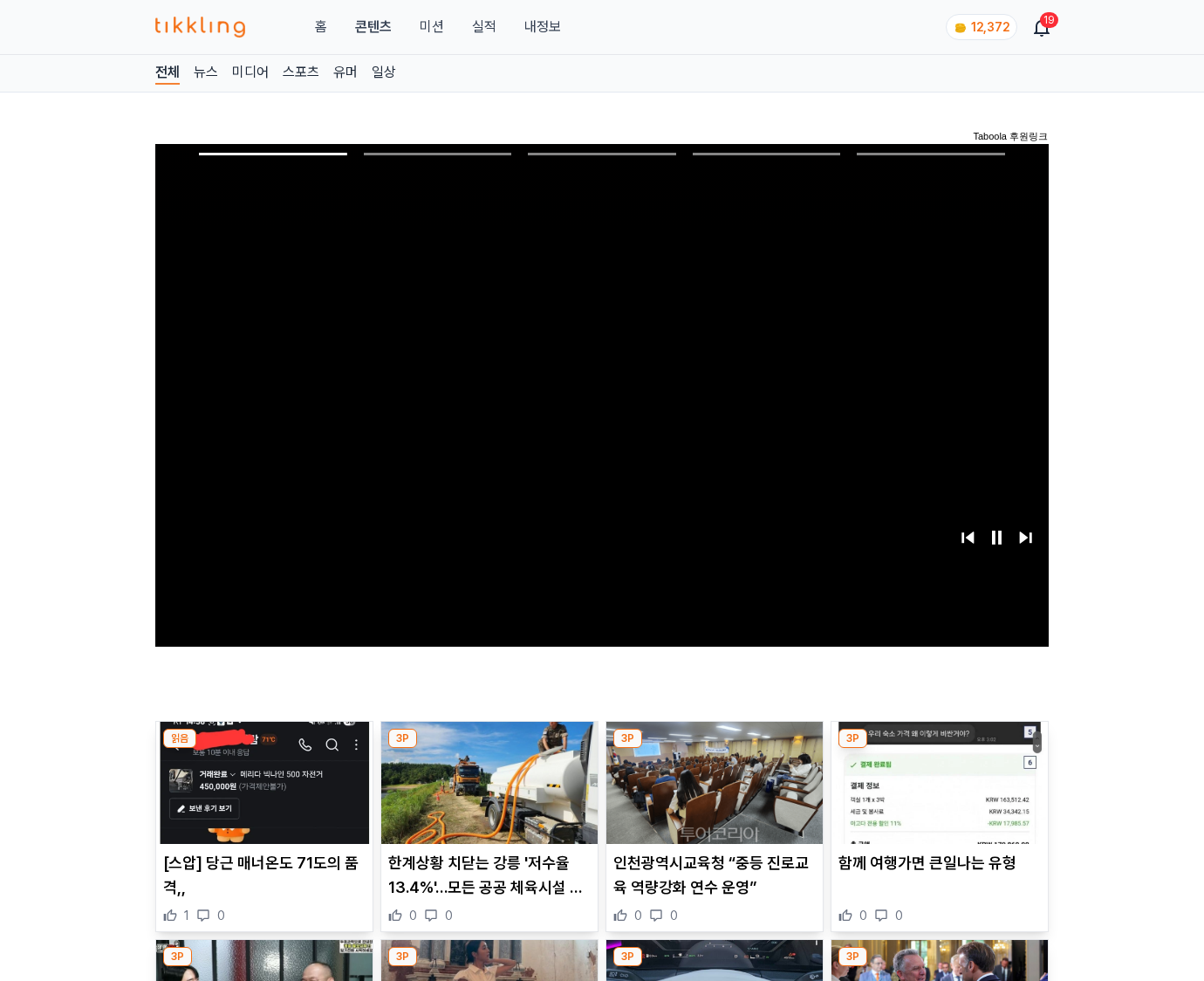
click at [939, 749] on img at bounding box center [939, 783] width 216 height 123
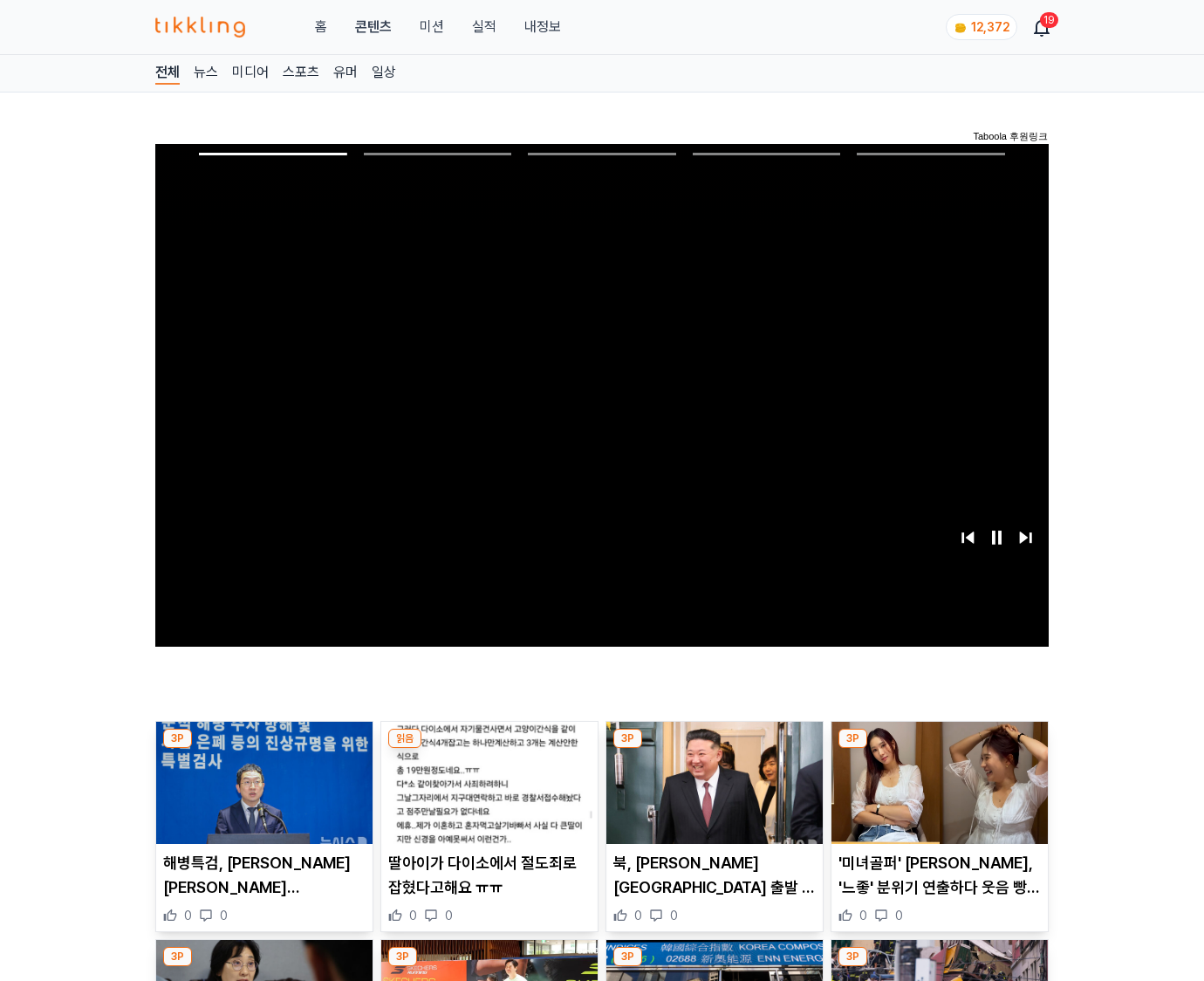
click at [939, 749] on img at bounding box center [939, 783] width 216 height 123
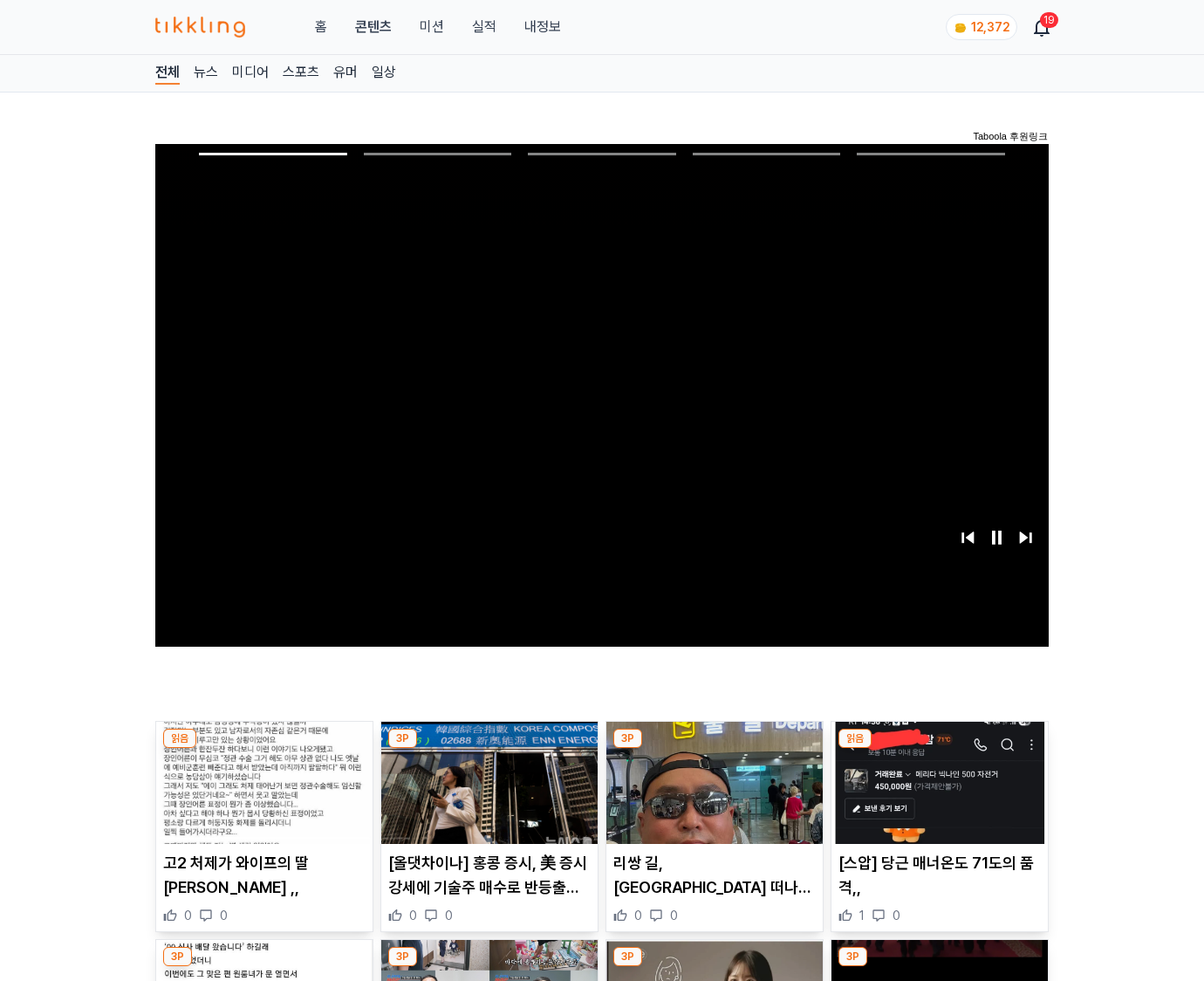
click at [939, 749] on img at bounding box center [939, 783] width 216 height 123
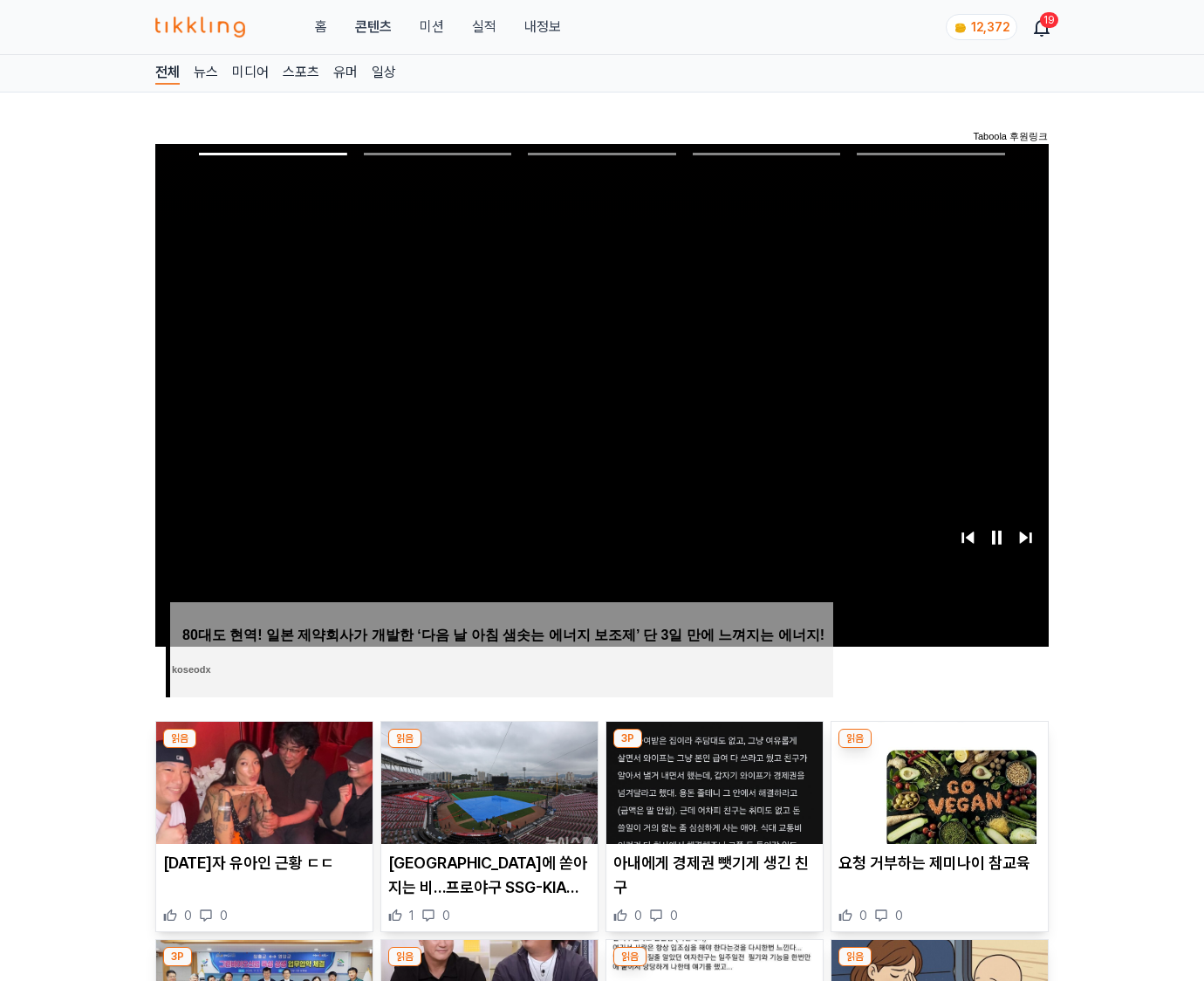
click at [939, 749] on img at bounding box center [939, 783] width 216 height 123
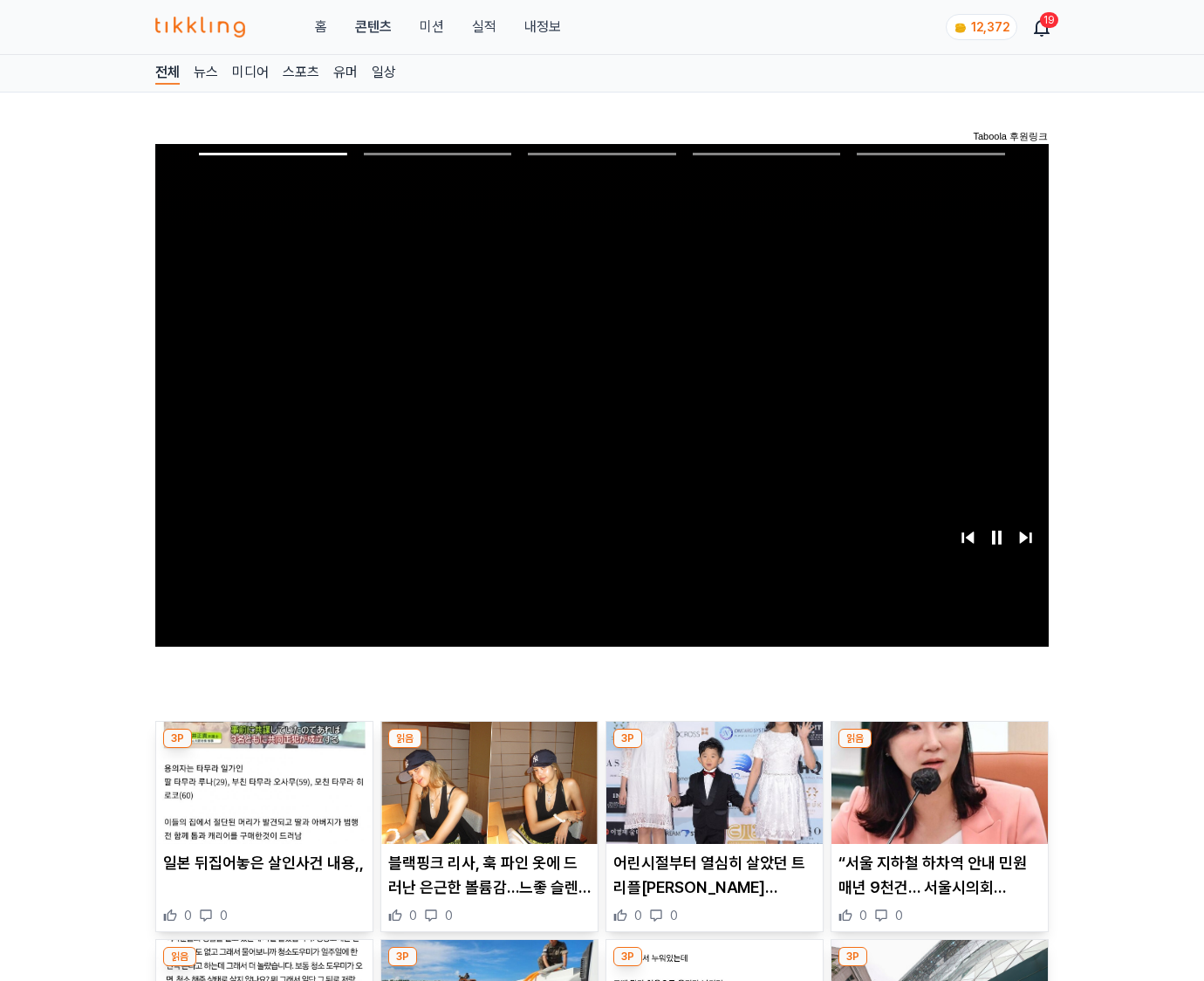
click at [939, 749] on img at bounding box center [939, 783] width 216 height 123
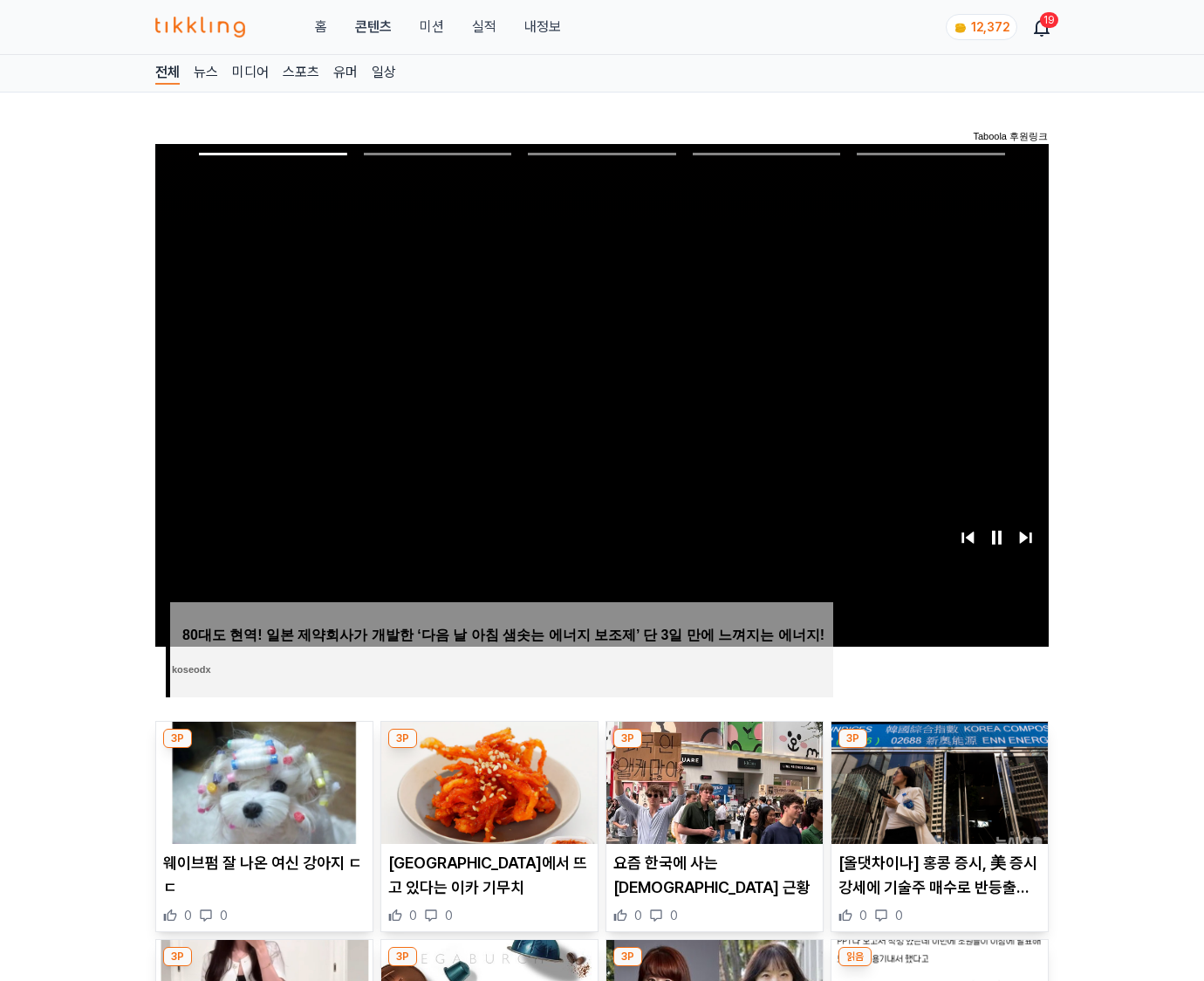
click at [939, 749] on img at bounding box center [939, 783] width 216 height 123
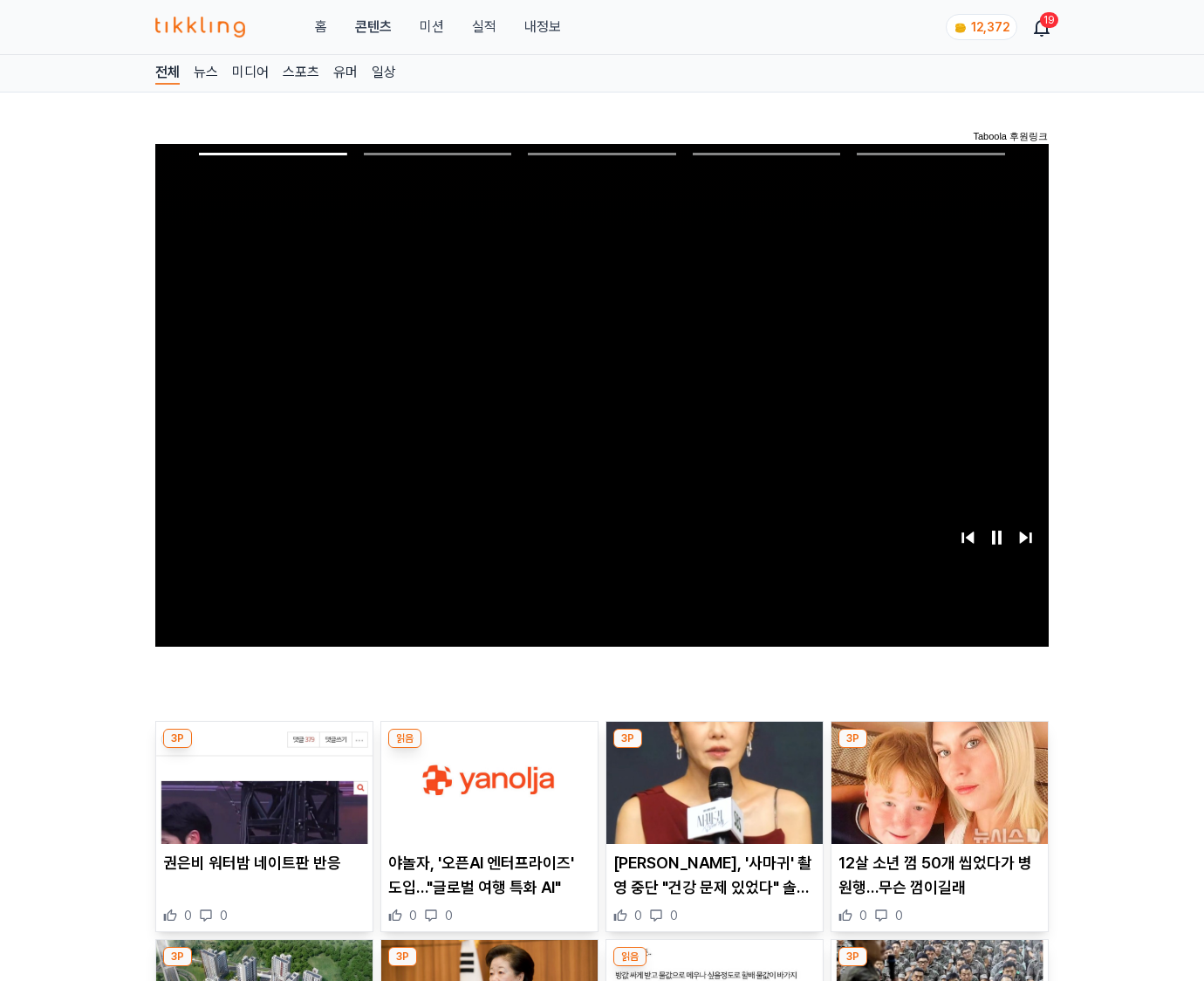
click at [939, 749] on img at bounding box center [939, 783] width 216 height 123
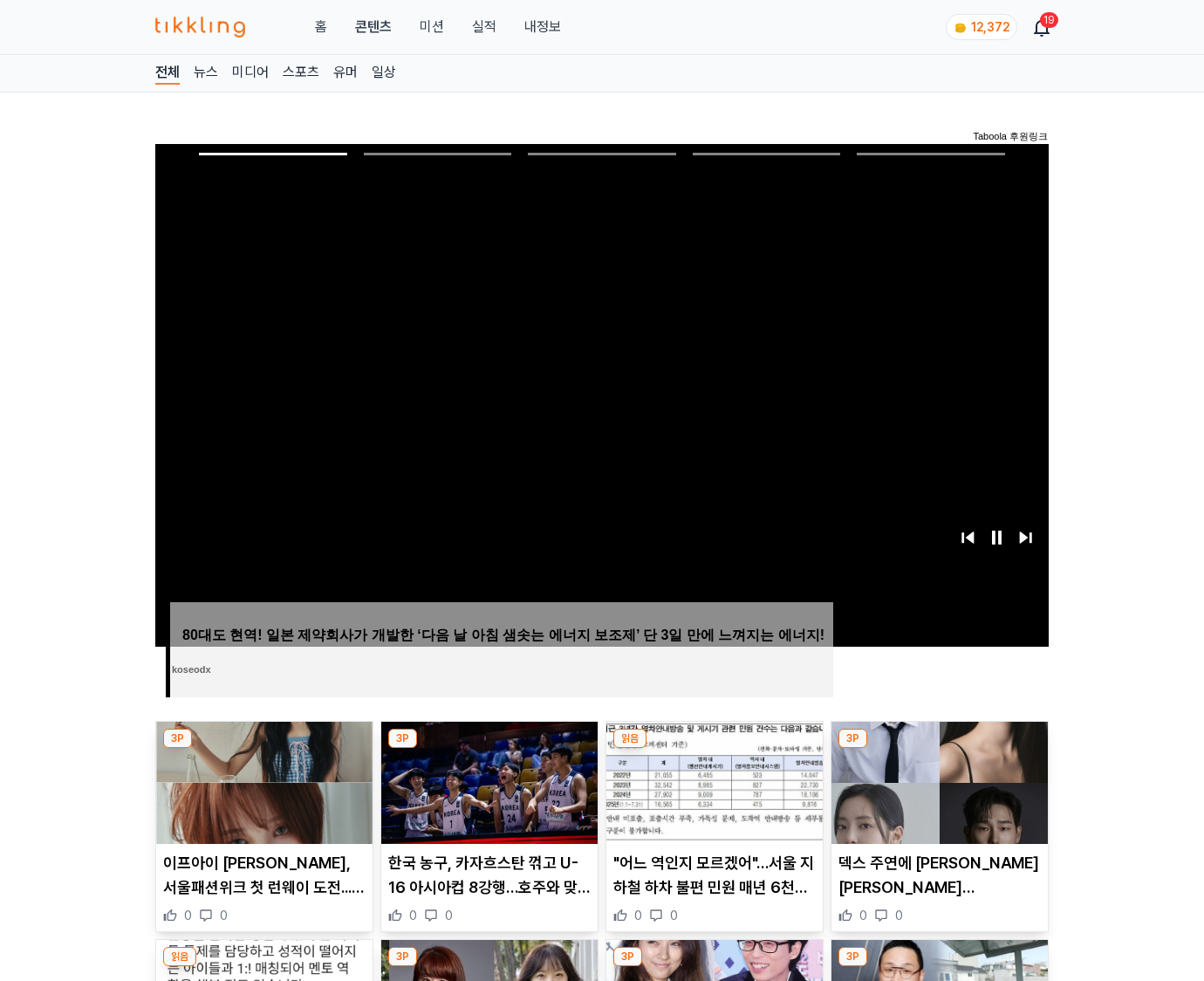
click at [939, 749] on img at bounding box center [939, 783] width 216 height 123
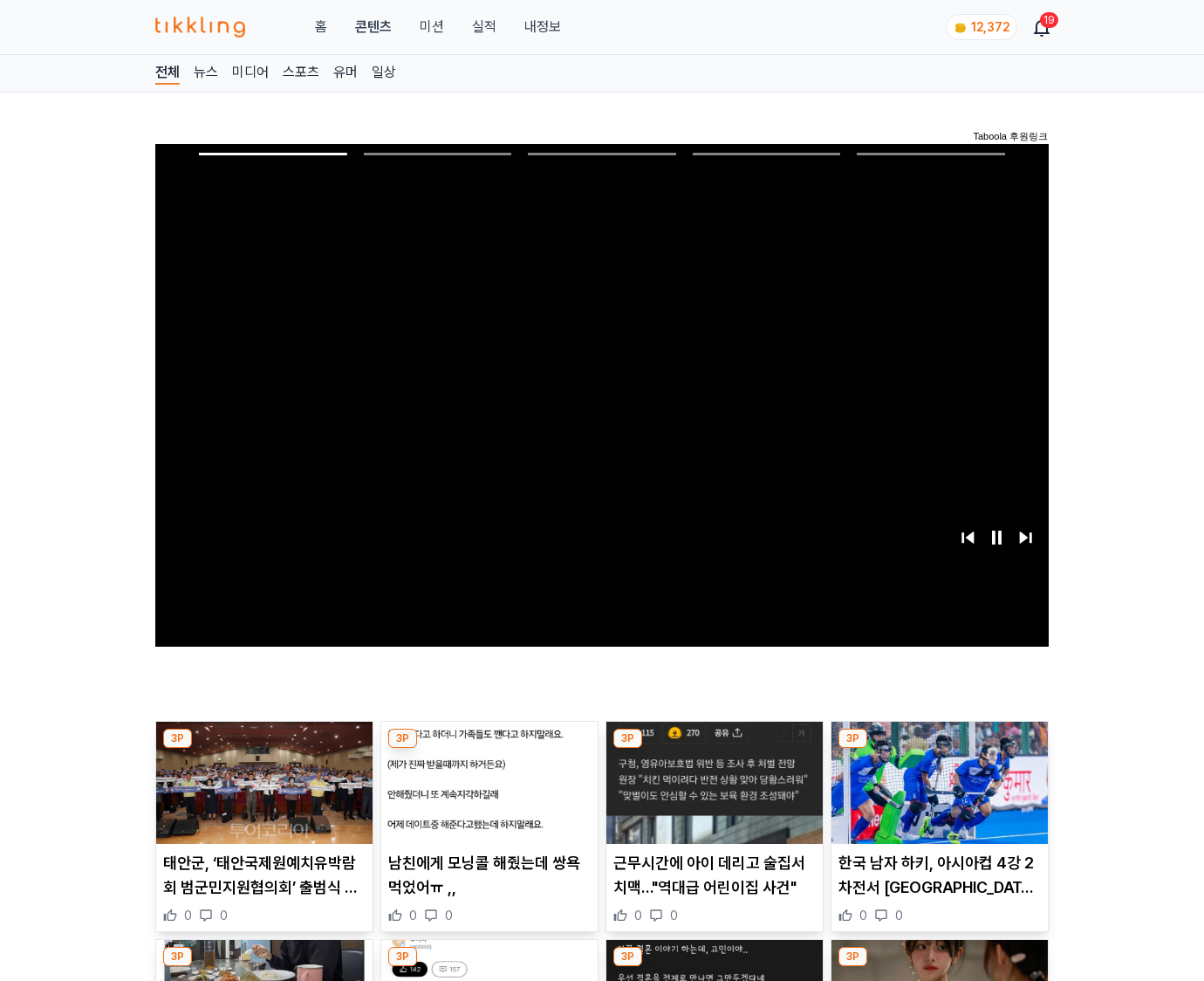
click at [939, 749] on img at bounding box center [939, 783] width 216 height 123
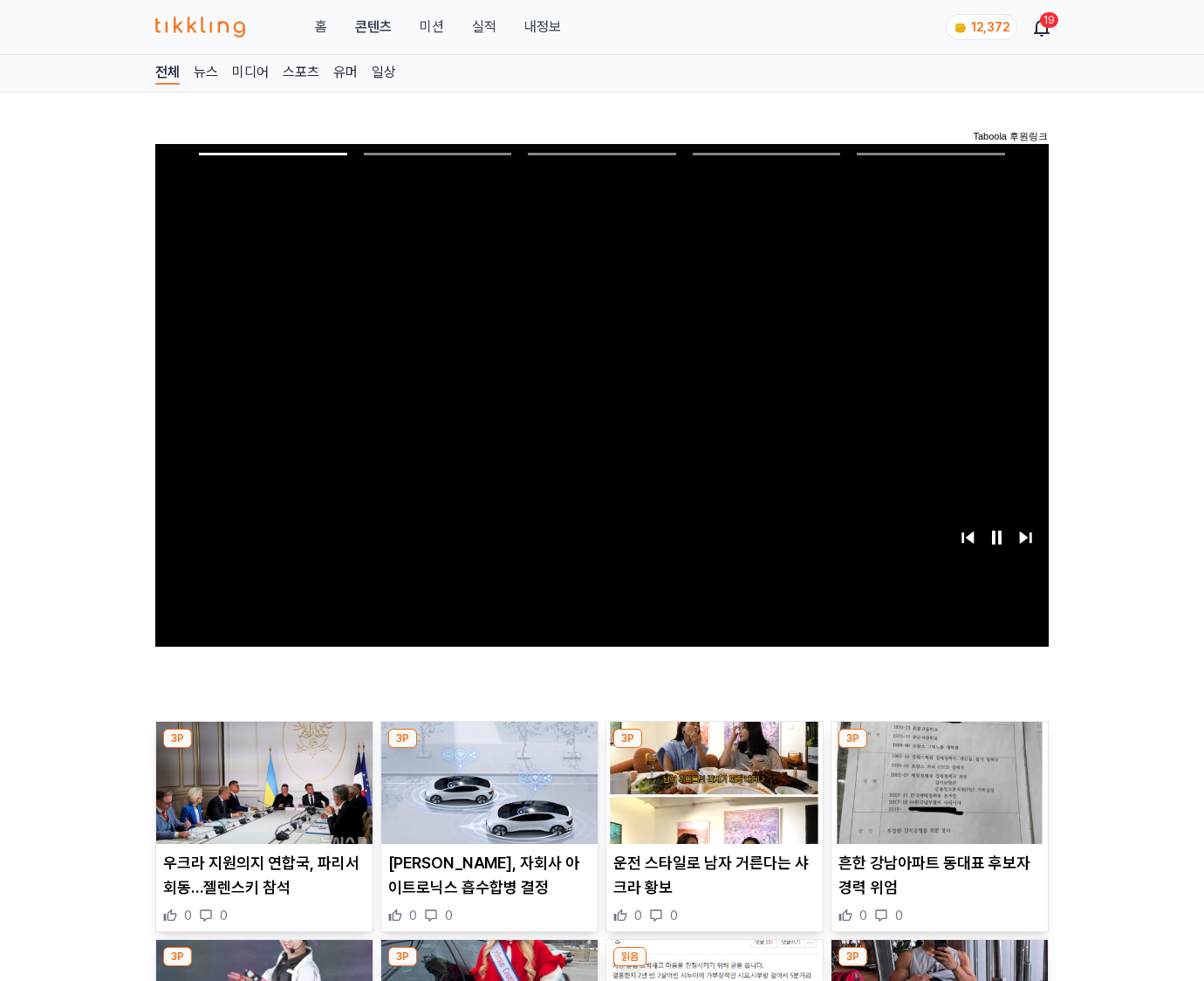
click at [939, 749] on img at bounding box center [939, 783] width 216 height 123
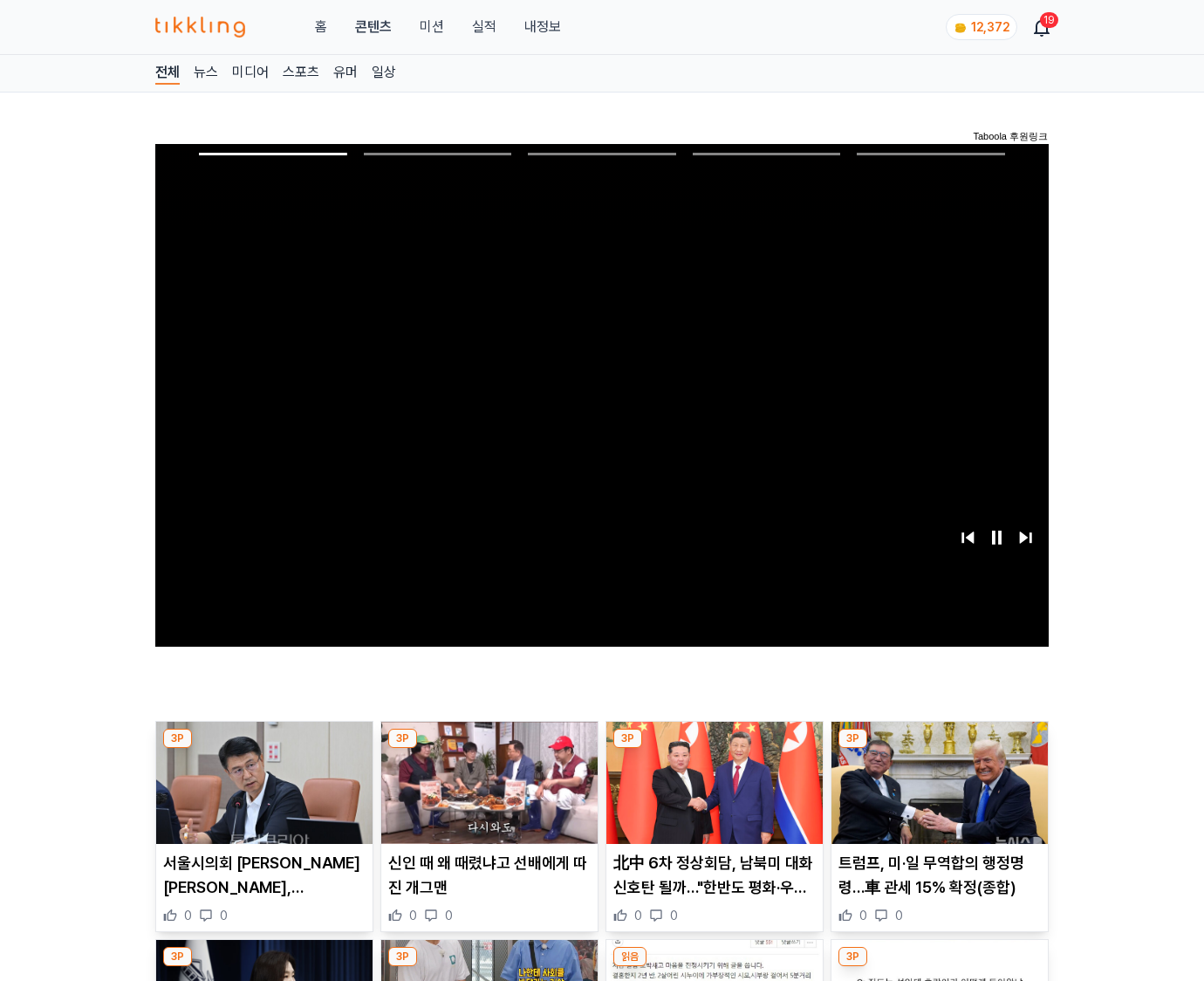
click at [939, 749] on img at bounding box center [939, 783] width 216 height 123
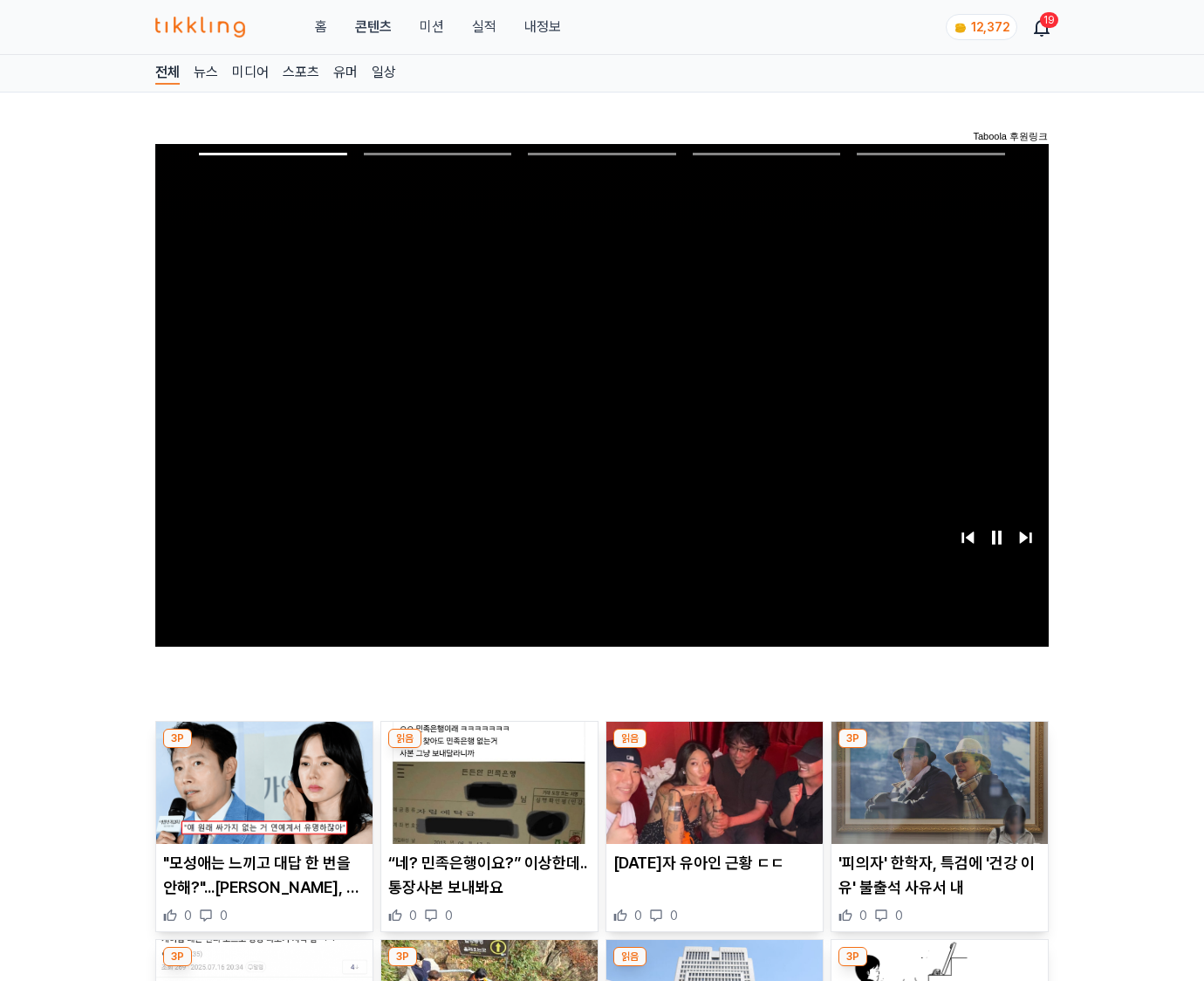
click at [939, 749] on img at bounding box center [939, 783] width 216 height 123
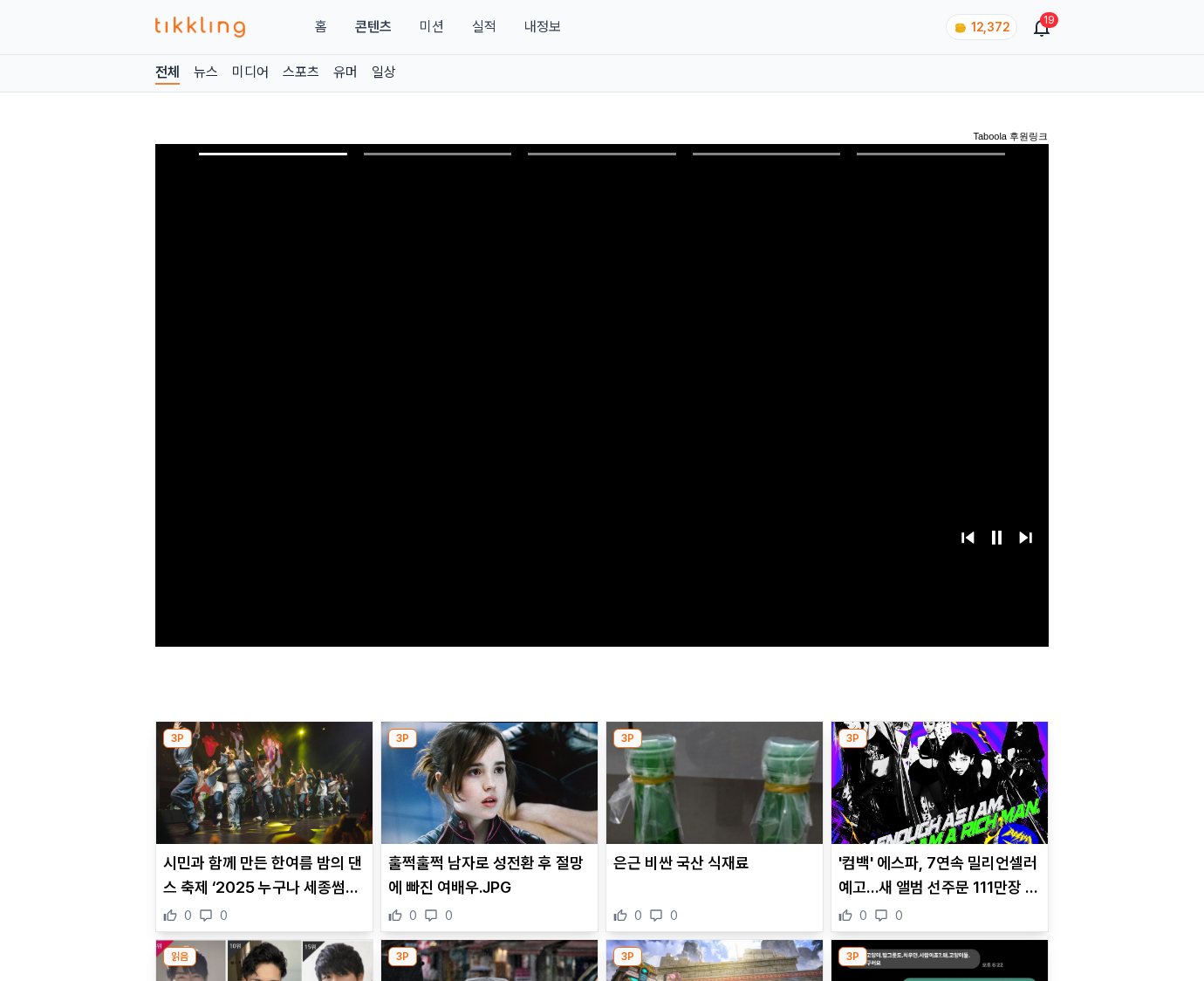
click at [939, 749] on img at bounding box center [939, 783] width 216 height 123
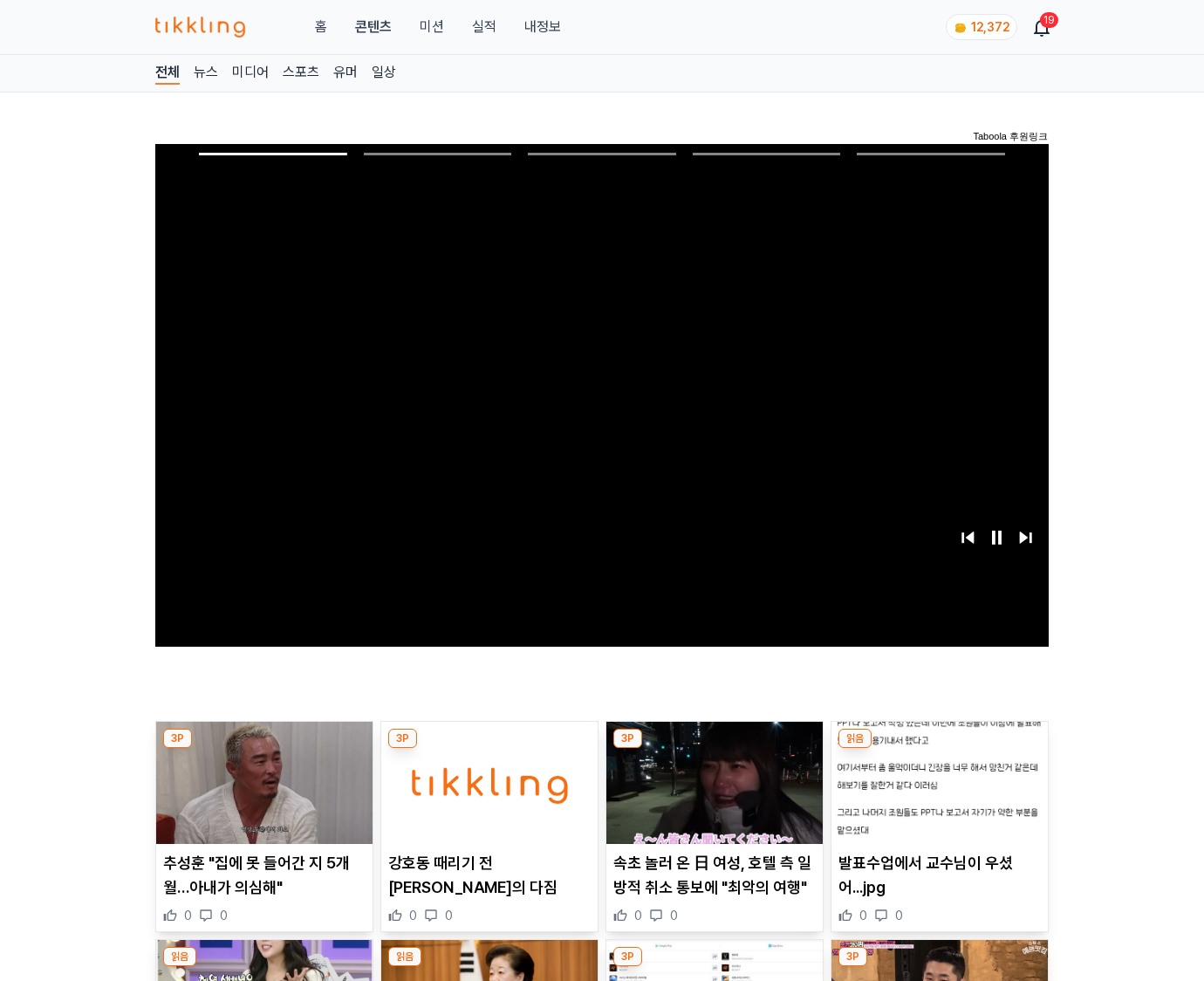
click at [939, 749] on img at bounding box center [939, 783] width 216 height 123
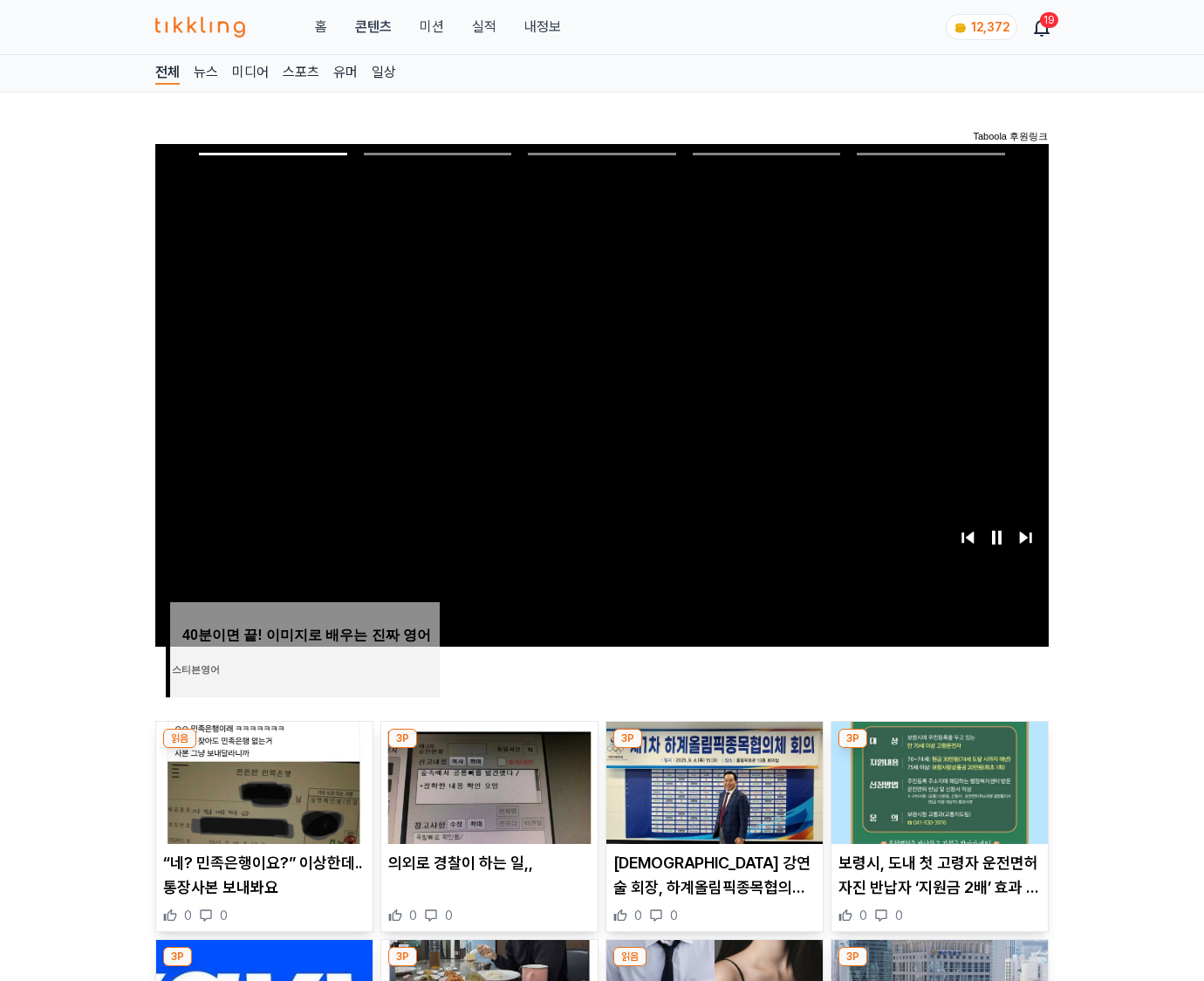
click at [939, 749] on img at bounding box center [939, 783] width 216 height 123
